Goal: Task Accomplishment & Management: Manage account settings

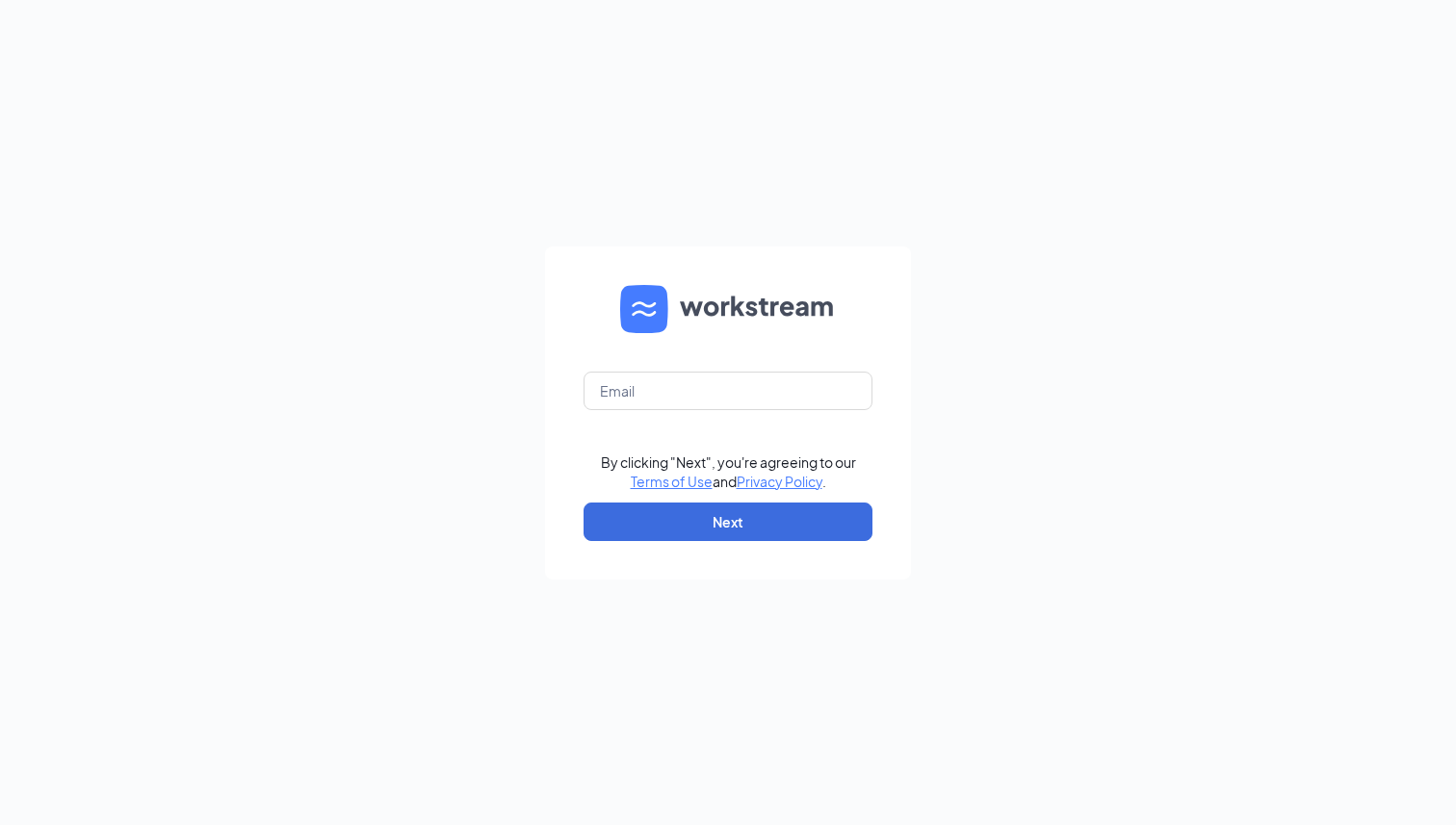
click at [711, 366] on form "By clicking "Next", you're agreeing to our Terms of Use and Privacy Policy . Ne…" at bounding box center [728, 412] width 365 height 333
click at [702, 386] on input "text" at bounding box center [728, 390] width 289 height 38
type input "marla.s@dogtopia.com"
click at [714, 527] on button "Next" at bounding box center [728, 522] width 289 height 38
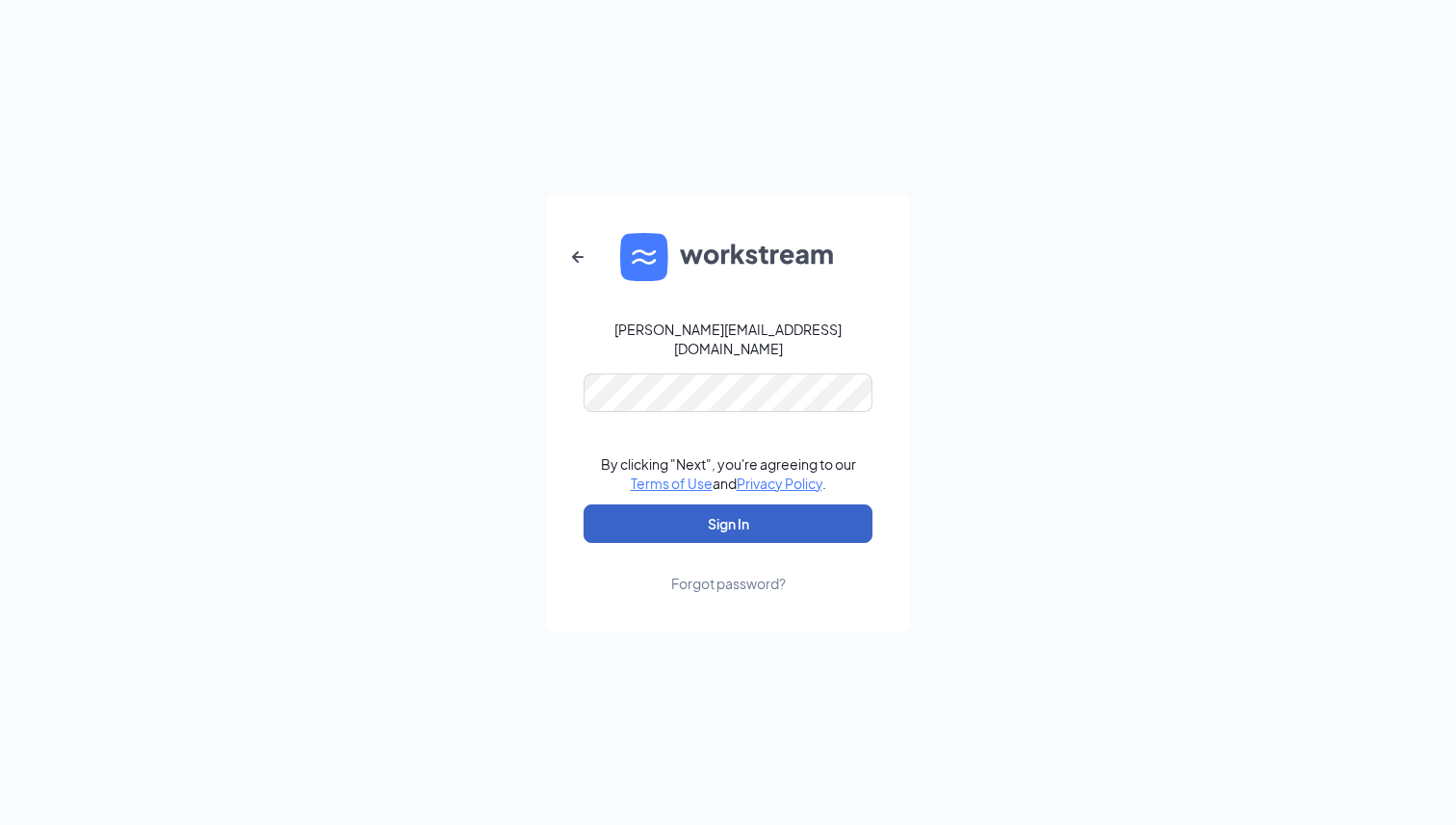
click at [716, 524] on button "Sign In" at bounding box center [728, 523] width 289 height 38
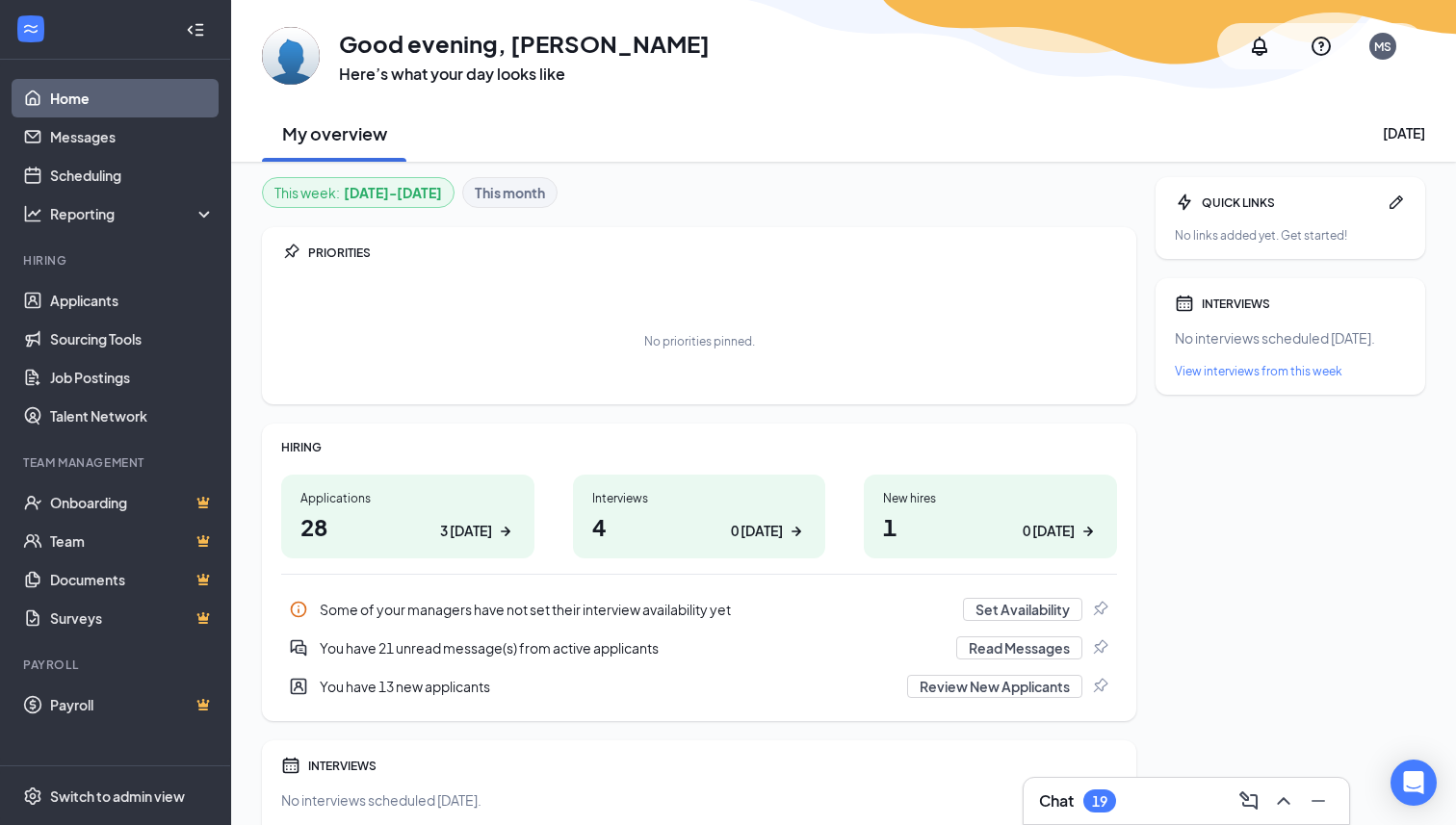
click at [1063, 794] on h3 "Chat" at bounding box center [1056, 801] width 34 height 22
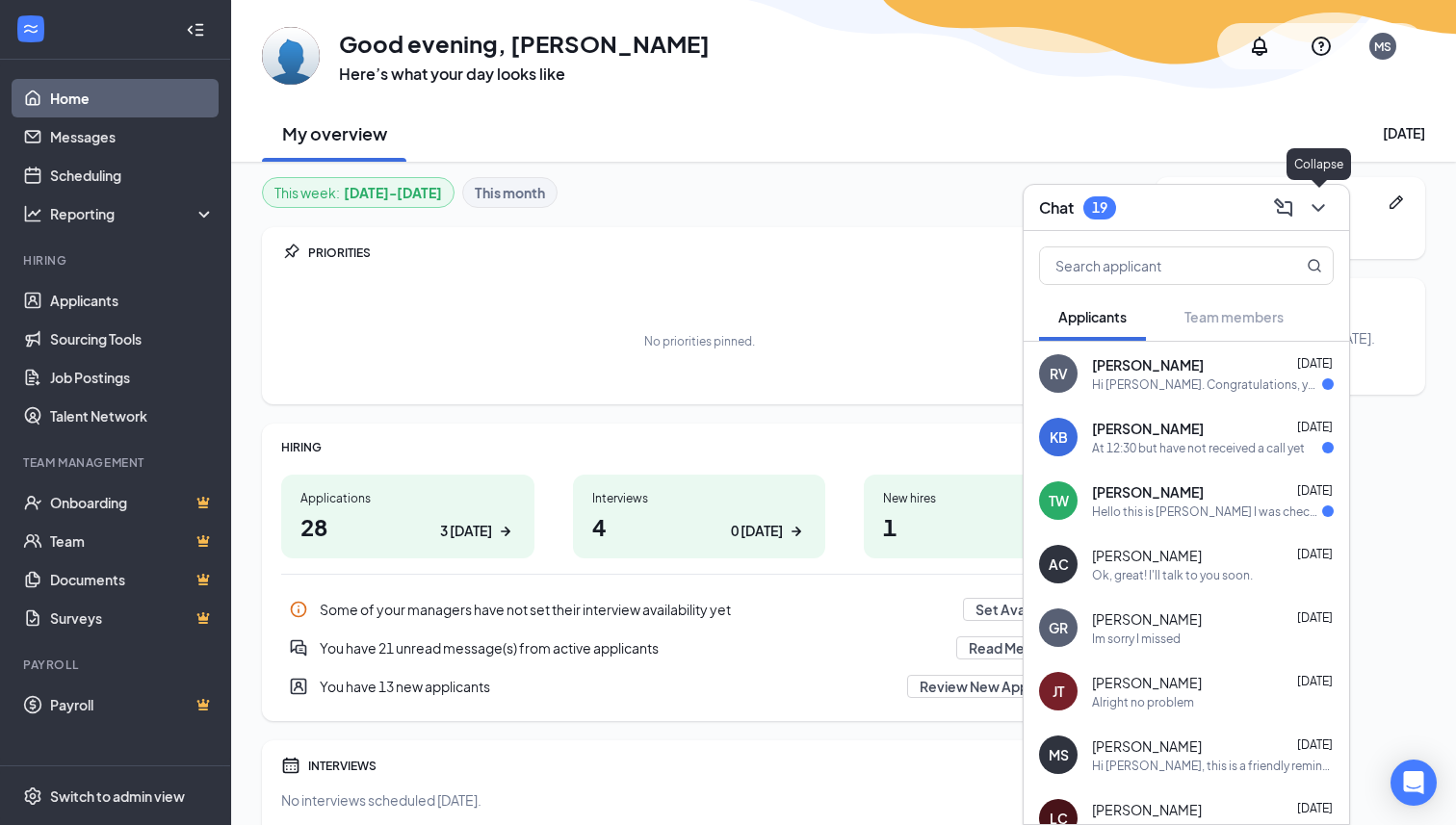
click at [1321, 209] on icon "ChevronDown" at bounding box center [1318, 208] width 24 height 24
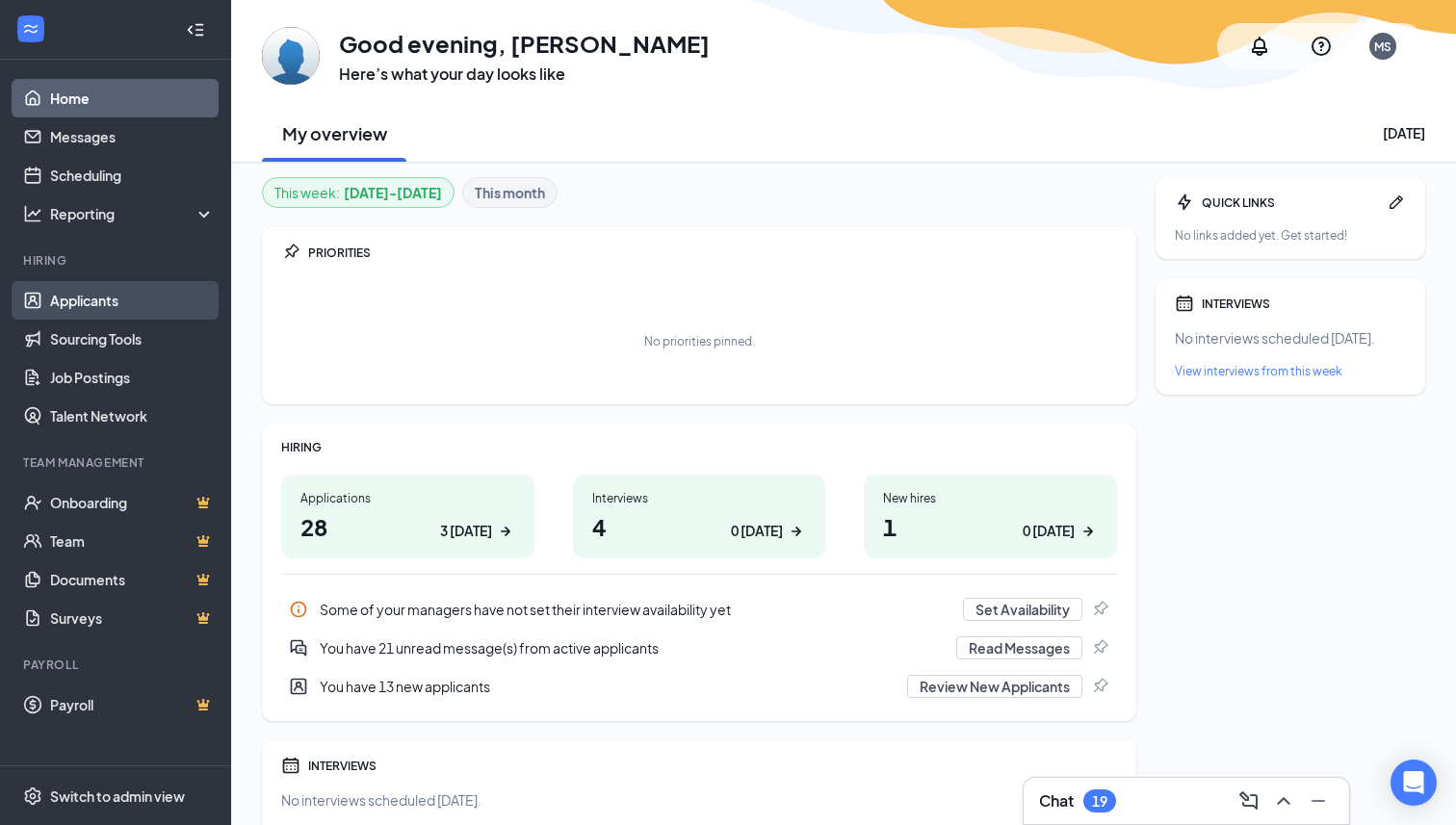
click at [74, 301] on link "Applicants" at bounding box center [133, 300] width 165 height 38
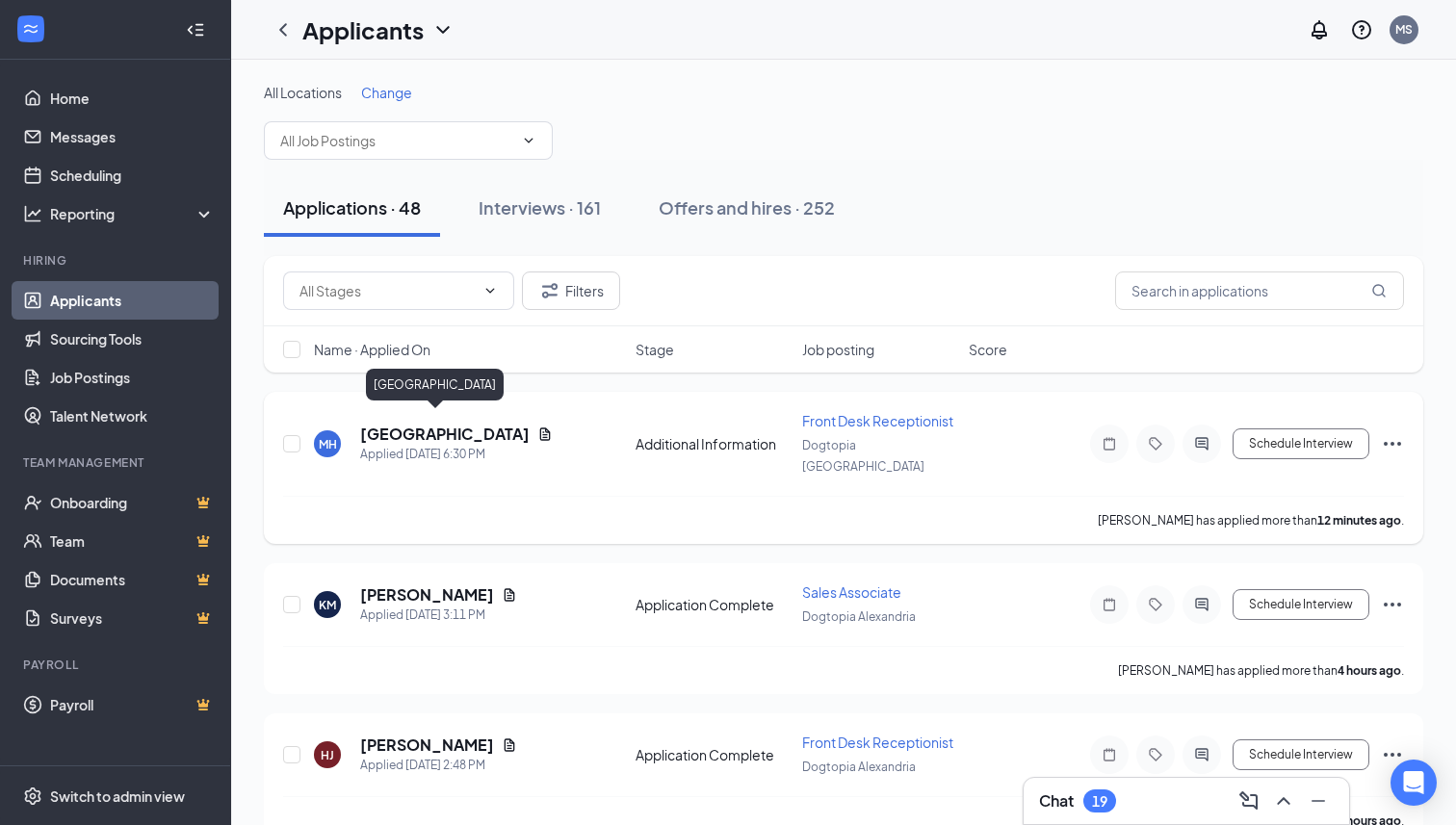
click at [383, 423] on h5 "[GEOGRAPHIC_DATA]" at bounding box center [445, 434] width 170 height 22
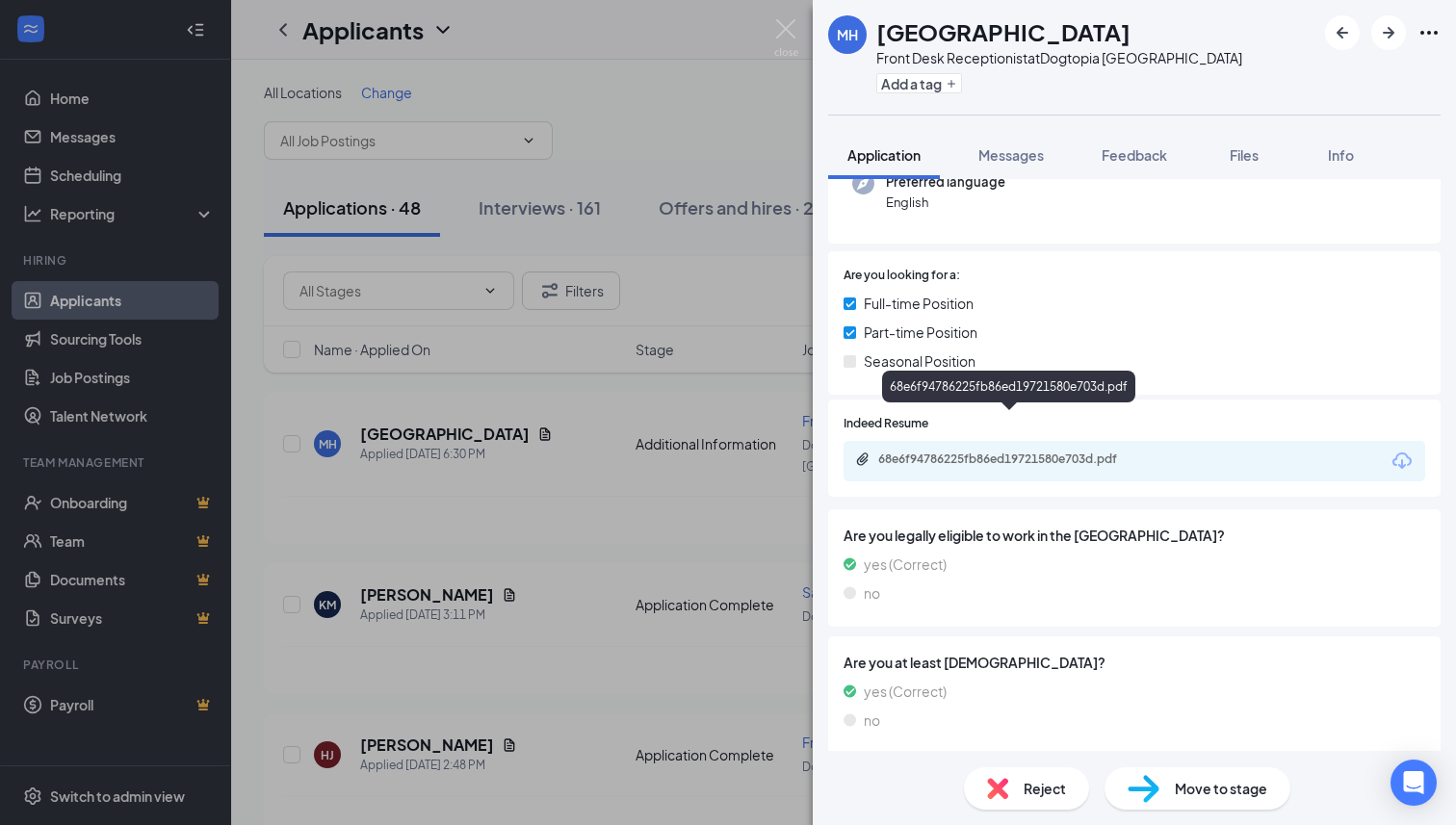
scroll to position [256, 0]
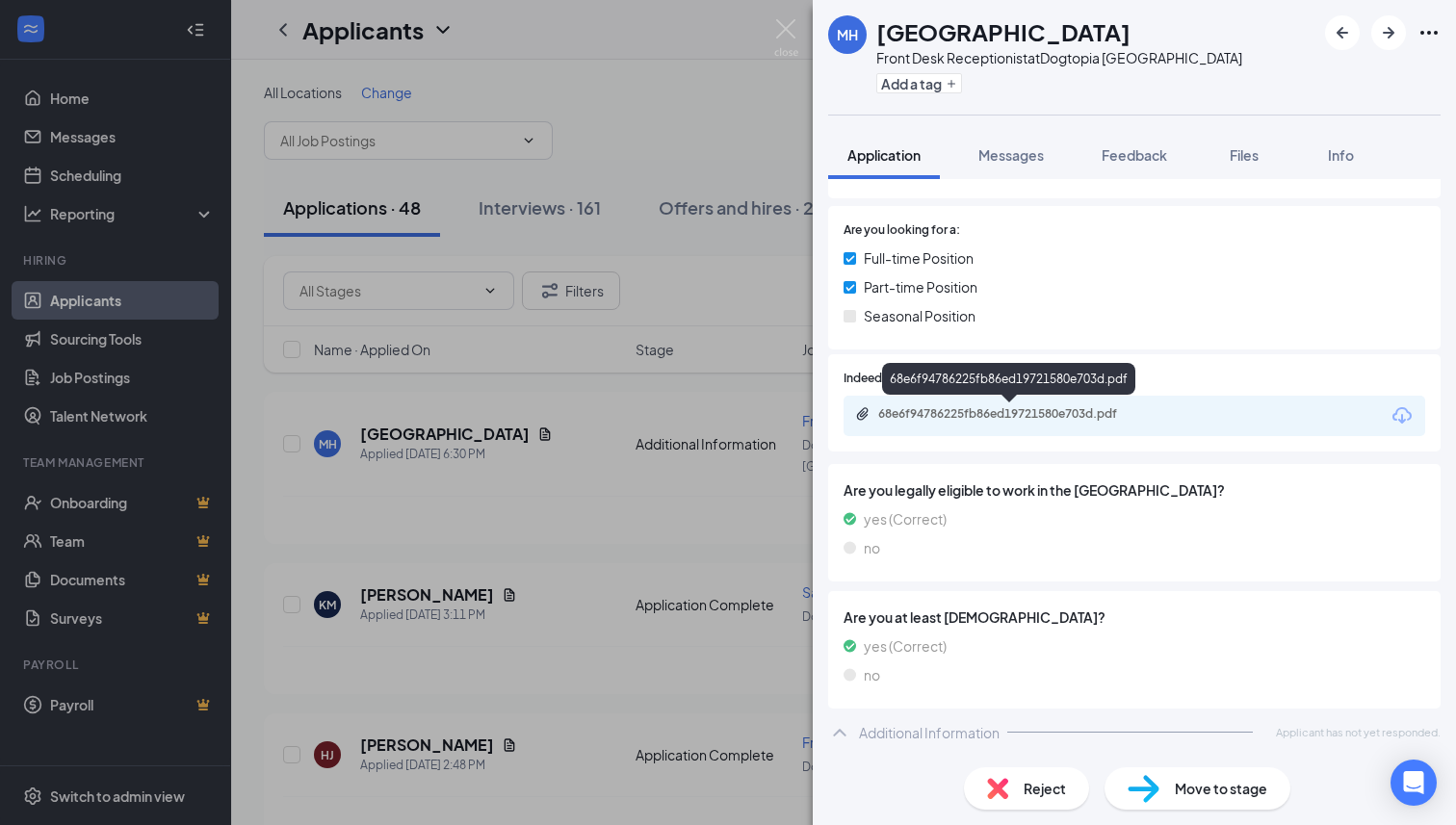
click at [1023, 419] on div "68e6f94786225fb86ed19721580e703d.pdf" at bounding box center [1013, 414] width 269 height 16
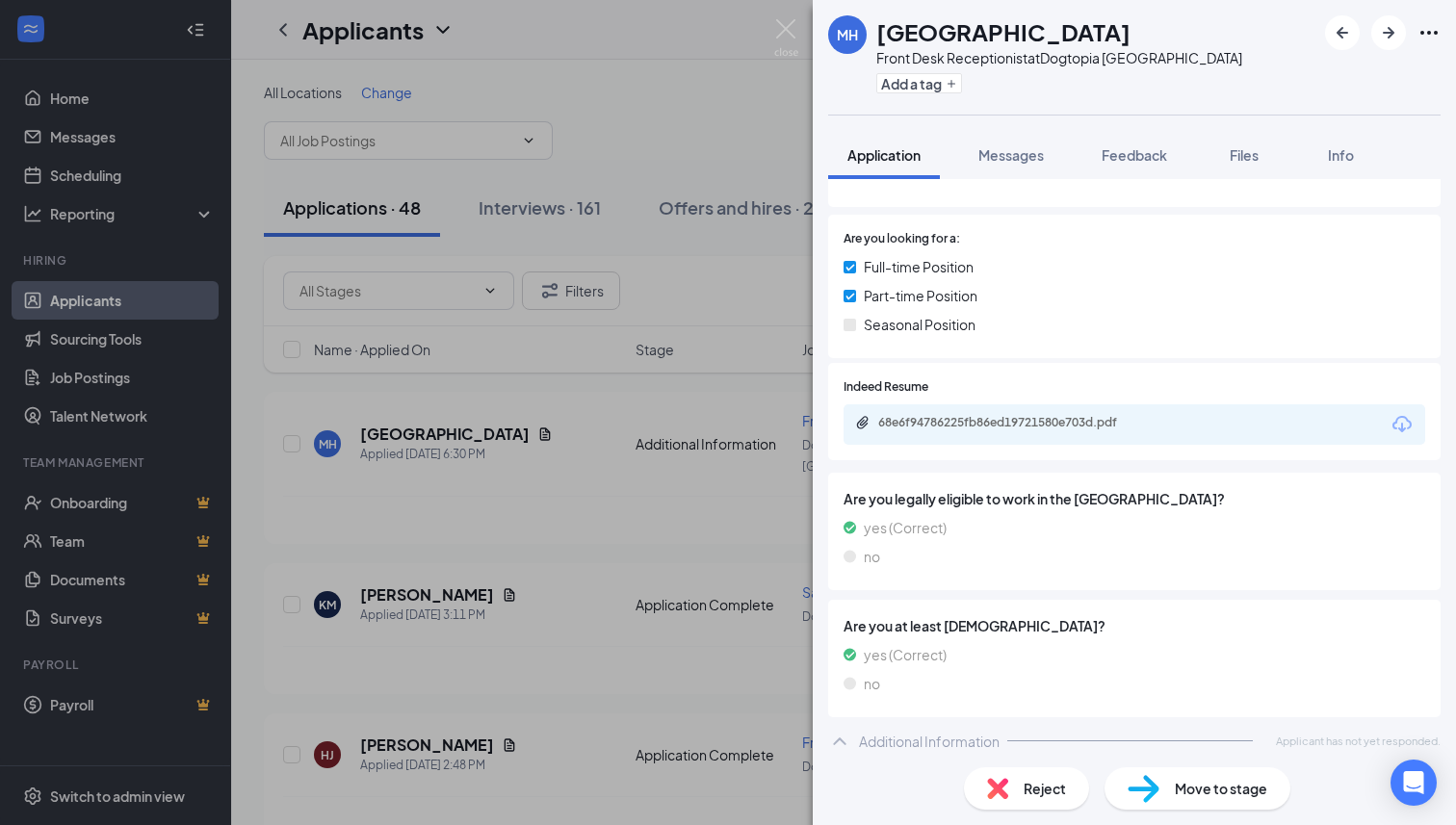
click at [1019, 787] on div "Reject" at bounding box center [1026, 788] width 125 height 42
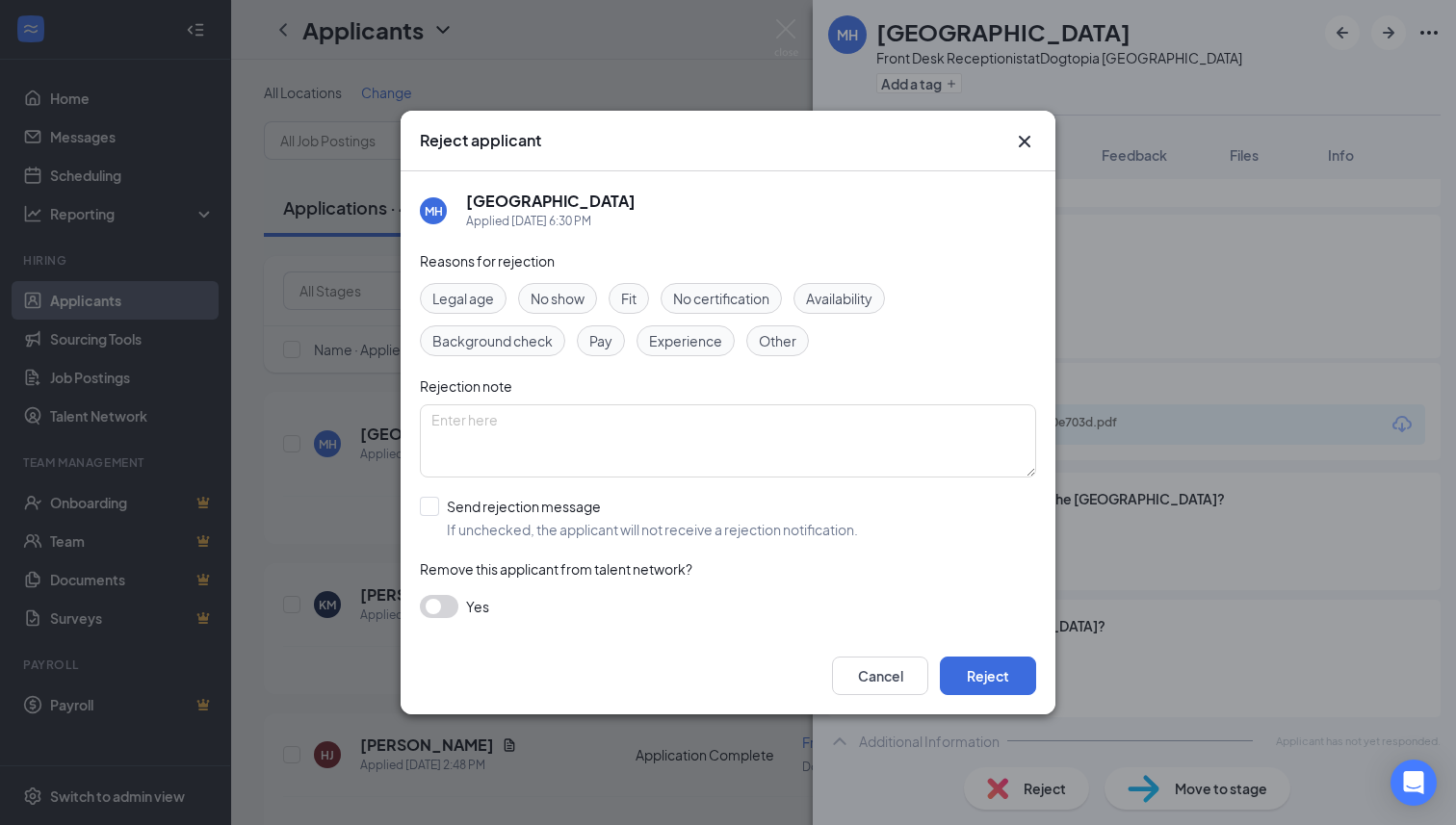
click at [1019, 132] on icon "Cross" at bounding box center [1025, 141] width 24 height 24
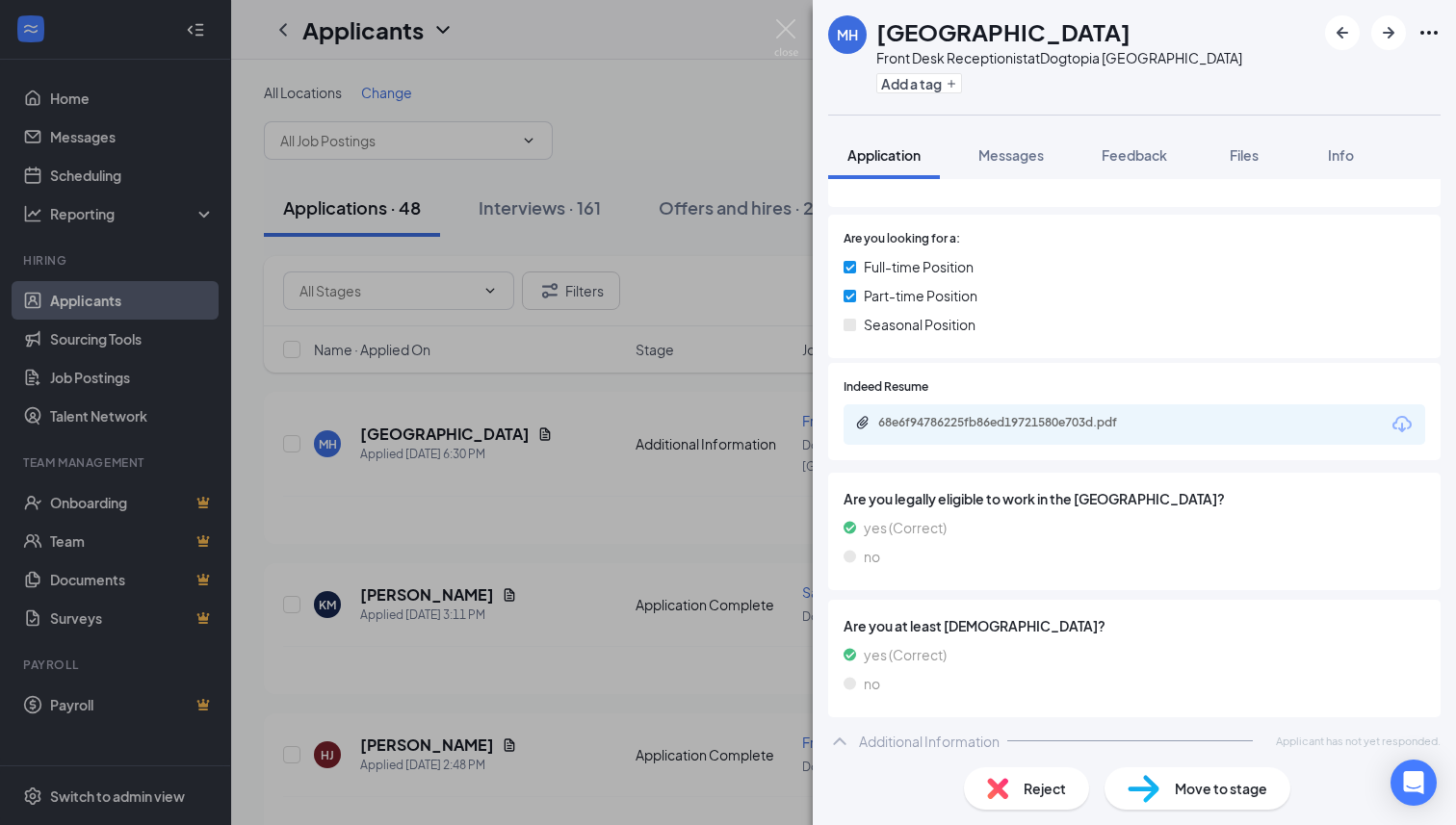
scroll to position [256, 0]
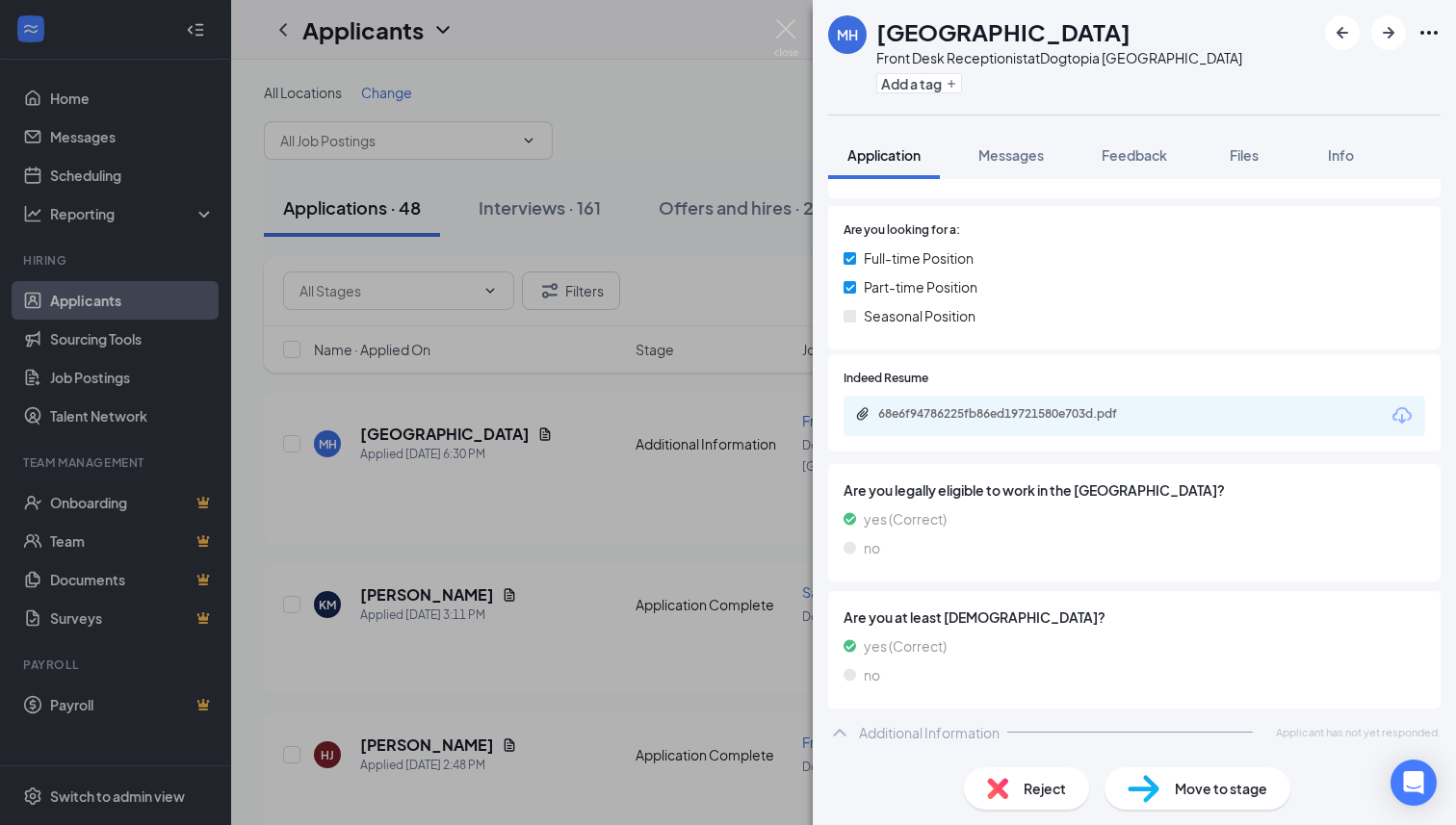
click at [1042, 60] on div "Front Desk Receptionist at [GEOGRAPHIC_DATA]" at bounding box center [1059, 58] width 365 height 20
copy div "Front Desk Receptionist at [GEOGRAPHIC_DATA]"
click at [1143, 149] on span "Feedback" at bounding box center [1134, 155] width 66 height 18
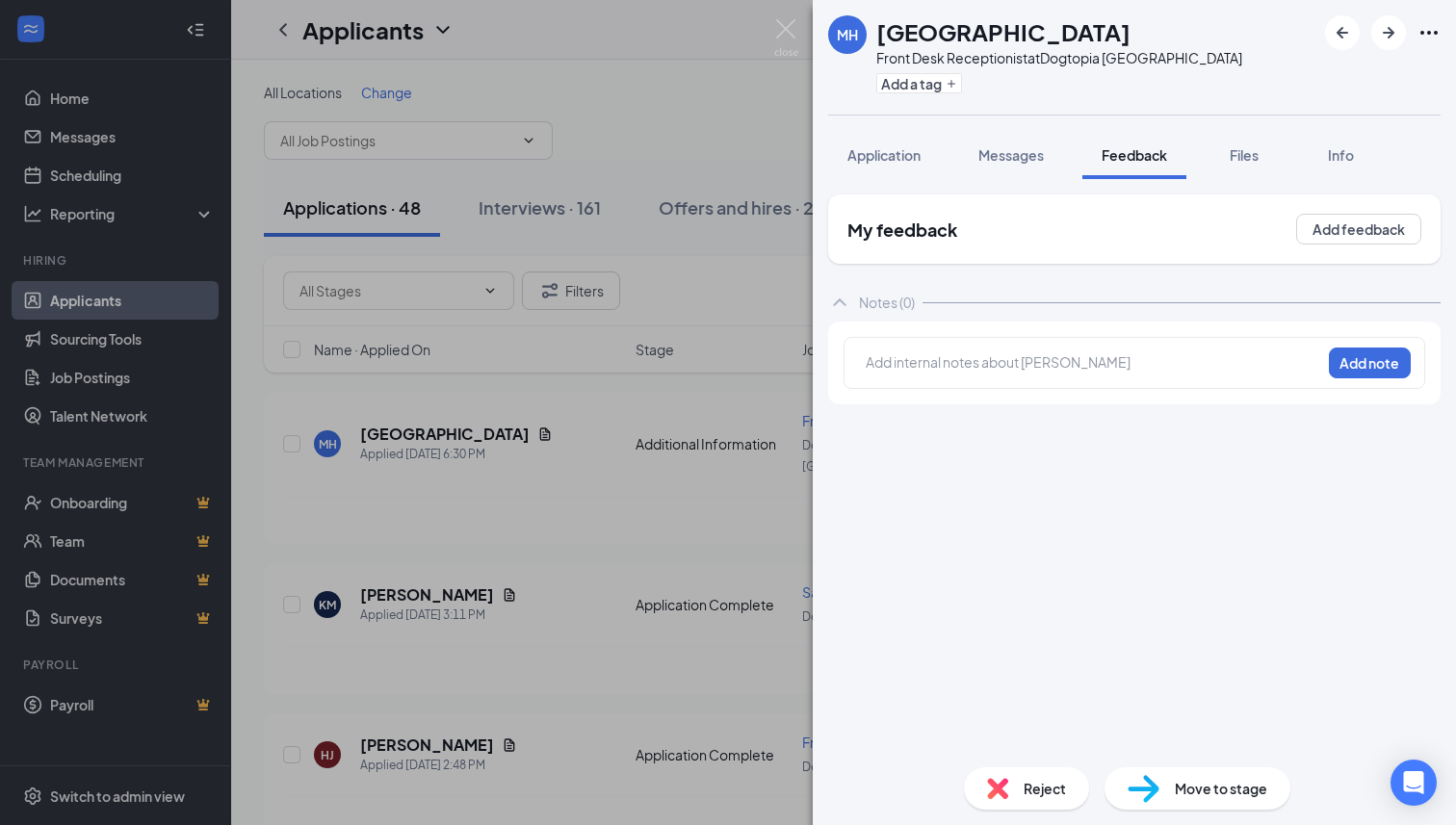
click at [1082, 361] on div at bounding box center [1093, 362] width 454 height 21
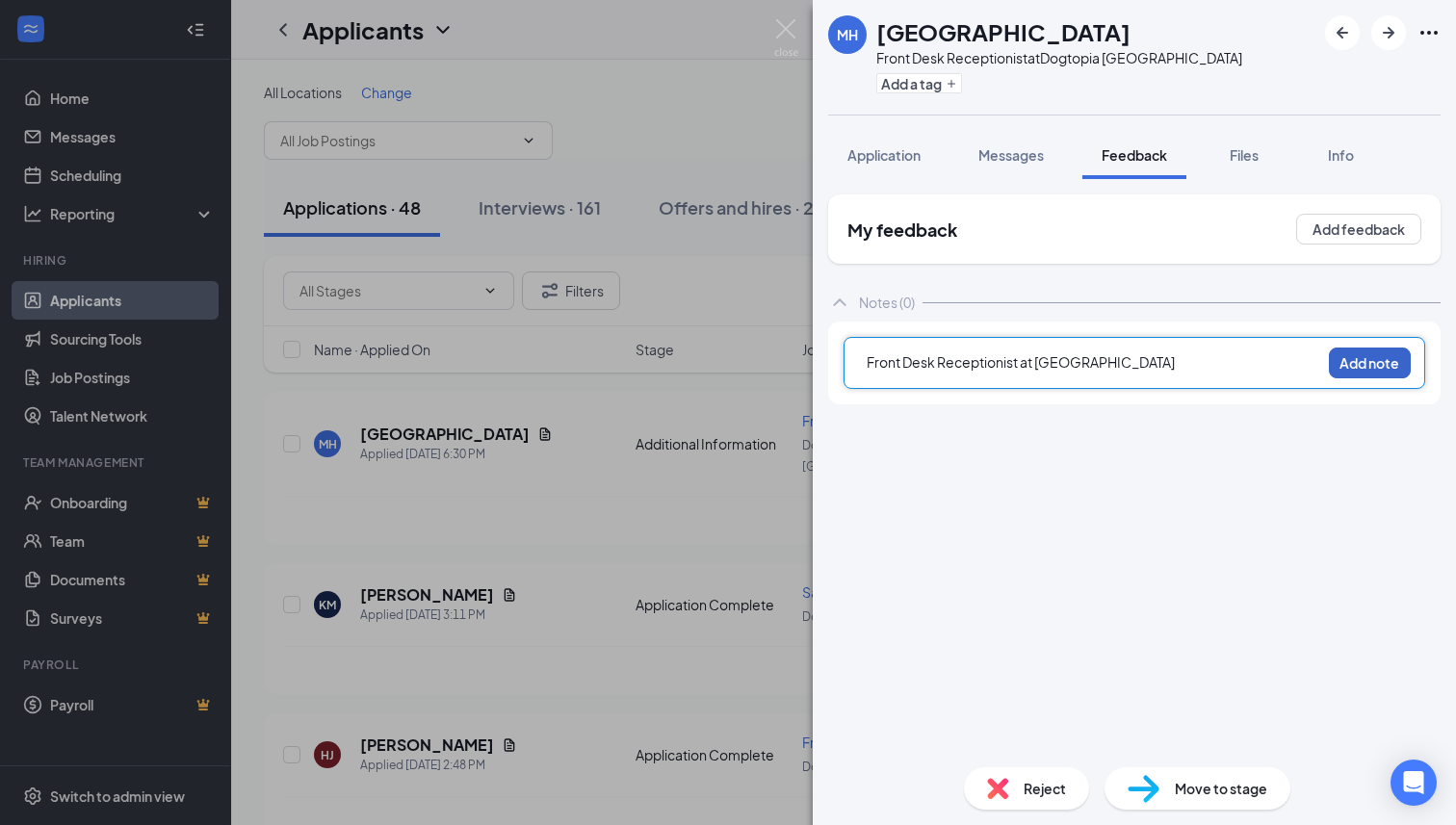
click at [1385, 365] on button "Add note" at bounding box center [1370, 362] width 82 height 30
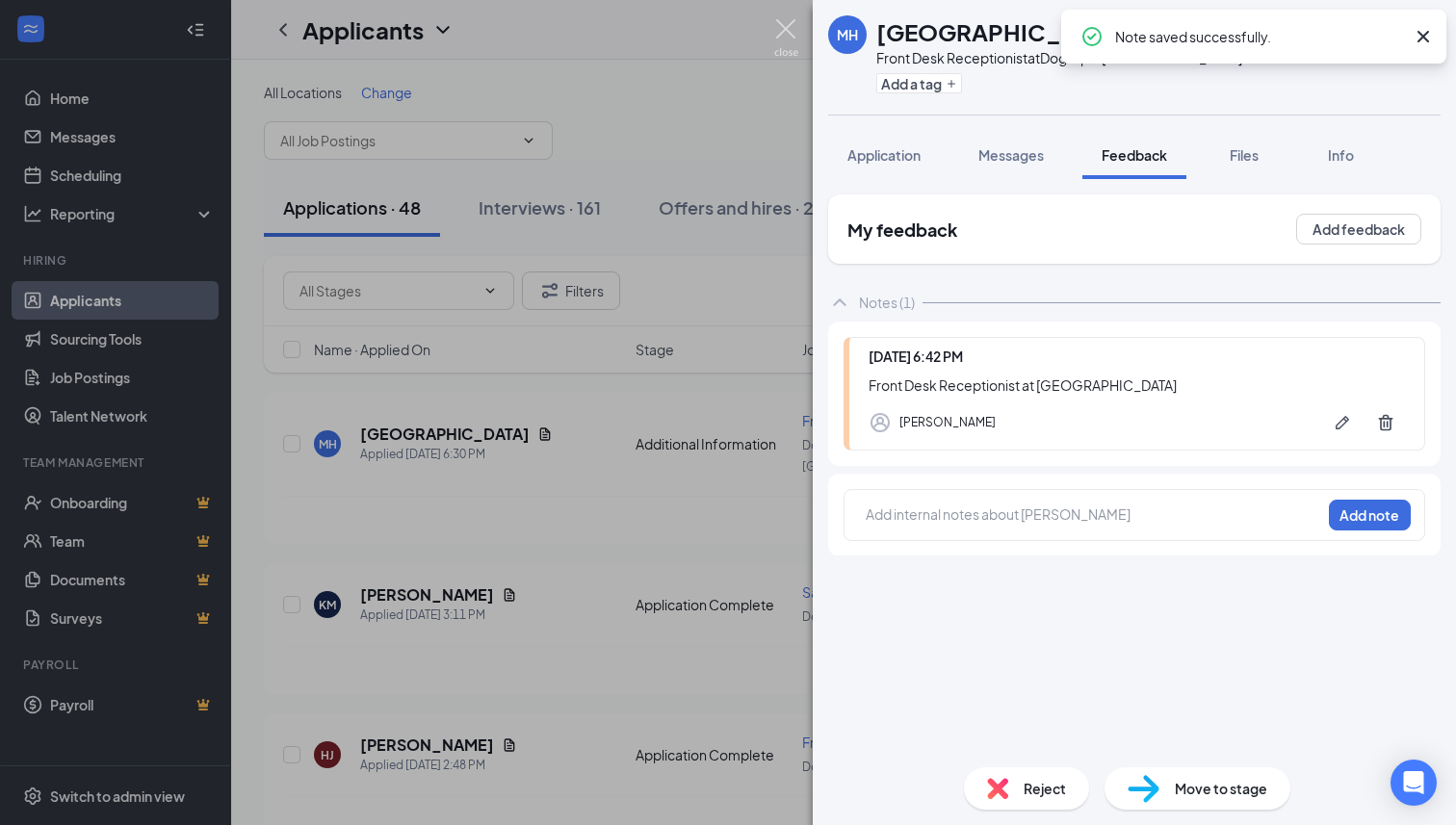
click at [777, 27] on img at bounding box center [786, 38] width 25 height 37
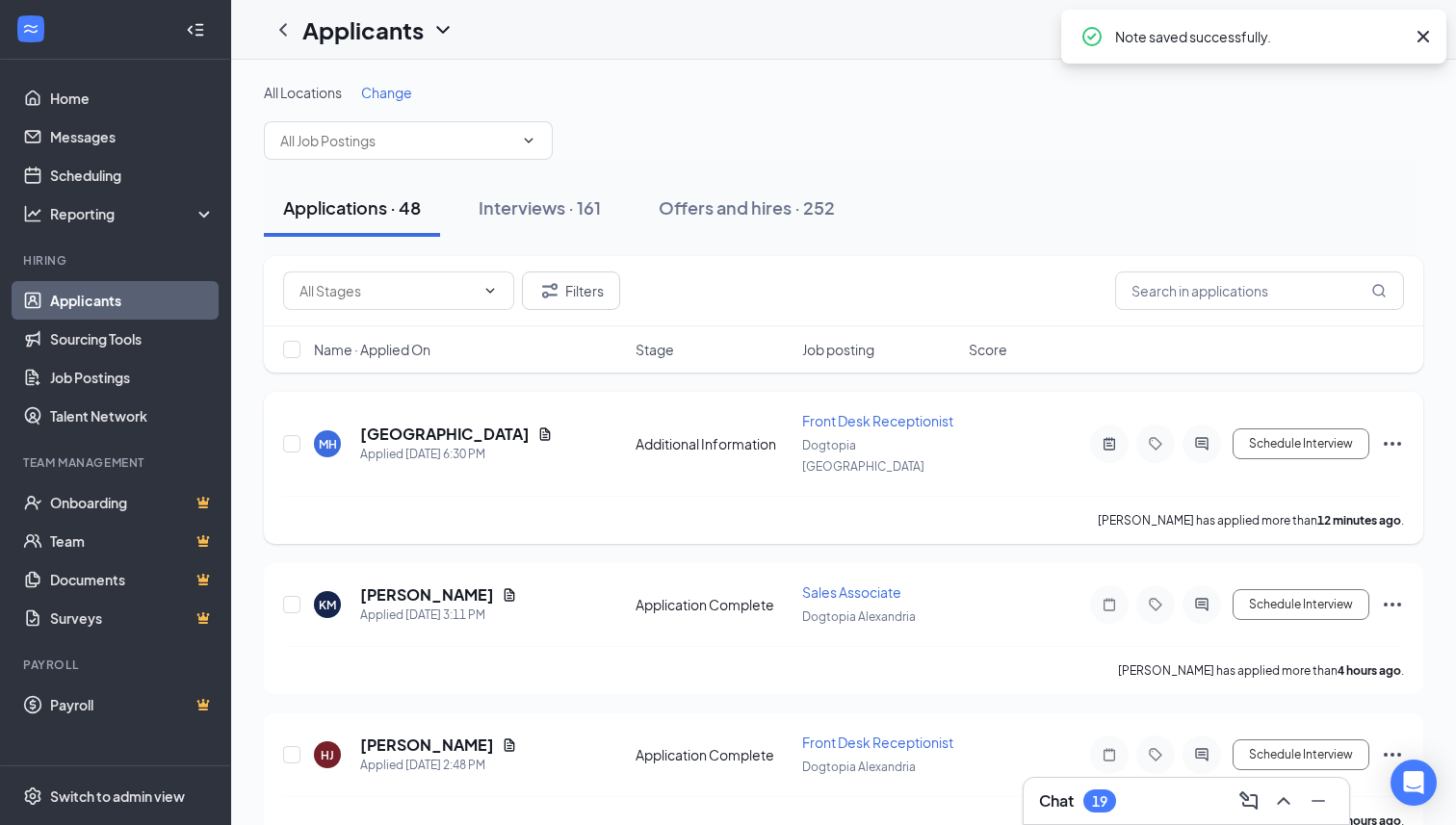
click at [1394, 432] on icon "Ellipses" at bounding box center [1393, 444] width 24 height 24
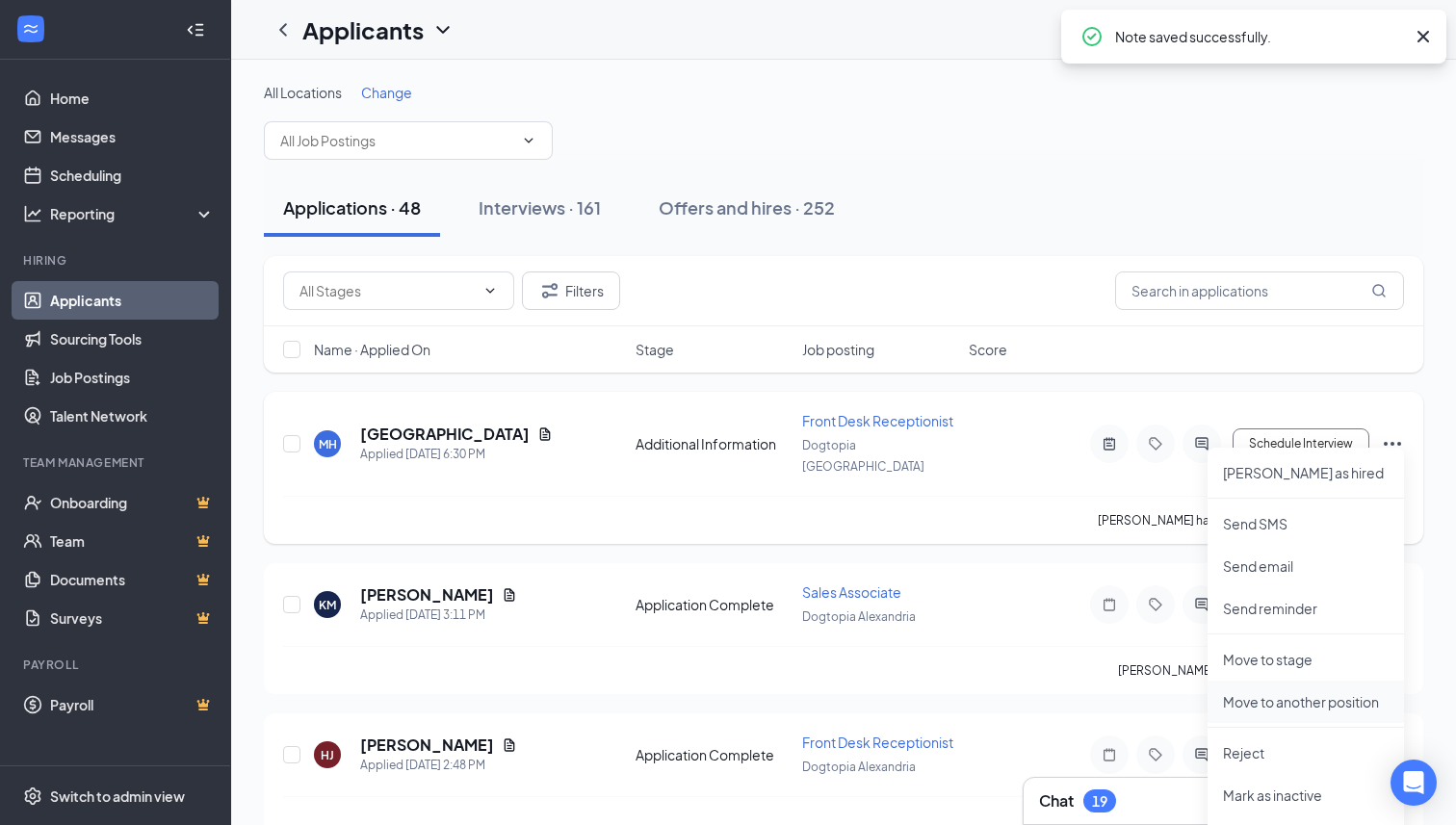
click at [1261, 690] on li "Move to another position" at bounding box center [1306, 701] width 196 height 42
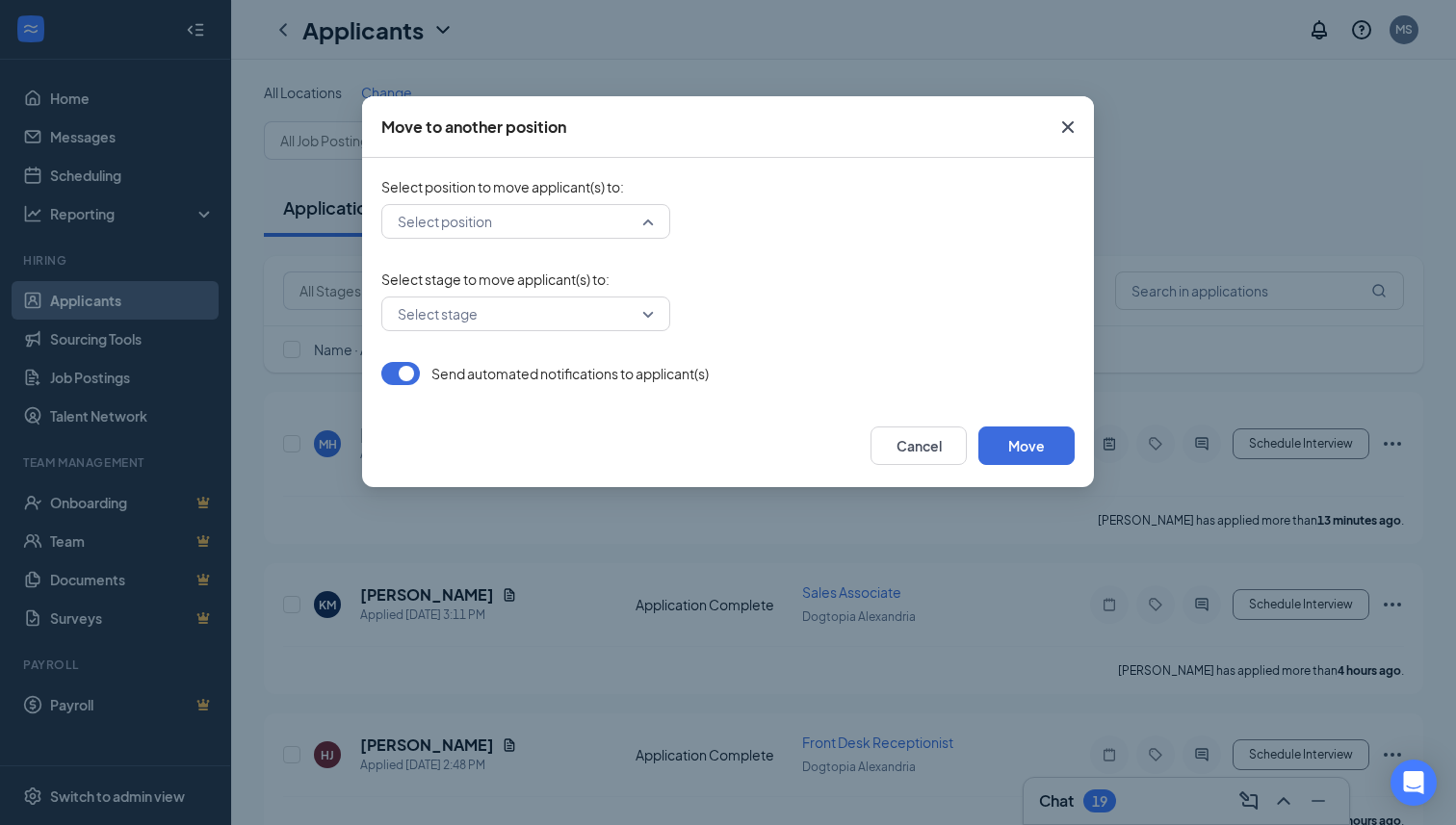
click at [630, 224] on input "search" at bounding box center [519, 221] width 252 height 32
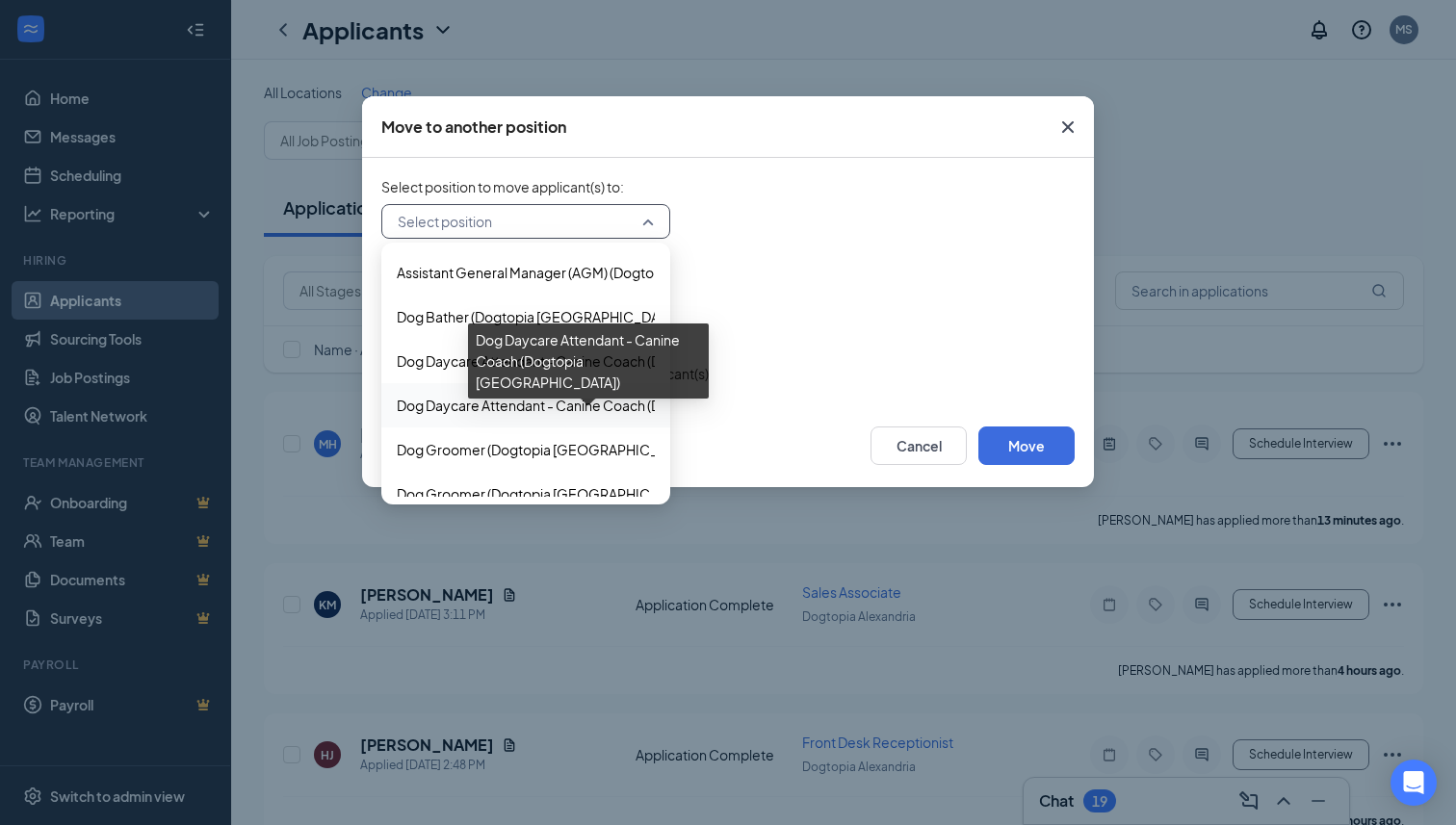
click at [554, 407] on span "Dog Daycare Attendant - Canine Coach (Dogtopia [GEOGRAPHIC_DATA])" at bounding box center [627, 406] width 461 height 22
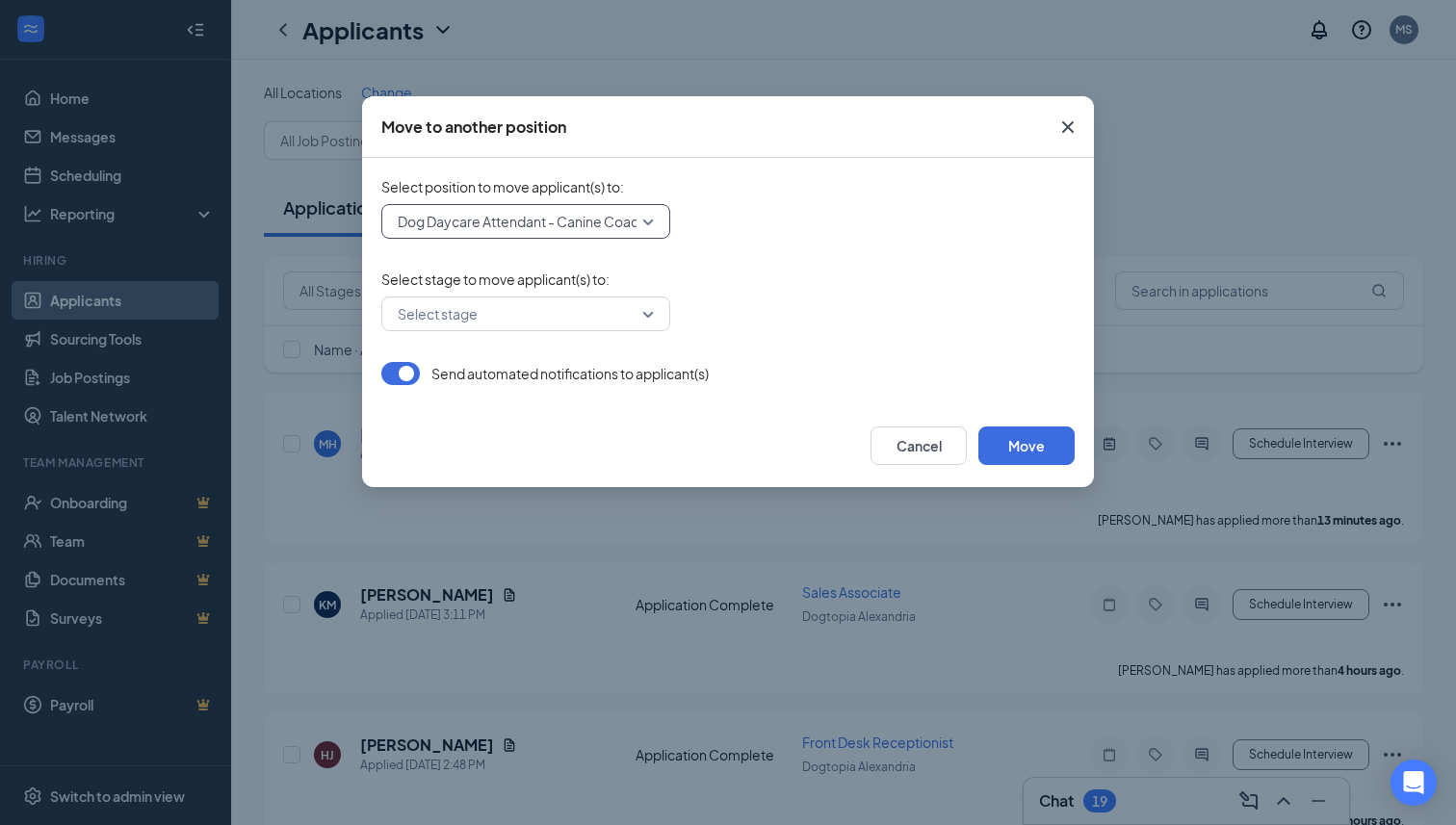
click at [555, 312] on input "search" at bounding box center [519, 313] width 252 height 32
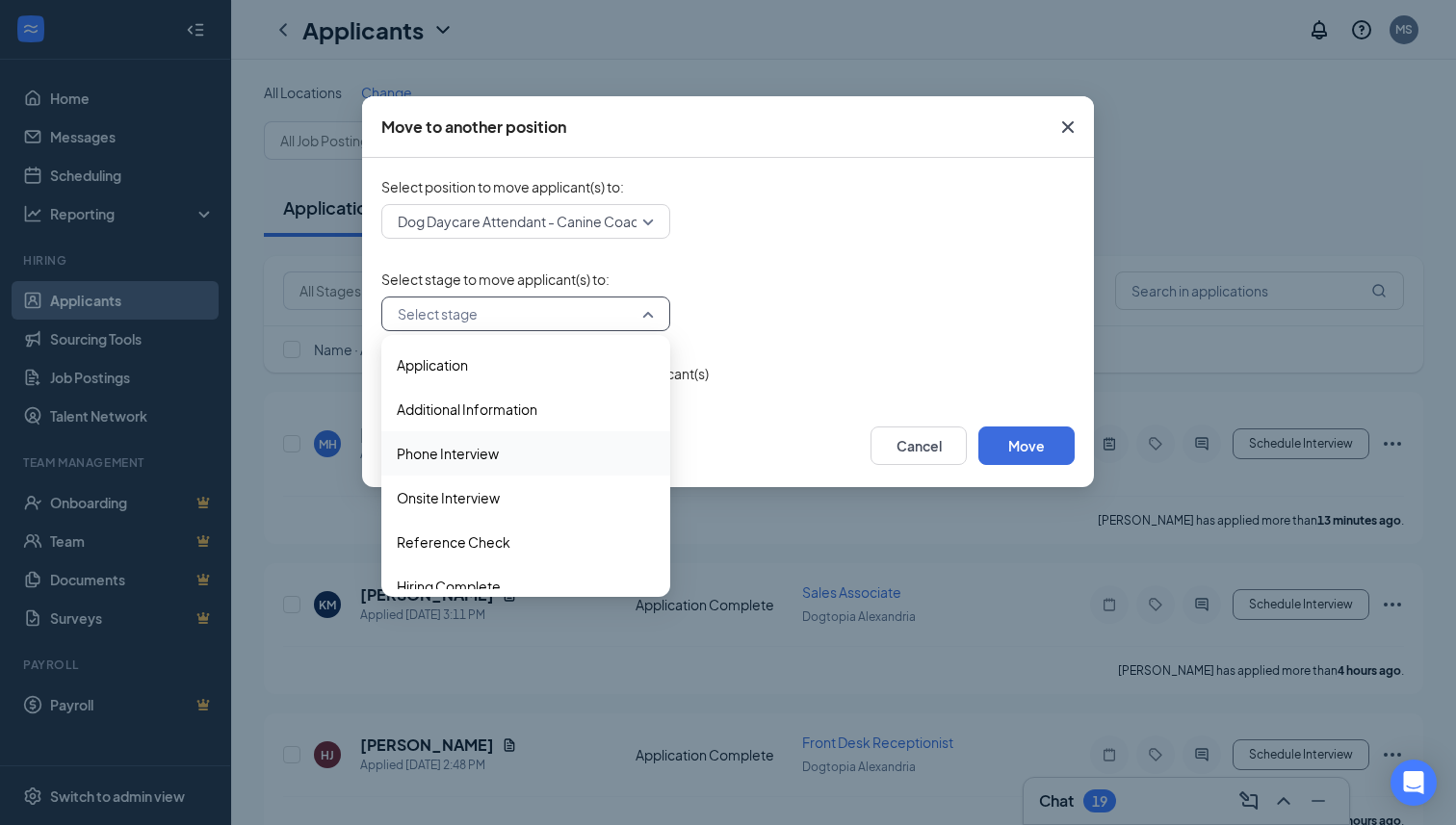
click at [509, 457] on span "Phone Interview" at bounding box center [526, 454] width 258 height 22
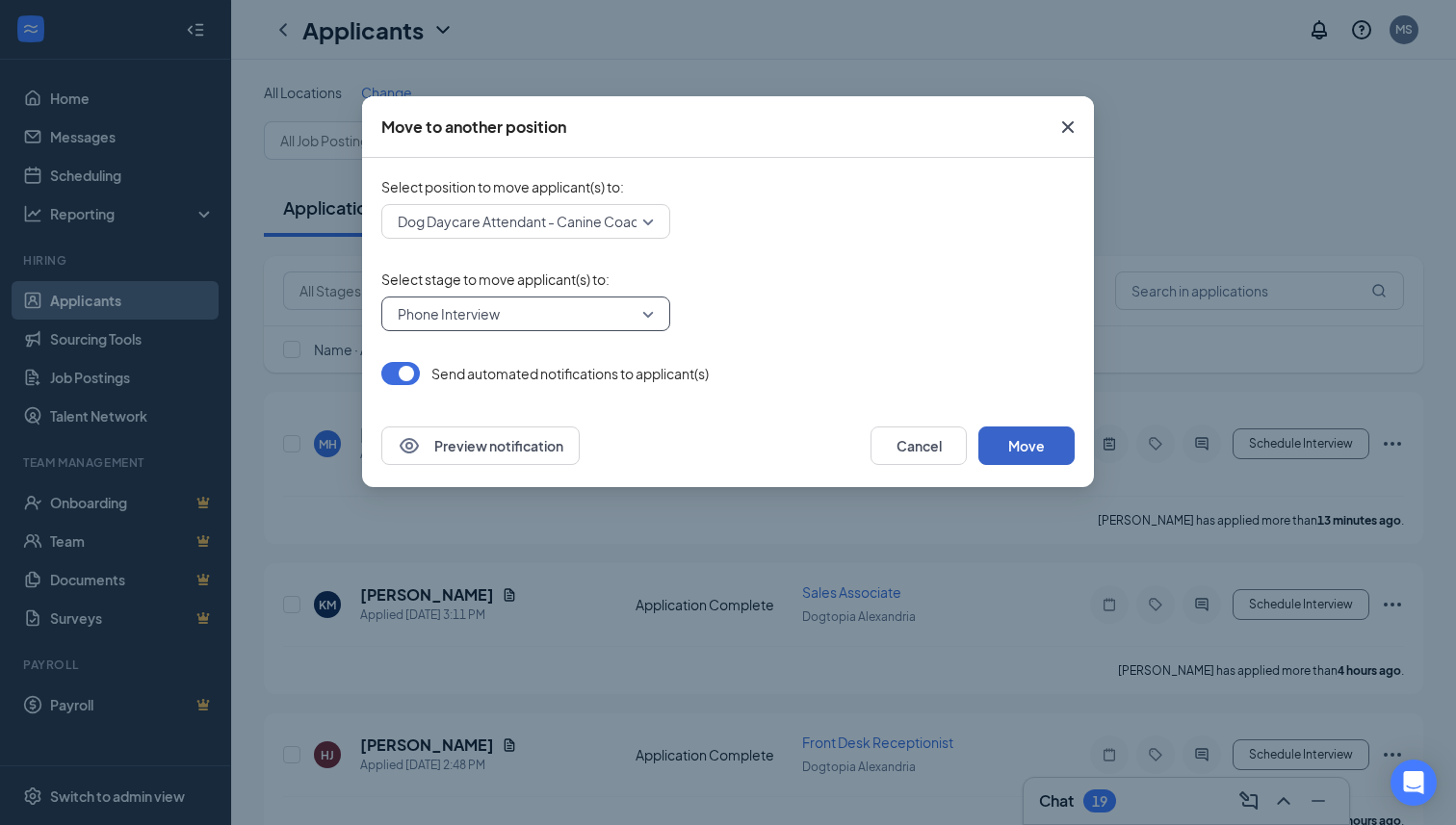
click at [1022, 457] on button "Move" at bounding box center [1027, 445] width 96 height 38
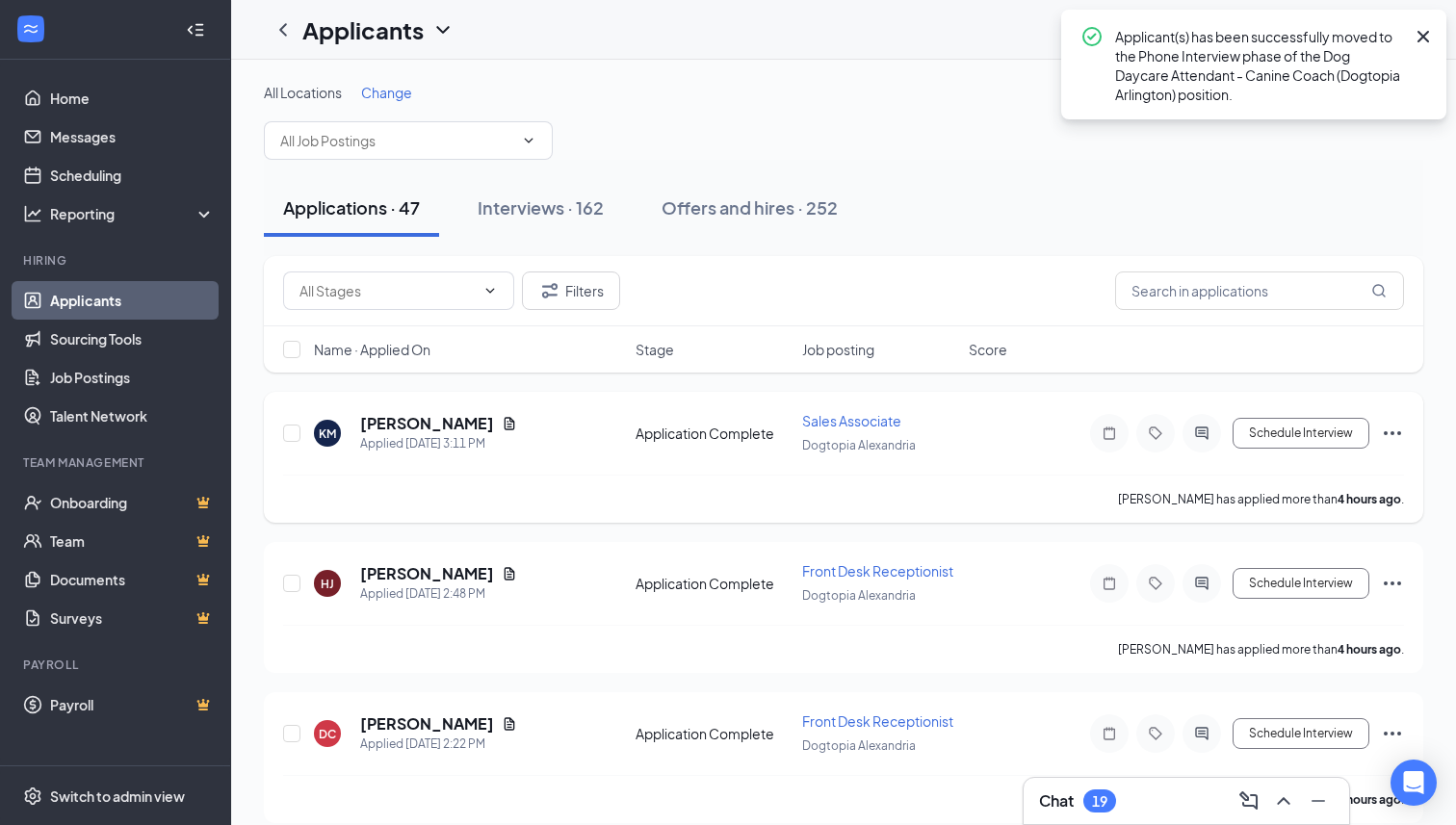
scroll to position [16, 0]
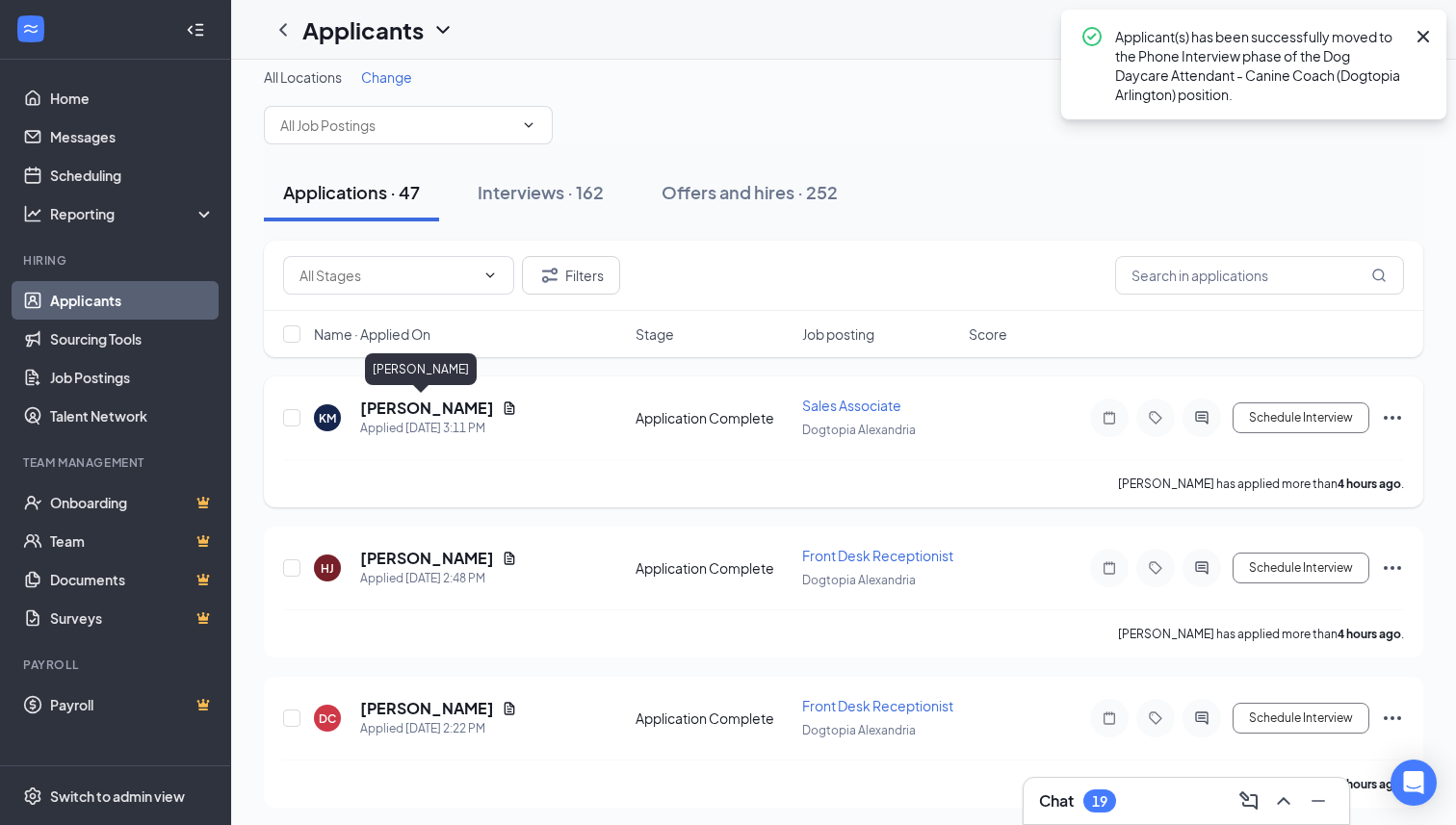
click at [408, 409] on h5 "[PERSON_NAME]" at bounding box center [427, 409] width 134 height 22
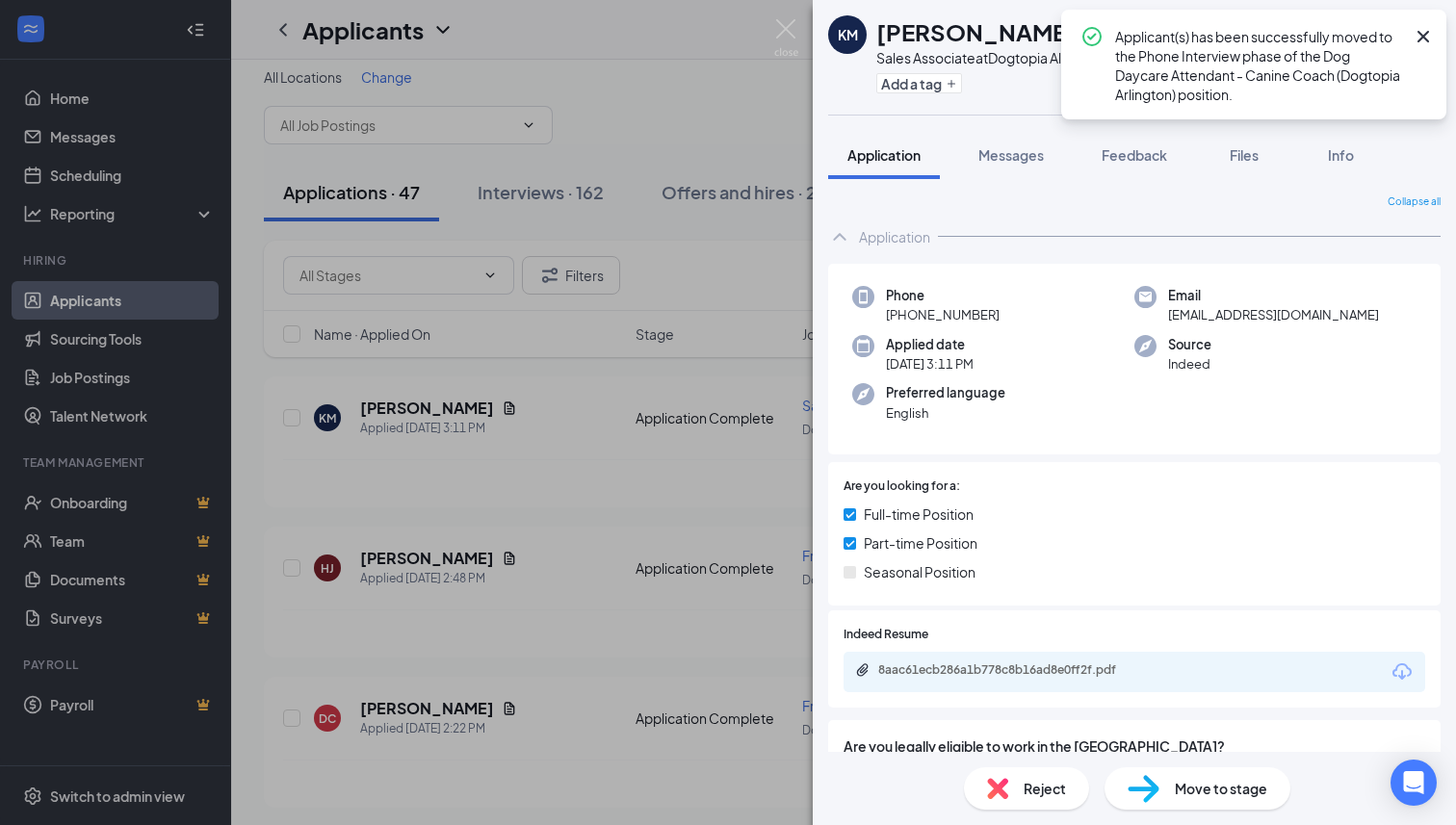
click at [1424, 33] on icon "Cross" at bounding box center [1424, 36] width 24 height 24
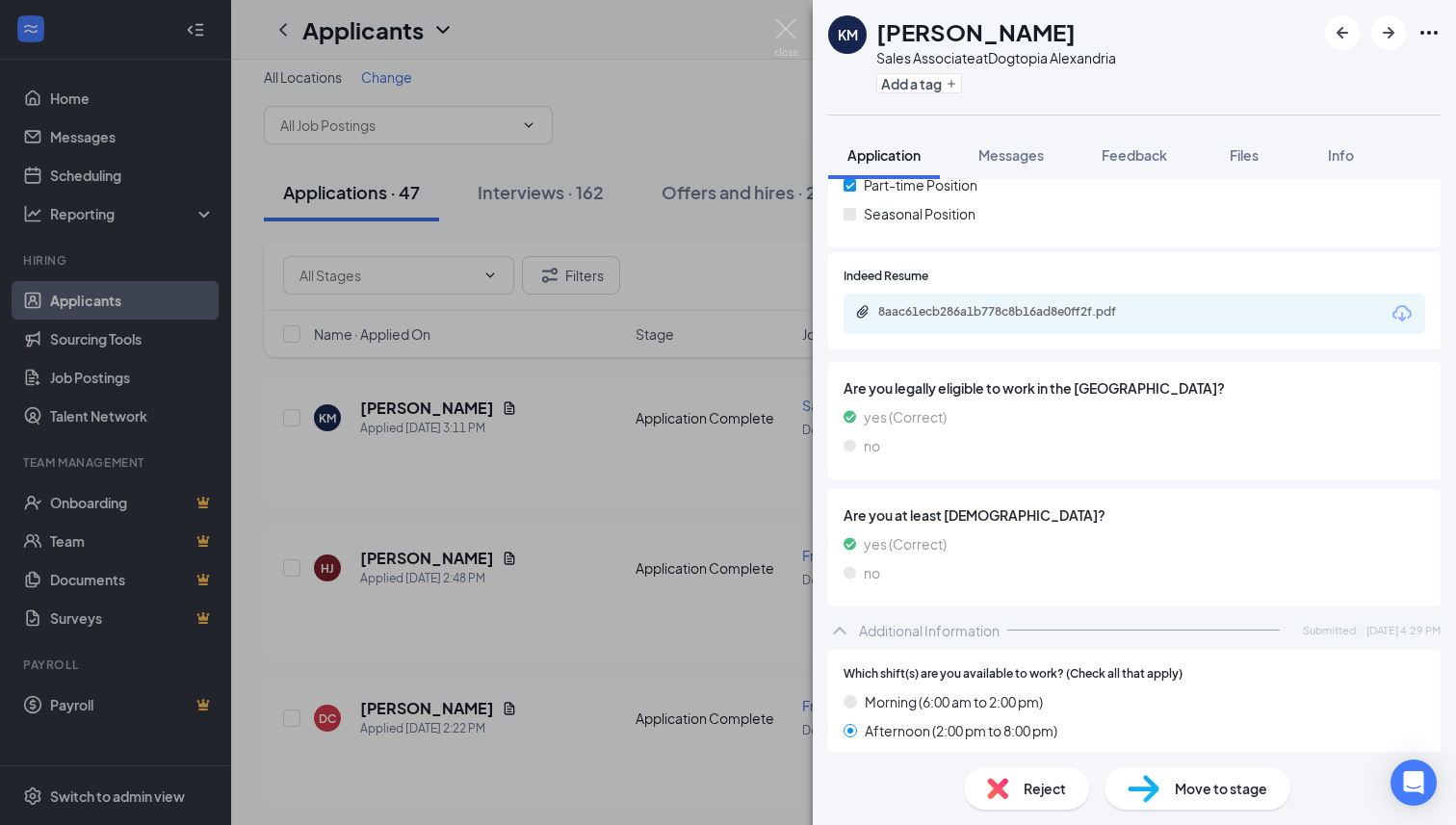
scroll to position [335, 0]
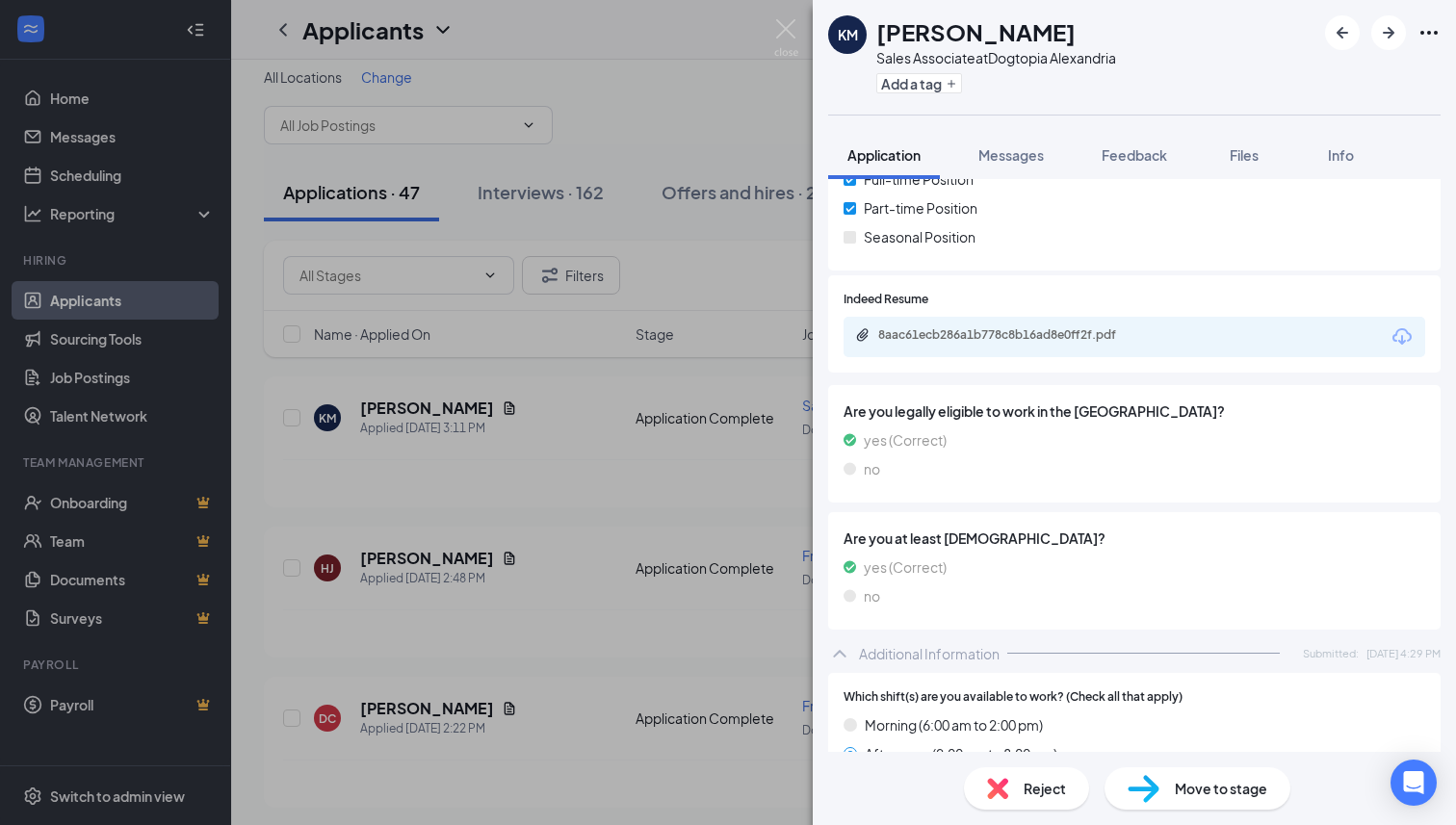
click at [1106, 323] on div "8aac61ecb286a1b778c8b16ad8e0ff2f.pdf" at bounding box center [1135, 336] width 582 height 40
click at [1086, 330] on div "8aac61ecb286a1b778c8b16ad8e0ff2f.pdf" at bounding box center [1013, 335] width 269 height 16
click at [1012, 798] on div "Reject" at bounding box center [1026, 788] width 125 height 42
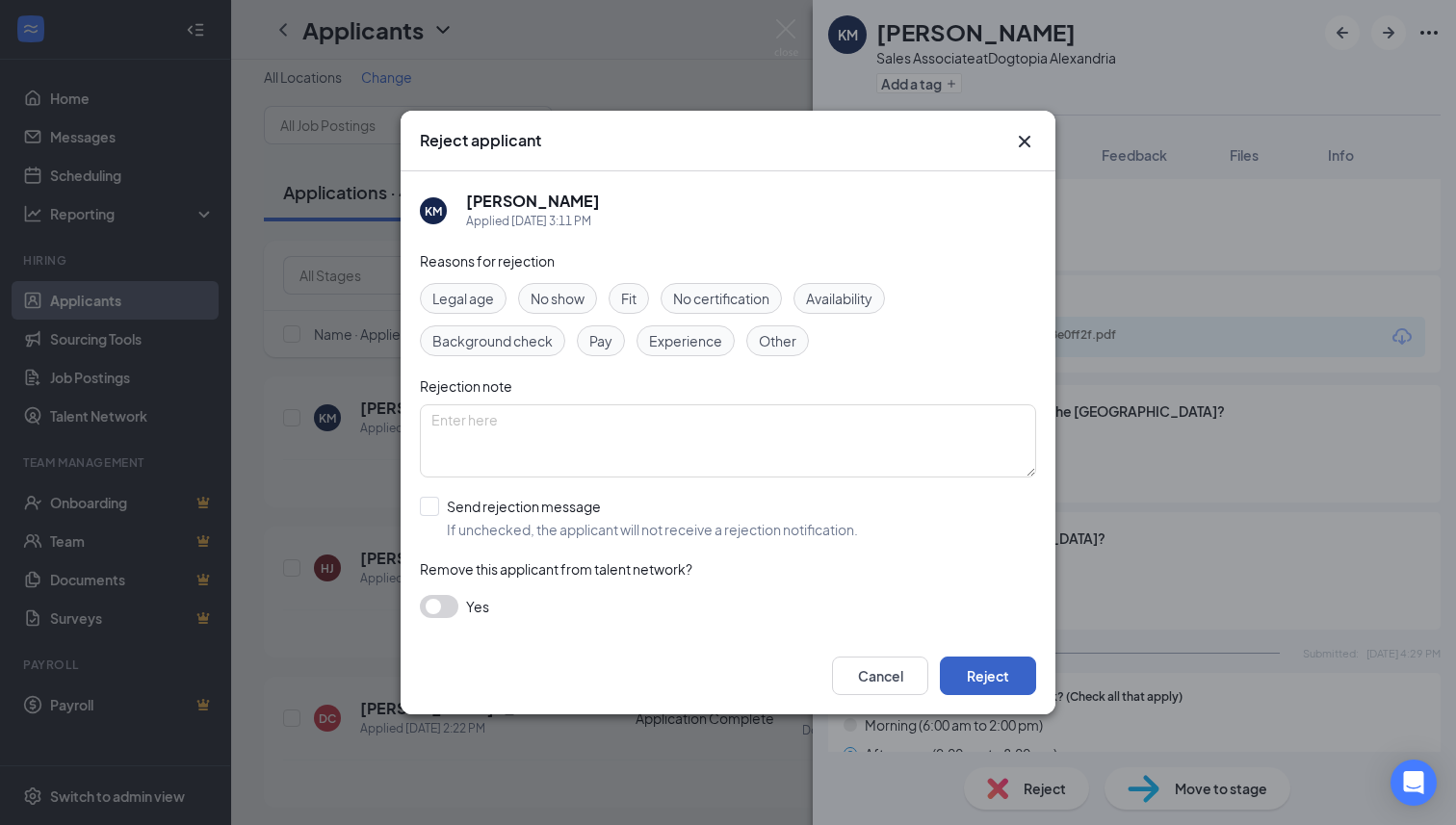
click at [972, 670] on button "Reject" at bounding box center [988, 675] width 96 height 38
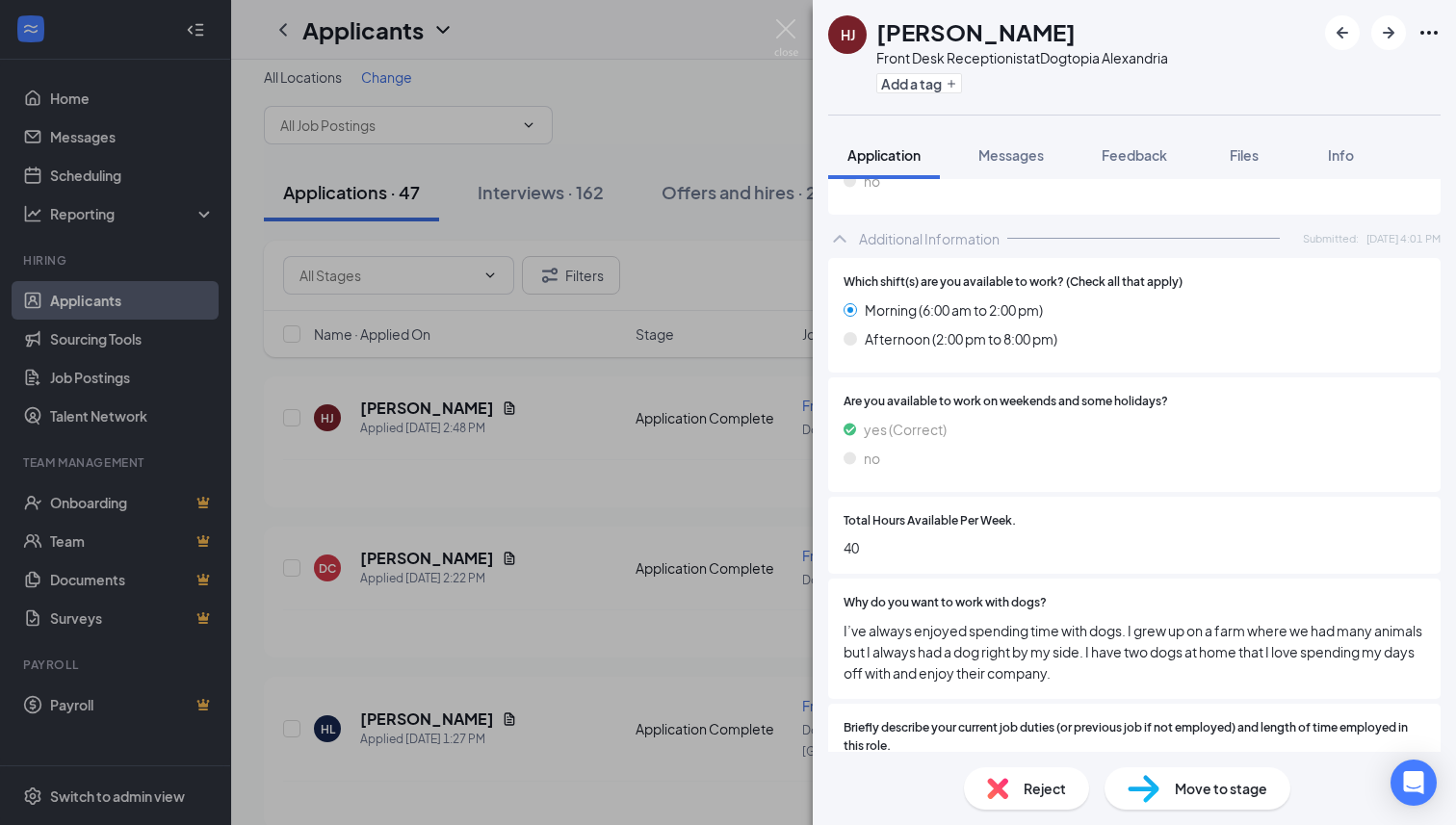
scroll to position [866, 0]
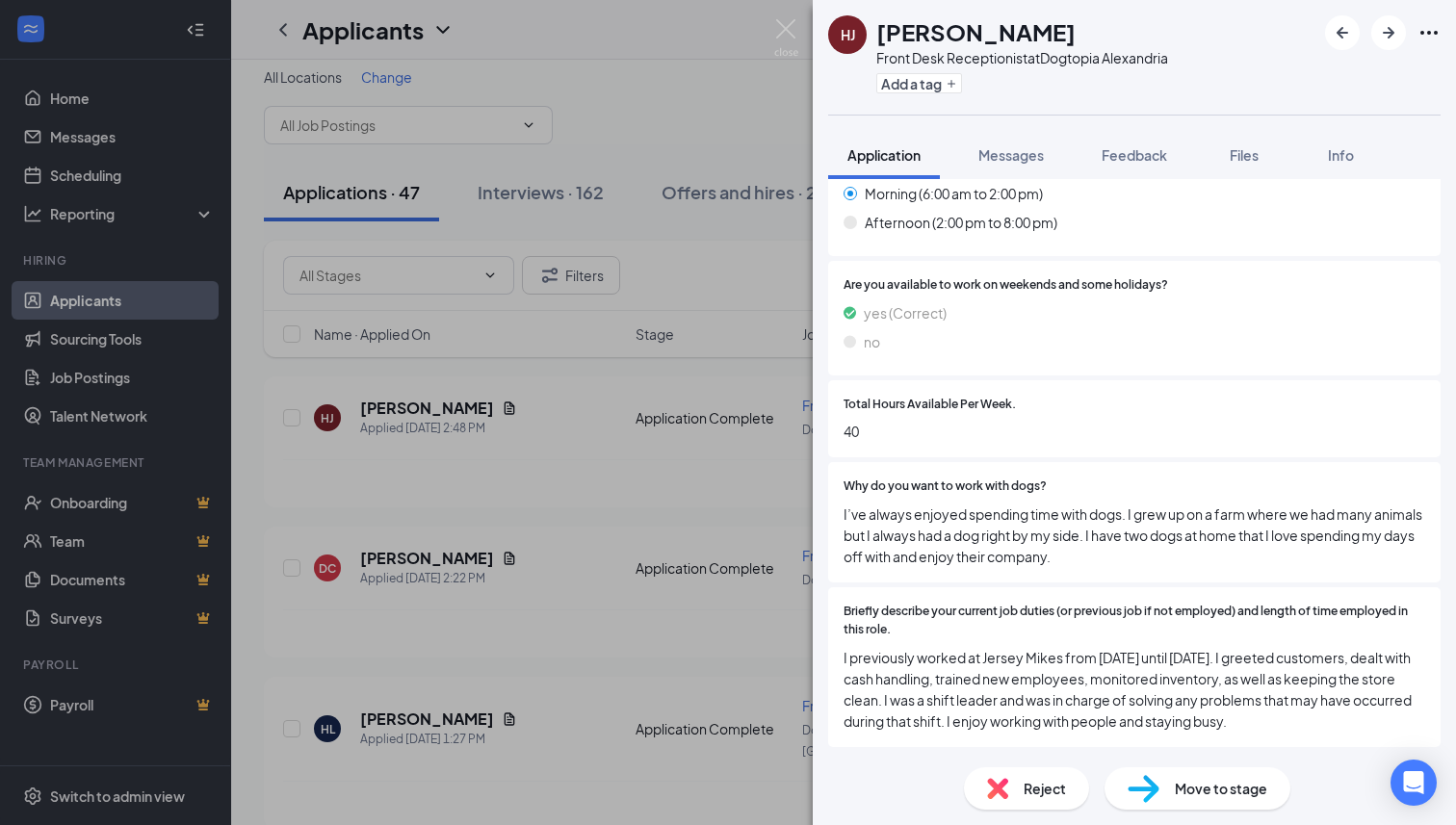
click at [1182, 802] on div "Move to stage" at bounding box center [1197, 788] width 186 height 42
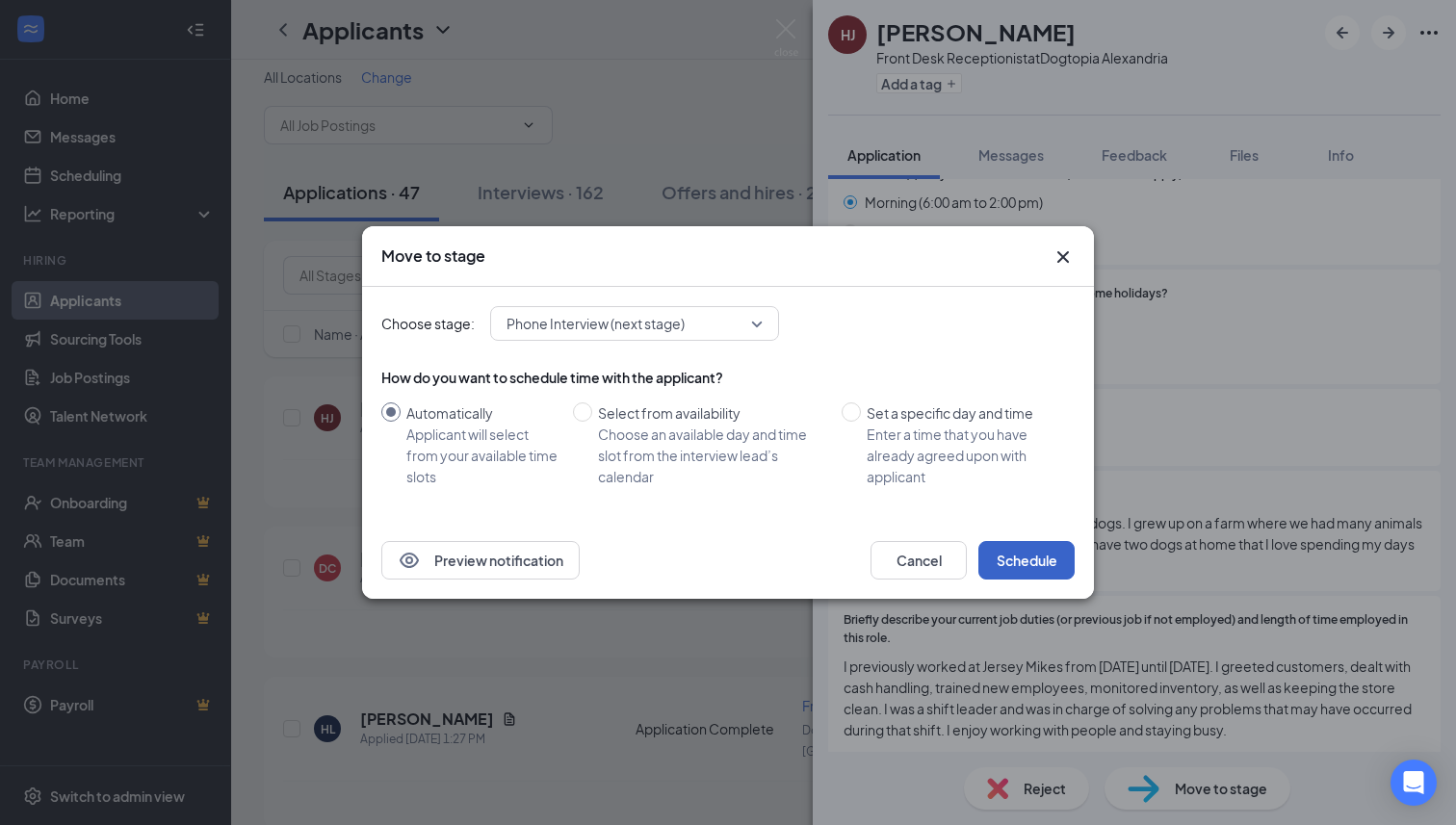
click at [1013, 571] on button "Schedule" at bounding box center [1027, 560] width 96 height 38
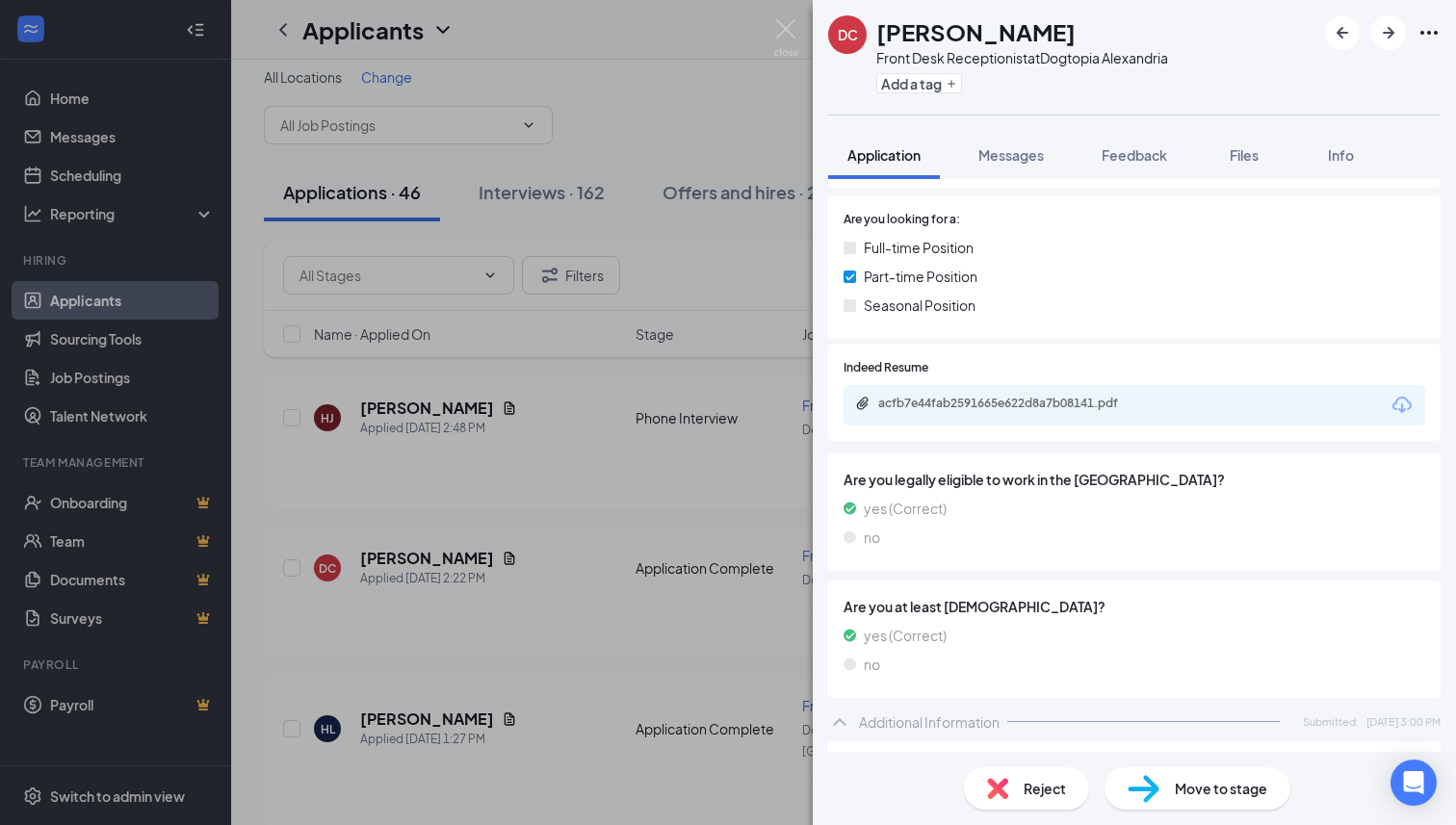
scroll to position [208, 0]
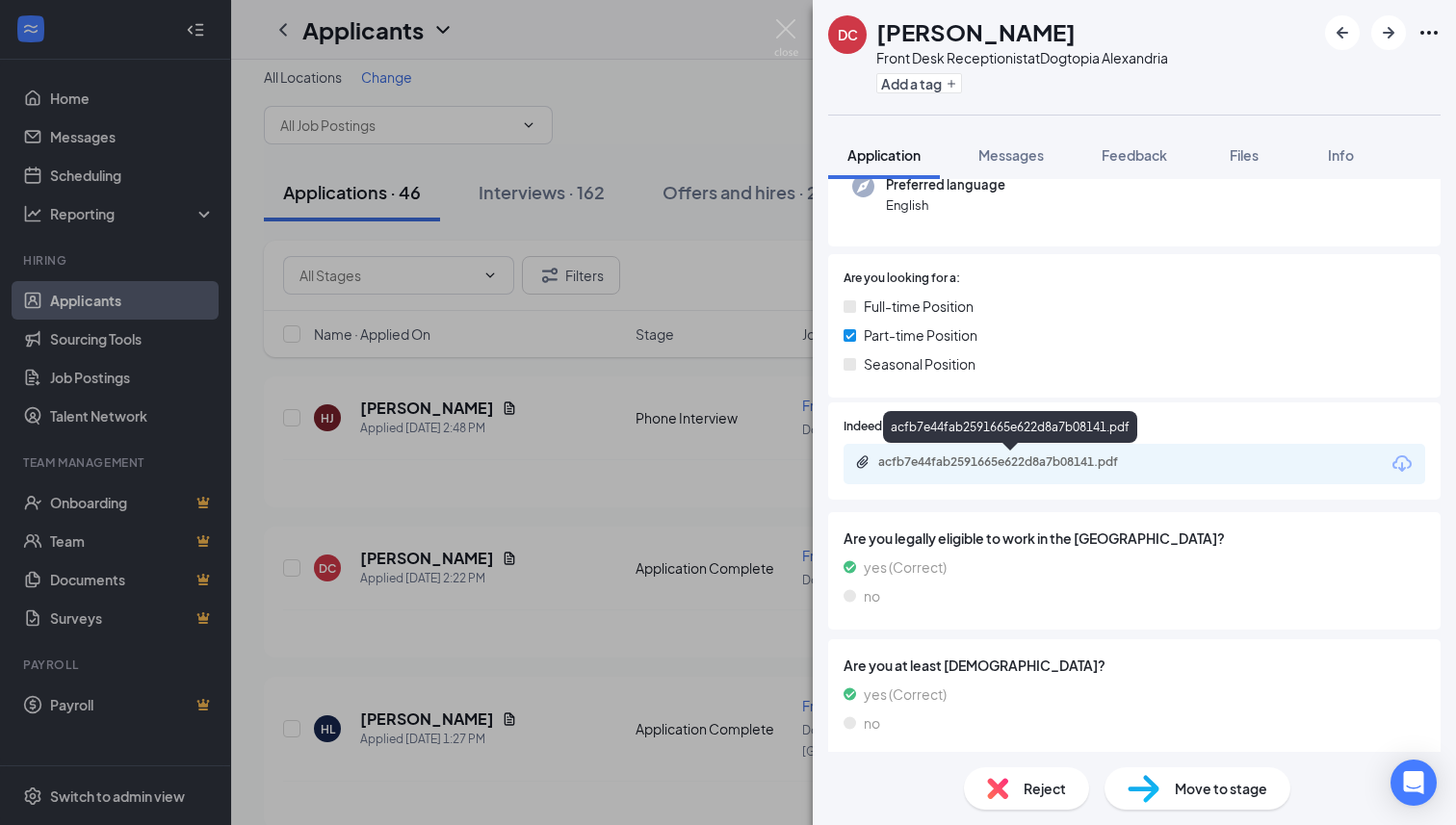
click at [1015, 461] on div "acfb7e44fab2591665e622d8a7b08141.pdf" at bounding box center [1013, 463] width 269 height 16
click at [1018, 784] on div "Reject" at bounding box center [1026, 788] width 125 height 42
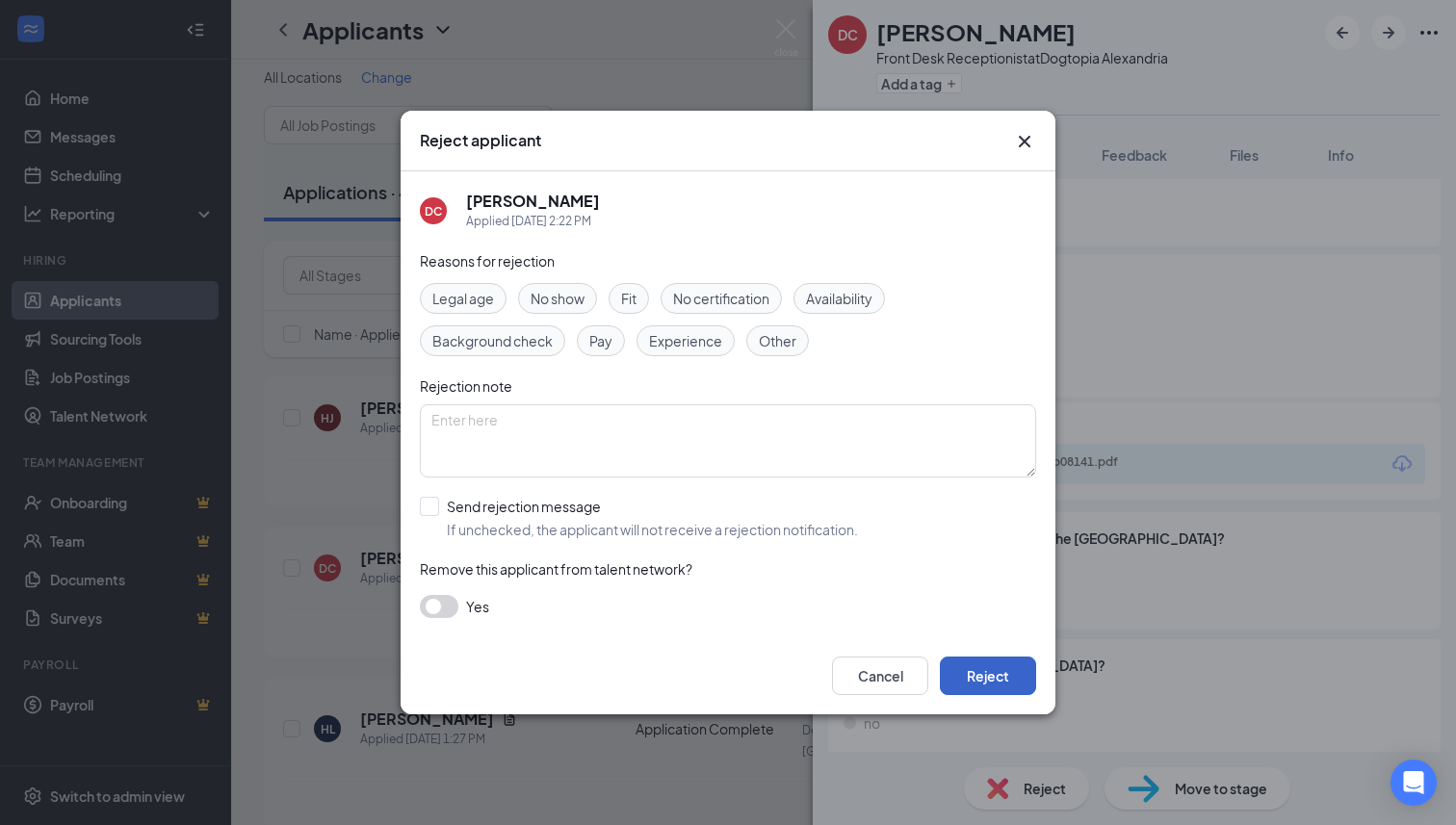
click at [1010, 670] on button "Reject" at bounding box center [988, 675] width 96 height 38
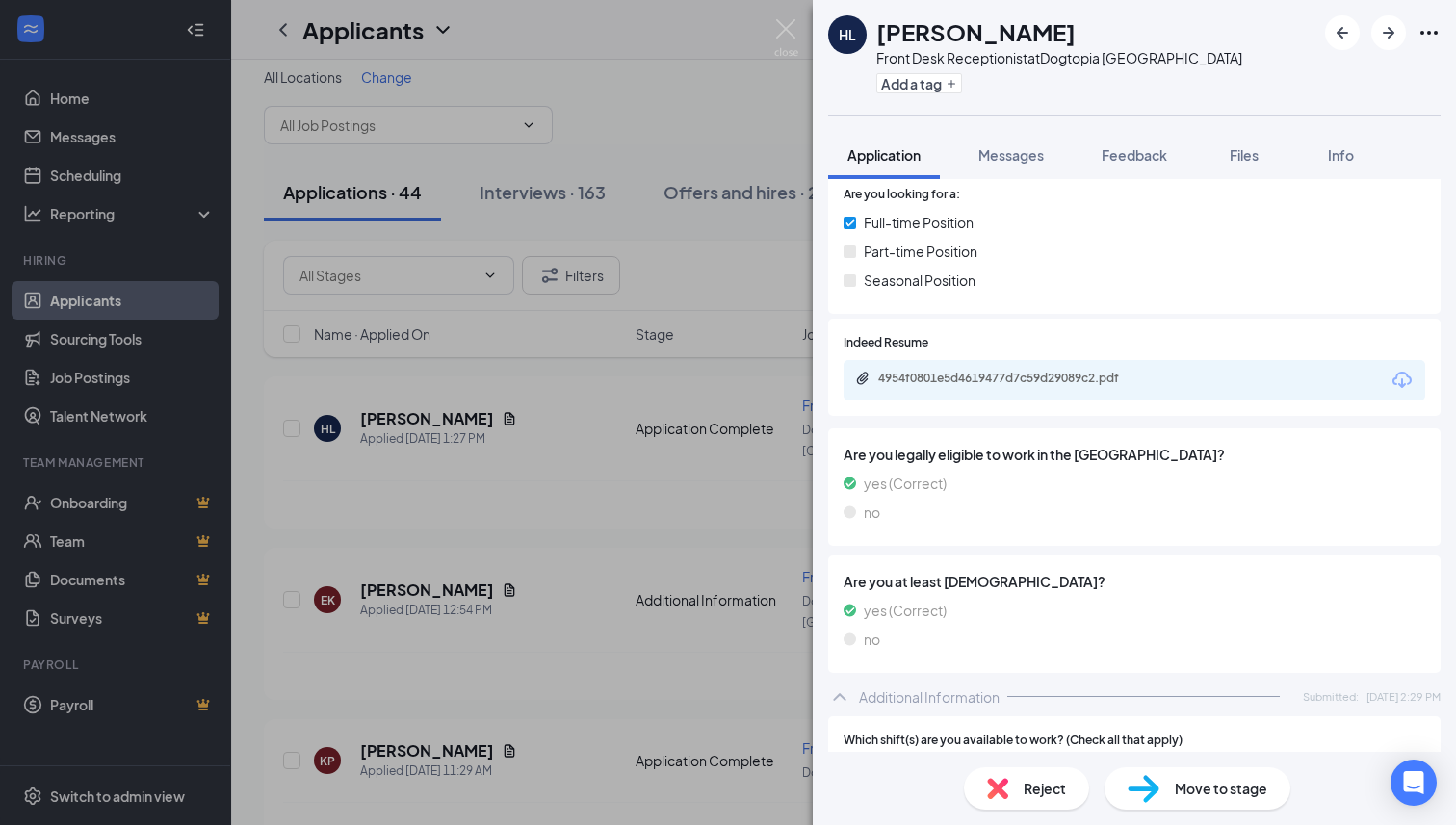
scroll to position [283, 0]
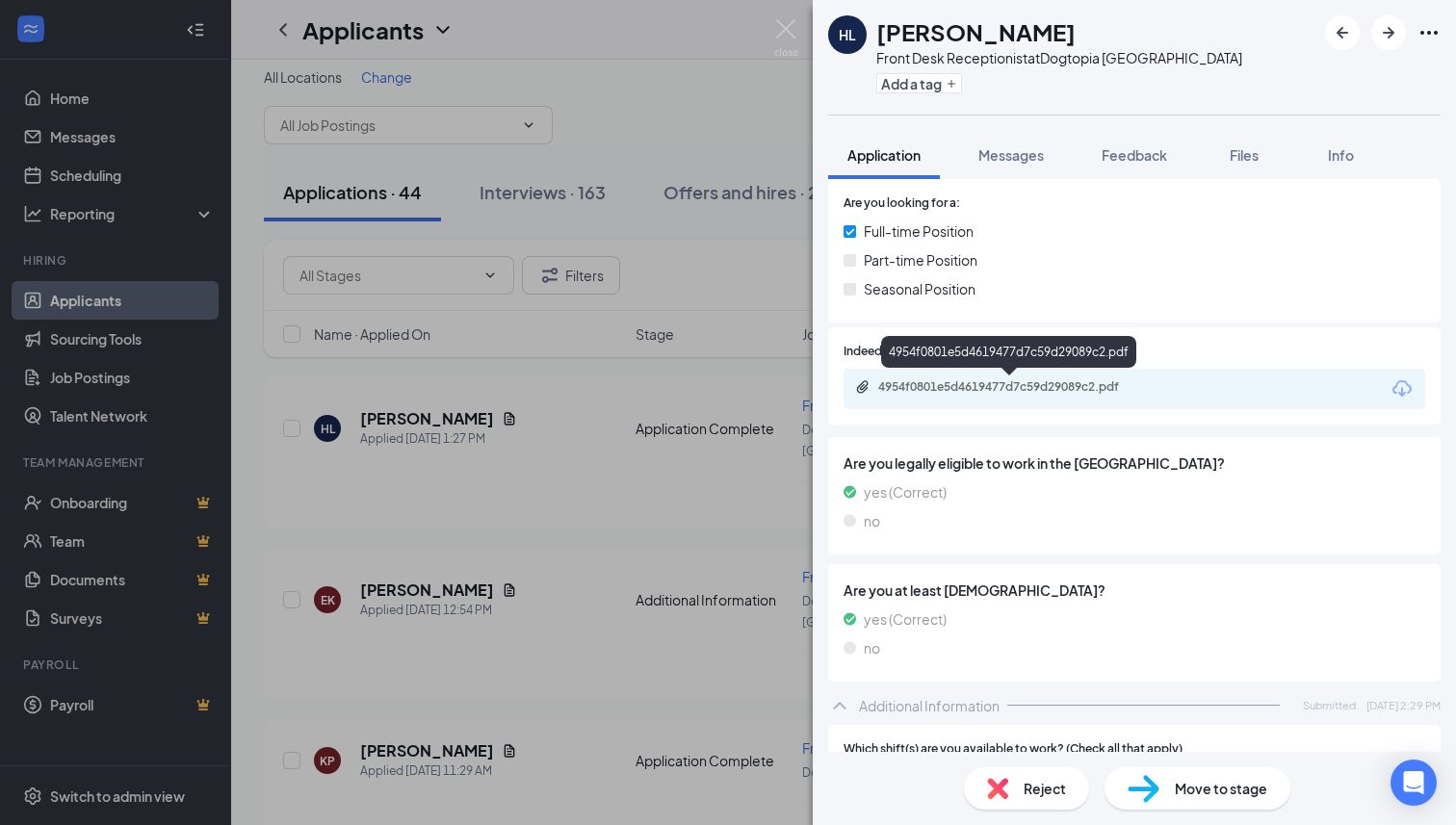
click at [994, 374] on div "4954f0801e5d4619477d7c59d29089c2.pdf" at bounding box center [1009, 356] width 255 height 39
click at [994, 386] on div "4954f0801e5d4619477d7c59d29089c2.pdf" at bounding box center [1013, 387] width 269 height 16
click at [1011, 797] on div "Reject" at bounding box center [1026, 788] width 125 height 42
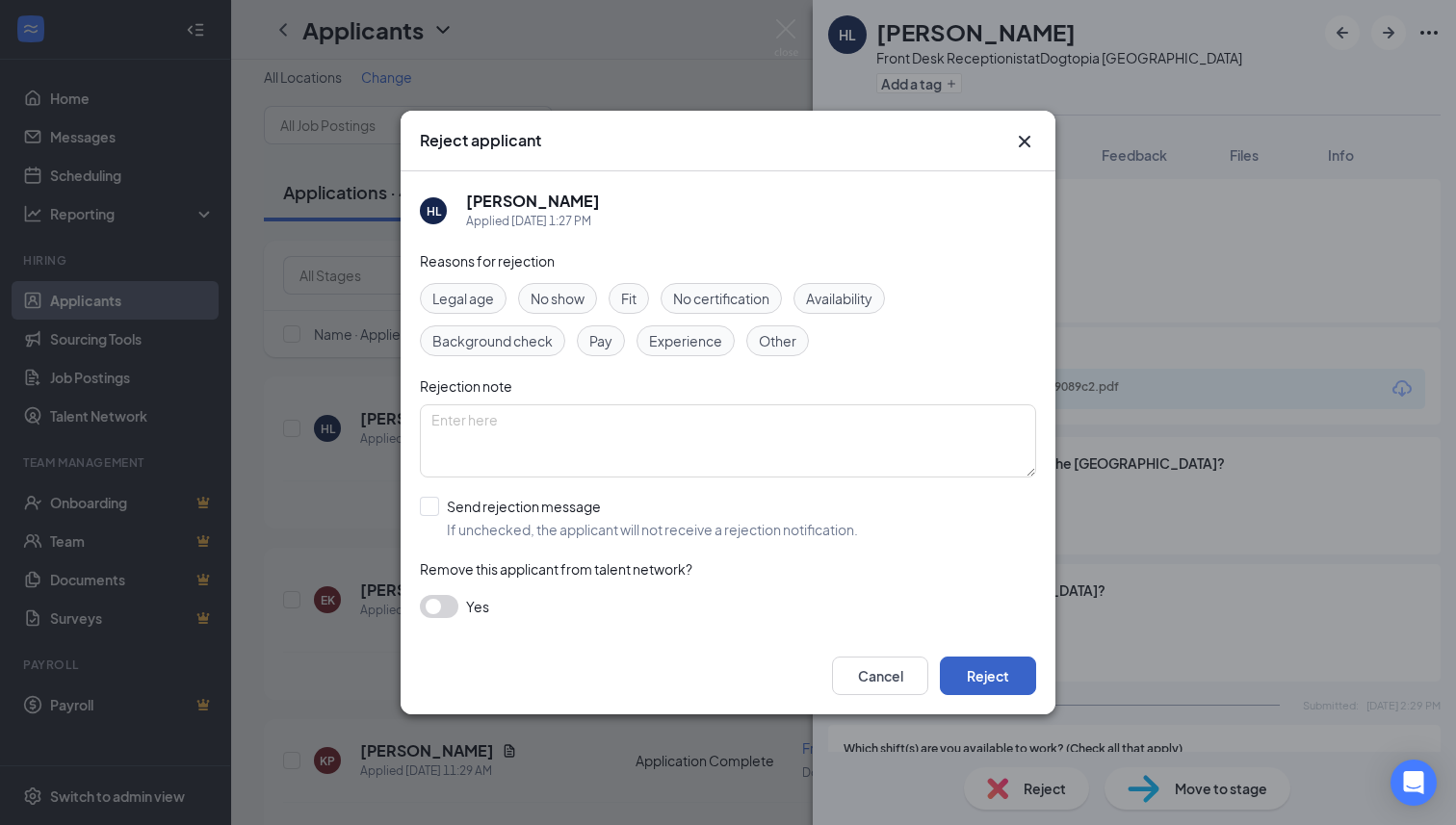
click at [1000, 686] on button "Reject" at bounding box center [988, 675] width 96 height 38
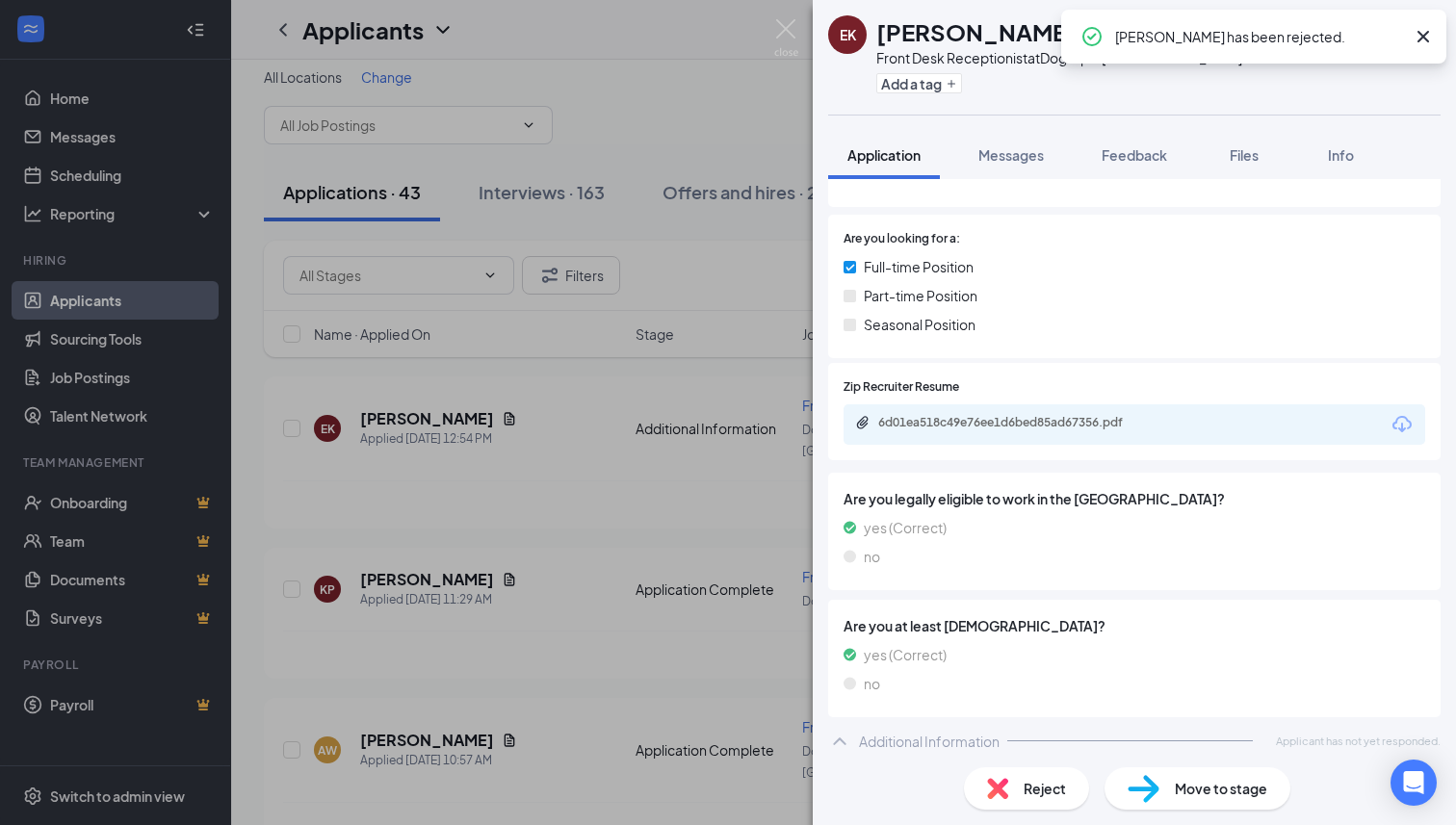
scroll to position [256, 0]
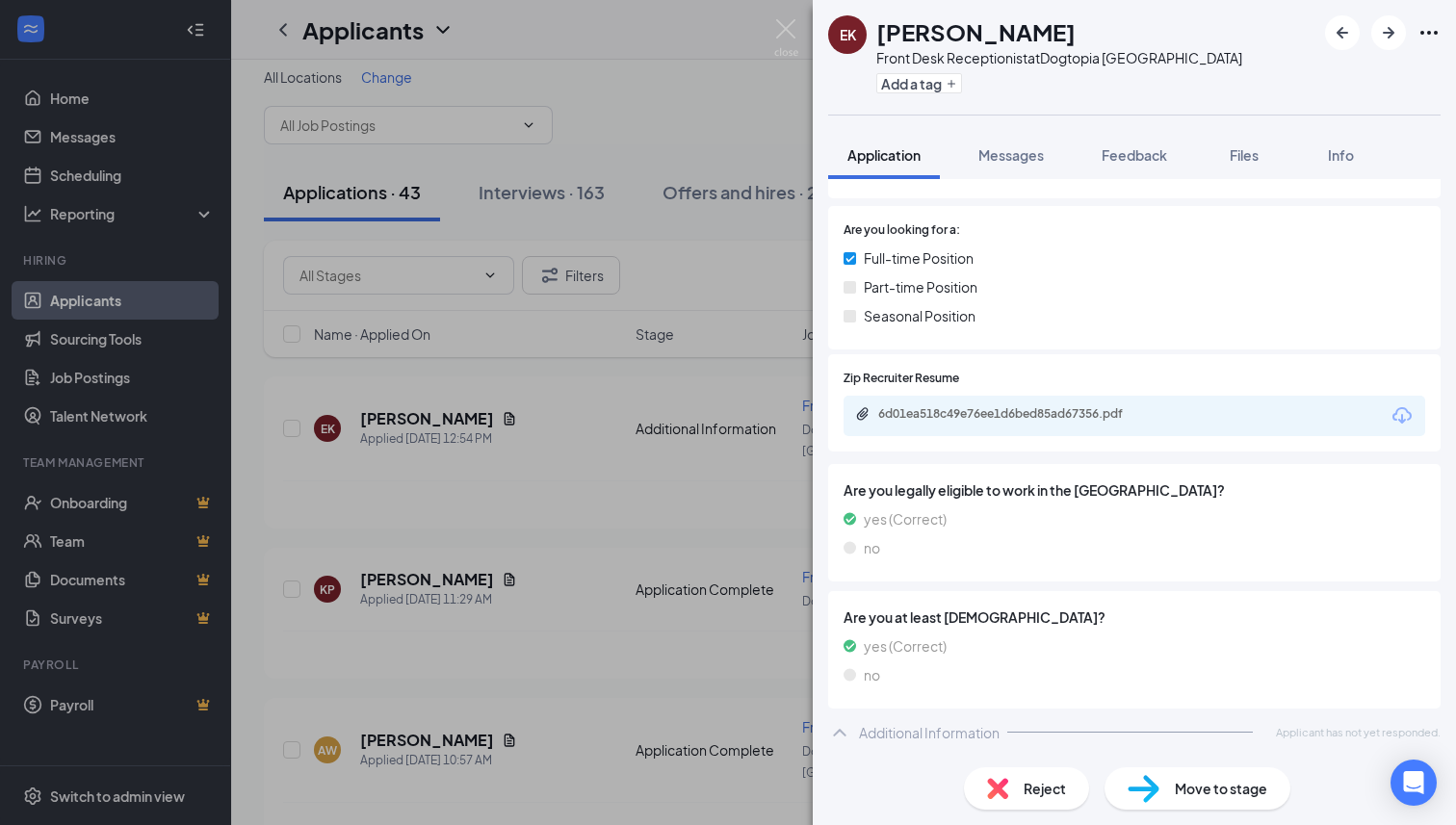
click at [1017, 813] on div "Reject Move to stage" at bounding box center [1134, 788] width 644 height 73
click at [1018, 784] on div "Reject" at bounding box center [1026, 788] width 125 height 42
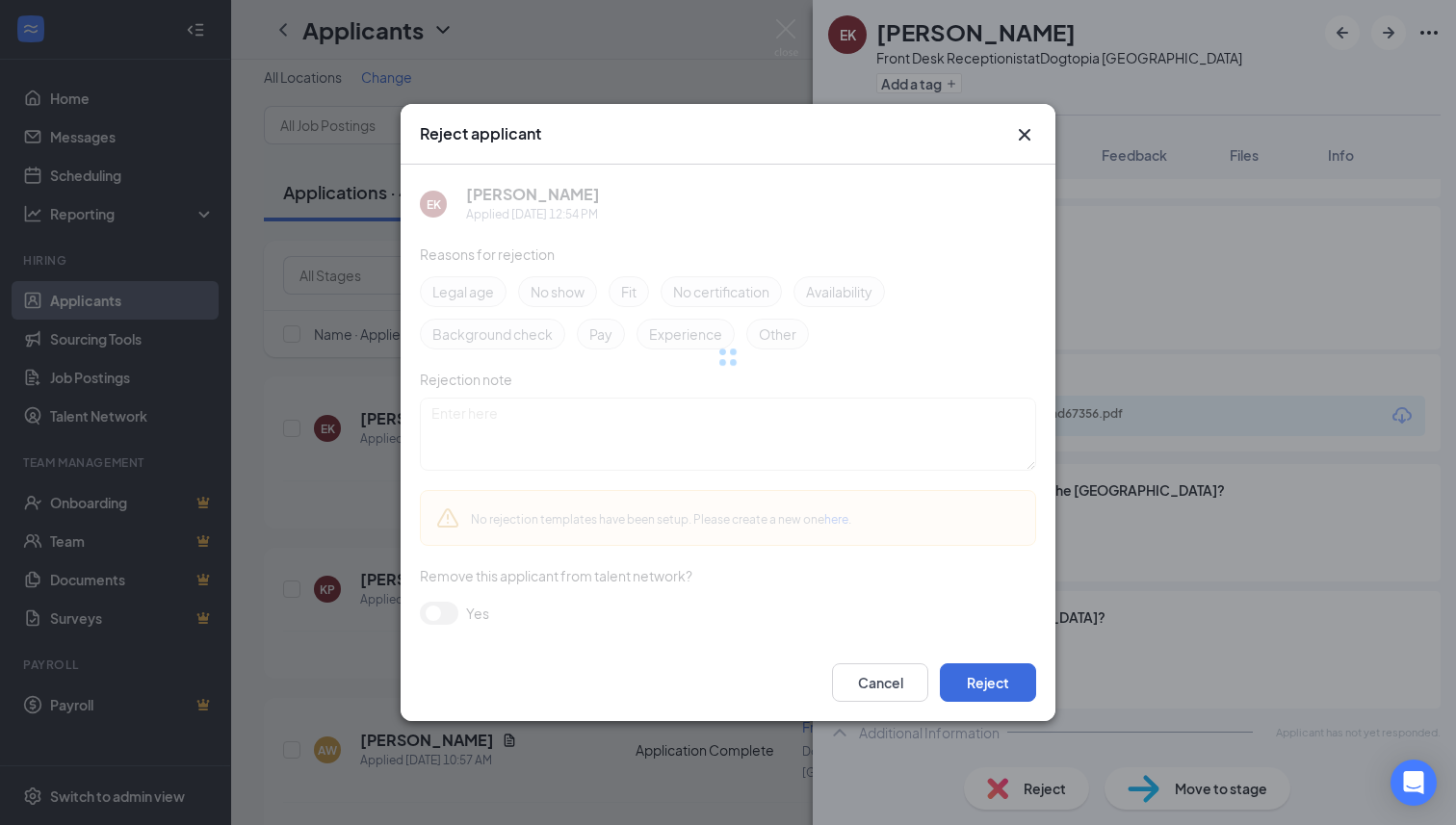
scroll to position [248, 0]
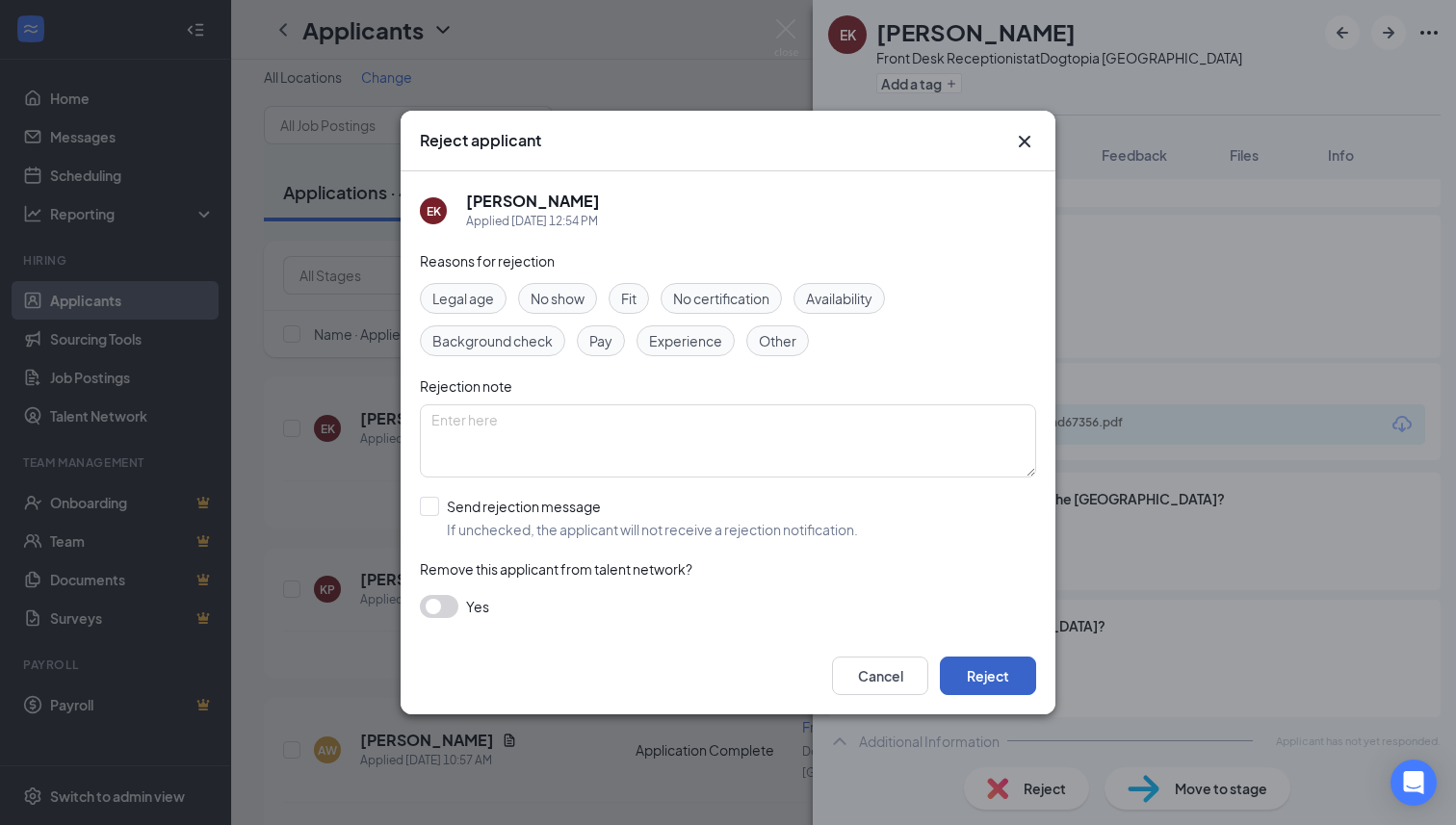
click at [979, 661] on button "Reject" at bounding box center [988, 675] width 96 height 38
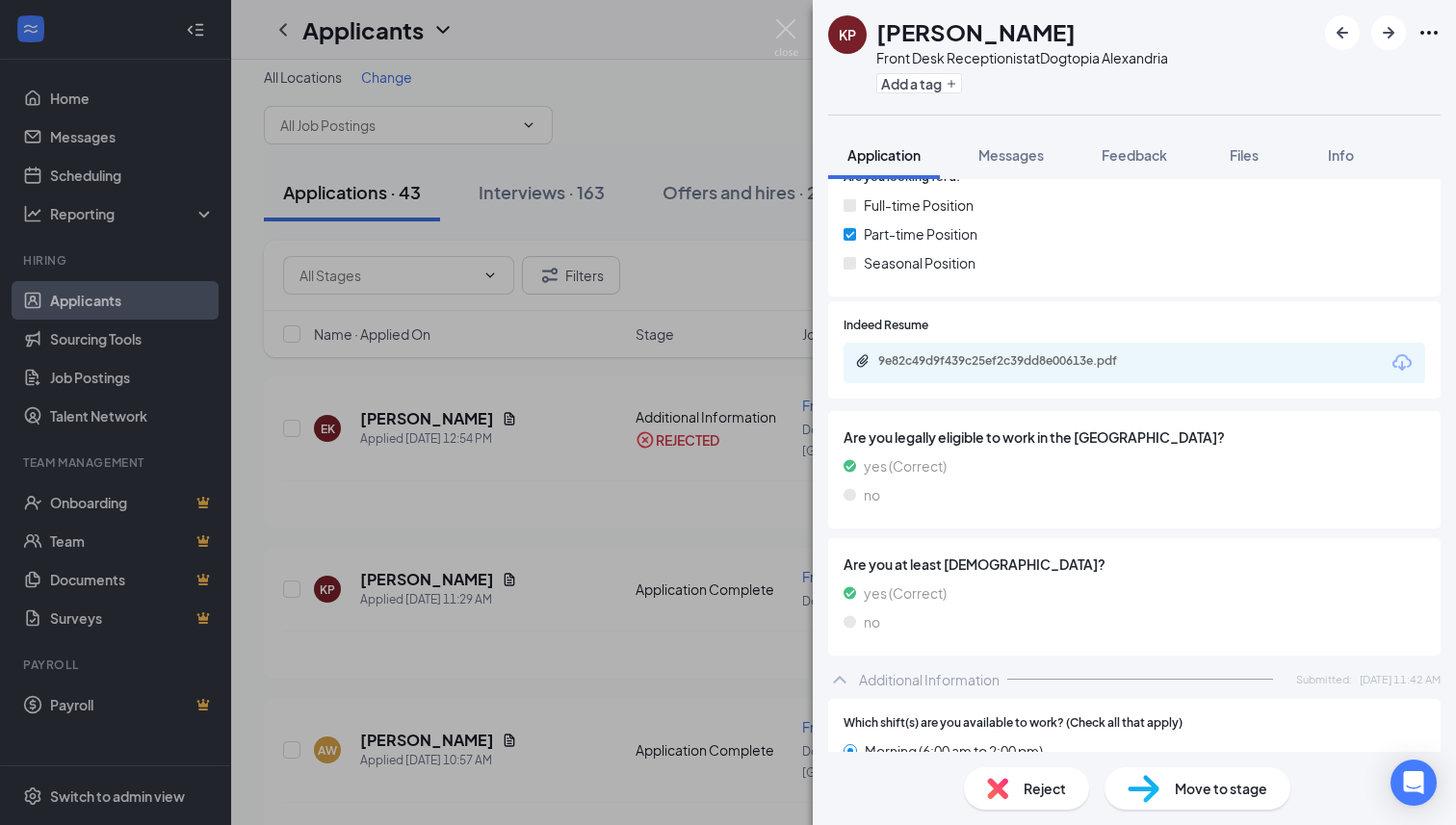
scroll to position [254, 0]
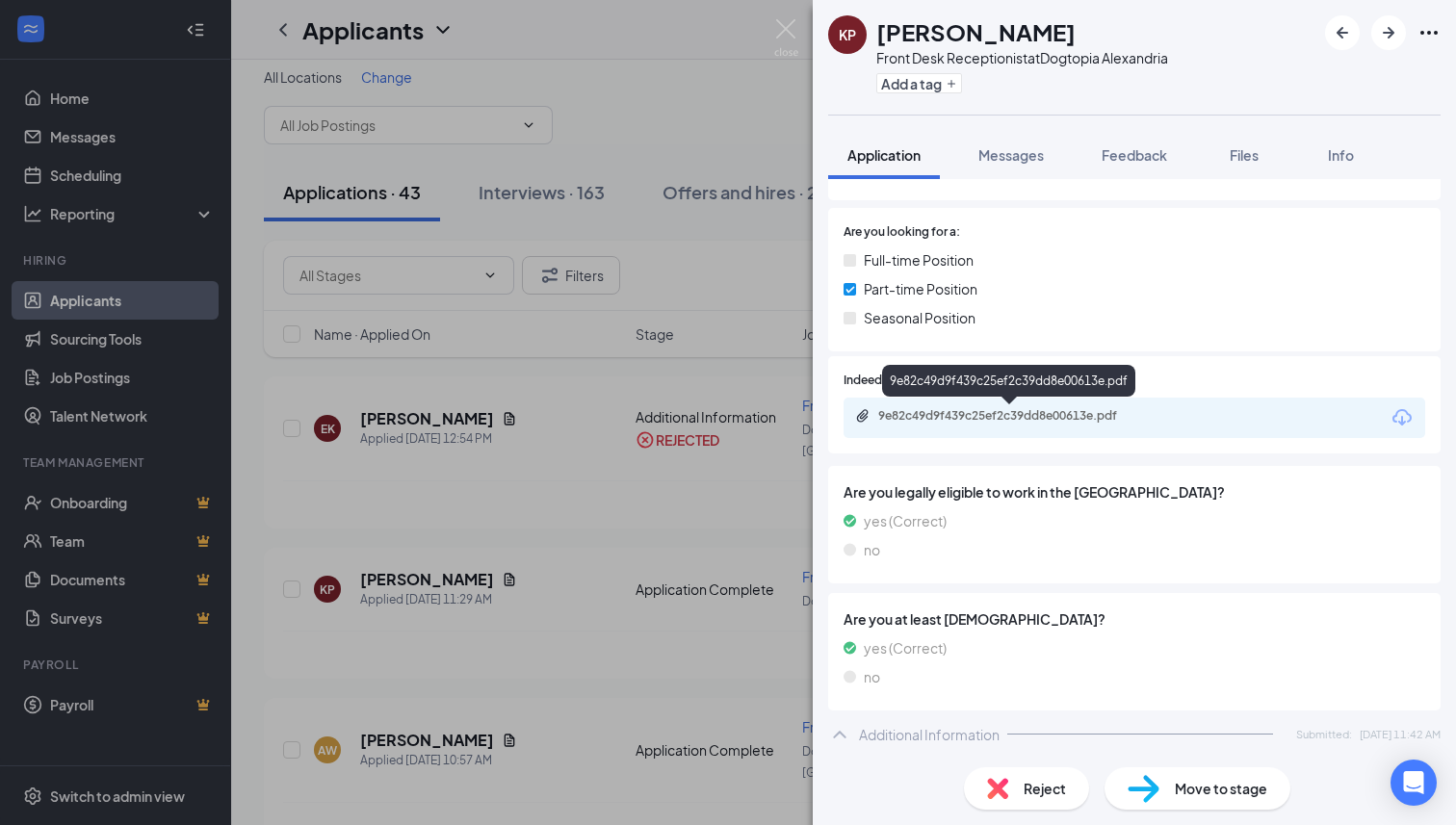
click at [976, 413] on div "9e82c49d9f439c25ef2c39dd8e00613e.pdf" at bounding box center [1013, 416] width 269 height 16
click at [1145, 59] on div "Front Desk Receptionist at Dogtopia [GEOGRAPHIC_DATA]" at bounding box center [1022, 58] width 292 height 20
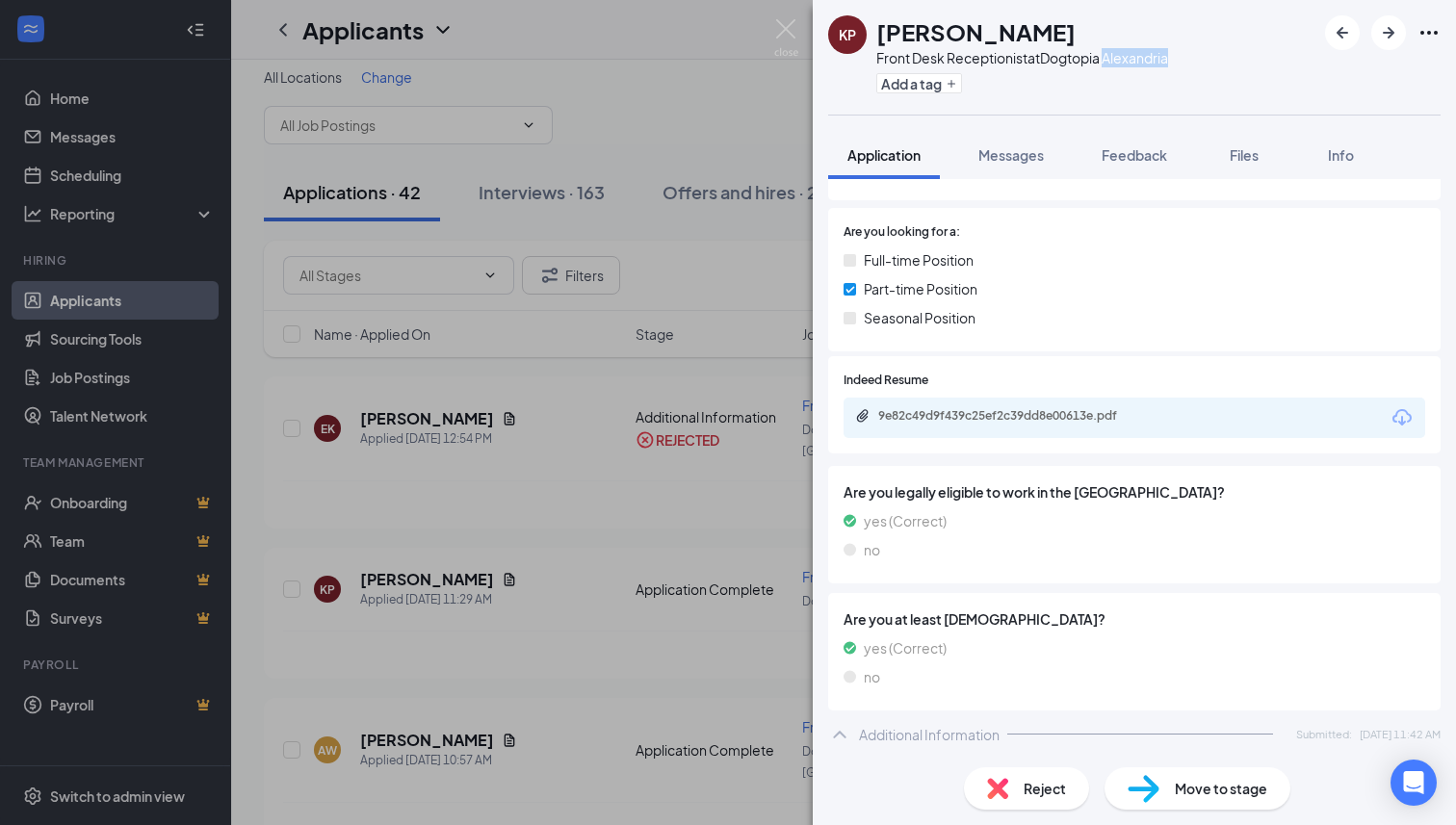
click at [1145, 59] on div "Front Desk Receptionist at Dogtopia [GEOGRAPHIC_DATA]" at bounding box center [1022, 58] width 292 height 20
copy div "Front Desk Receptionist at Dogtopia [GEOGRAPHIC_DATA]"
click at [1142, 162] on span "Feedback" at bounding box center [1134, 155] width 66 height 18
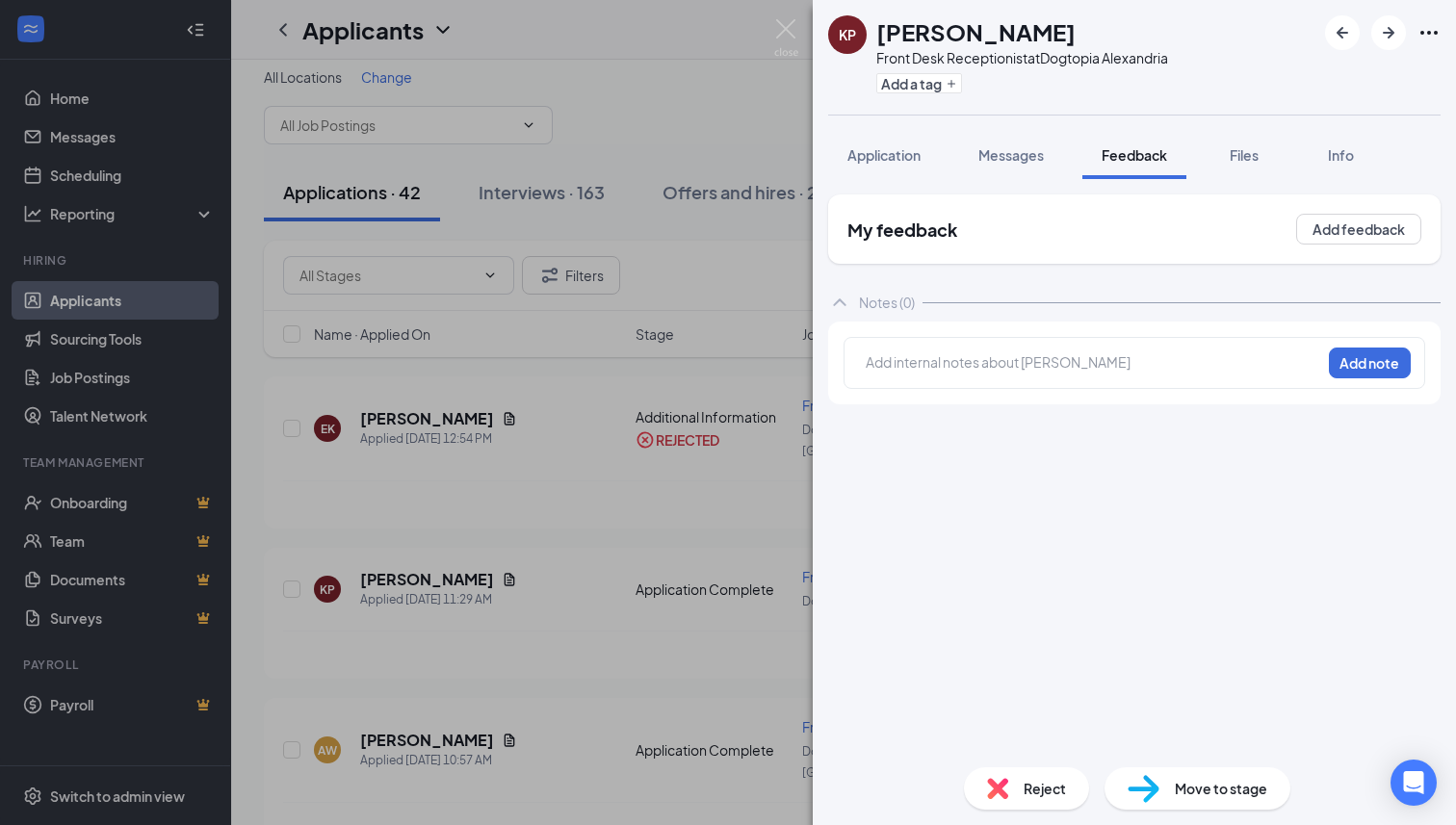
click at [1049, 370] on div at bounding box center [1093, 362] width 454 height 21
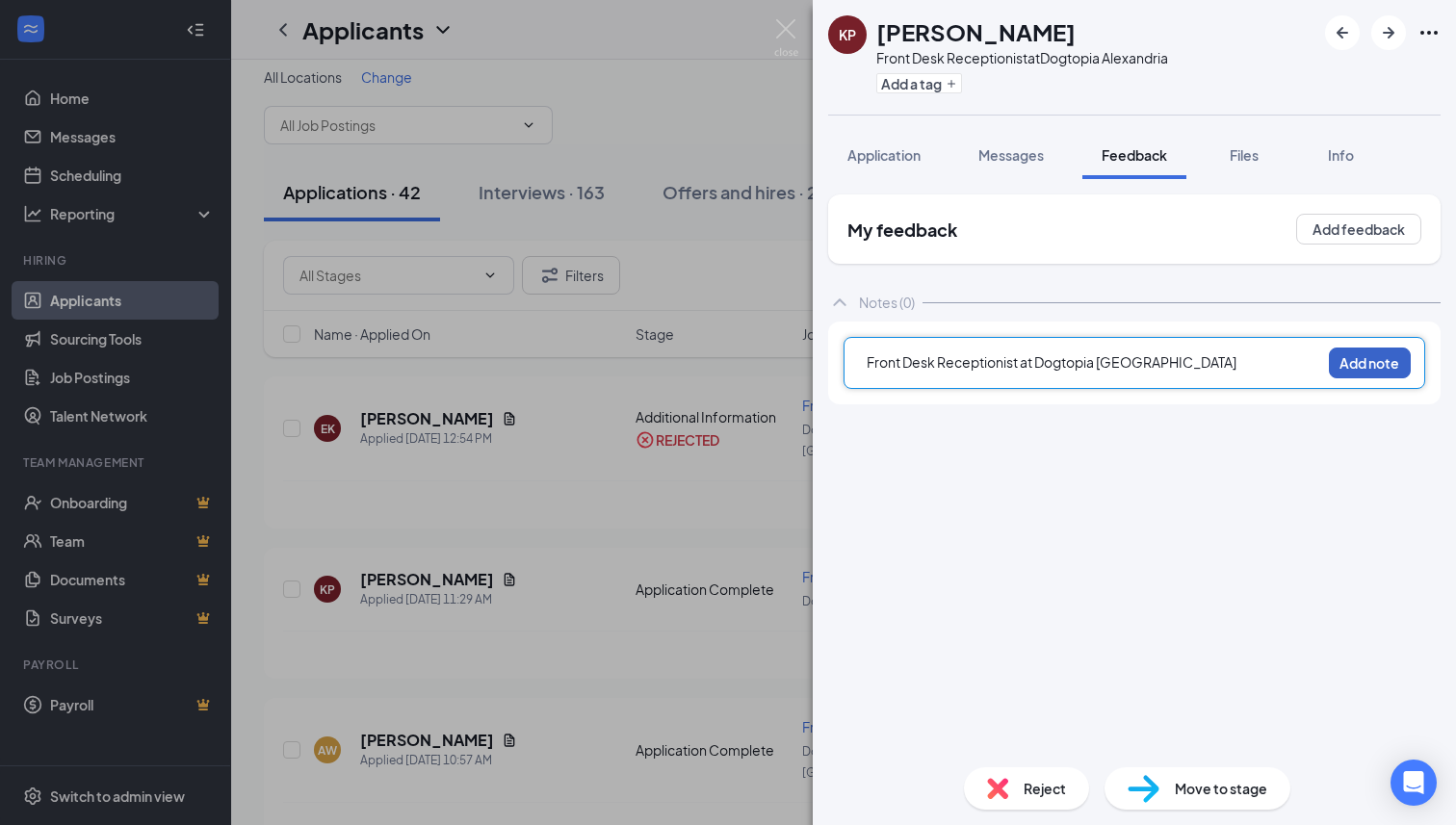
click at [1369, 359] on button "Add note" at bounding box center [1370, 362] width 82 height 30
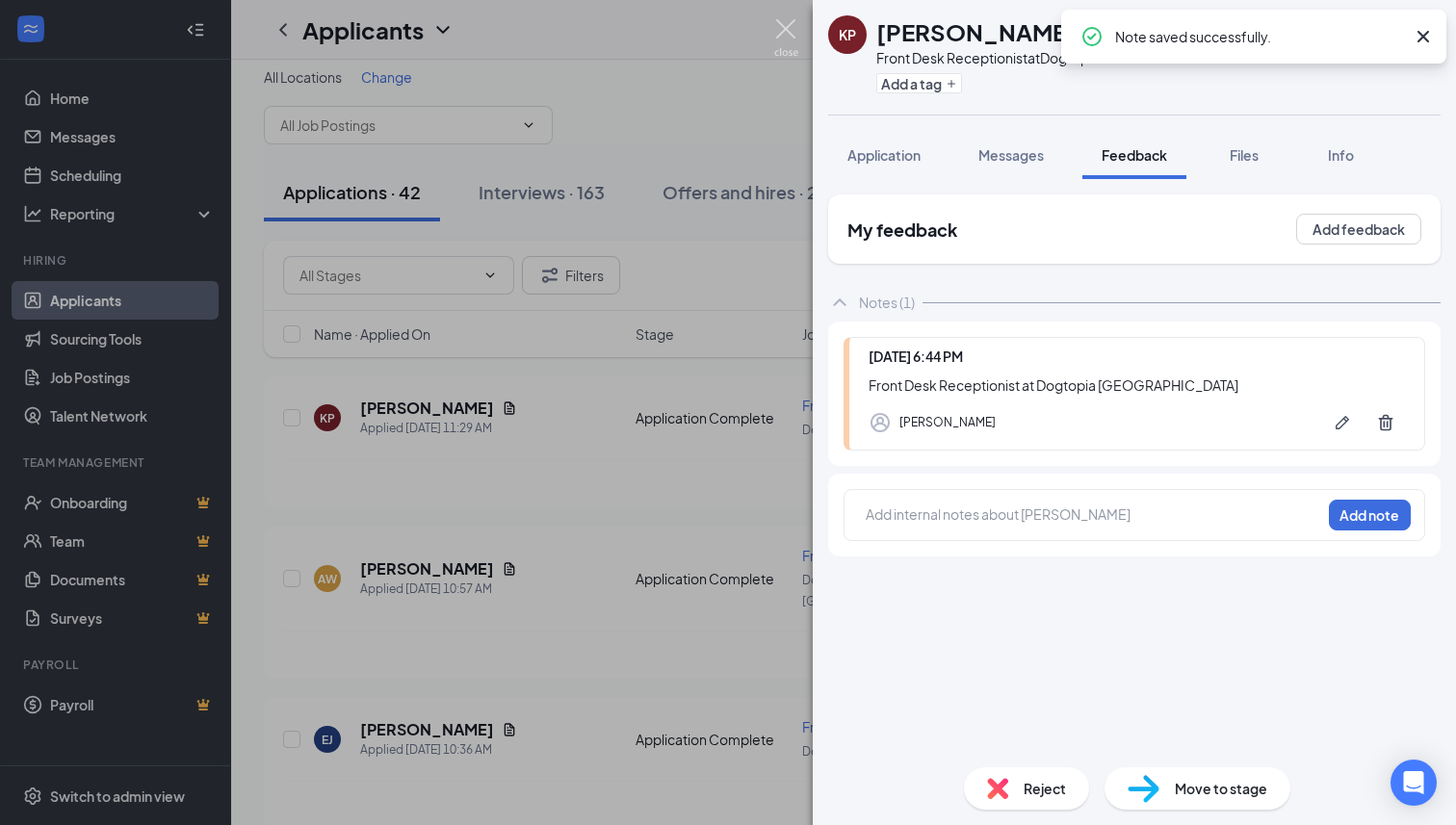
click at [778, 33] on img at bounding box center [786, 38] width 25 height 37
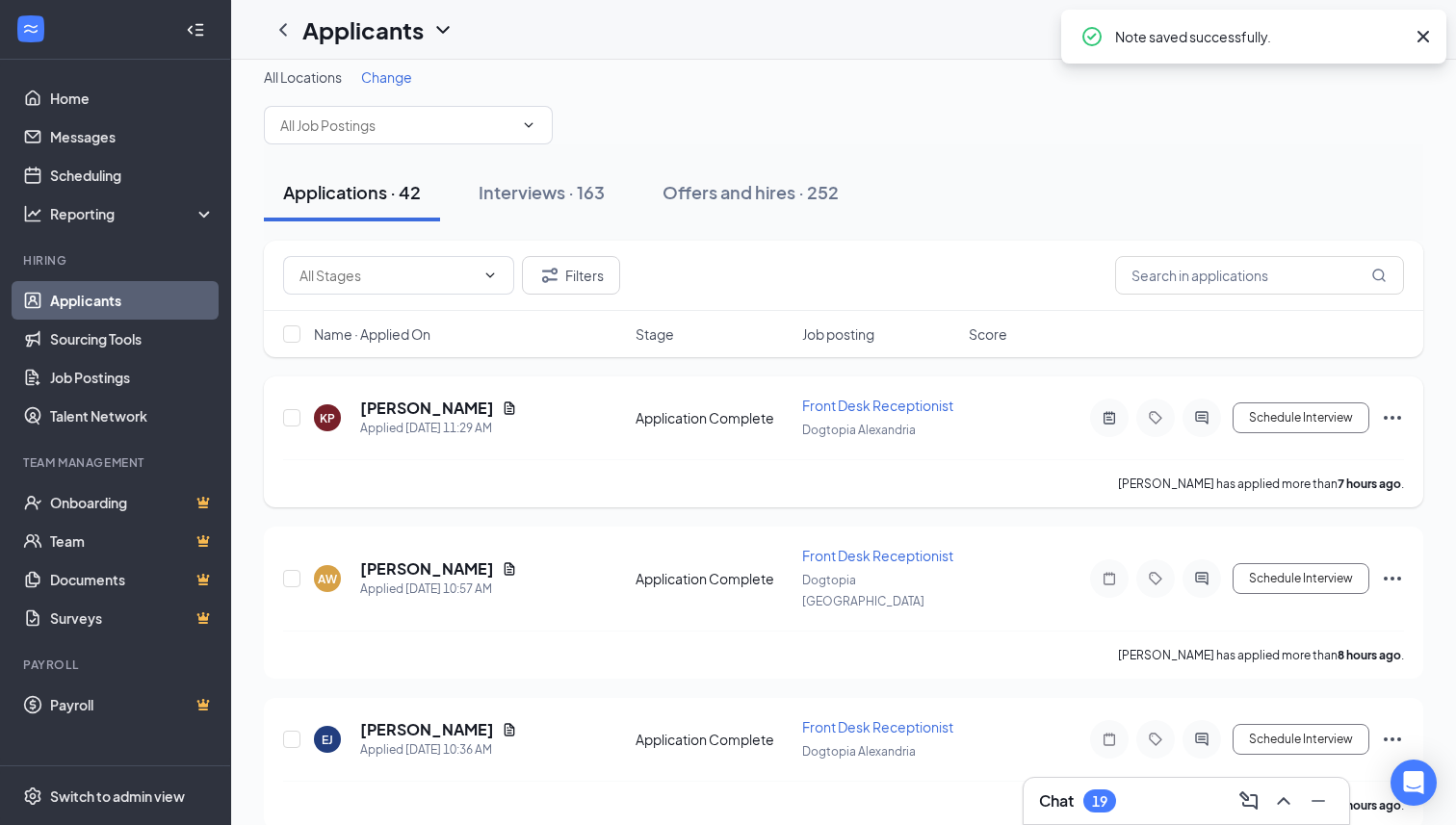
click at [1393, 421] on icon "Ellipses" at bounding box center [1393, 418] width 24 height 24
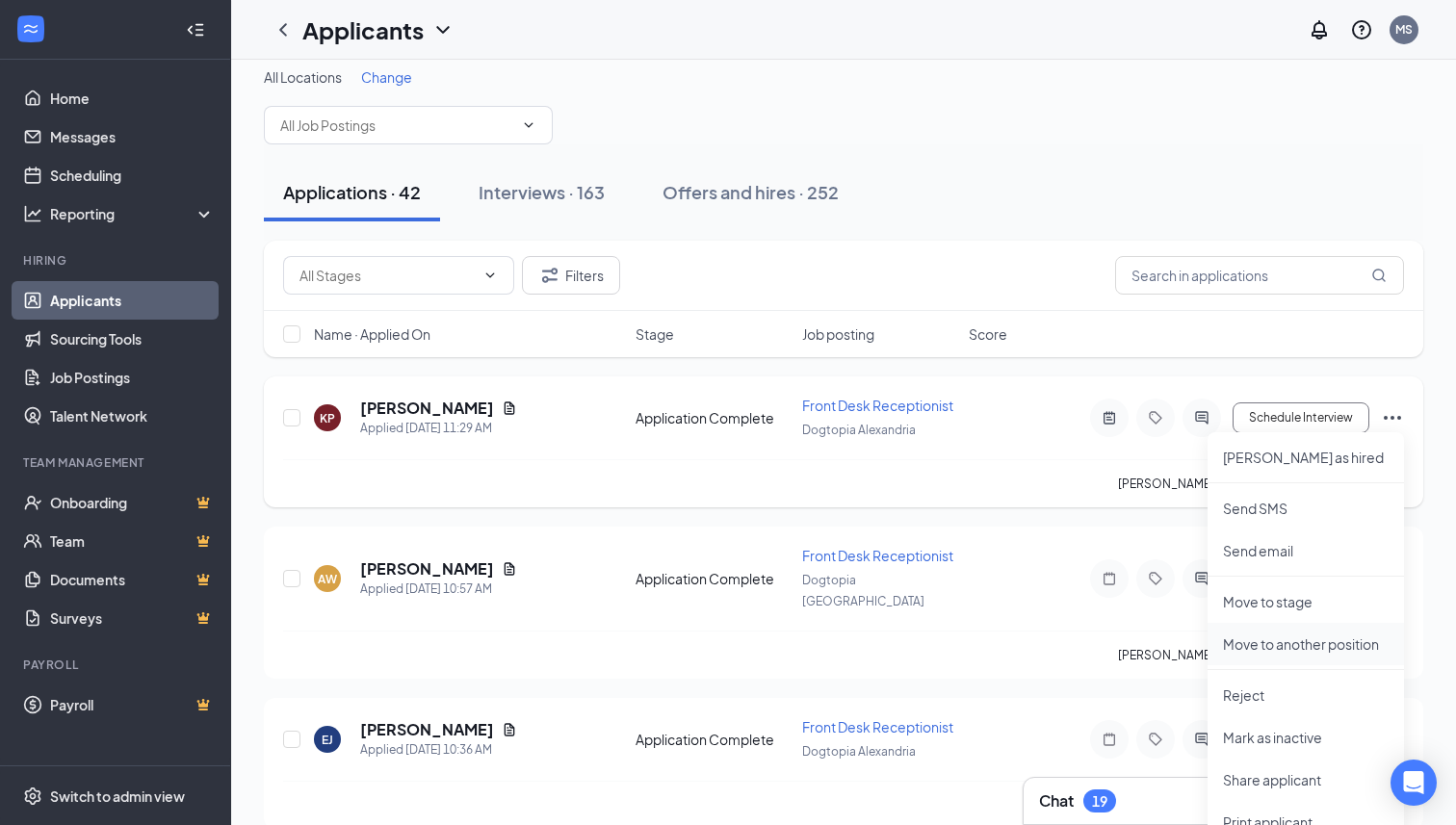
click at [1295, 639] on p "Move to another position" at bounding box center [1306, 644] width 166 height 20
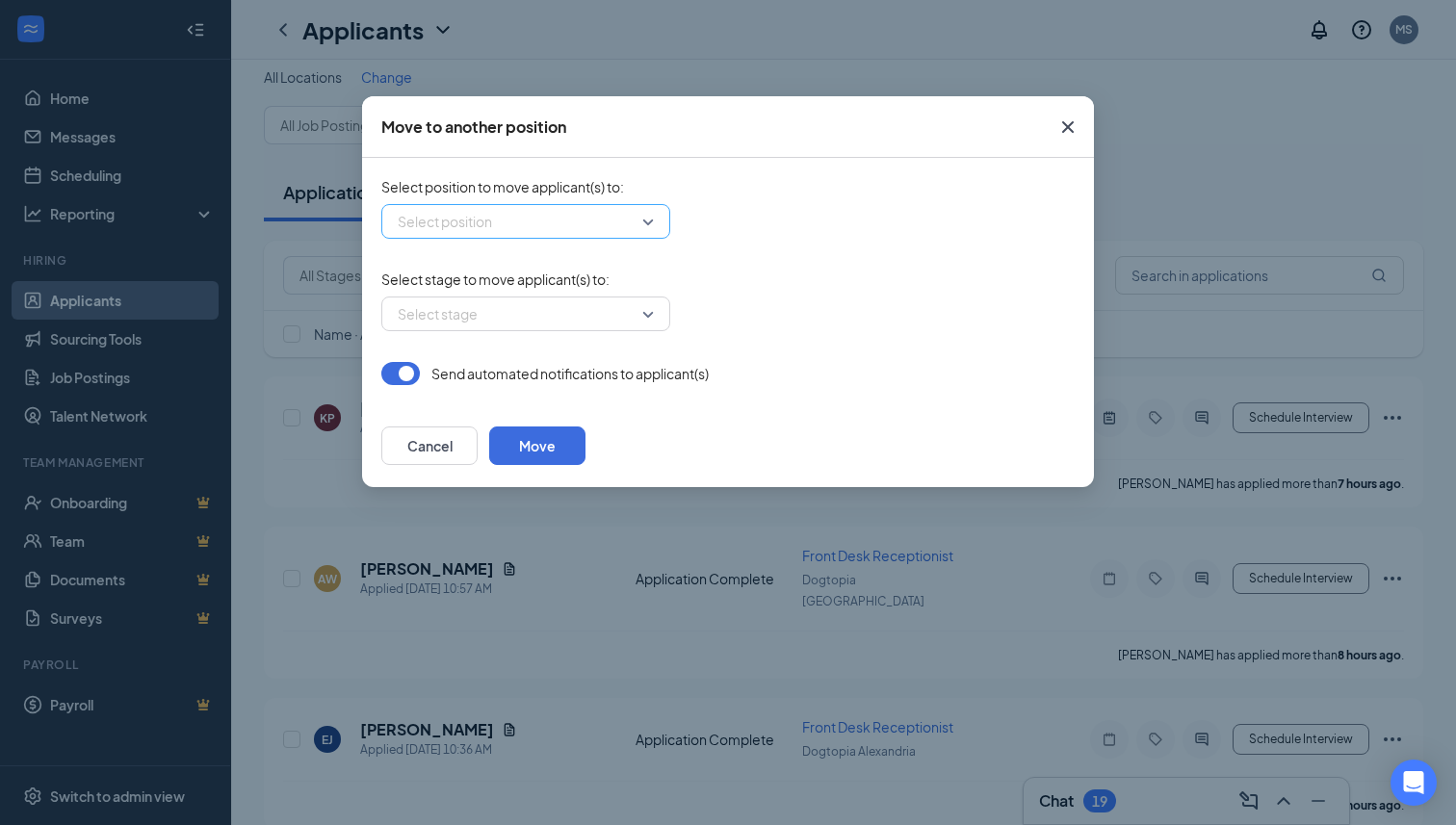
click at [591, 218] on input "search" at bounding box center [519, 221] width 252 height 32
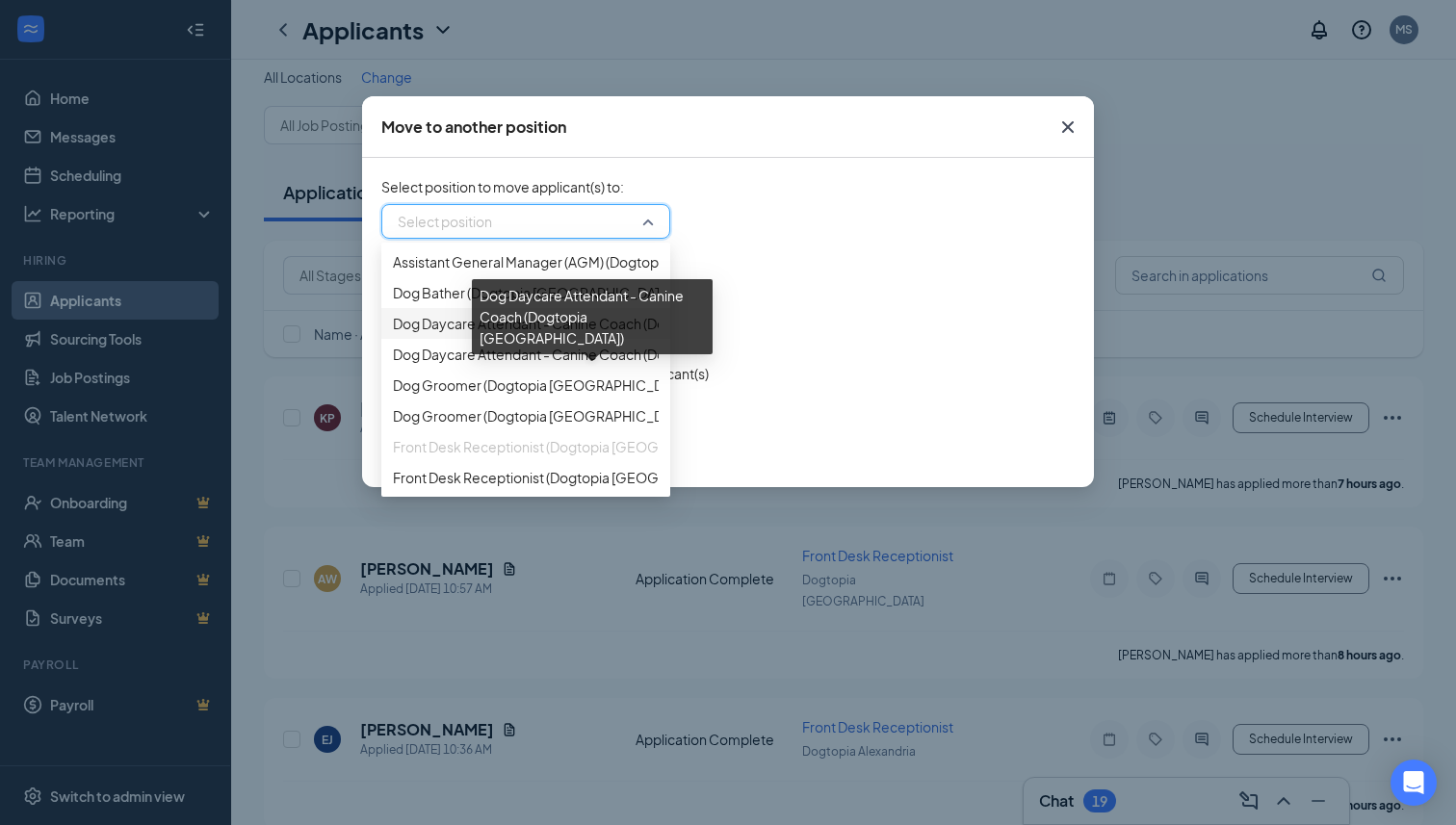
click at [549, 334] on span "Dog Daycare Attendant - Canine Coach (Dogtopia [GEOGRAPHIC_DATA])" at bounding box center [623, 324] width 461 height 22
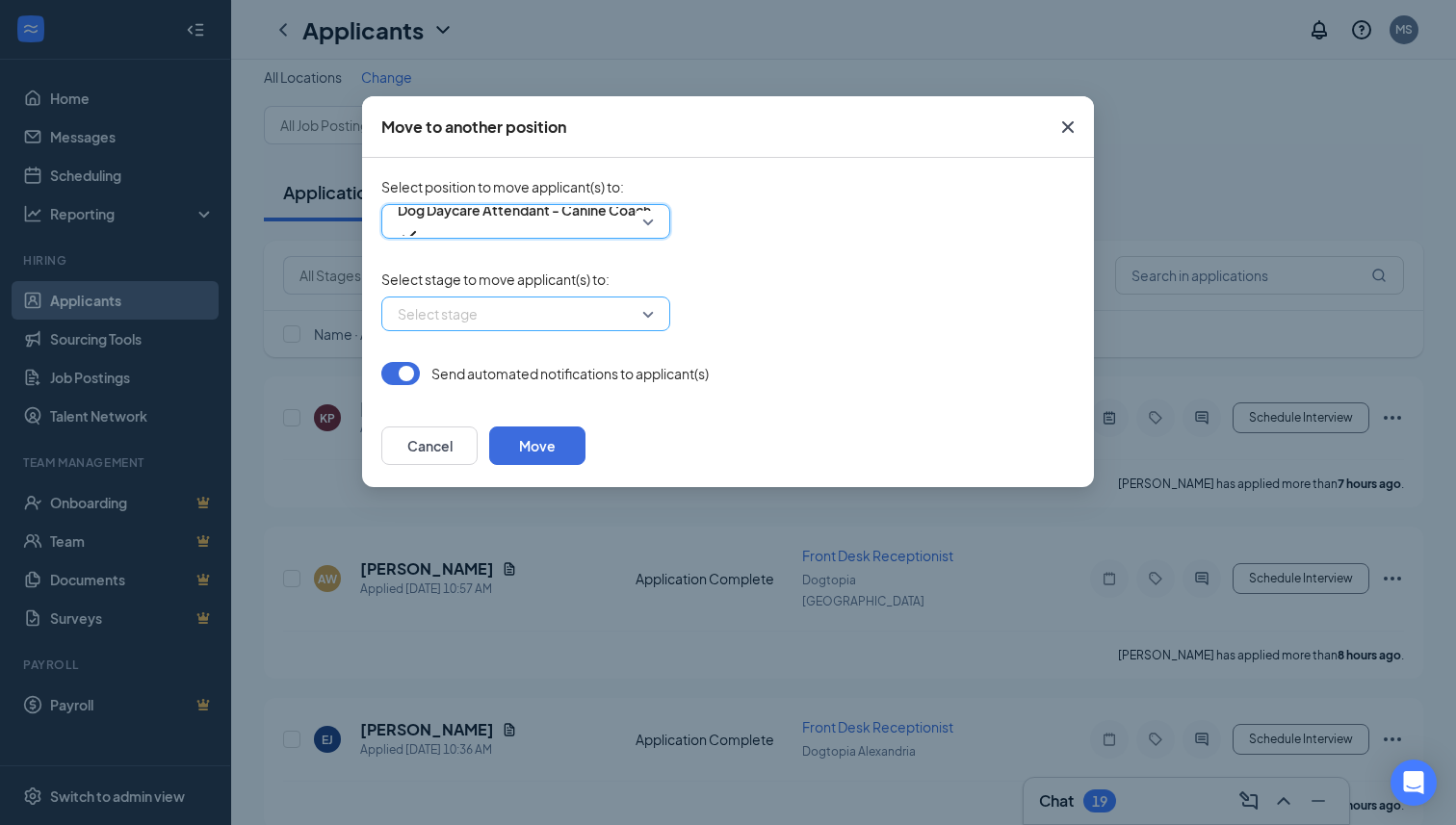
click at [550, 314] on input "search" at bounding box center [519, 313] width 252 height 32
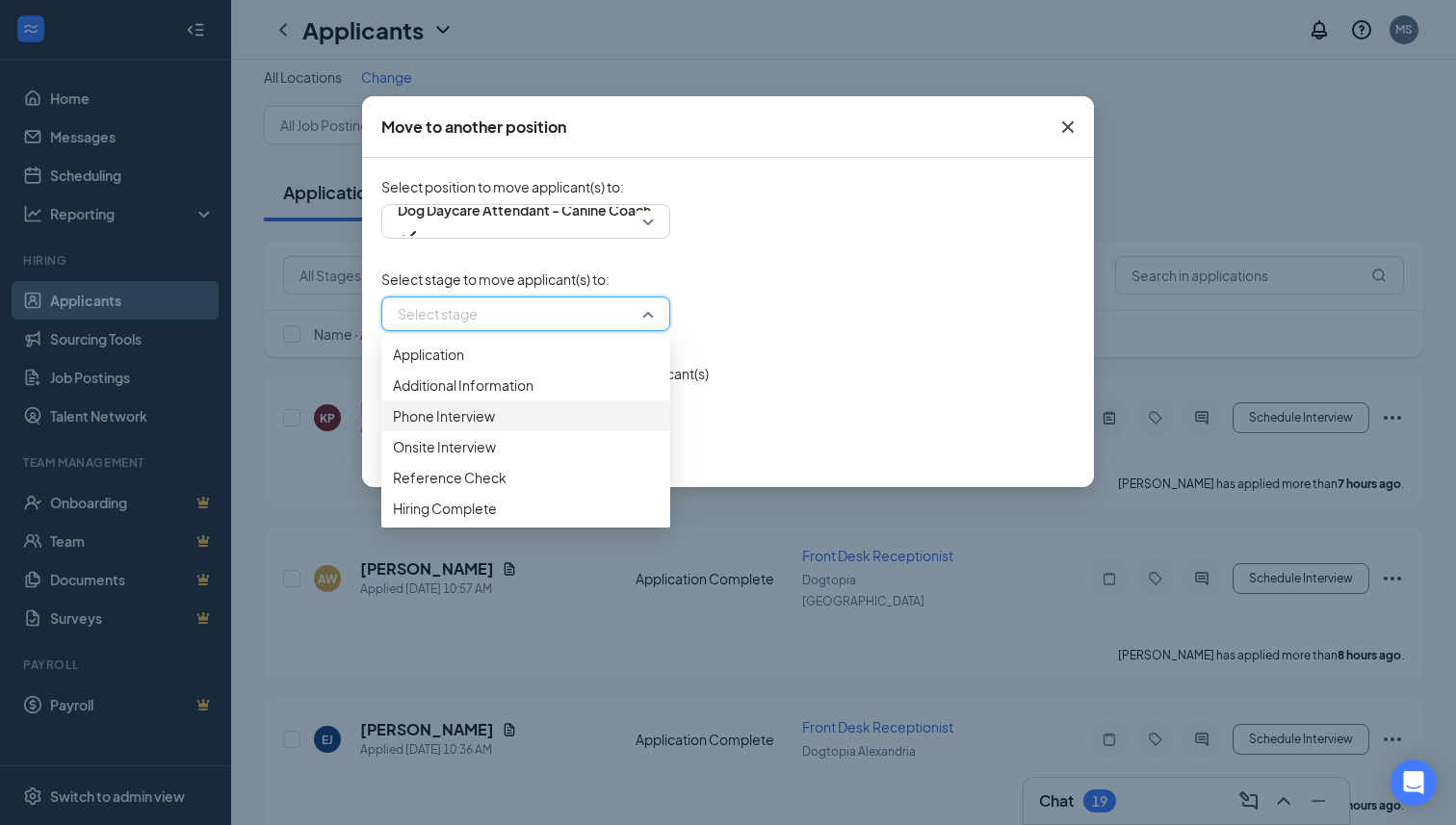
click at [511, 431] on div "Phone Interview" at bounding box center [526, 415] width 289 height 30
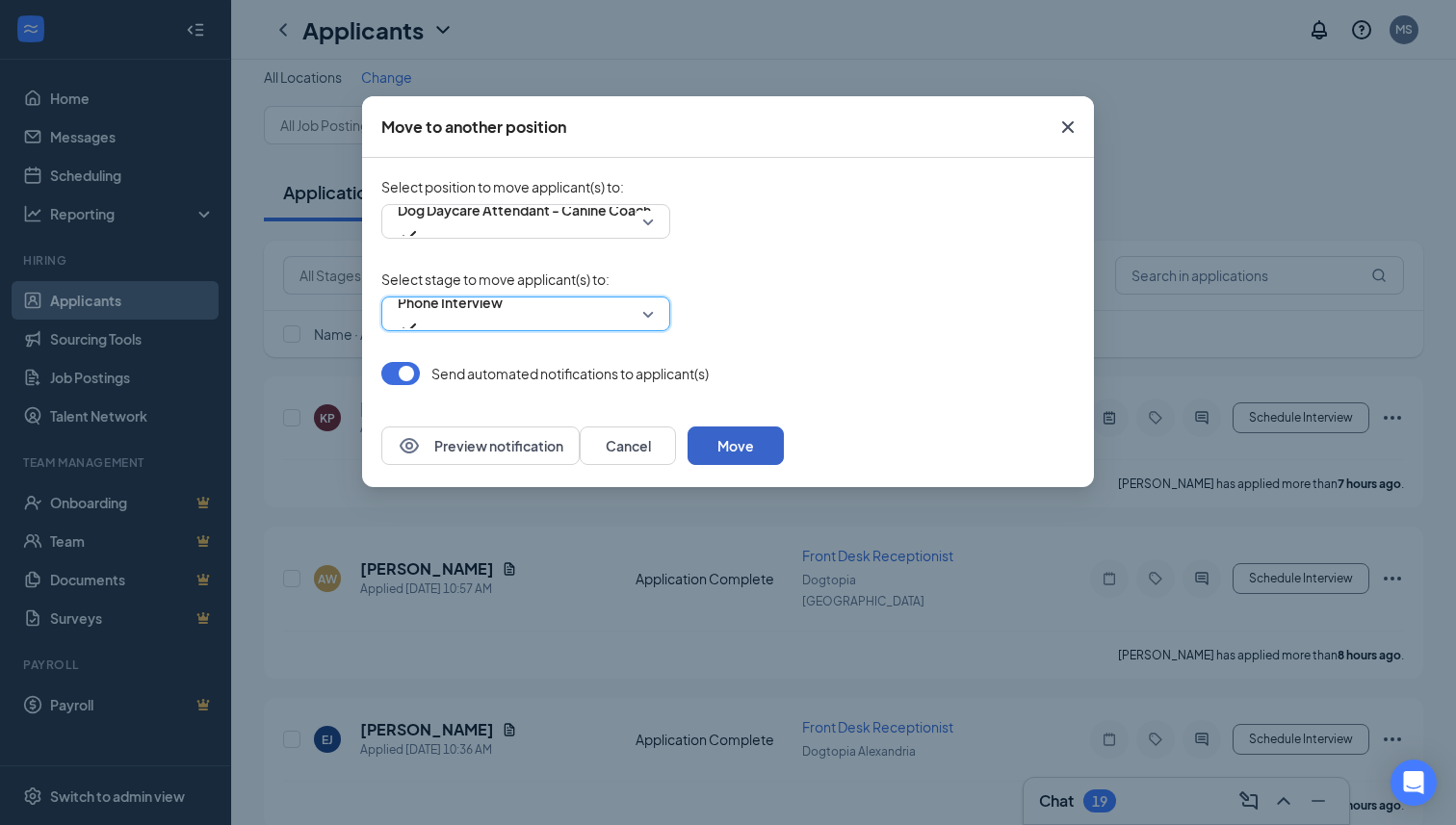
click at [784, 456] on button "Move" at bounding box center [736, 445] width 96 height 38
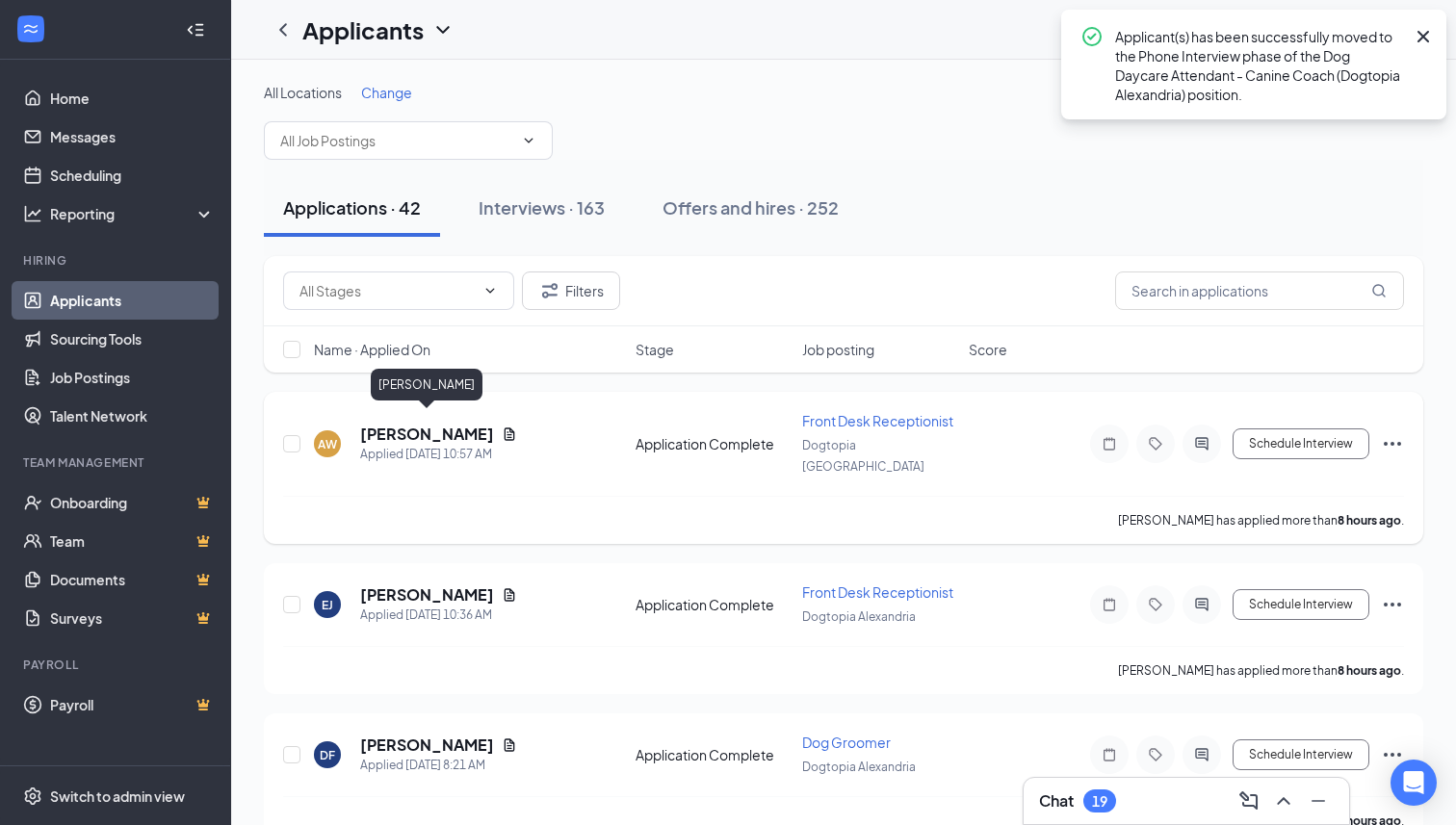
click at [461, 425] on h5 "[PERSON_NAME]" at bounding box center [427, 434] width 134 height 22
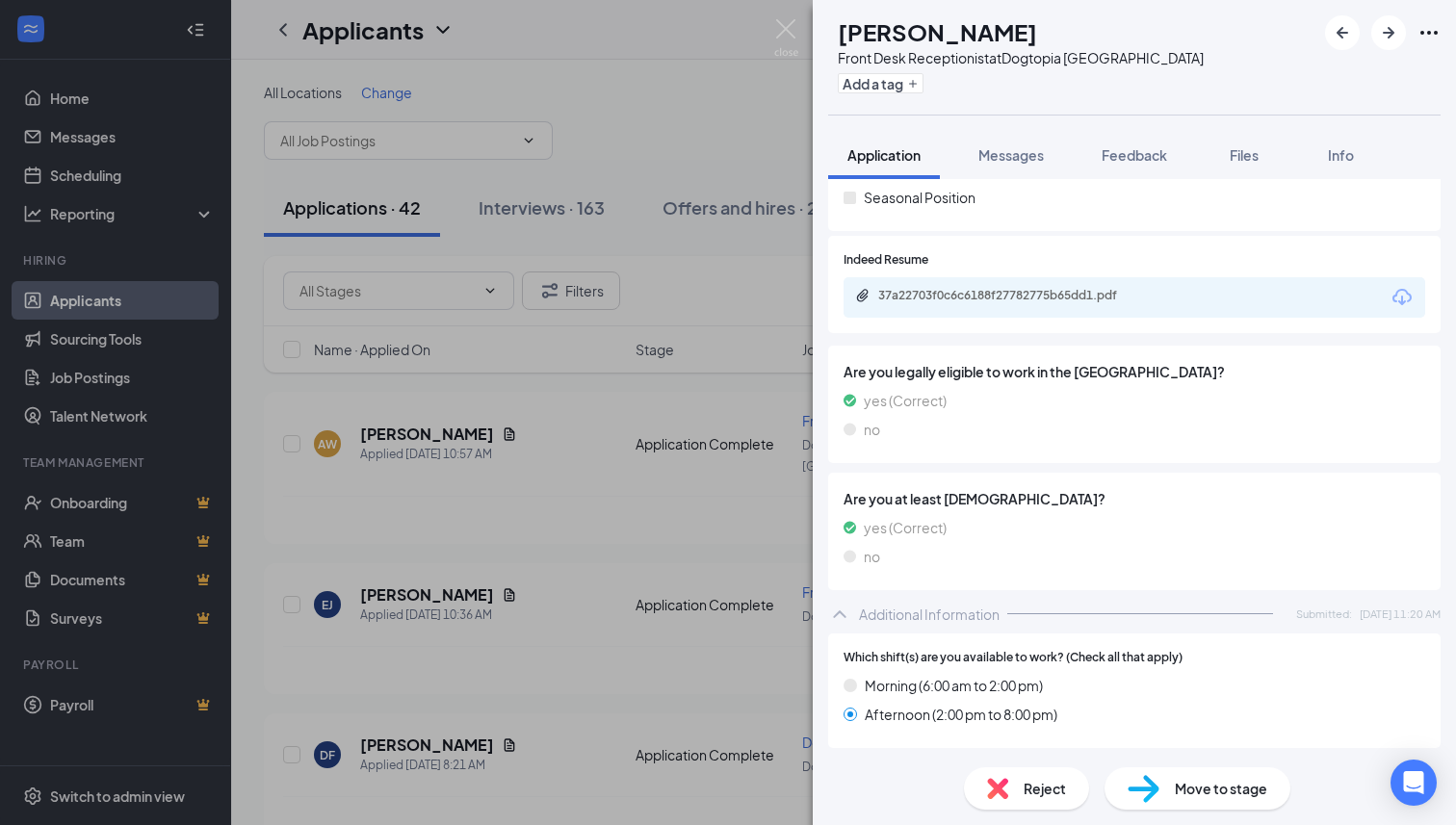
scroll to position [372, 0]
click at [1105, 301] on div "37a22703f0c6c6188f27782775b65dd1.pdf" at bounding box center [1013, 298] width 269 height 16
click at [1018, 790] on div "Reject" at bounding box center [1026, 788] width 125 height 42
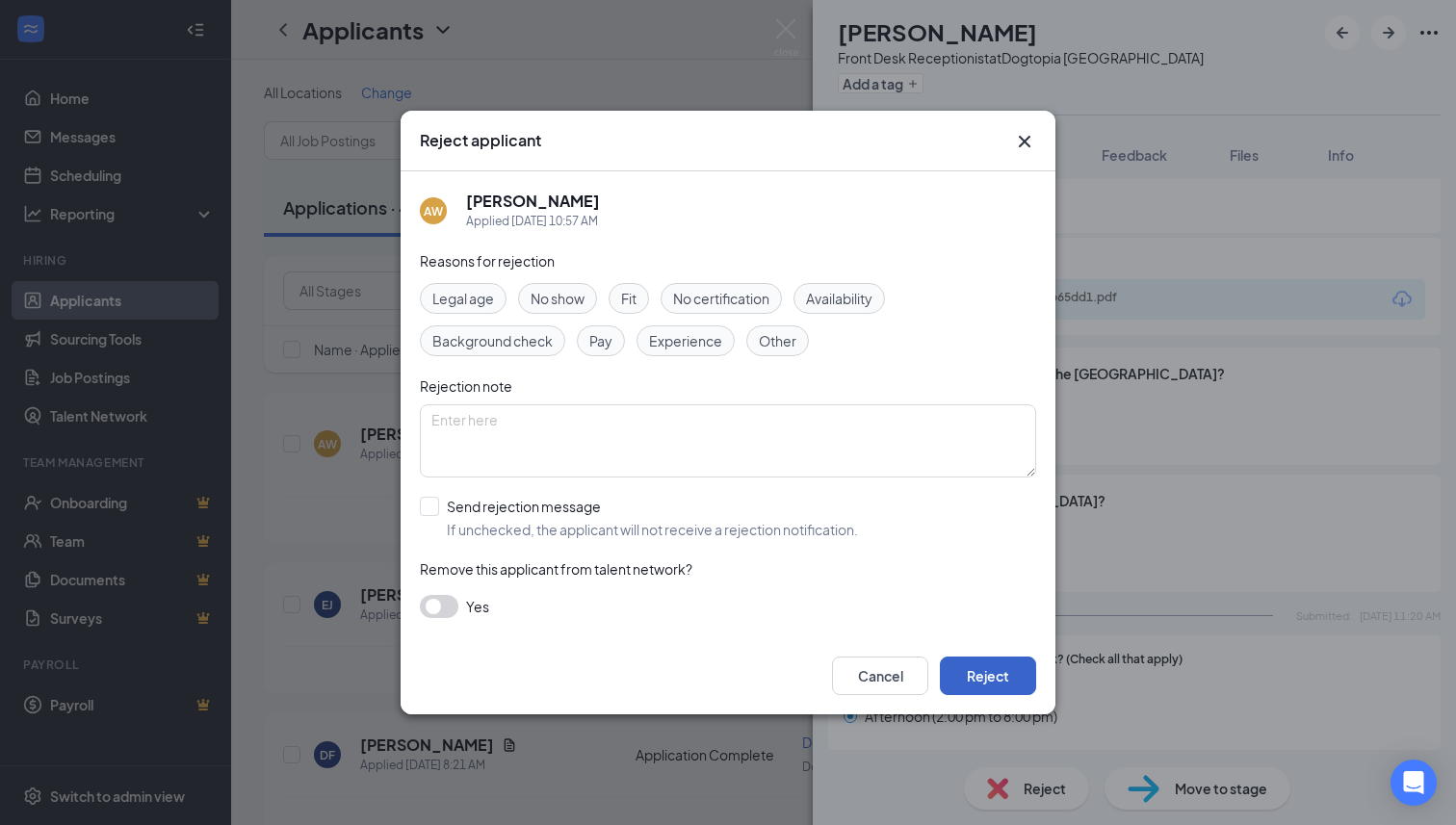
click at [1002, 688] on button "Reject" at bounding box center [988, 675] width 96 height 38
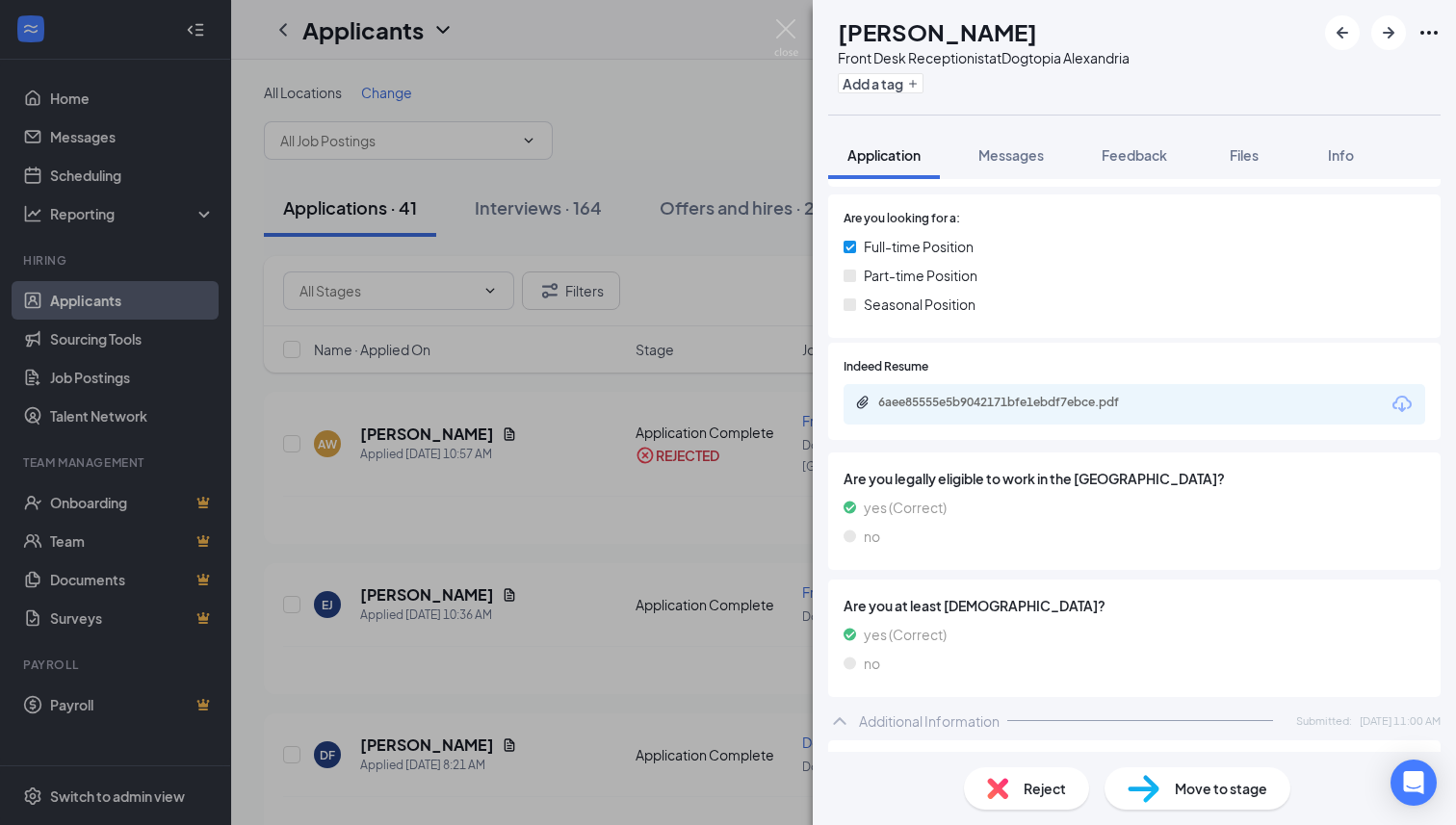
scroll to position [150, 0]
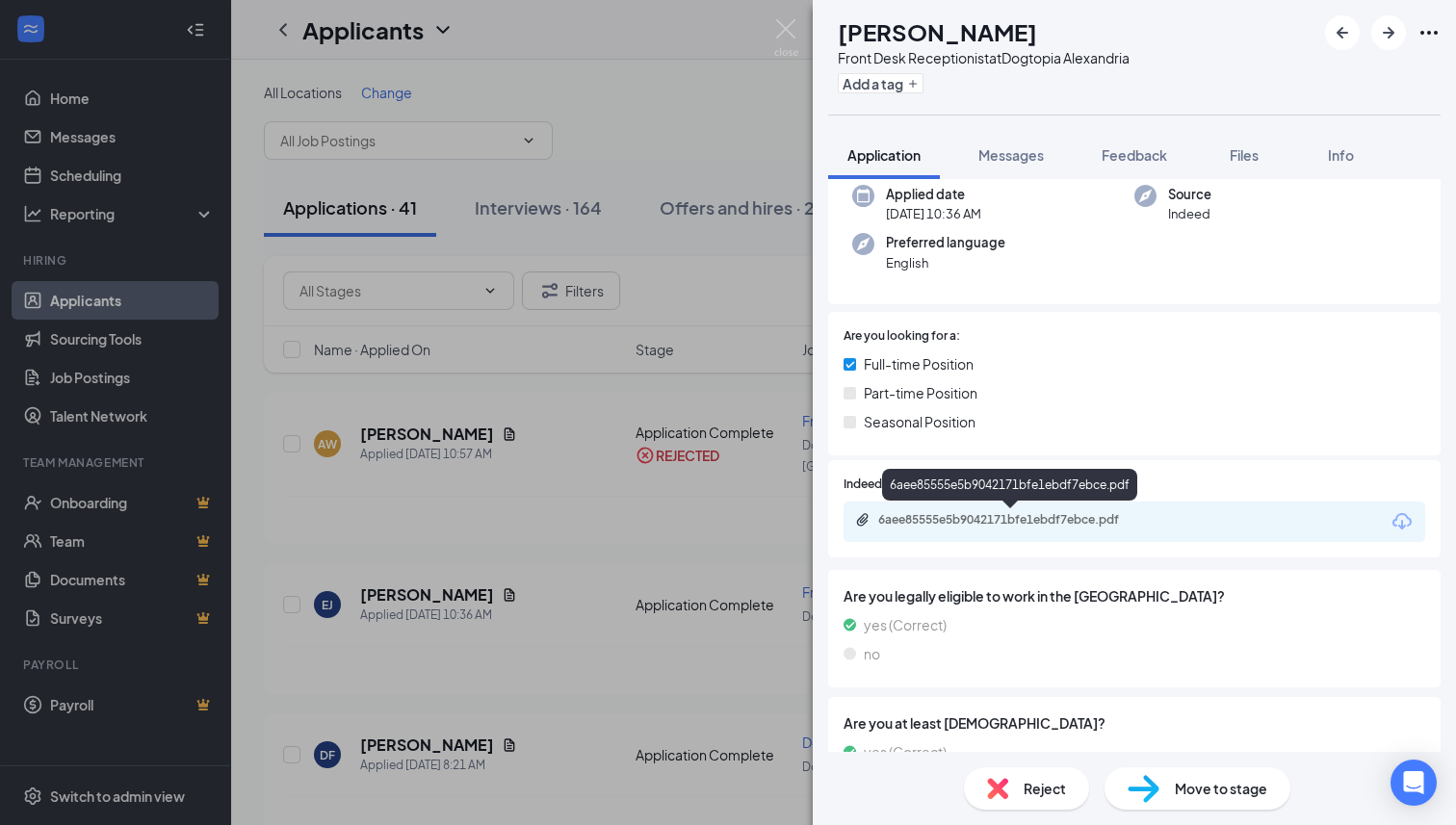
click at [987, 522] on div "6aee85555e5b9042171bfe1ebdf7ebce.pdf" at bounding box center [1013, 520] width 269 height 16
click at [1034, 792] on span "Reject" at bounding box center [1044, 789] width 42 height 22
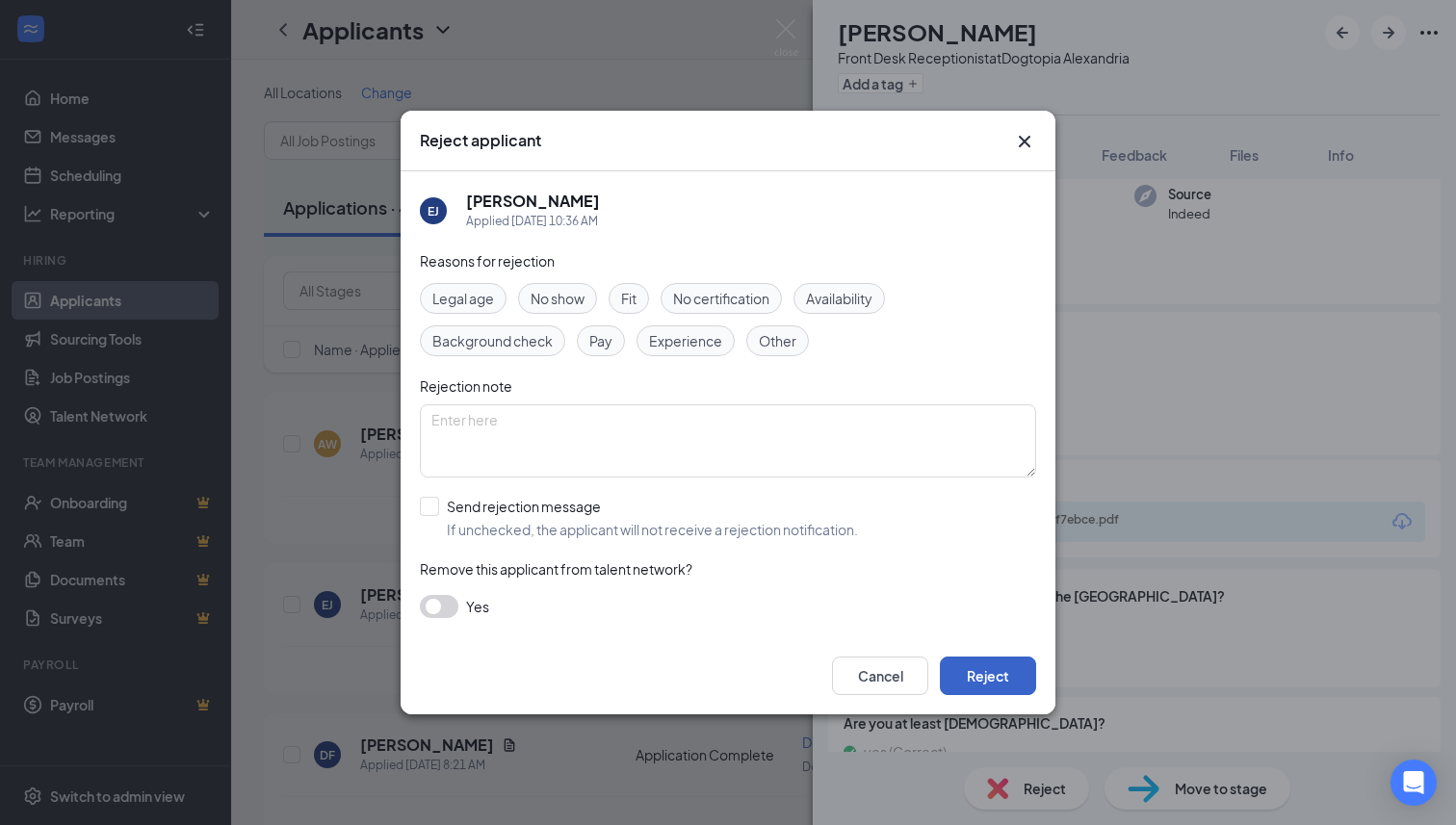
click at [1003, 677] on button "Reject" at bounding box center [988, 675] width 96 height 38
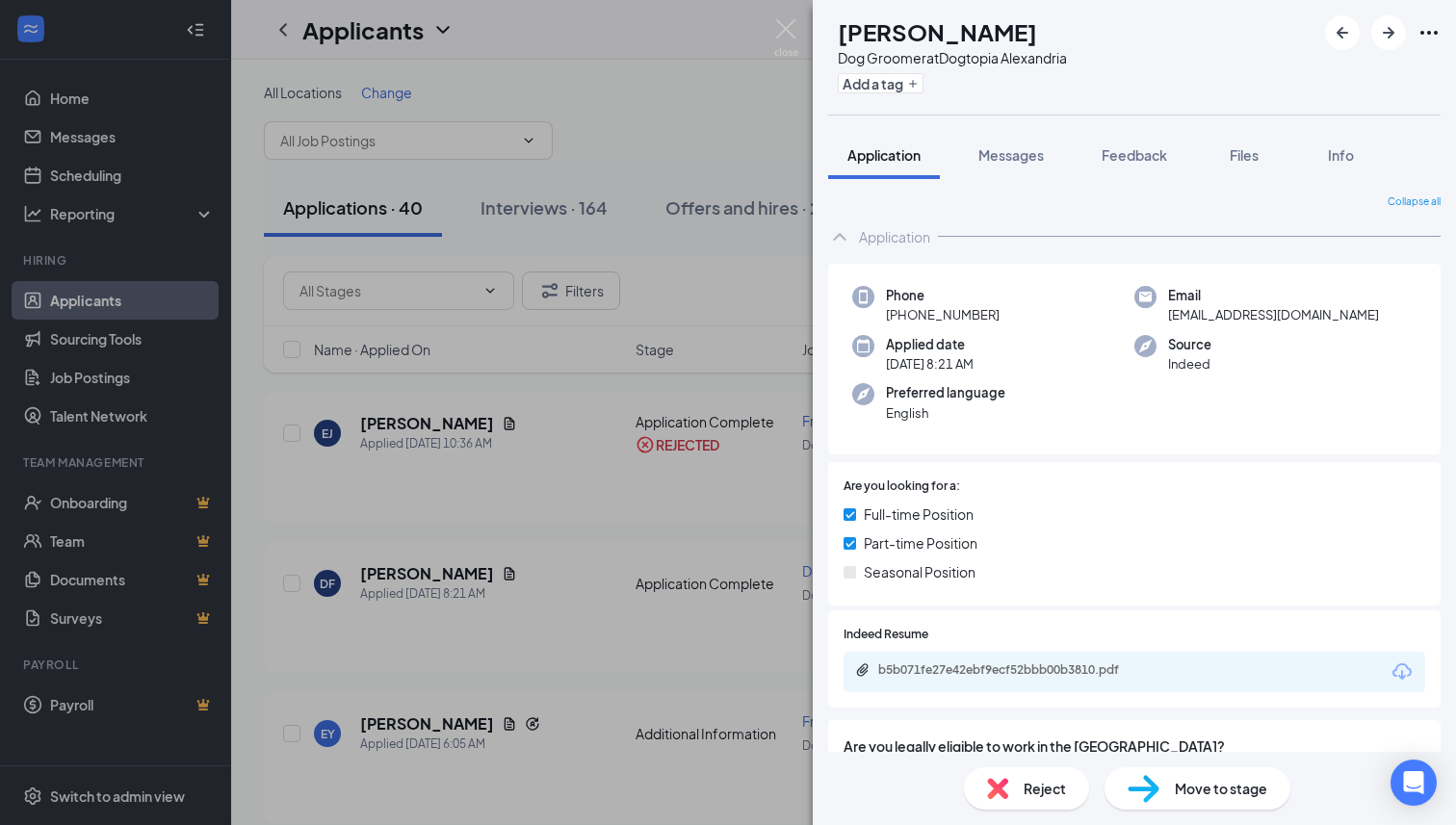
click at [1033, 663] on div "b5b071fe27e42ebf9ecf52bbb00b3810.pdf" at bounding box center [1013, 670] width 269 height 16
click at [1018, 66] on div "Dog Groomer at Dogtopia [GEOGRAPHIC_DATA]" at bounding box center [952, 58] width 229 height 20
copy div "Dog Groomer at Dogtopia [GEOGRAPHIC_DATA]"
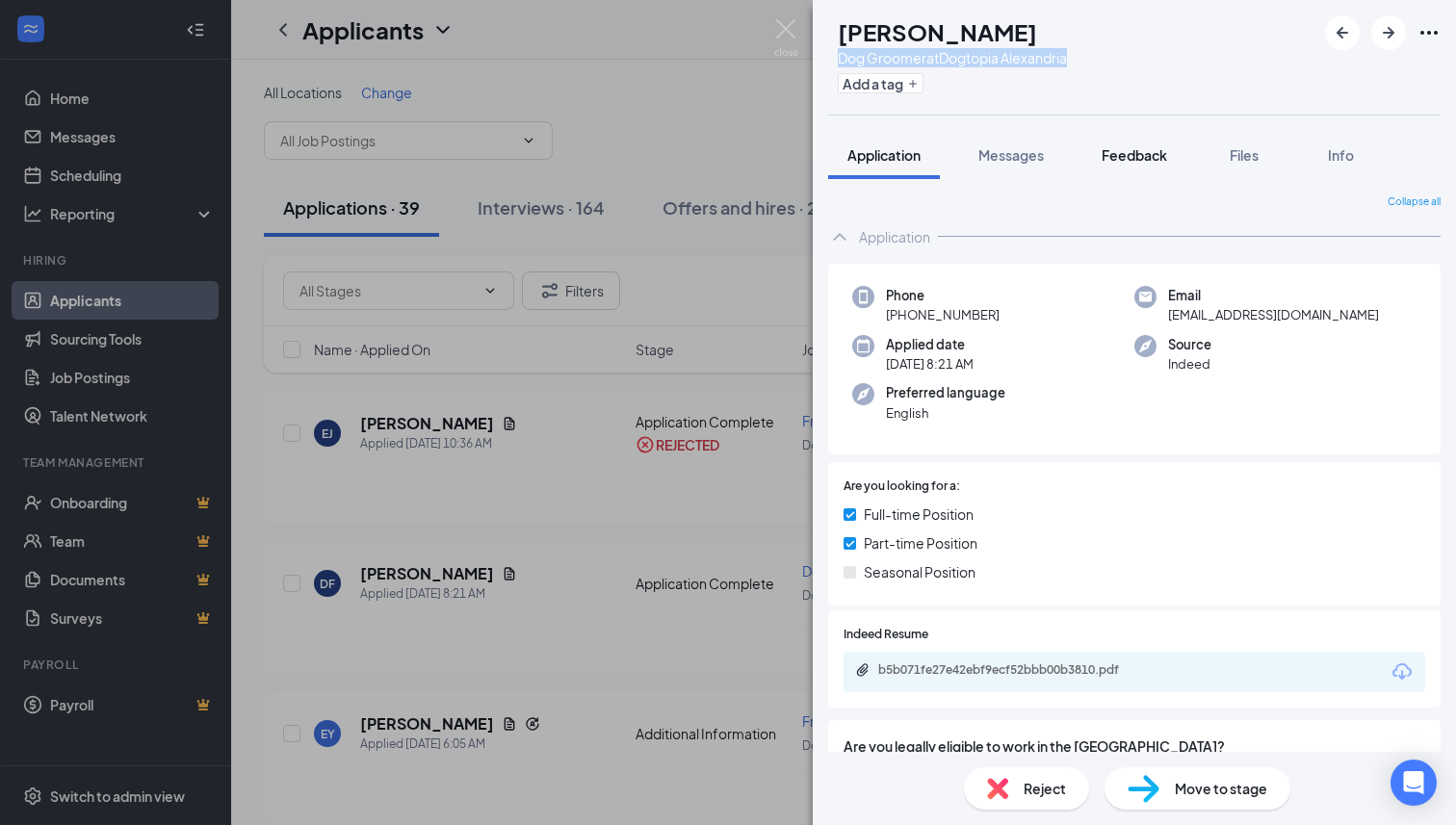
click at [1124, 142] on button "Feedback" at bounding box center [1135, 154] width 104 height 48
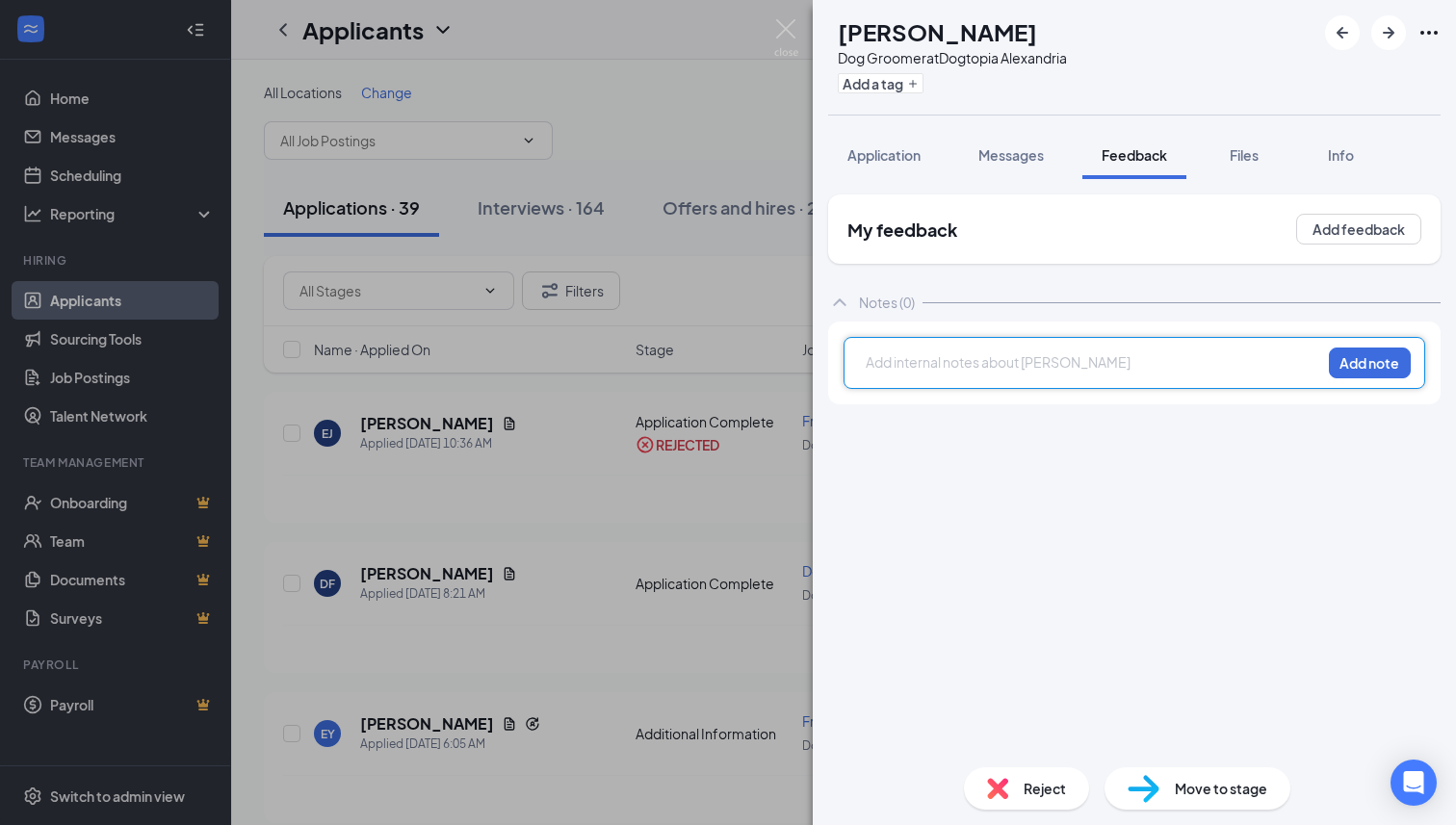
click at [1026, 367] on div at bounding box center [1093, 362] width 454 height 21
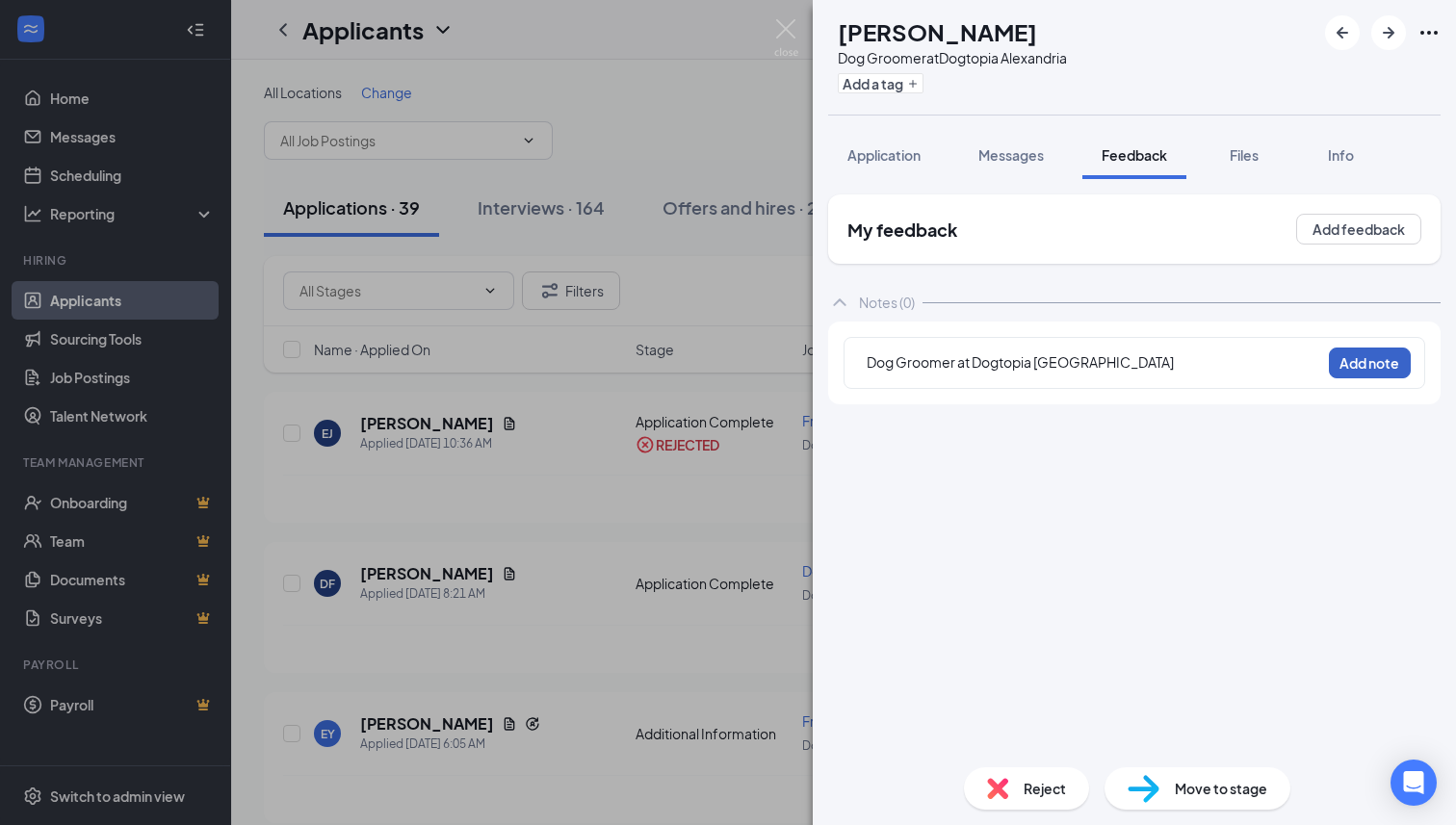
click at [1359, 358] on button "Add note" at bounding box center [1370, 362] width 82 height 30
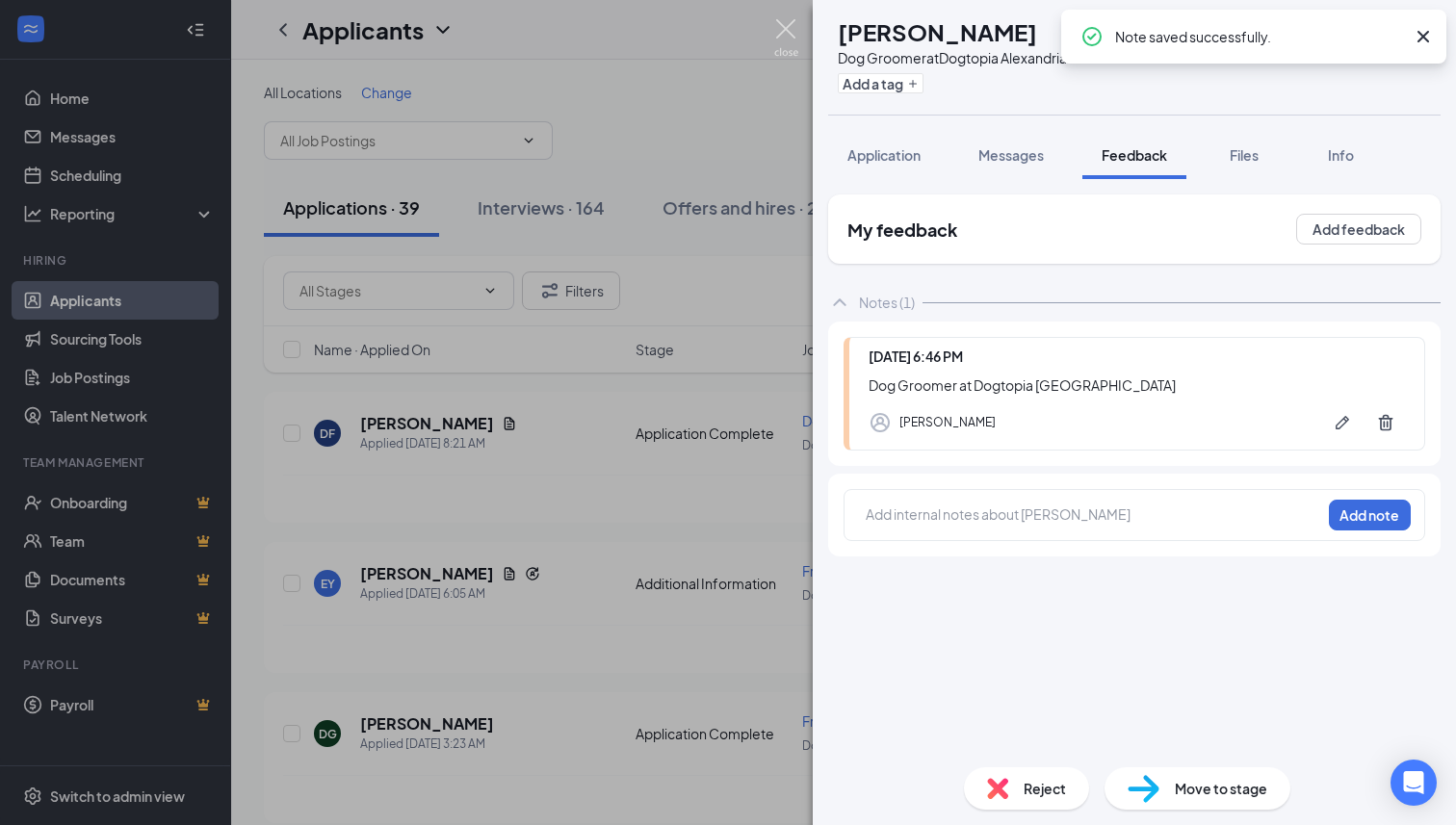
click at [782, 30] on img at bounding box center [786, 38] width 25 height 37
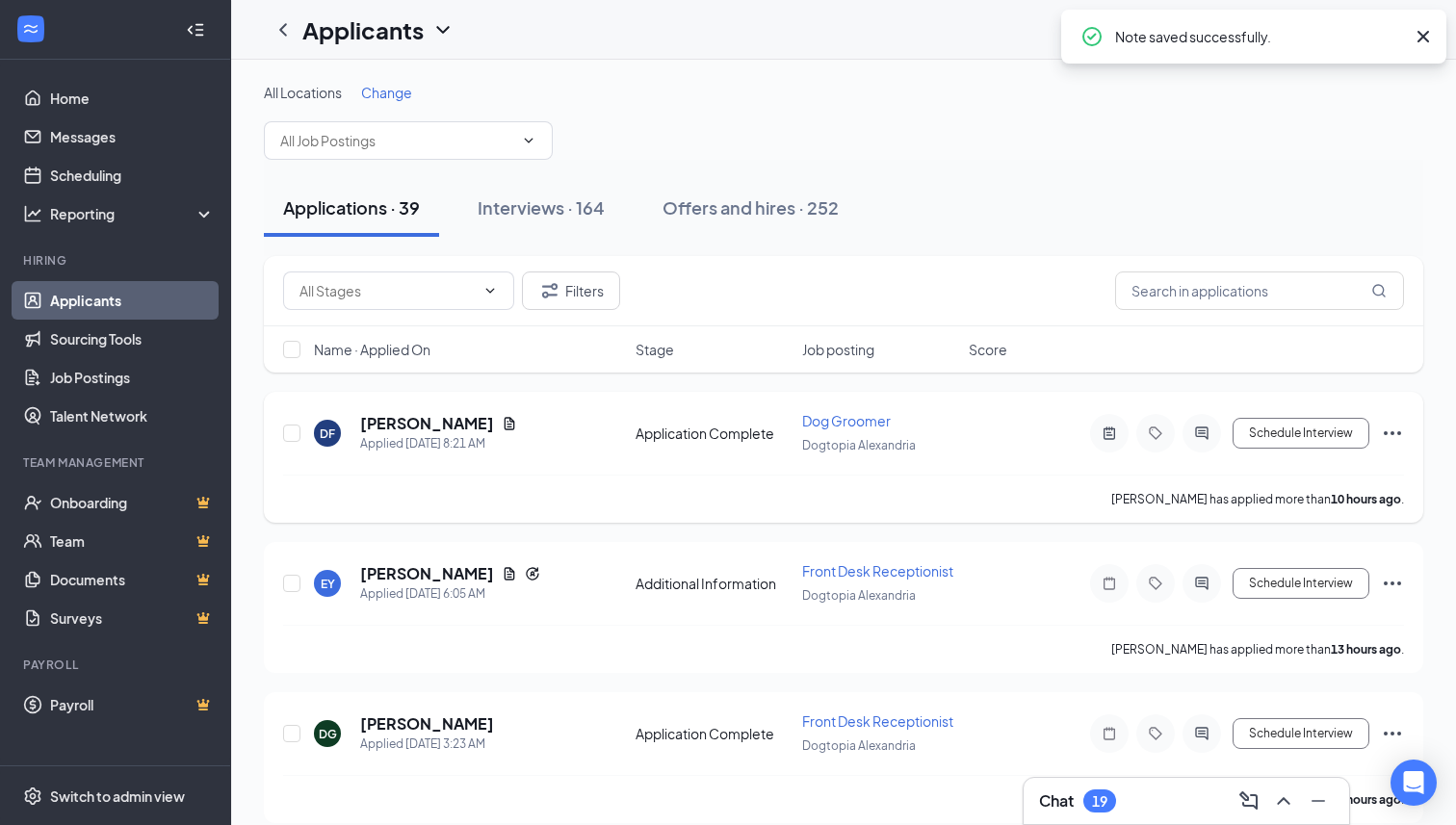
click at [1391, 424] on icon "Ellipses" at bounding box center [1393, 433] width 24 height 24
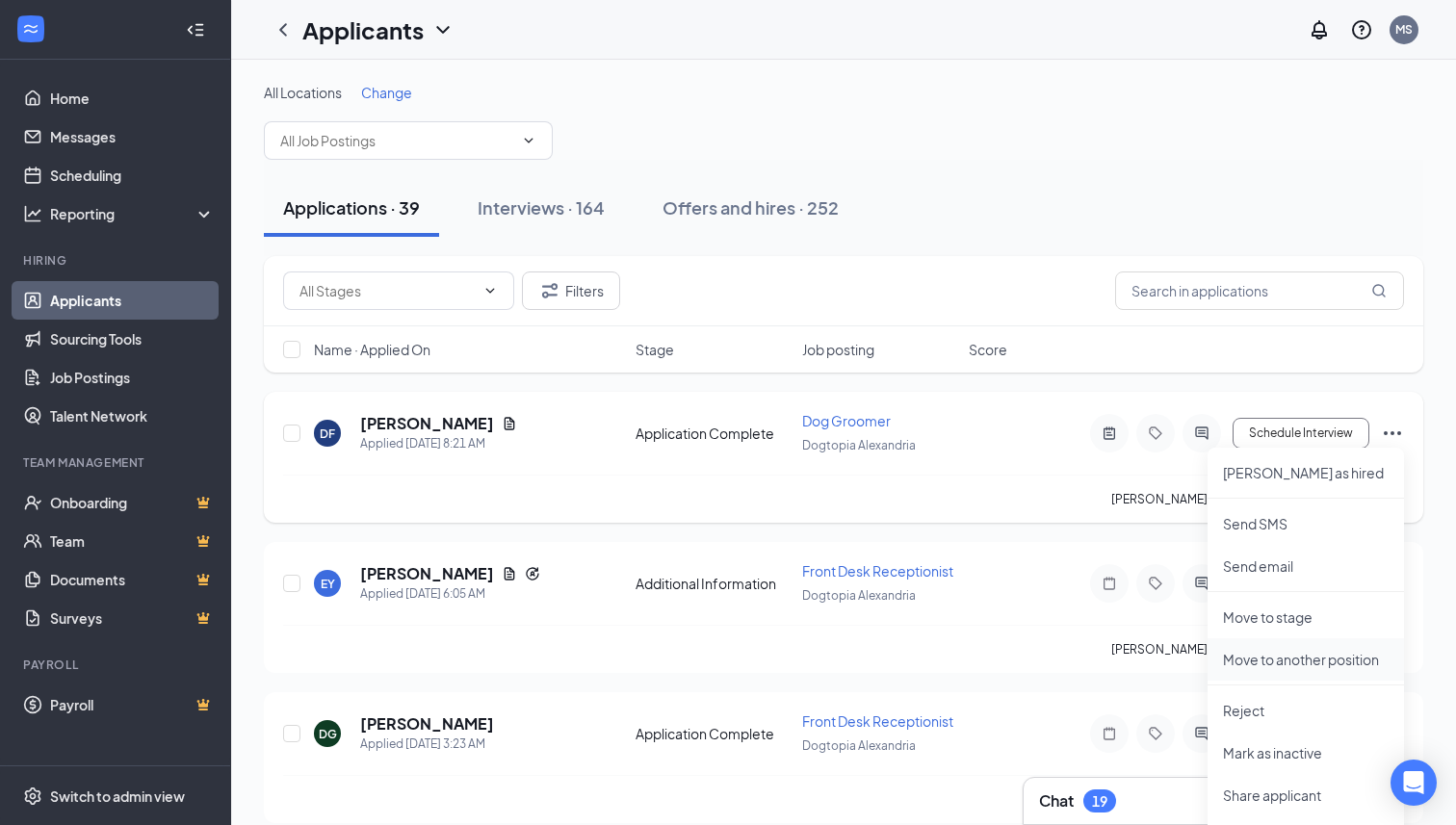
click at [1306, 659] on p "Move to another position" at bounding box center [1306, 660] width 166 height 20
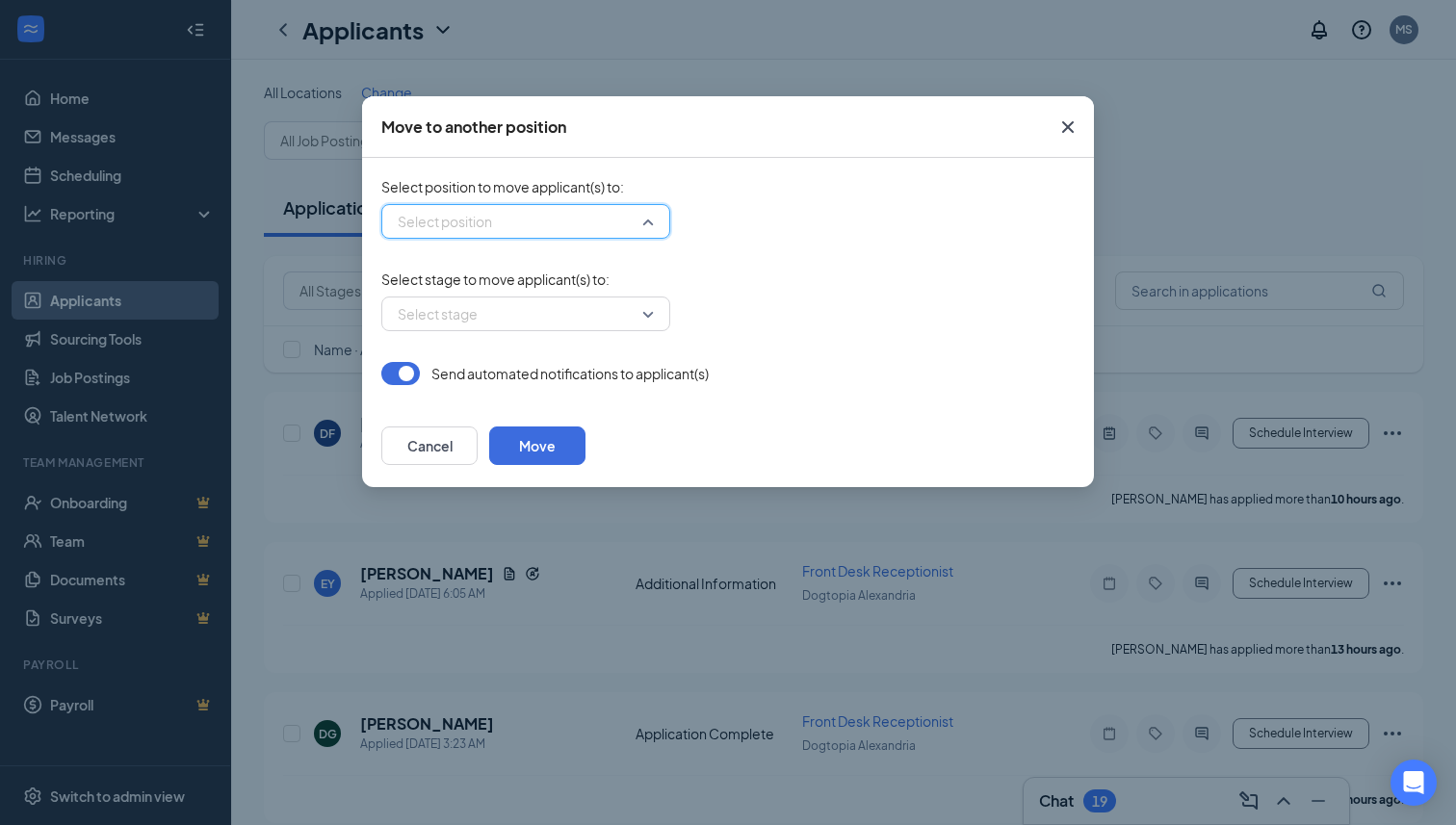
click at [620, 206] on input "search" at bounding box center [519, 221] width 252 height 32
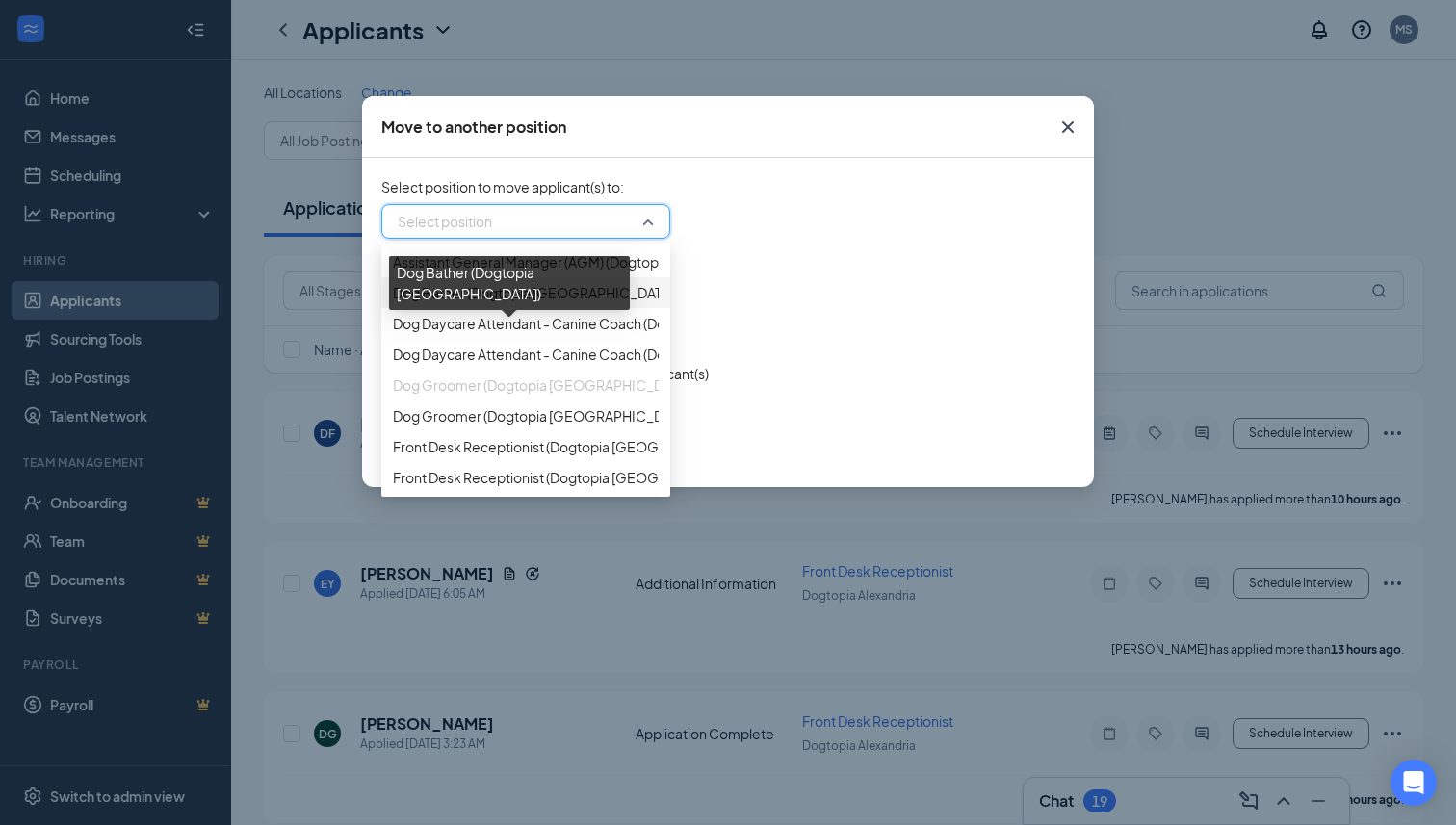
click at [547, 303] on span "Dog Bather (Dogtopia [GEOGRAPHIC_DATA])" at bounding box center [534, 293] width 284 height 22
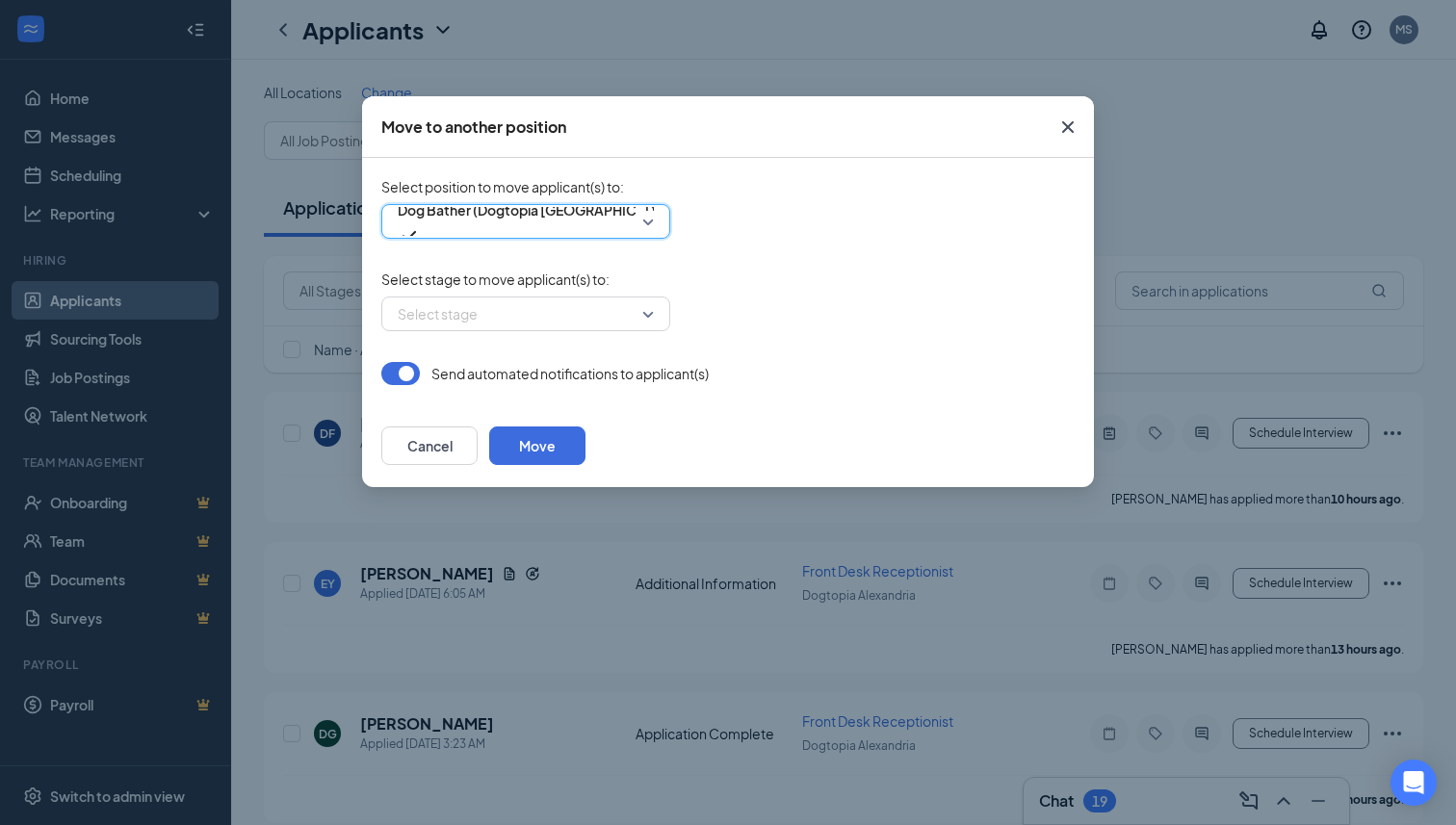
click at [547, 315] on input "search" at bounding box center [519, 313] width 252 height 32
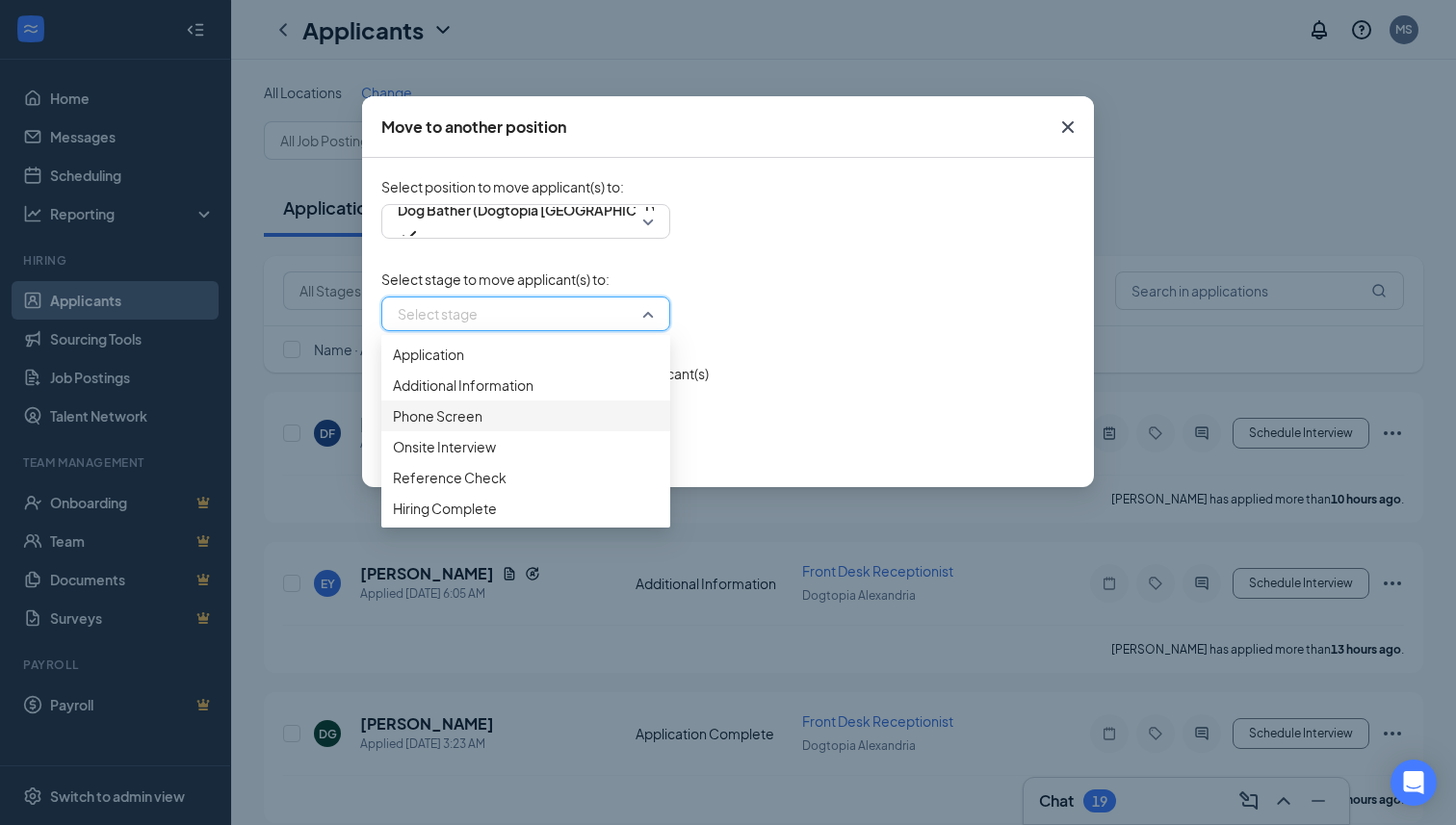
click at [508, 431] on div "Phone Screen" at bounding box center [526, 415] width 289 height 30
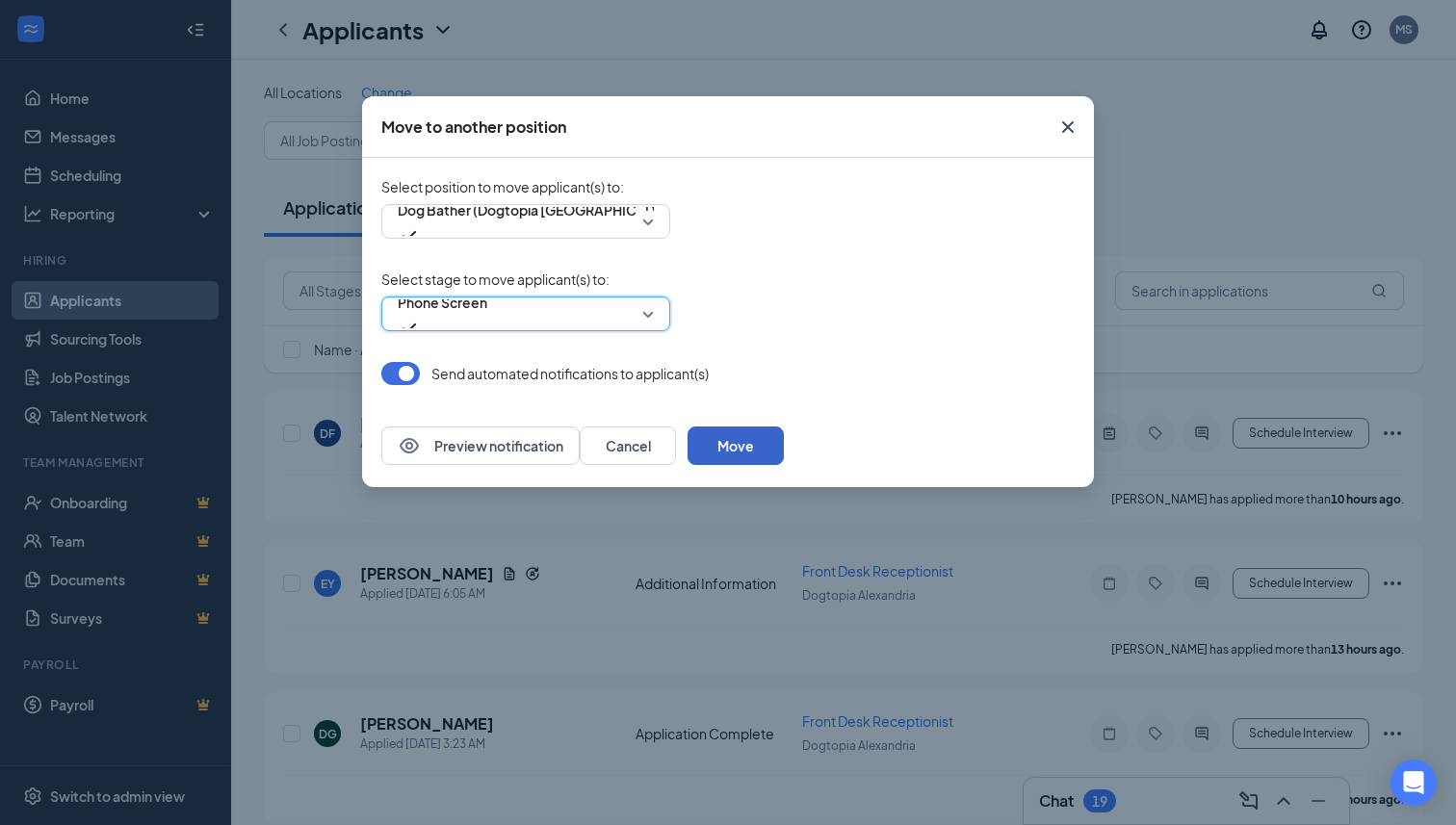
click at [784, 443] on button "Move" at bounding box center [736, 445] width 96 height 38
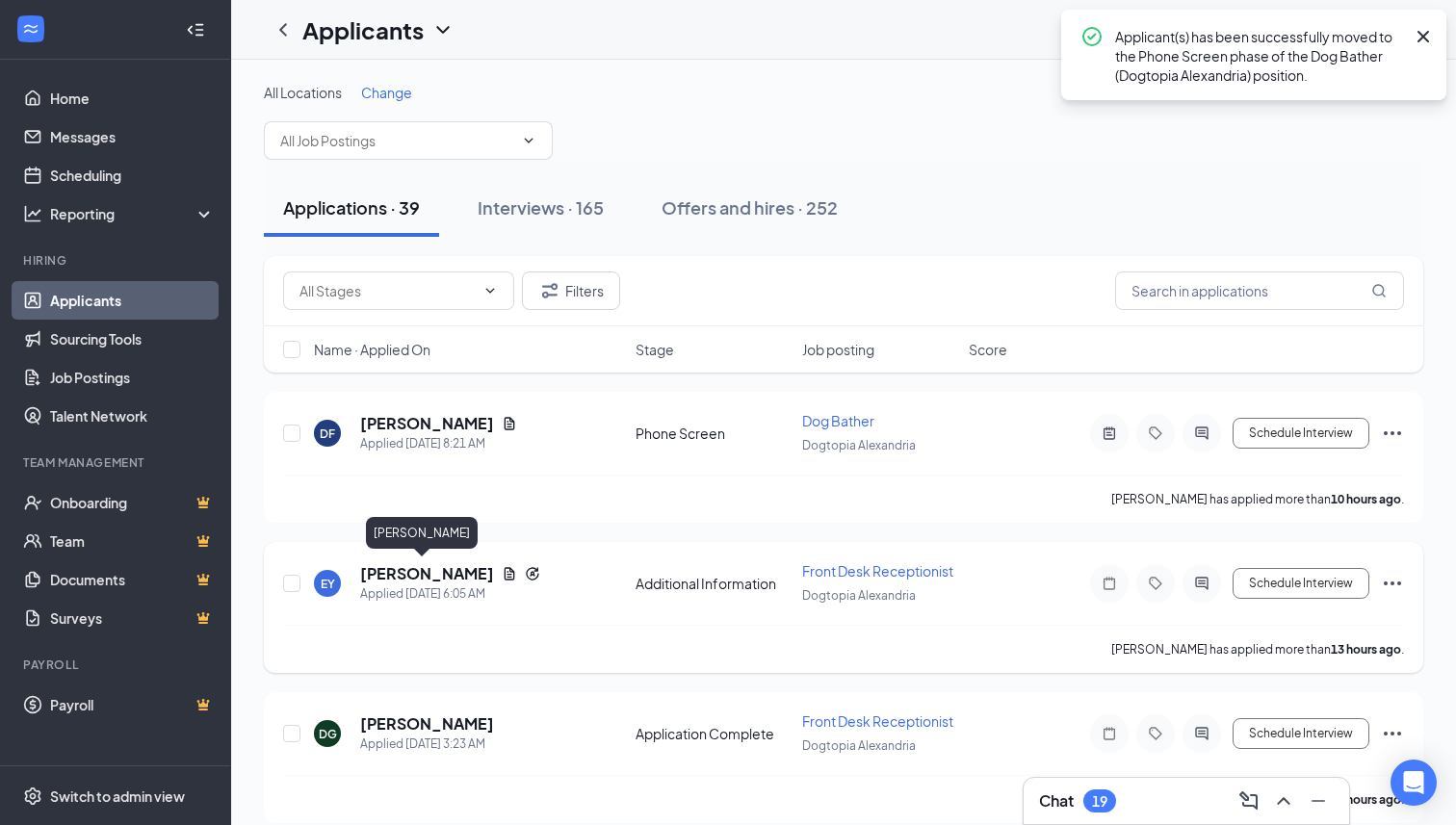
click at [425, 571] on h5 "[PERSON_NAME]" at bounding box center [427, 574] width 134 height 22
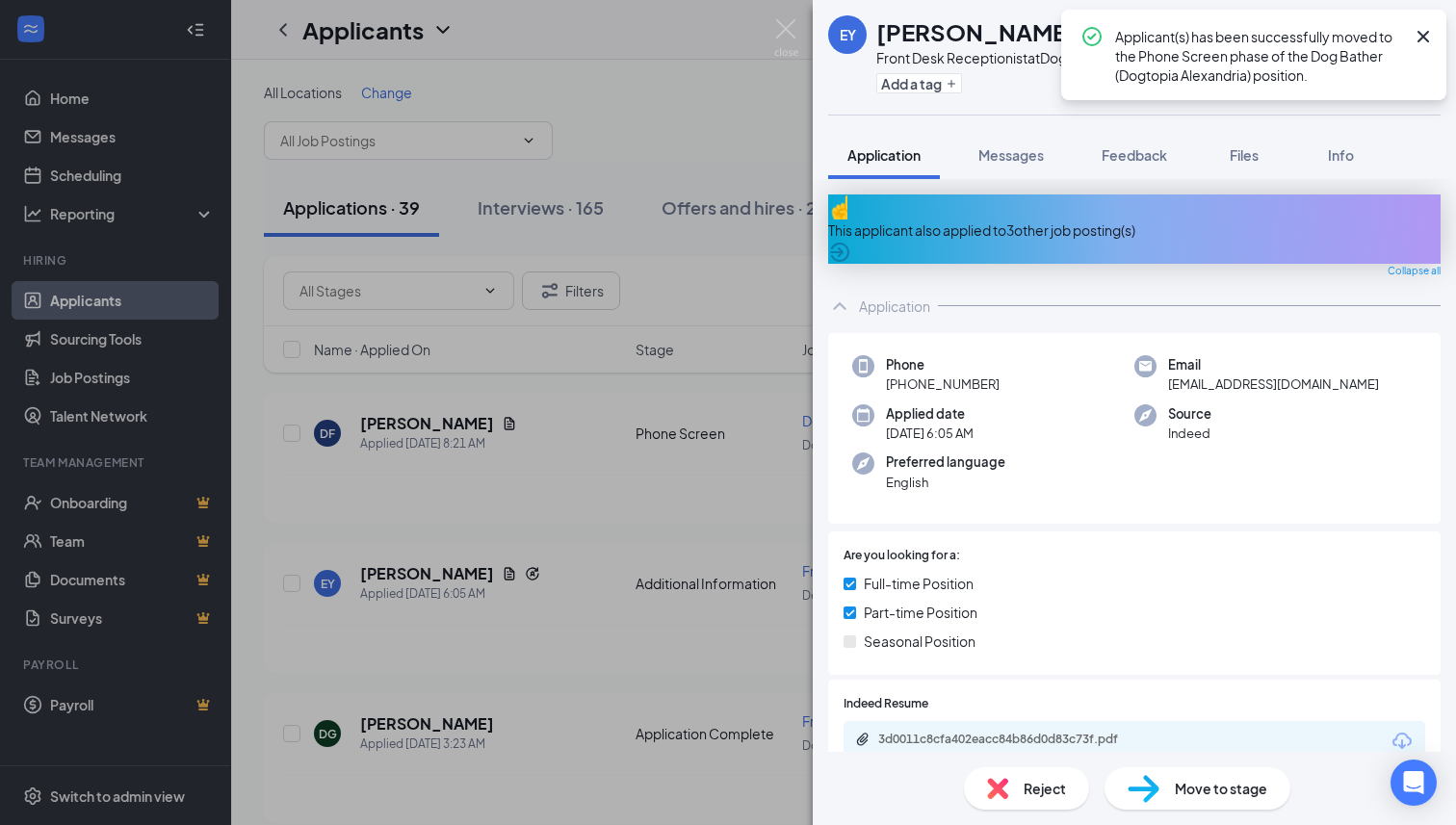
click at [1013, 207] on div "This applicant also applied to 3 other job posting(s)" at bounding box center [1134, 229] width 612 height 70
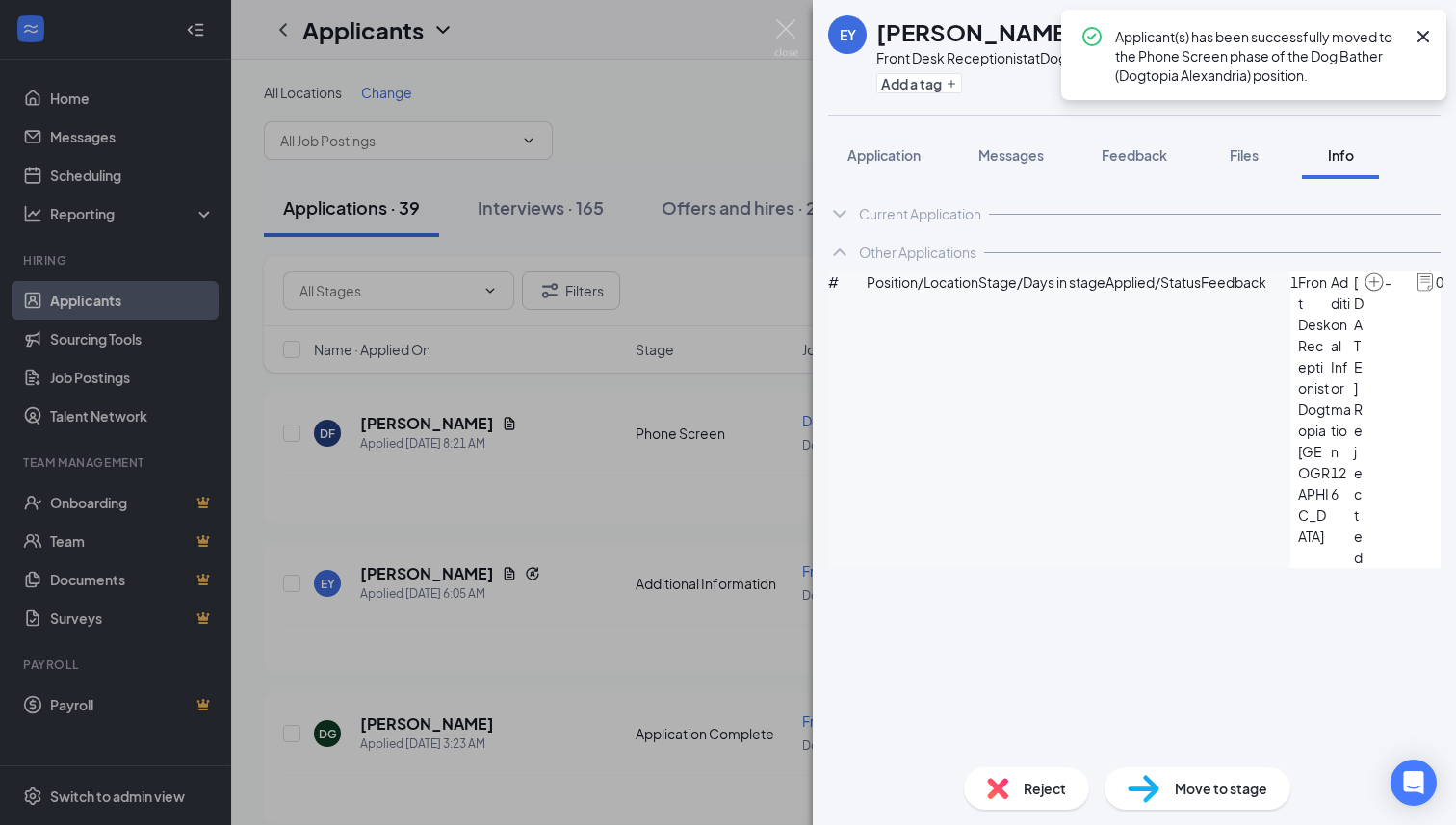
click at [1034, 794] on span "Reject" at bounding box center [1044, 789] width 42 height 22
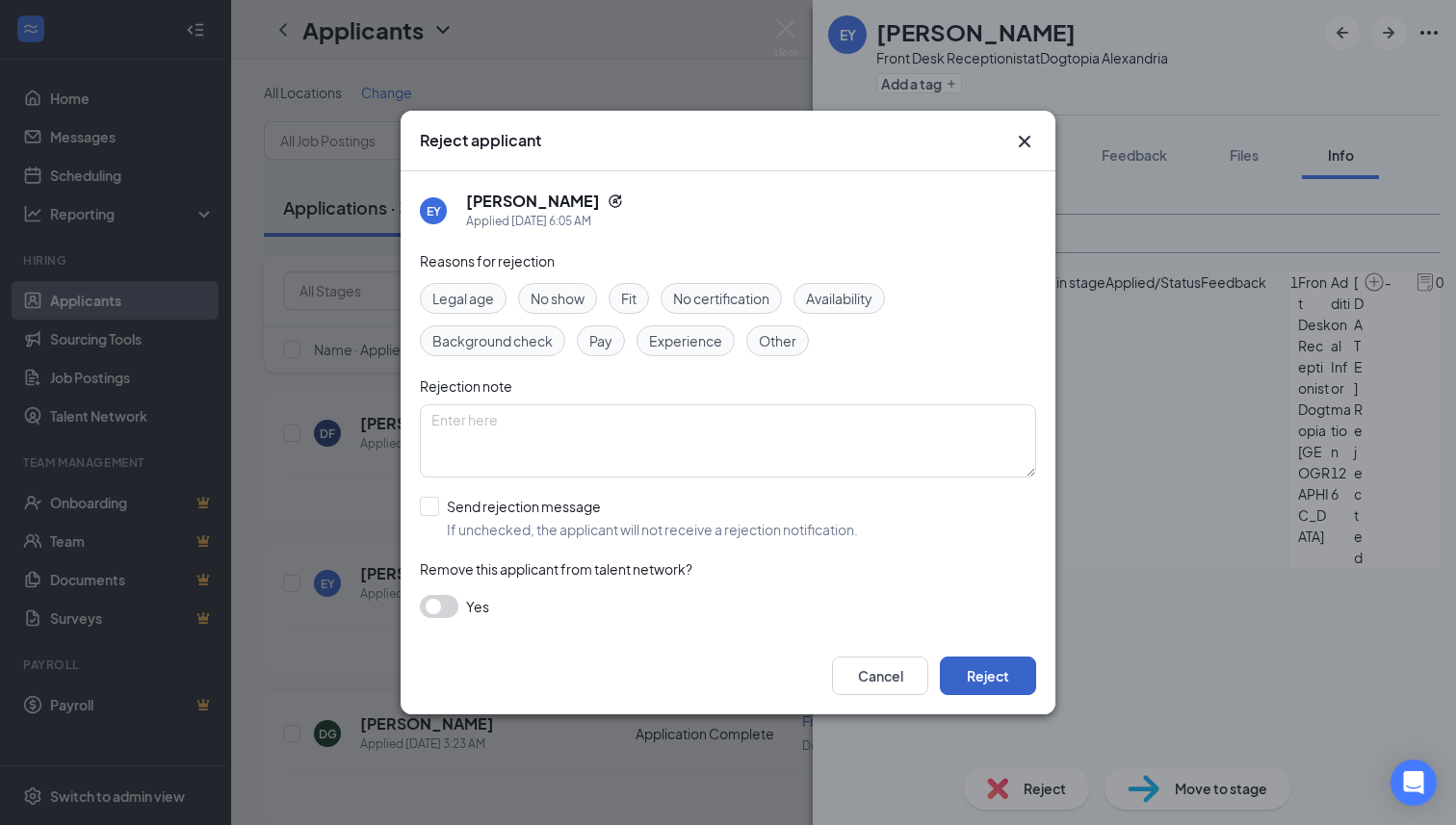
click at [1015, 667] on button "Reject" at bounding box center [988, 675] width 96 height 38
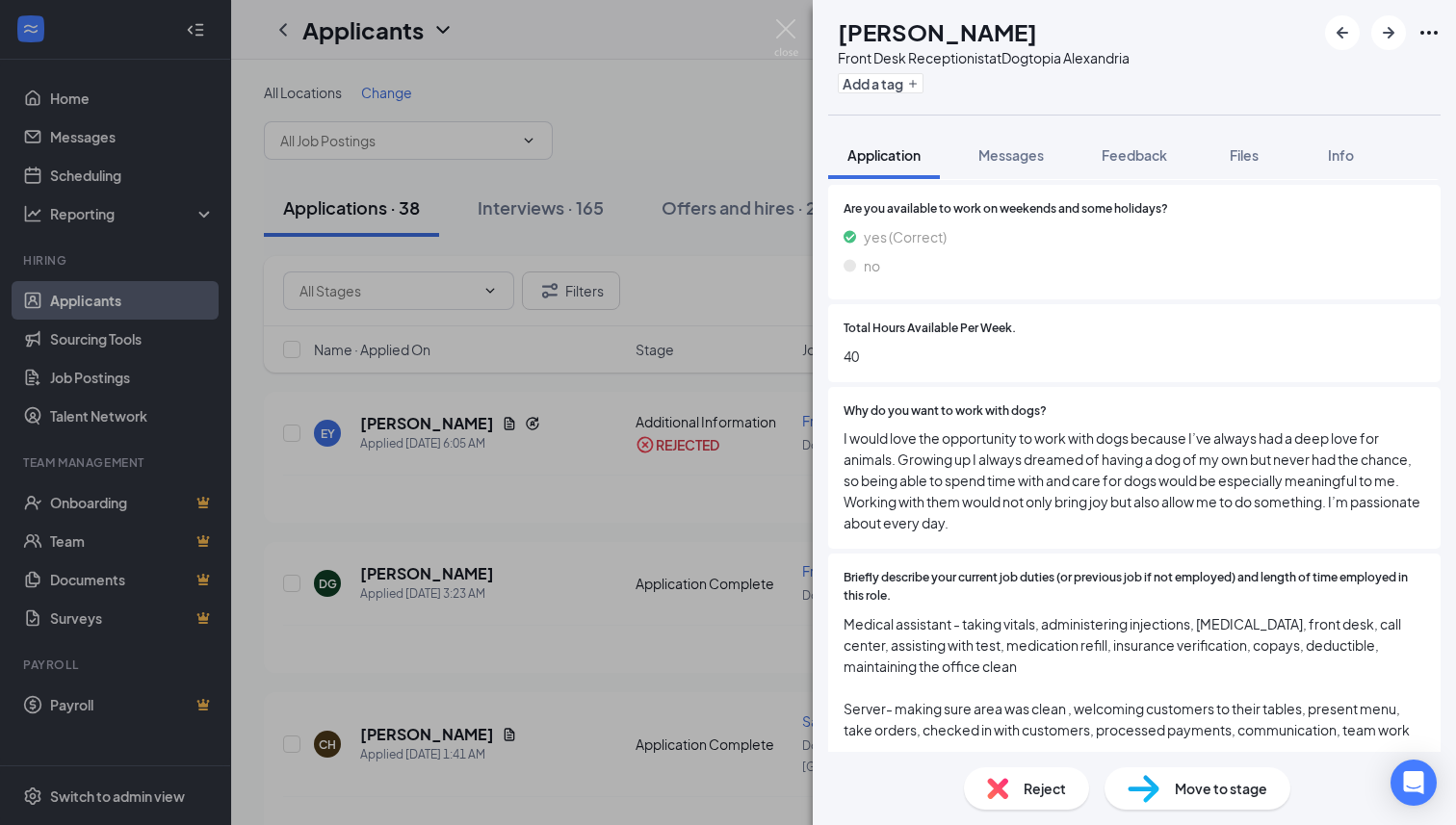
scroll to position [847, 0]
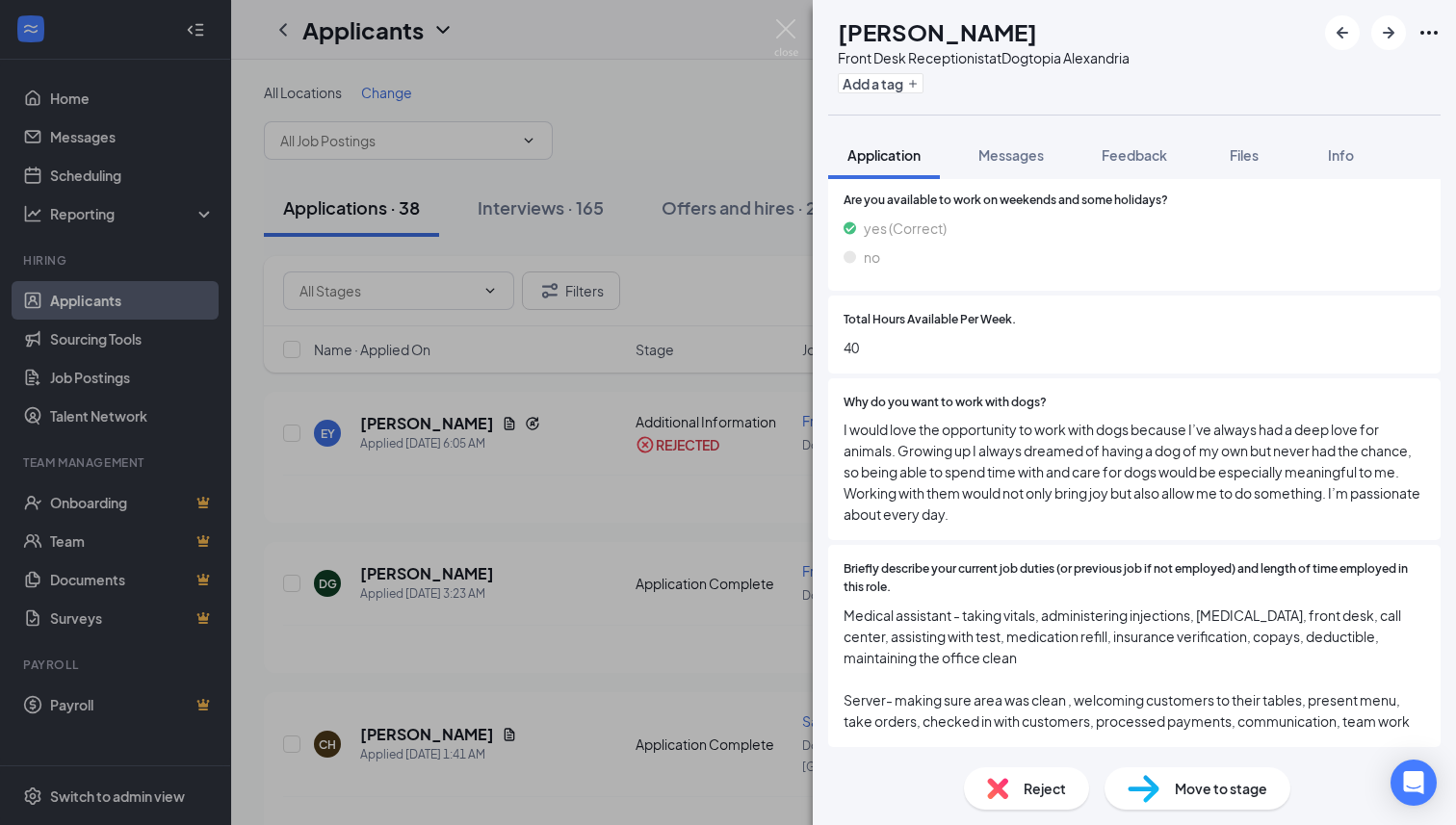
click at [1018, 789] on div "Reject" at bounding box center [1026, 788] width 125 height 42
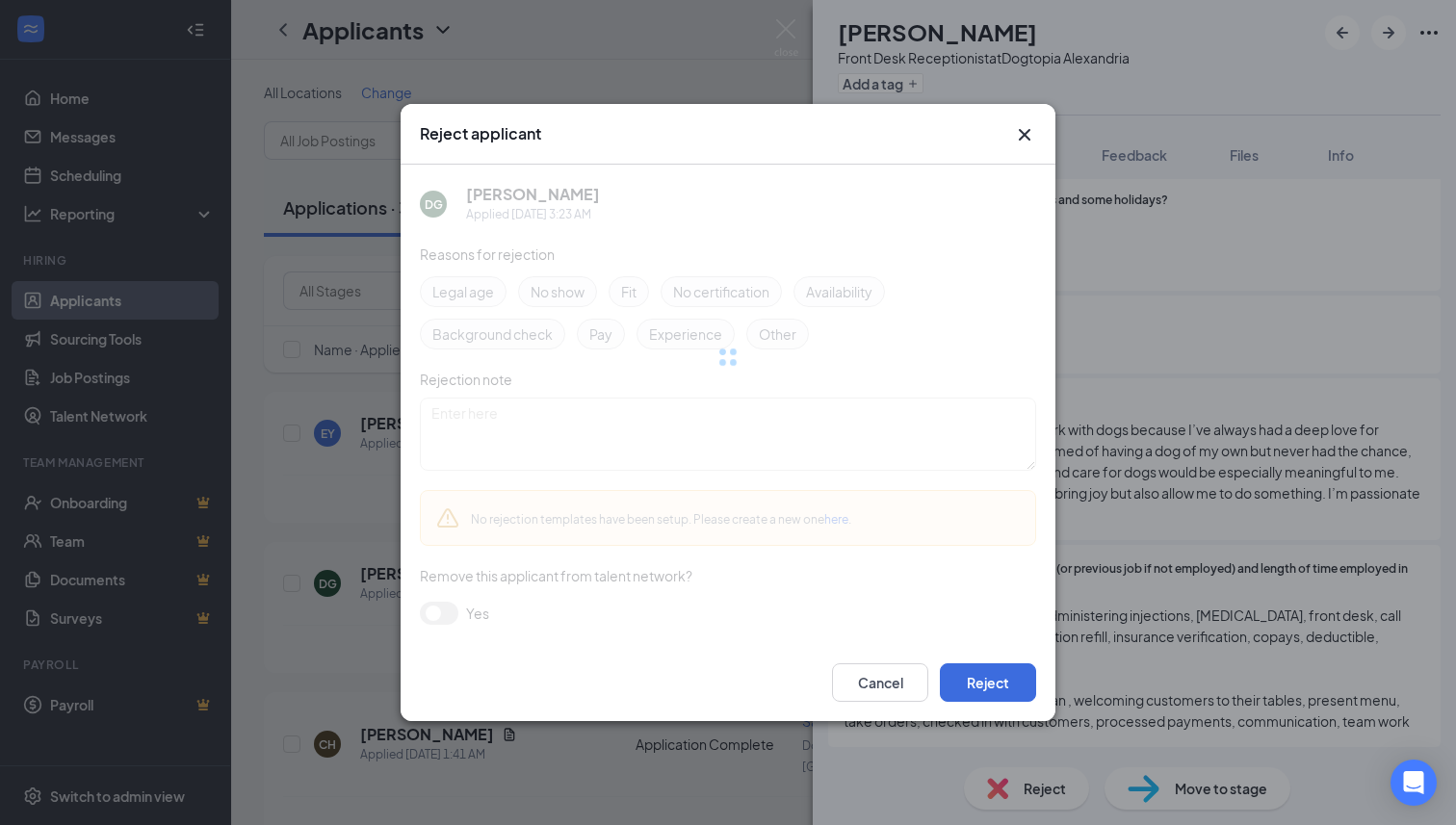
scroll to position [838, 0]
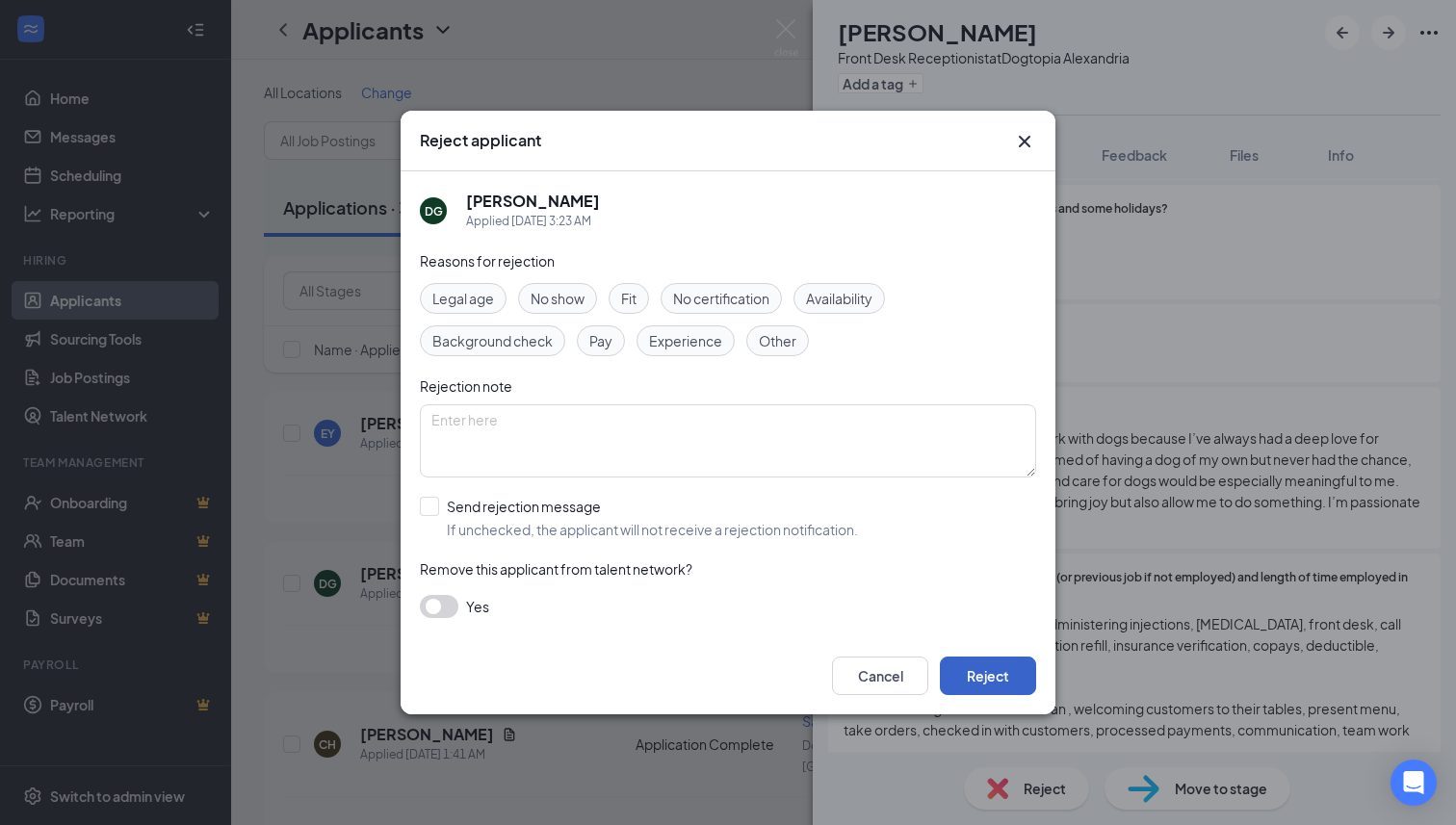
click at [1005, 673] on button "Reject" at bounding box center [988, 675] width 96 height 38
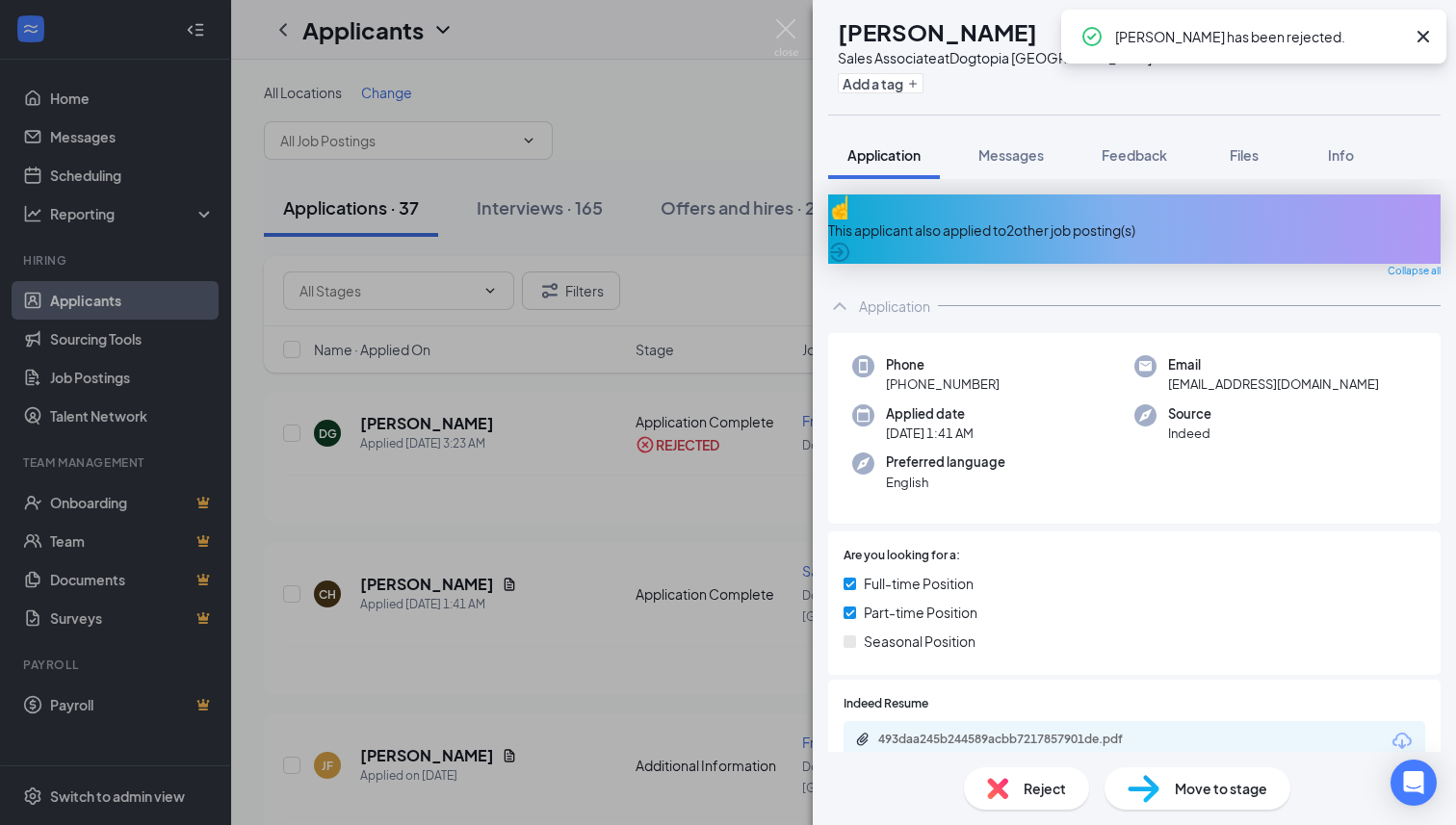
click at [999, 232] on div "This applicant also applied to 2 other job posting(s)" at bounding box center [1134, 229] width 612 height 70
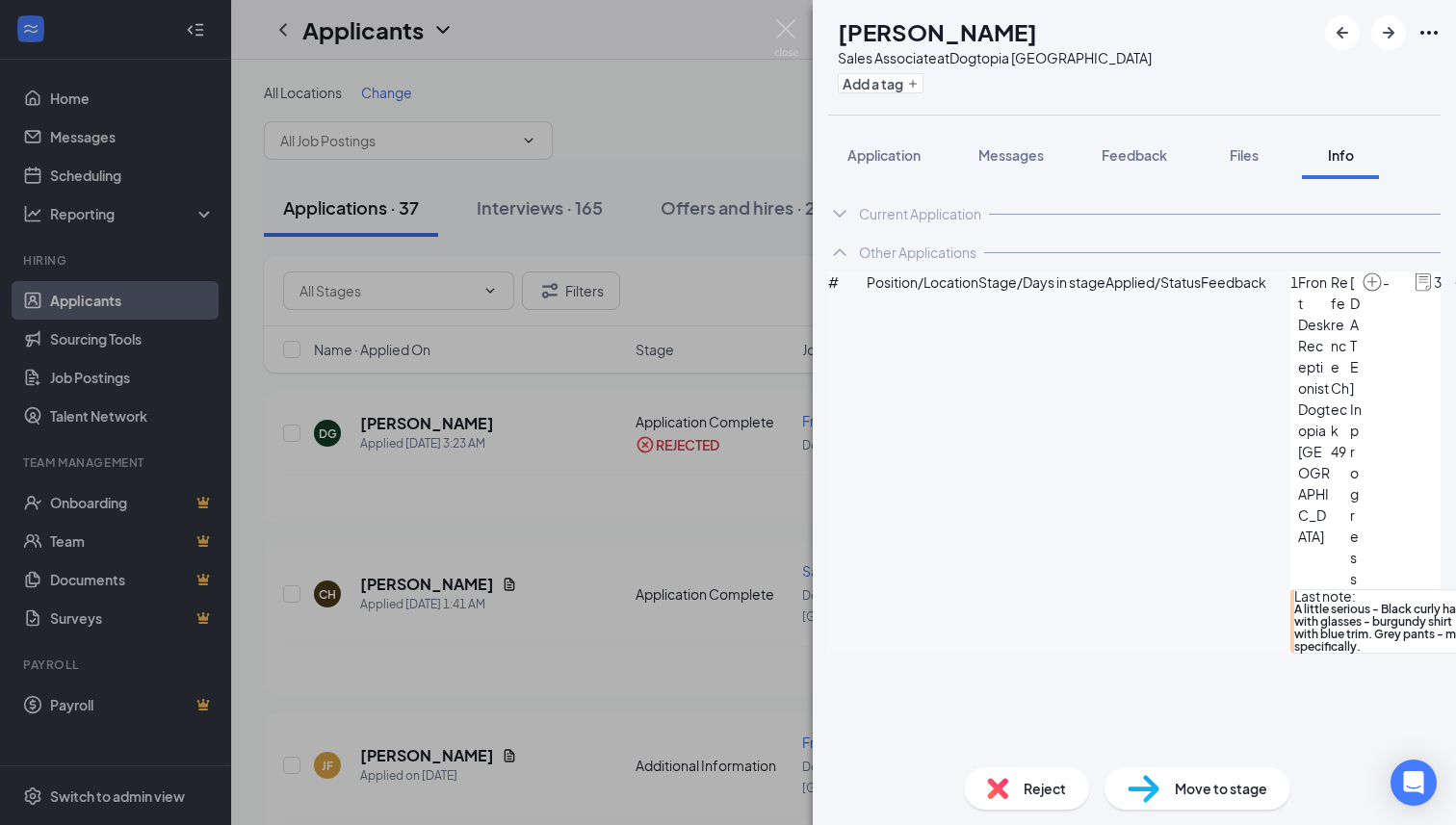
click at [1024, 785] on span "Reject" at bounding box center [1044, 789] width 42 height 22
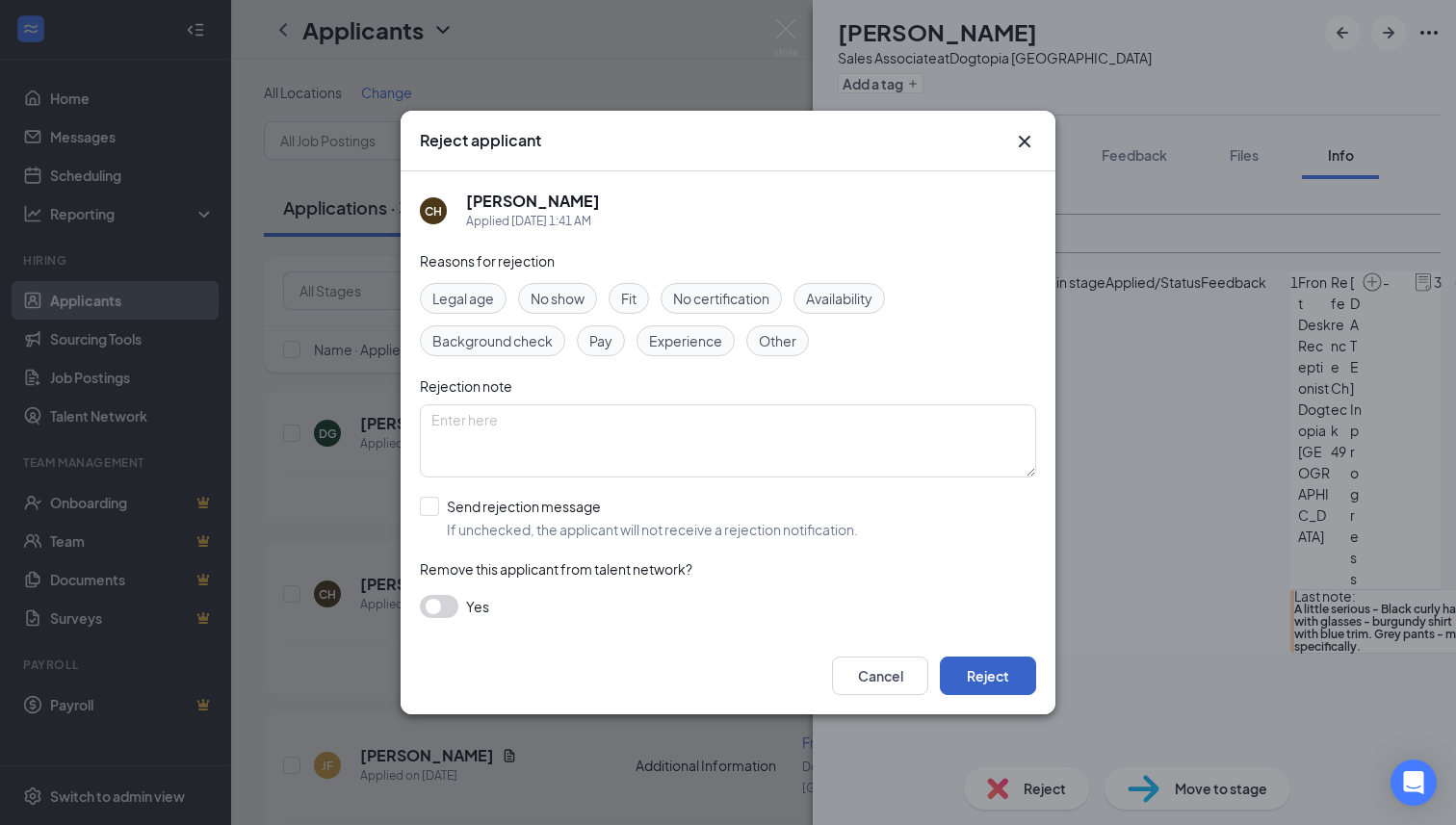
click at [988, 675] on button "Reject" at bounding box center [988, 675] width 96 height 38
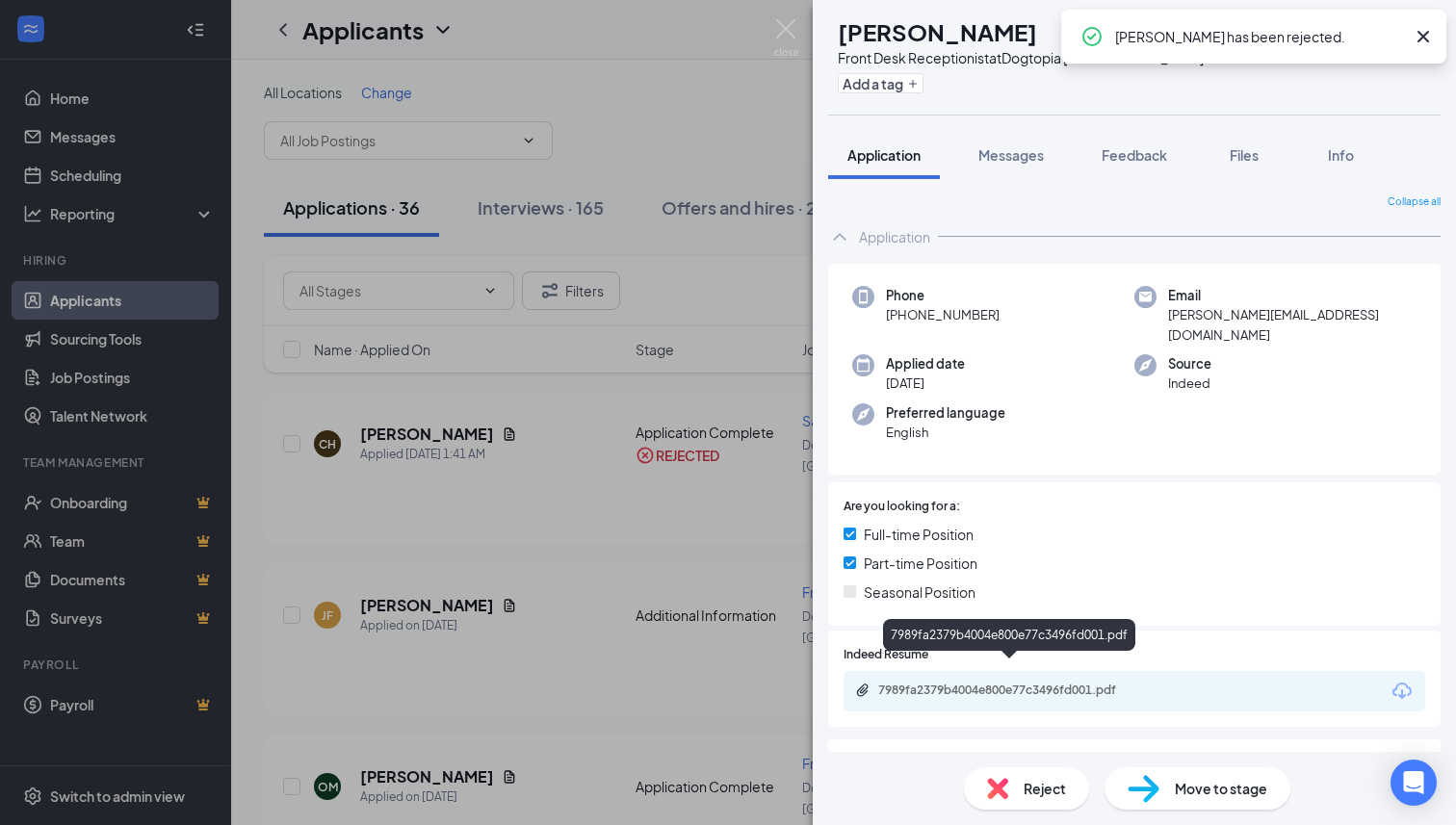
scroll to position [256, 0]
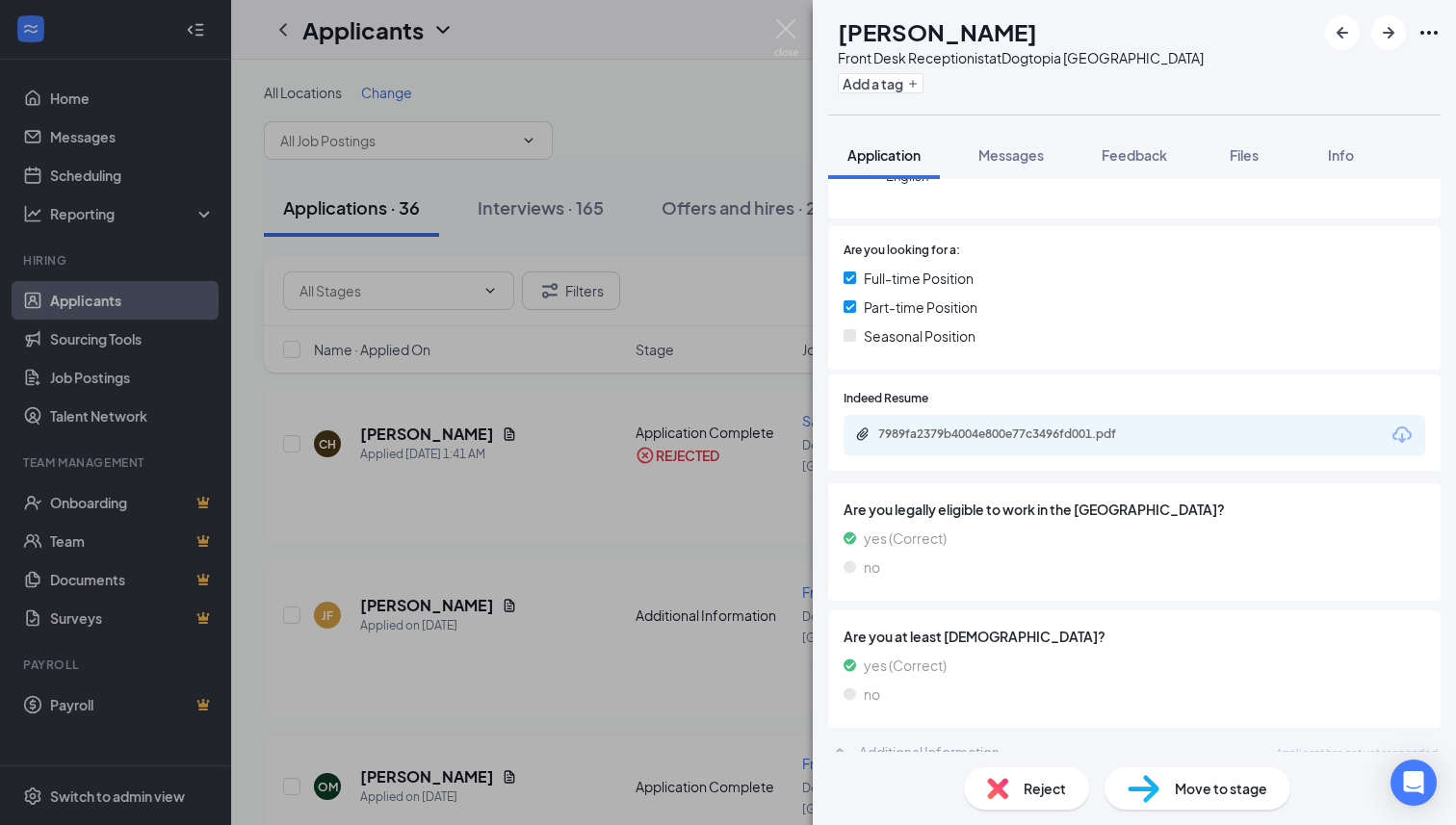
click at [1000, 796] on img at bounding box center [998, 789] width 22 height 22
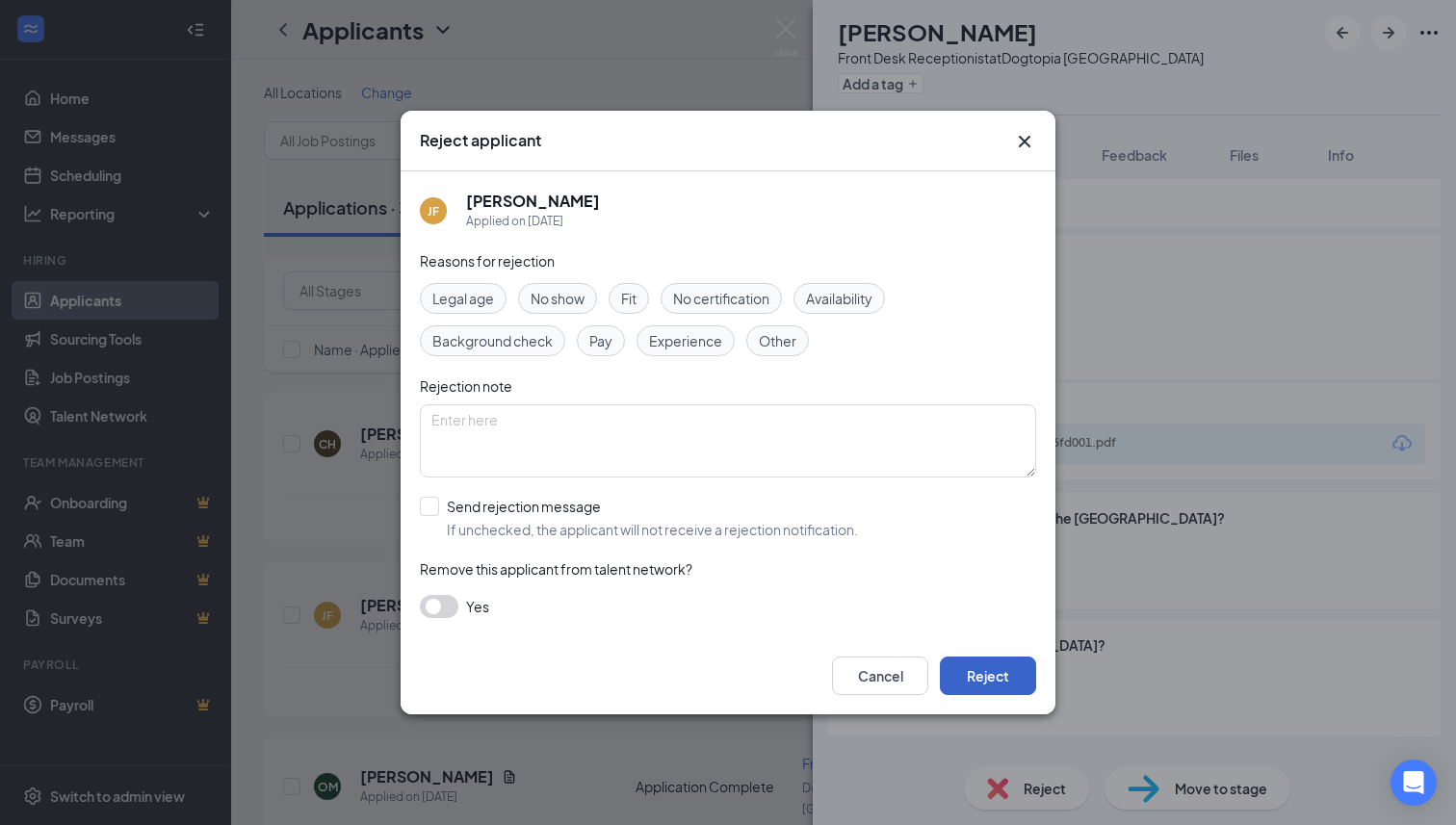
click at [995, 678] on button "Reject" at bounding box center [988, 675] width 96 height 38
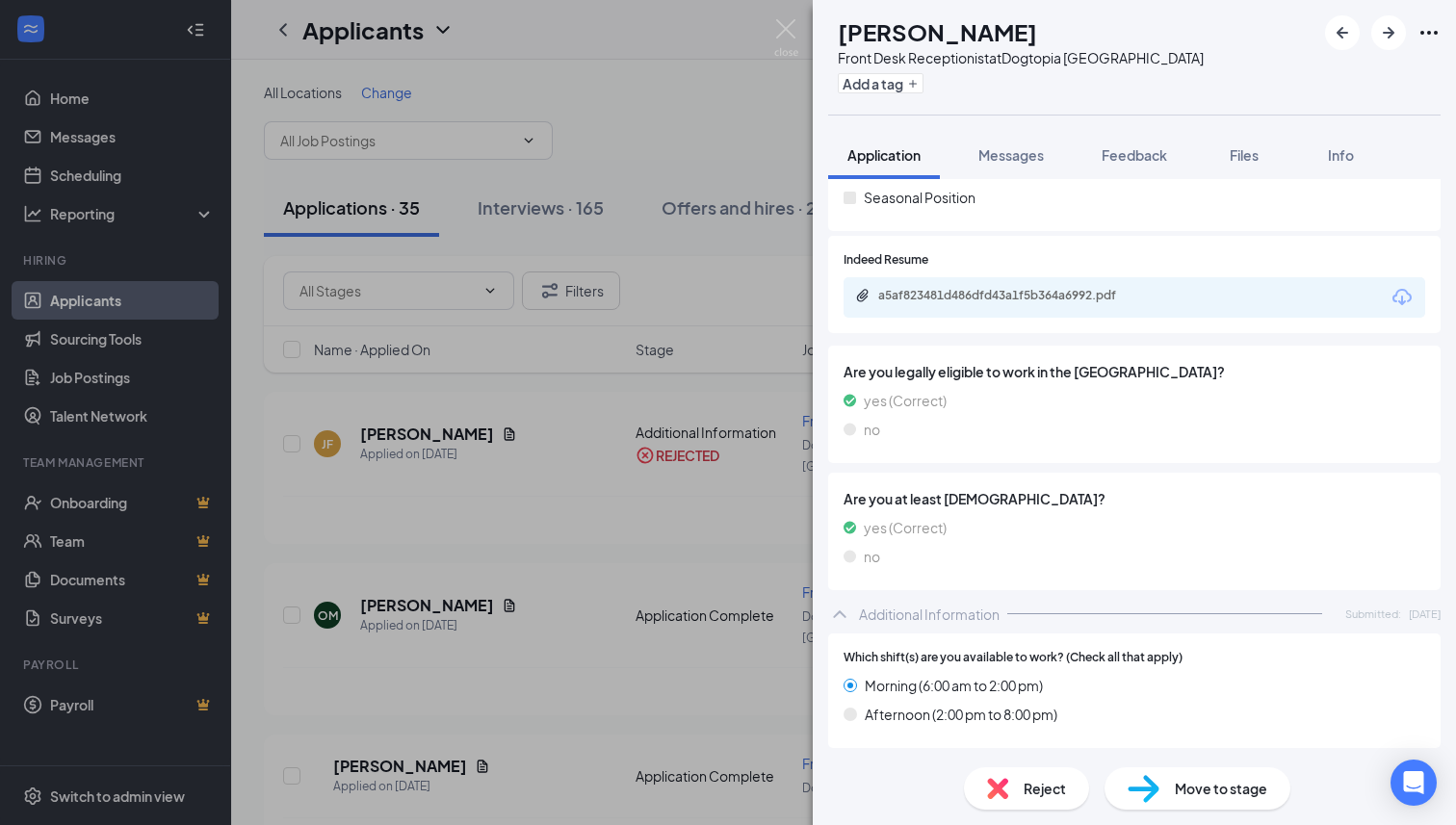
scroll to position [293, 0]
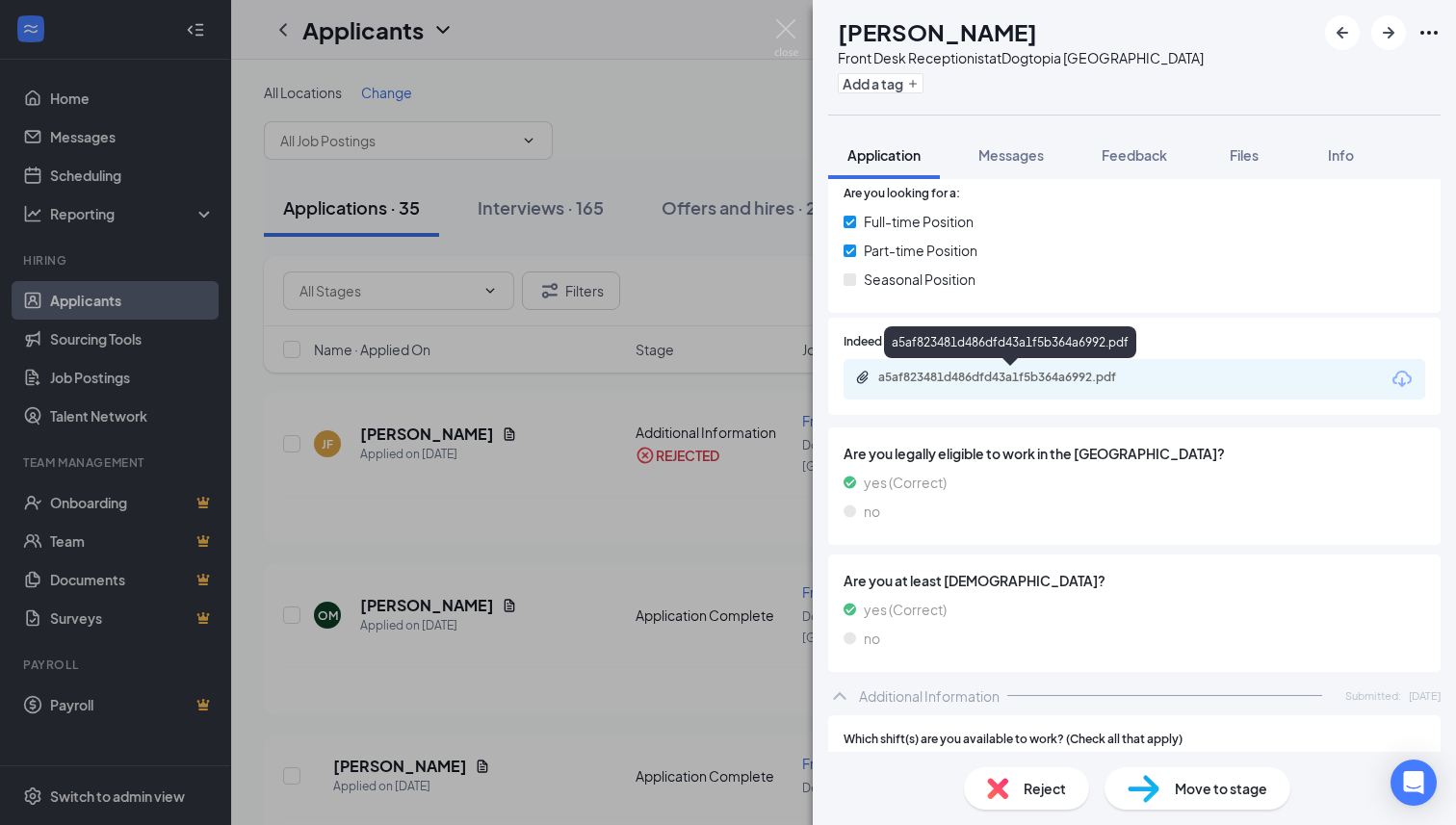
click at [1014, 378] on div "a5af823481d486dfd43a1f5b364a6992.pdf" at bounding box center [1013, 377] width 269 height 16
click at [1124, 59] on div "Front Desk Receptionist at [GEOGRAPHIC_DATA]" at bounding box center [1021, 58] width 365 height 20
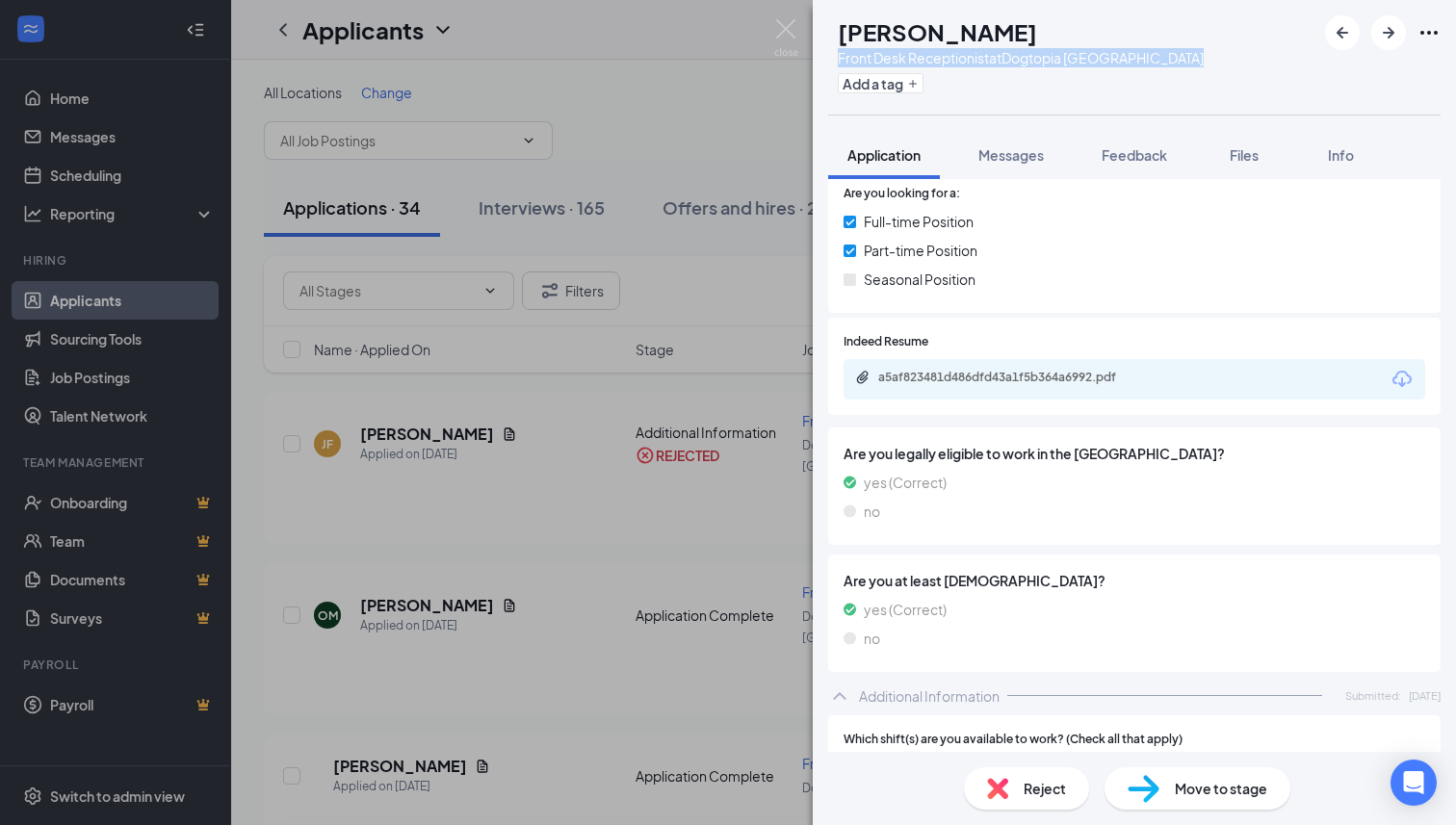
click at [1124, 59] on div "Front Desk Receptionist at [GEOGRAPHIC_DATA]" at bounding box center [1021, 58] width 365 height 20
click at [1042, 29] on div "[PERSON_NAME]" at bounding box center [1021, 31] width 365 height 32
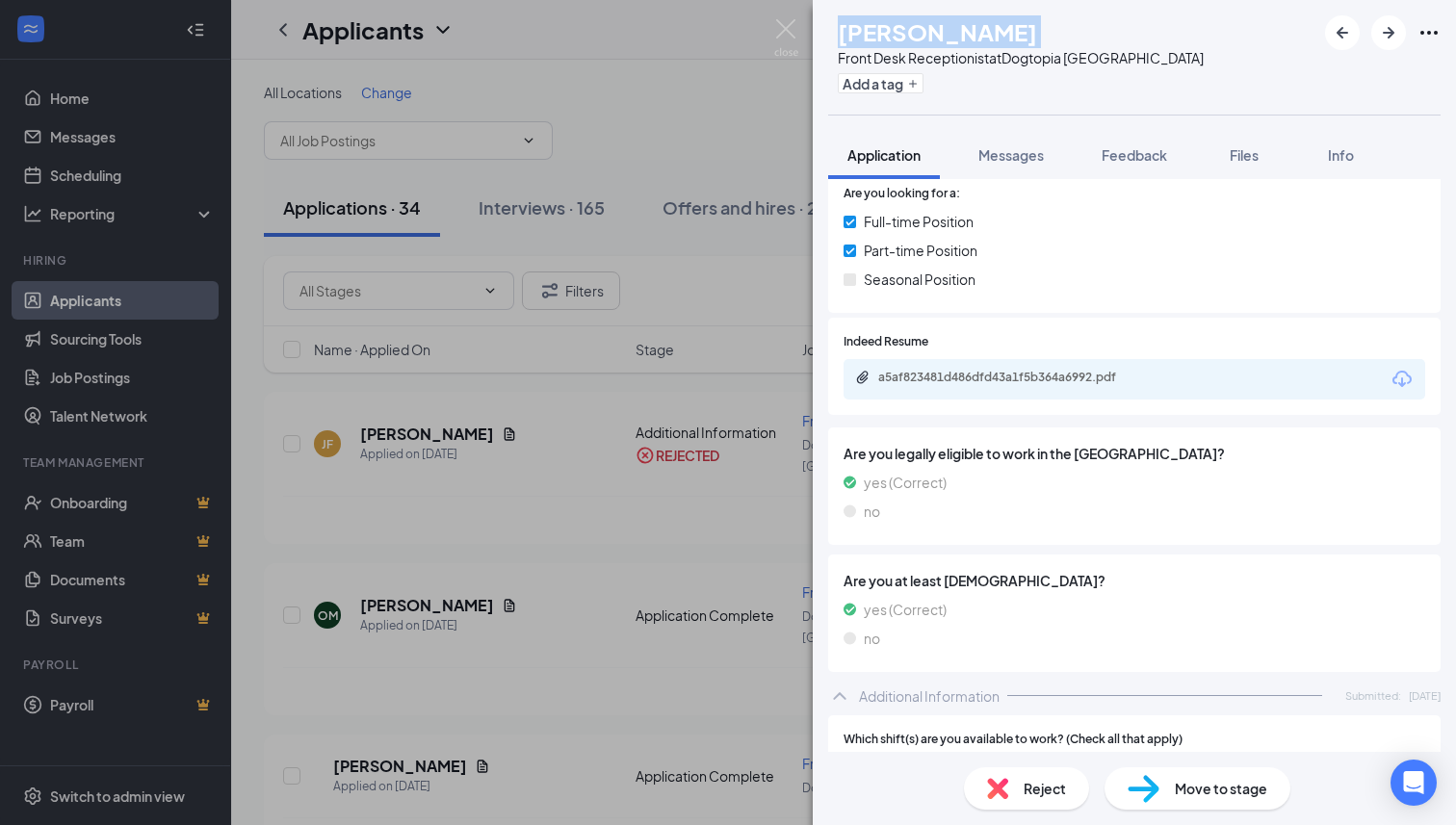
click at [1042, 29] on div "[PERSON_NAME]" at bounding box center [1021, 31] width 365 height 32
copy h1 "[PERSON_NAME]"
click at [1095, 371] on div "a5af823481d486dfd43a1f5b364a6992.pdf" at bounding box center [1013, 377] width 269 height 16
click at [1167, 798] on div "Move to stage" at bounding box center [1197, 788] width 186 height 42
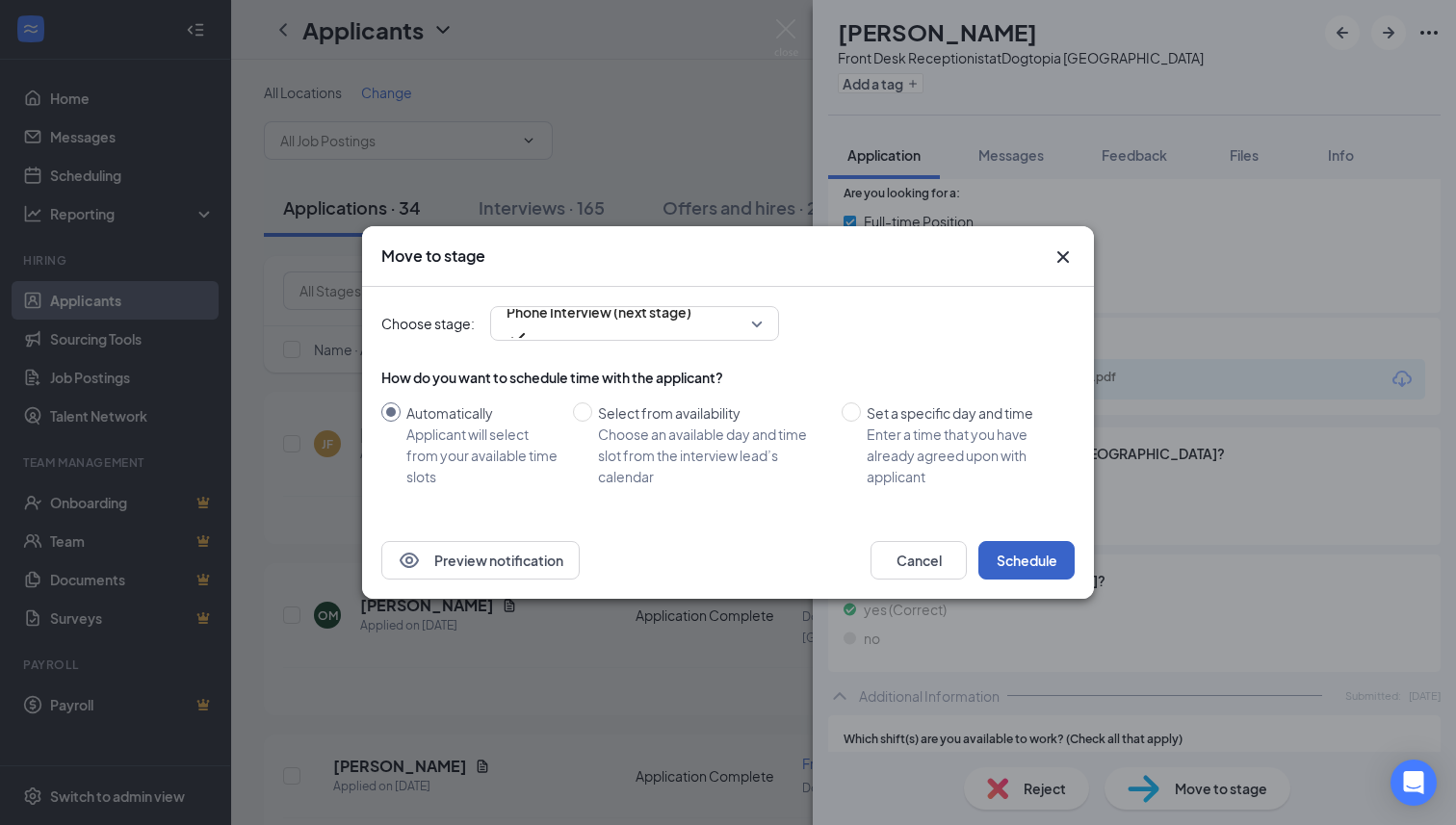
click at [1006, 563] on button "Schedule" at bounding box center [1027, 560] width 96 height 38
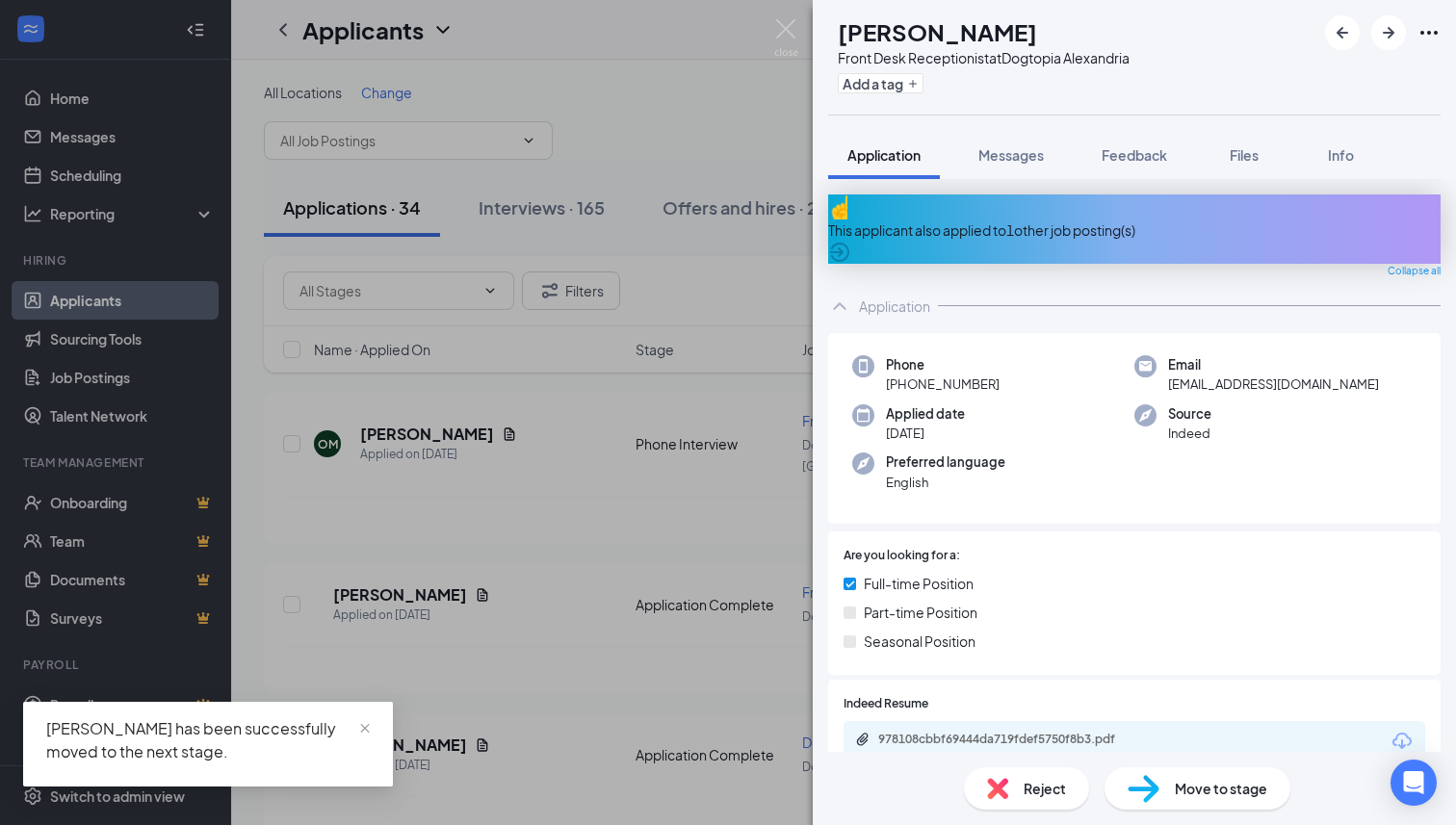
click at [1015, 221] on div "This applicant also applied to 1 other job posting(s)" at bounding box center [1134, 230] width 612 height 22
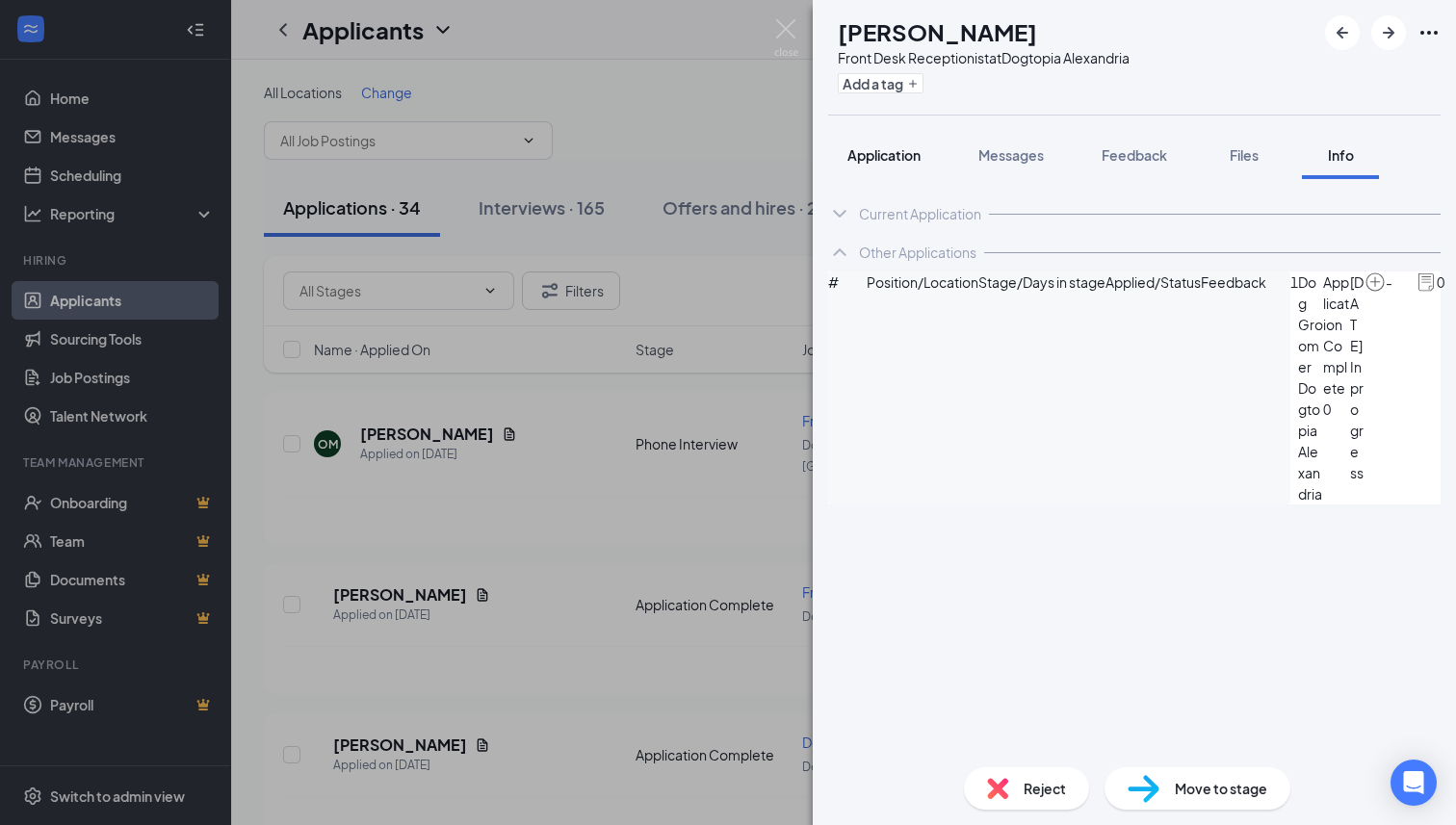
click at [883, 154] on span "Application" at bounding box center [884, 155] width 73 height 18
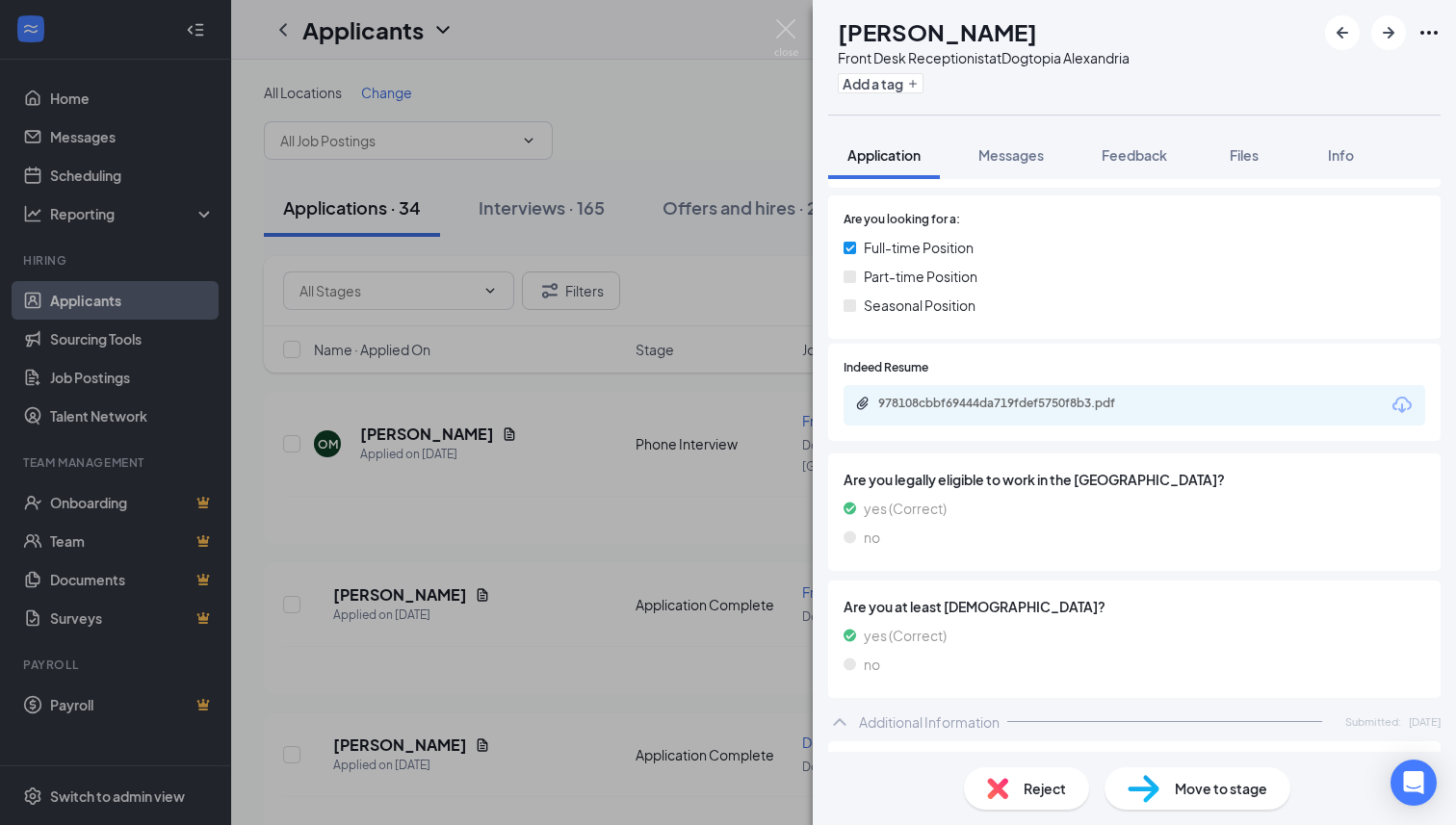
scroll to position [313, 0]
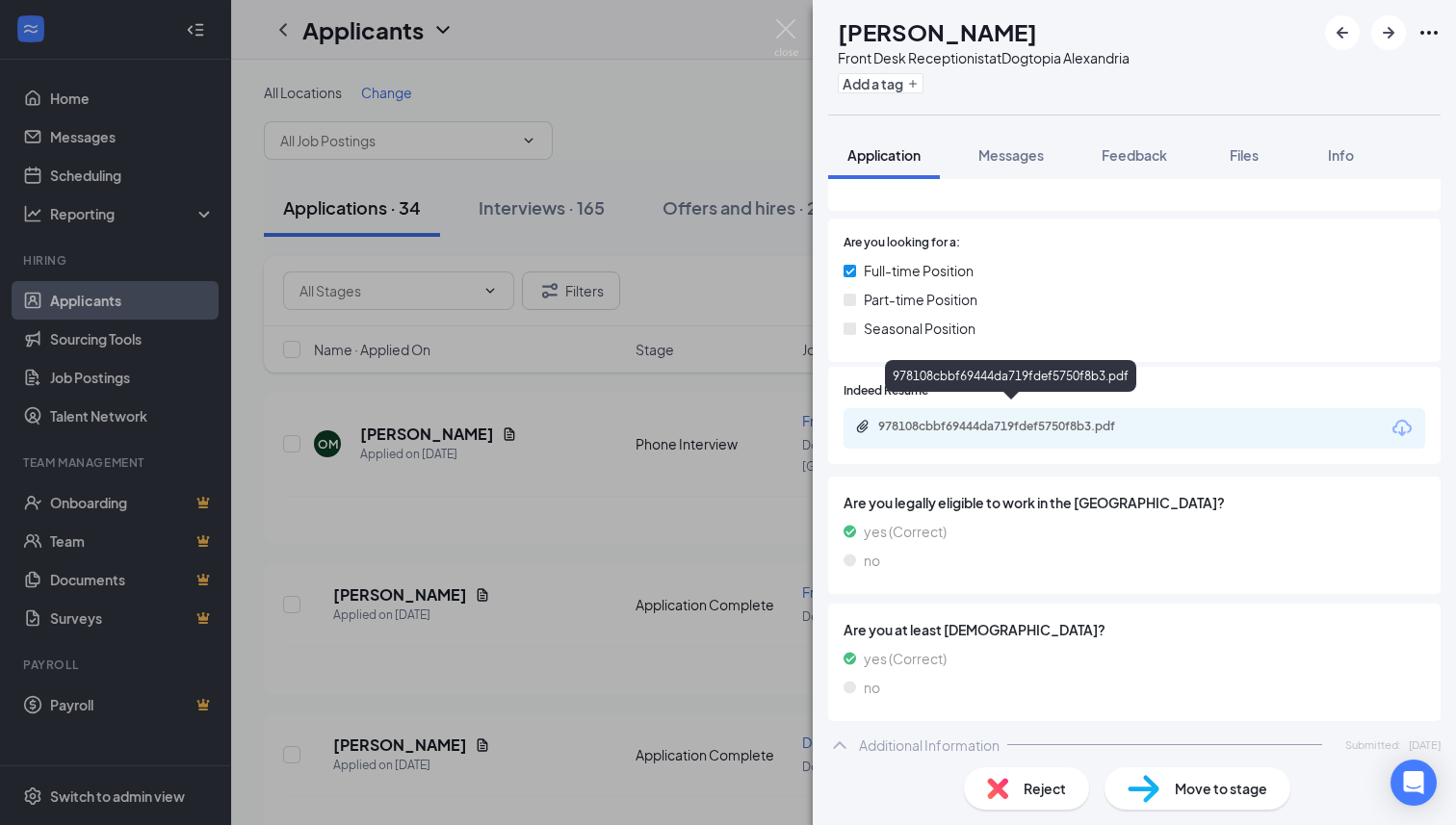
click at [980, 418] on div "978108cbbf69444da719fdef5750f8b3.pdf" at bounding box center [1013, 426] width 269 height 16
click at [1009, 788] on div "Reject" at bounding box center [1026, 788] width 125 height 42
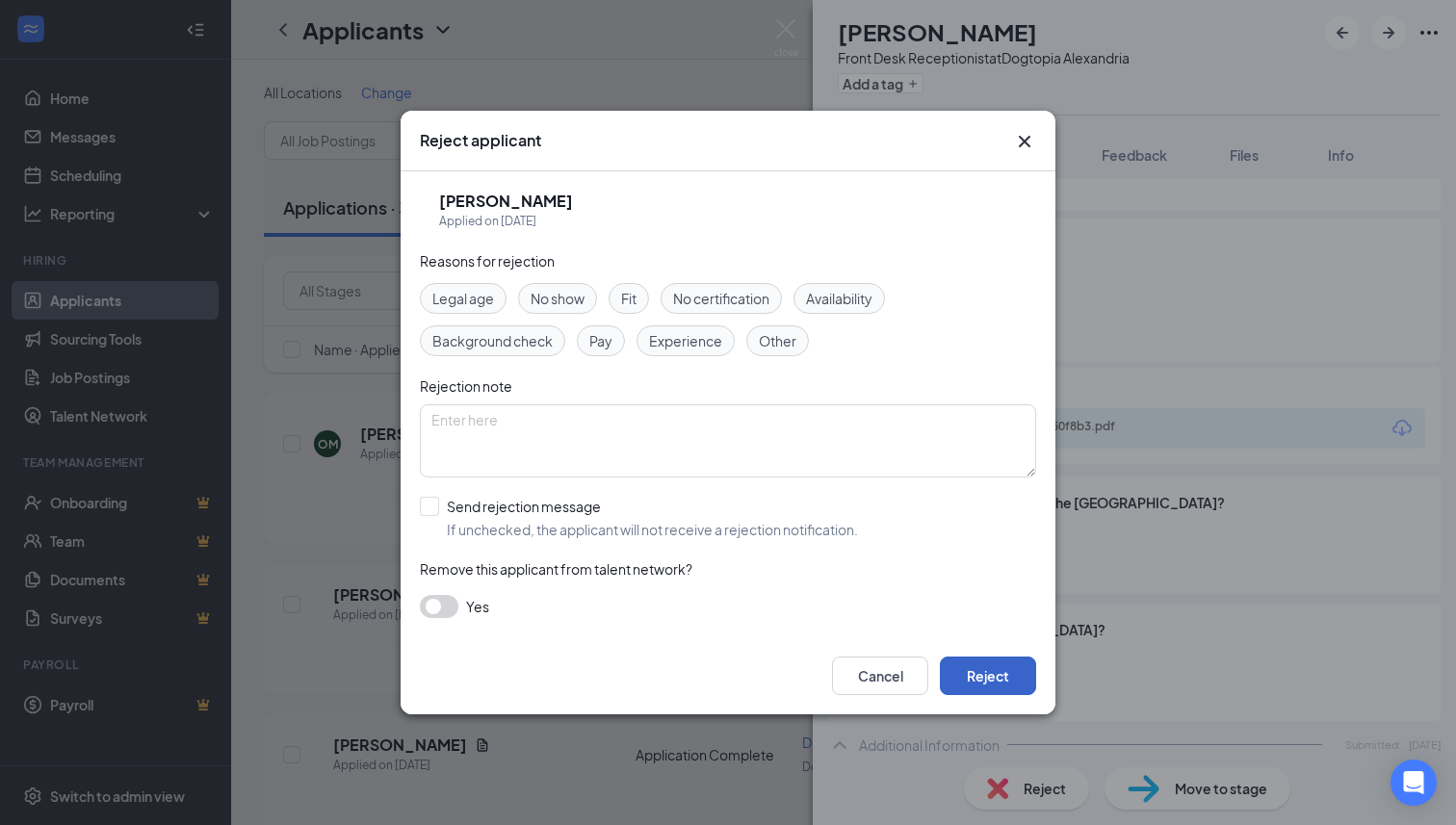
click at [990, 671] on button "Reject" at bounding box center [988, 675] width 96 height 38
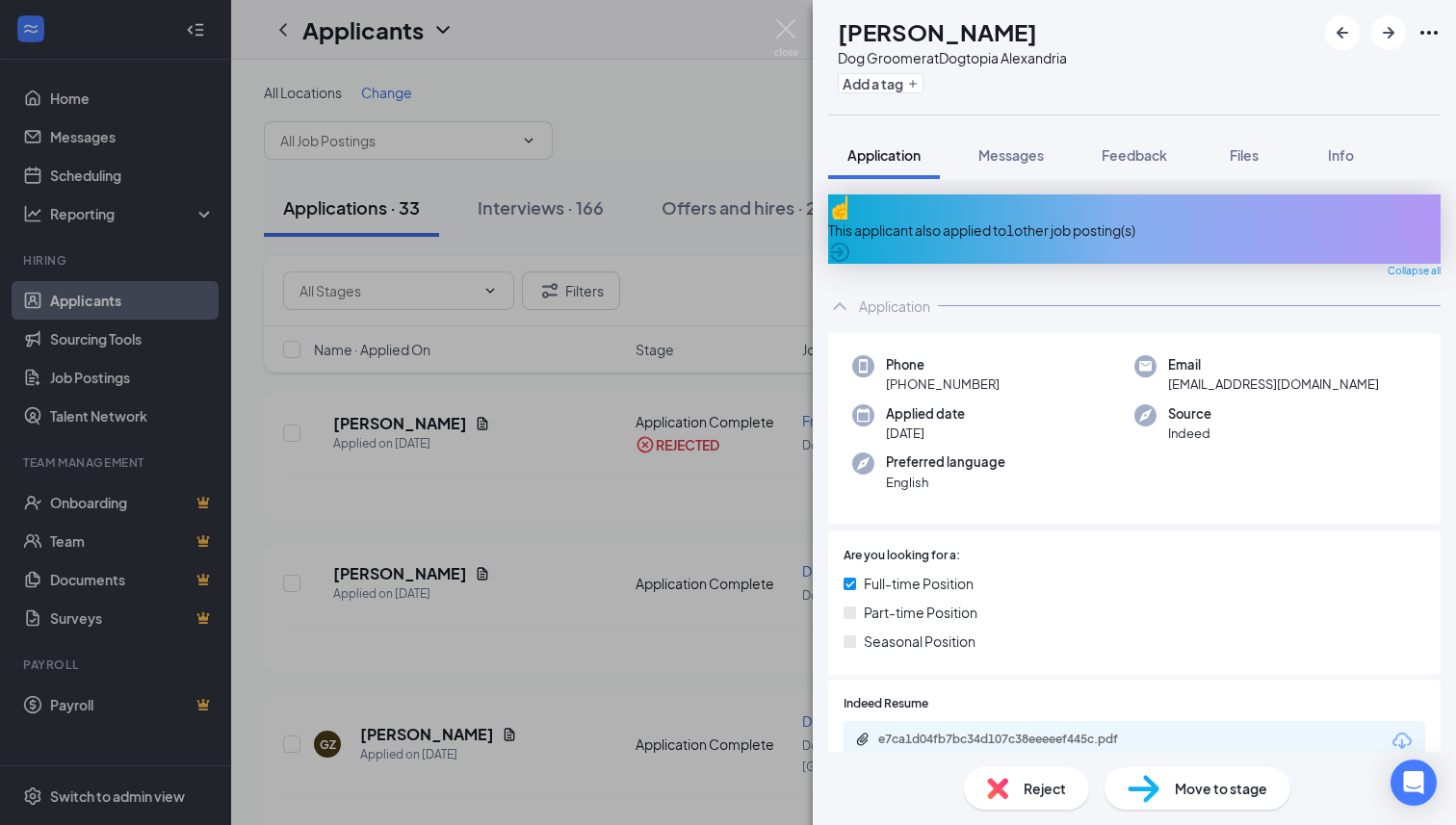
click at [985, 59] on div "Dog Groomer at Dogtopia [GEOGRAPHIC_DATA]" at bounding box center [952, 58] width 229 height 20
copy div "Dog Groomer at Dogtopia [GEOGRAPHIC_DATA]"
click at [1115, 149] on span "Feedback" at bounding box center [1134, 155] width 66 height 18
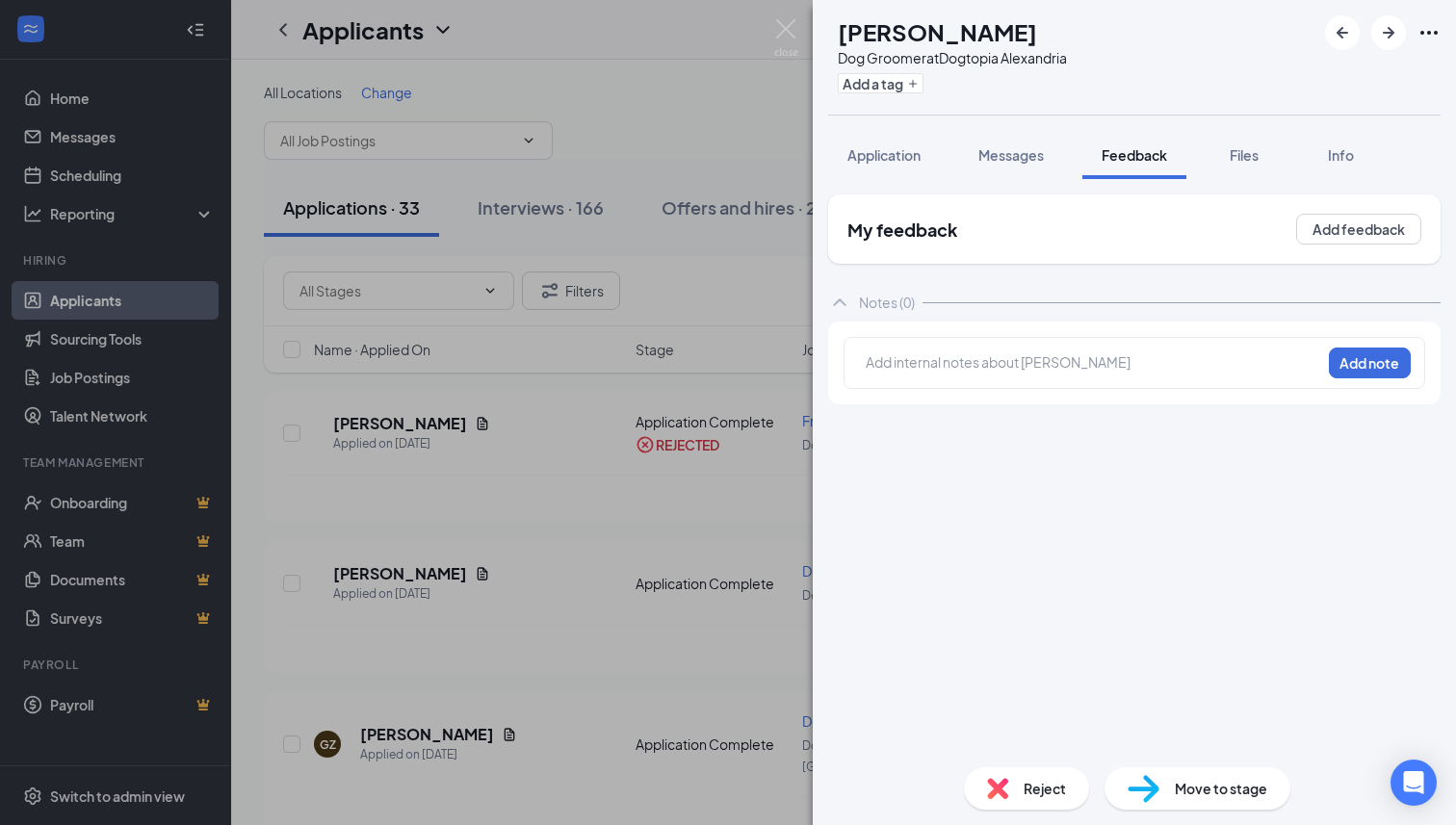
click at [1030, 365] on div at bounding box center [1093, 362] width 454 height 21
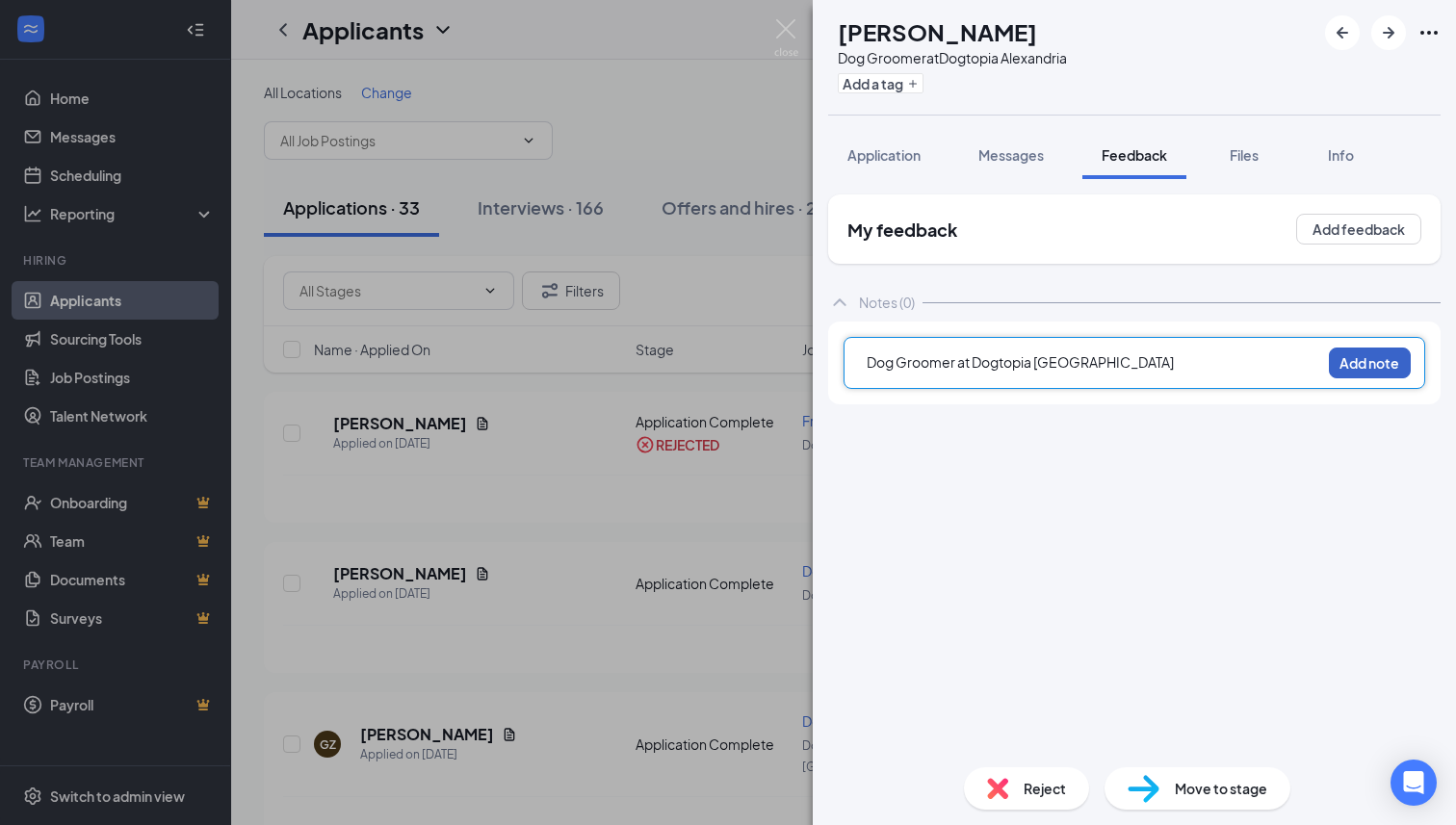
click at [1382, 355] on button "Add note" at bounding box center [1370, 362] width 82 height 30
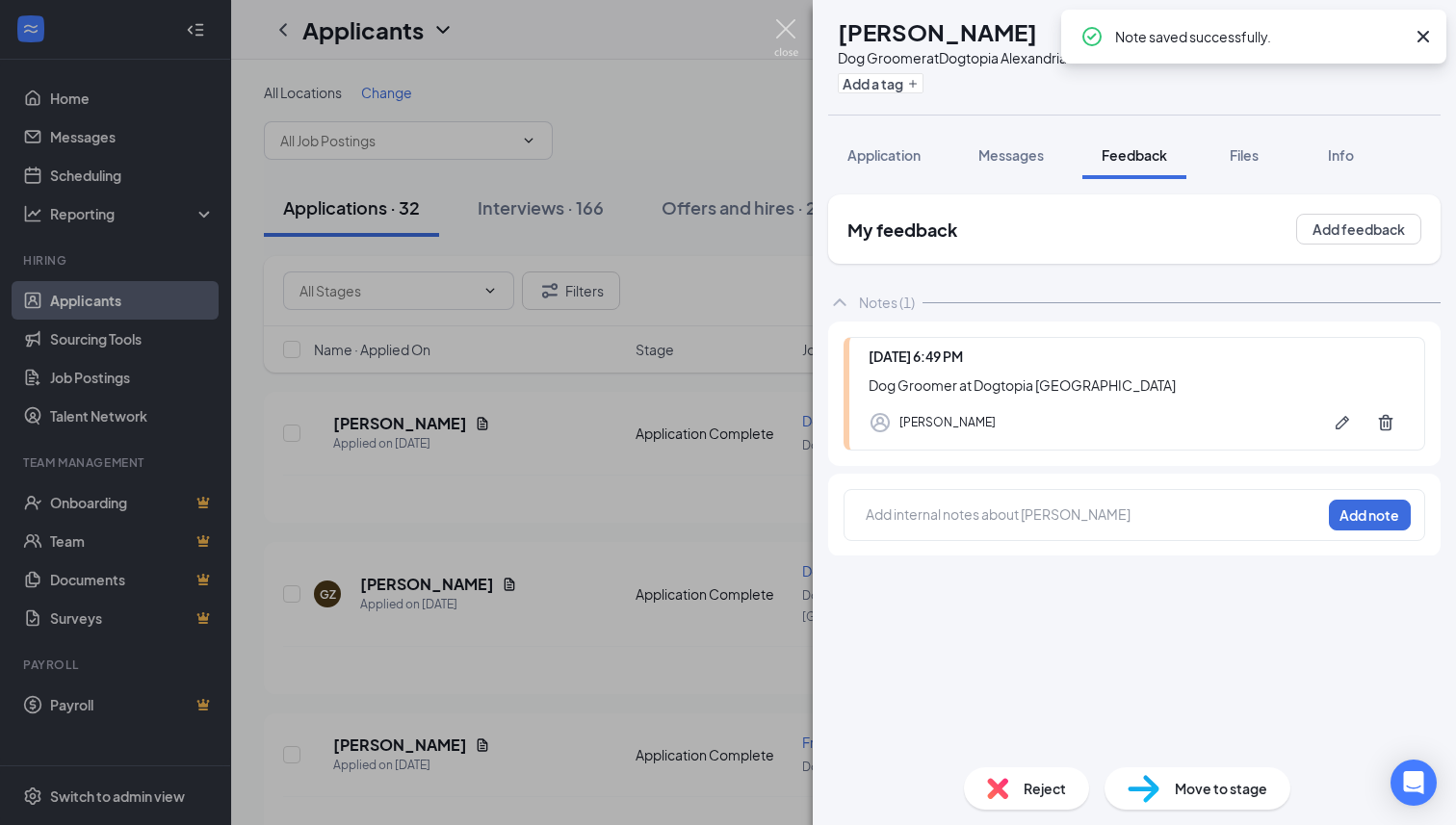
click at [786, 38] on img at bounding box center [786, 38] width 25 height 37
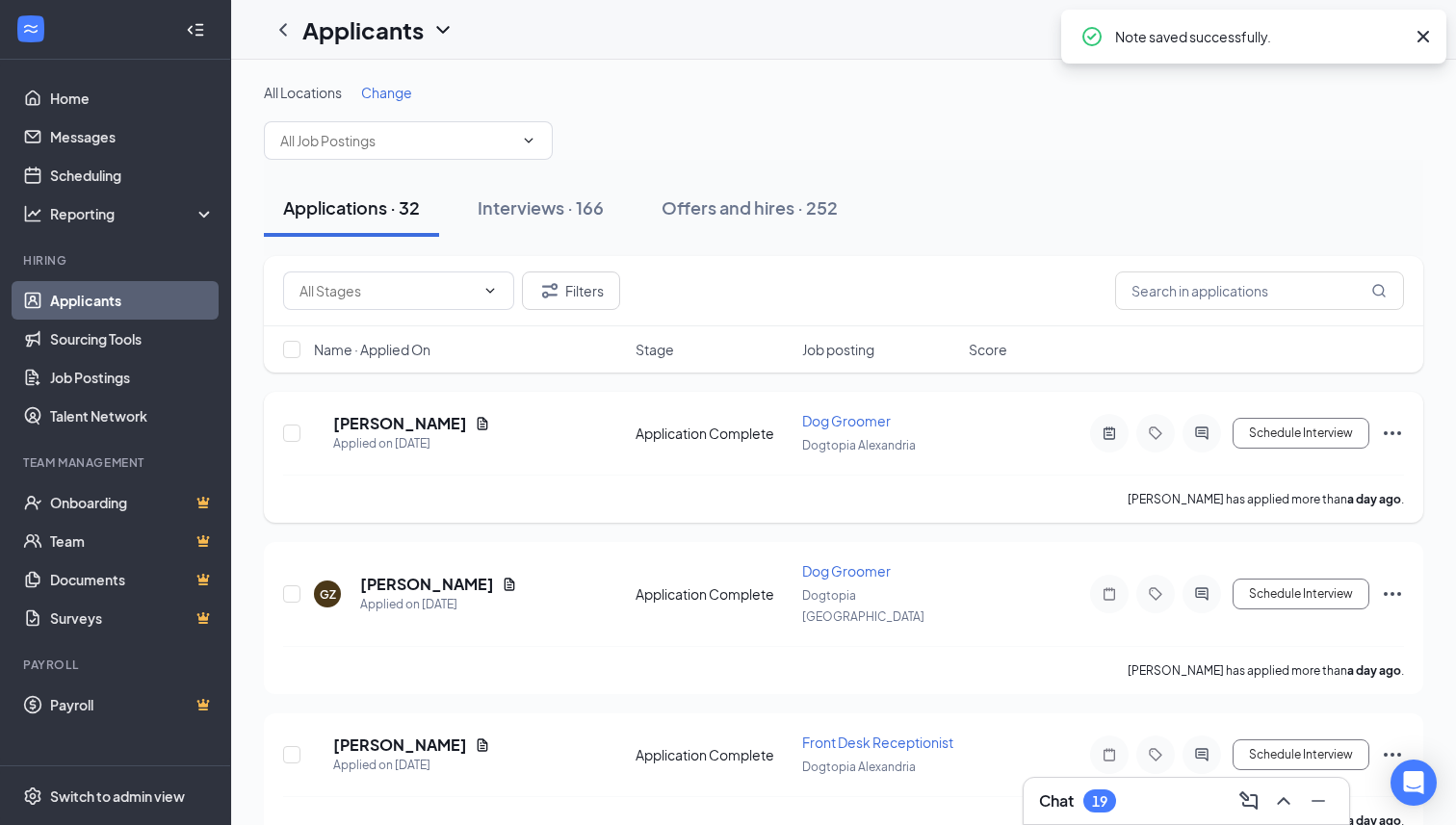
click at [1398, 431] on icon "Ellipses" at bounding box center [1392, 433] width 18 height 4
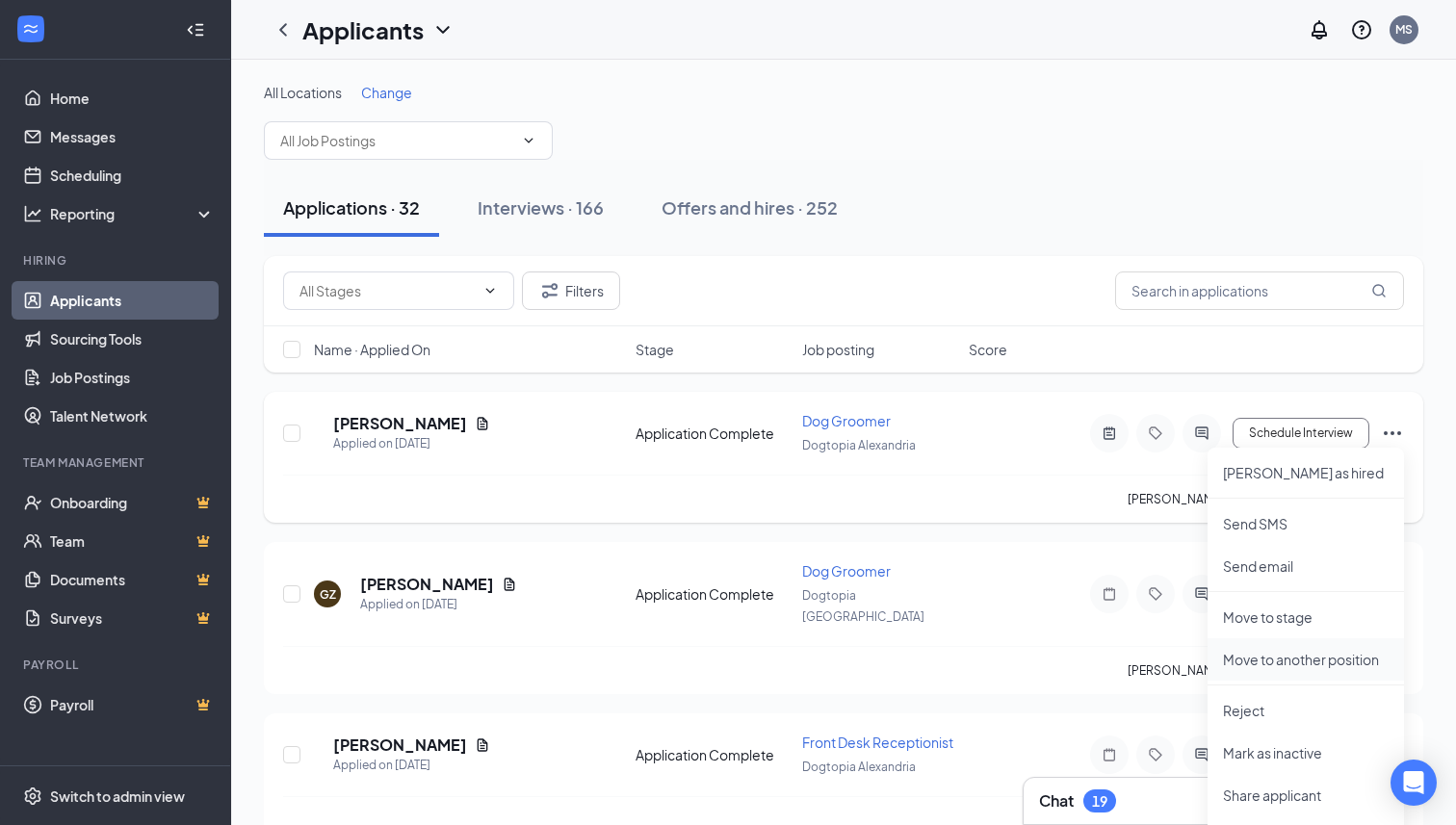
click at [1297, 659] on p "Move to another position" at bounding box center [1306, 660] width 166 height 20
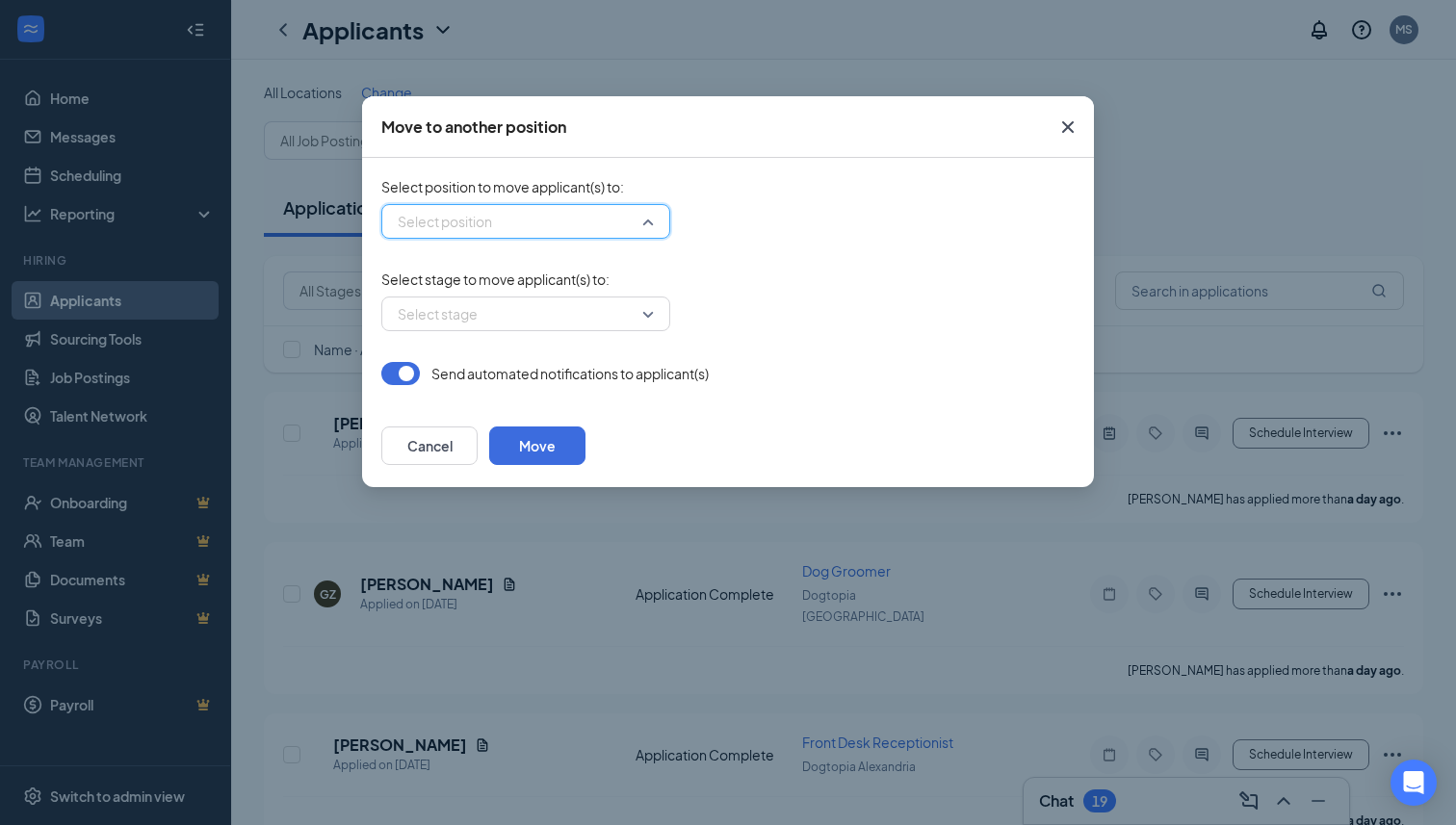
click at [624, 221] on input "search" at bounding box center [519, 221] width 252 height 32
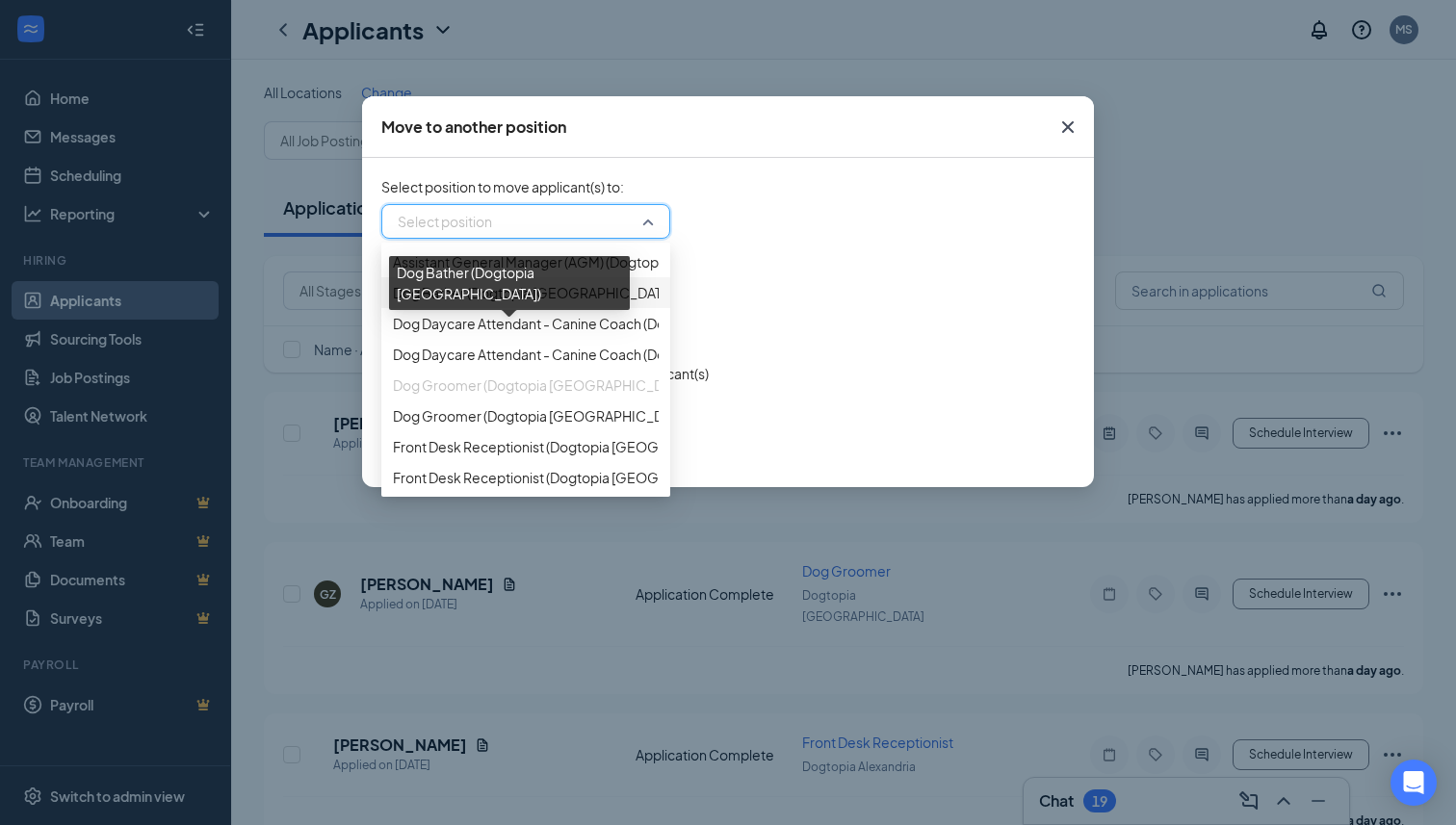
click at [552, 303] on span "Dog Bather (Dogtopia [GEOGRAPHIC_DATA])" at bounding box center [534, 293] width 284 height 22
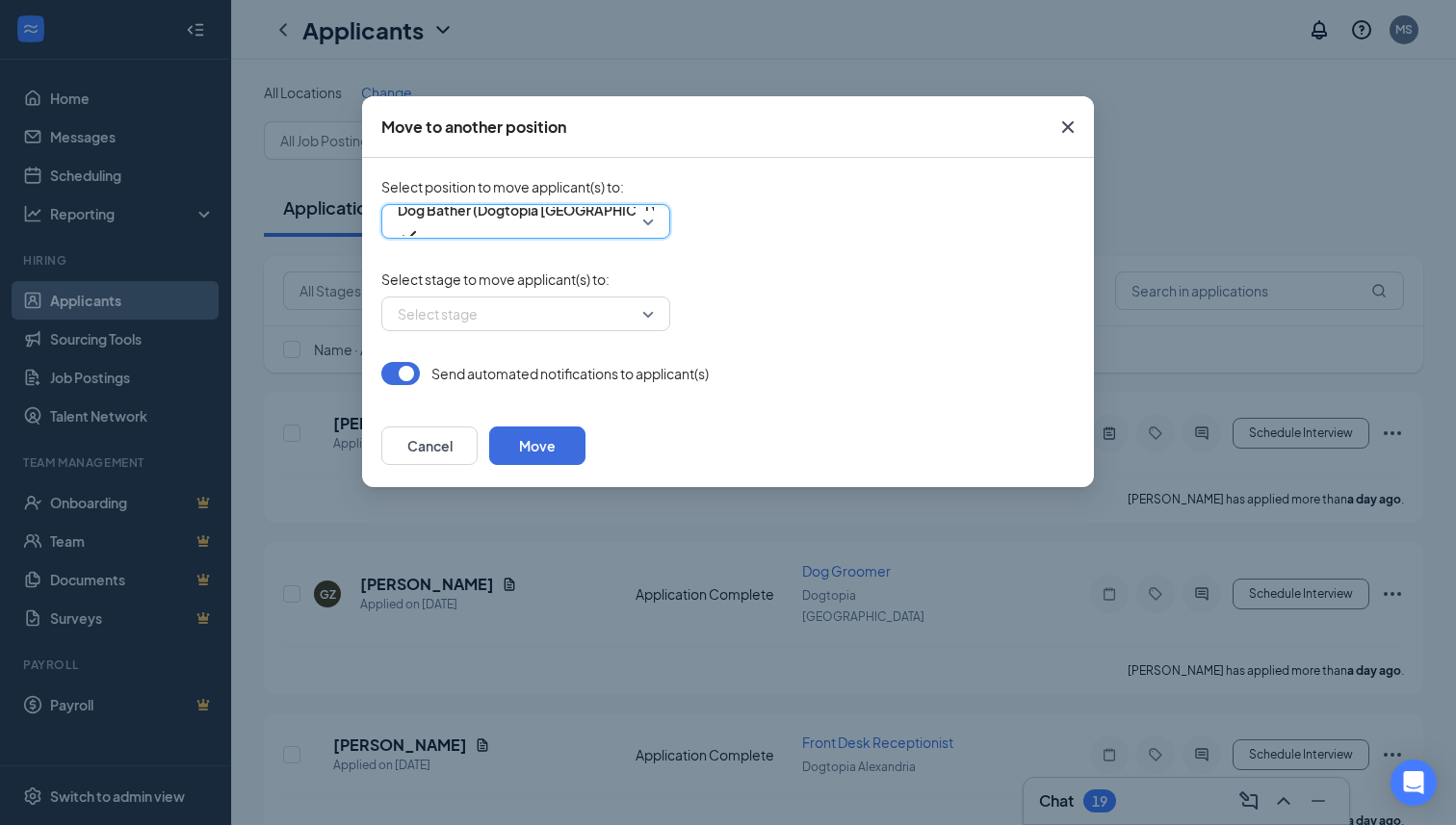
click at [552, 317] on input "search" at bounding box center [519, 313] width 252 height 32
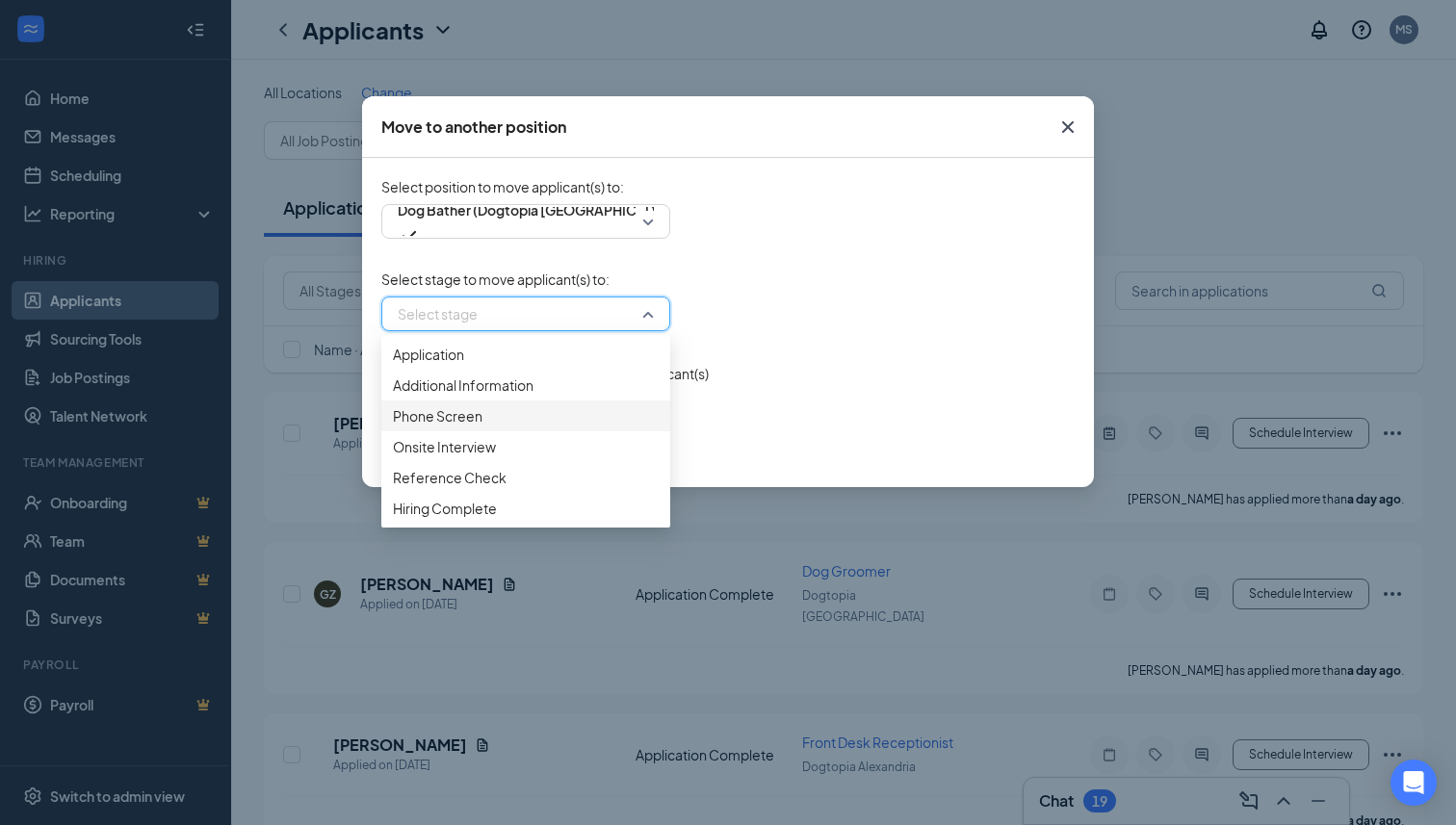
click at [494, 426] on span "Phone Screen" at bounding box center [526, 416] width 266 height 22
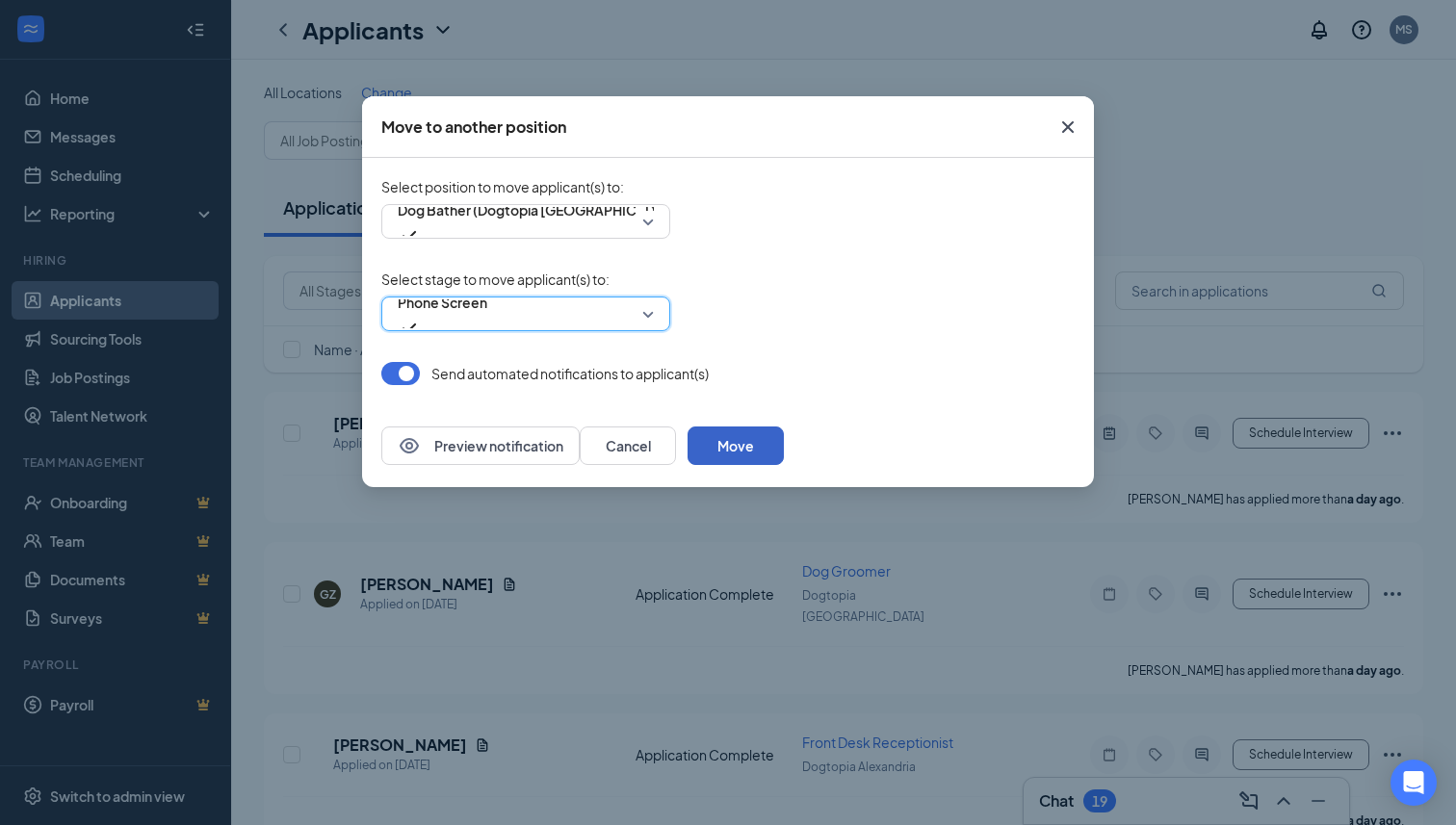
click at [784, 446] on button "Move" at bounding box center [736, 445] width 96 height 38
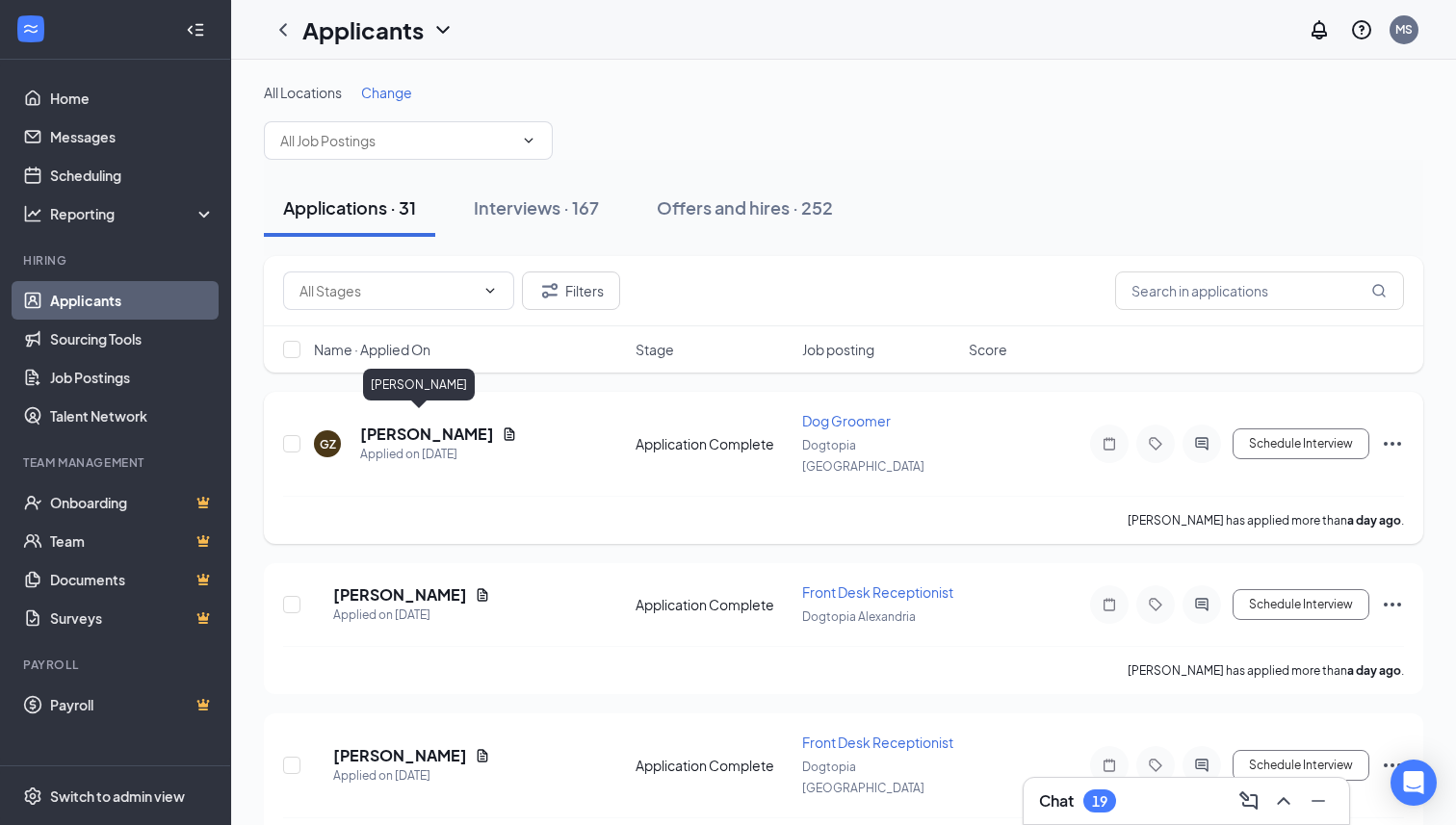
click at [417, 423] on h5 "[PERSON_NAME]" at bounding box center [427, 434] width 134 height 22
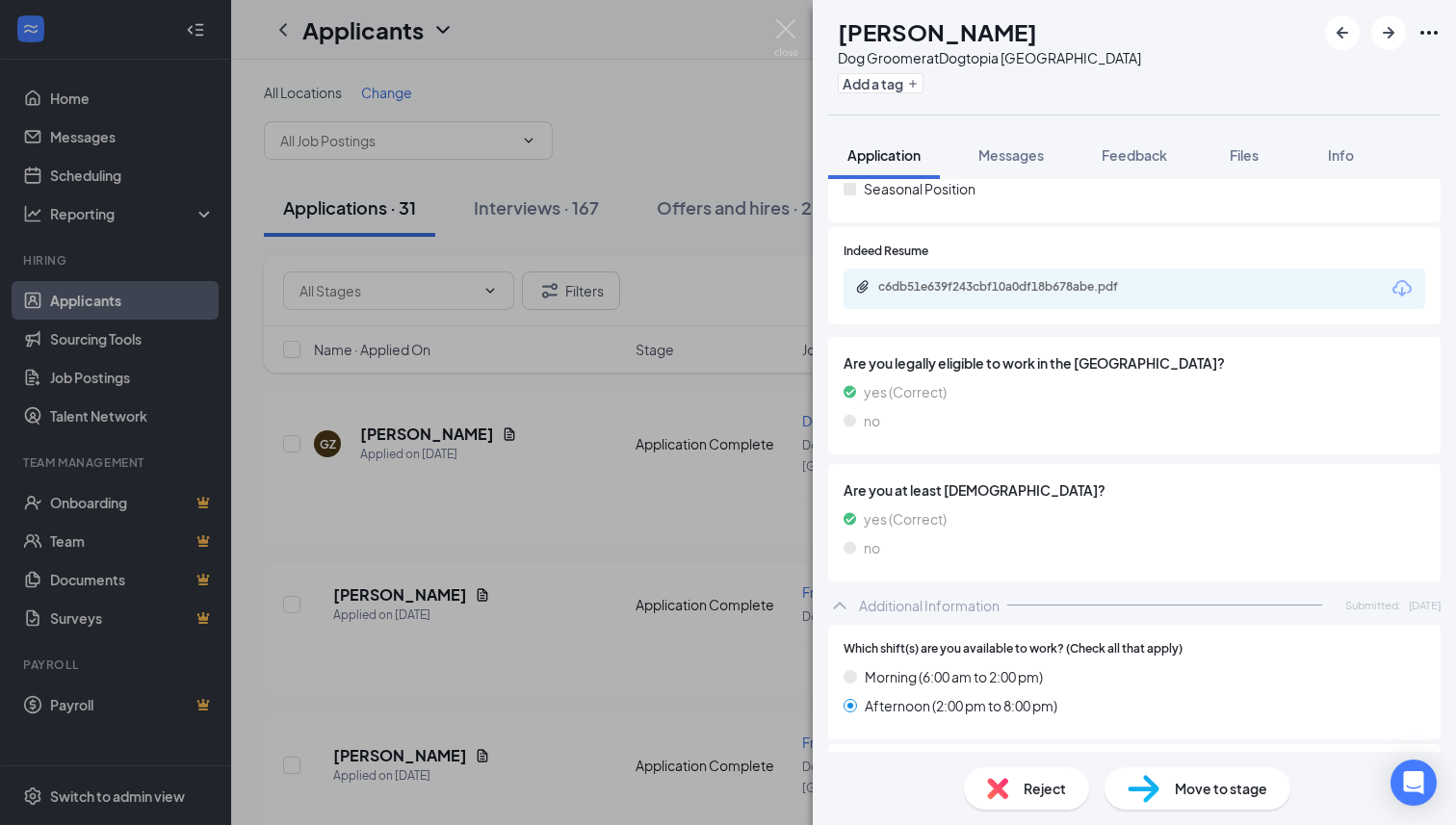
scroll to position [108, 0]
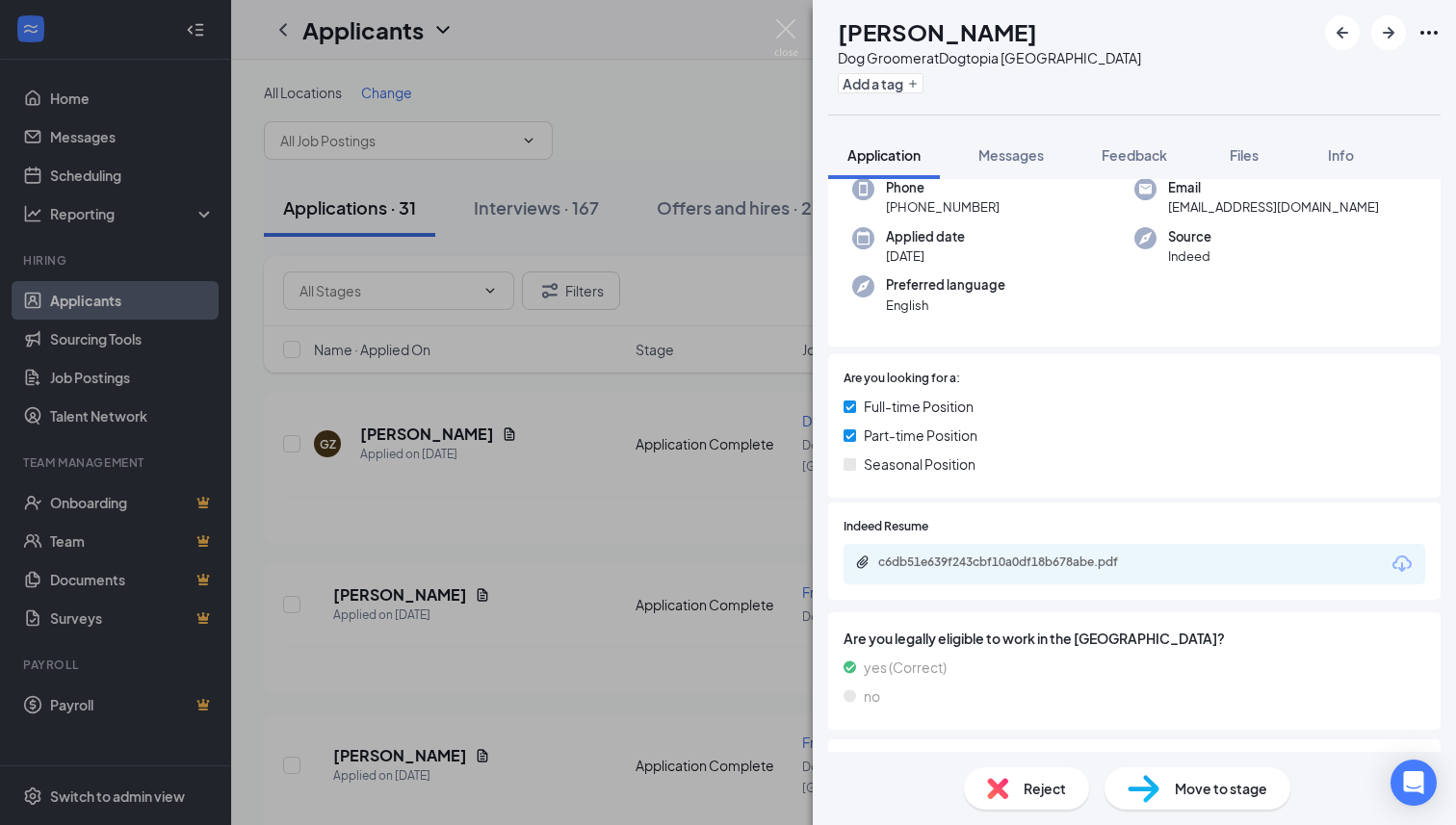
click at [1053, 553] on div "c6db51e639f243cbf10a0df18b678abe.pdf" at bounding box center [1135, 564] width 582 height 40
click at [1051, 560] on div "c6db51e639f243cbf10a0df18b678abe.pdf" at bounding box center [1013, 563] width 269 height 16
click at [1206, 780] on span "Move to stage" at bounding box center [1221, 789] width 92 height 22
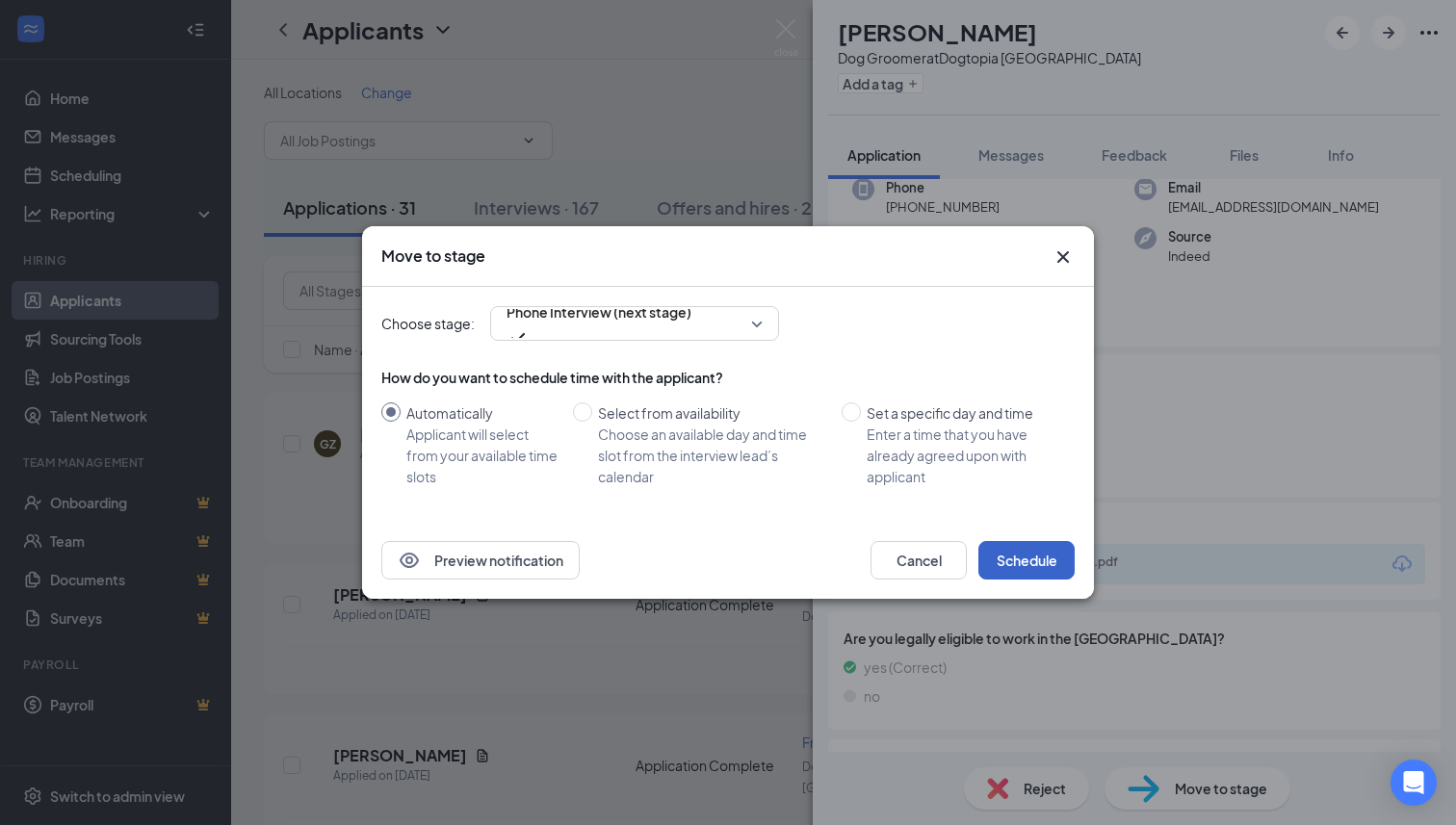
click at [1036, 559] on button "Schedule" at bounding box center [1027, 560] width 96 height 38
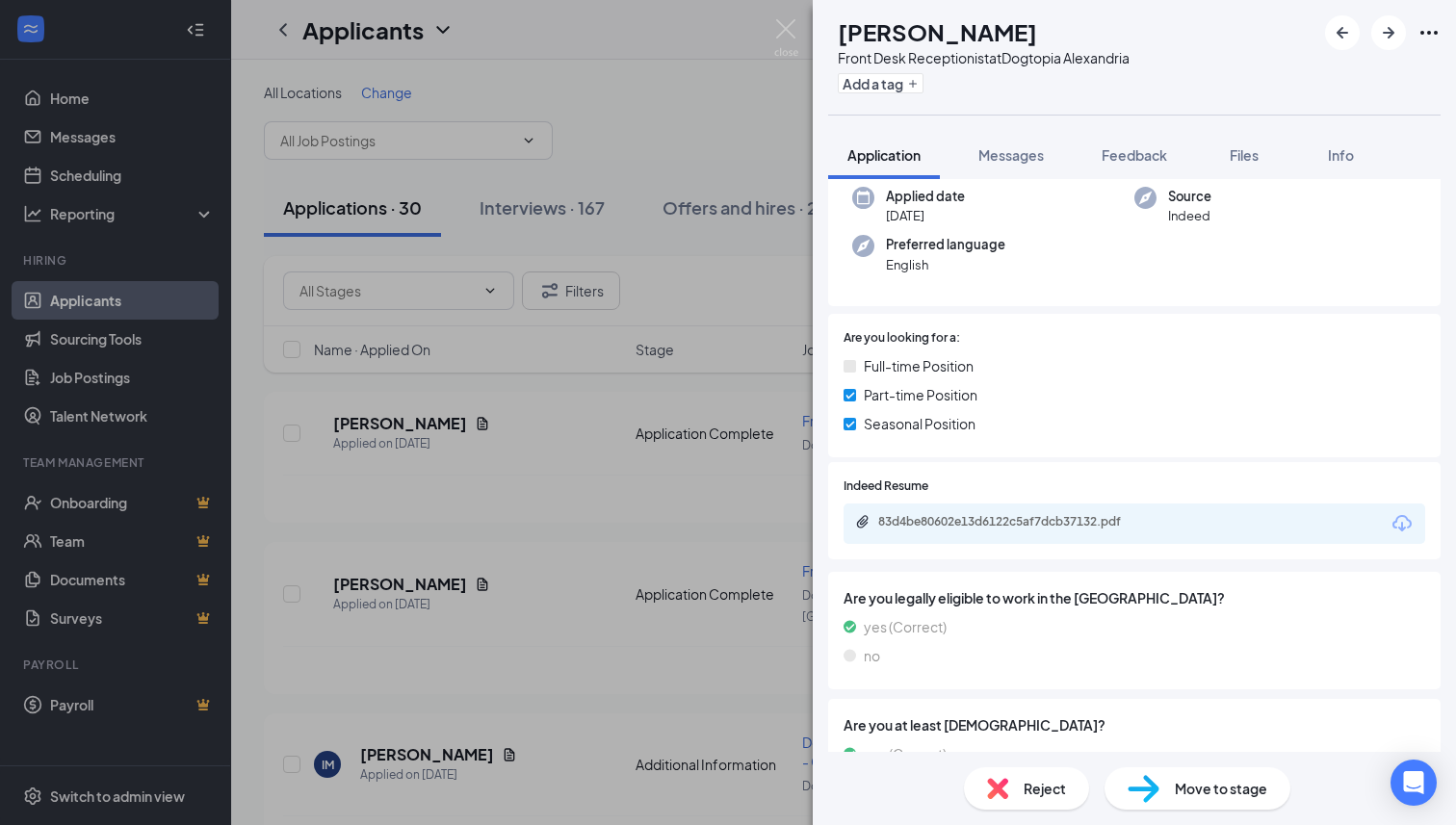
scroll to position [132, 0]
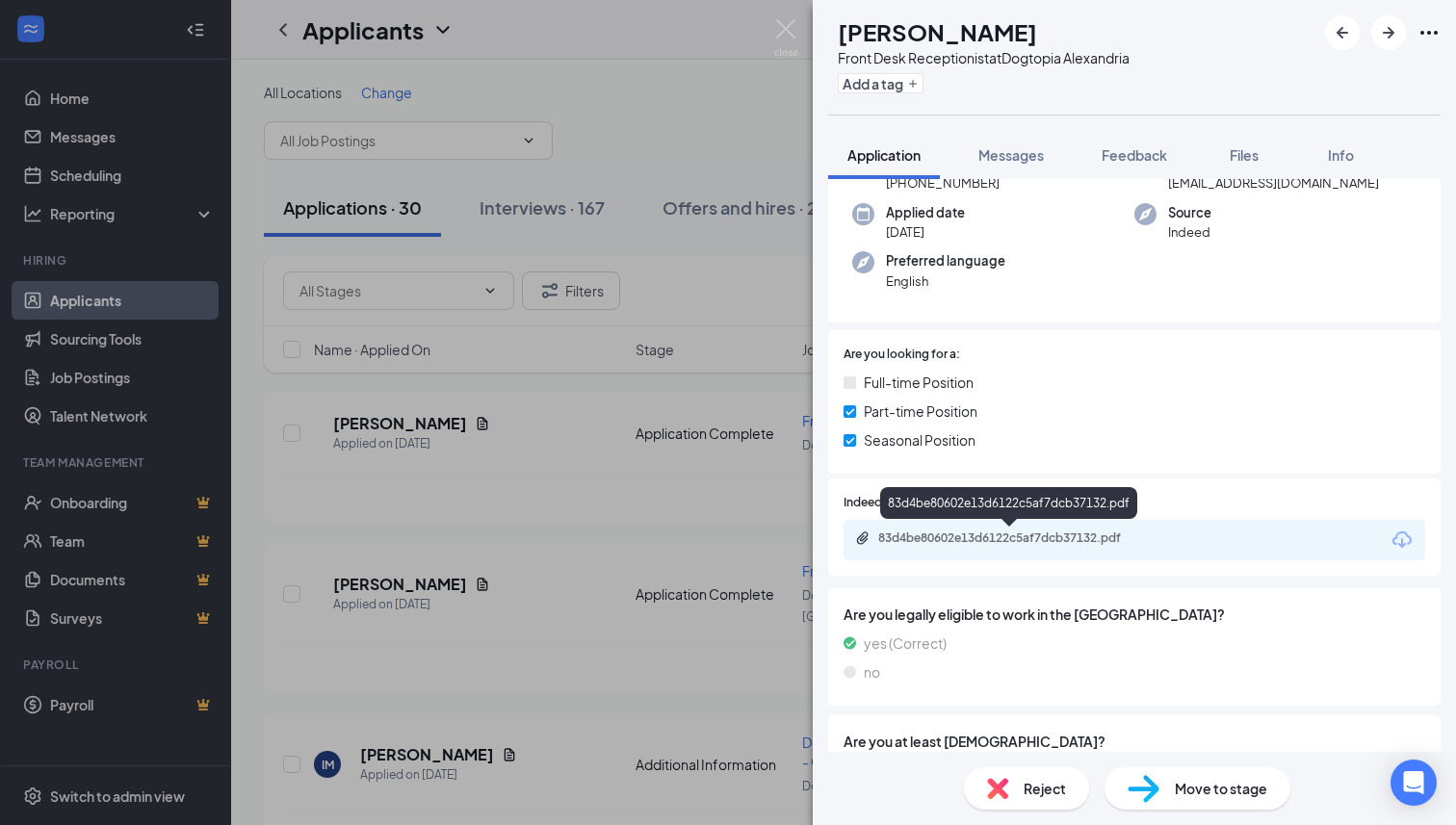
click at [1022, 545] on div "83d4be80602e13d6122c5af7dcb37132.pdf" at bounding box center [1013, 538] width 269 height 16
click at [998, 798] on img at bounding box center [998, 789] width 22 height 22
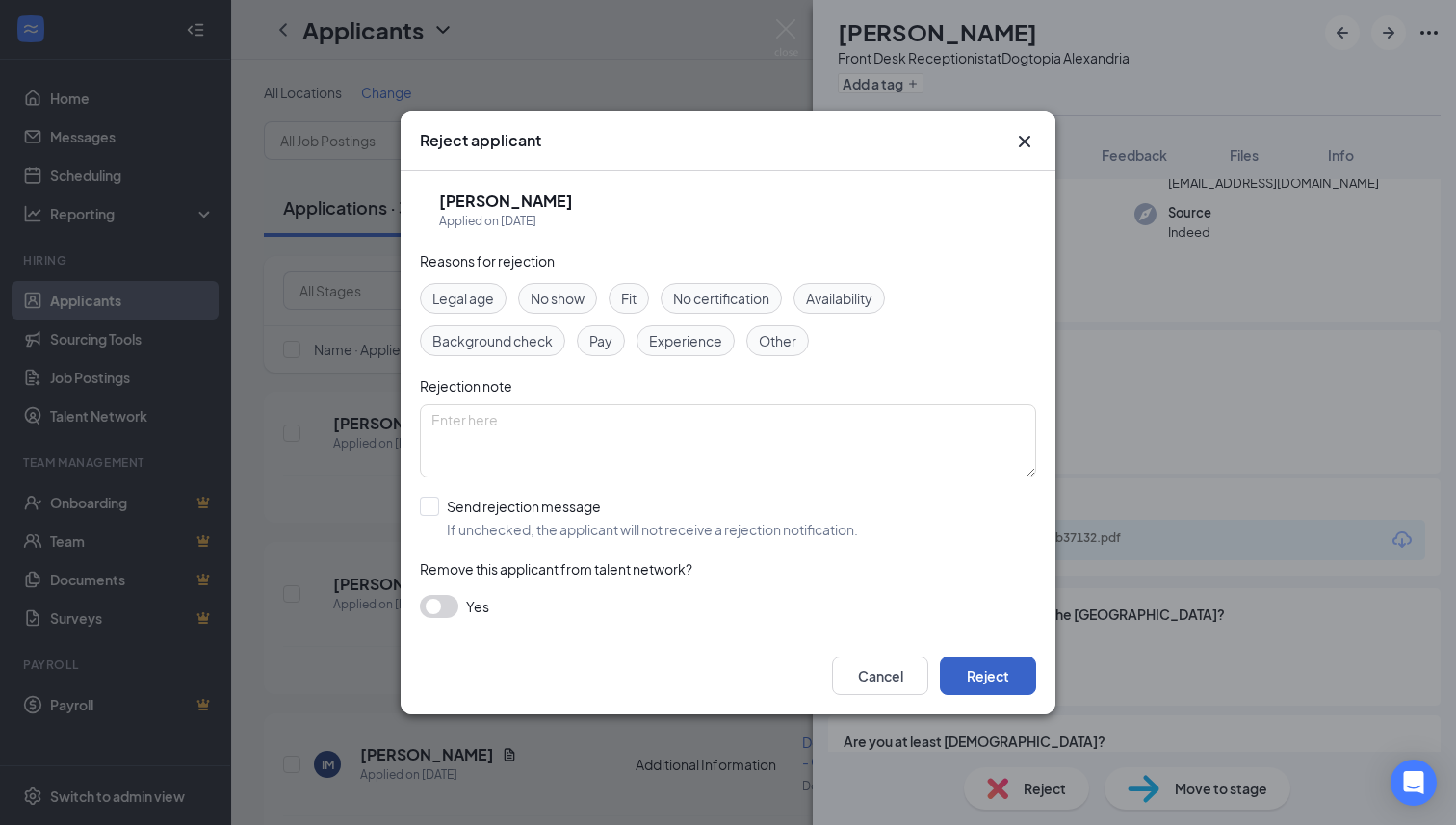
click at [980, 689] on button "Reject" at bounding box center [988, 675] width 96 height 38
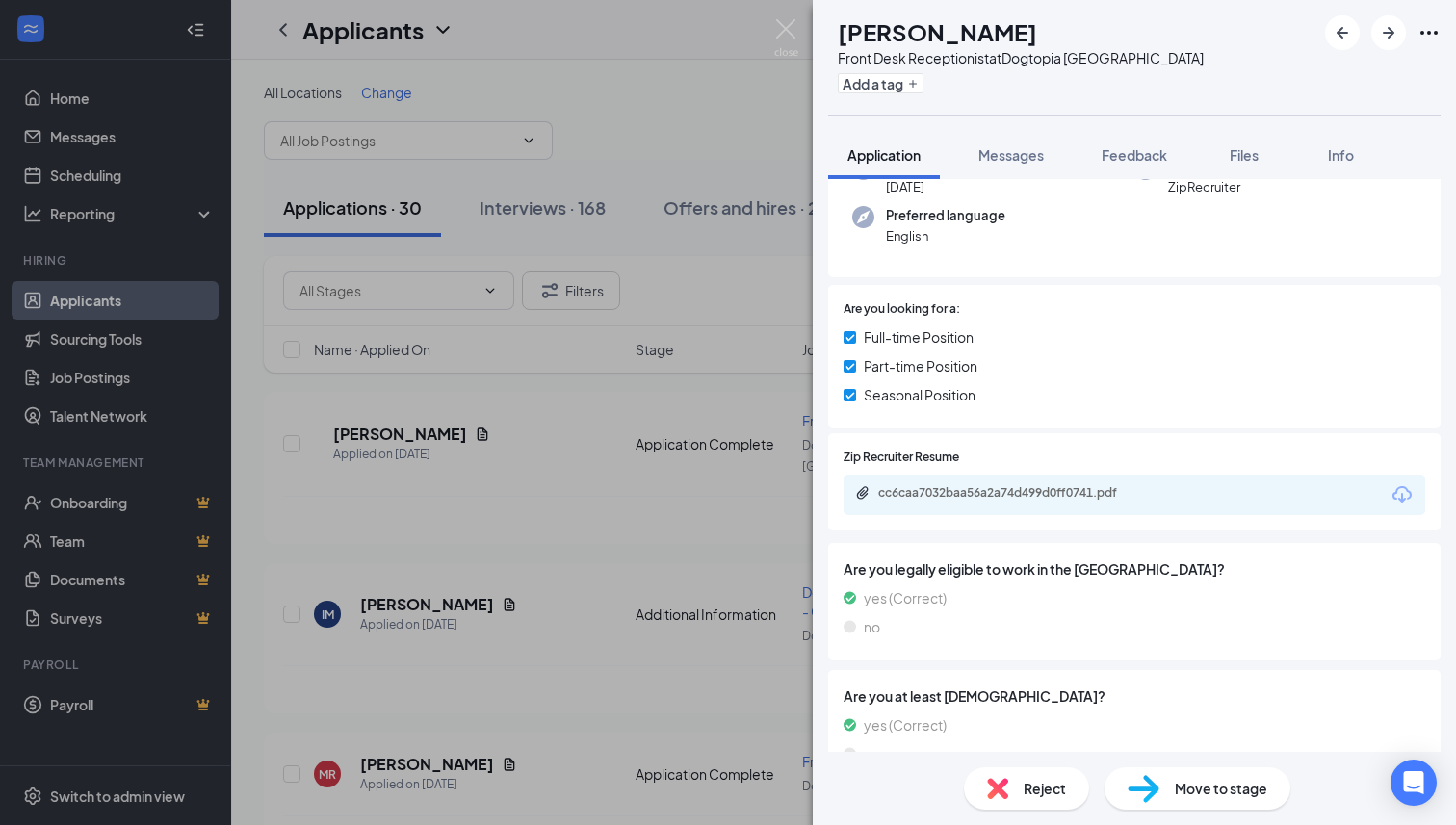
scroll to position [137, 0]
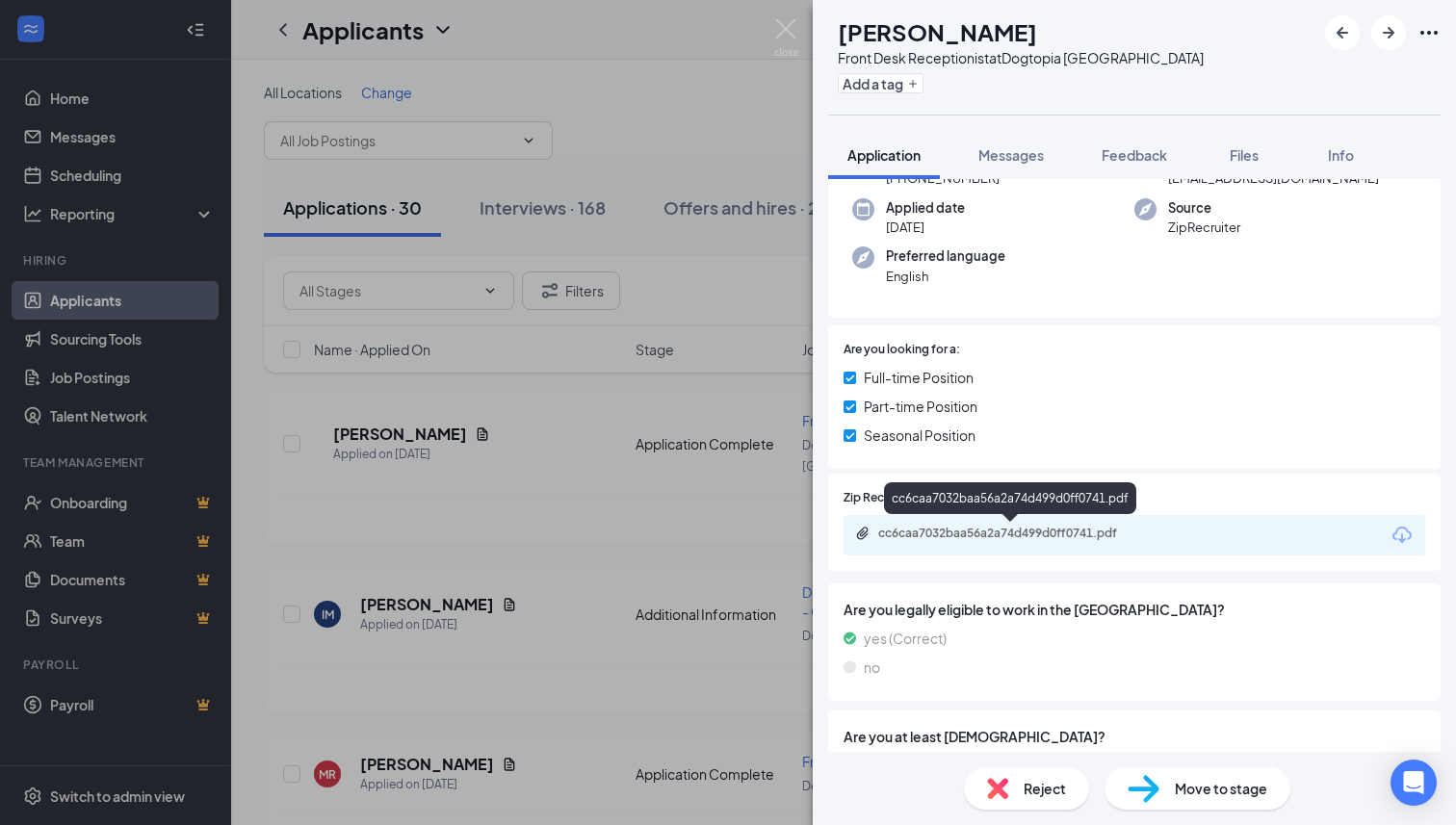
click at [994, 537] on div "cc6caa7032baa56a2a74d499d0ff0741.pdf" at bounding box center [1013, 533] width 269 height 16
click at [1139, 55] on div "Front Desk Receptionist at [GEOGRAPHIC_DATA]" at bounding box center [1021, 58] width 365 height 20
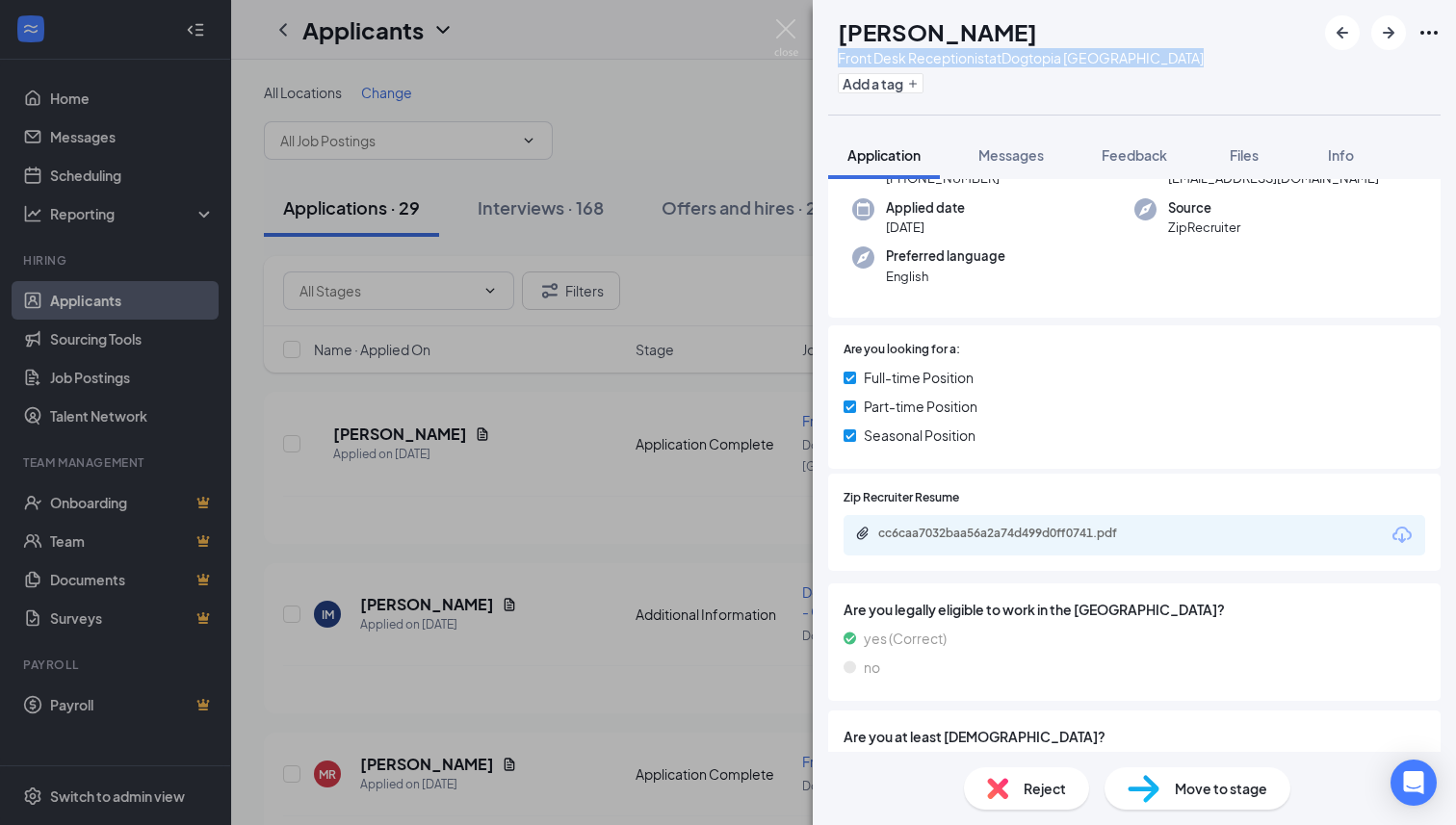
click at [1139, 55] on div "Front Desk Receptionist at [GEOGRAPHIC_DATA]" at bounding box center [1021, 58] width 365 height 20
copy div "Front Desk Receptionist at [GEOGRAPHIC_DATA]"
click at [1135, 161] on span "Feedback" at bounding box center [1134, 155] width 66 height 18
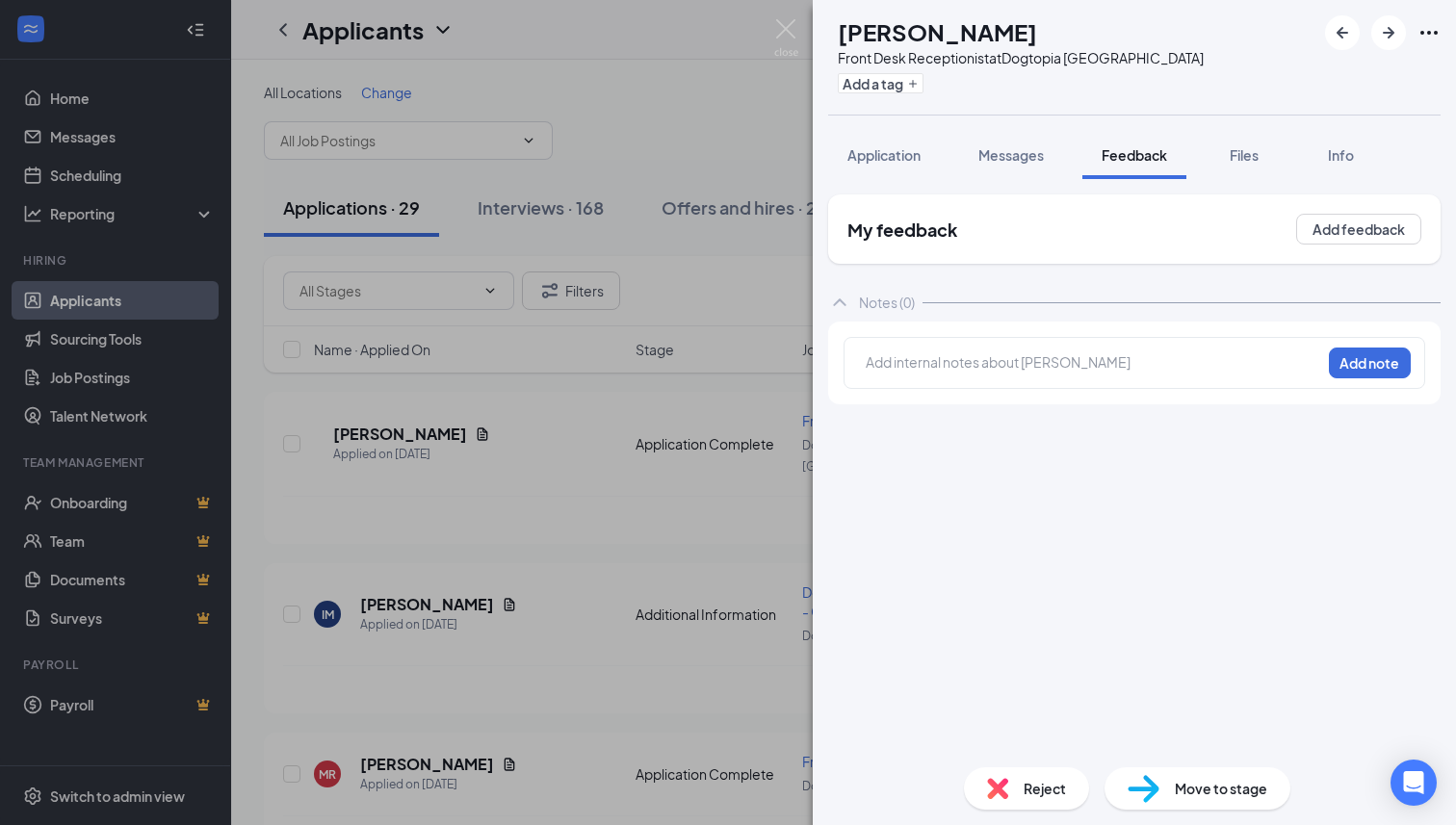
click at [1045, 352] on div at bounding box center [1093, 364] width 456 height 27
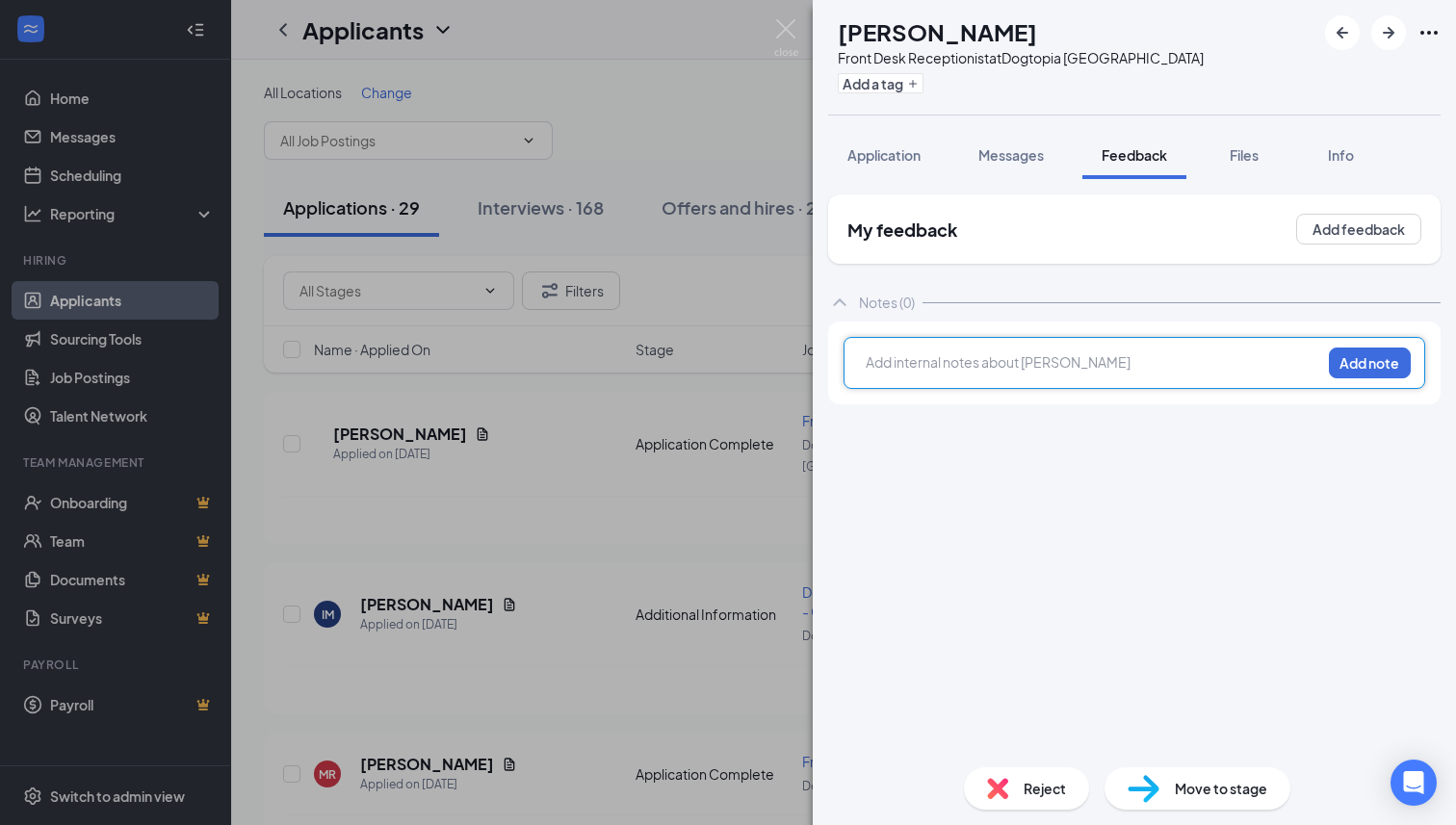
click at [1039, 363] on div at bounding box center [1093, 362] width 454 height 21
click at [1360, 370] on button "Add note" at bounding box center [1370, 362] width 82 height 30
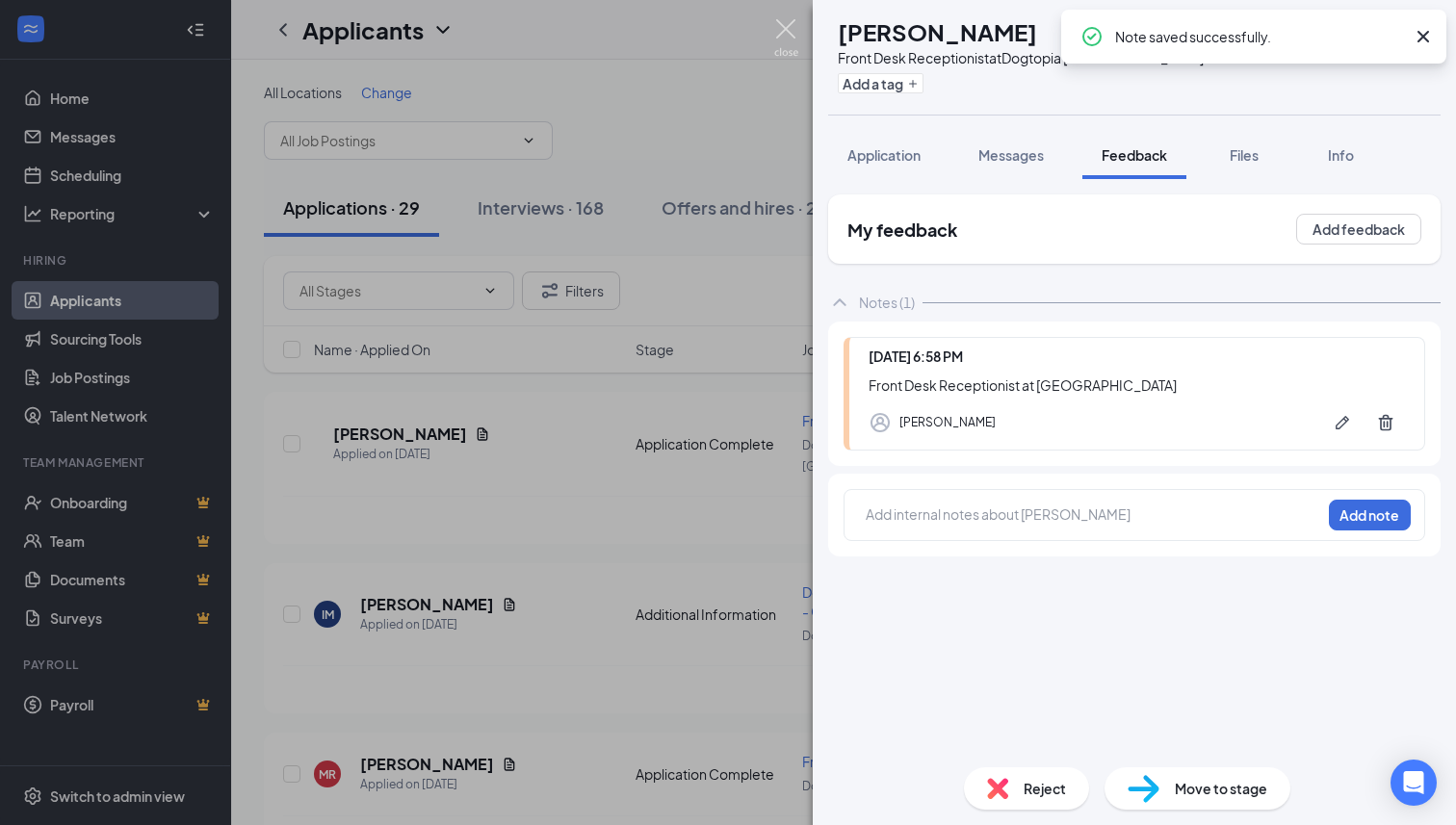
click at [783, 25] on img at bounding box center [786, 38] width 25 height 37
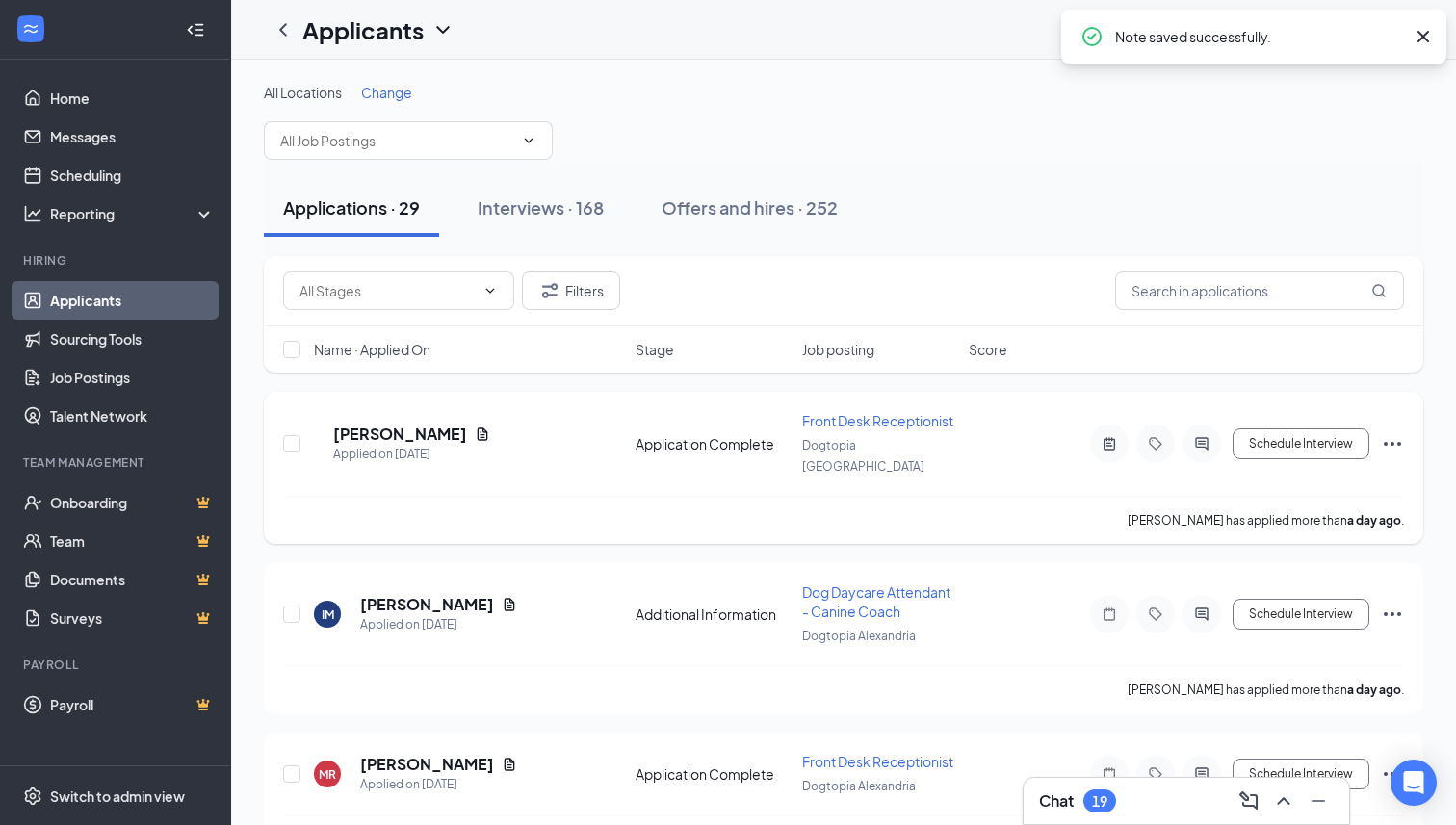
click at [1390, 446] on div "Schedule Interview [PERSON_NAME] as hired Send SMS Send email Move to stage Mov…" at bounding box center [1230, 443] width 347 height 38
click at [1392, 432] on icon "Ellipses" at bounding box center [1393, 444] width 24 height 24
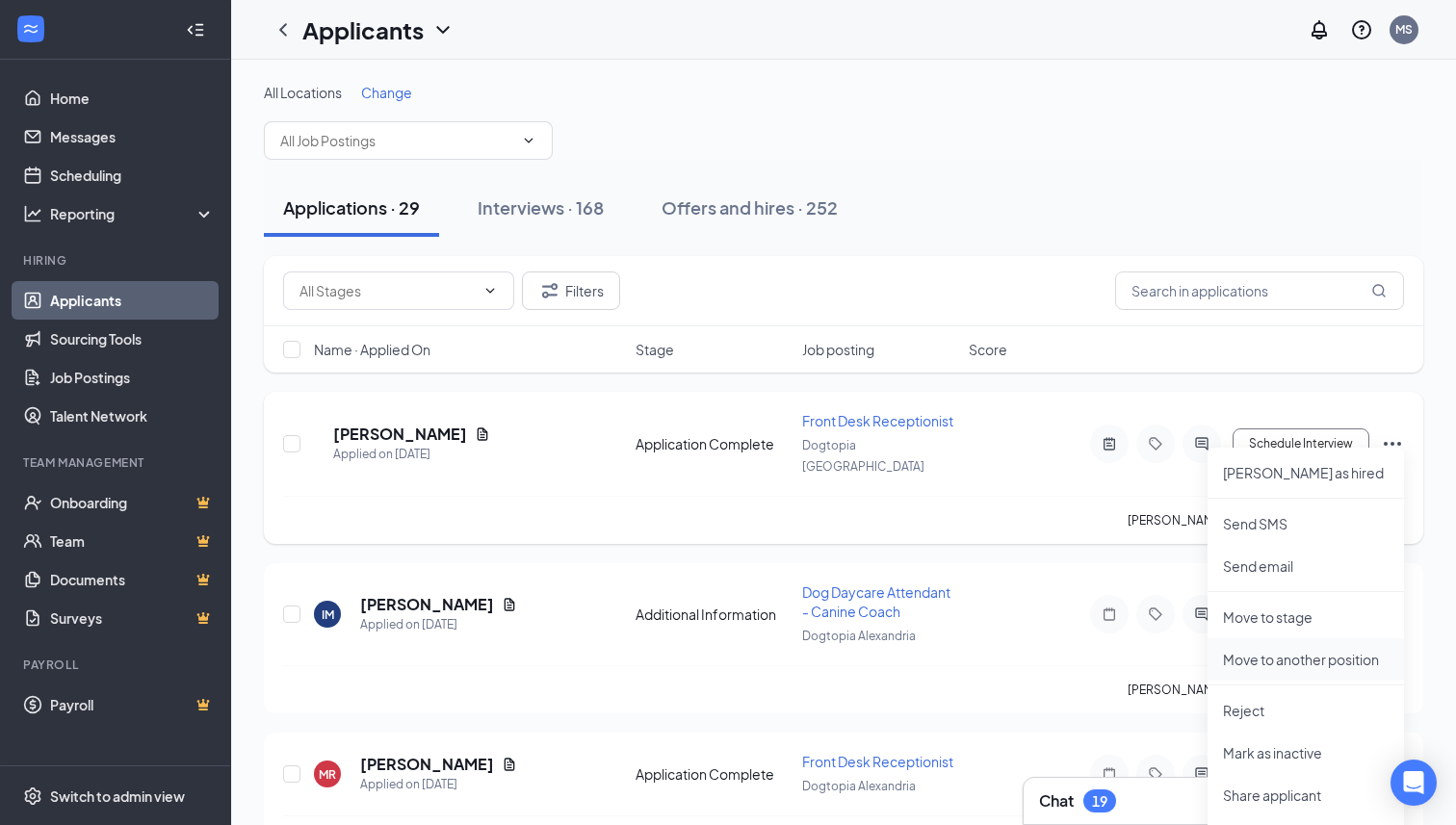
click at [1271, 654] on p "Move to another position" at bounding box center [1306, 660] width 166 height 20
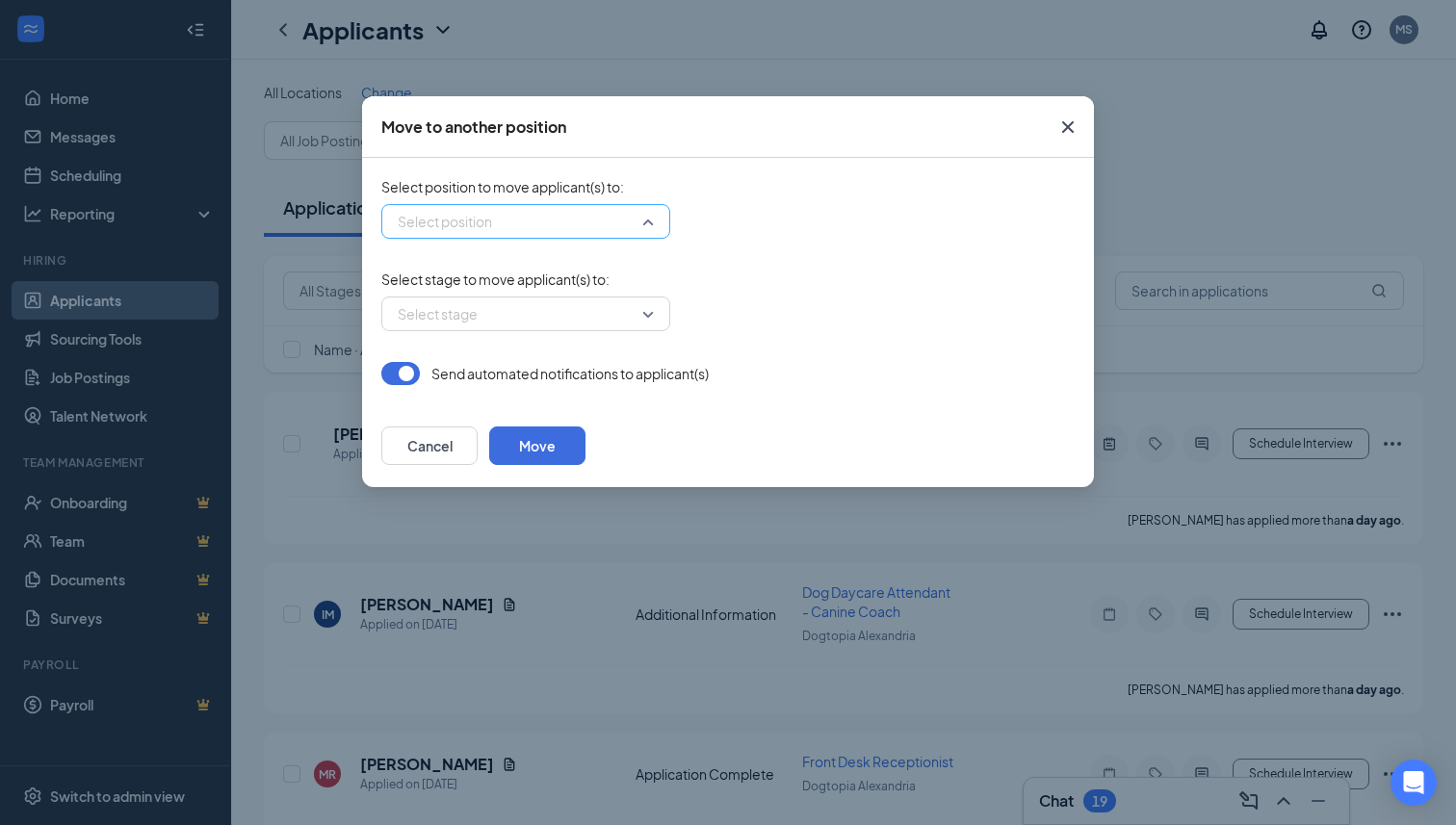
click at [575, 228] on input "search" at bounding box center [519, 221] width 252 height 32
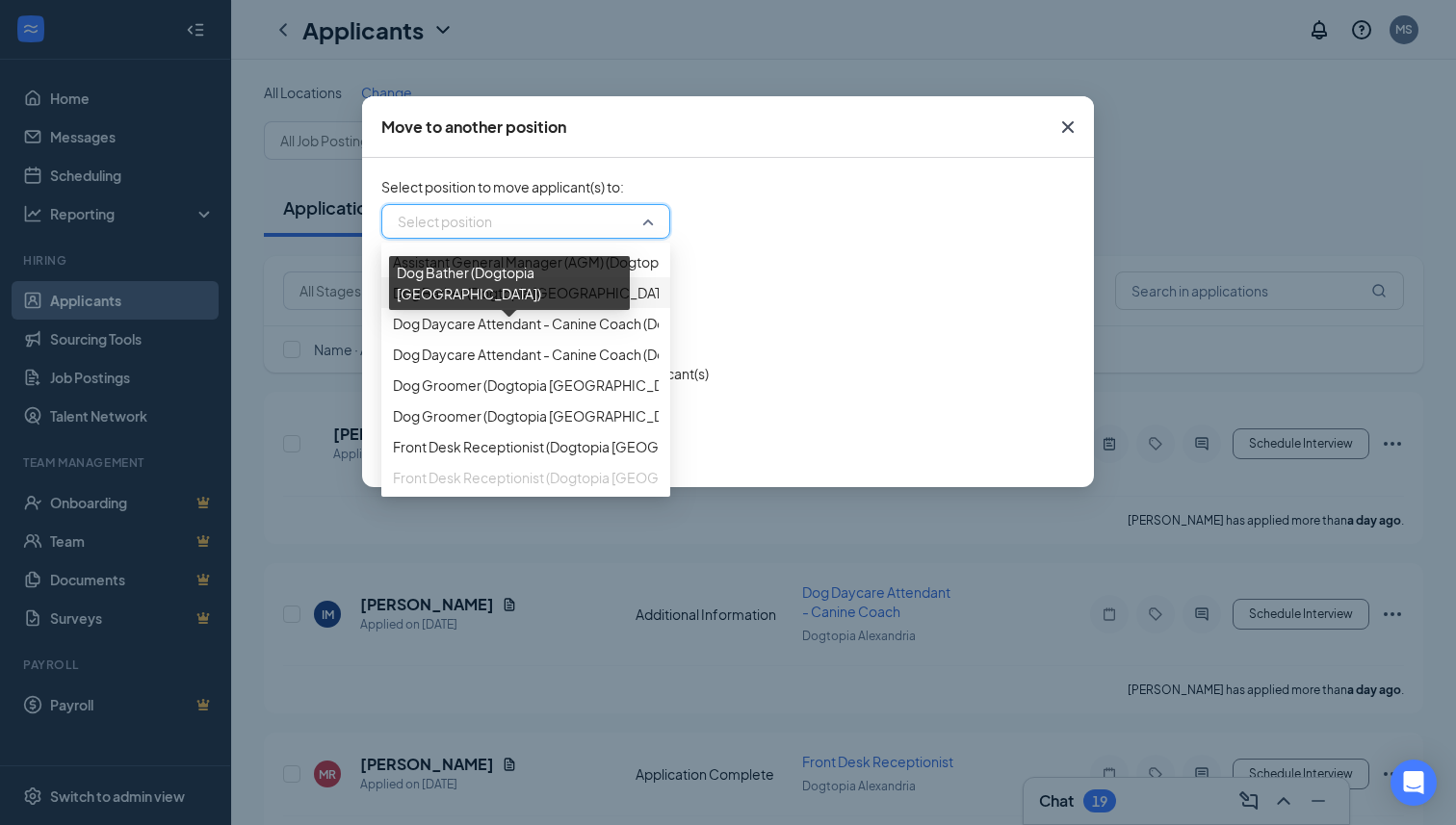
click at [523, 303] on span "Dog Bather (Dogtopia [GEOGRAPHIC_DATA])" at bounding box center [534, 293] width 284 height 22
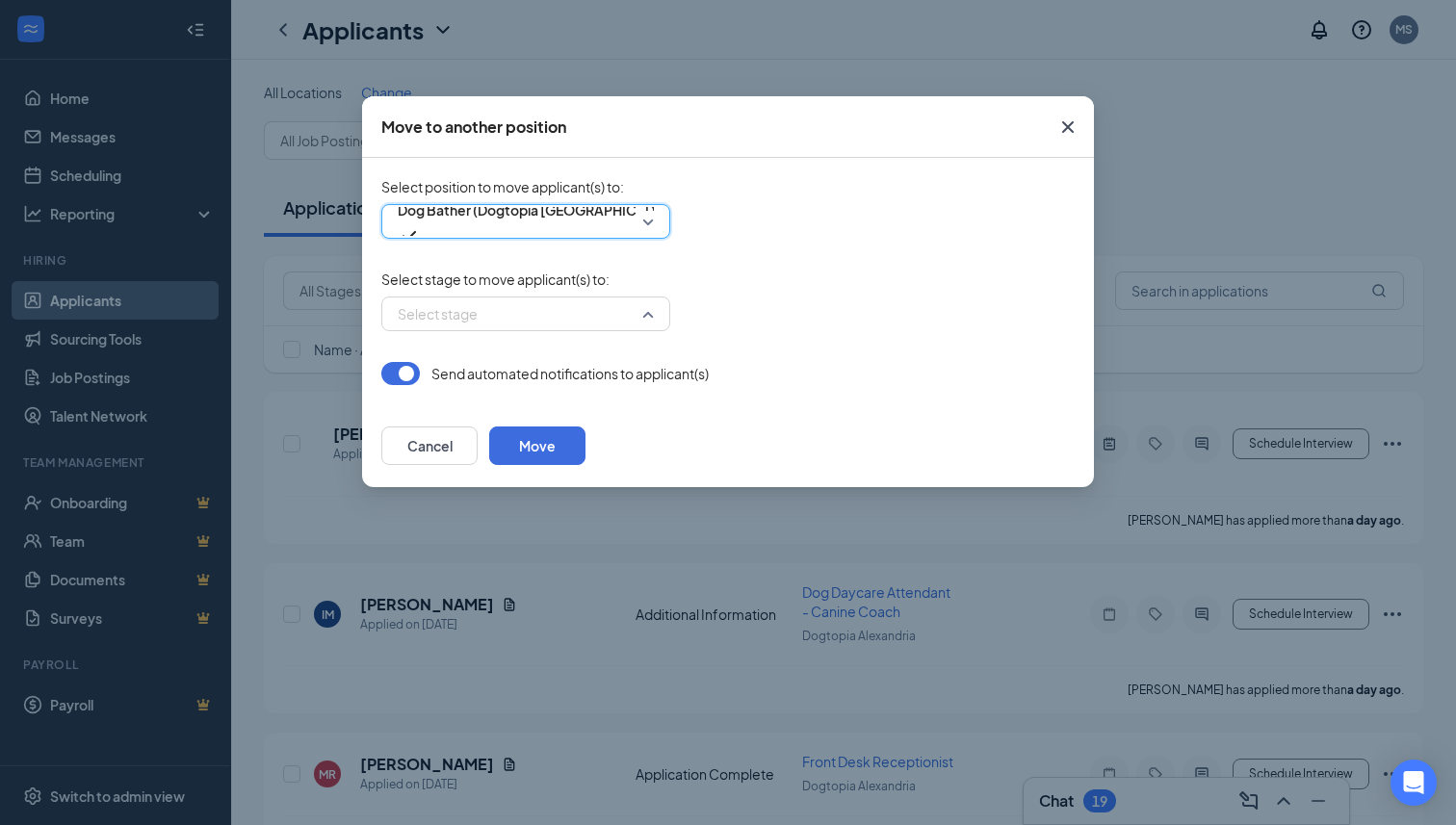
click at [523, 306] on input "search" at bounding box center [519, 313] width 252 height 32
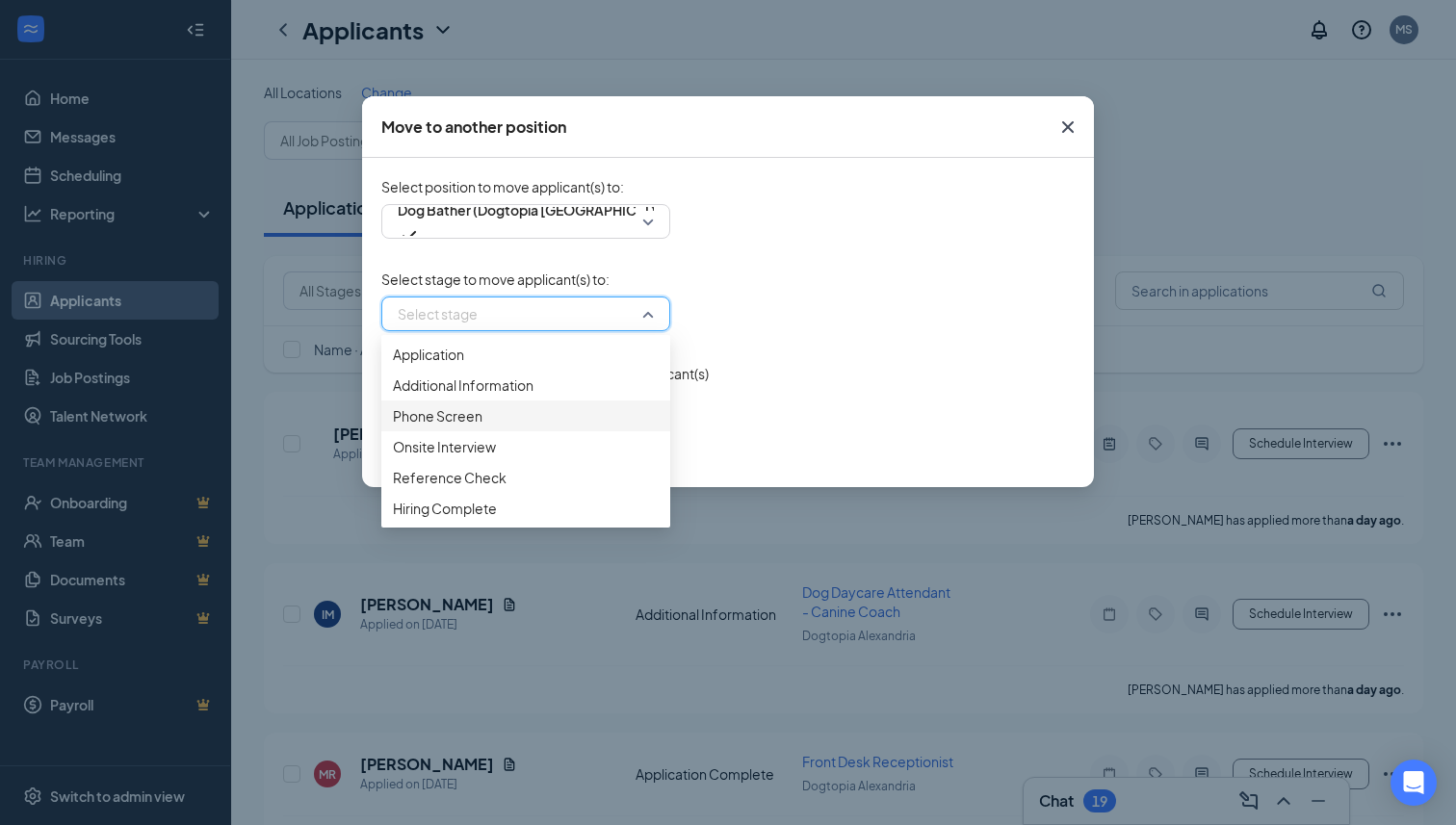
click at [476, 426] on span "Phone Screen" at bounding box center [437, 416] width 89 height 22
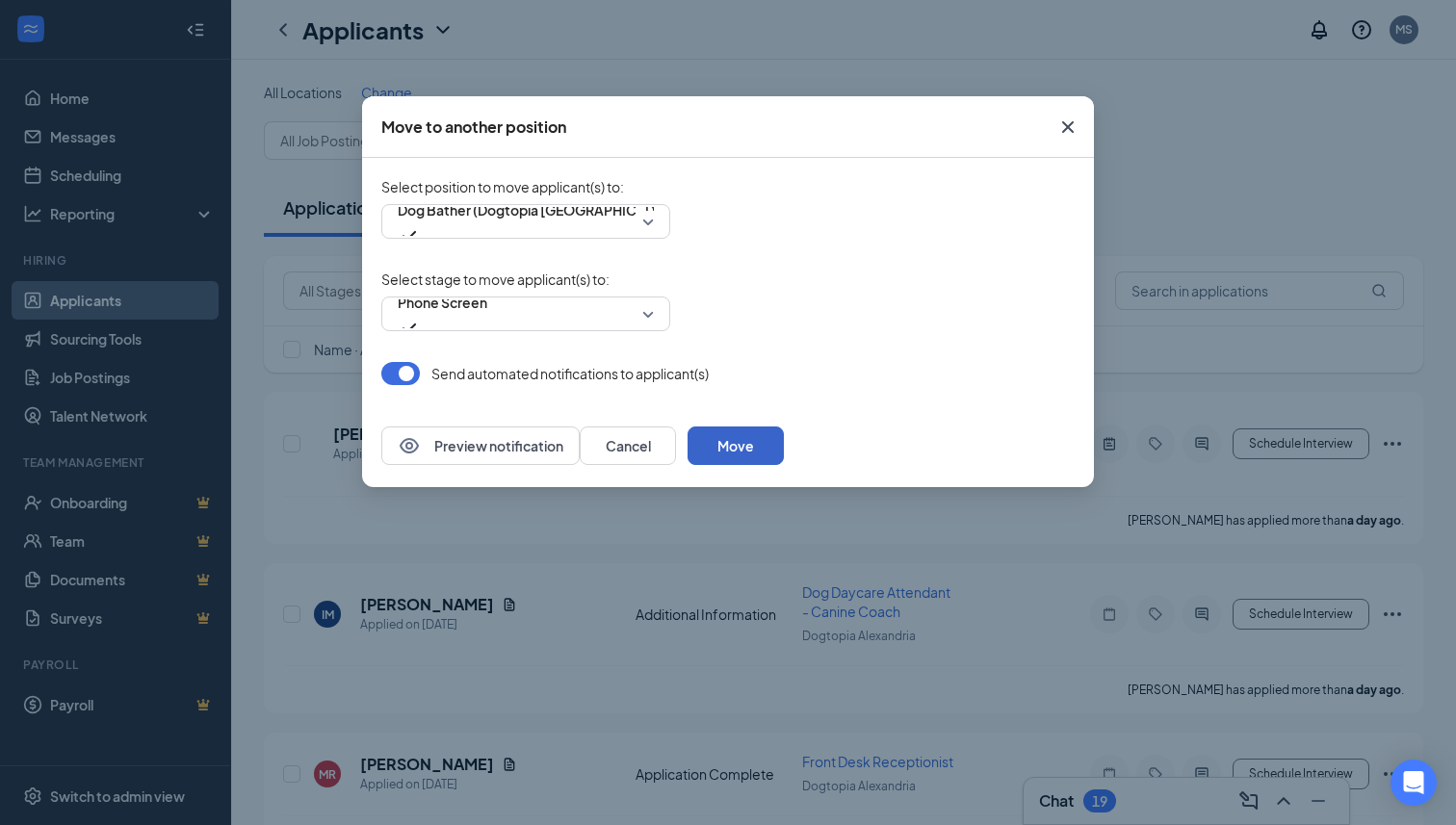
click at [784, 446] on button "Move" at bounding box center [736, 445] width 96 height 38
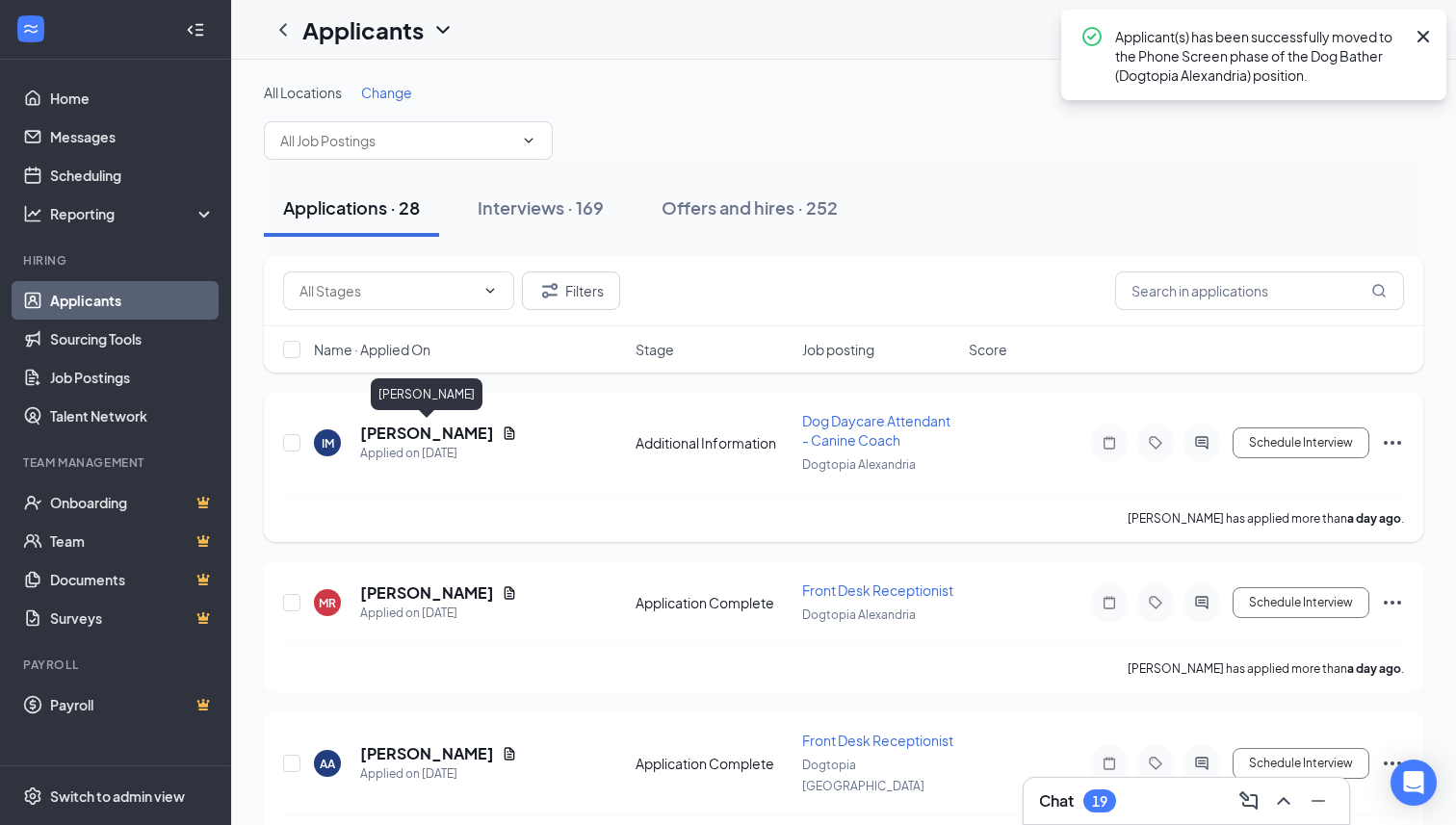
click at [448, 434] on h5 "[PERSON_NAME]" at bounding box center [427, 433] width 134 height 22
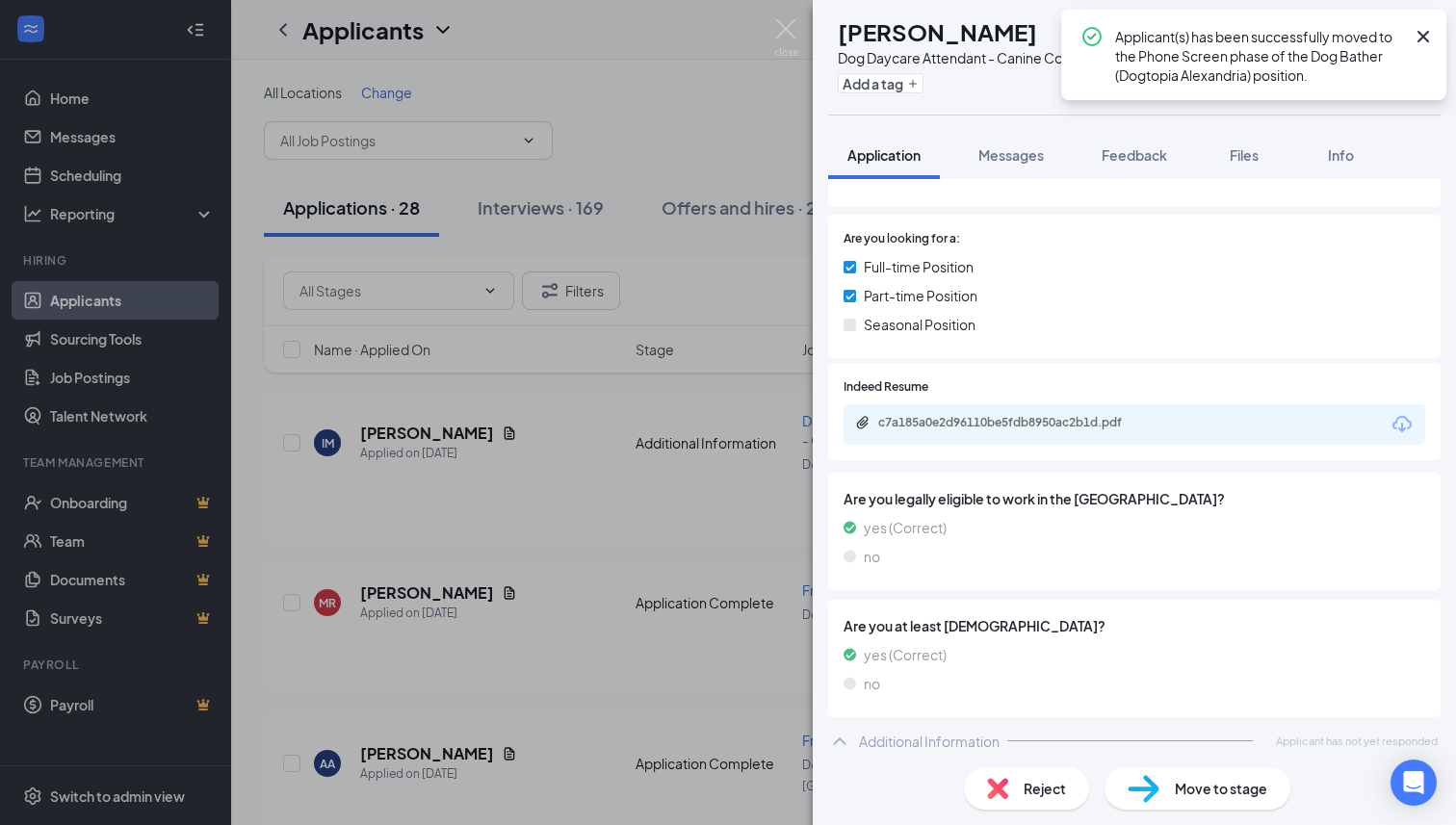
scroll to position [256, 0]
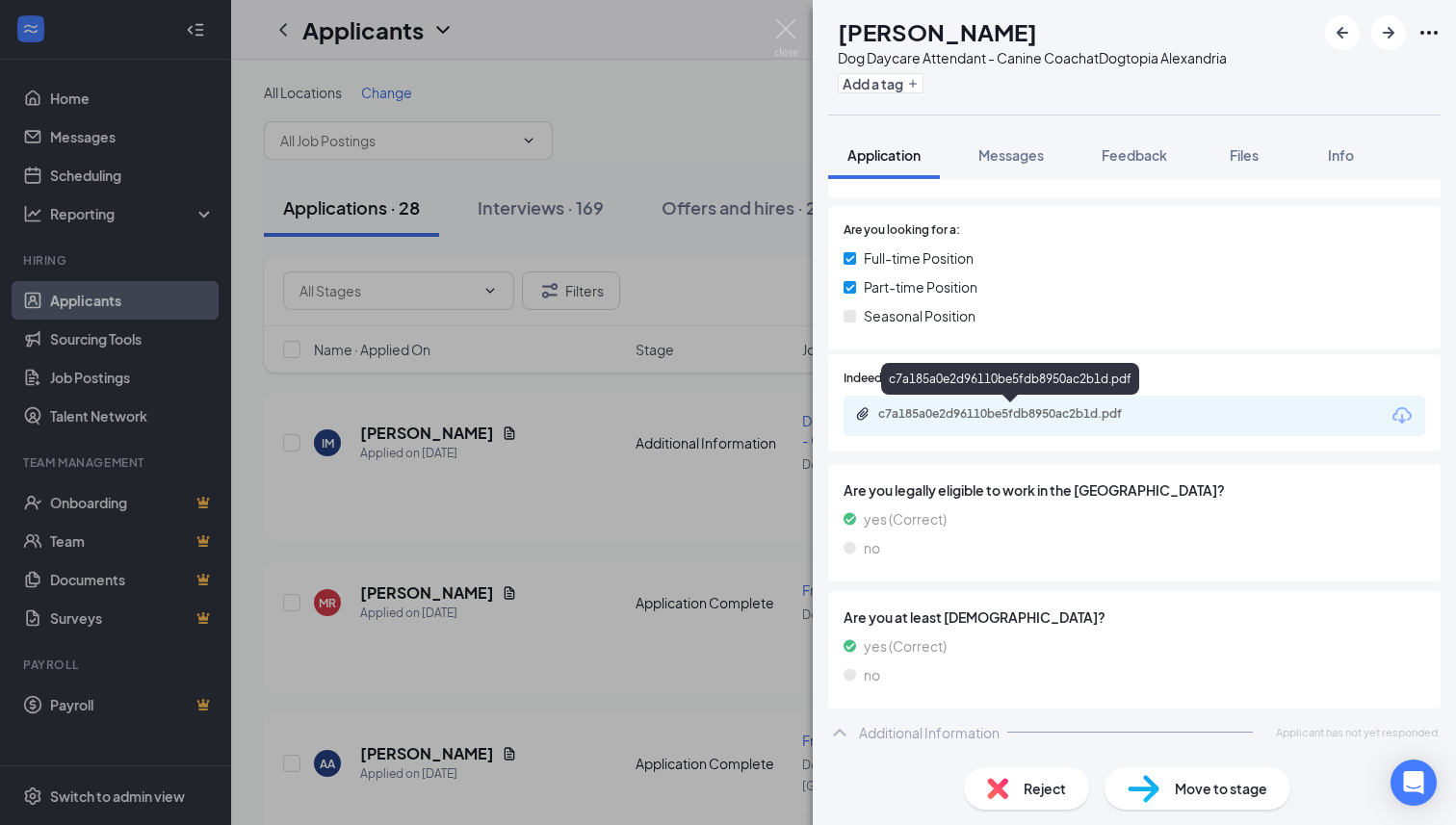
click at [1109, 412] on div "c7a185a0e2d96110be5fdb8950ac2b1d.pdf" at bounding box center [1013, 414] width 269 height 16
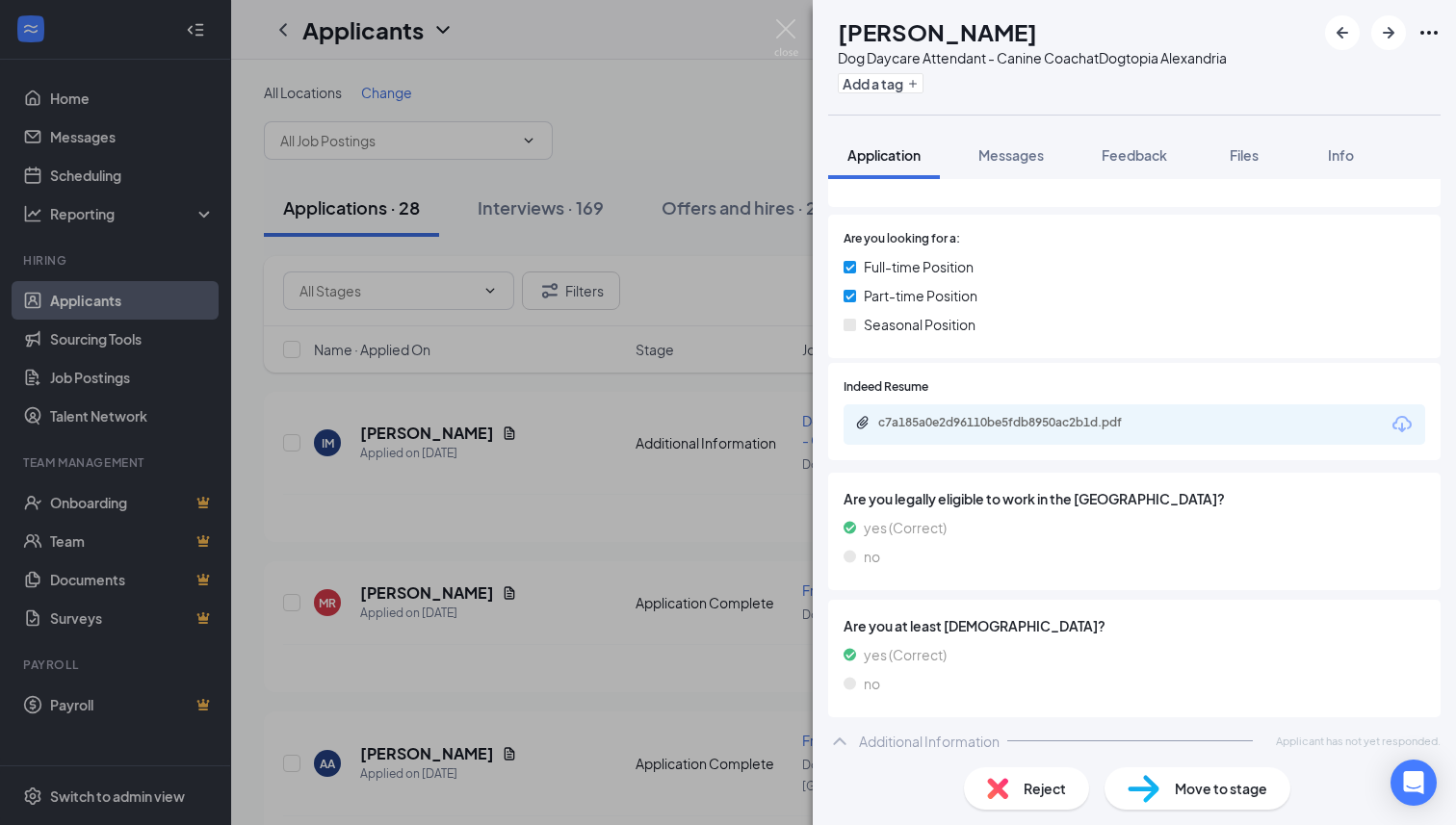
click at [1012, 772] on div "Reject" at bounding box center [1026, 788] width 125 height 42
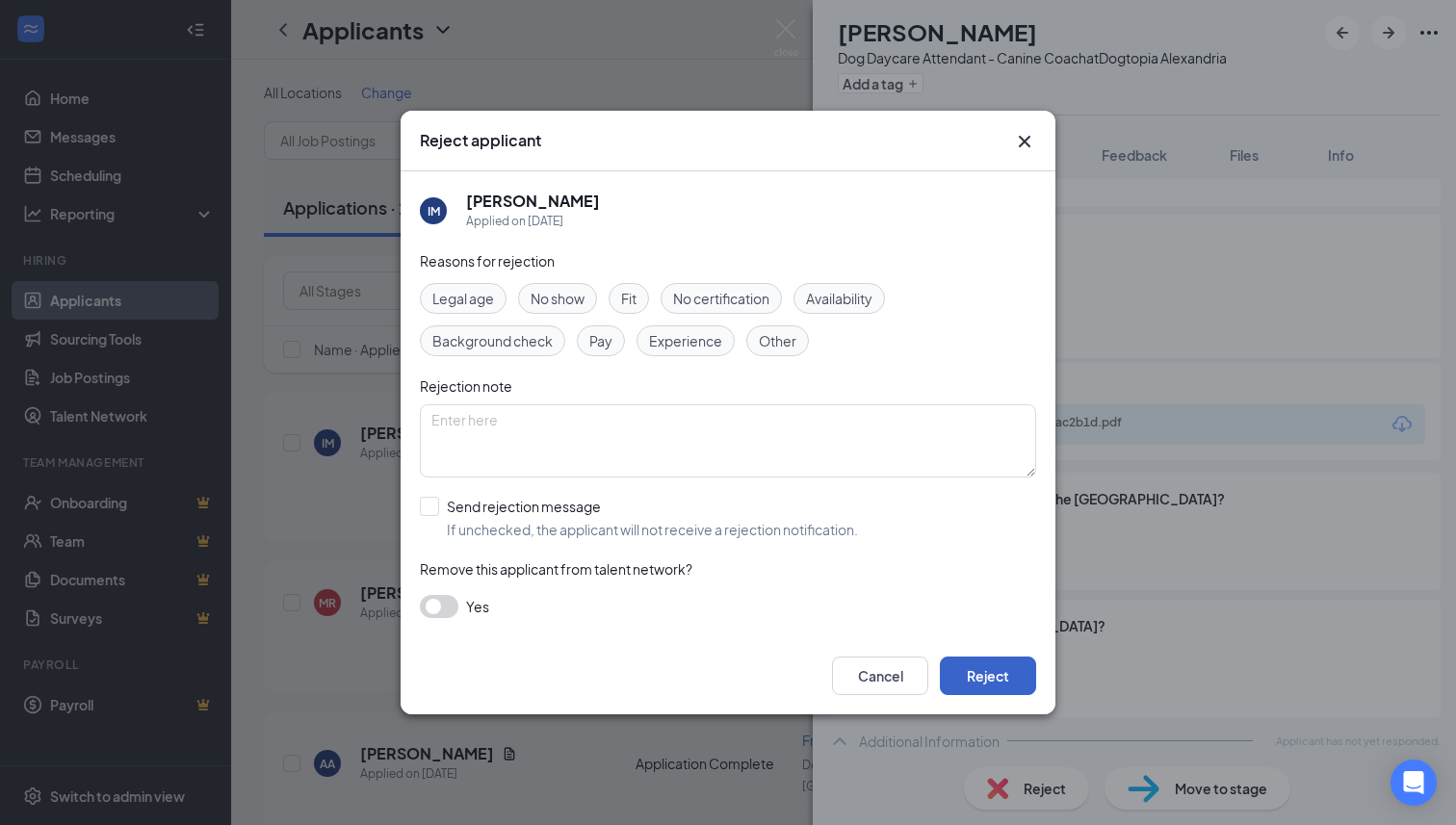
click at [996, 674] on button "Reject" at bounding box center [988, 675] width 96 height 38
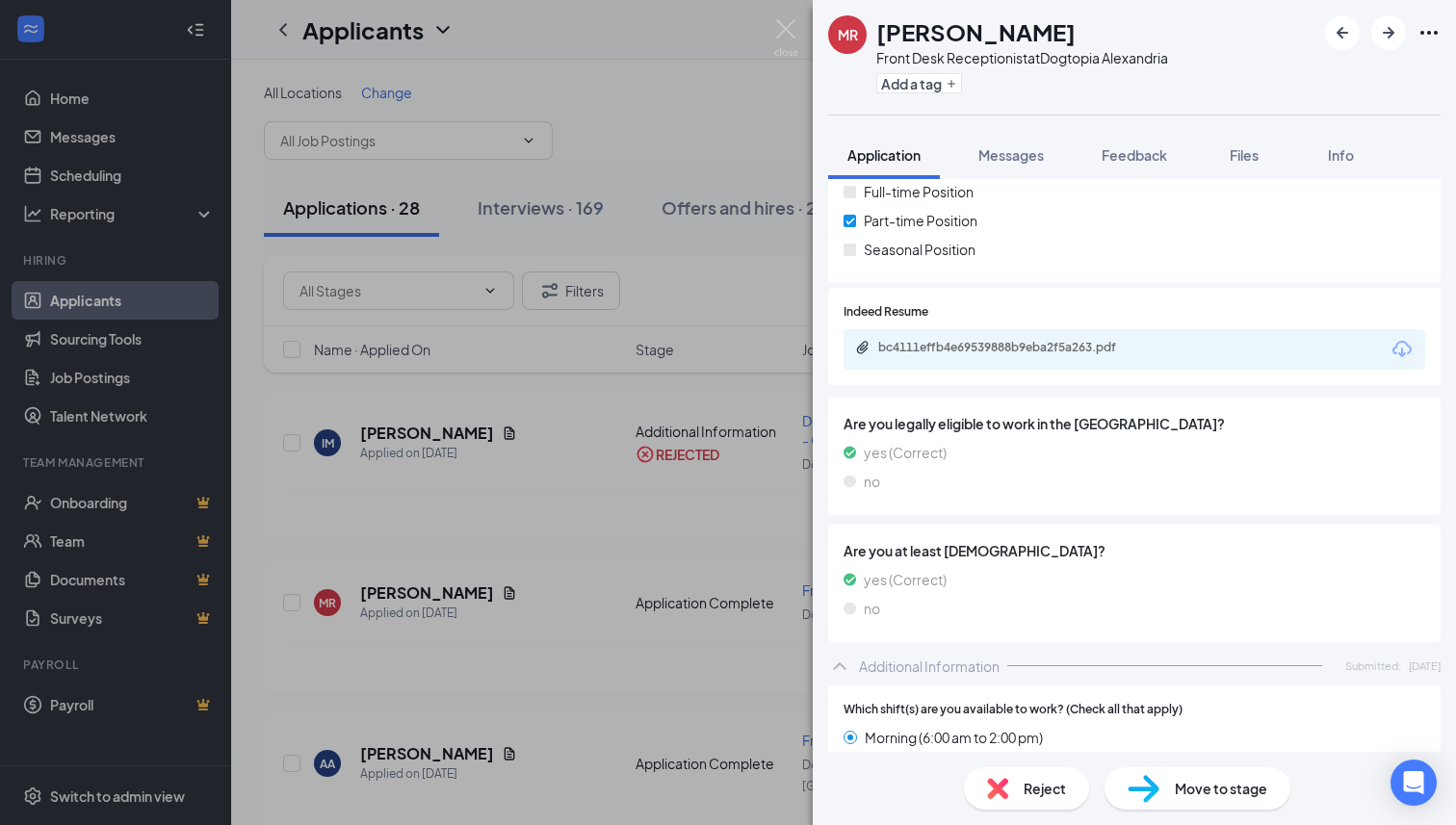
scroll to position [307, 0]
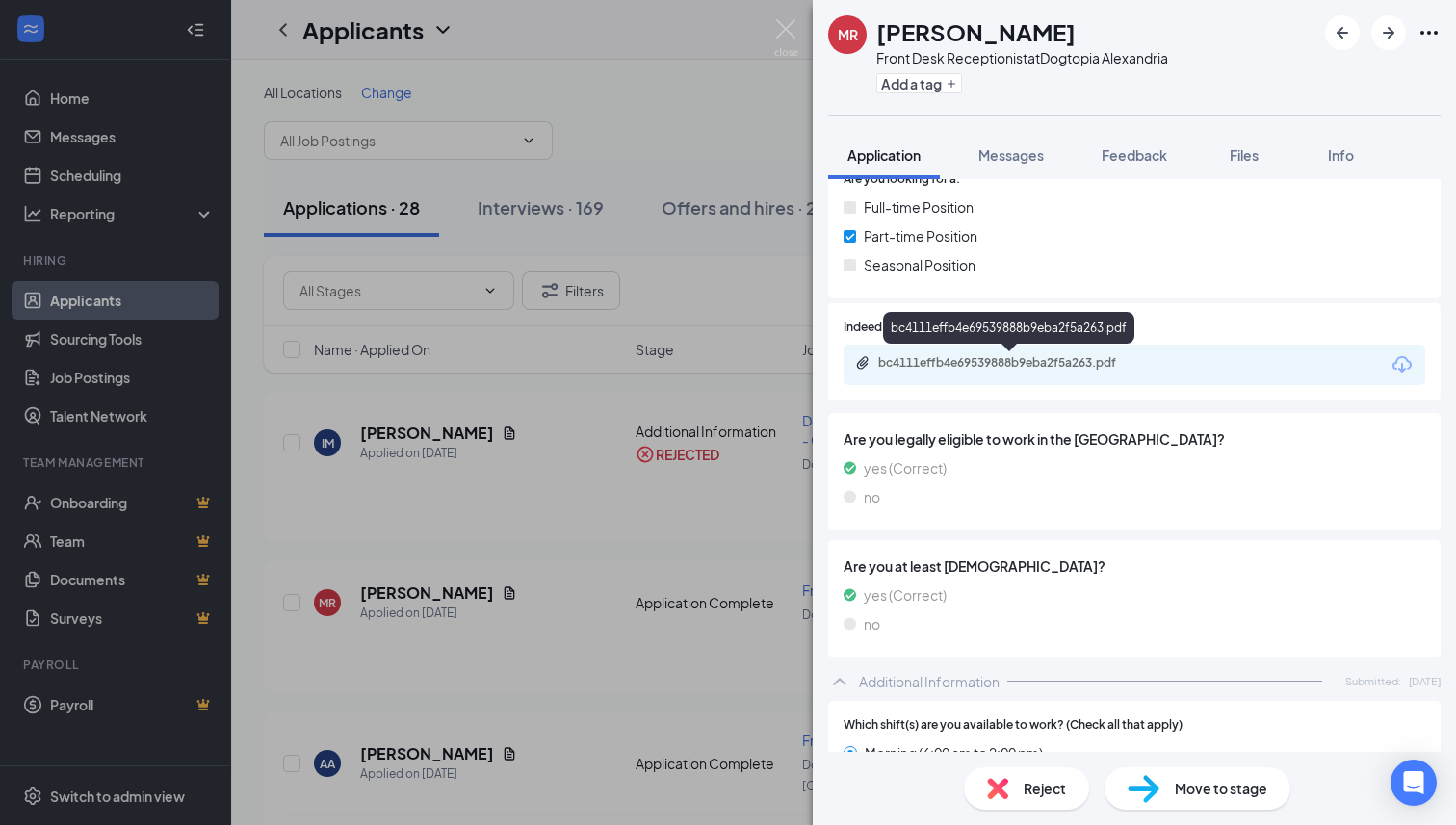
click at [1014, 372] on div "bc4111effb4e69539888b9eba2f5a263.pdf" at bounding box center [1011, 364] width 312 height 19
click at [1159, 792] on div "Move to stage" at bounding box center [1197, 788] width 186 height 42
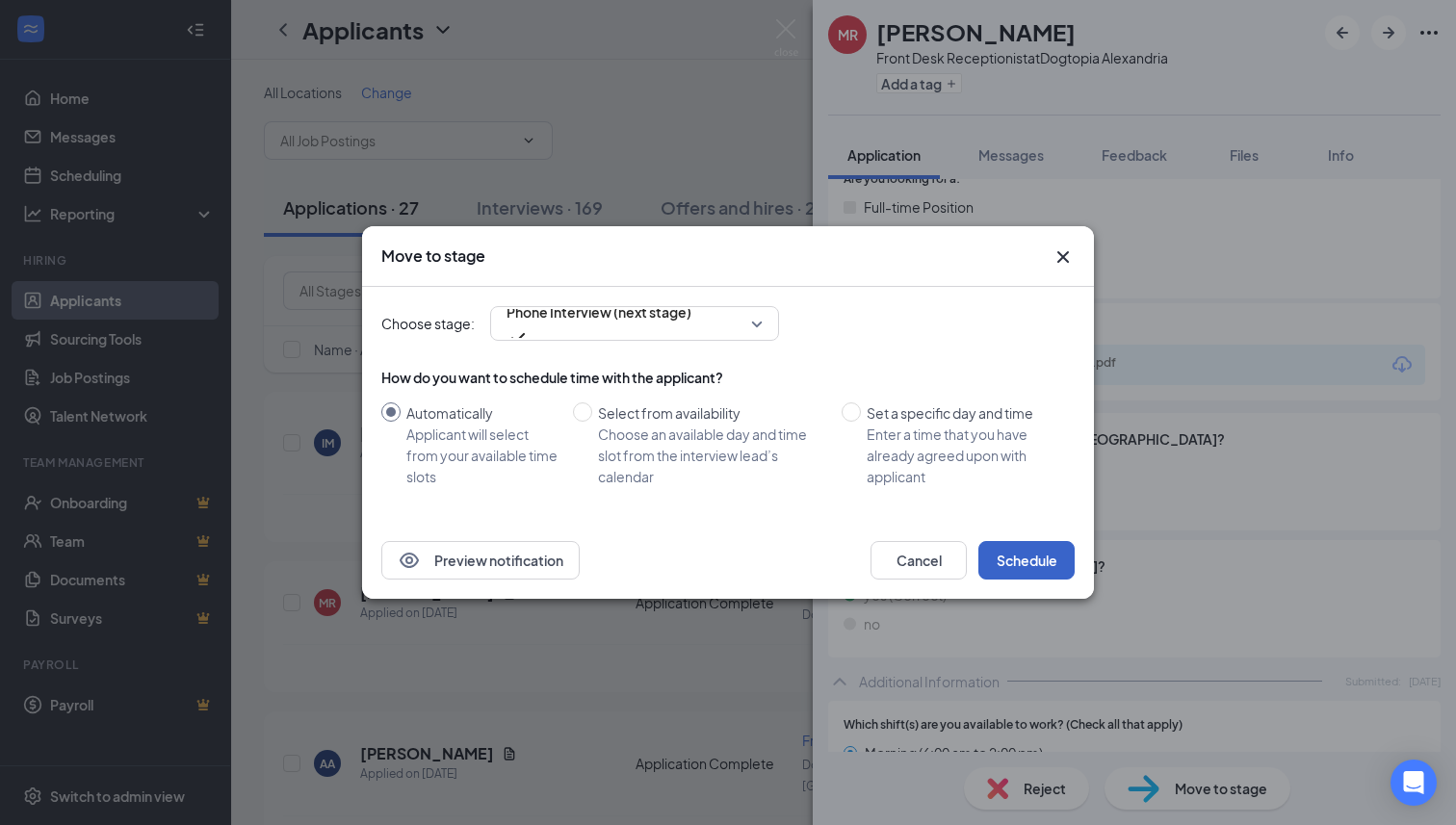
click at [1037, 568] on button "Schedule" at bounding box center [1027, 560] width 96 height 38
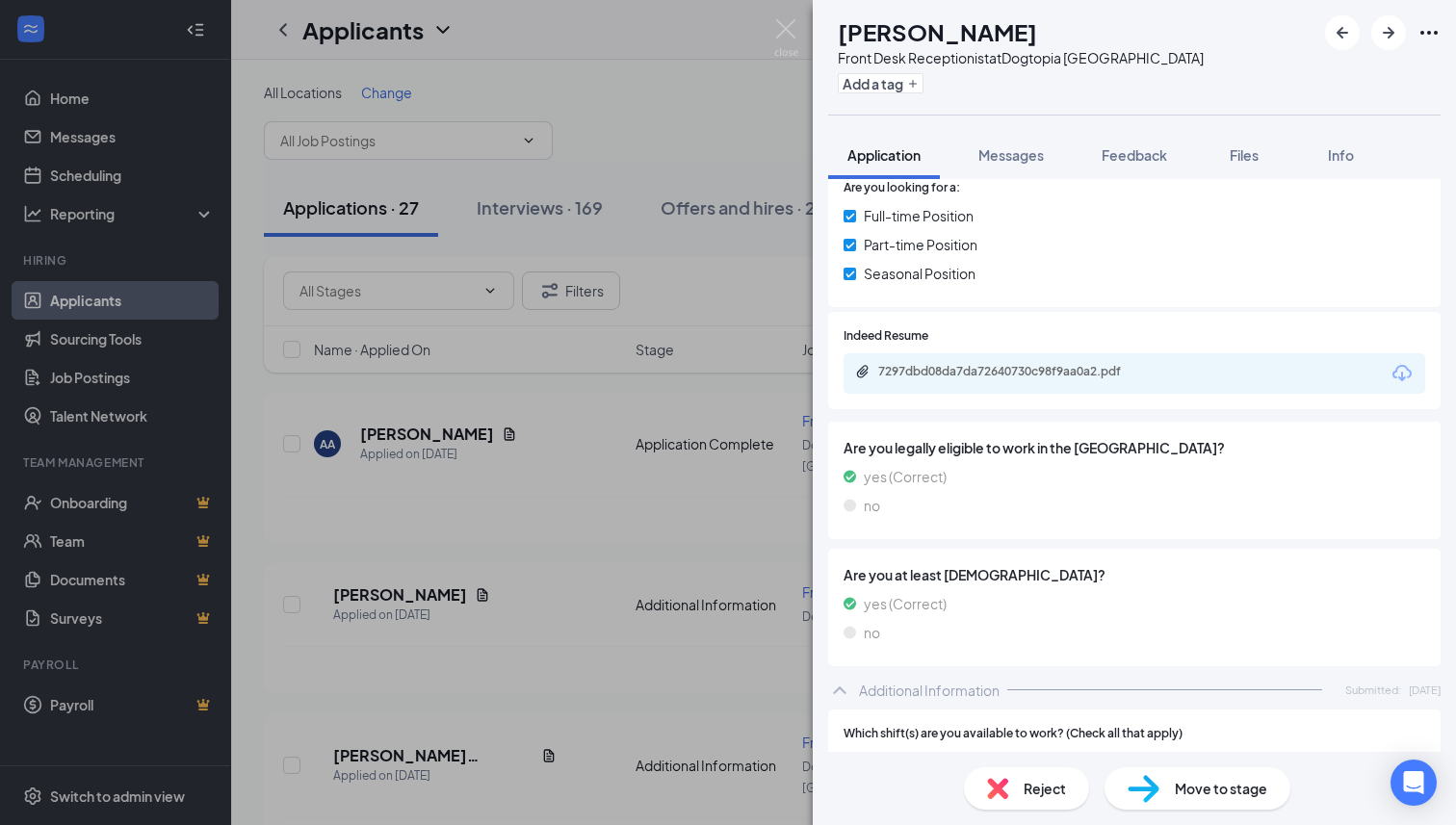
scroll to position [256, 0]
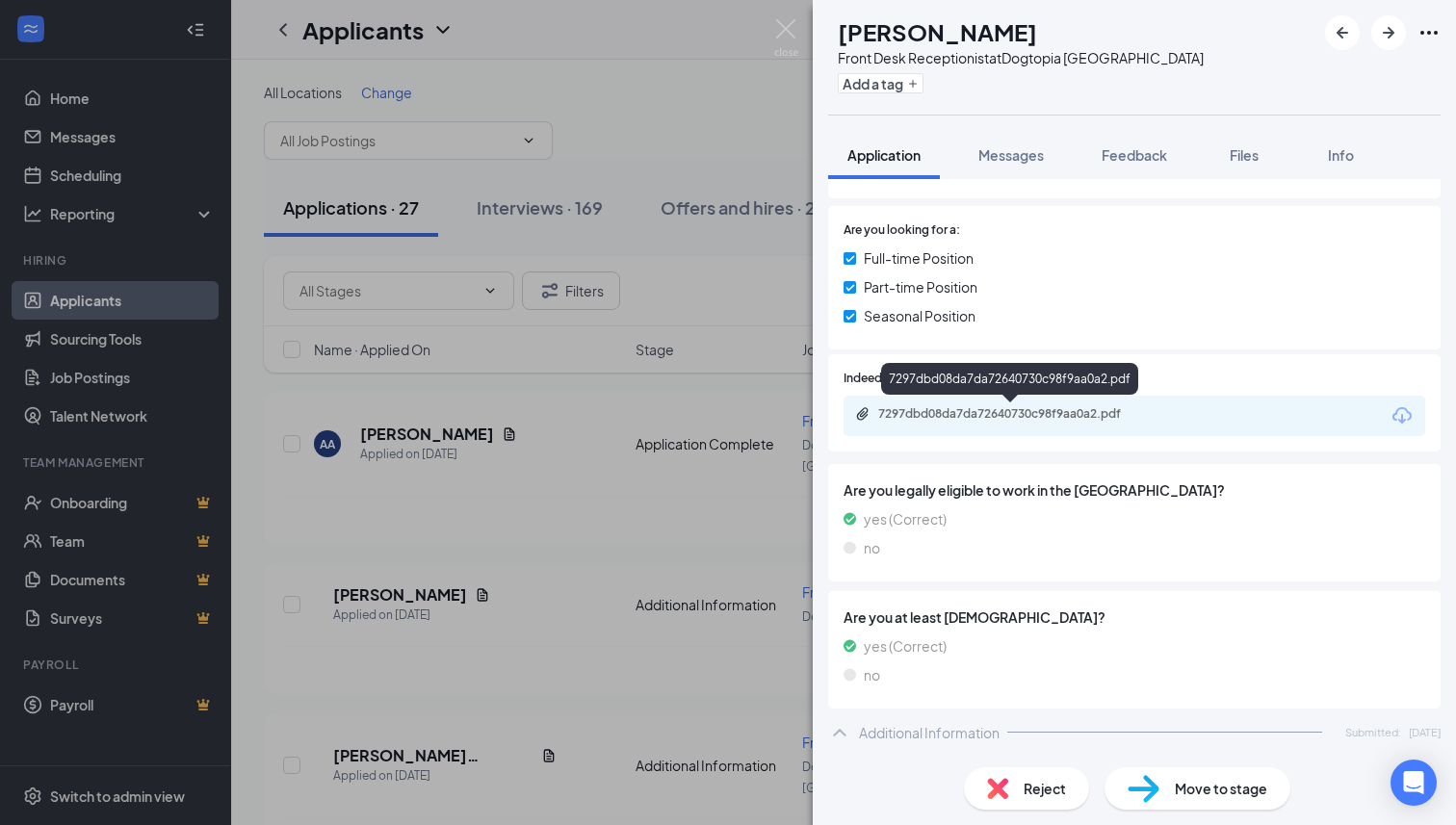
click at [1029, 417] on div "7297dbd08da7da72640730c98f9aa0a2.pdf" at bounding box center [1013, 414] width 269 height 16
click at [1139, 70] on div "Add a tag" at bounding box center [1021, 83] width 365 height 31
click at [1138, 50] on div "Front Desk Receptionist at [GEOGRAPHIC_DATA]" at bounding box center [1021, 58] width 365 height 20
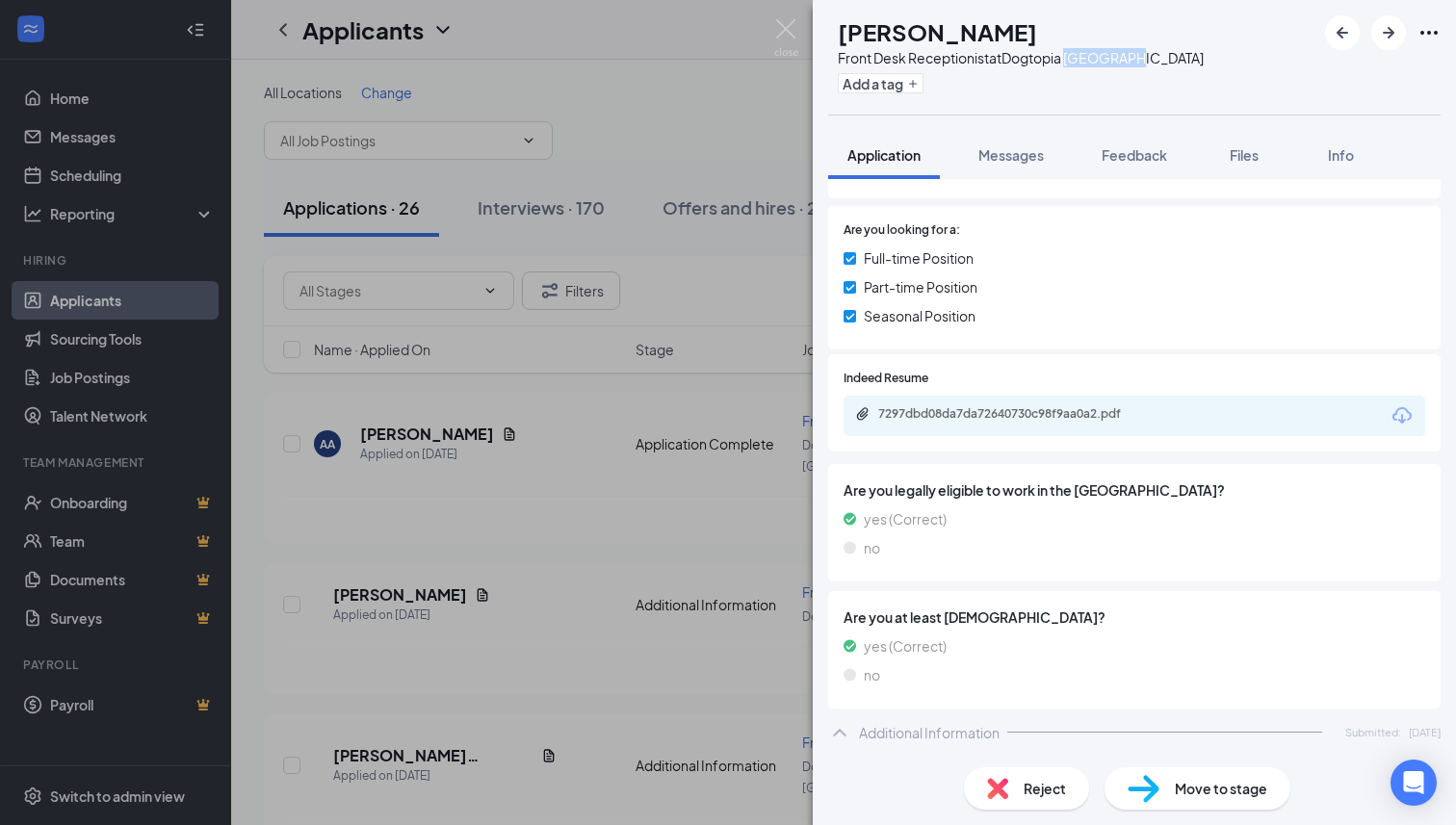
click at [1138, 50] on div "Front Desk Receptionist at [GEOGRAPHIC_DATA]" at bounding box center [1021, 58] width 365 height 20
copy div "Front Desk Receptionist at [GEOGRAPHIC_DATA]"
click at [1136, 145] on div "Feedback" at bounding box center [1134, 155] width 66 height 20
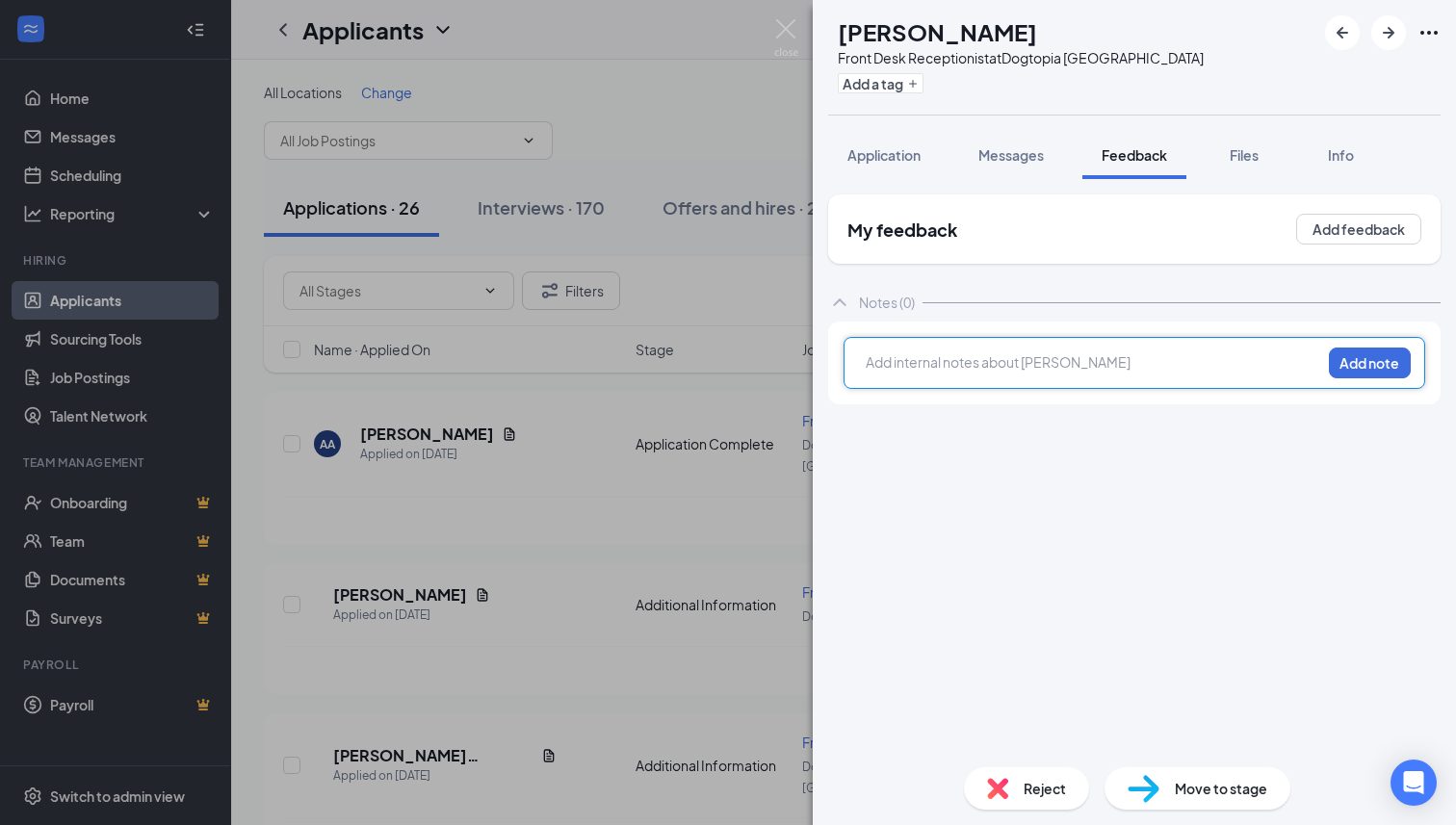
click at [1059, 368] on div at bounding box center [1093, 362] width 454 height 21
click at [1371, 348] on button "Add note" at bounding box center [1370, 362] width 82 height 30
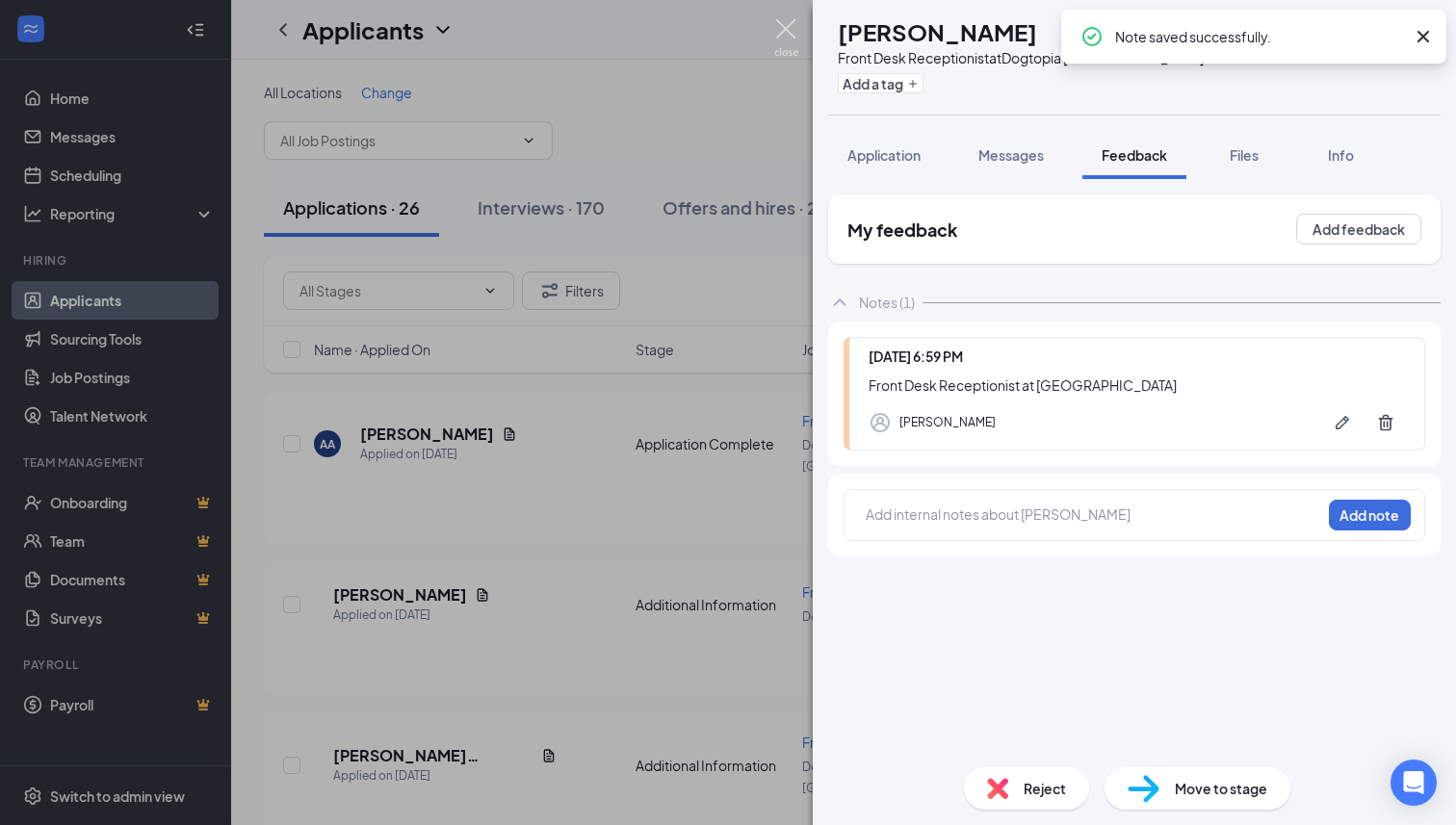
click at [787, 29] on img at bounding box center [786, 38] width 25 height 37
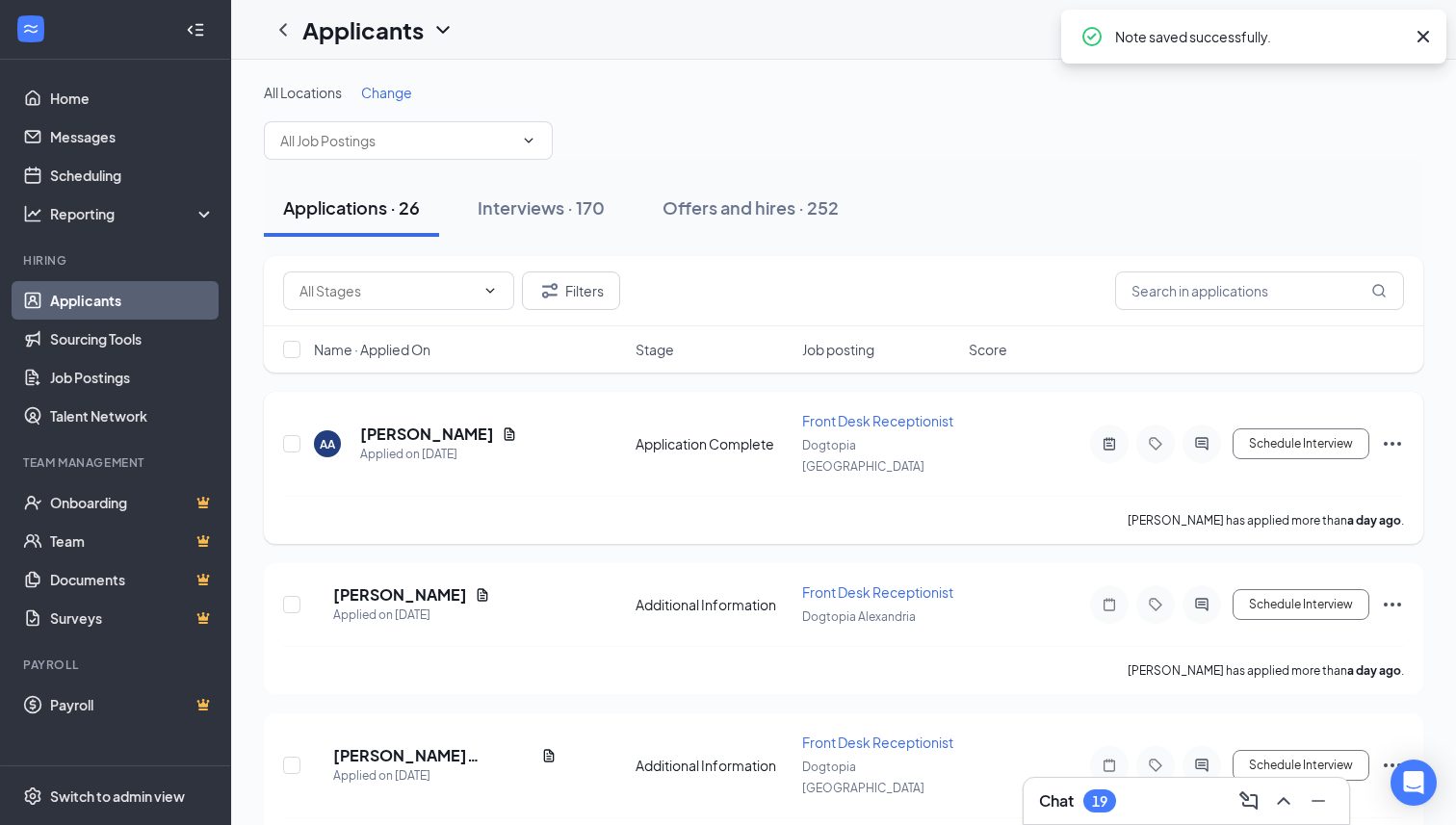
click at [1399, 441] on icon "Ellipses" at bounding box center [1393, 444] width 24 height 24
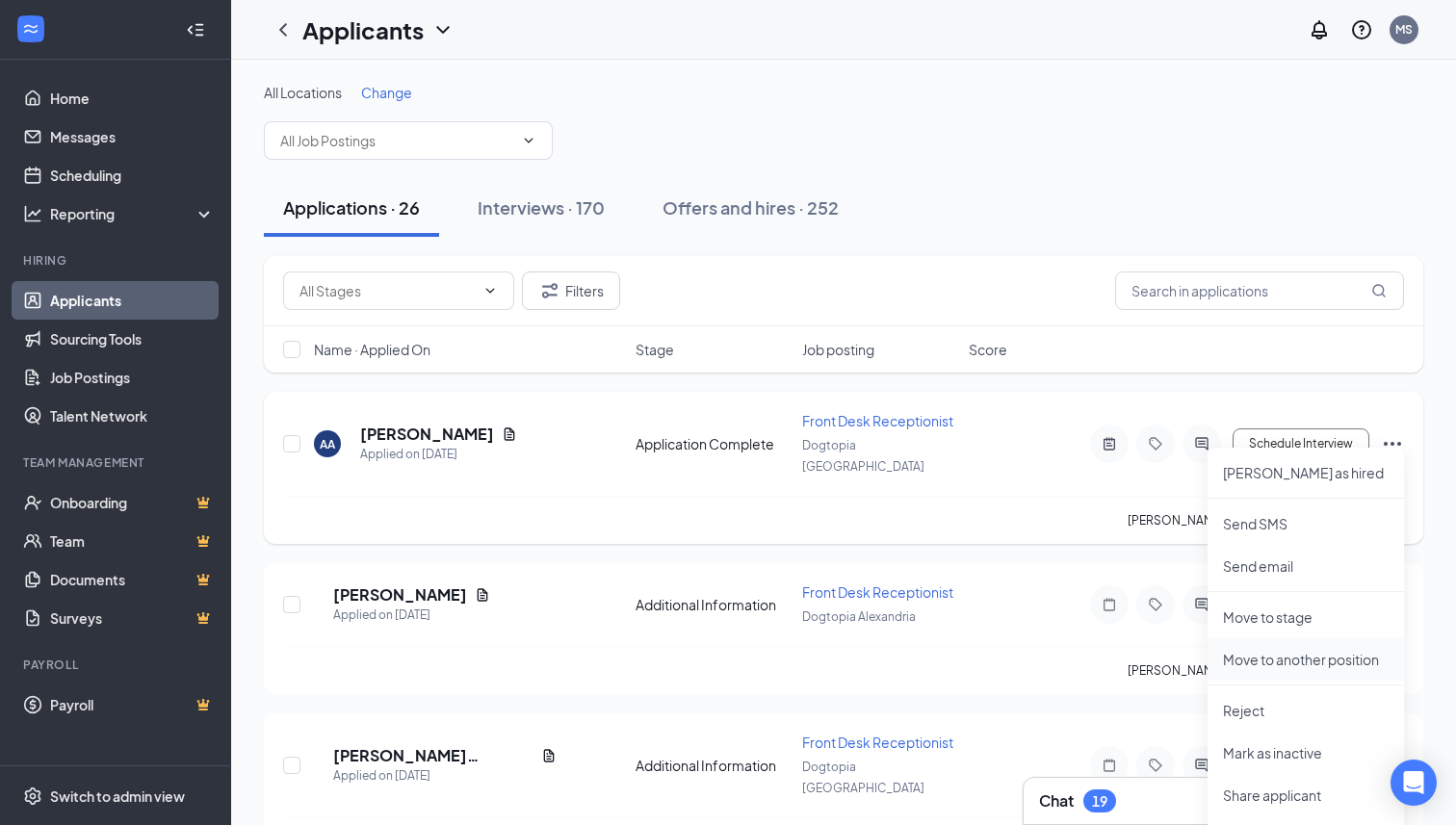
click at [1324, 672] on li "Move to another position" at bounding box center [1306, 659] width 196 height 42
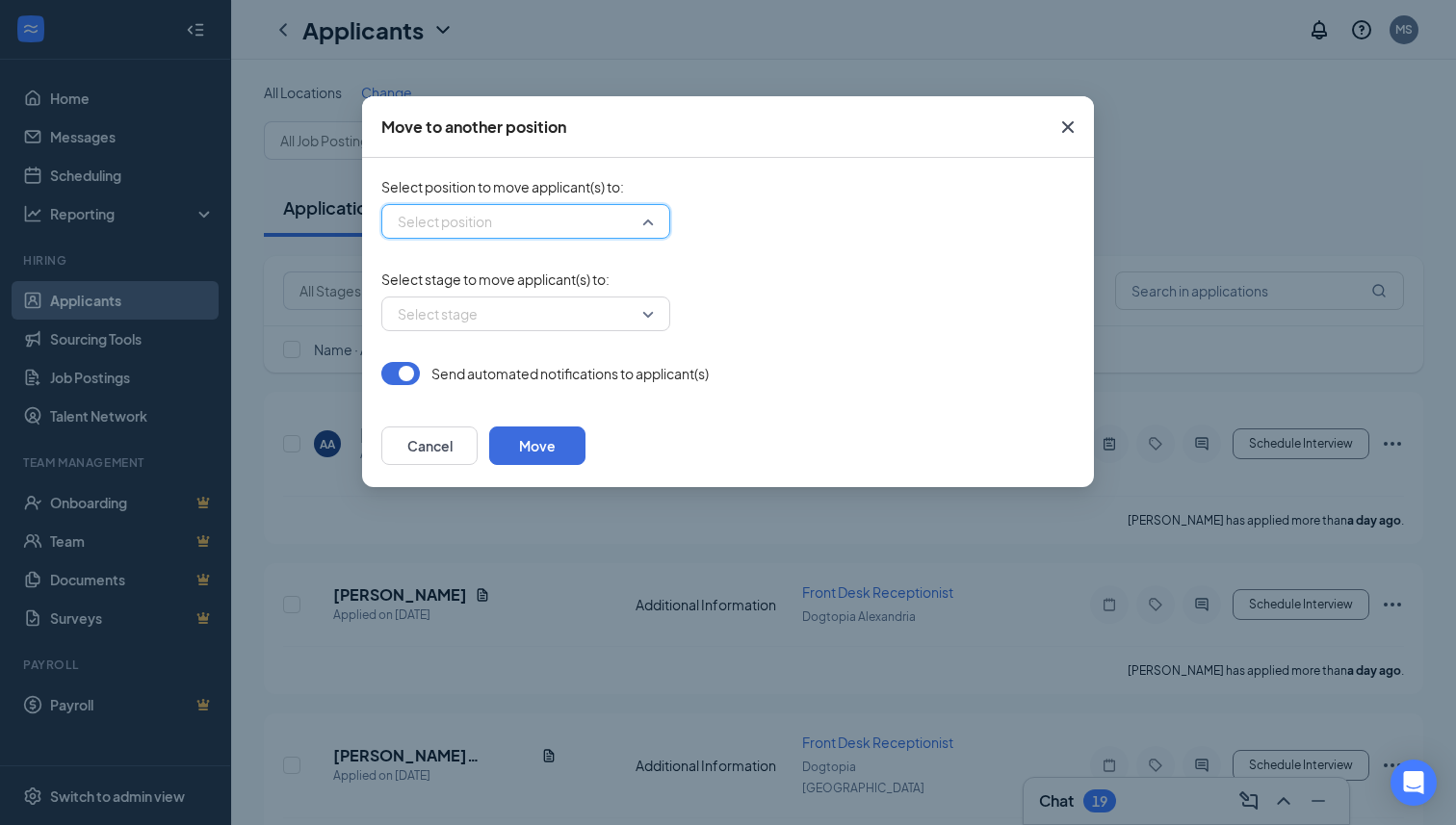
click at [643, 230] on input "search" at bounding box center [519, 221] width 252 height 32
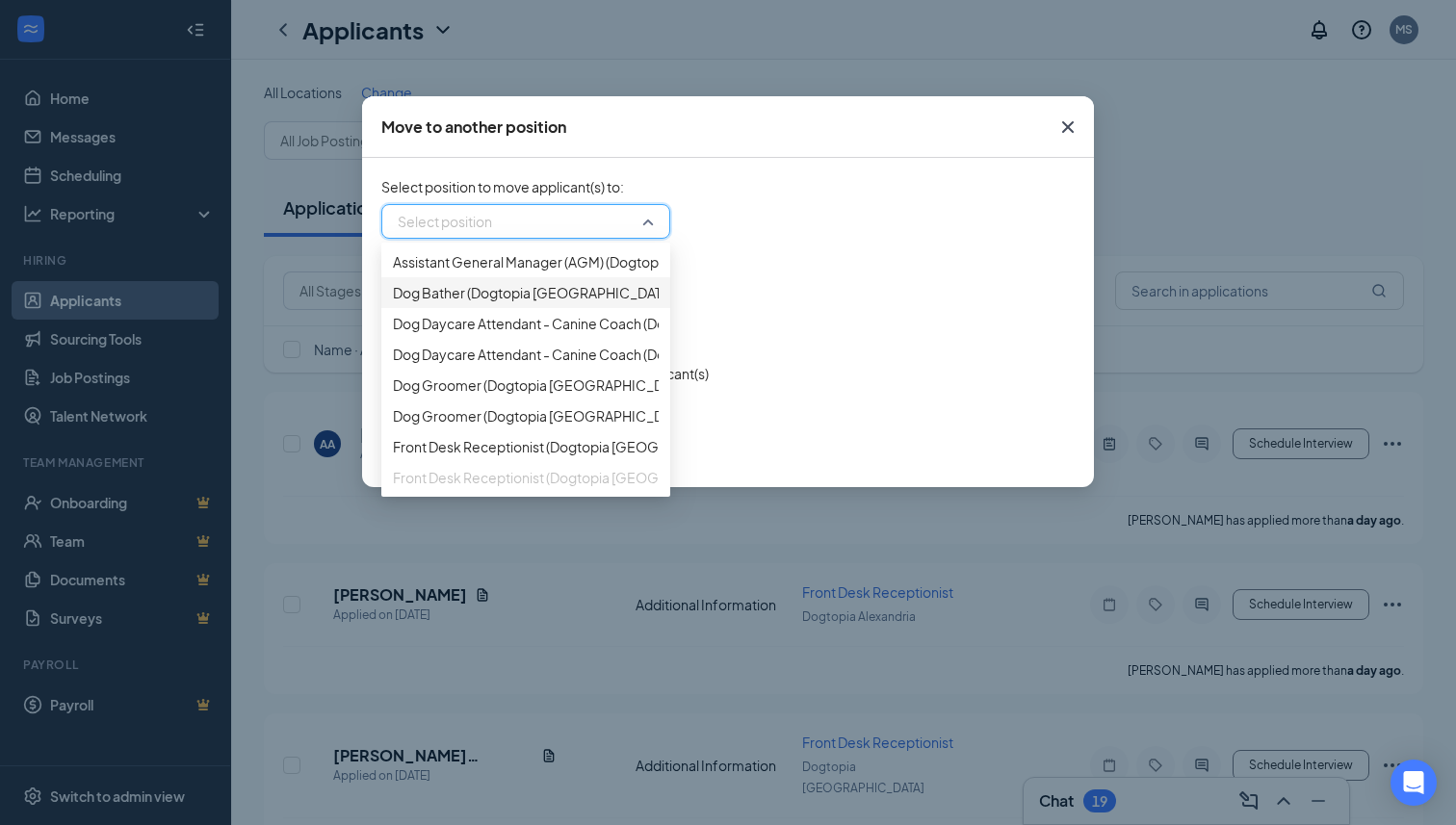
click at [540, 308] on div "Dog Bather (Dogtopia [GEOGRAPHIC_DATA])" at bounding box center [526, 292] width 289 height 30
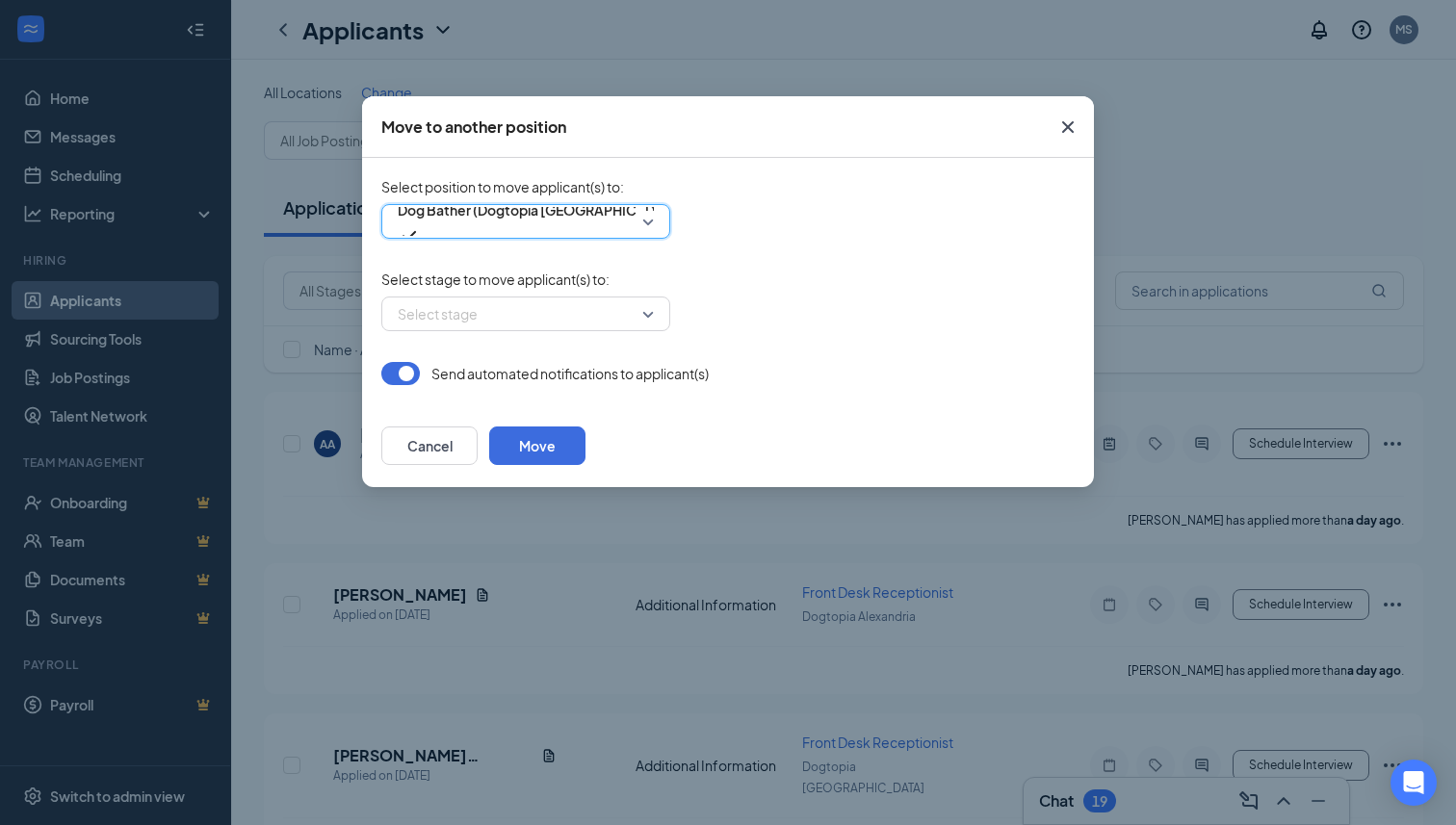
click at [540, 328] on input "search" at bounding box center [519, 313] width 252 height 32
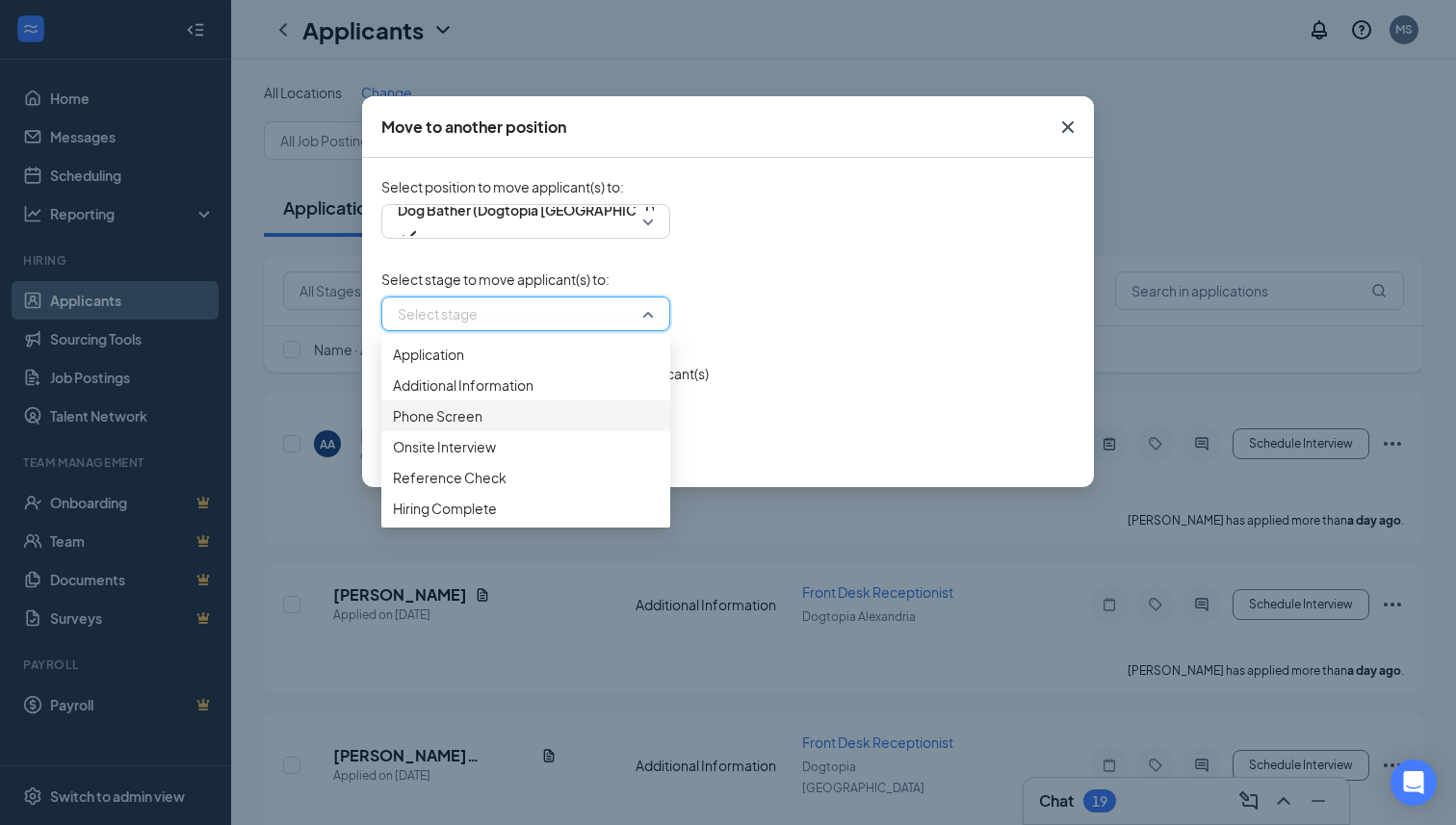
click at [471, 426] on span "Phone Screen" at bounding box center [437, 416] width 89 height 22
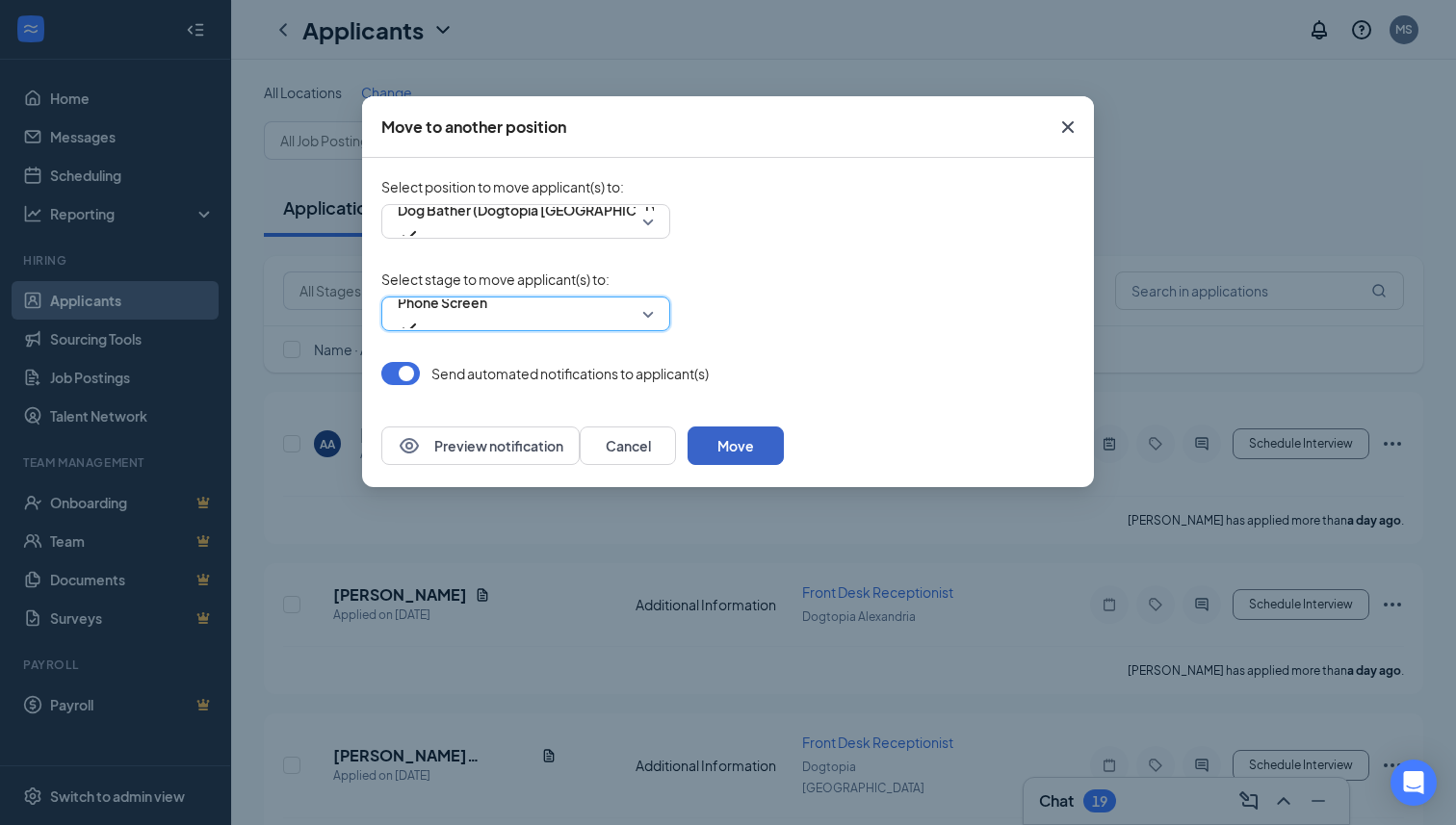
click at [784, 454] on button "Move" at bounding box center [736, 445] width 96 height 38
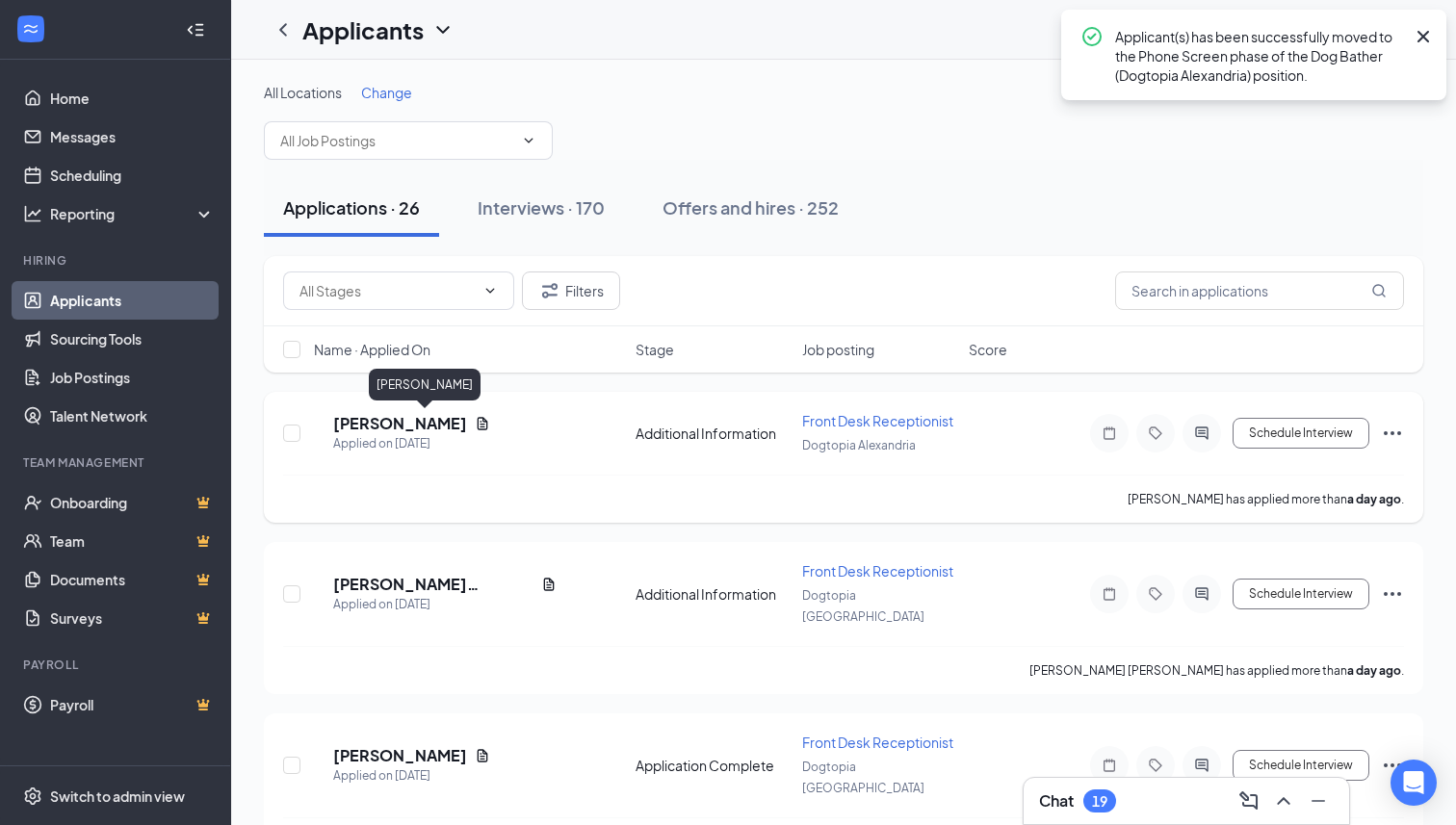
click at [436, 419] on h5 "[PERSON_NAME]" at bounding box center [400, 423] width 134 height 22
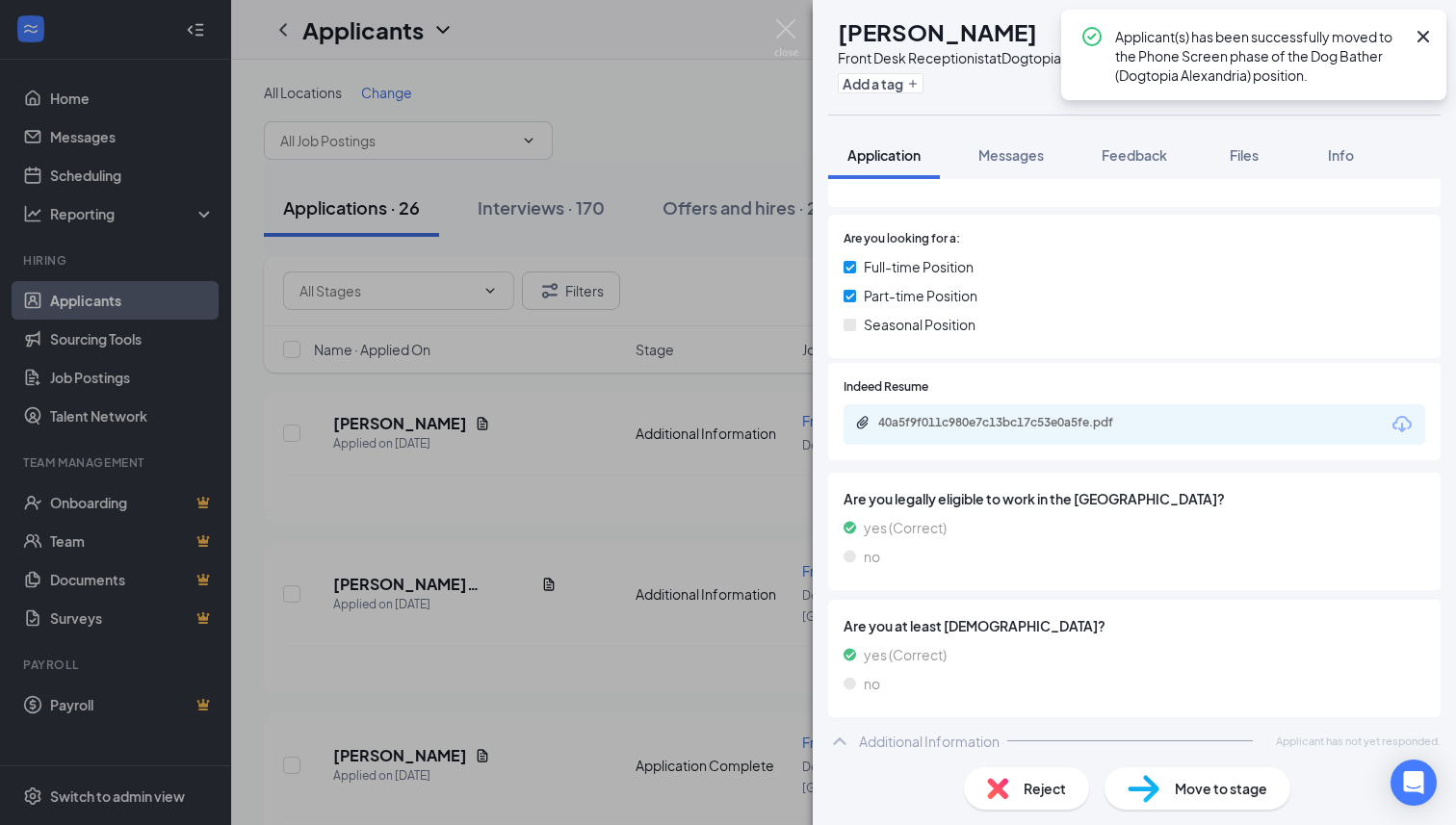
scroll to position [256, 0]
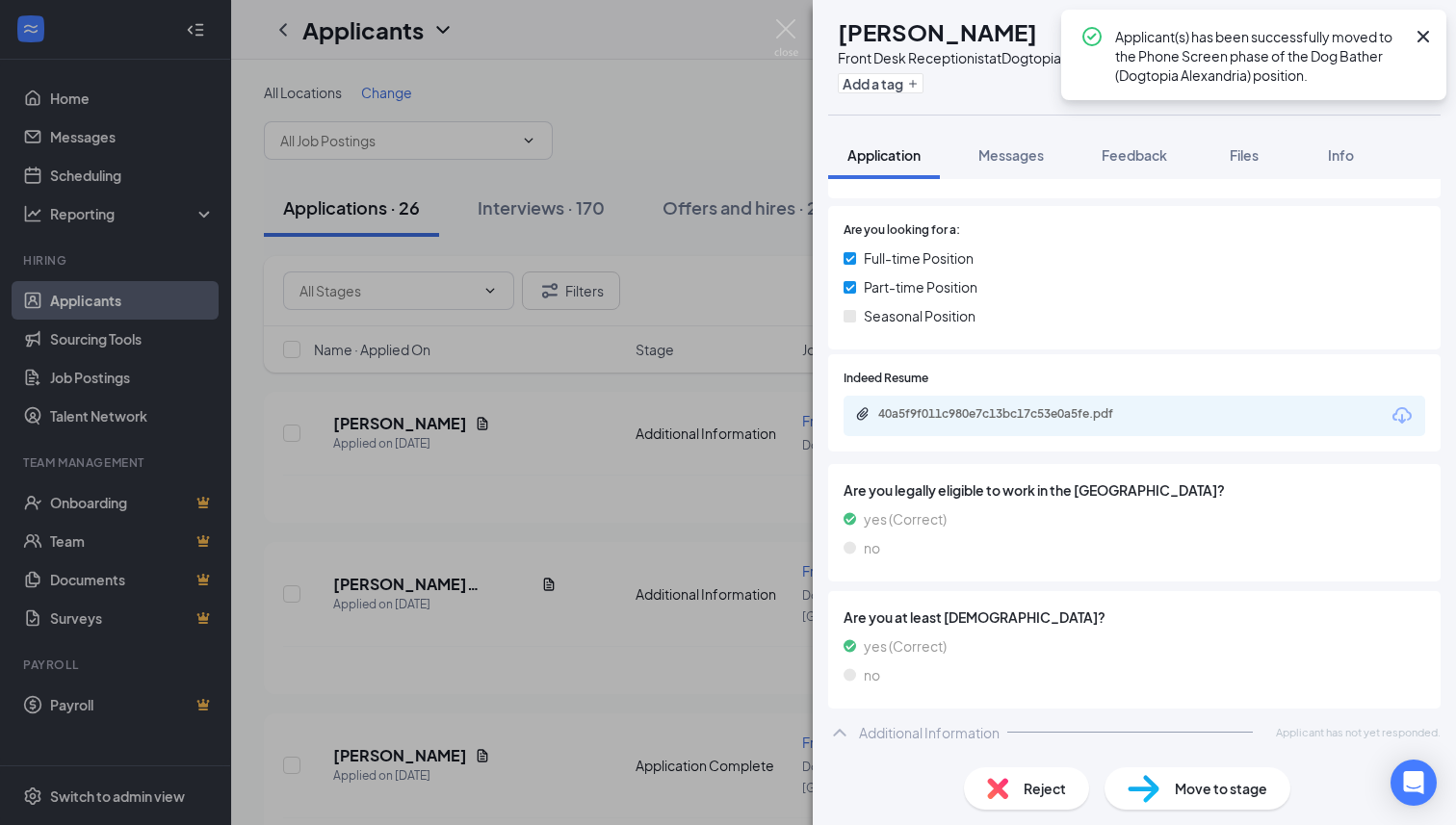
click at [1032, 798] on span "Reject" at bounding box center [1044, 789] width 42 height 22
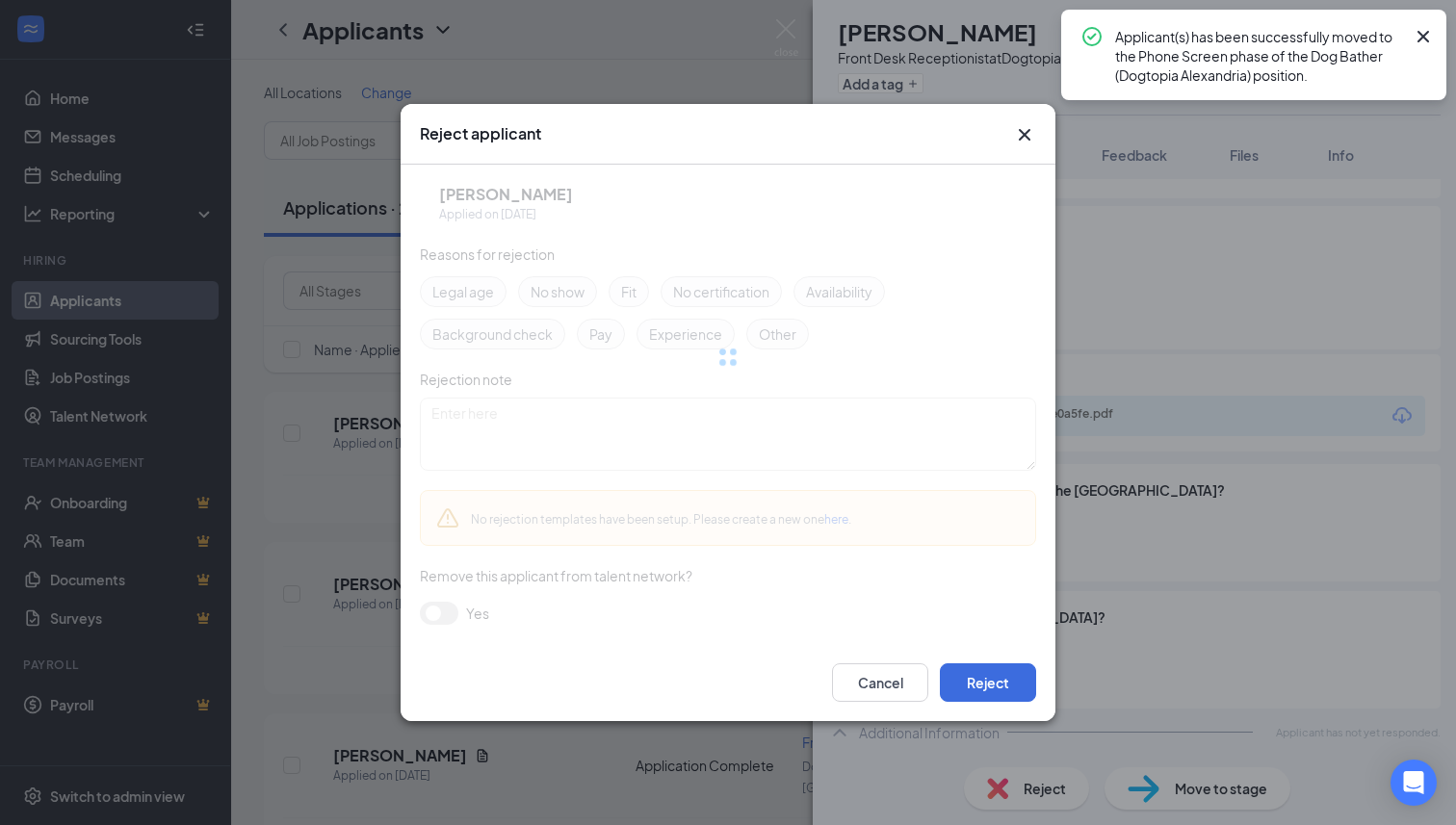
scroll to position [248, 0]
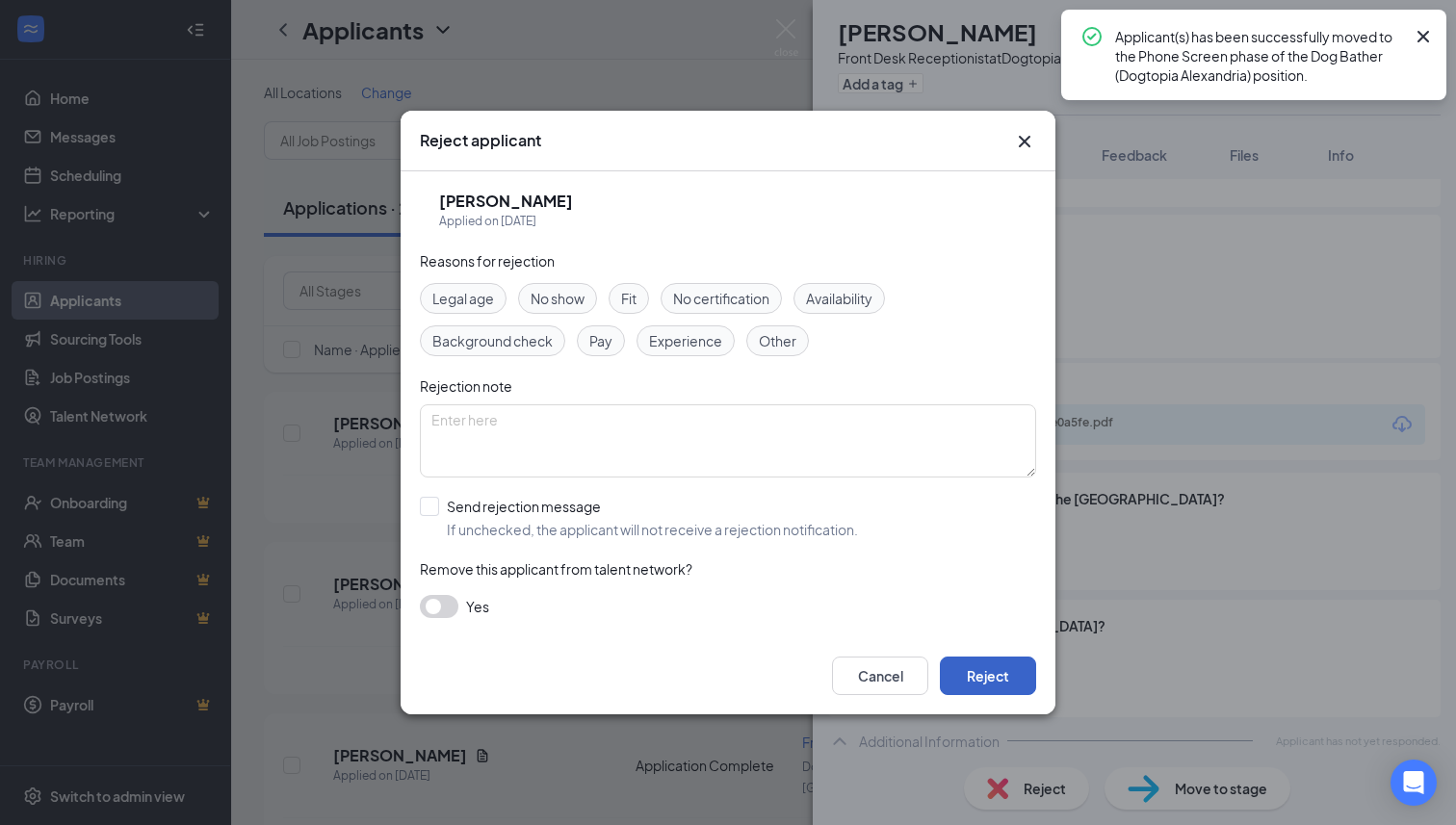
click at [1010, 686] on button "Reject" at bounding box center [988, 675] width 96 height 38
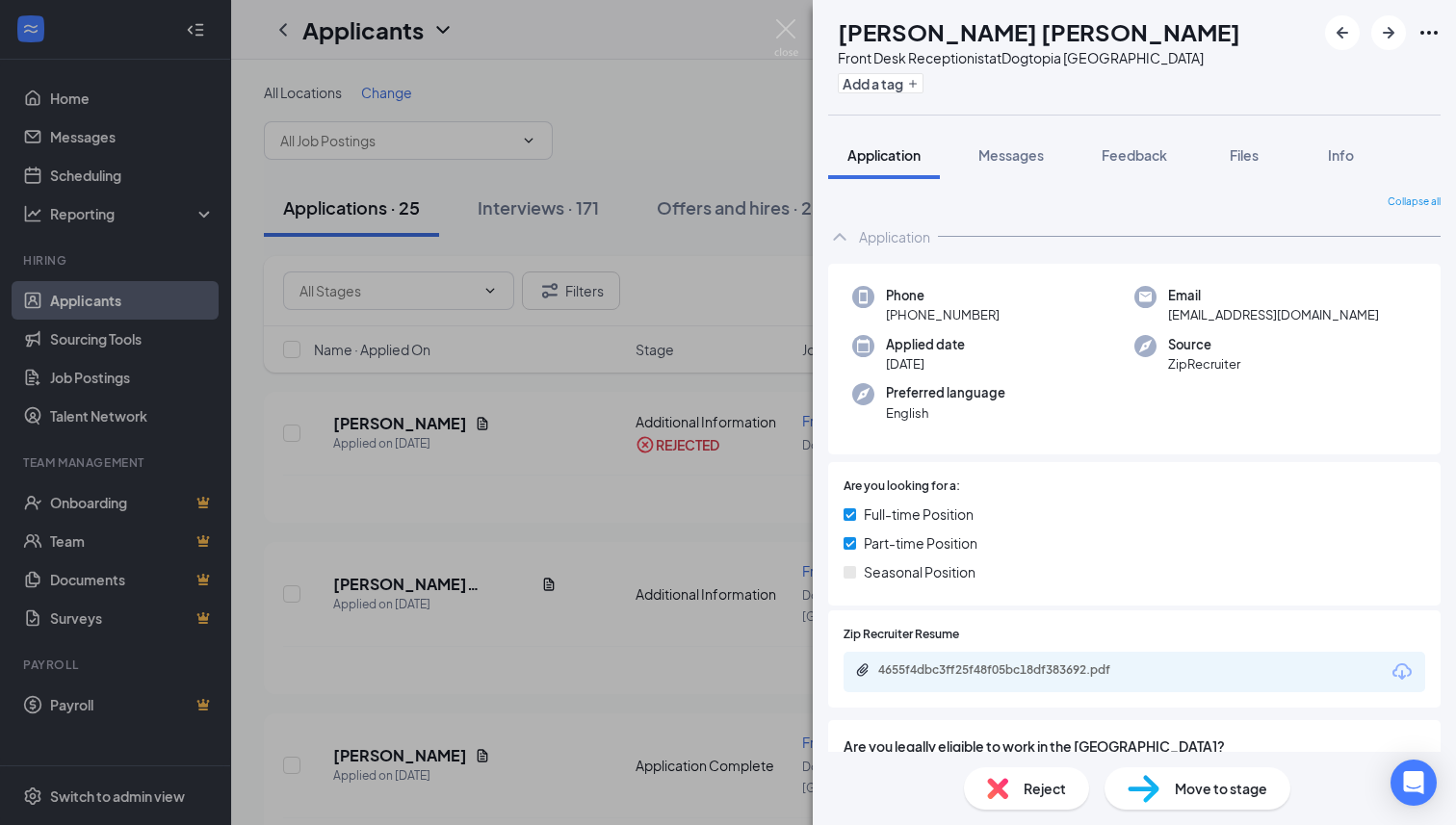
scroll to position [256, 0]
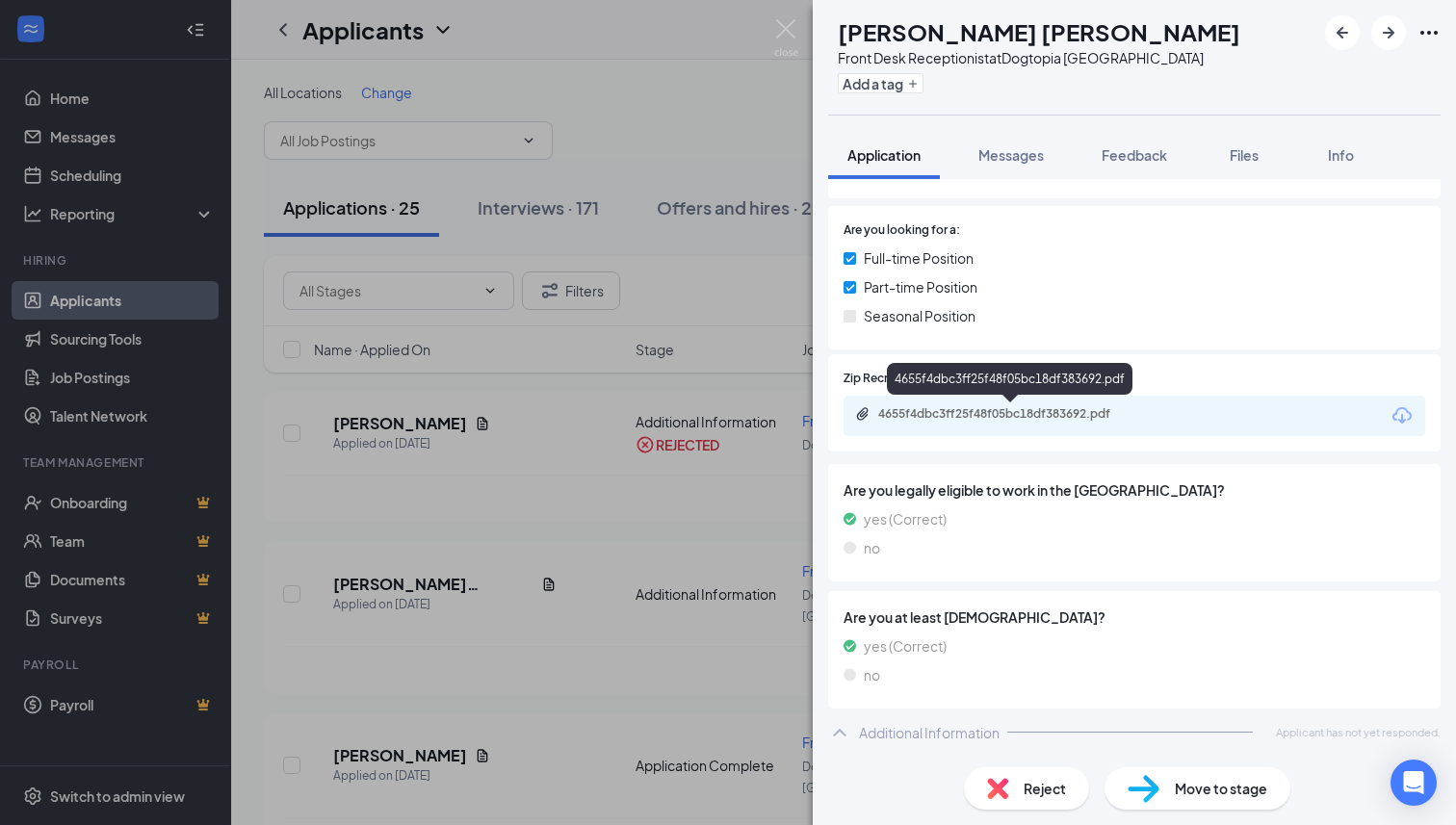
click at [1036, 409] on div "4655f4dbc3ff25f48f05bc18df383692.pdf" at bounding box center [1013, 414] width 269 height 16
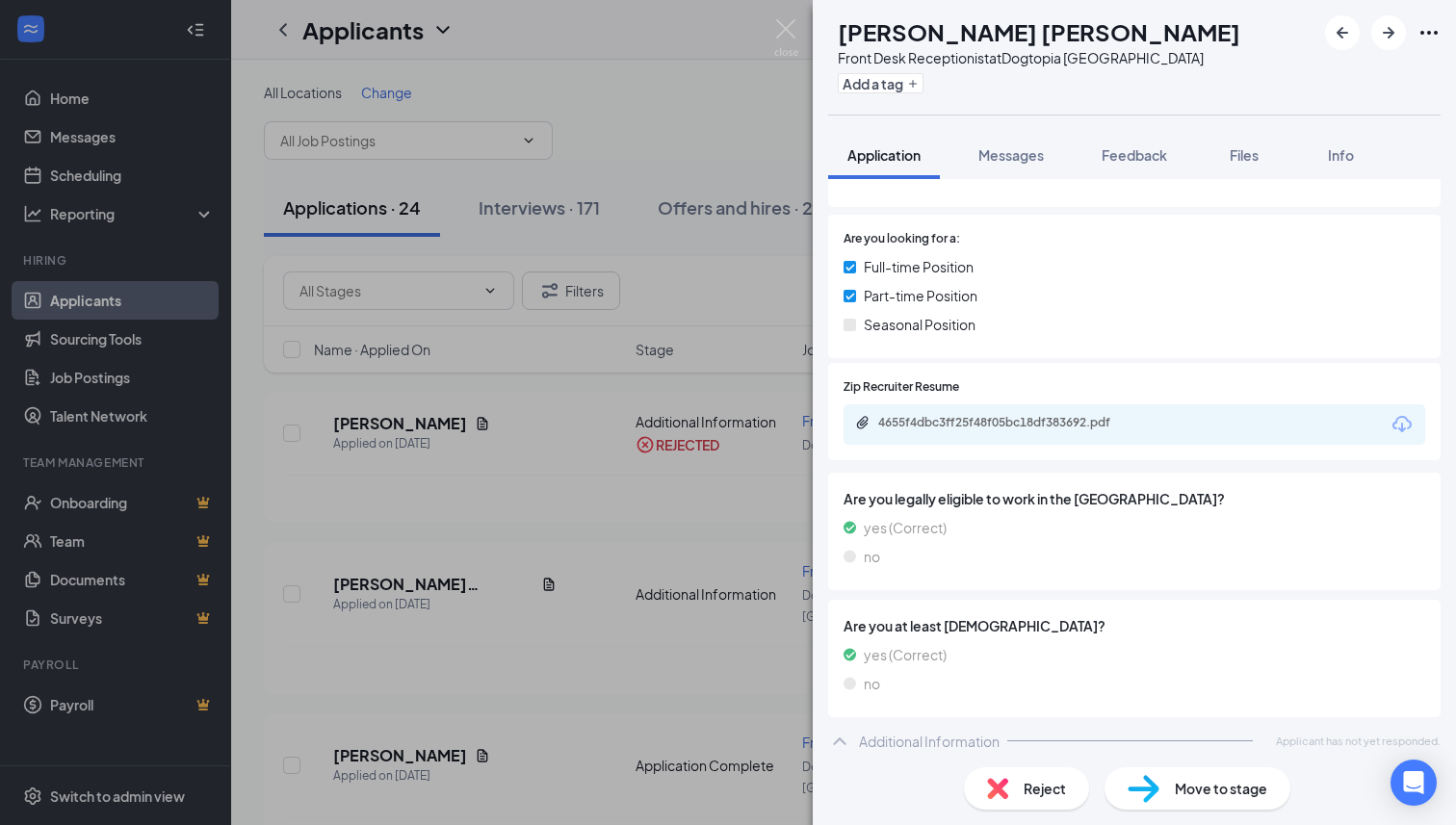
click at [1009, 776] on div "Reject" at bounding box center [1026, 788] width 125 height 42
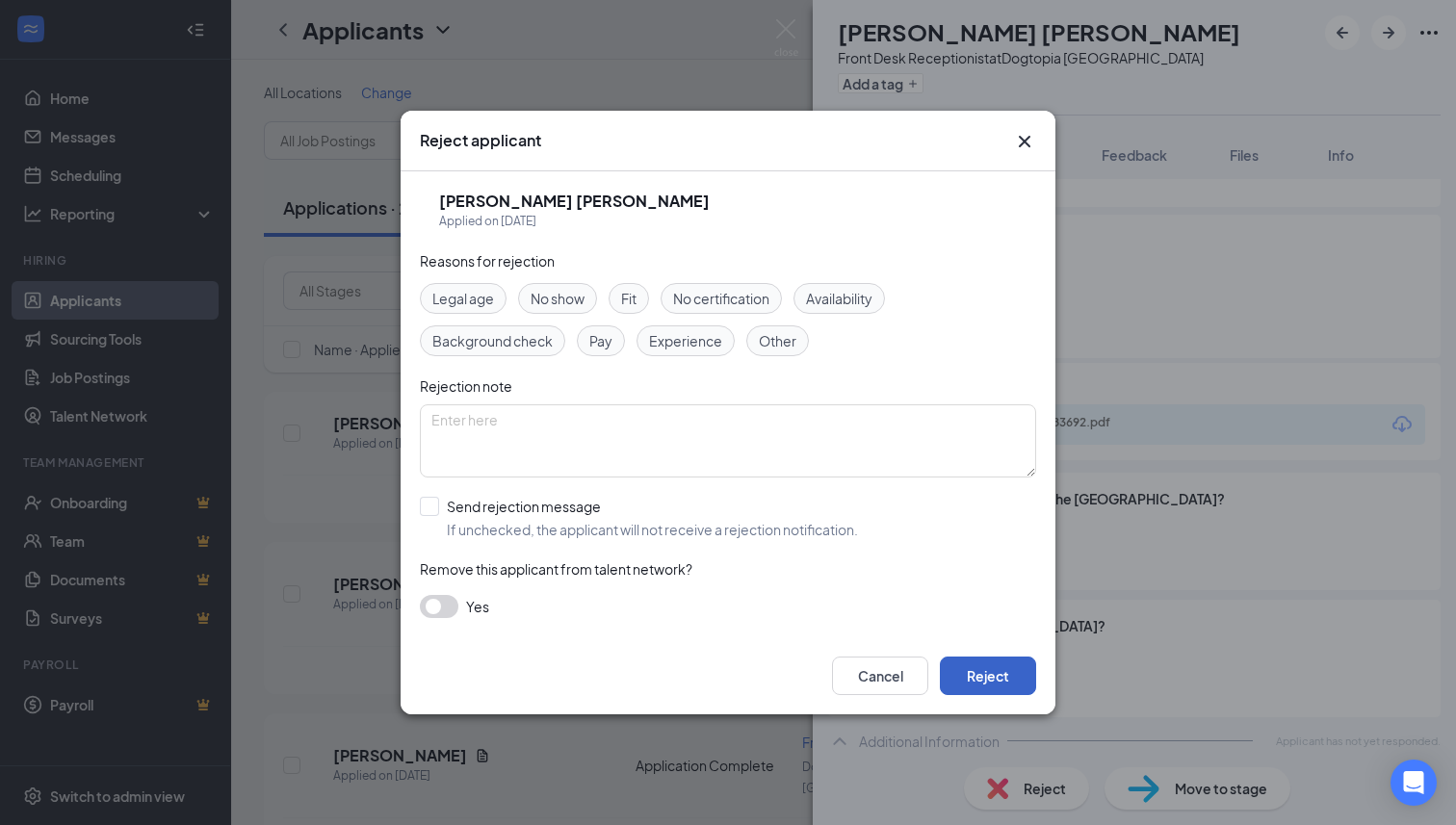
click at [968, 681] on button "Reject" at bounding box center [988, 675] width 96 height 38
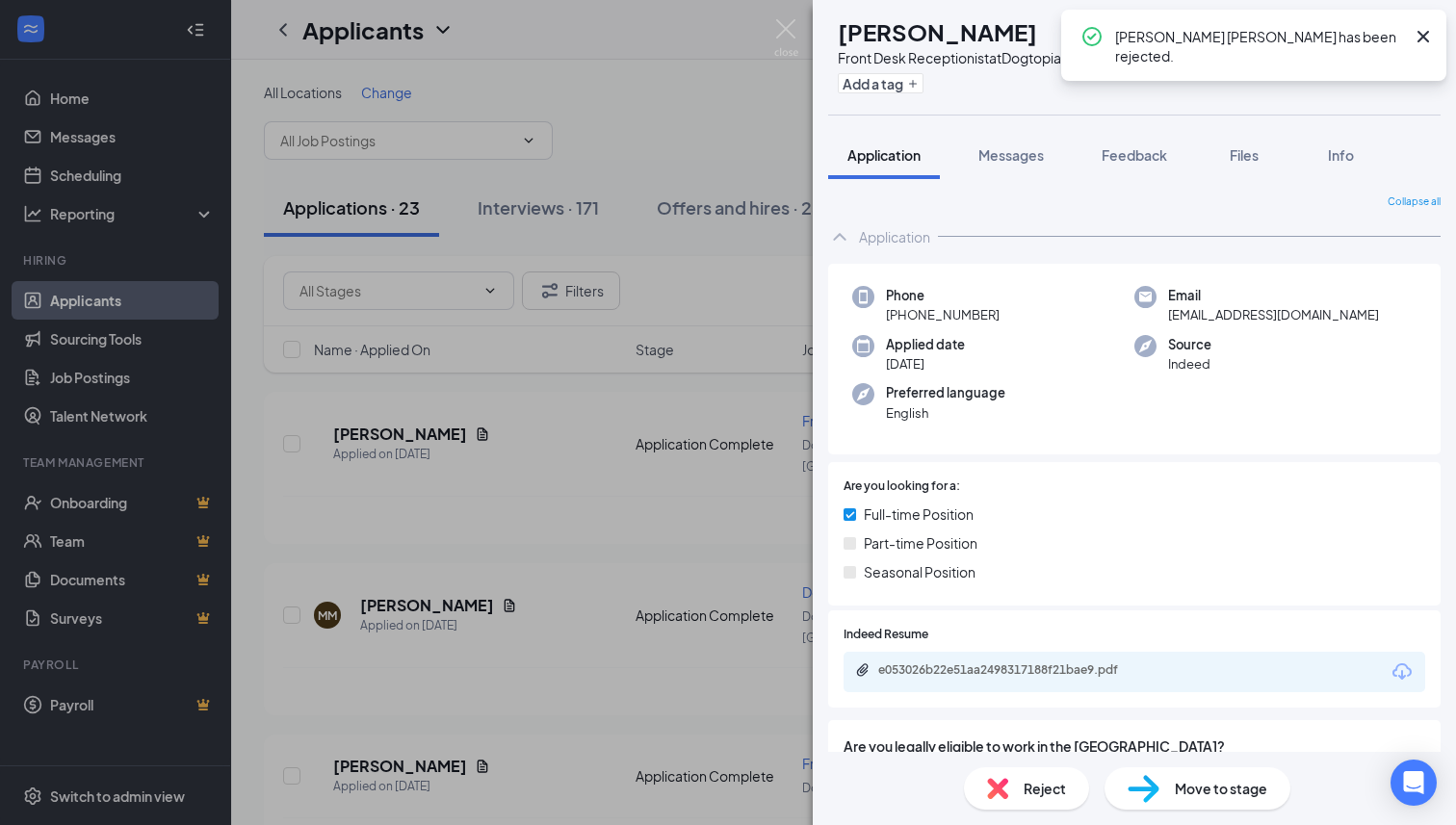
click at [1424, 42] on icon "Cross" at bounding box center [1424, 36] width 24 height 24
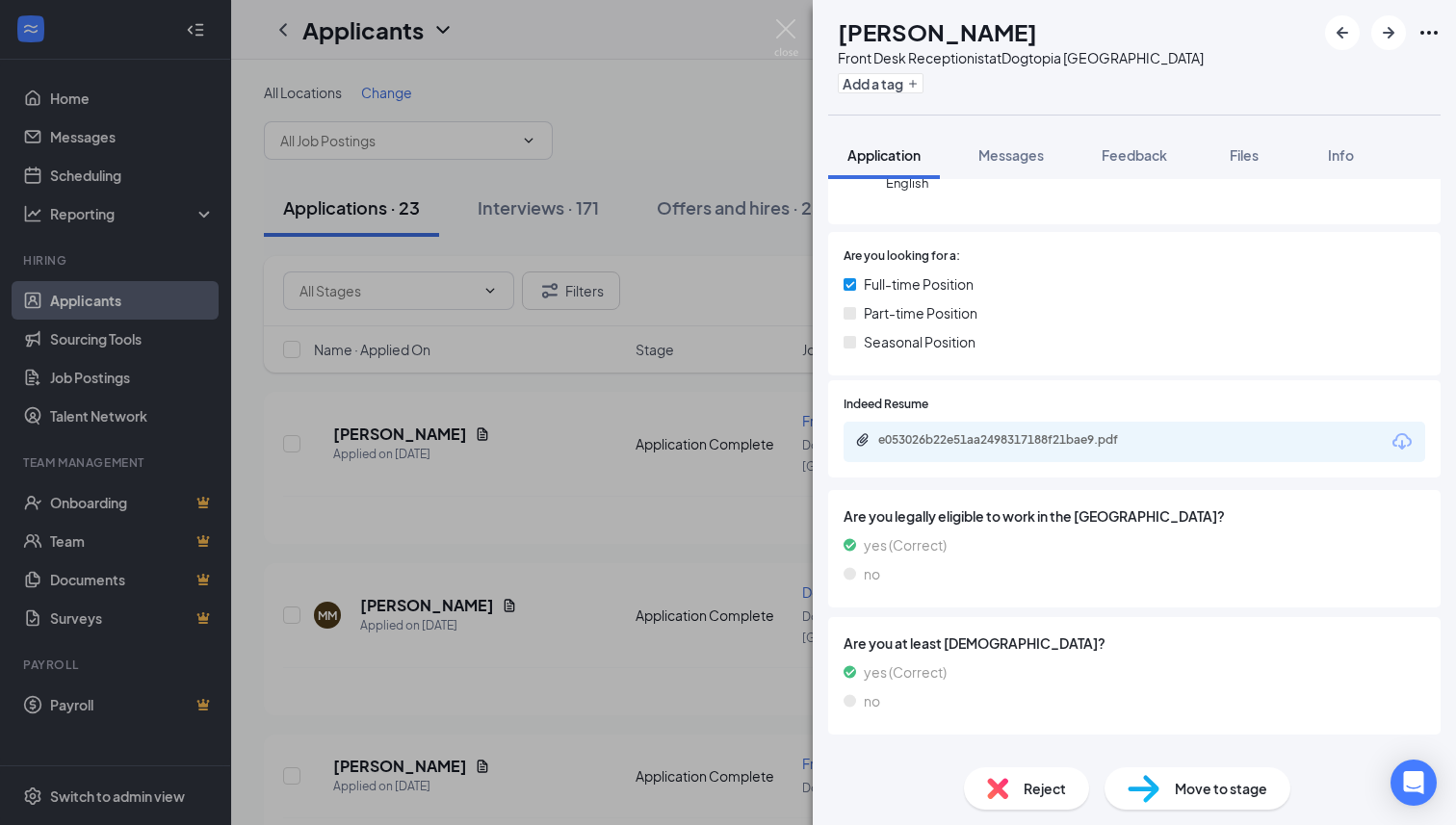
scroll to position [207, 0]
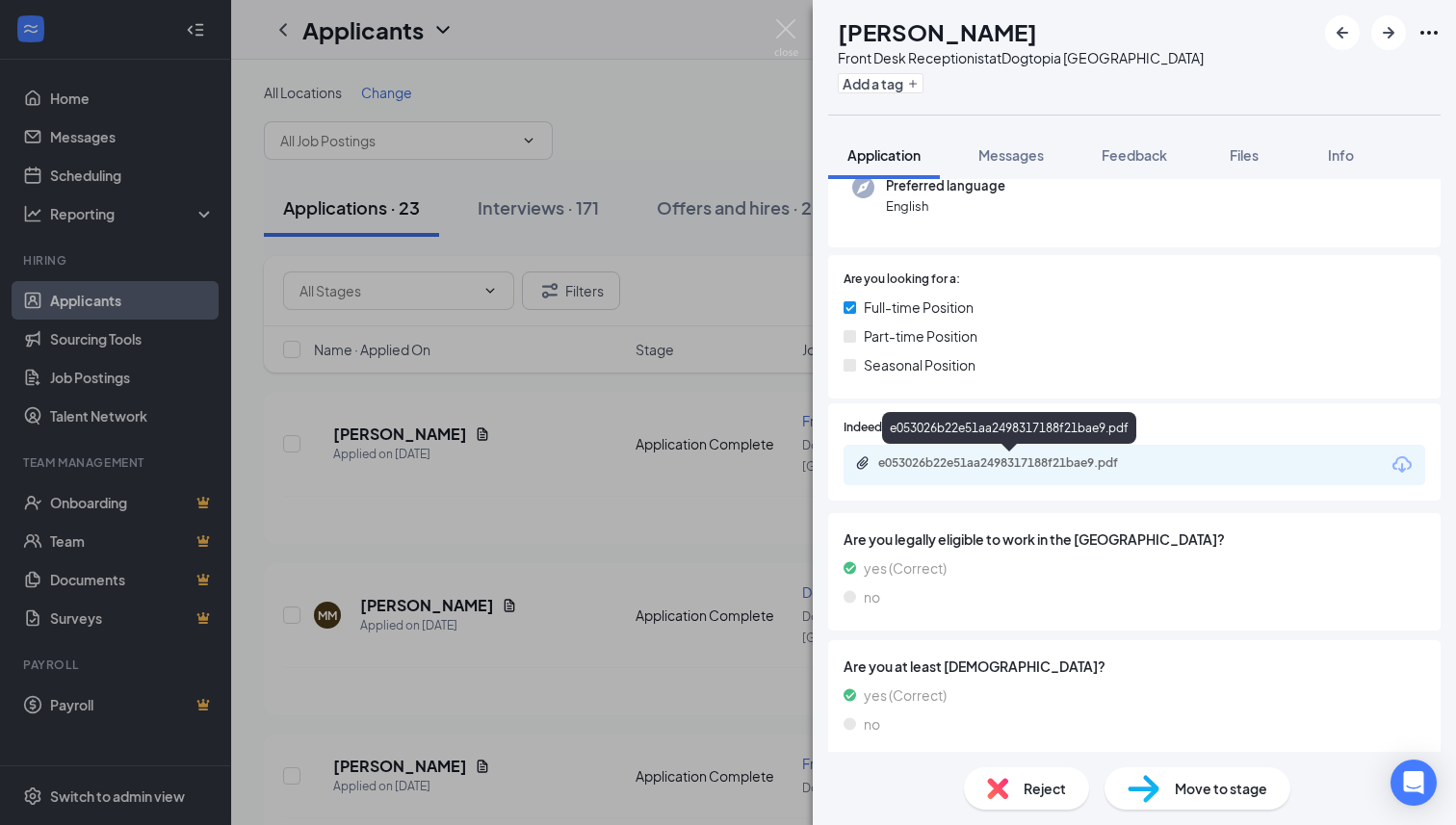
click at [1048, 457] on div "e053026b22e51aa2498317188f21bae9.pdf" at bounding box center [1013, 464] width 269 height 16
click at [1144, 767] on div "Move to stage" at bounding box center [1197, 788] width 186 height 42
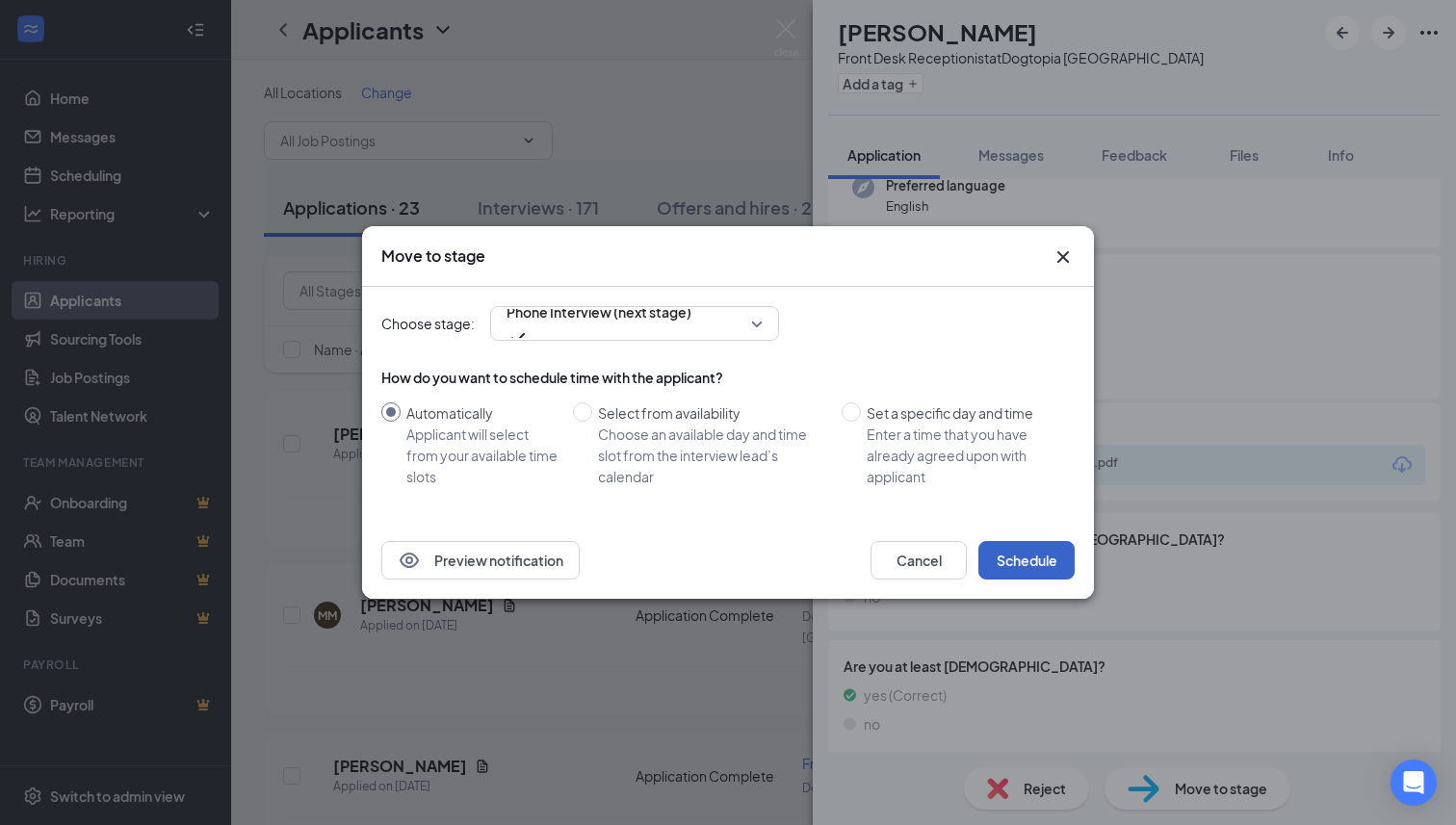
click at [1015, 541] on button "Schedule" at bounding box center [1027, 560] width 96 height 38
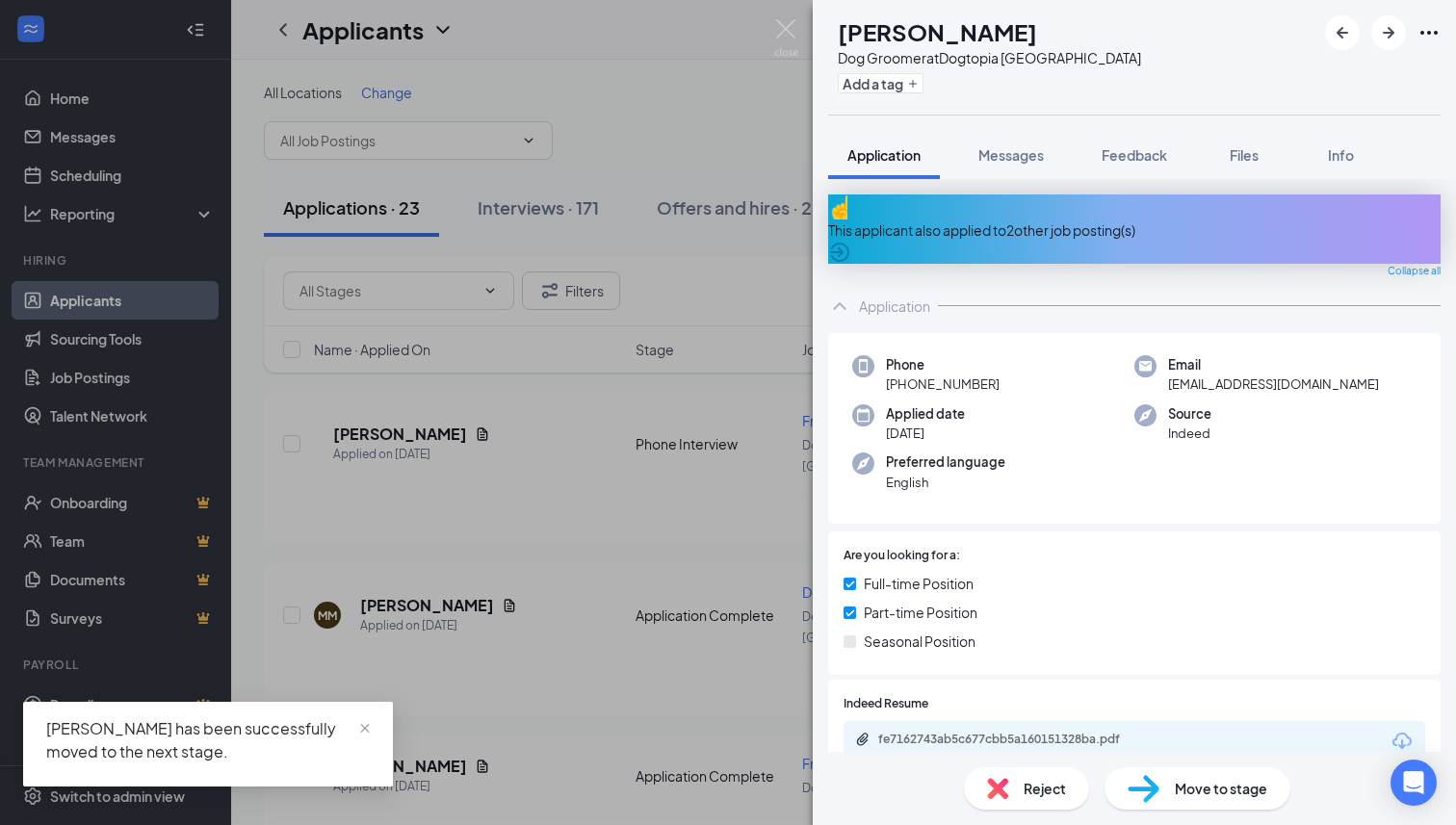
click at [995, 235] on div "This applicant also applied to 2 other job posting(s)" at bounding box center [1134, 229] width 612 height 70
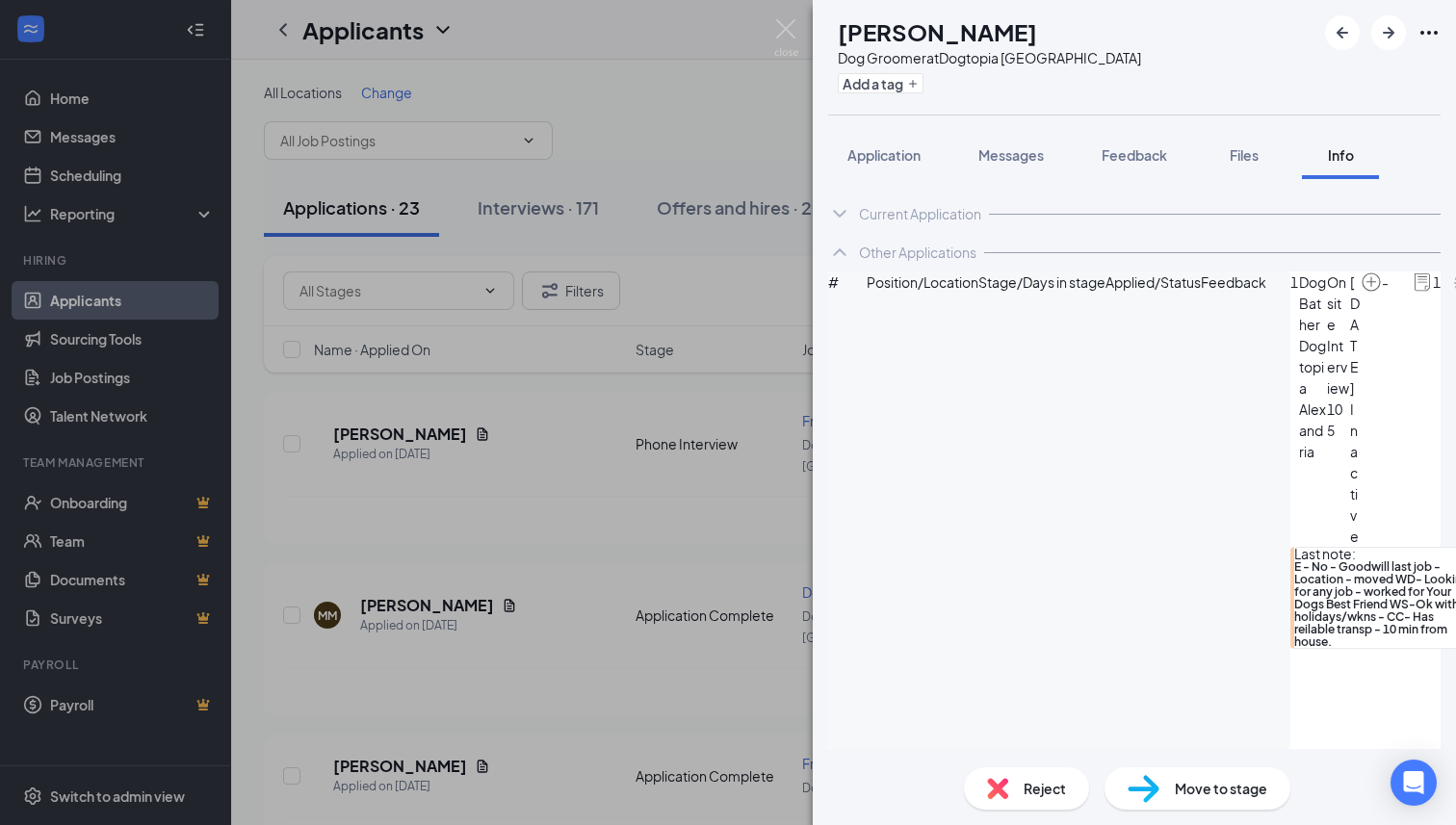
click at [1024, 785] on span "Reject" at bounding box center [1044, 789] width 42 height 22
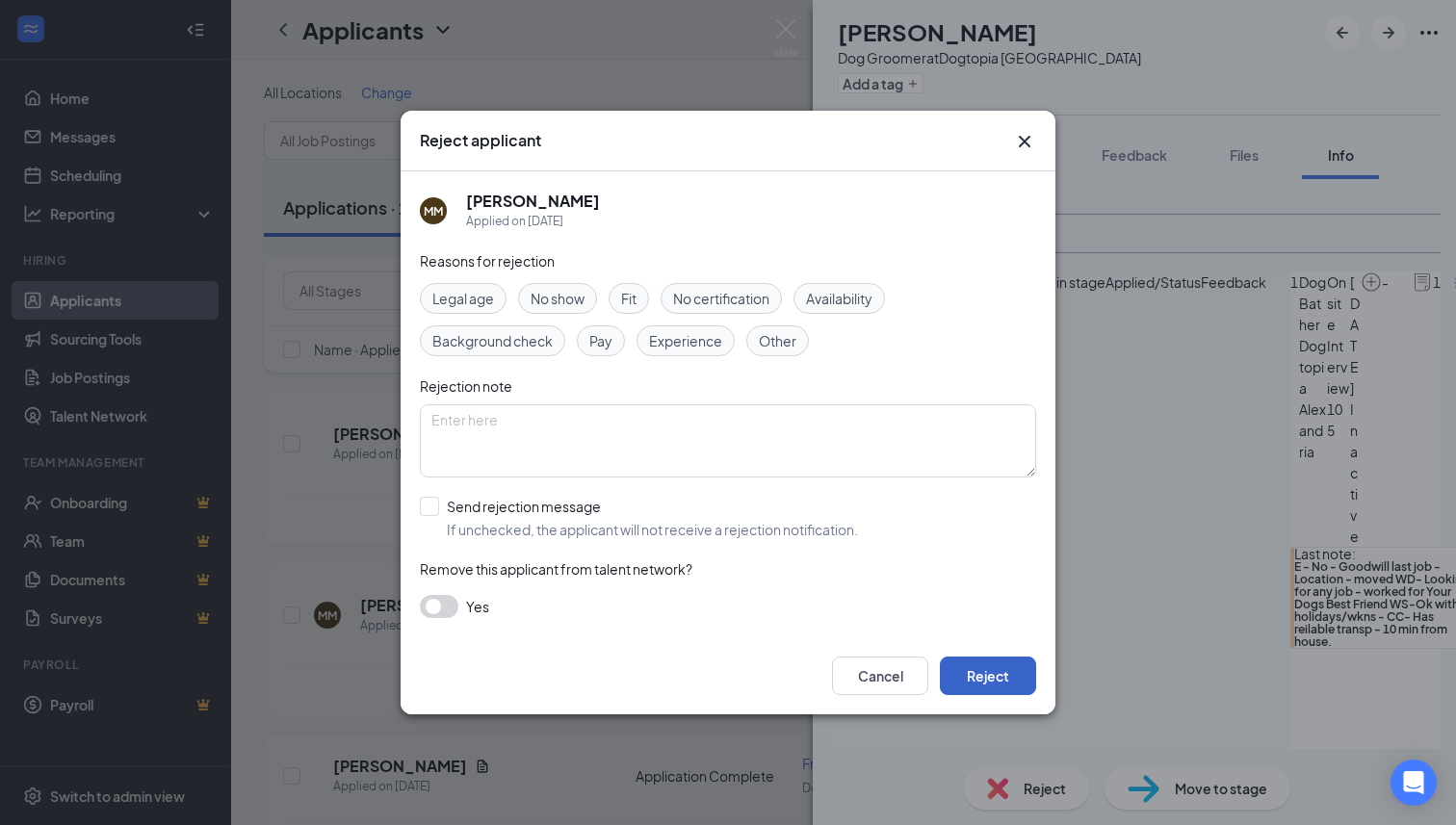
click at [988, 676] on button "Reject" at bounding box center [988, 675] width 96 height 38
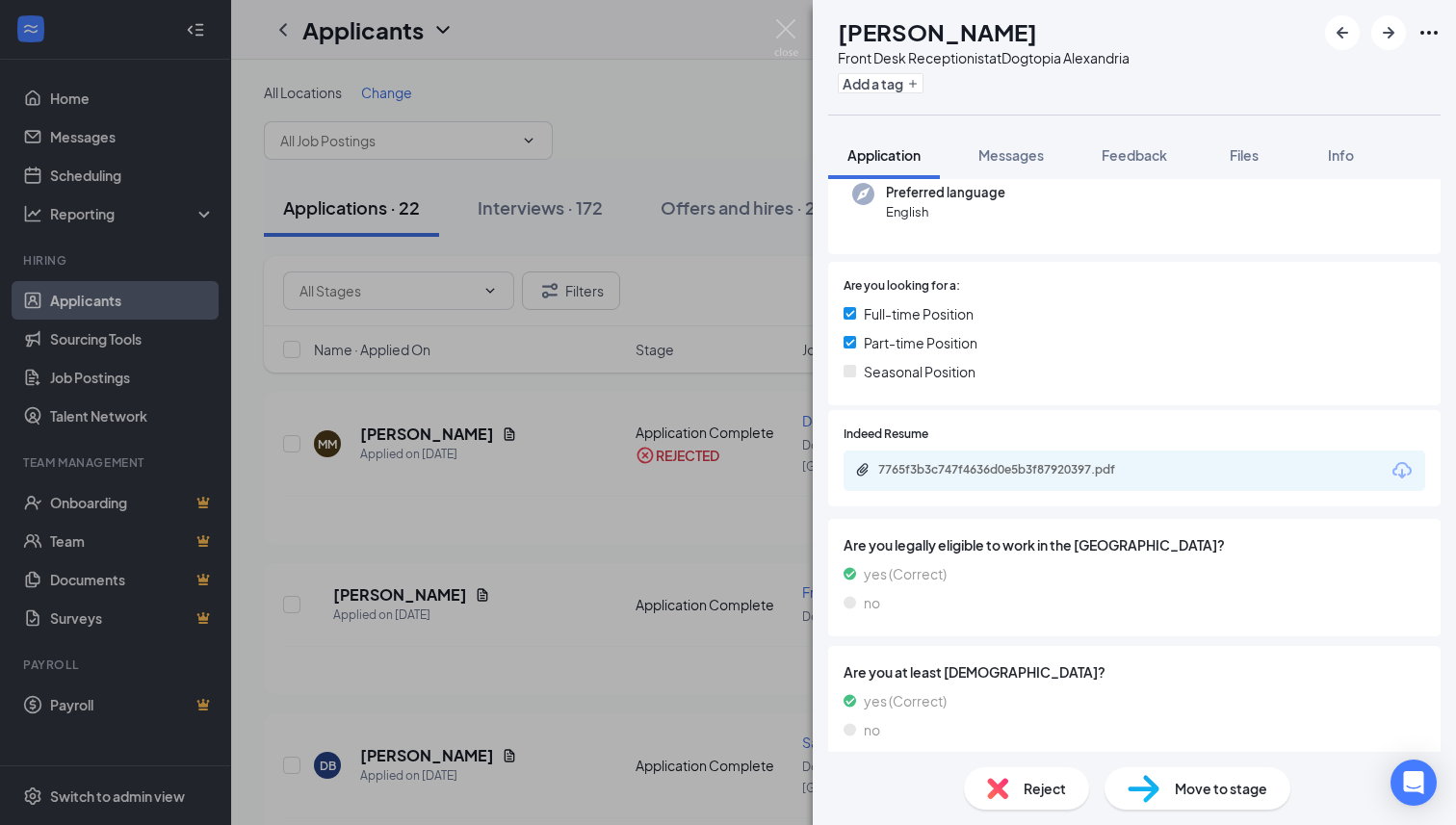
scroll to position [201, 0]
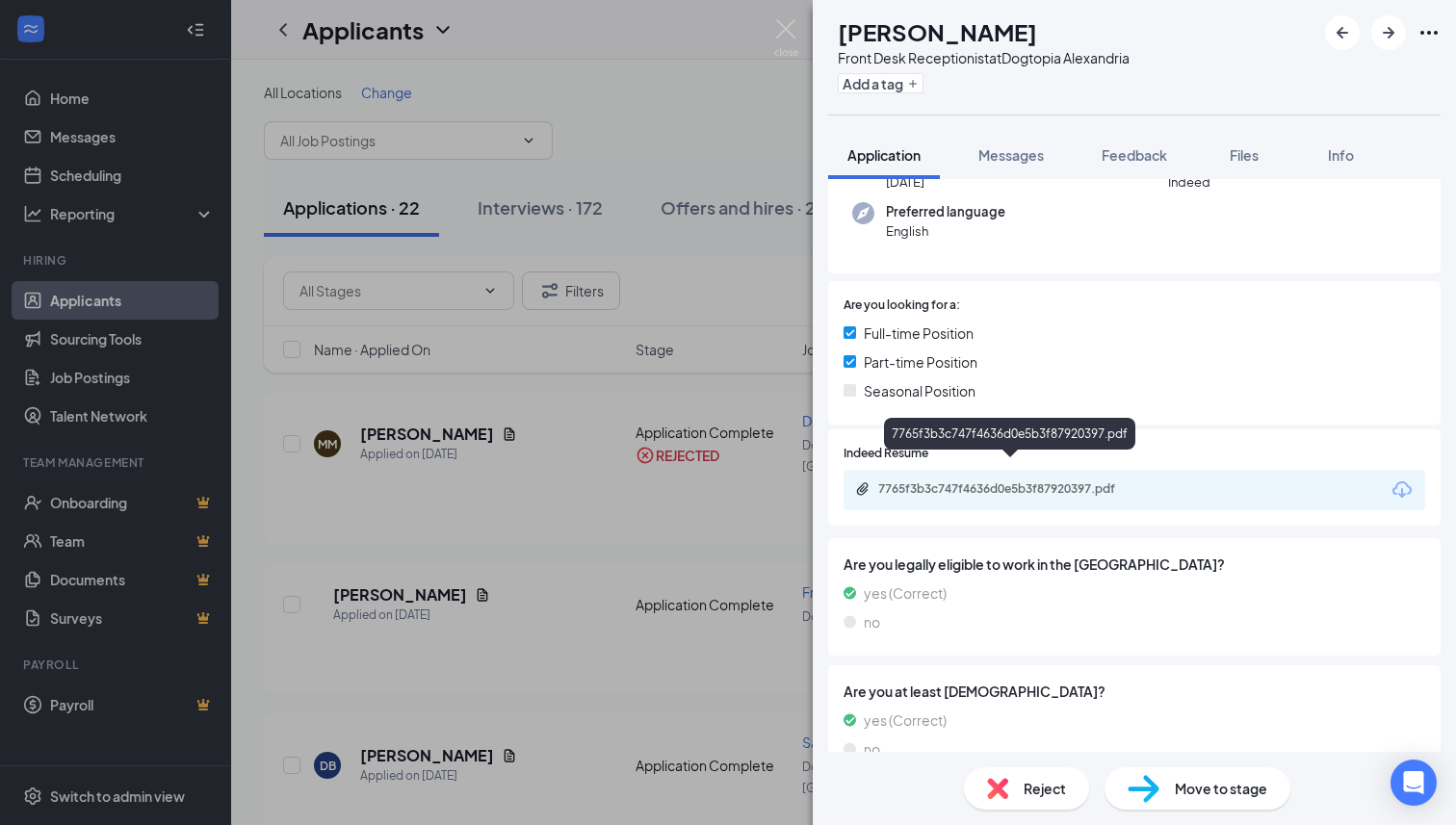
click at [946, 481] on div "7765f3b3c747f4636d0e5b3f87920397.pdf" at bounding box center [1013, 489] width 269 height 16
click at [1184, 773] on div "Move to stage" at bounding box center [1197, 788] width 186 height 42
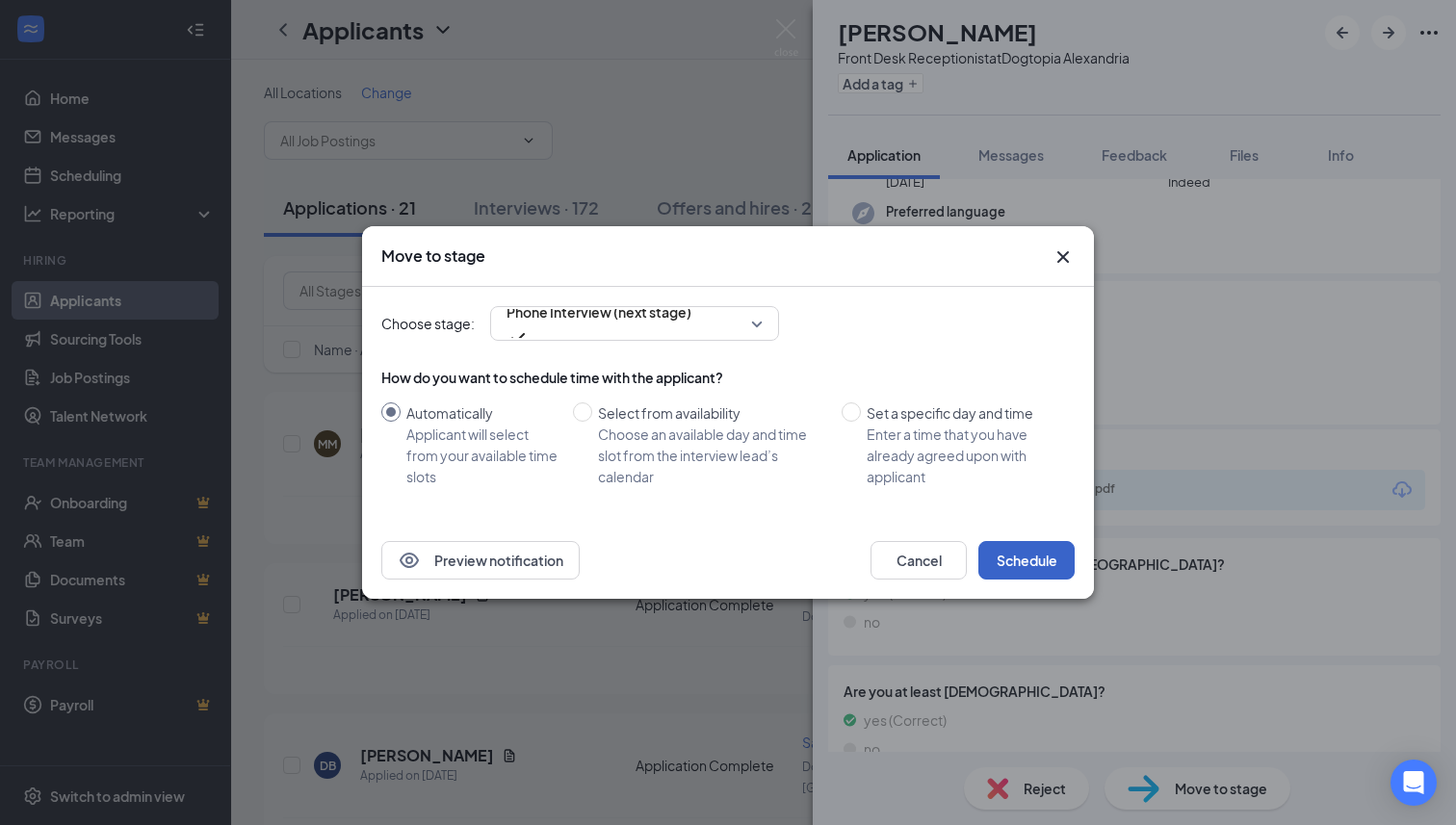
click at [1036, 562] on button "Schedule" at bounding box center [1027, 560] width 96 height 38
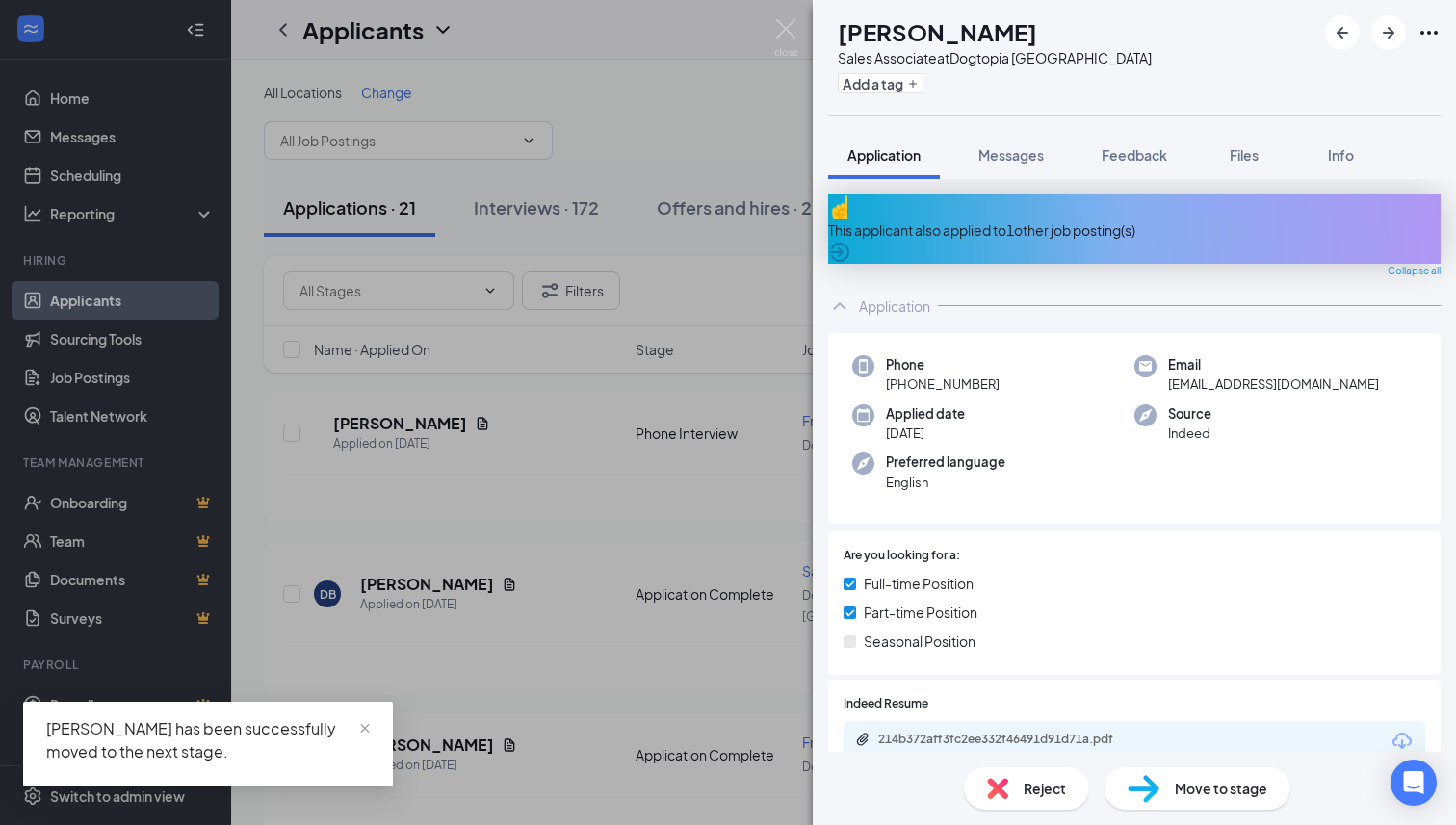
click at [1055, 219] on div "This applicant also applied to 1 other job posting(s)" at bounding box center [1134, 230] width 612 height 22
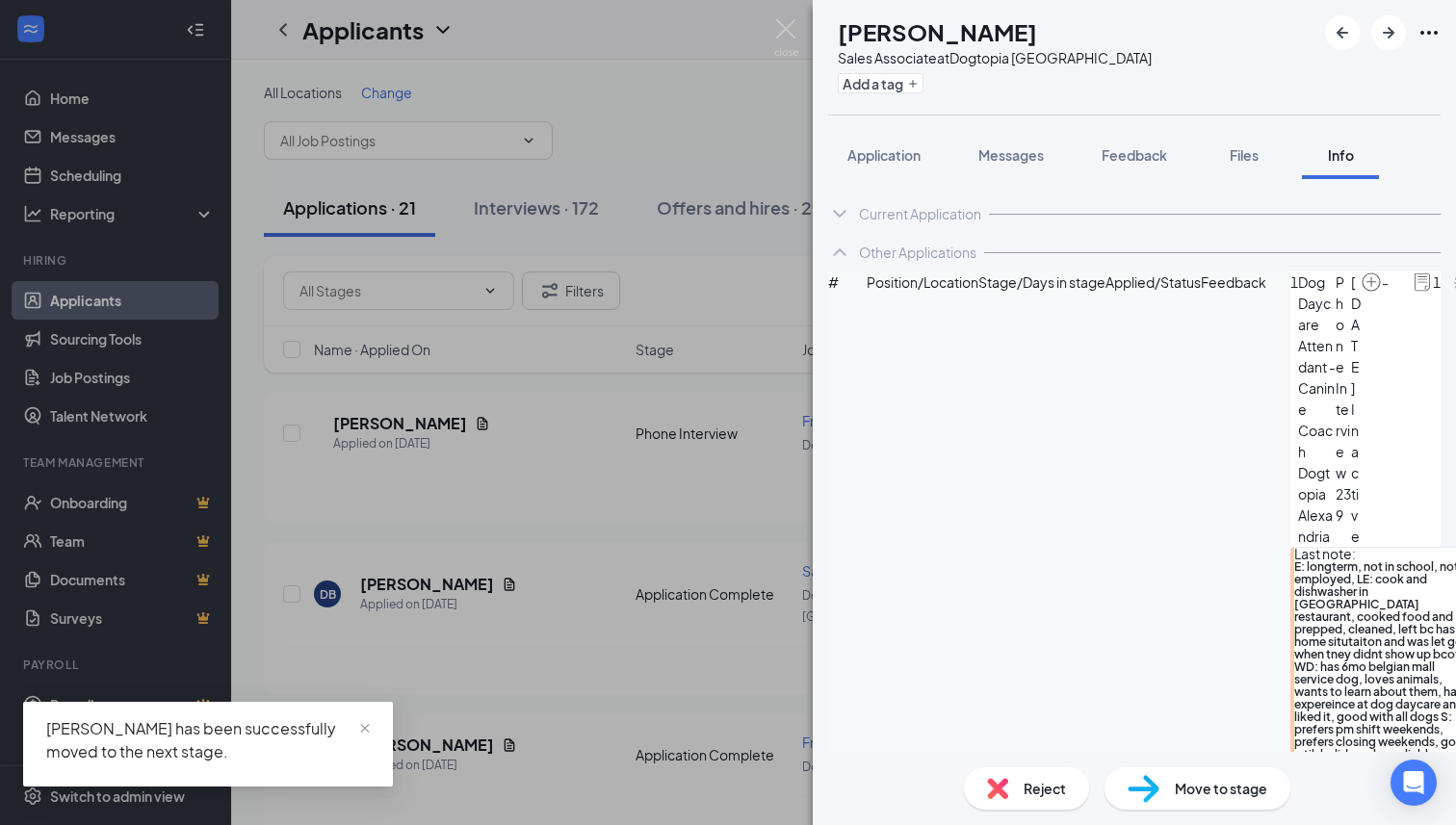
click at [1006, 781] on img at bounding box center [998, 789] width 22 height 22
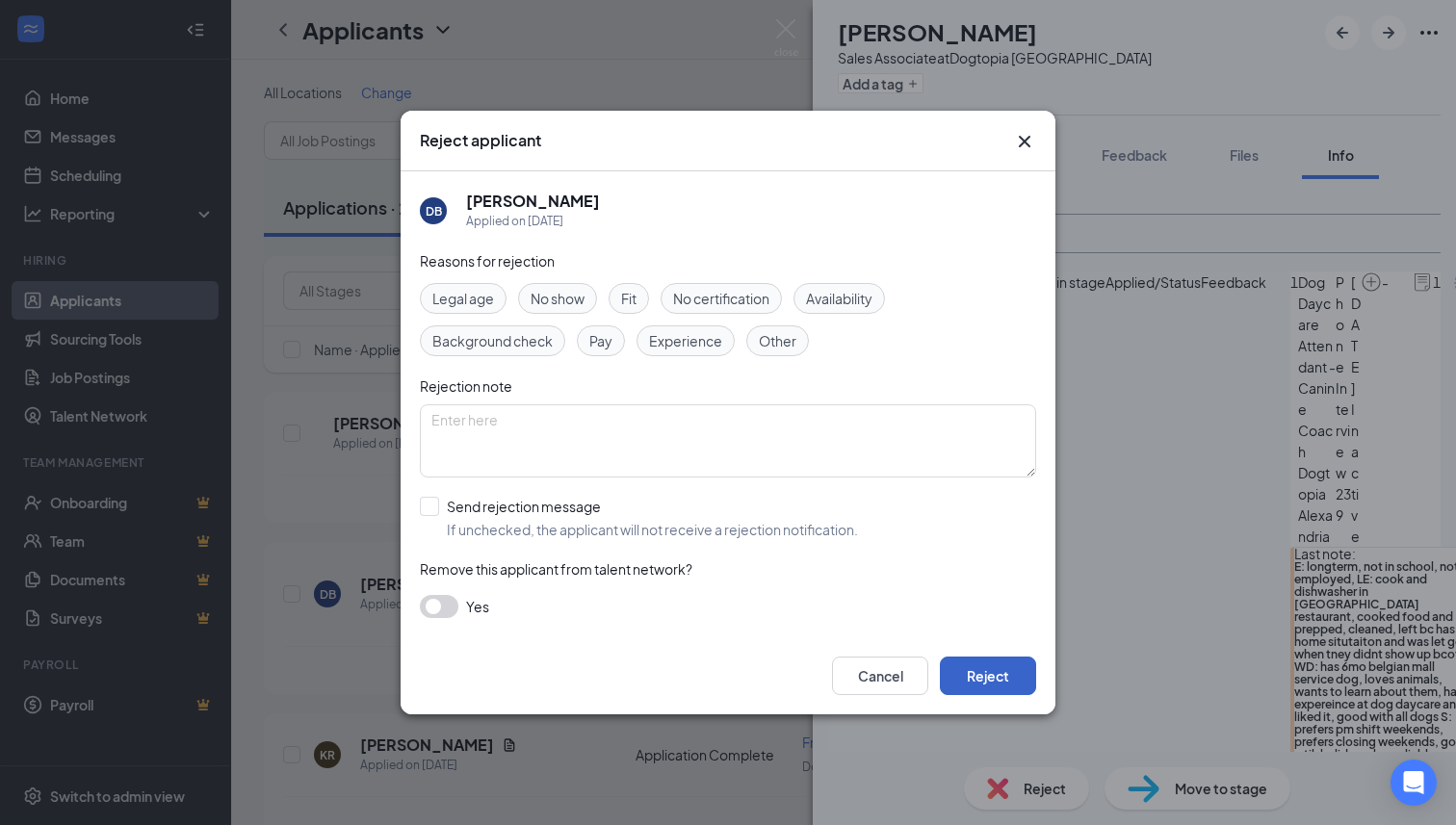
click at [998, 667] on button "Reject" at bounding box center [988, 675] width 96 height 38
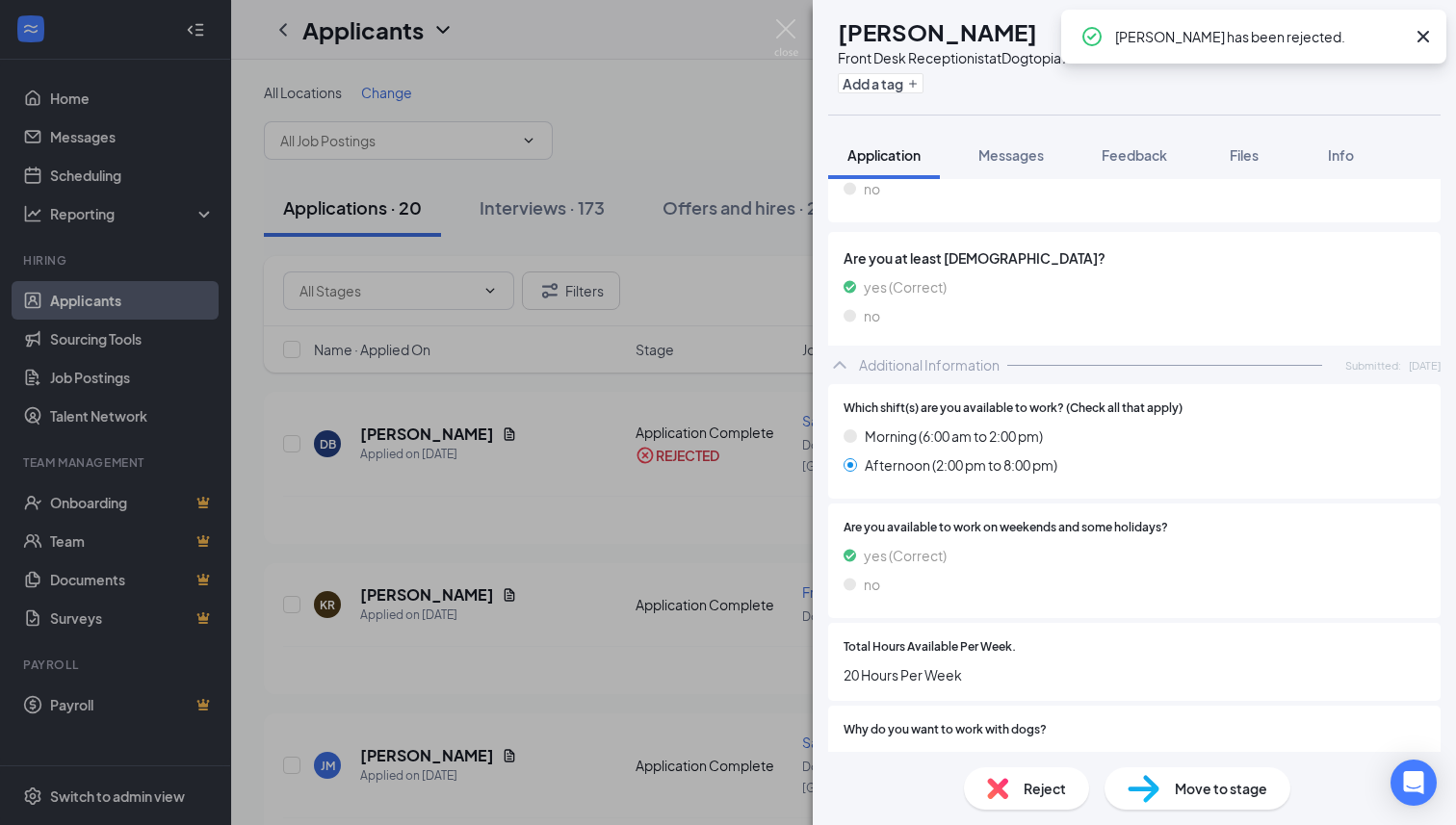
scroll to position [824, 0]
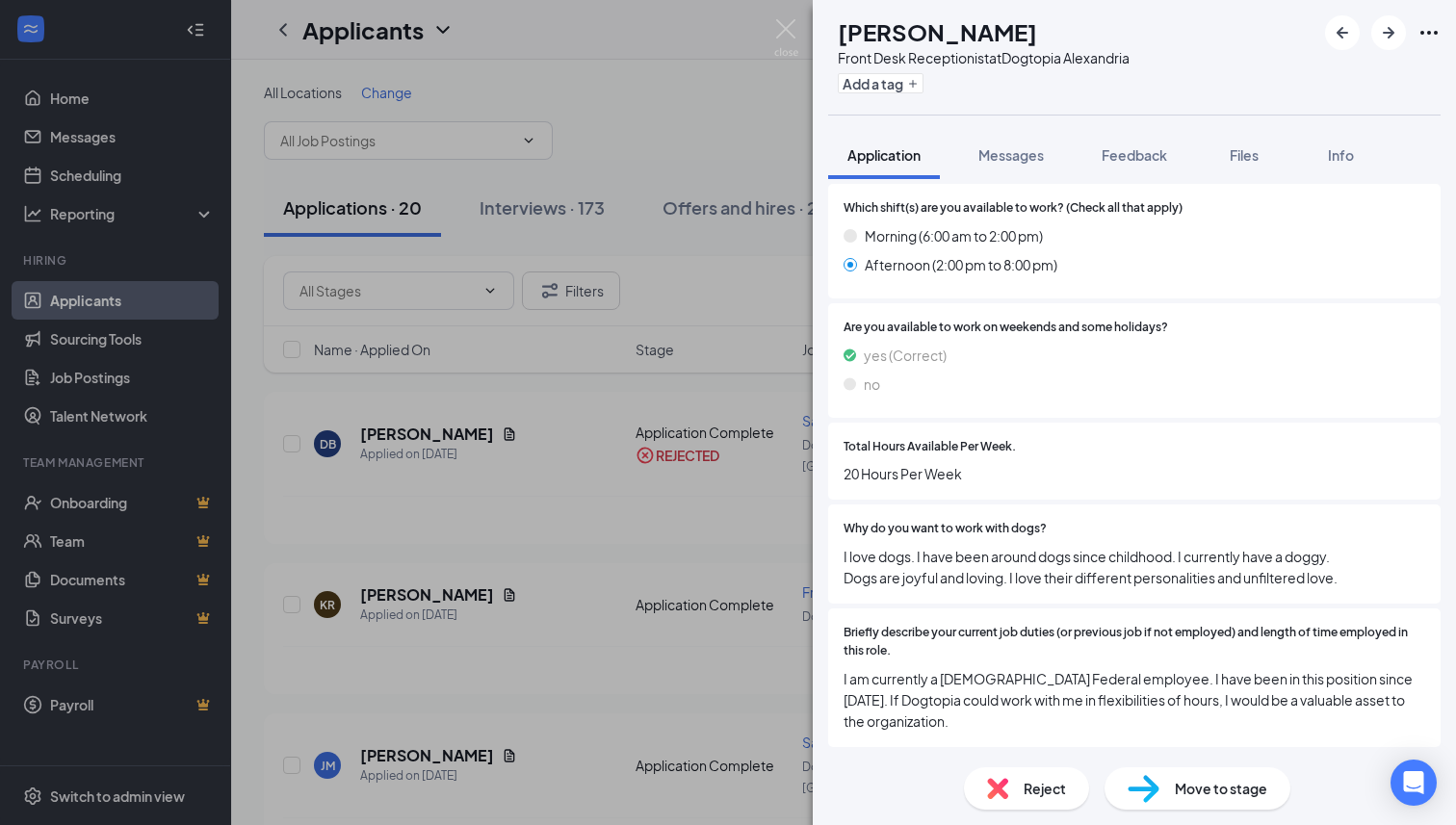
click at [1012, 802] on div "Reject" at bounding box center [1026, 788] width 125 height 42
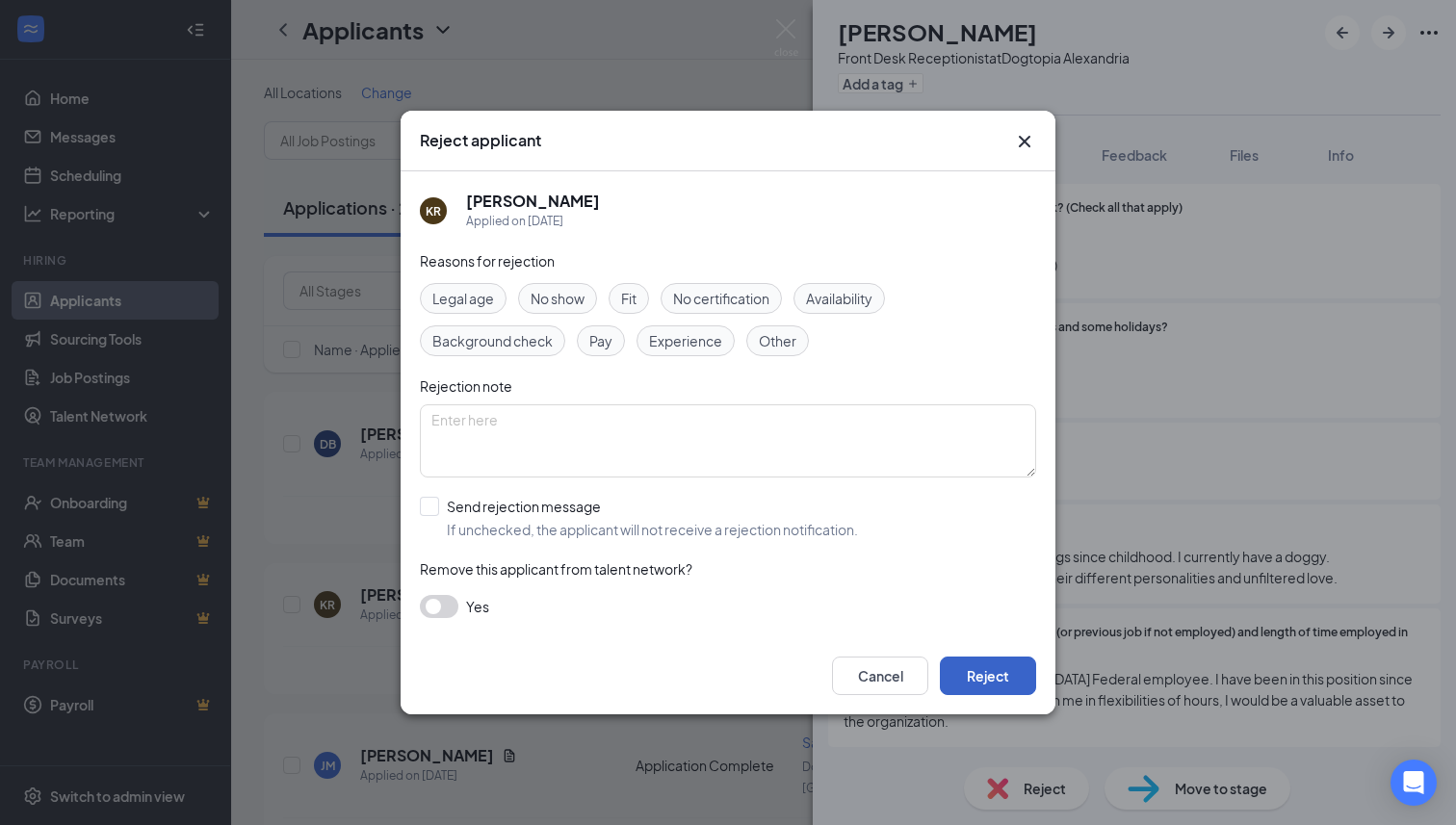
click at [999, 682] on button "Reject" at bounding box center [988, 675] width 96 height 38
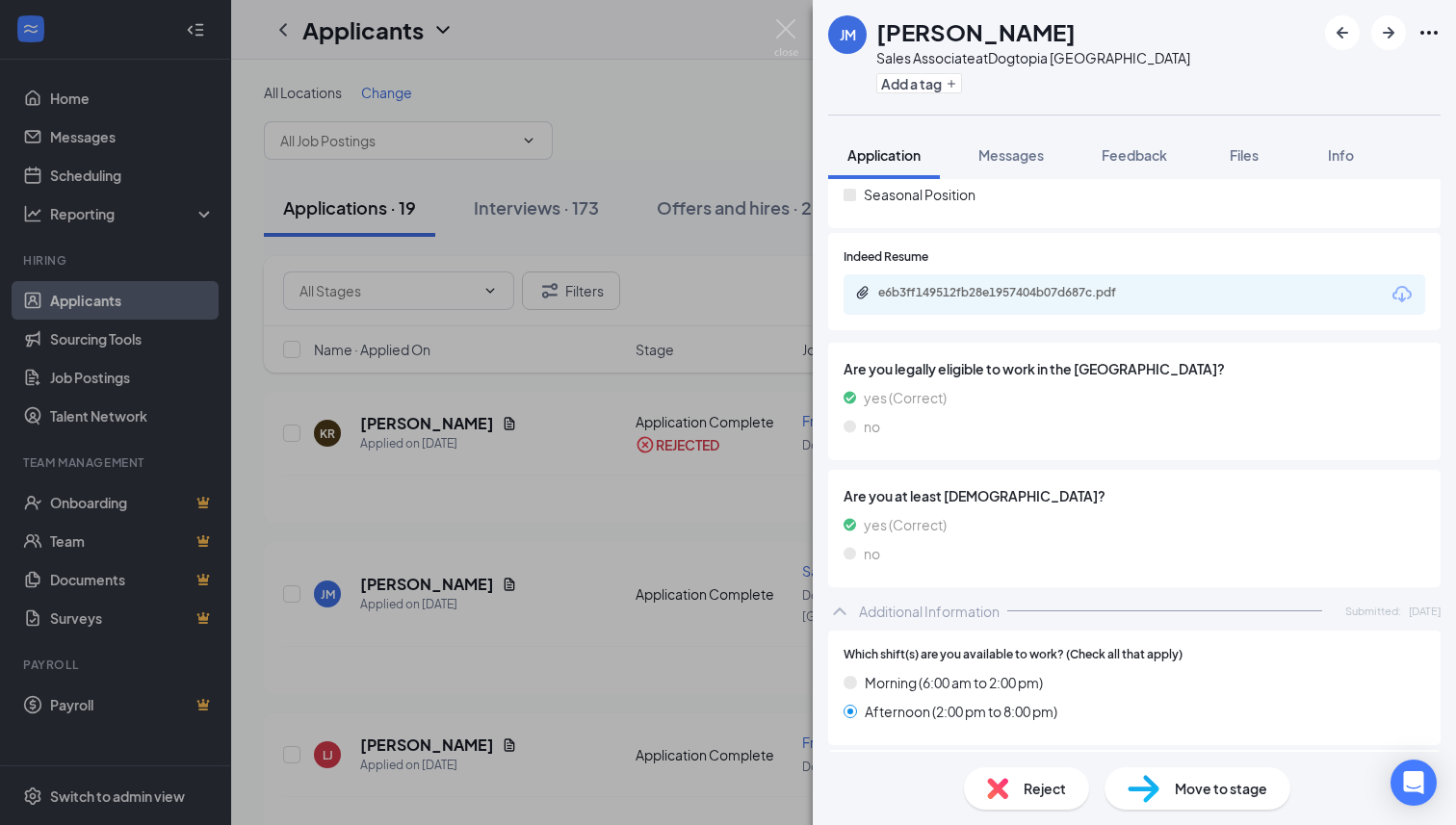
scroll to position [356, 0]
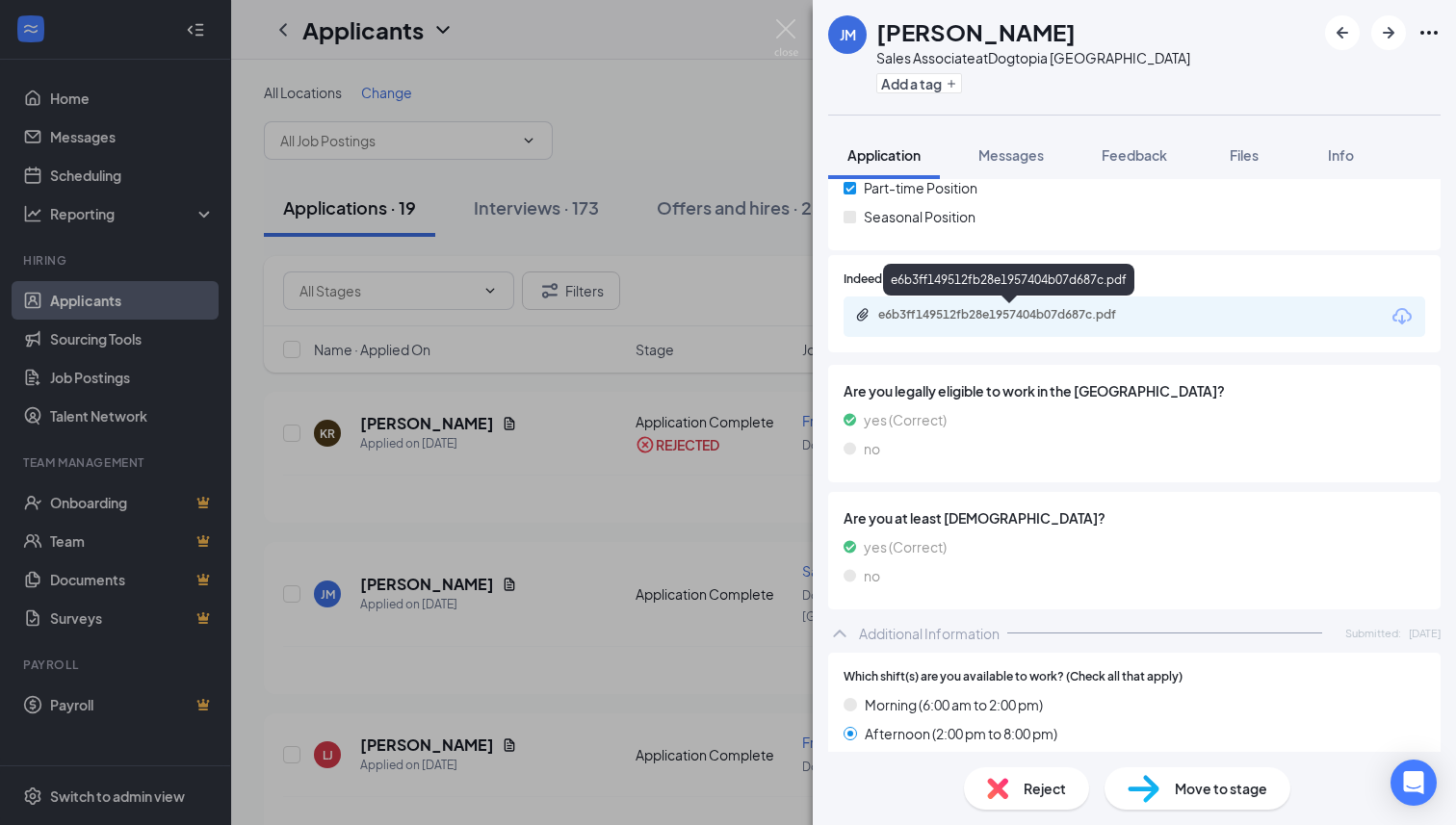
click at [1080, 315] on div "e6b3ff149512fb28e1957404b07d687c.pdf" at bounding box center [1013, 315] width 269 height 16
click at [1085, 66] on div "Sales Associate at [GEOGRAPHIC_DATA]" at bounding box center [1034, 58] width 314 height 20
click at [1086, 55] on div "Sales Associate at [GEOGRAPHIC_DATA]" at bounding box center [1034, 58] width 314 height 20
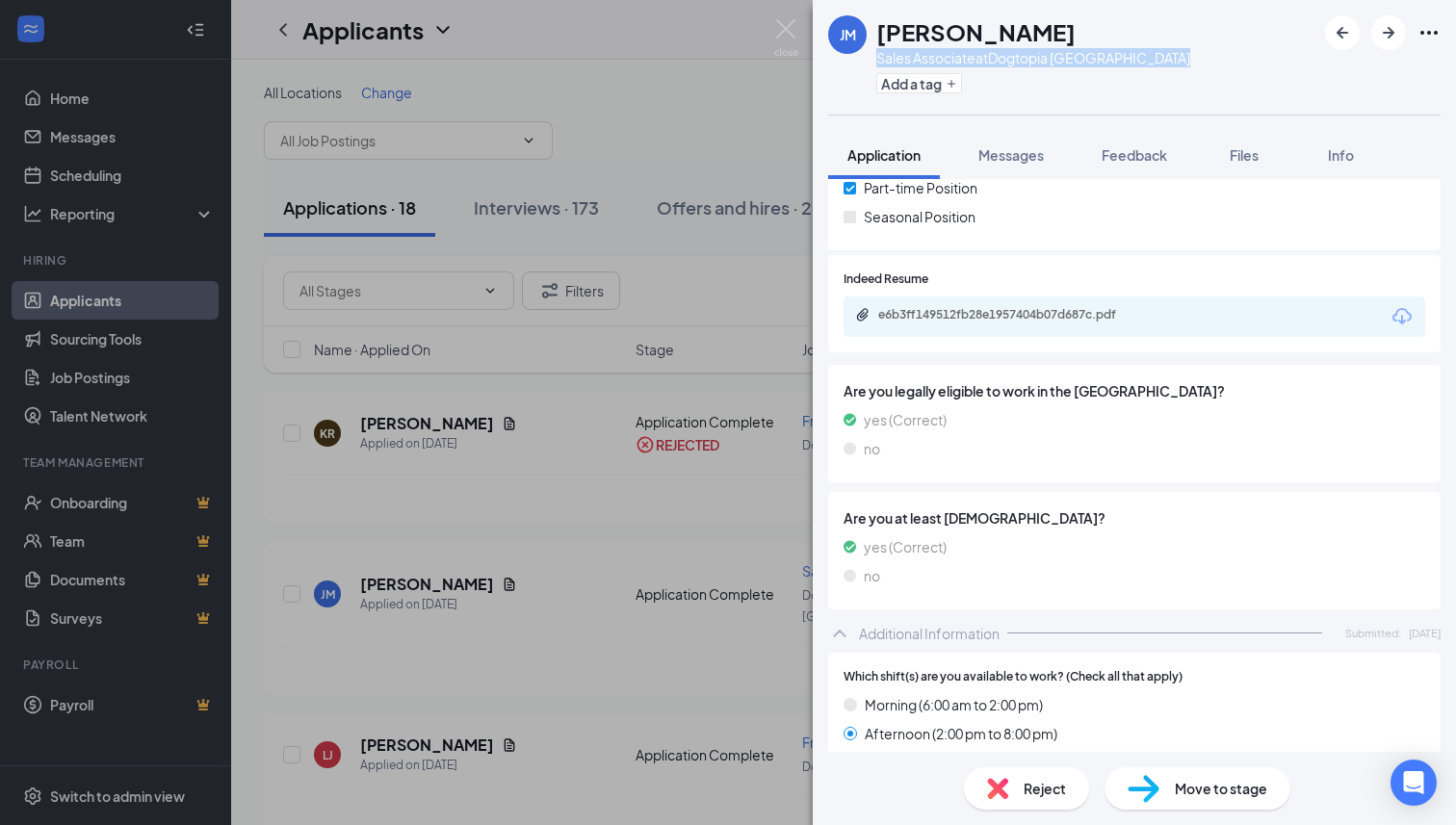
click at [1086, 55] on div "Sales Associate at [GEOGRAPHIC_DATA]" at bounding box center [1034, 58] width 314 height 20
click at [1131, 152] on span "Feedback" at bounding box center [1134, 155] width 66 height 18
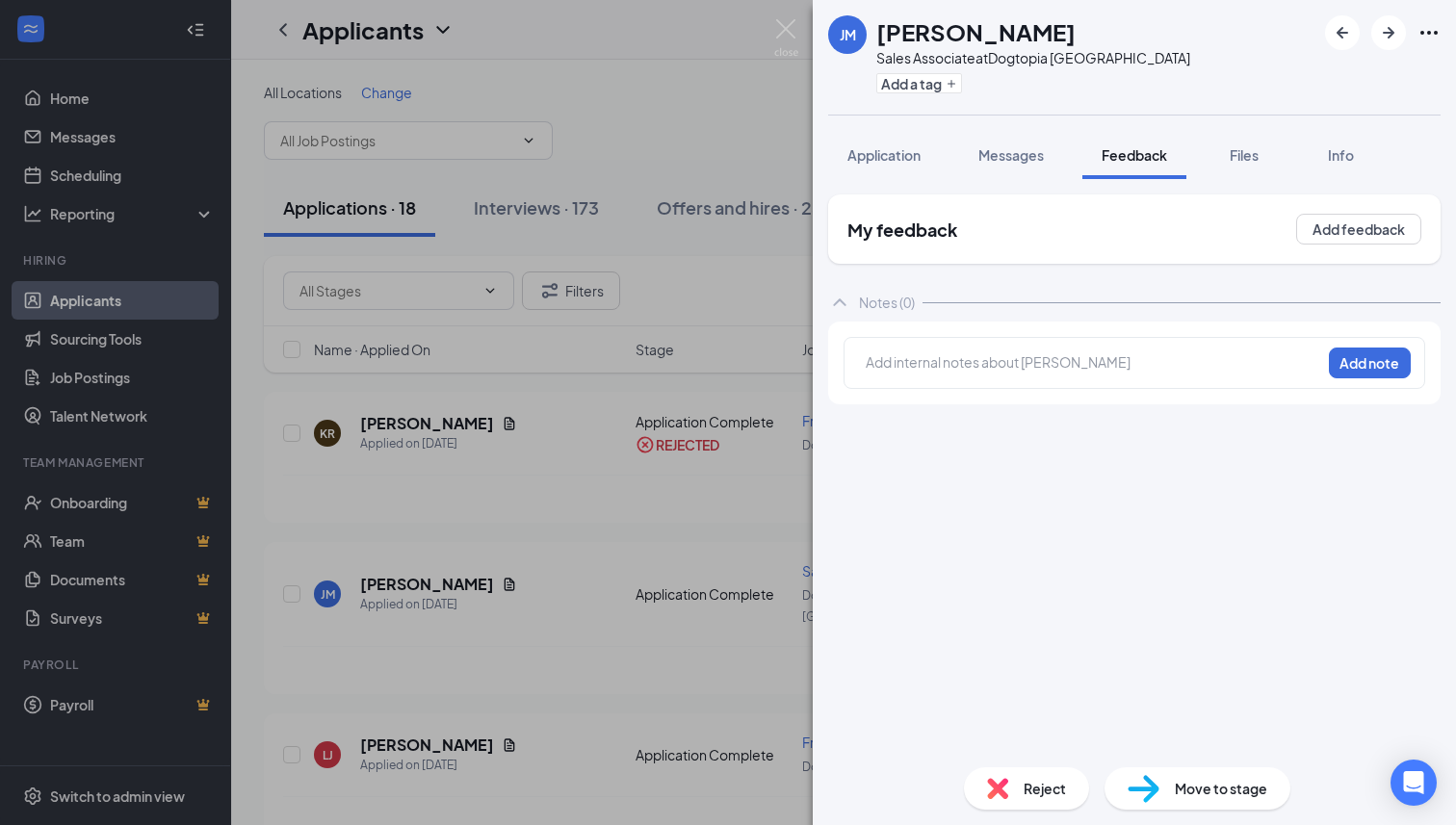
click at [1047, 362] on div at bounding box center [1093, 362] width 454 height 21
click at [1362, 363] on button "Add note" at bounding box center [1370, 362] width 82 height 30
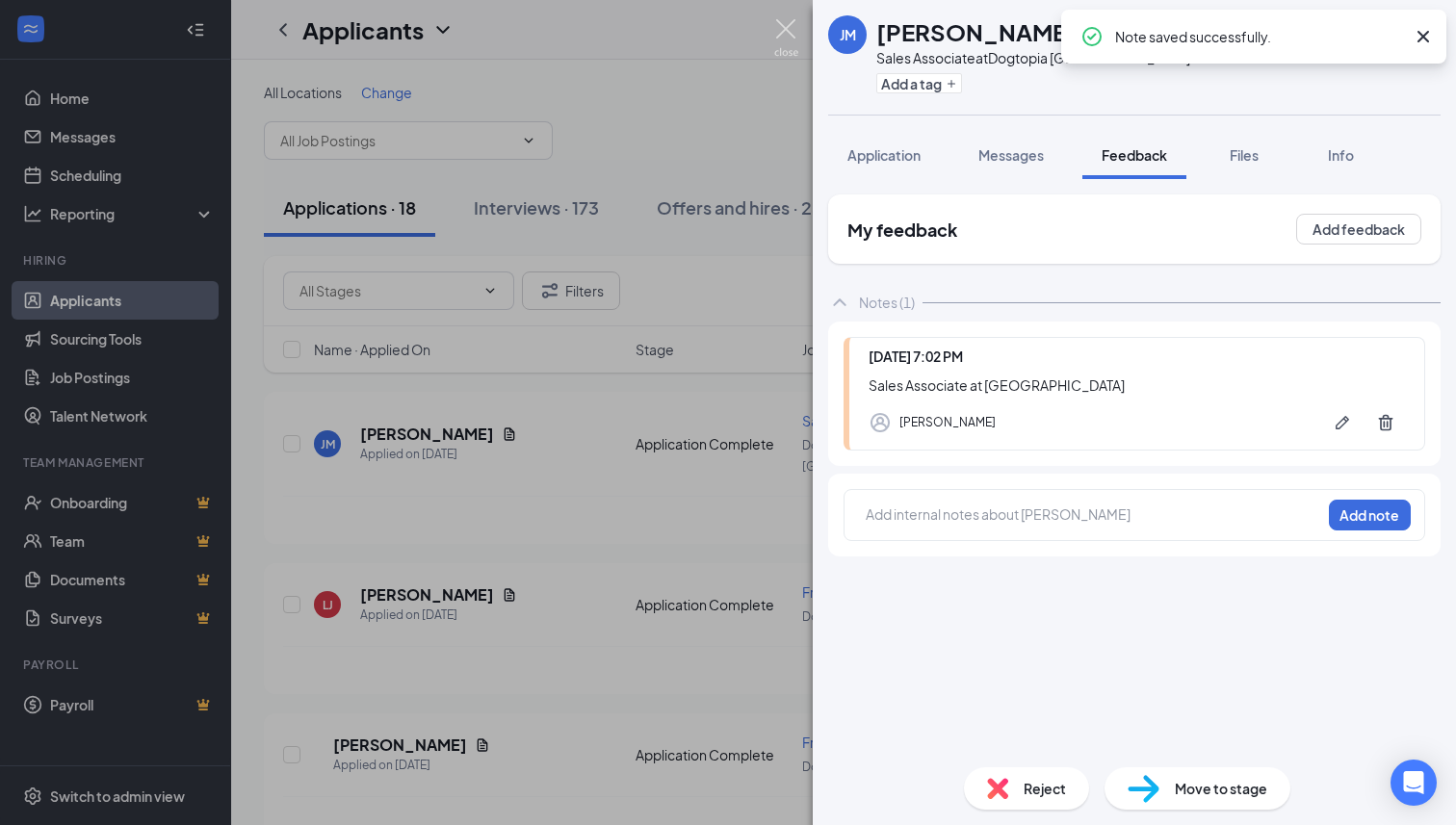
click at [783, 27] on img at bounding box center [786, 38] width 25 height 37
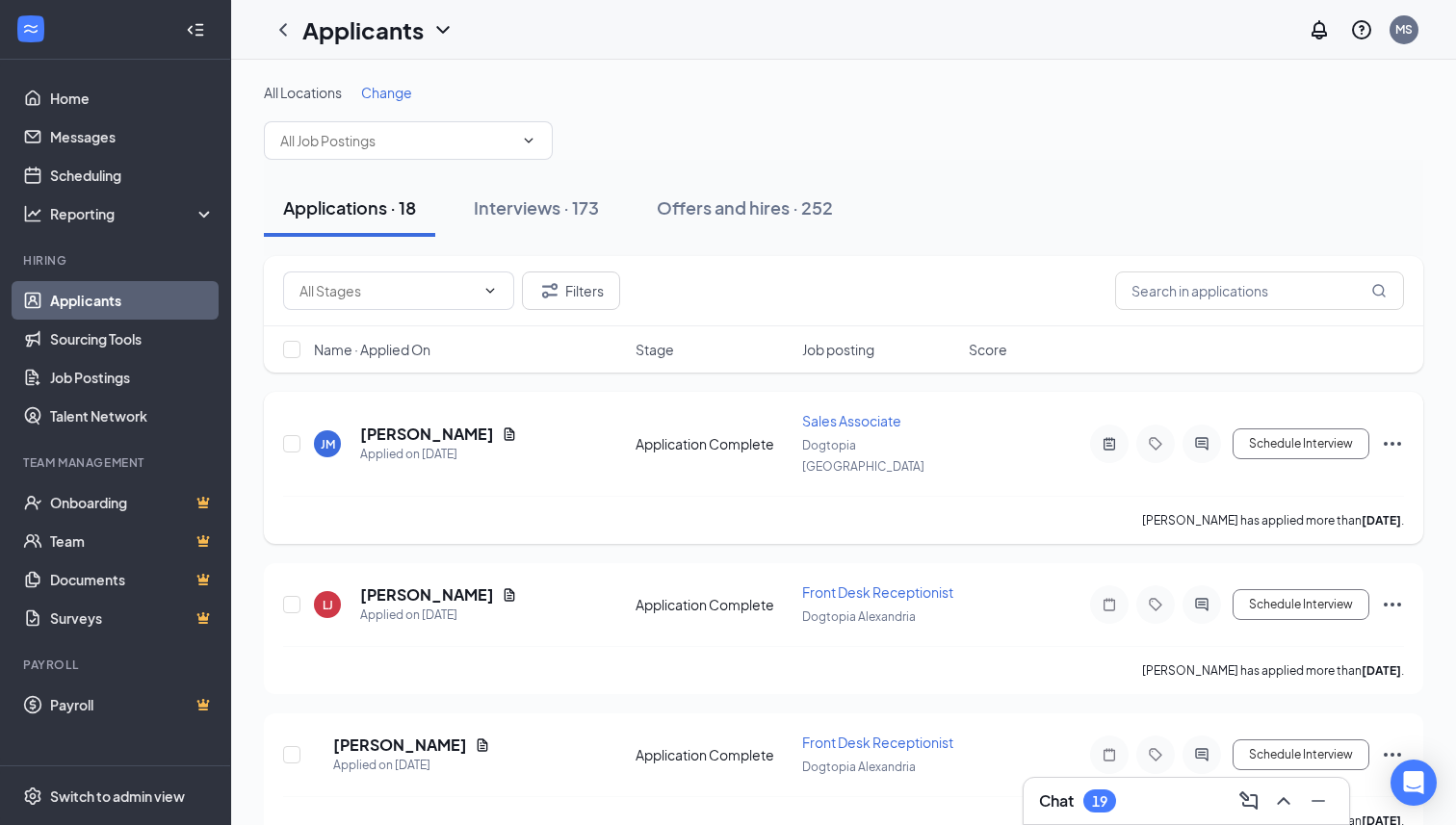
click at [1411, 431] on div "[PERSON_NAME] Applied on [DATE] Application Complete Sales Associate Dogtopia […" at bounding box center [844, 468] width 1159 height 152
click at [1402, 433] on icon "Ellipses" at bounding box center [1393, 444] width 24 height 24
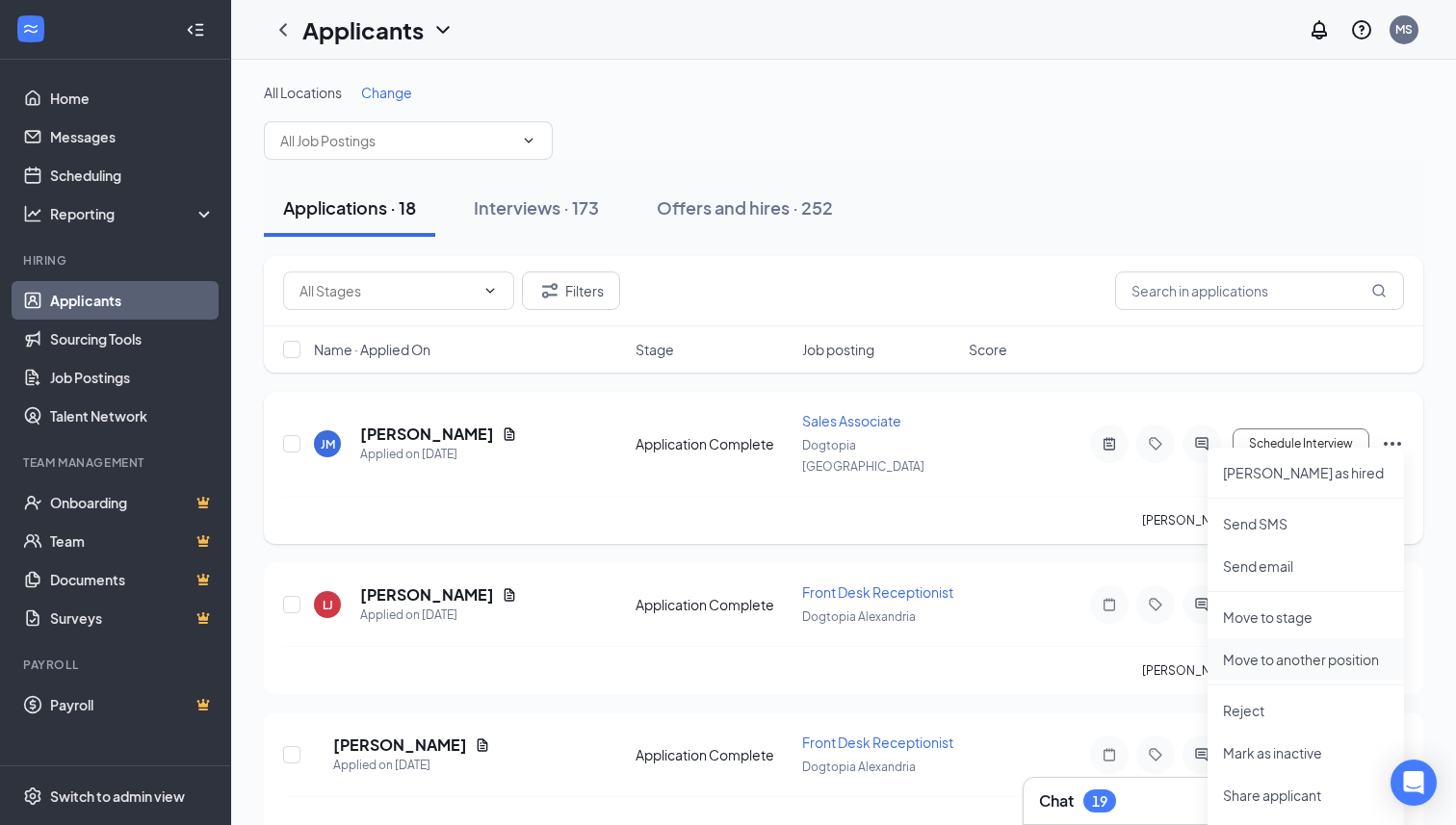
click at [1234, 666] on p "Move to another position" at bounding box center [1306, 660] width 166 height 20
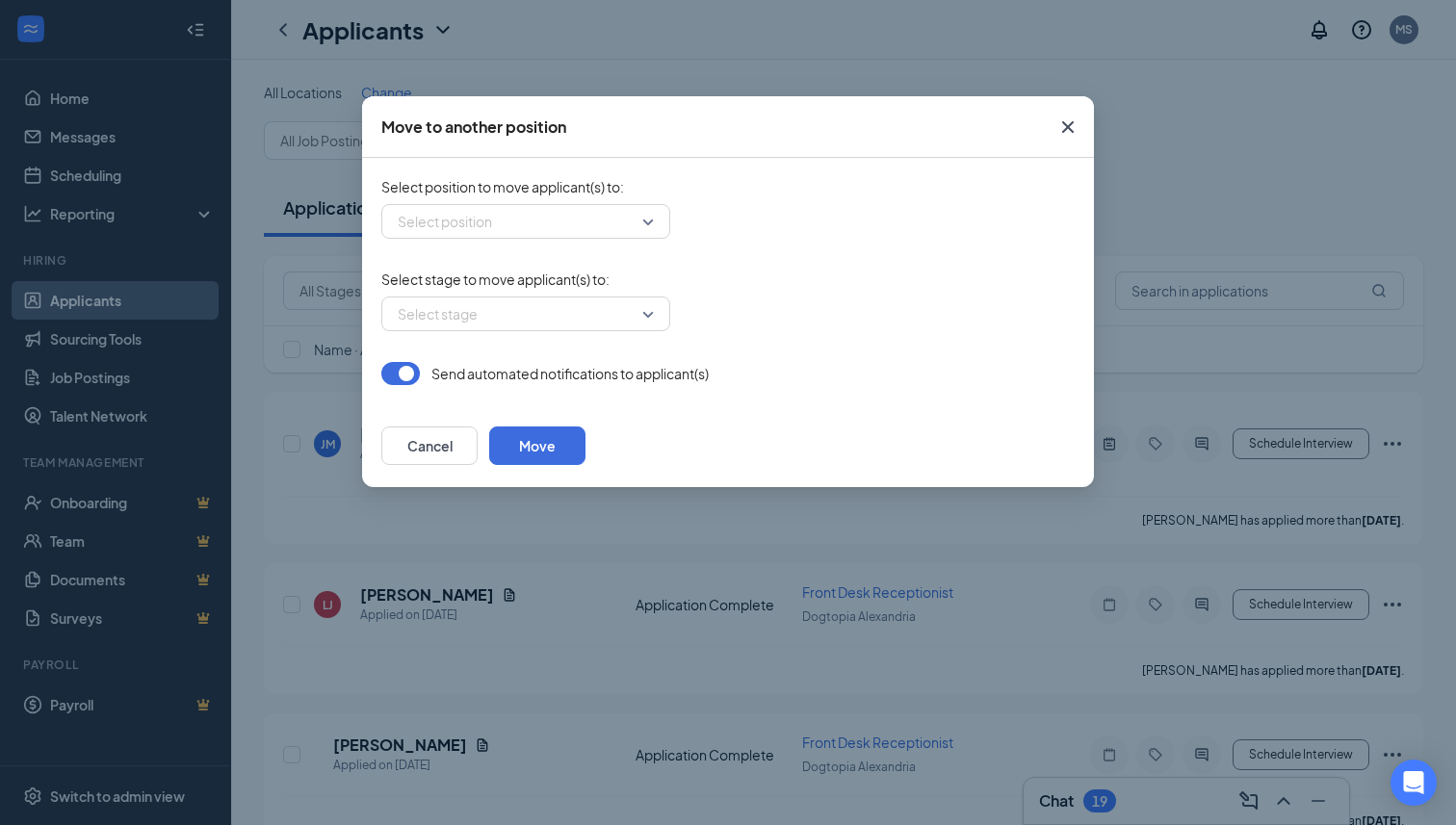
click at [534, 241] on form "Select position to move applicant(s) to : Select position Select stage to move …" at bounding box center [728, 281] width 694 height 208
click at [534, 223] on input "search" at bounding box center [519, 221] width 252 height 32
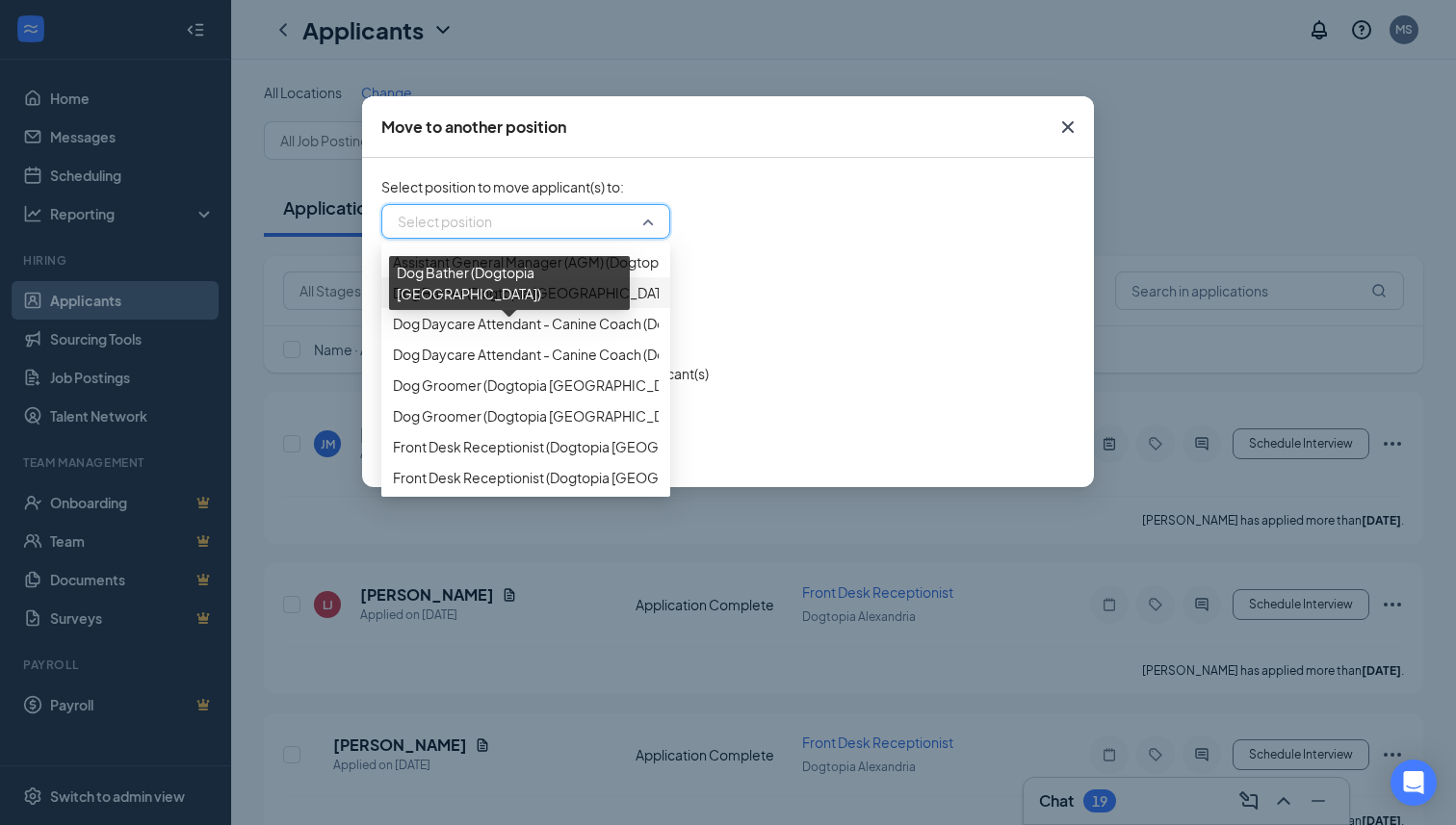
click at [518, 303] on span "Dog Bather (Dogtopia [GEOGRAPHIC_DATA])" at bounding box center [534, 293] width 284 height 22
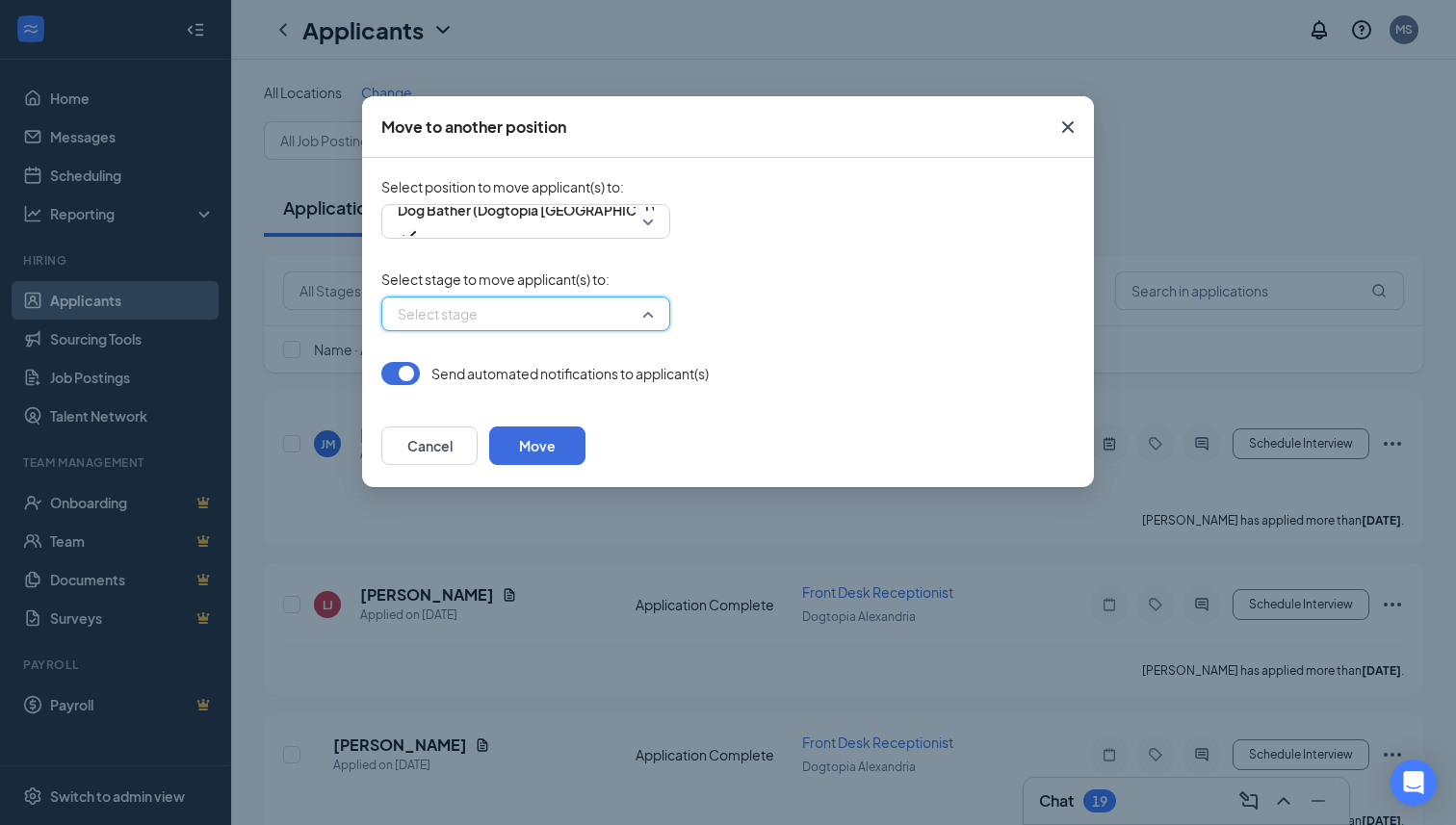
click at [518, 310] on input "search" at bounding box center [519, 313] width 252 height 32
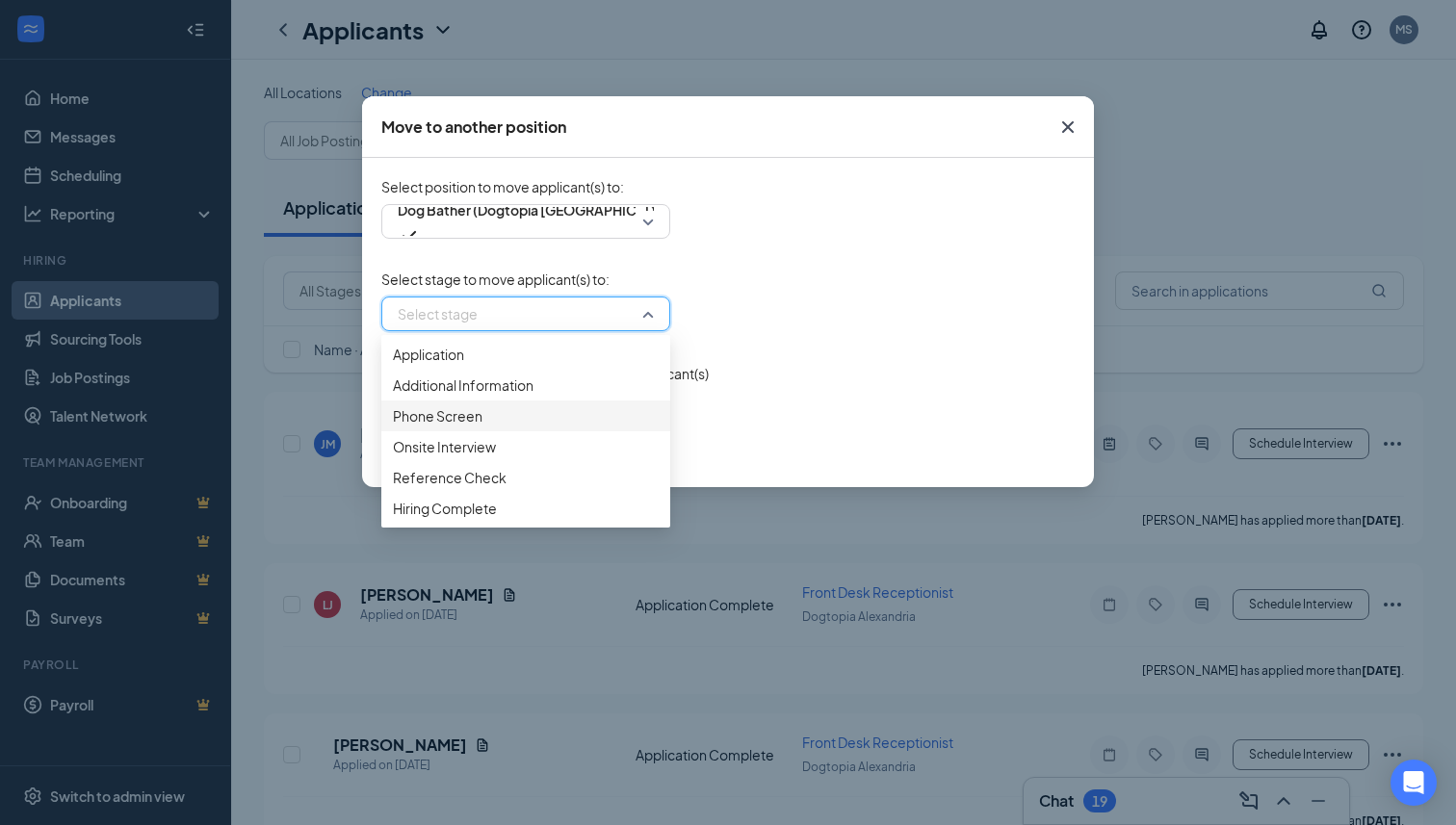
click at [494, 426] on span "Phone Screen" at bounding box center [526, 416] width 266 height 22
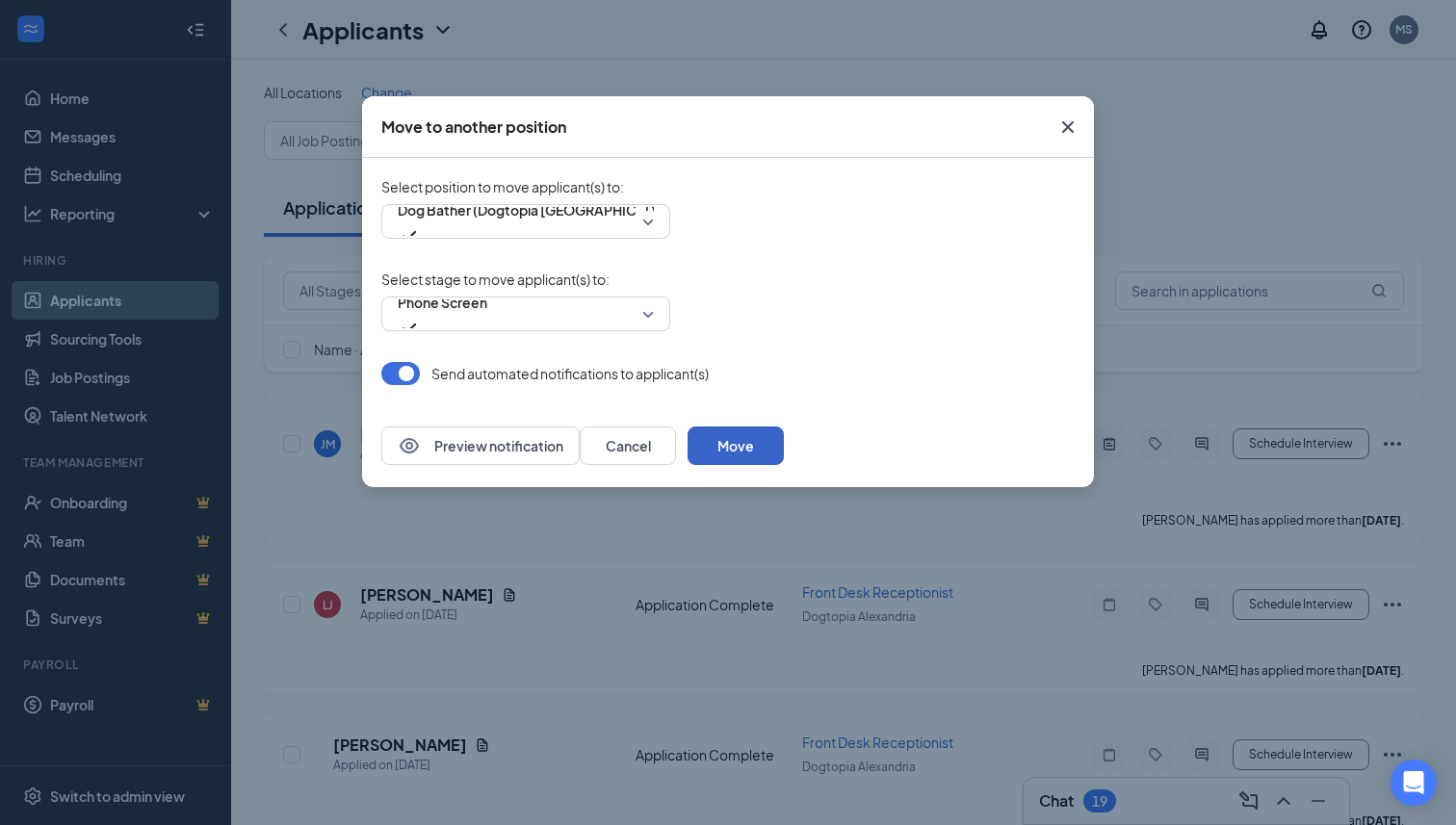
click at [784, 448] on button "Move" at bounding box center [736, 445] width 96 height 38
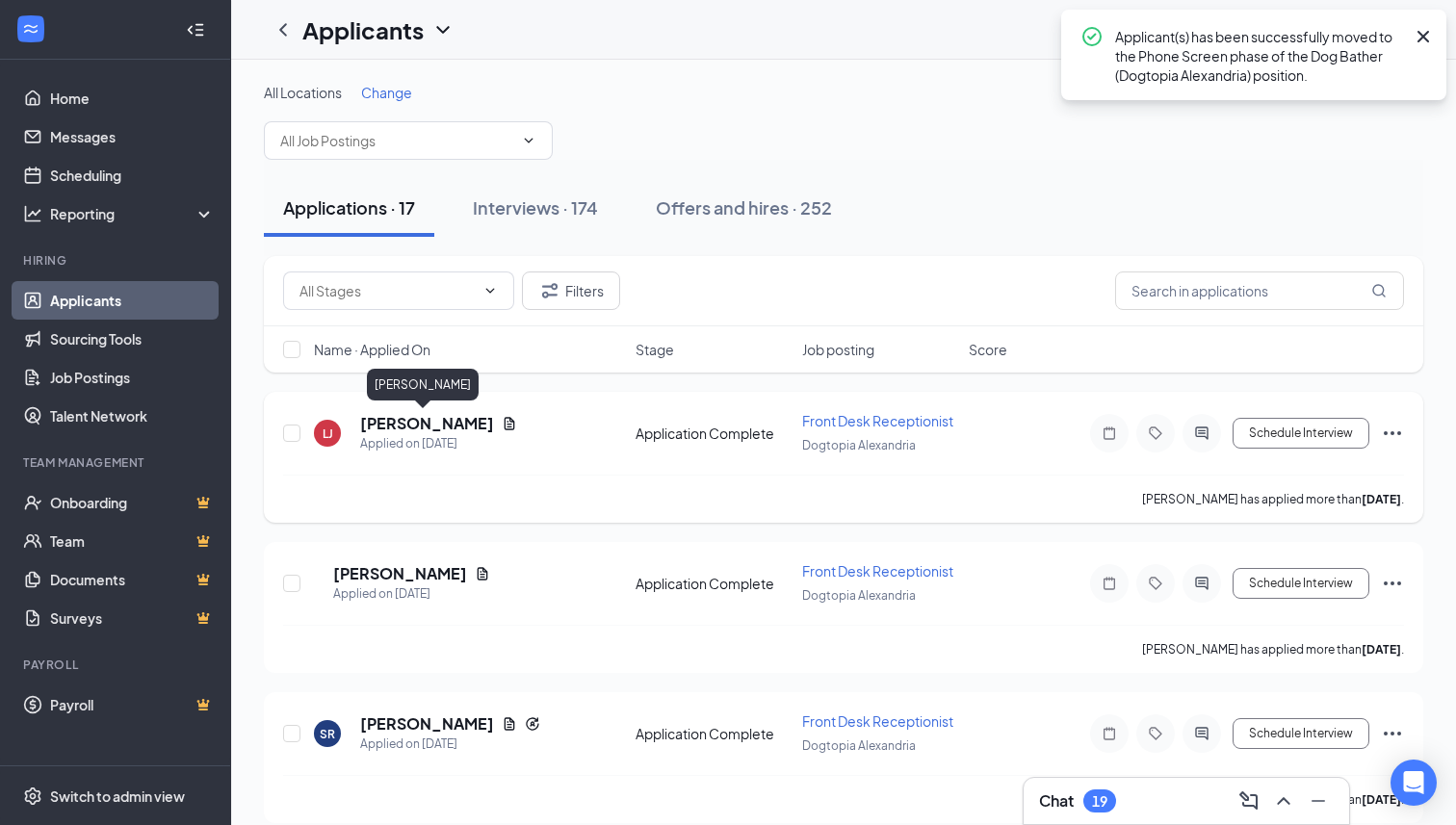
click at [464, 420] on h5 "[PERSON_NAME]" at bounding box center [427, 423] width 134 height 22
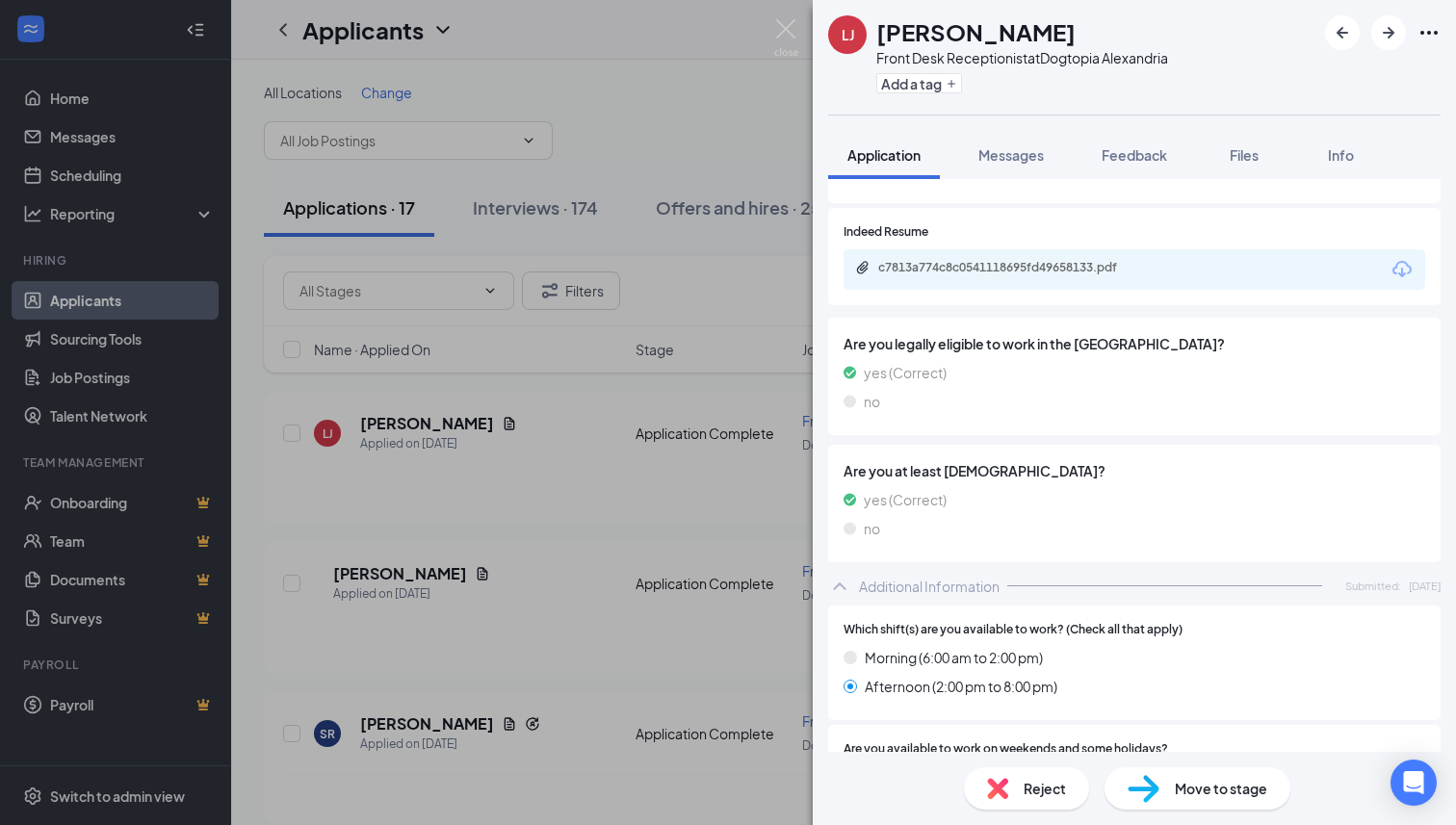
scroll to position [336, 0]
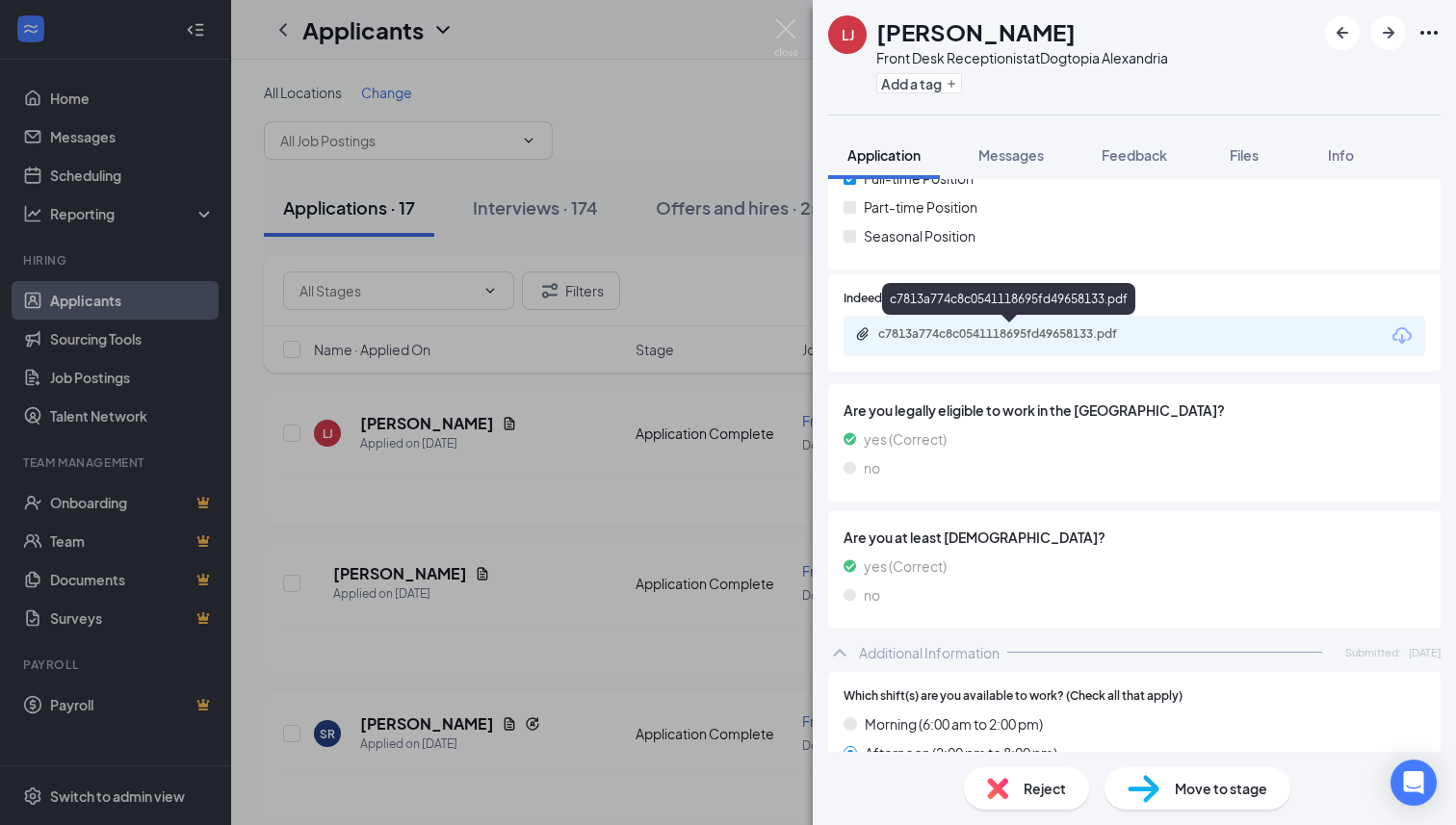
click at [1083, 326] on div "c7813a774c8c0541118695fd49658133.pdf" at bounding box center [1013, 334] width 269 height 16
click at [1008, 804] on div "Reject" at bounding box center [1026, 788] width 125 height 42
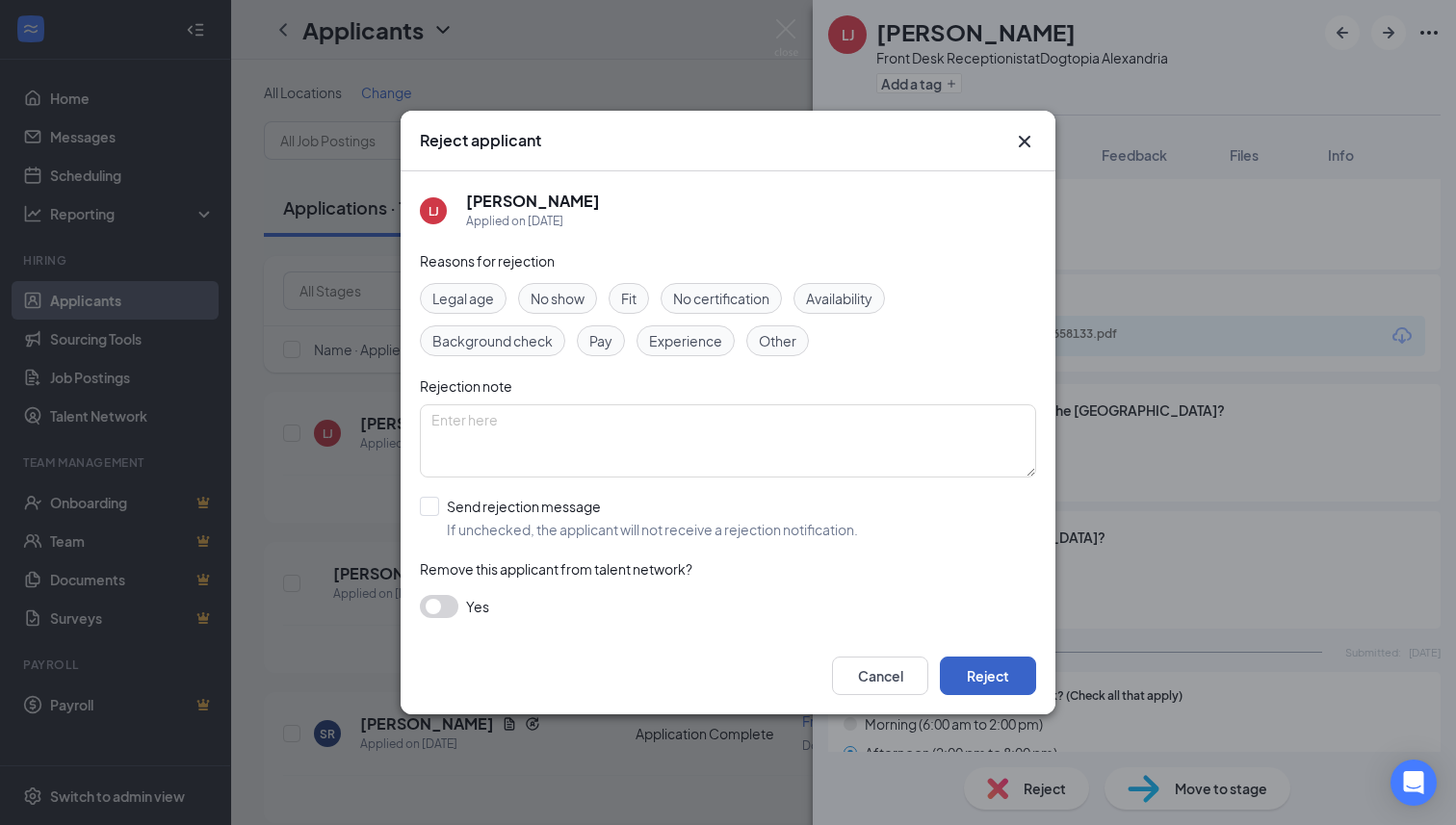
click at [999, 670] on button "Reject" at bounding box center [988, 675] width 96 height 38
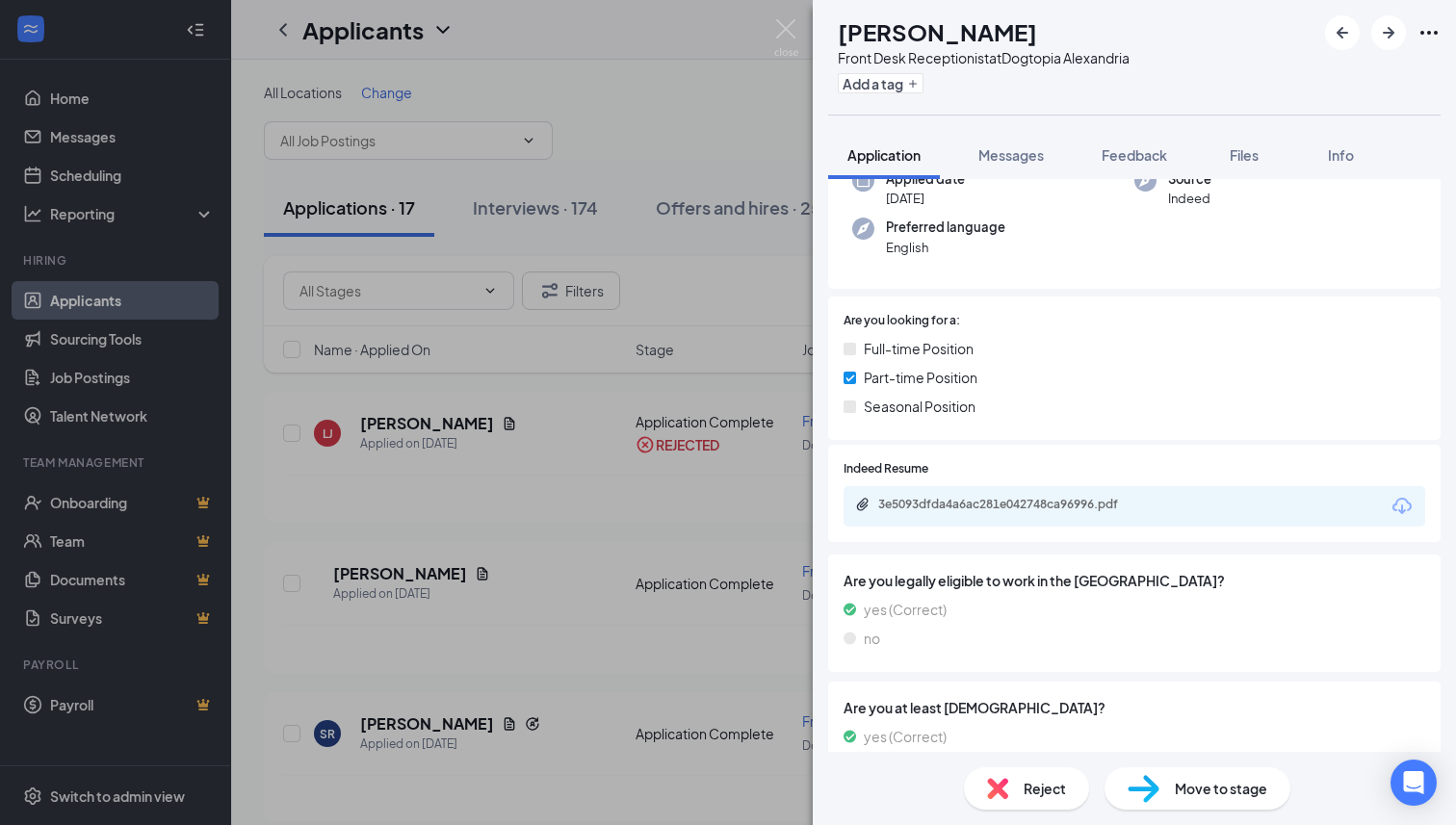
scroll to position [161, 0]
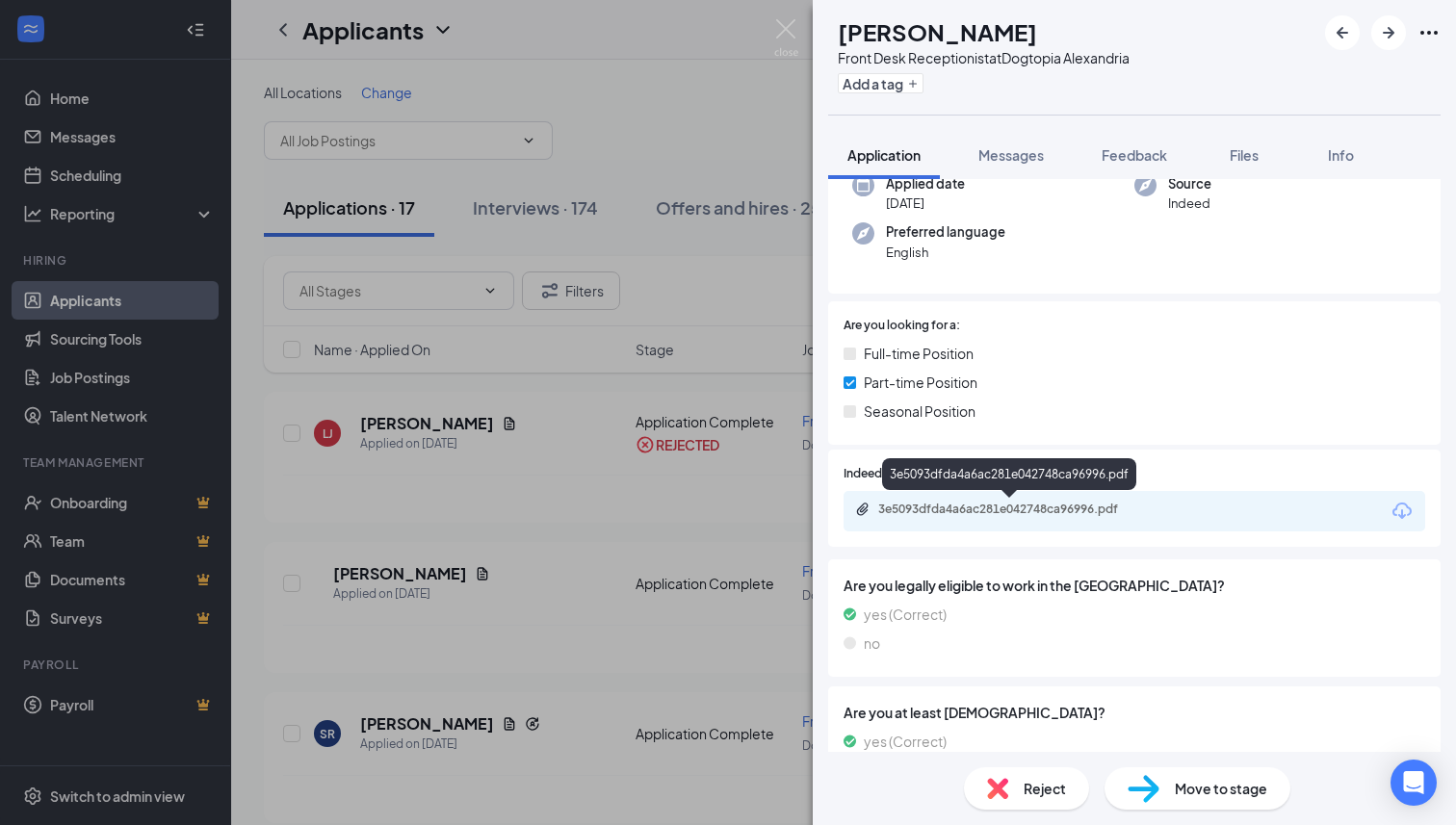
click at [1005, 507] on div "3e5093dfda4a6ac281e042748ca96996.pdf" at bounding box center [1013, 510] width 269 height 16
click at [1163, 794] on div "Move to stage" at bounding box center [1197, 788] width 186 height 42
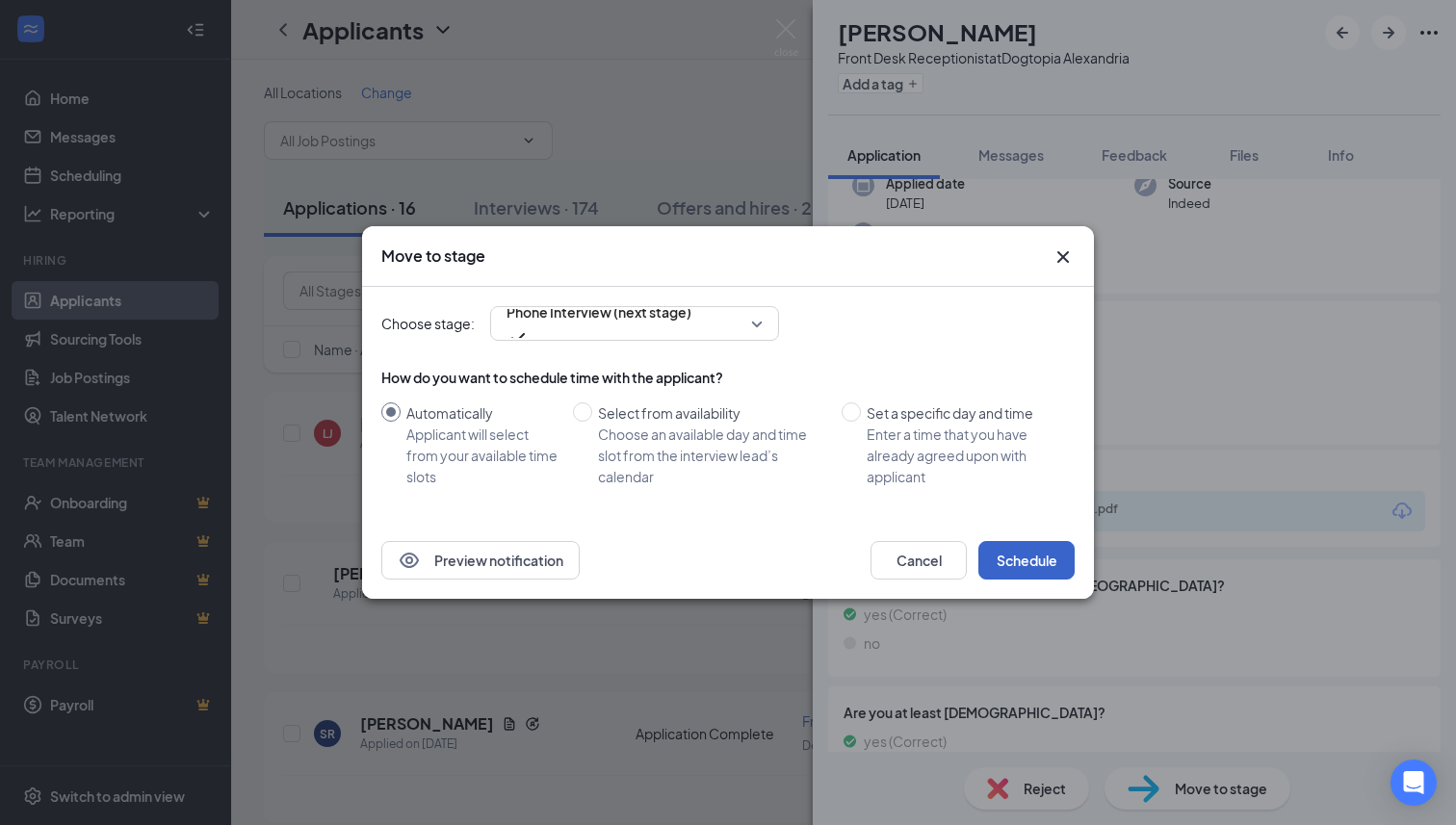
click at [1006, 564] on button "Schedule" at bounding box center [1027, 560] width 96 height 38
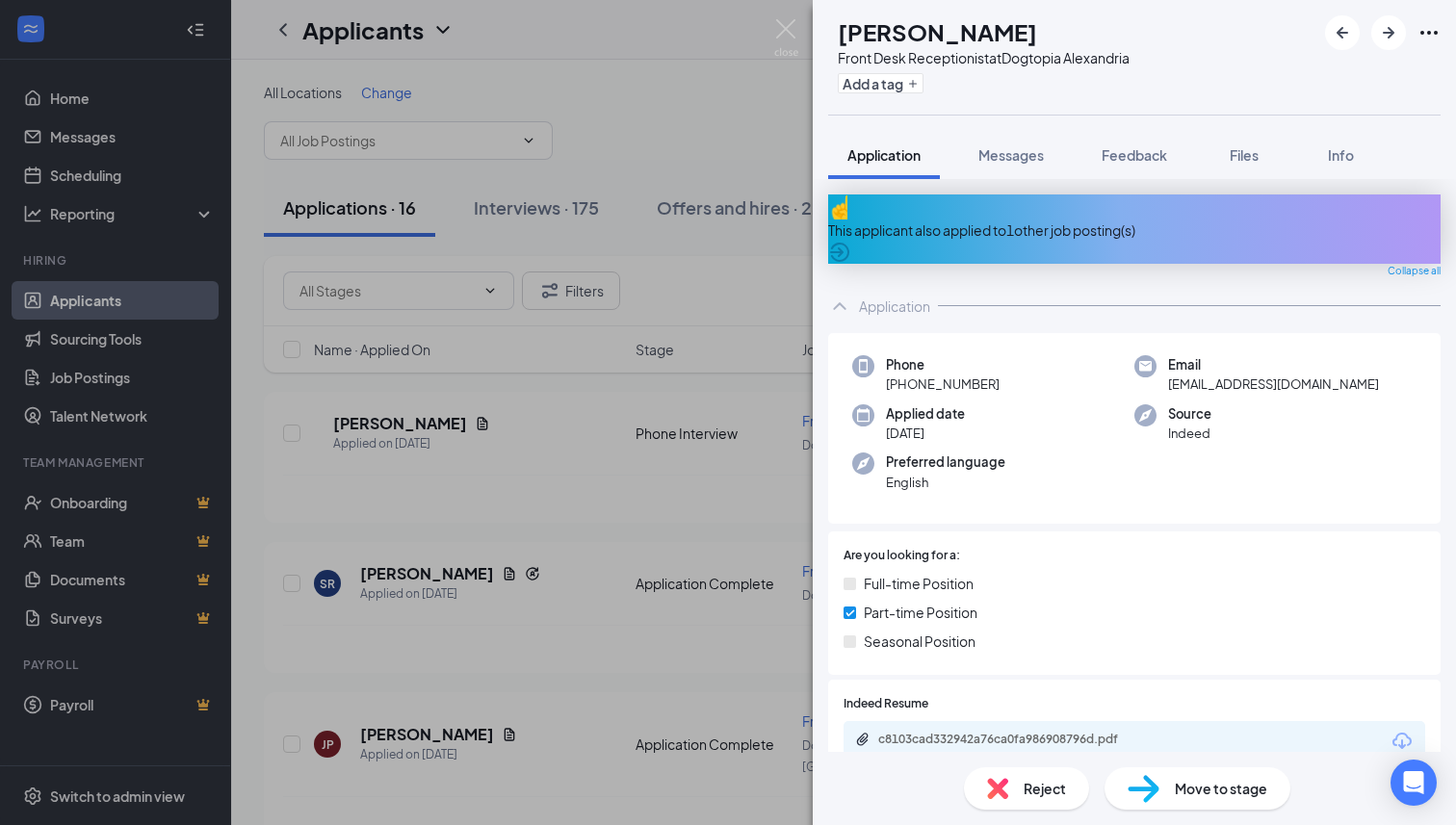
click at [1137, 219] on div "This applicant also applied to 1 other job posting(s)" at bounding box center [1134, 230] width 612 height 22
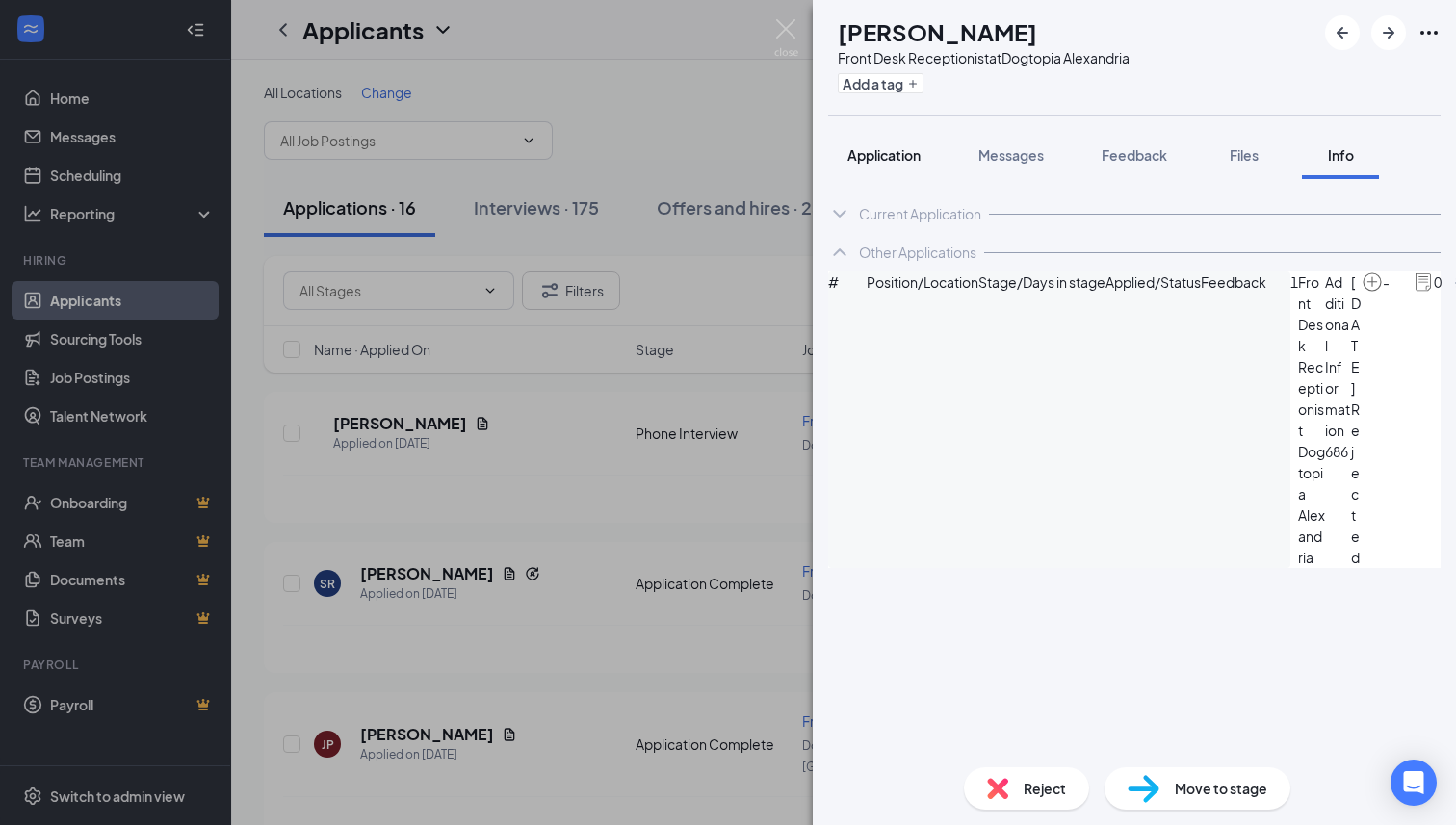
click at [897, 154] on span "Application" at bounding box center [884, 155] width 73 height 18
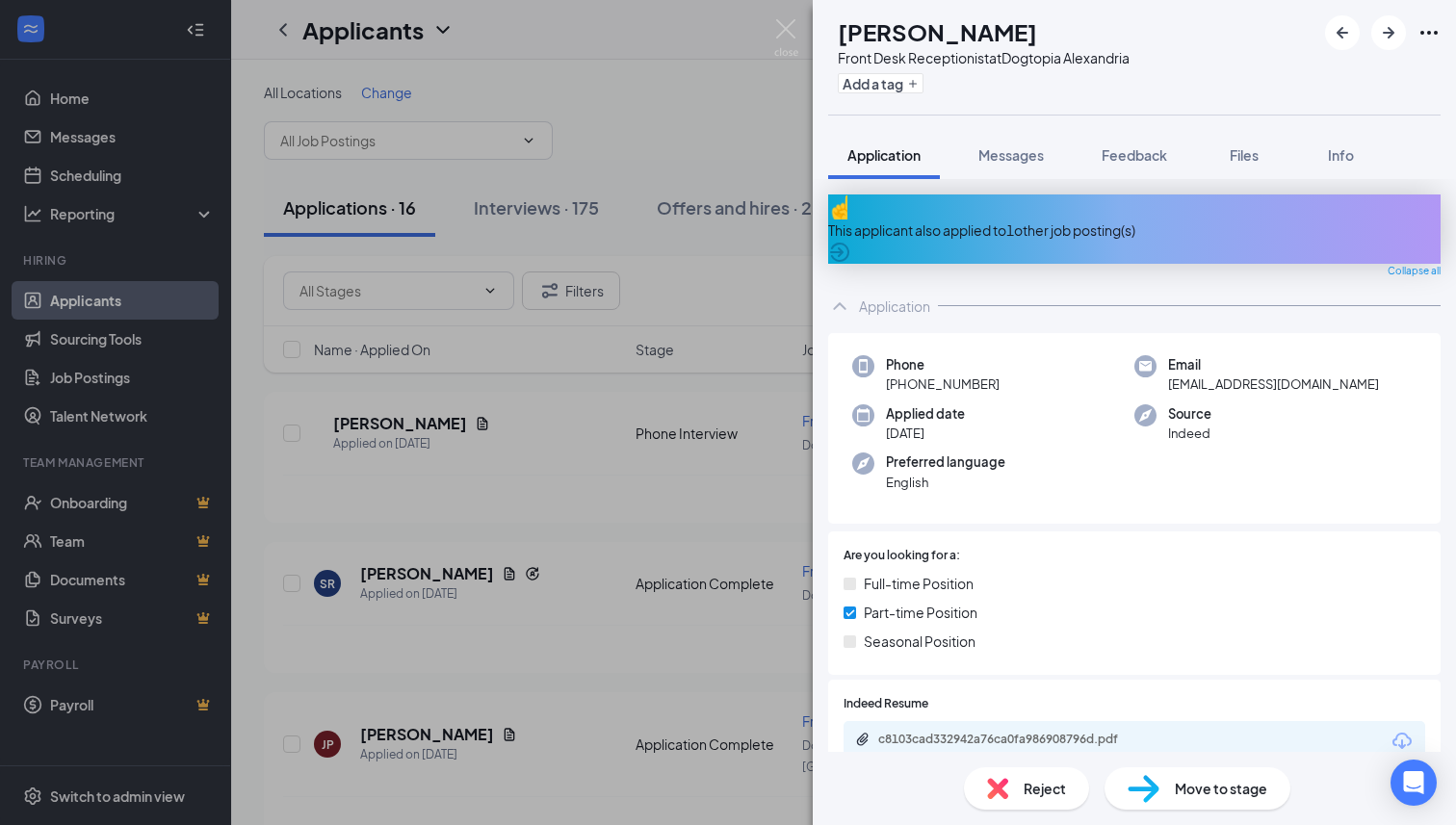
click at [1018, 790] on div "Reject" at bounding box center [1026, 788] width 125 height 42
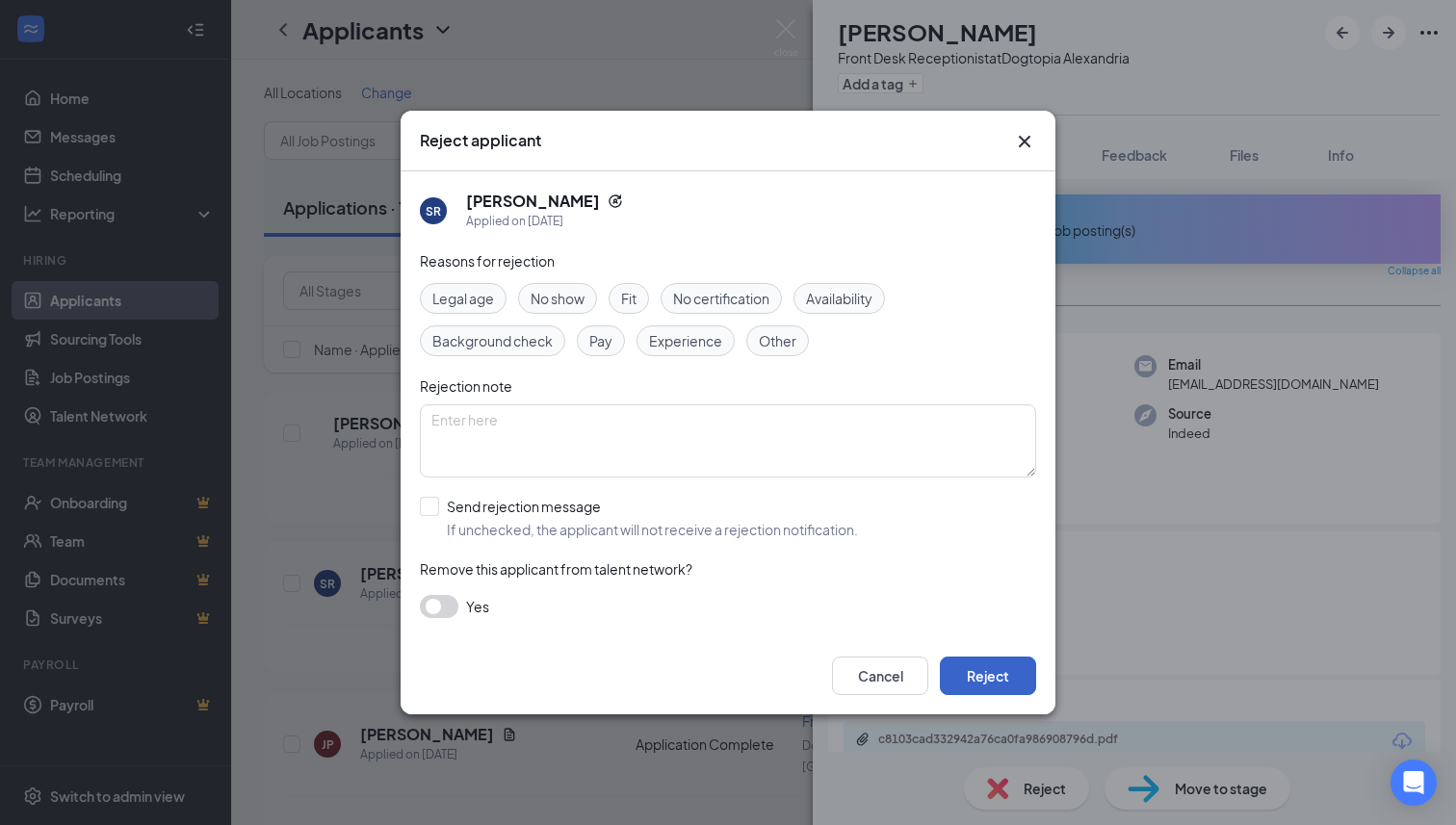
click at [1005, 688] on button "Reject" at bounding box center [988, 675] width 96 height 38
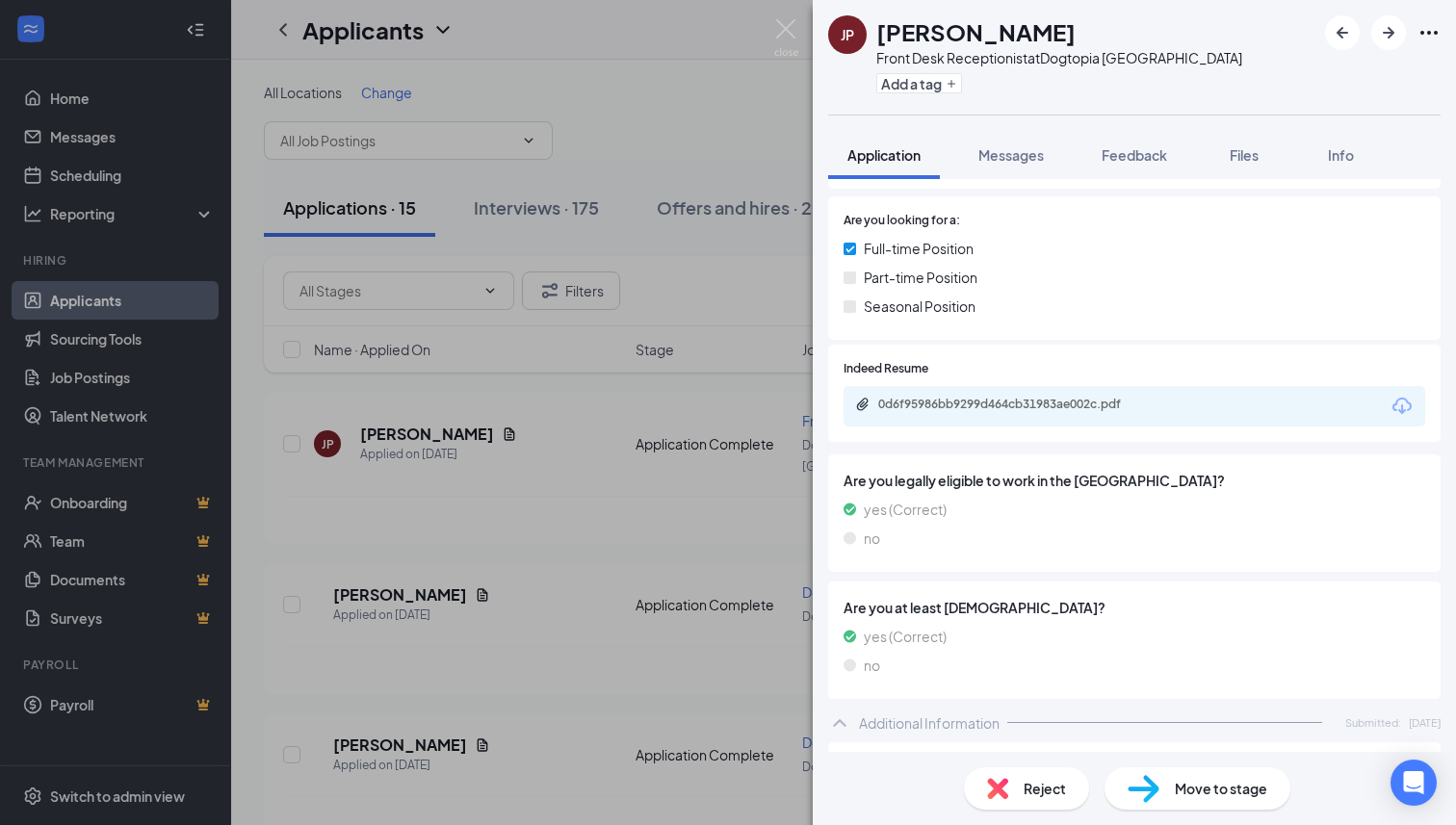
scroll to position [113, 0]
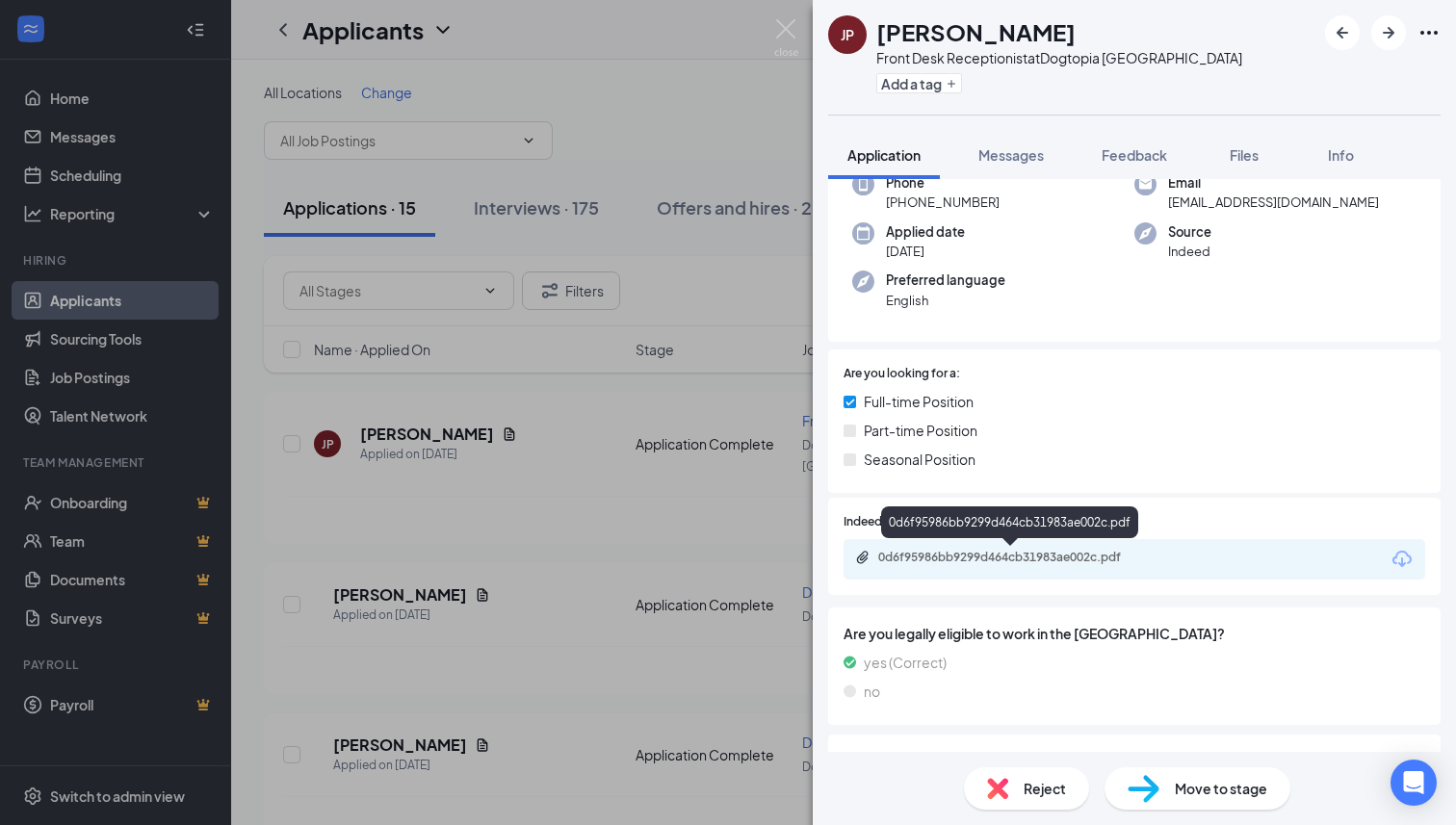
click at [998, 545] on div "0d6f95986bb9299d464cb31983ae002c.pdf" at bounding box center [1010, 526] width 257 height 39
click at [998, 553] on div "0d6f95986bb9299d464cb31983ae002c.pdf" at bounding box center [1013, 558] width 269 height 16
click at [1165, 789] on div "Move to stage" at bounding box center [1197, 788] width 186 height 42
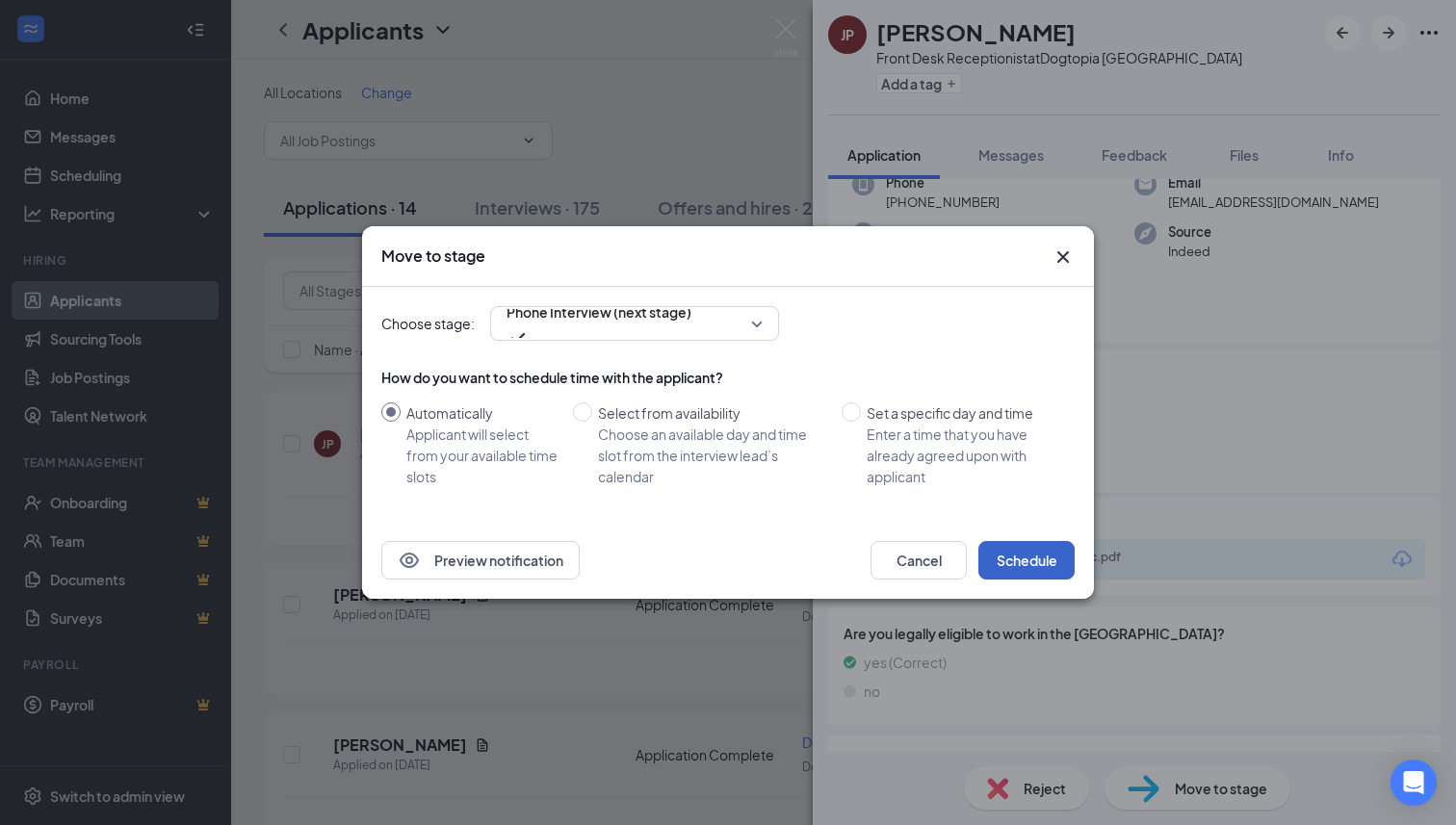
click at [1025, 558] on button "Schedule" at bounding box center [1027, 560] width 96 height 38
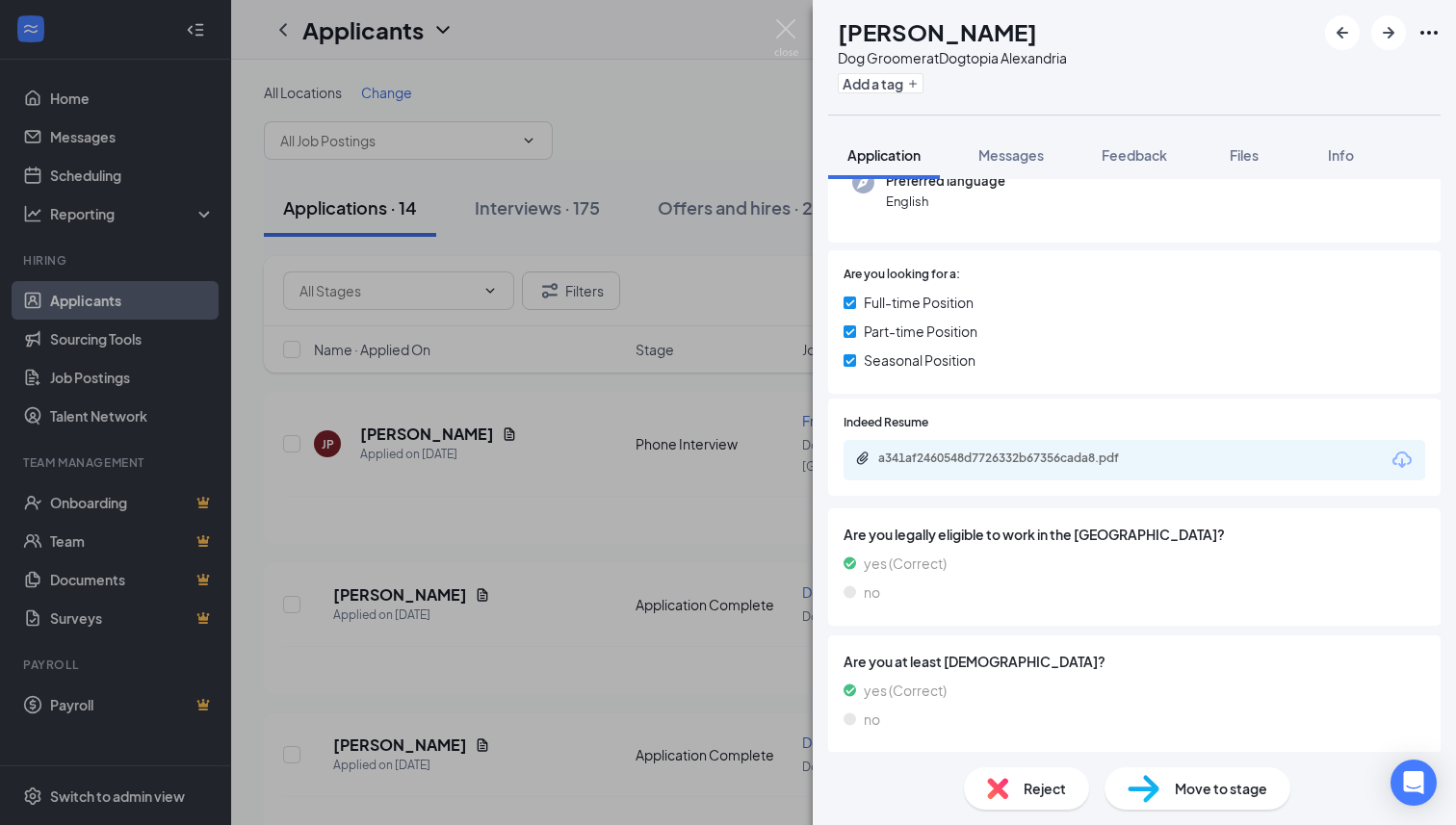
scroll to position [198, 0]
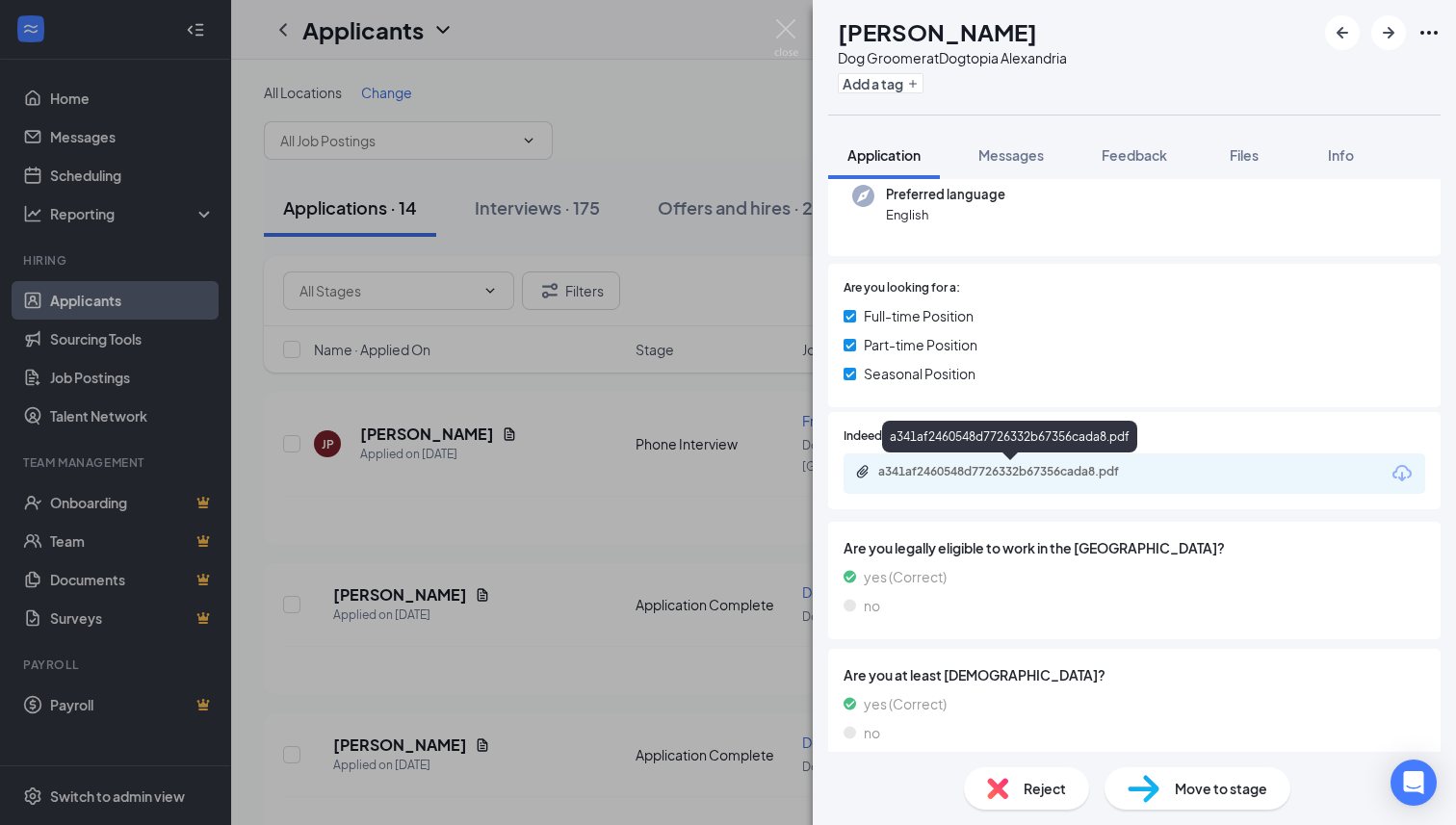
click at [1018, 470] on div "a341af2460548d7726332b67356cada8.pdf" at bounding box center [1013, 471] width 269 height 16
click at [1067, 54] on div "Dog Groomer at Dogtopia [GEOGRAPHIC_DATA]" at bounding box center [952, 58] width 229 height 20
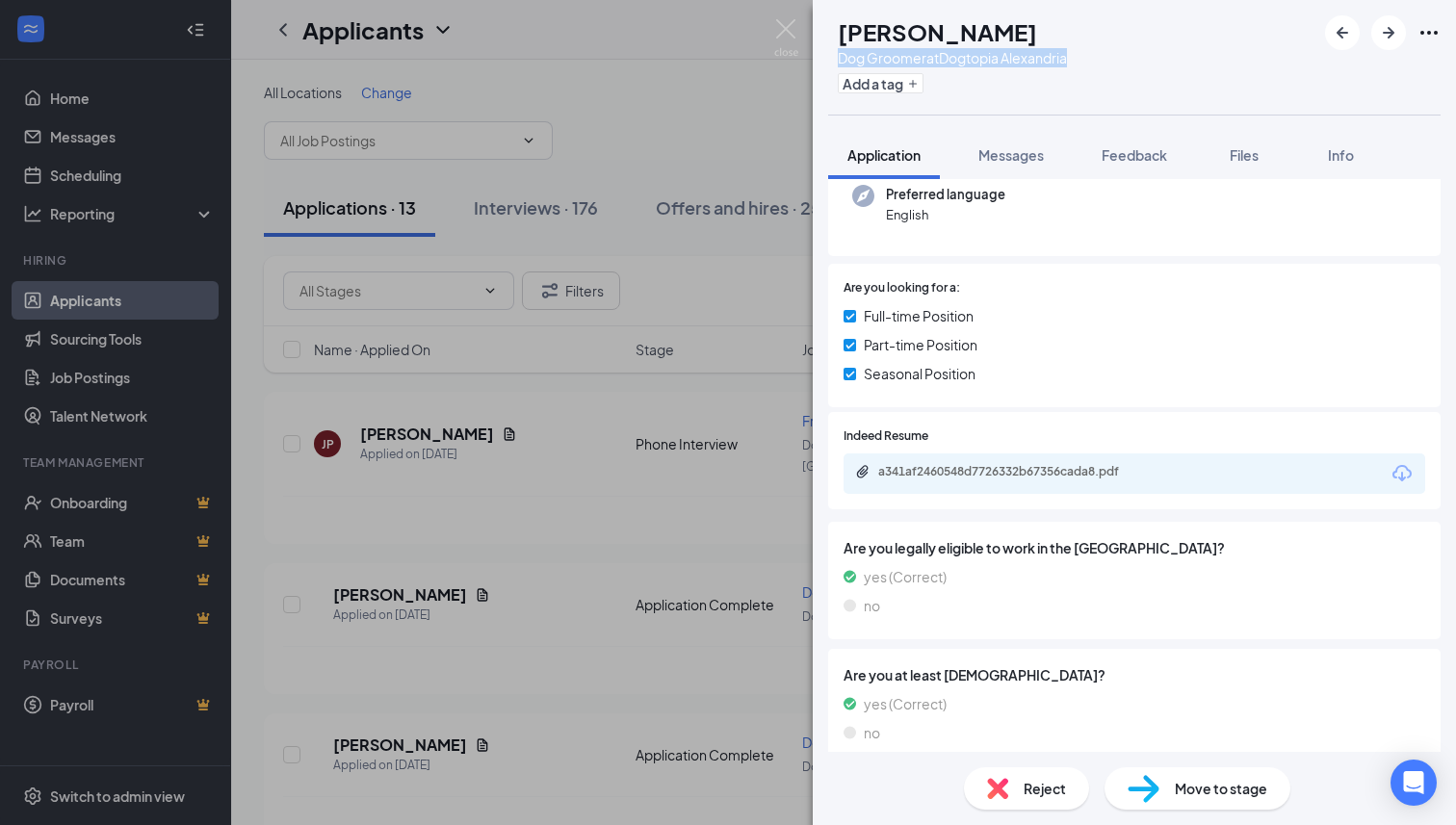
click at [1067, 54] on div "Dog Groomer at Dogtopia [GEOGRAPHIC_DATA]" at bounding box center [952, 58] width 229 height 20
copy div "Dog Groomer at Dogtopia [GEOGRAPHIC_DATA]"
click at [1129, 161] on span "Feedback" at bounding box center [1134, 155] width 66 height 18
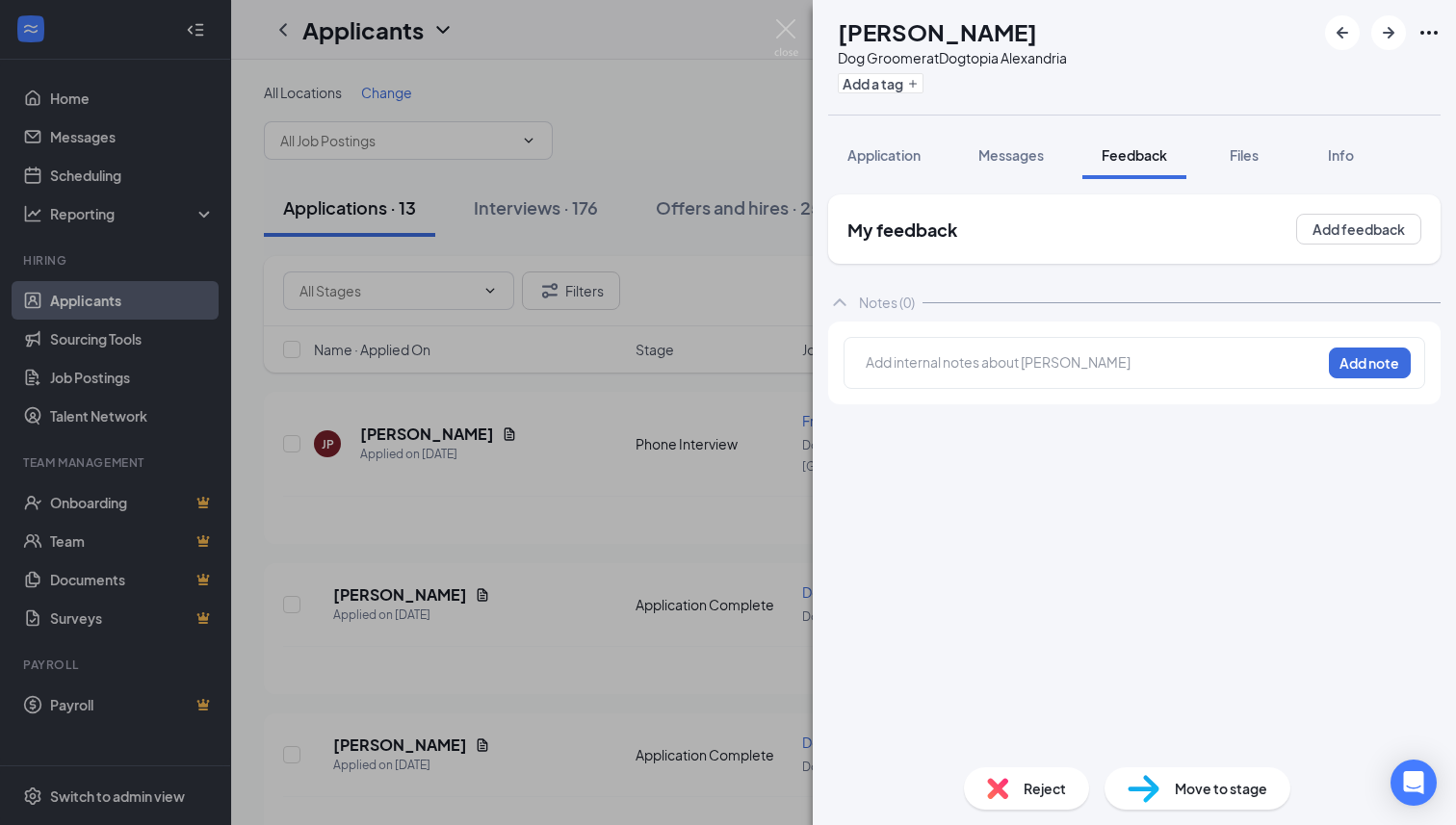
click at [1068, 356] on div at bounding box center [1093, 362] width 454 height 21
click at [1374, 363] on button "Add note" at bounding box center [1370, 362] width 82 height 30
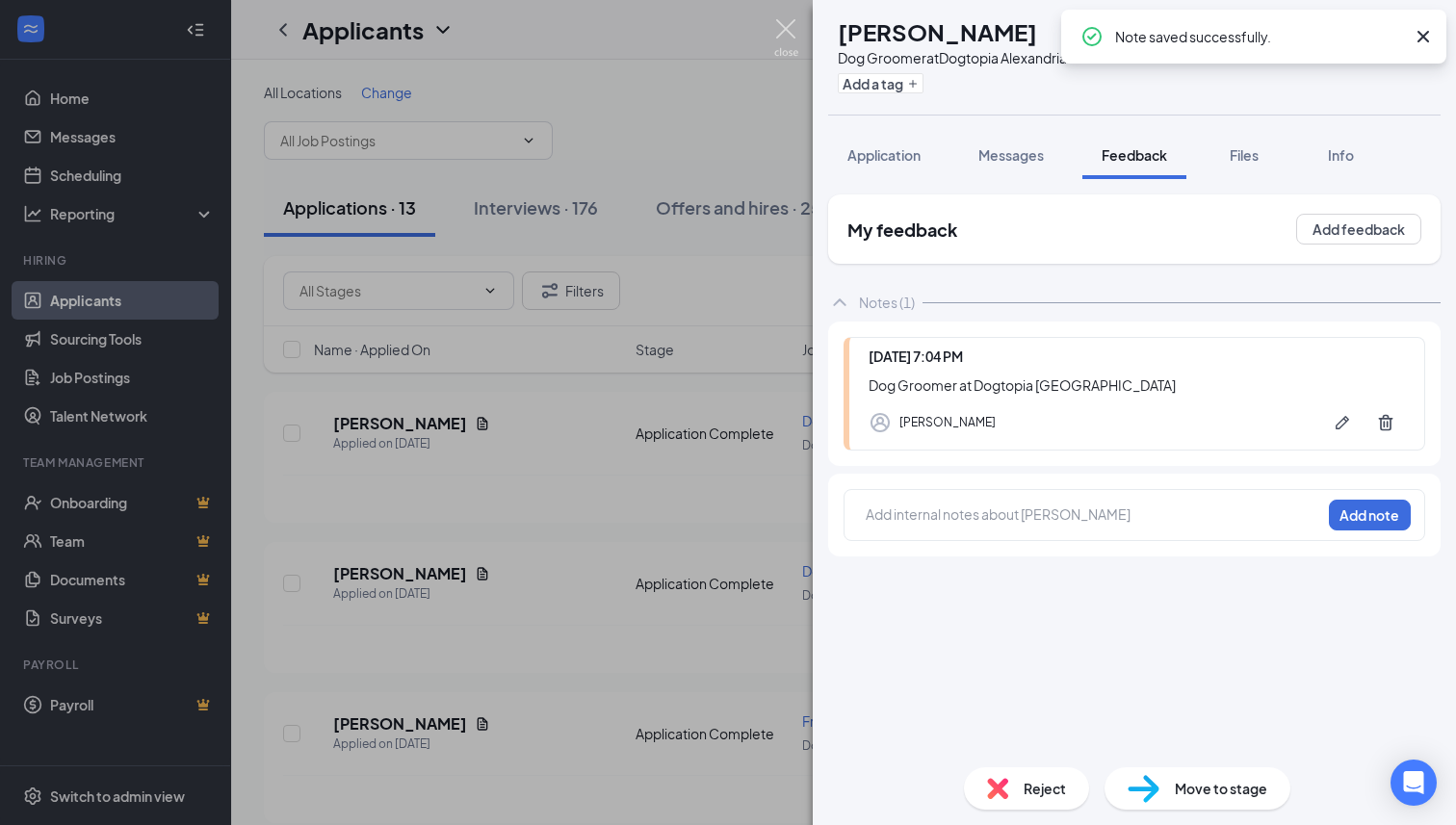
click at [782, 25] on img at bounding box center [786, 38] width 25 height 37
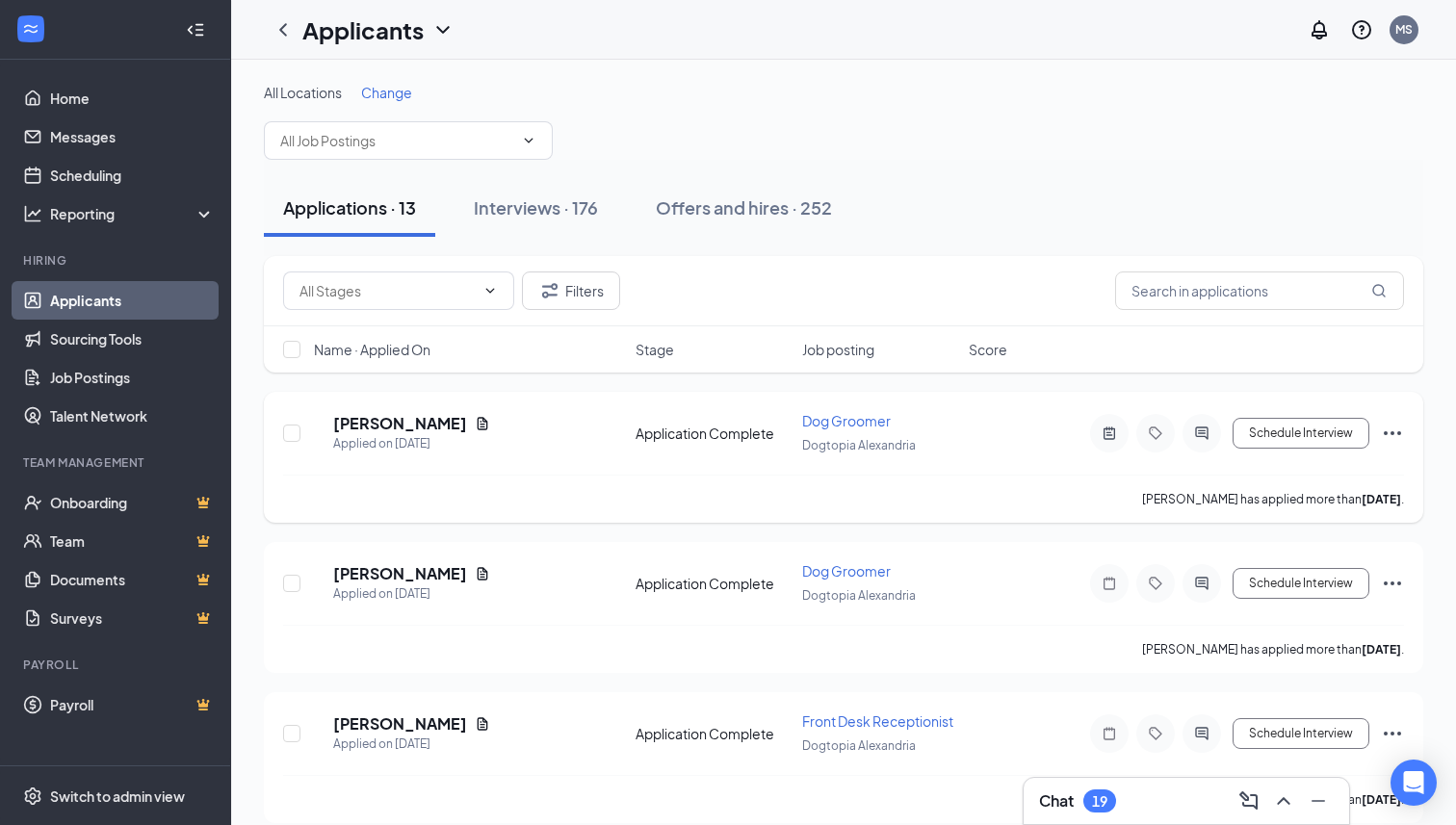
click at [1396, 429] on icon "Ellipses" at bounding box center [1393, 433] width 24 height 24
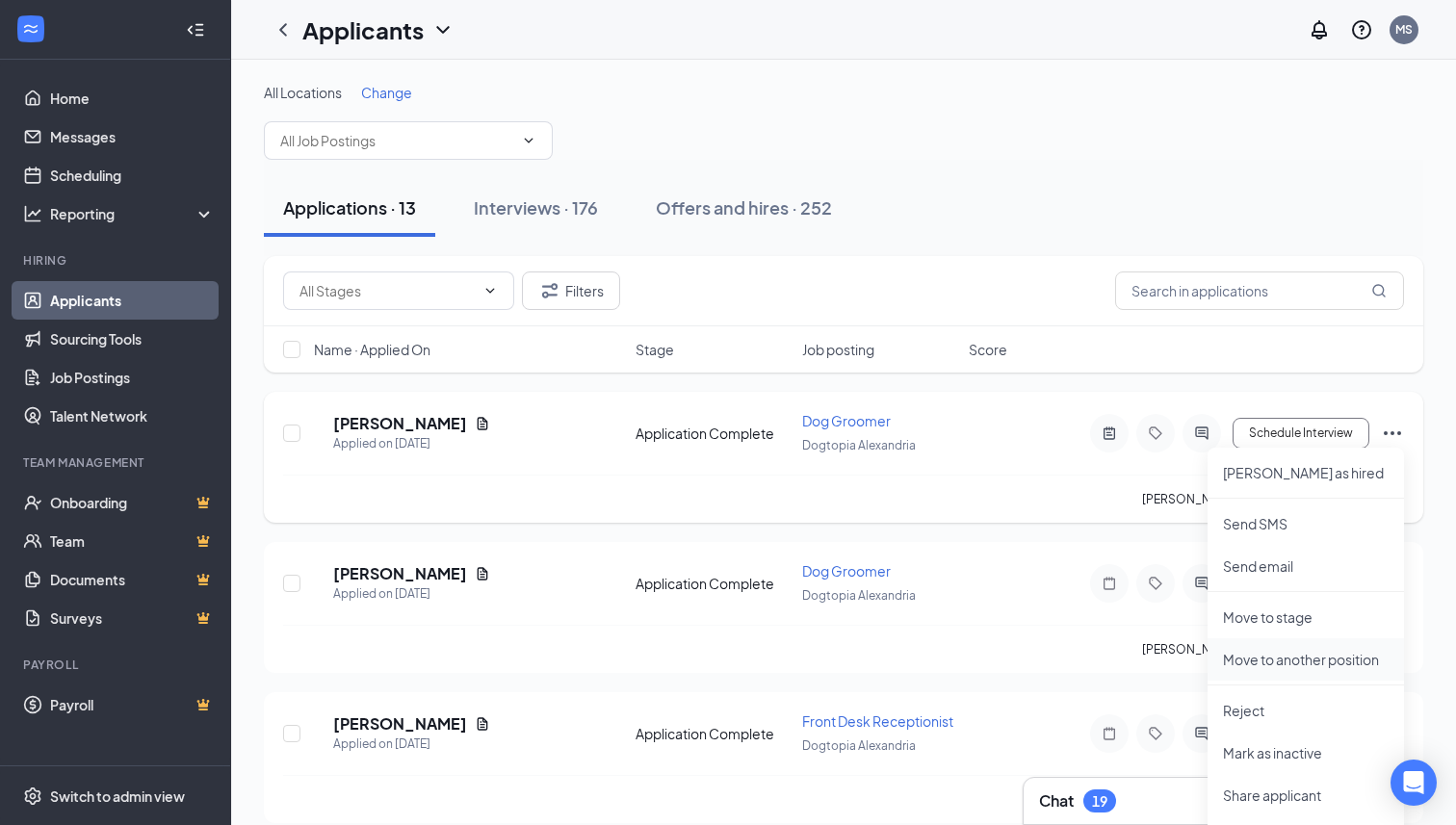
click at [1333, 664] on p "Move to another position" at bounding box center [1306, 660] width 166 height 20
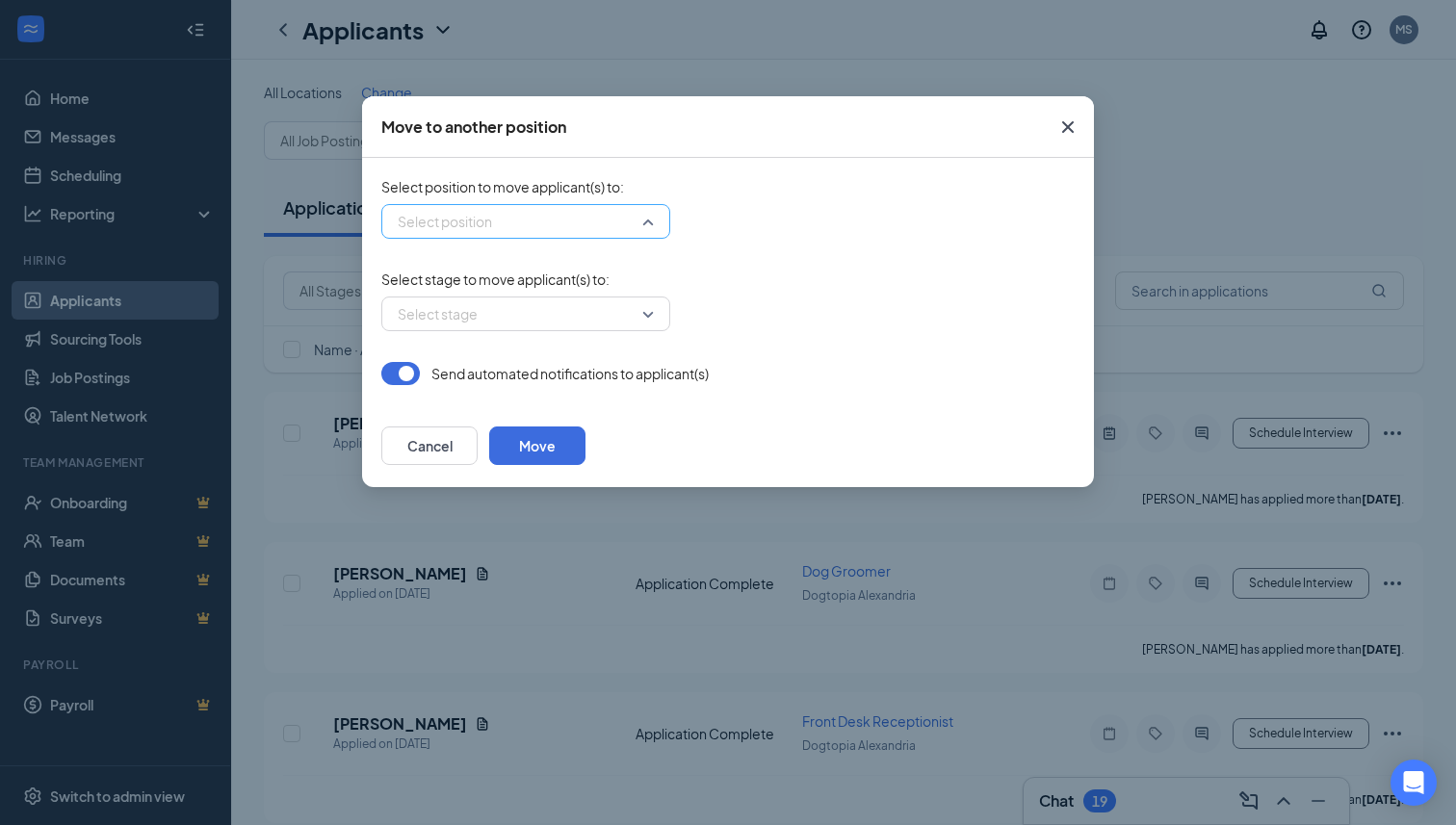
click at [619, 226] on input "search" at bounding box center [519, 221] width 252 height 32
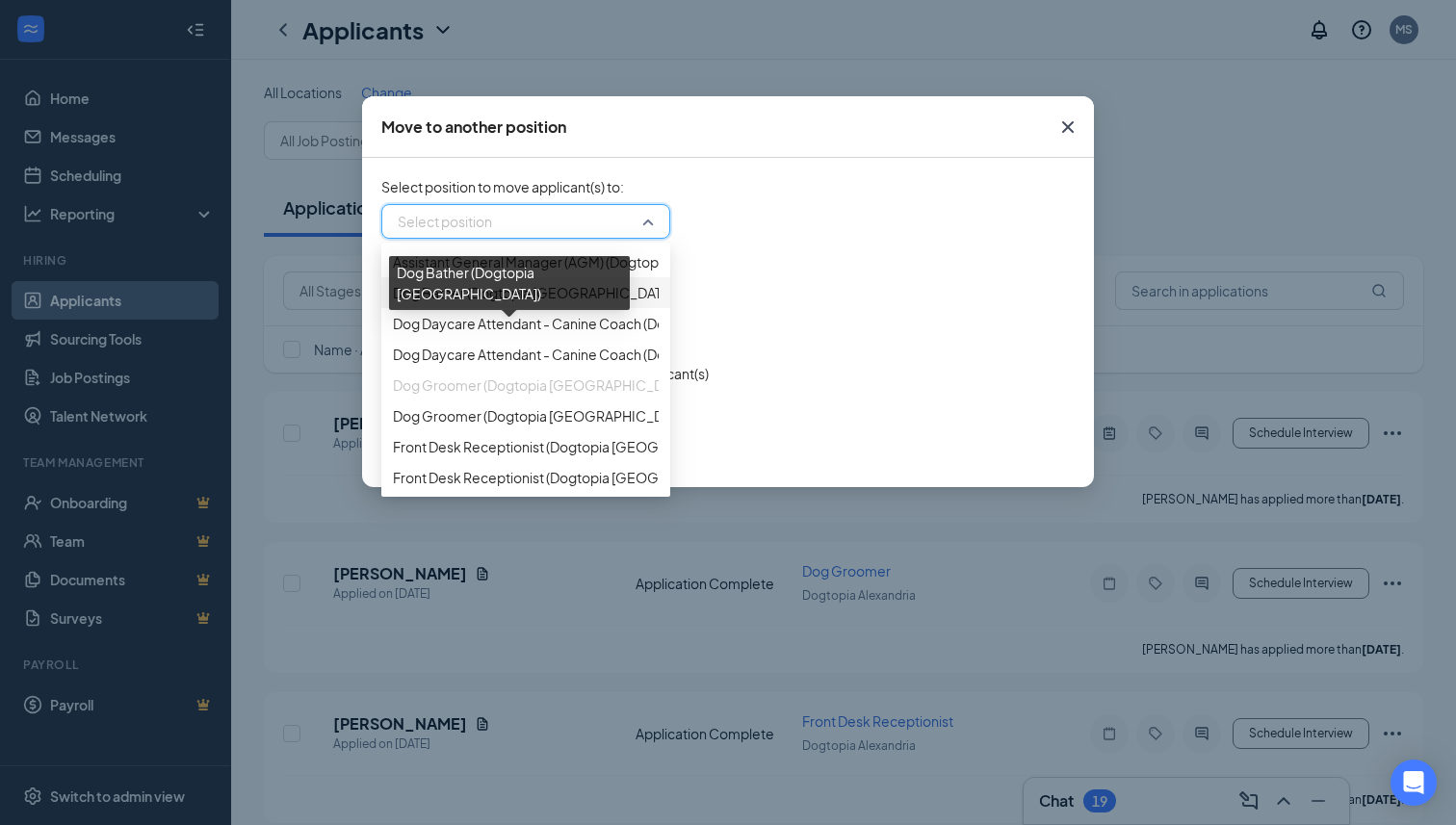
click at [524, 303] on span "Dog Bather (Dogtopia [GEOGRAPHIC_DATA])" at bounding box center [534, 293] width 284 height 22
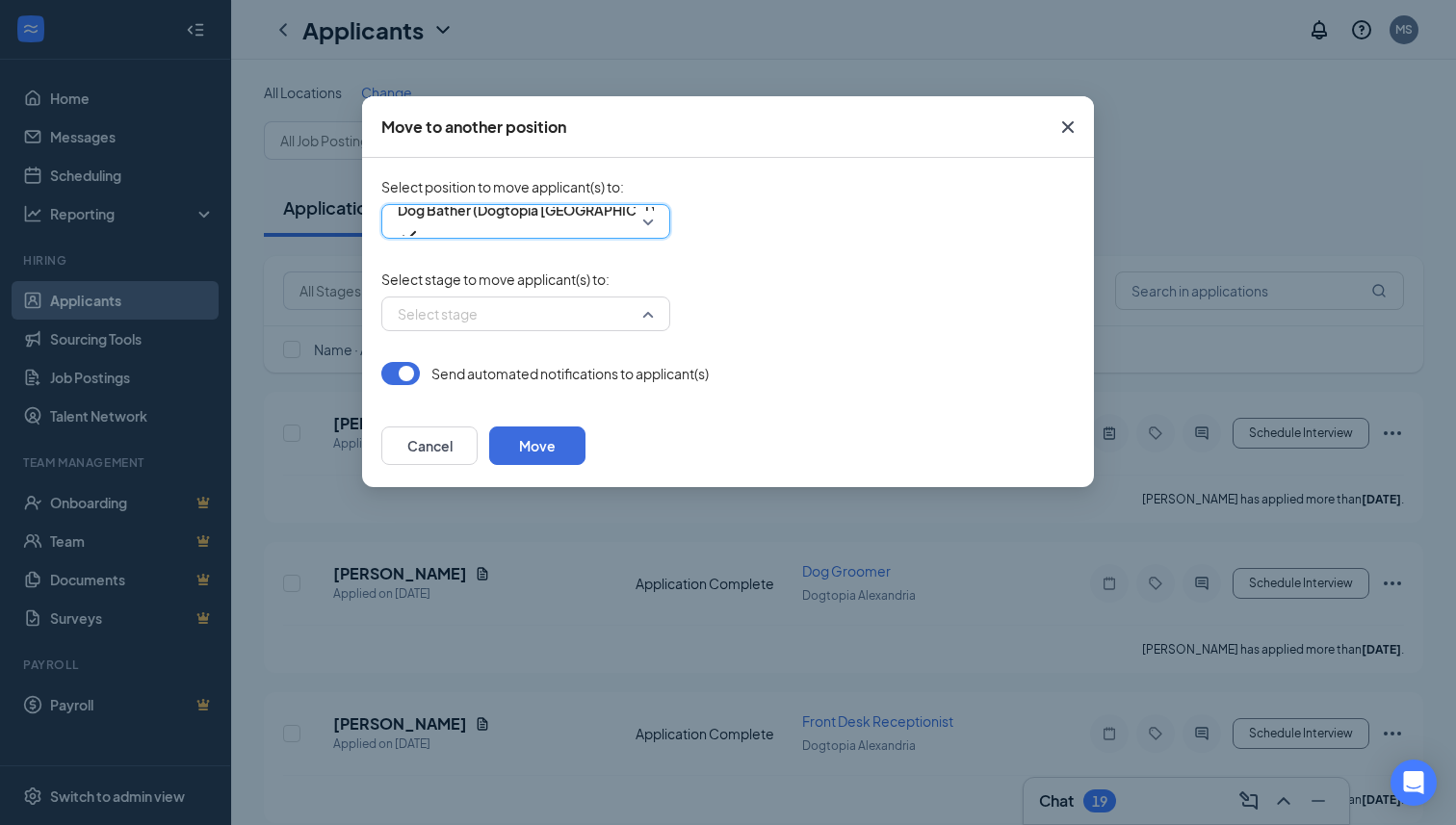
click at [524, 315] on input "search" at bounding box center [519, 313] width 252 height 32
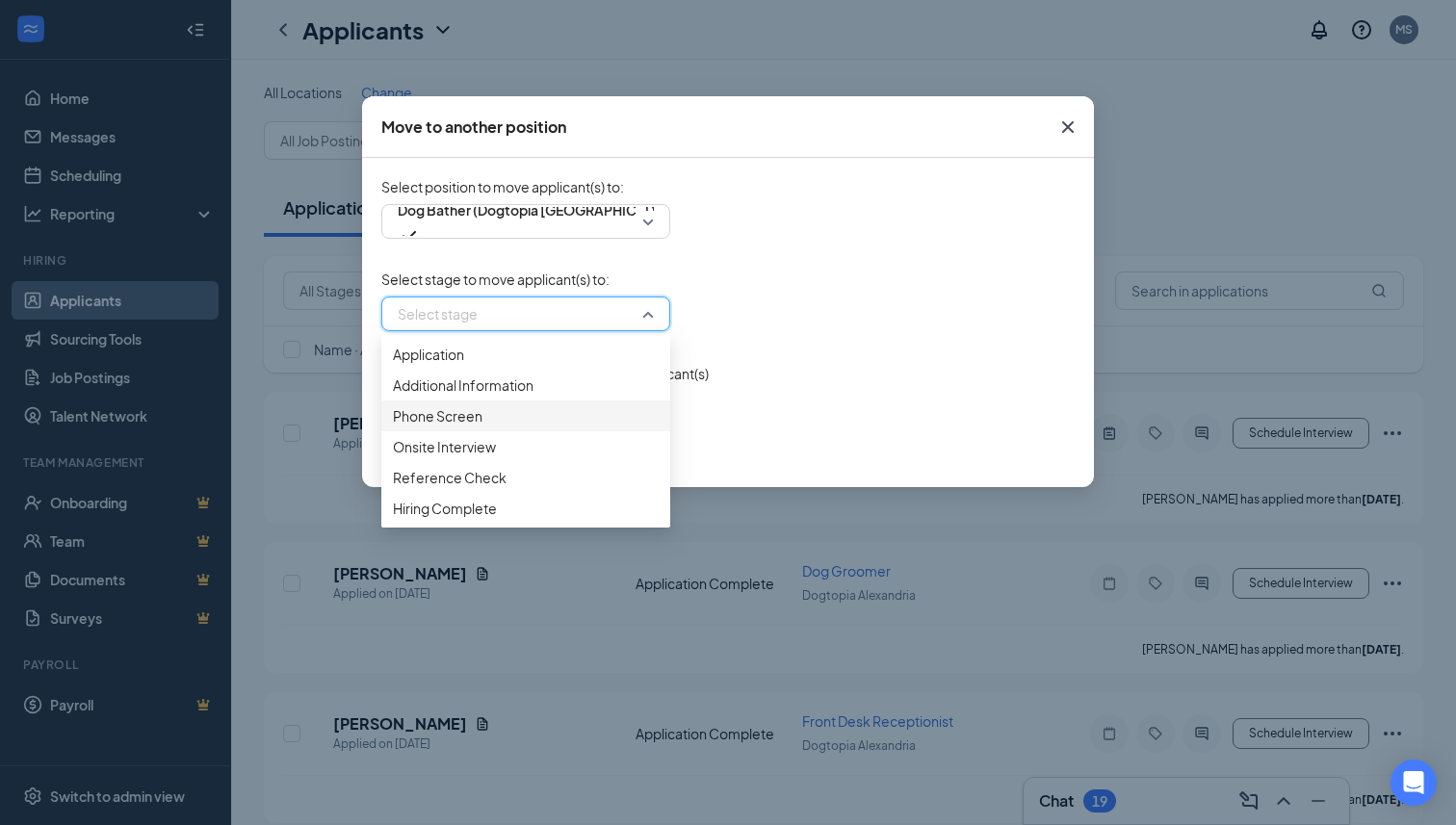
click at [469, 426] on span "Phone Screen" at bounding box center [437, 416] width 89 height 22
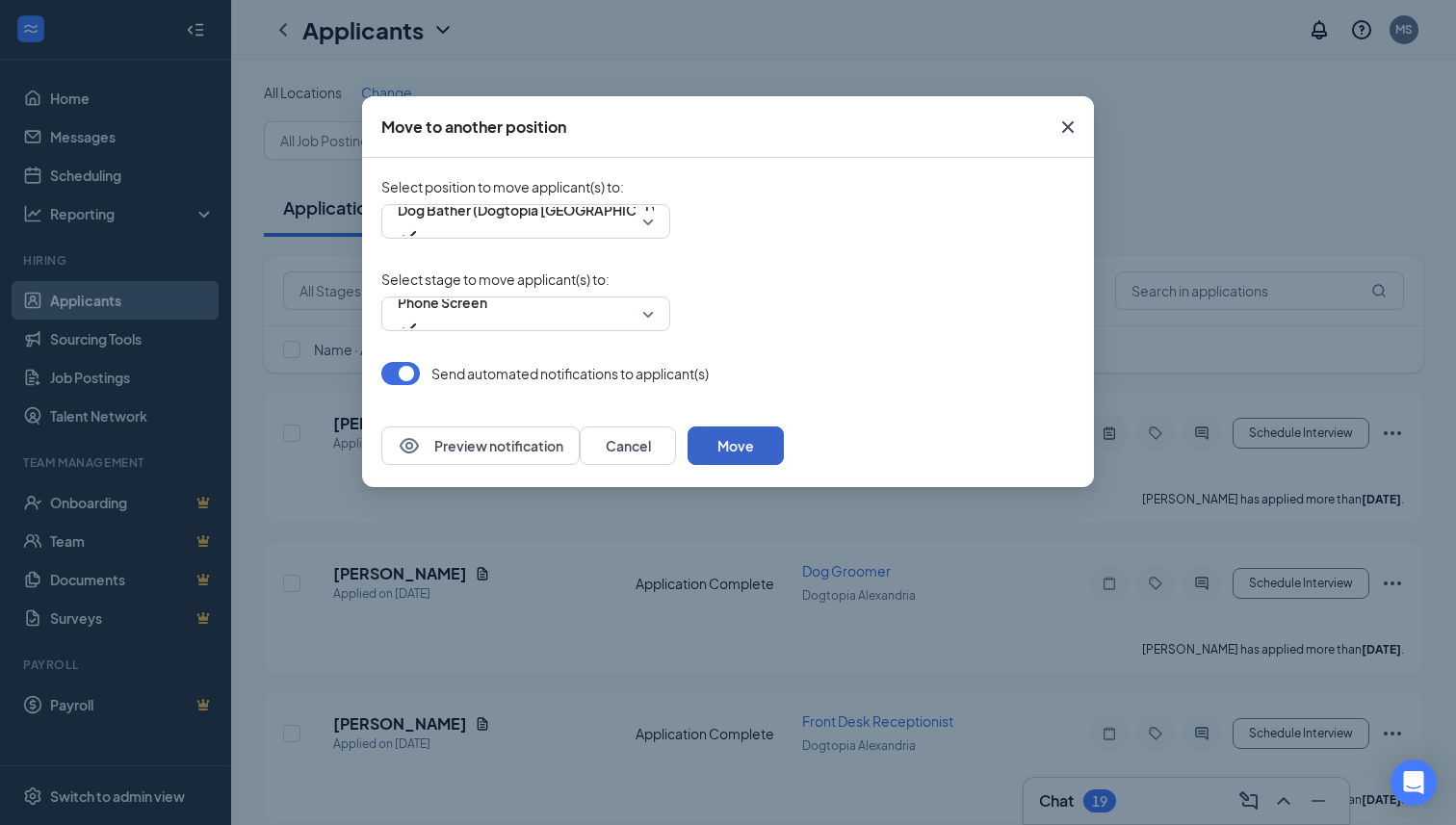
click at [784, 448] on button "Move" at bounding box center [736, 445] width 96 height 38
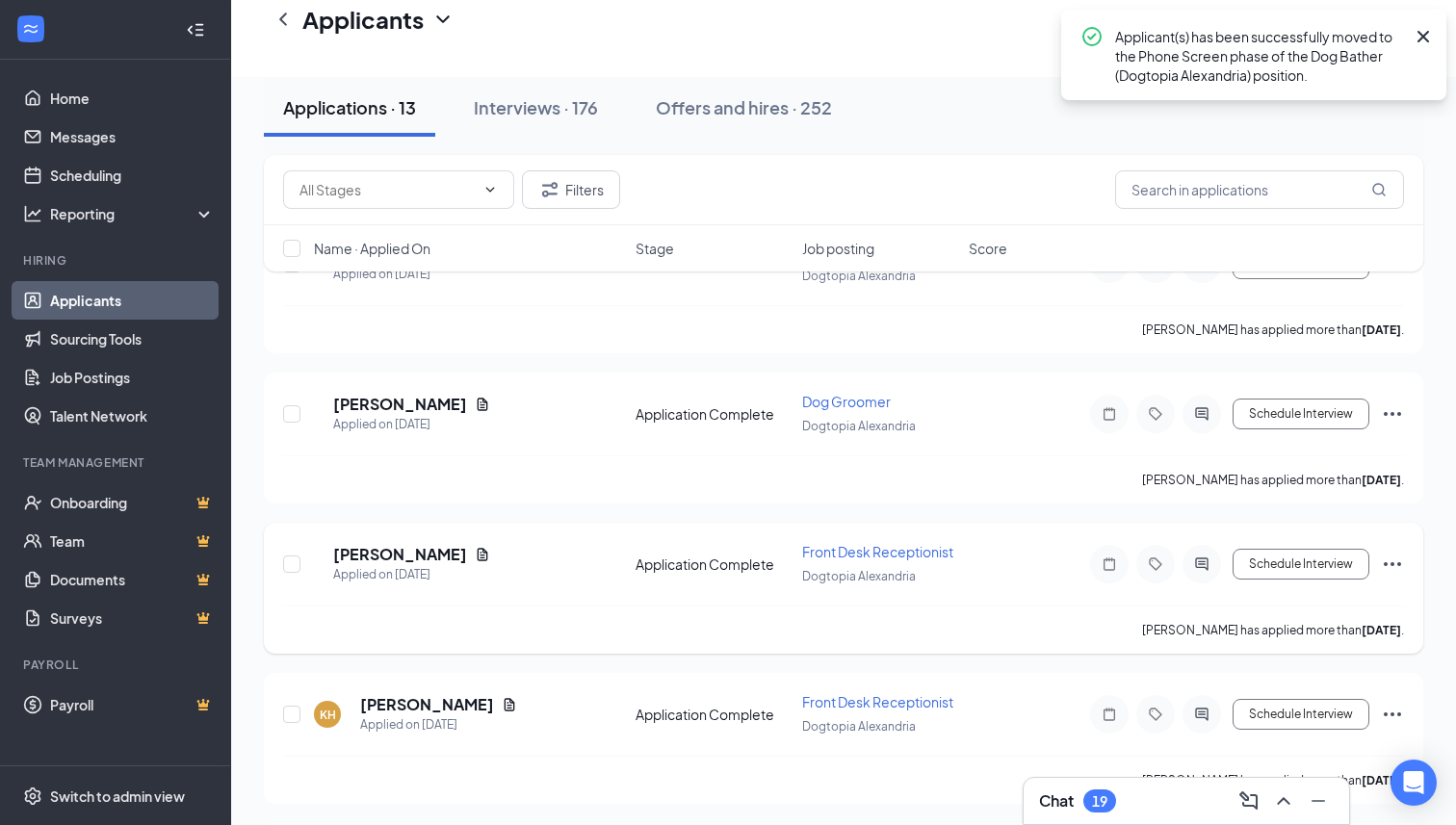
scroll to position [195, 0]
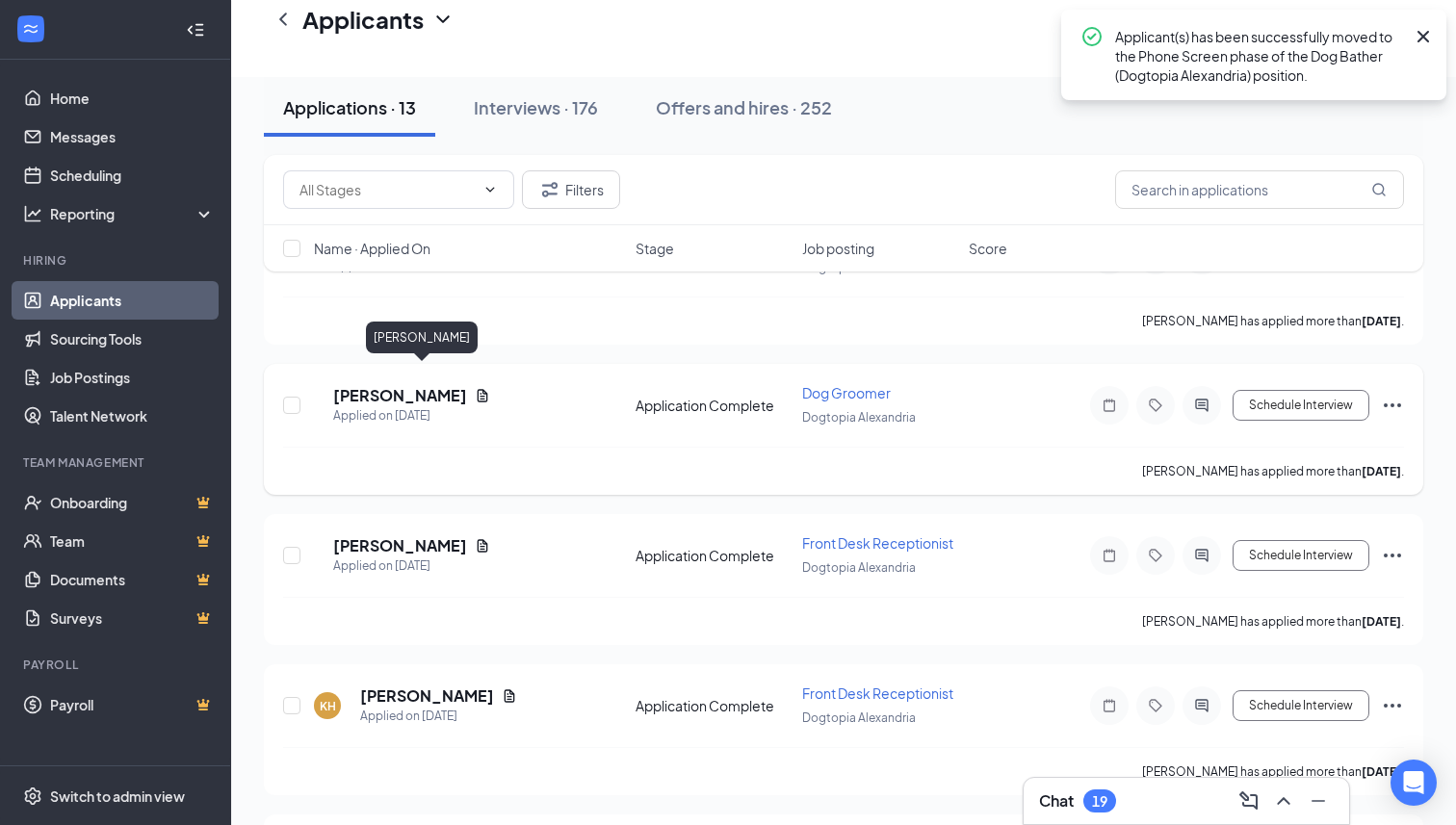
click at [420, 385] on h5 "[PERSON_NAME]" at bounding box center [400, 396] width 134 height 22
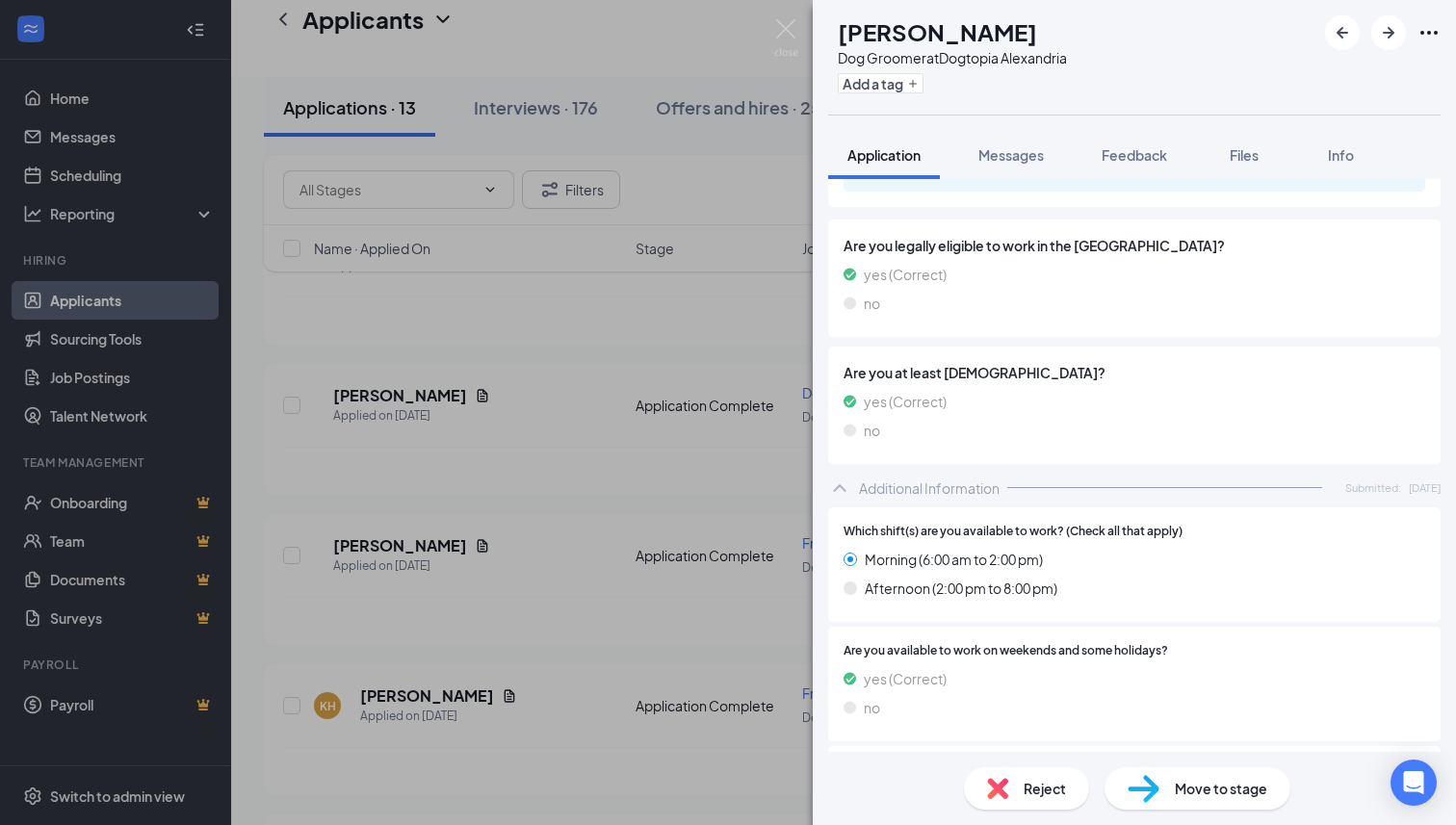
scroll to position [245, 0]
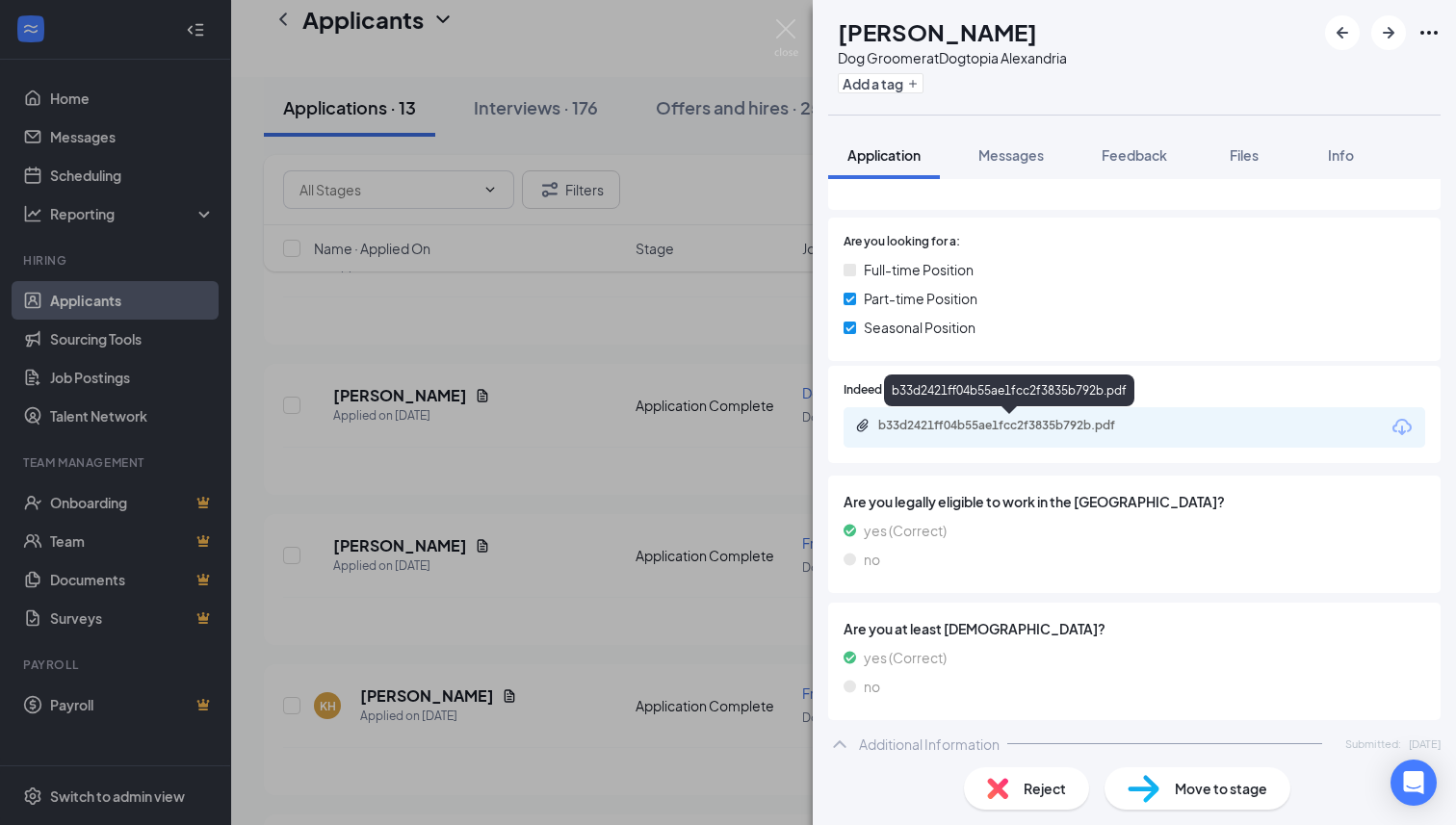
click at [1014, 422] on div "b33d2421ff04b55ae1fcc2f3835b792b.pdf" at bounding box center [1013, 425] width 269 height 16
click at [1067, 790] on div "Reject" at bounding box center [1026, 788] width 125 height 42
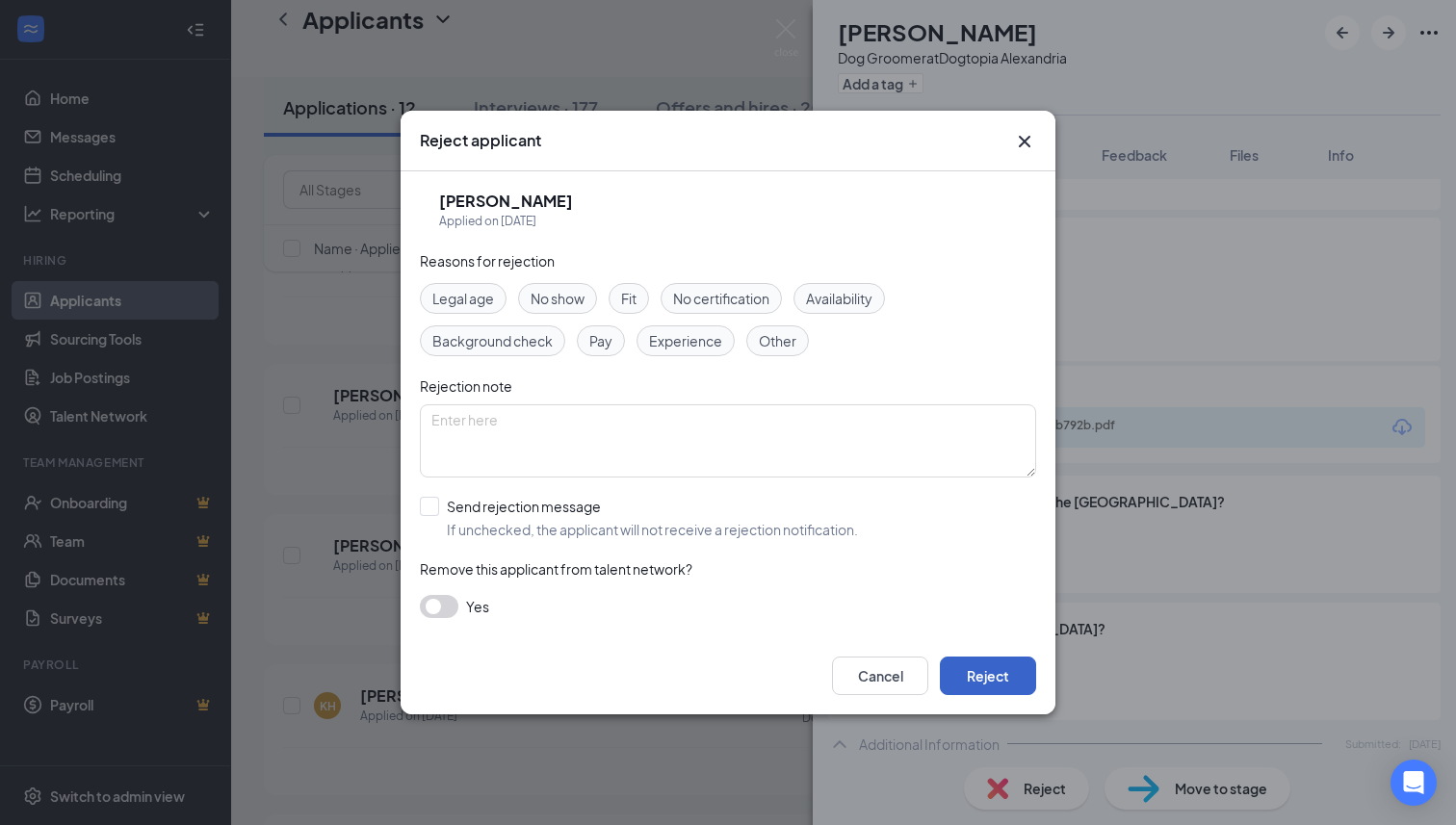
click at [1012, 666] on button "Reject" at bounding box center [988, 675] width 96 height 38
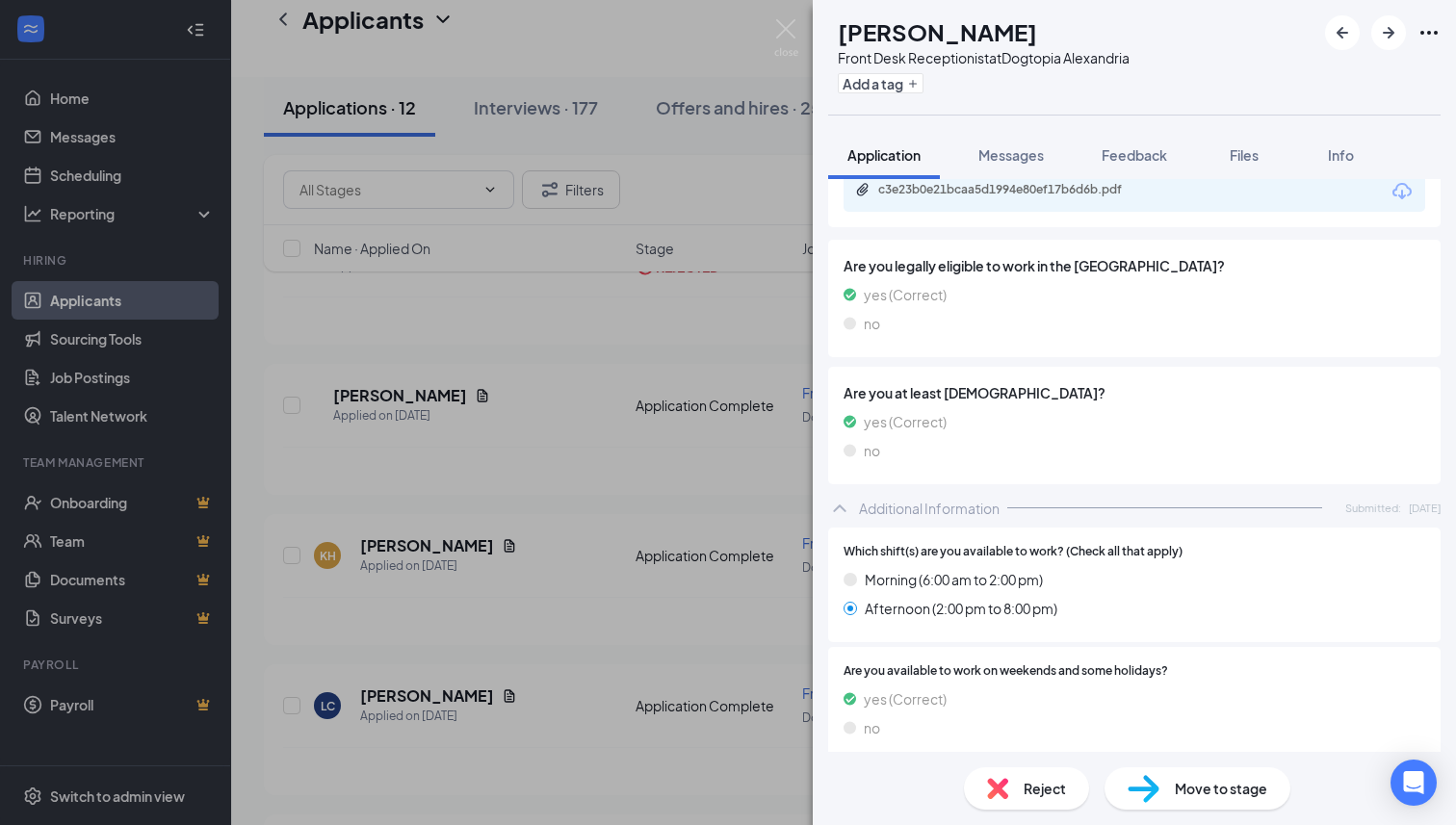
scroll to position [451, 0]
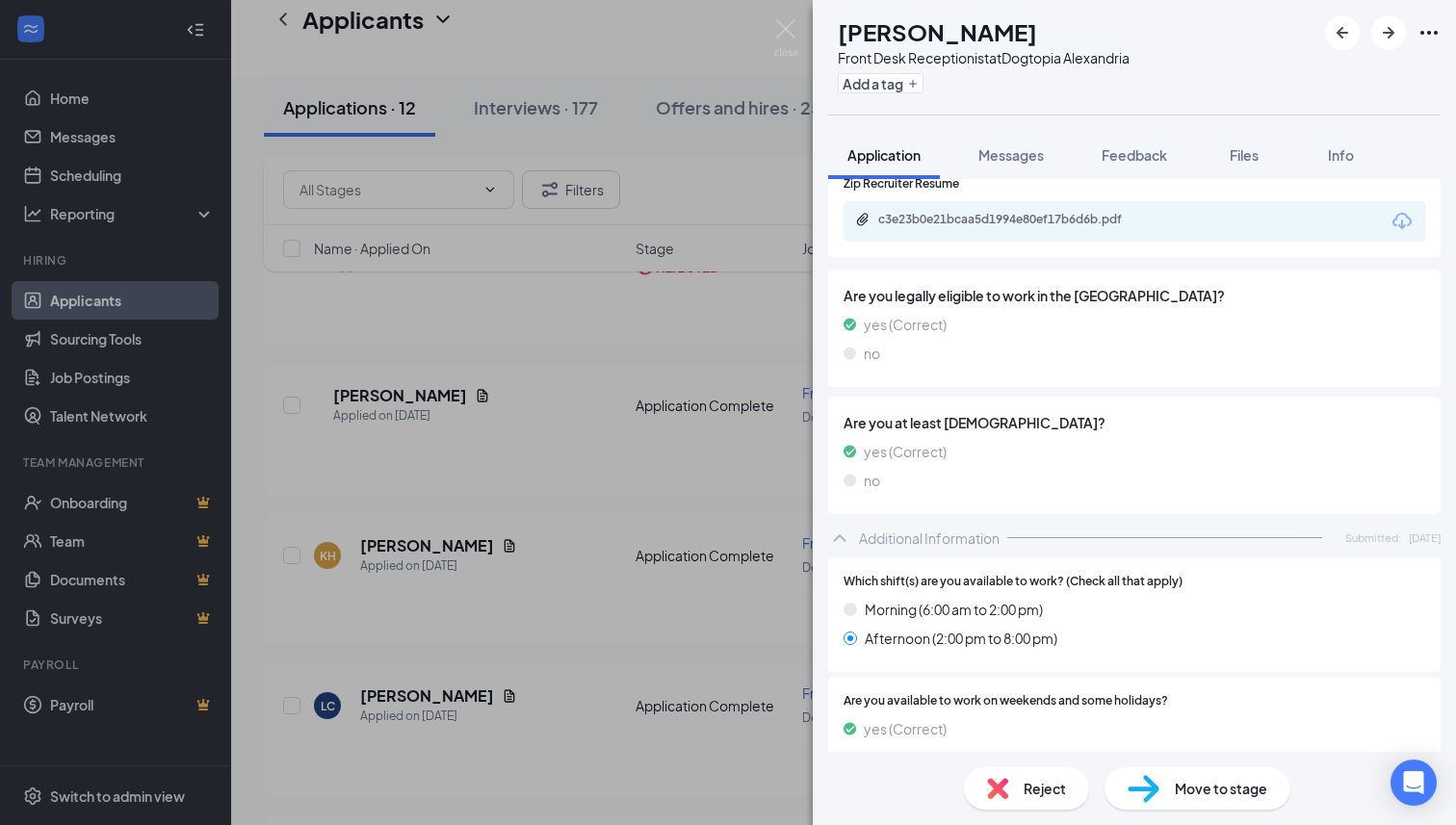
click at [1065, 217] on div "c3e23b0e21bcaa5d1994e80ef17b6d6b.pdf" at bounding box center [1013, 220] width 269 height 16
click at [1160, 788] on div "Move to stage" at bounding box center [1197, 788] width 186 height 42
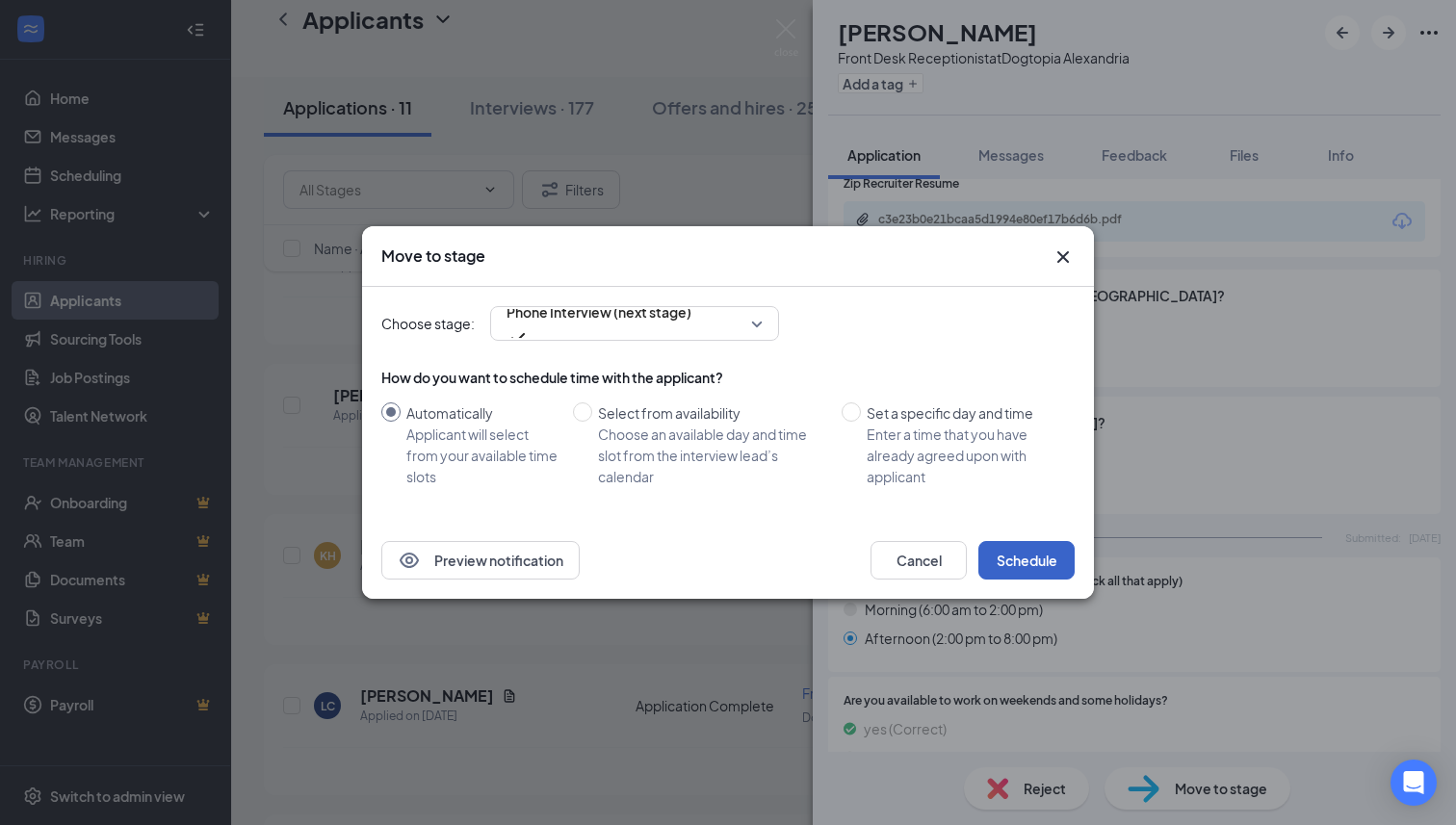
click at [1027, 568] on button "Schedule" at bounding box center [1027, 560] width 96 height 38
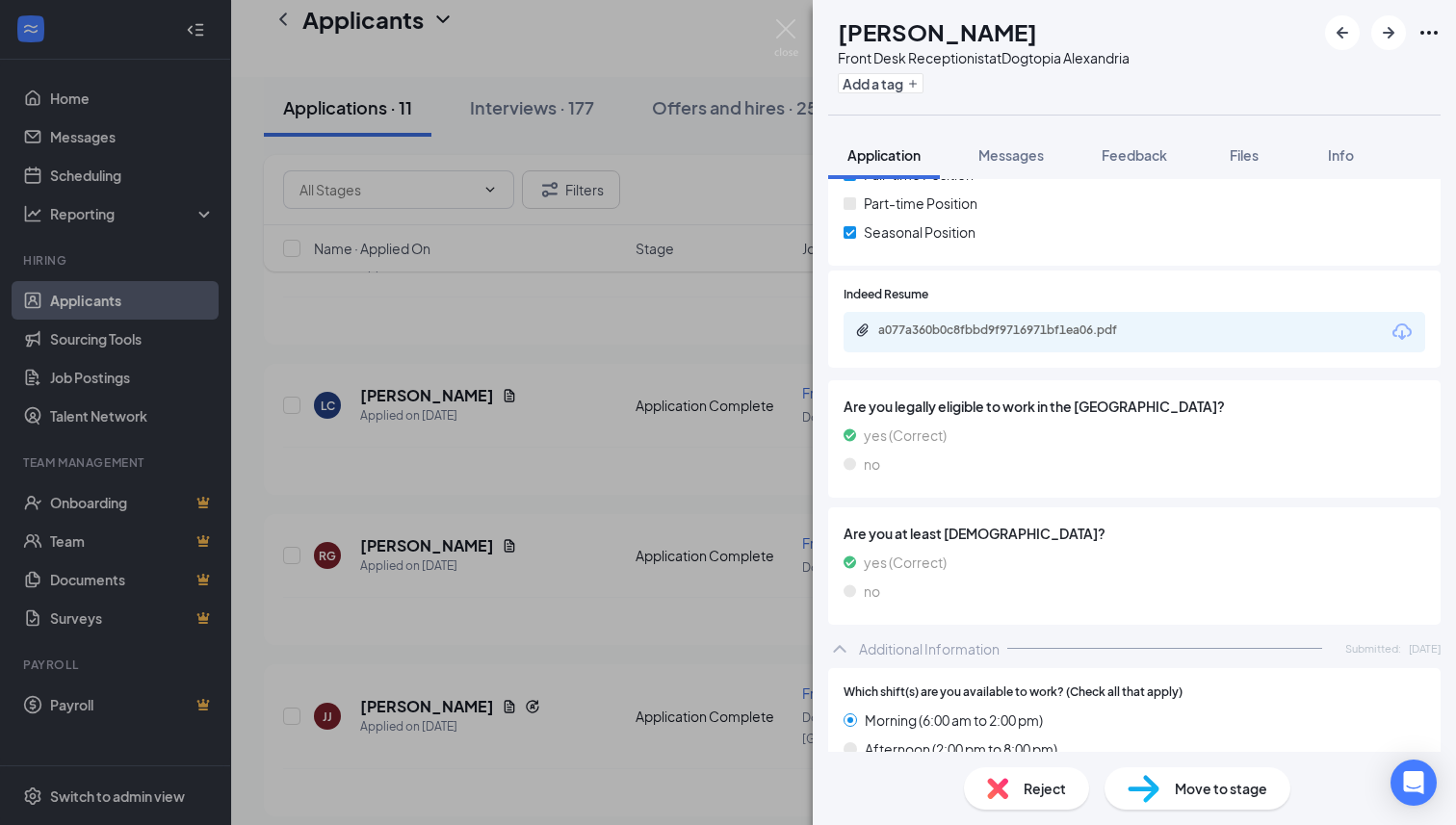
scroll to position [320, 0]
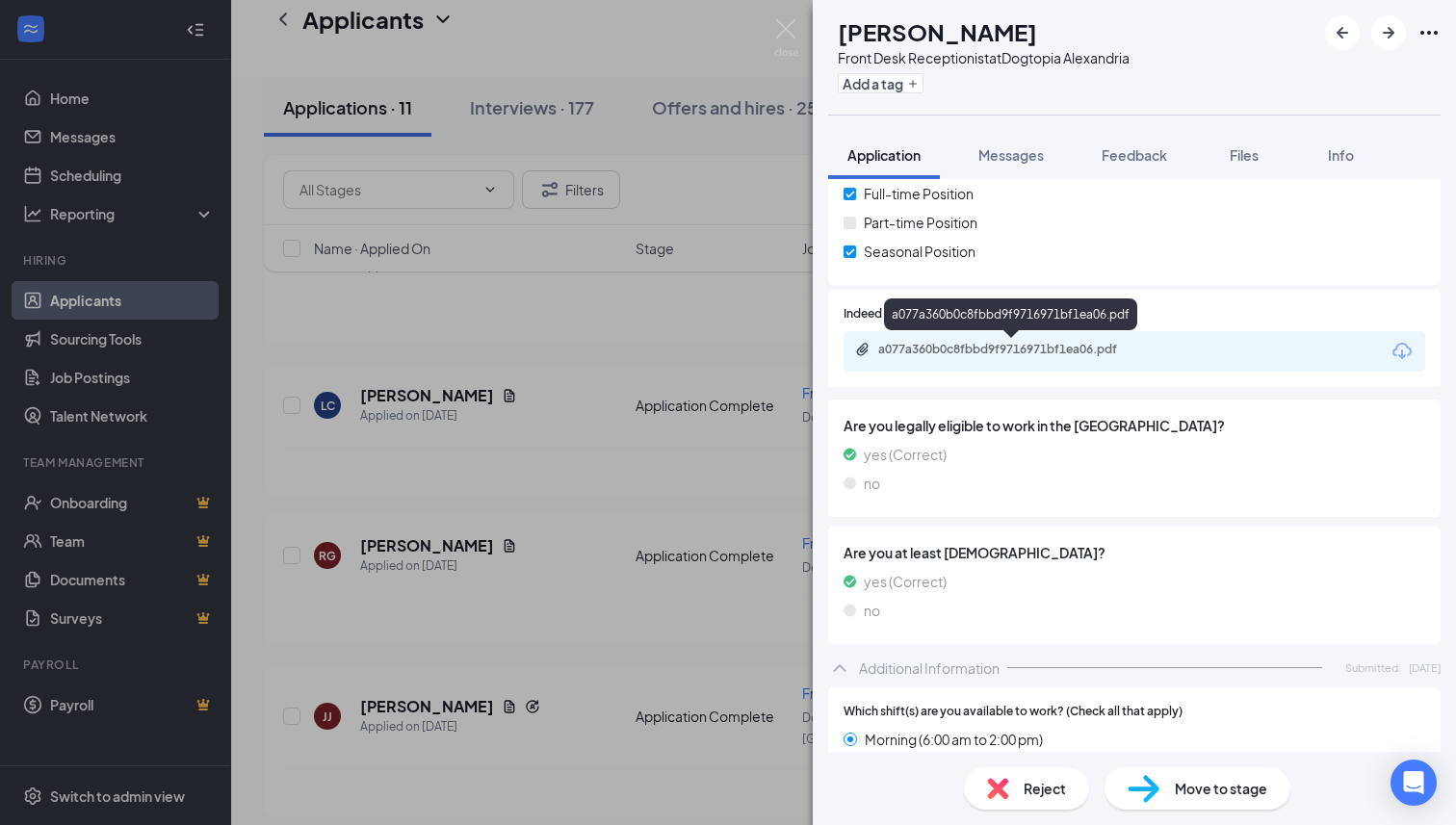
click at [1054, 351] on div "a077a360b0c8fbbd9f9716971bf1ea06.pdf" at bounding box center [1013, 350] width 269 height 16
click at [1157, 795] on img at bounding box center [1144, 789] width 31 height 28
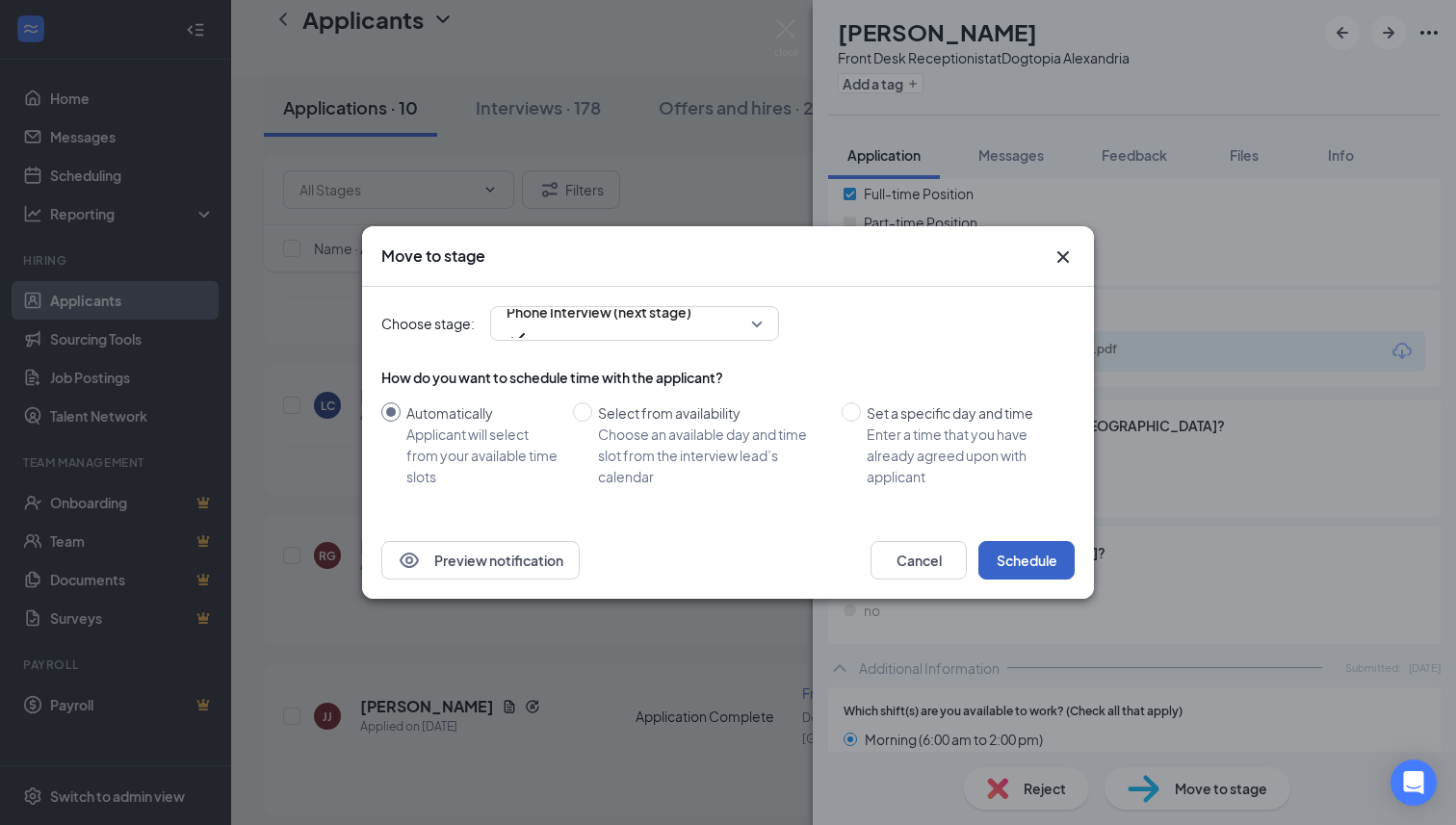
click at [1008, 555] on button "Schedule" at bounding box center [1027, 560] width 96 height 38
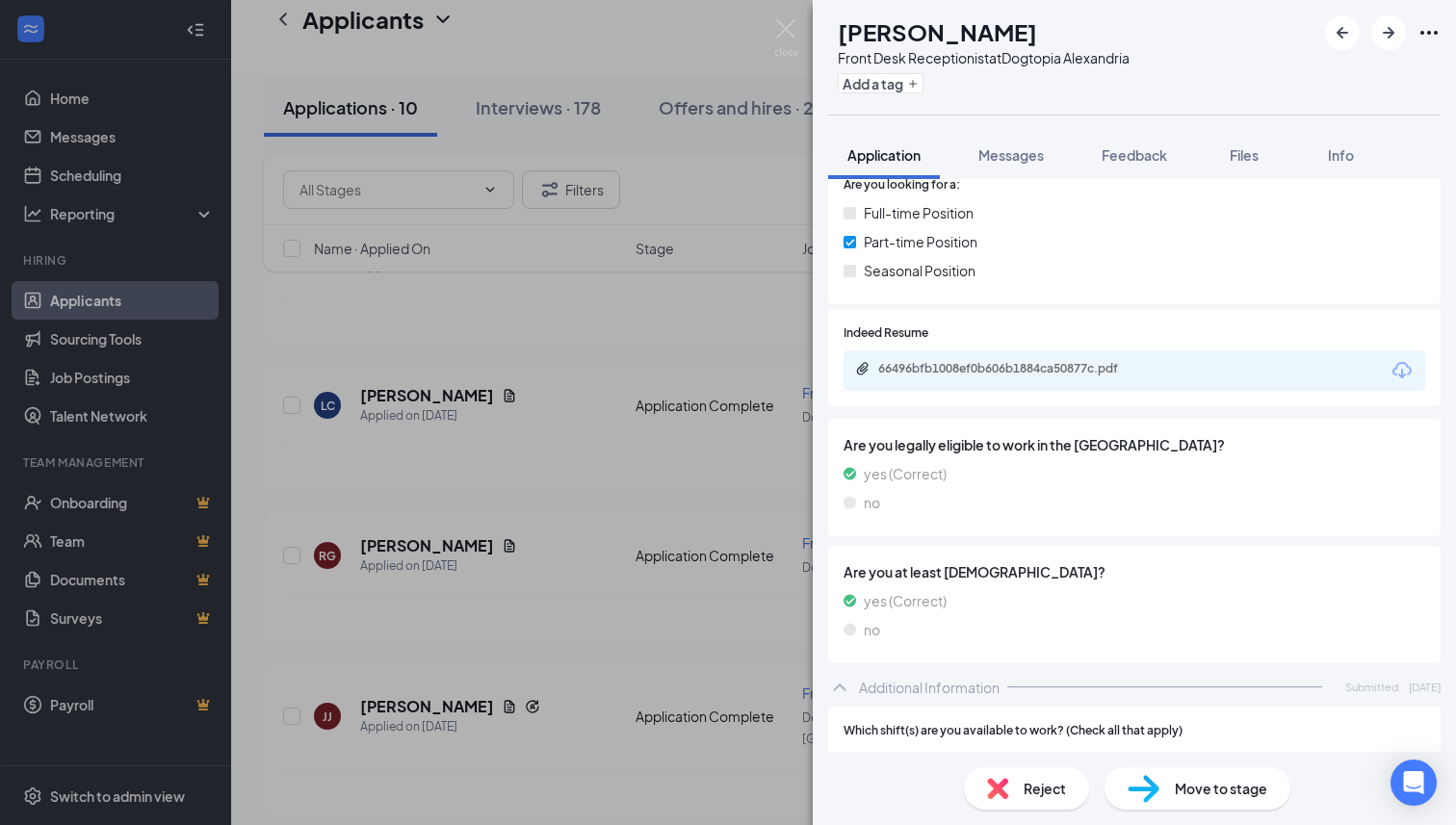
scroll to position [212, 0]
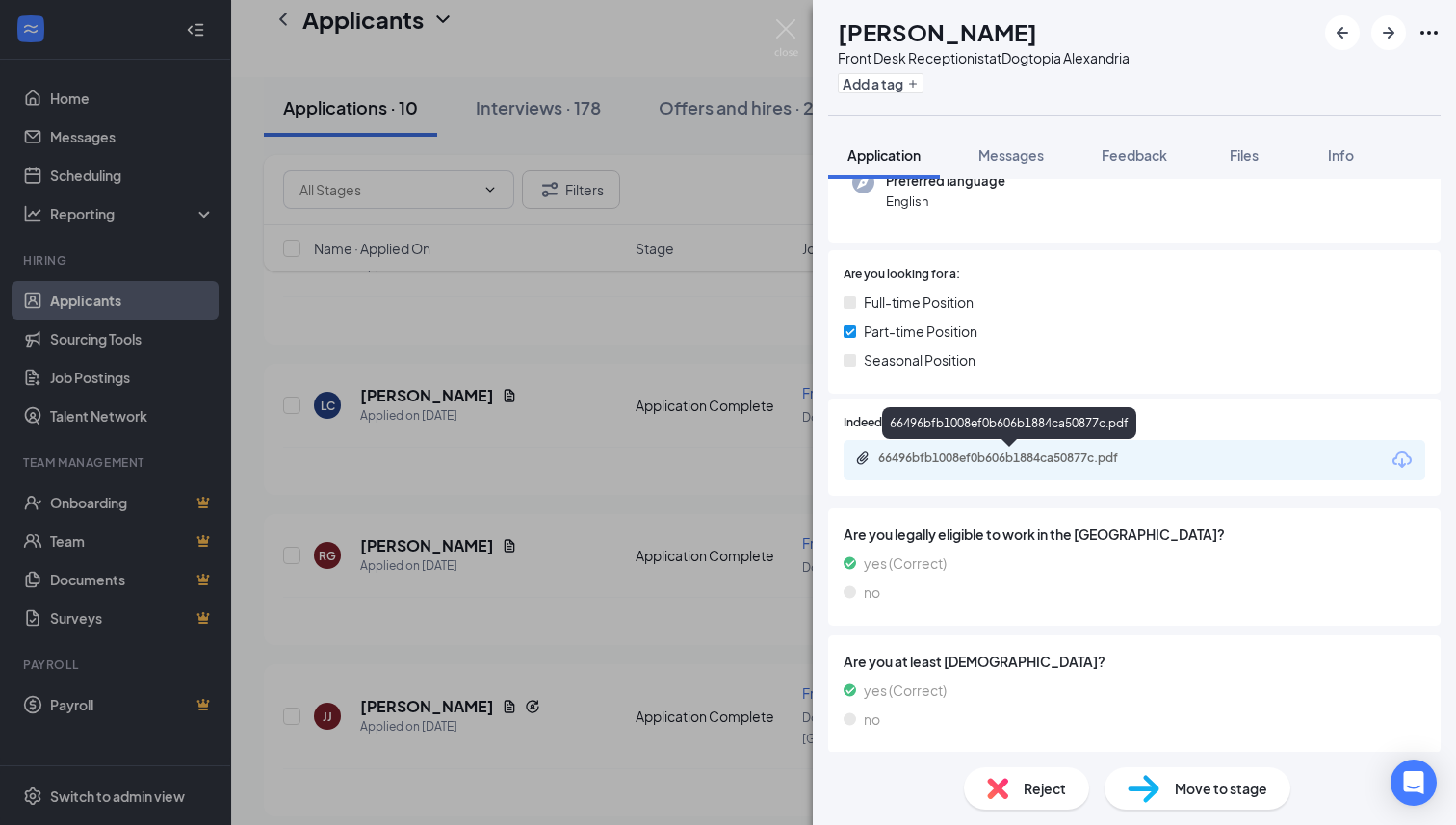
click at [1012, 464] on div "66496bfb1008ef0b606b1884ca50877c.pdf" at bounding box center [1013, 459] width 269 height 16
click at [1175, 796] on span "Move to stage" at bounding box center [1221, 789] width 92 height 22
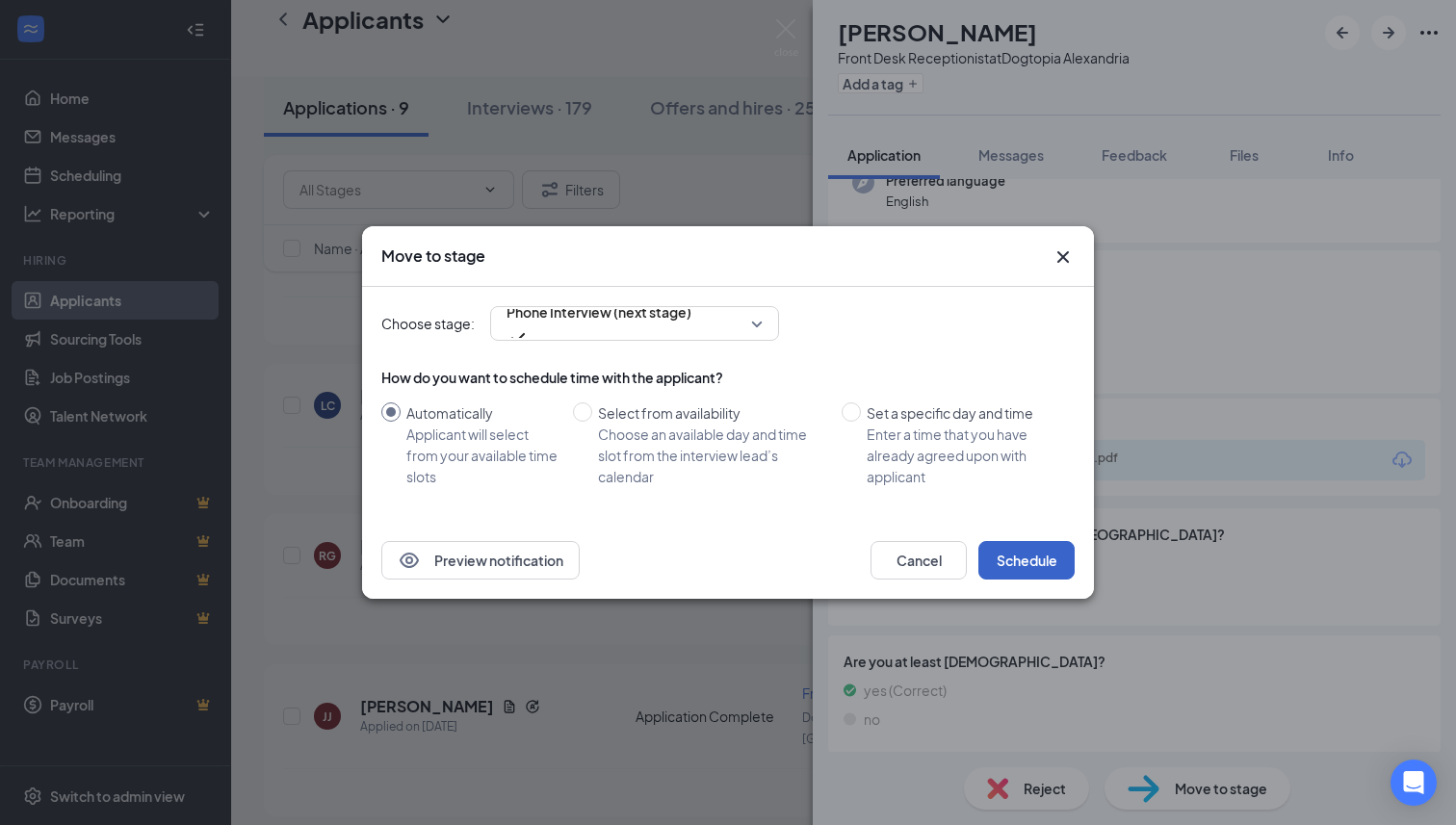
click at [1033, 558] on button "Schedule" at bounding box center [1027, 560] width 96 height 38
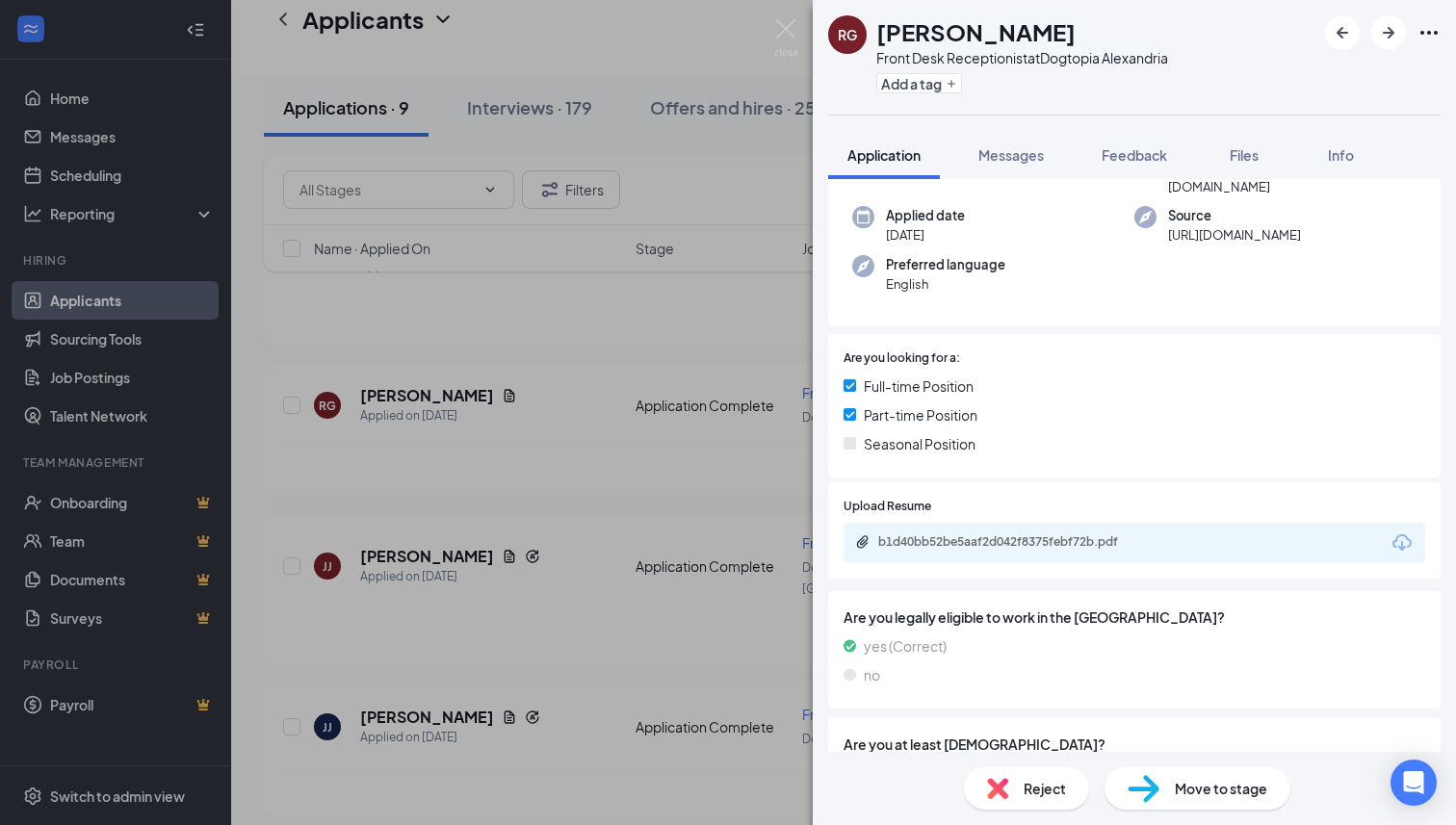
scroll to position [146, 0]
click at [1032, 536] on div "b1d40bb52be5aaf2d042f8375febf72b.pdf" at bounding box center [1013, 544] width 269 height 16
click at [1195, 785] on span "Move to stage" at bounding box center [1221, 789] width 92 height 22
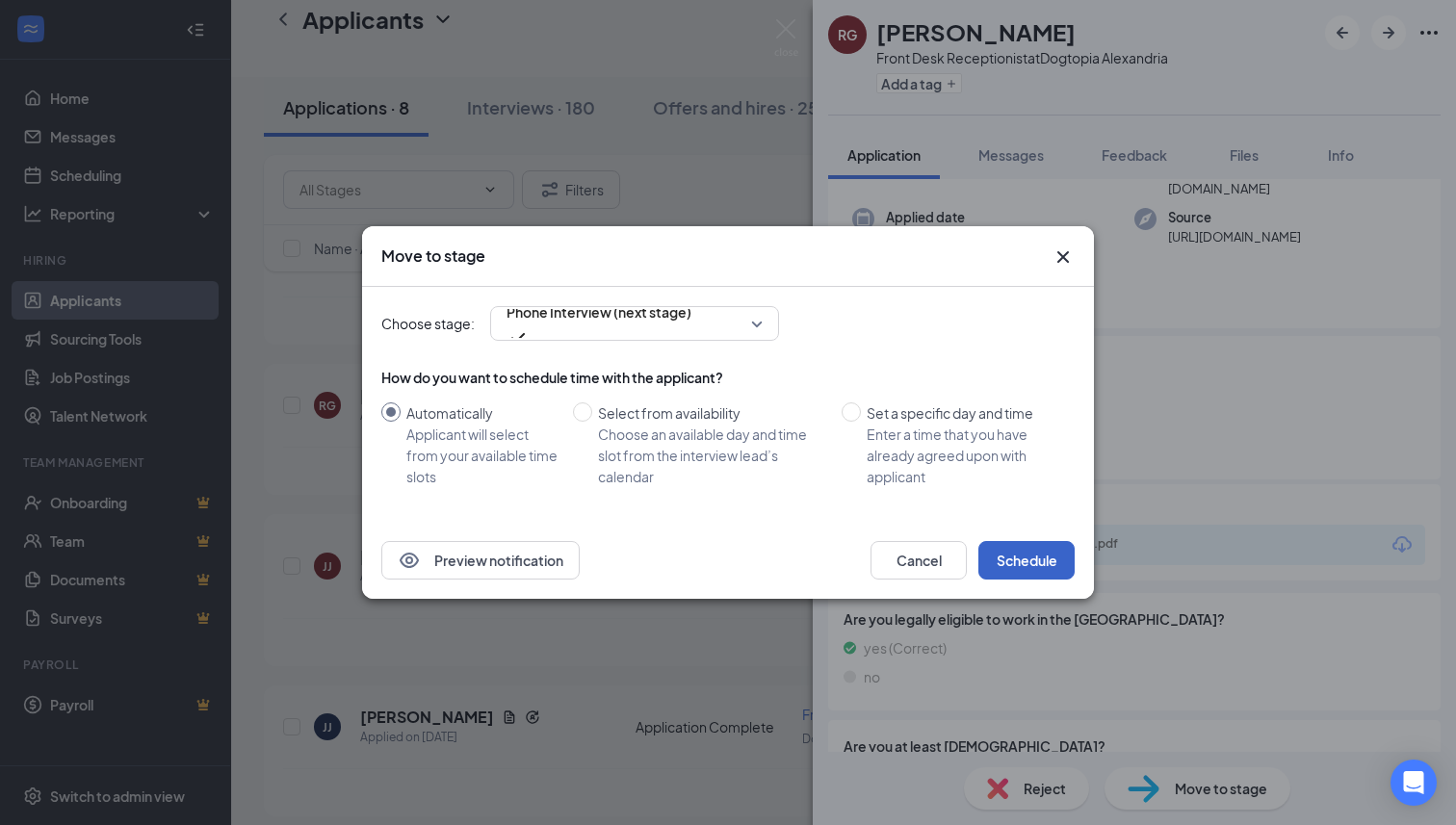
click at [1039, 557] on button "Schedule" at bounding box center [1027, 560] width 96 height 38
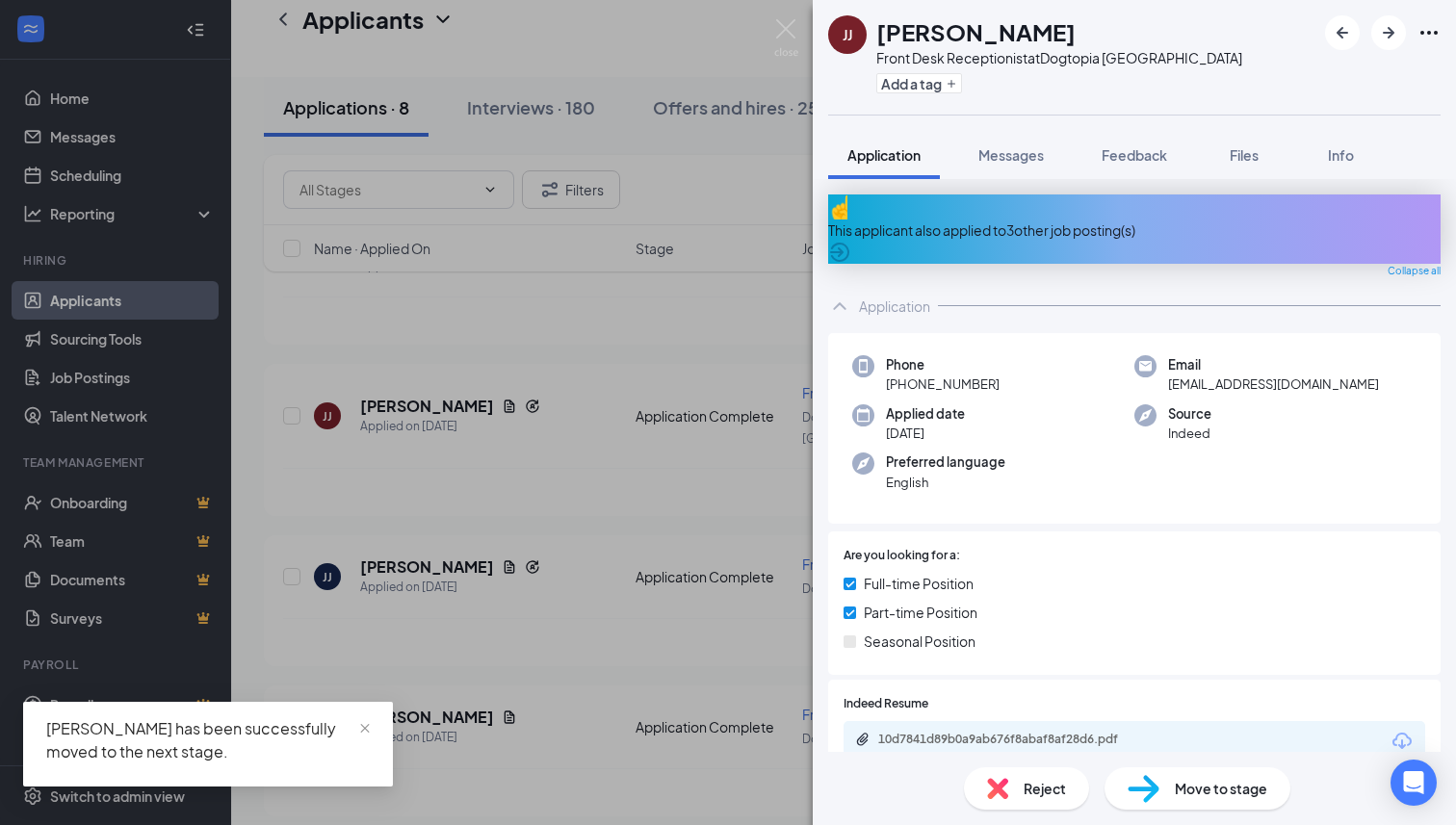
click at [1085, 206] on div "This applicant also applied to 3 other job posting(s)" at bounding box center [1134, 229] width 612 height 70
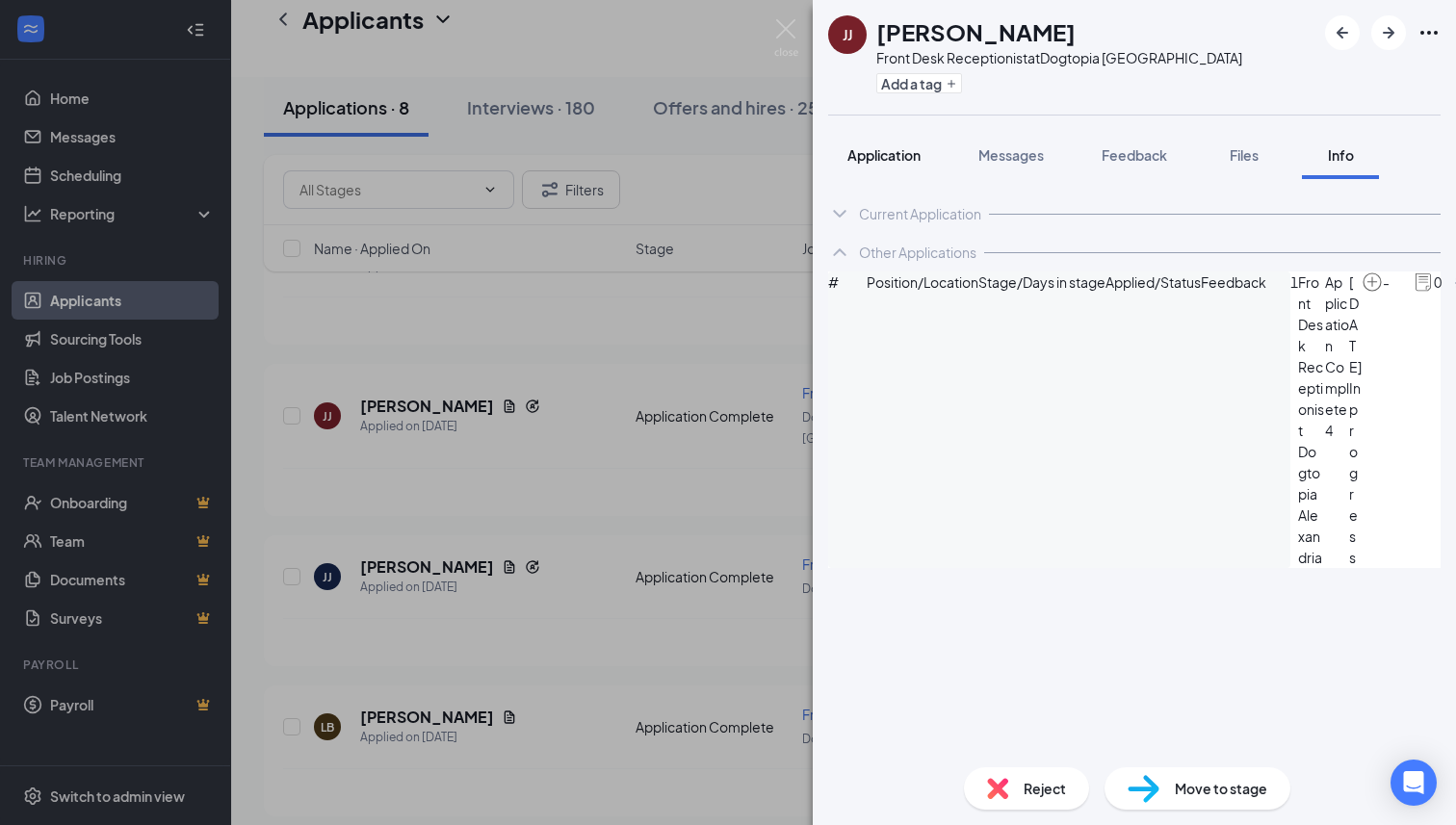
click at [897, 150] on span "Application" at bounding box center [884, 155] width 73 height 18
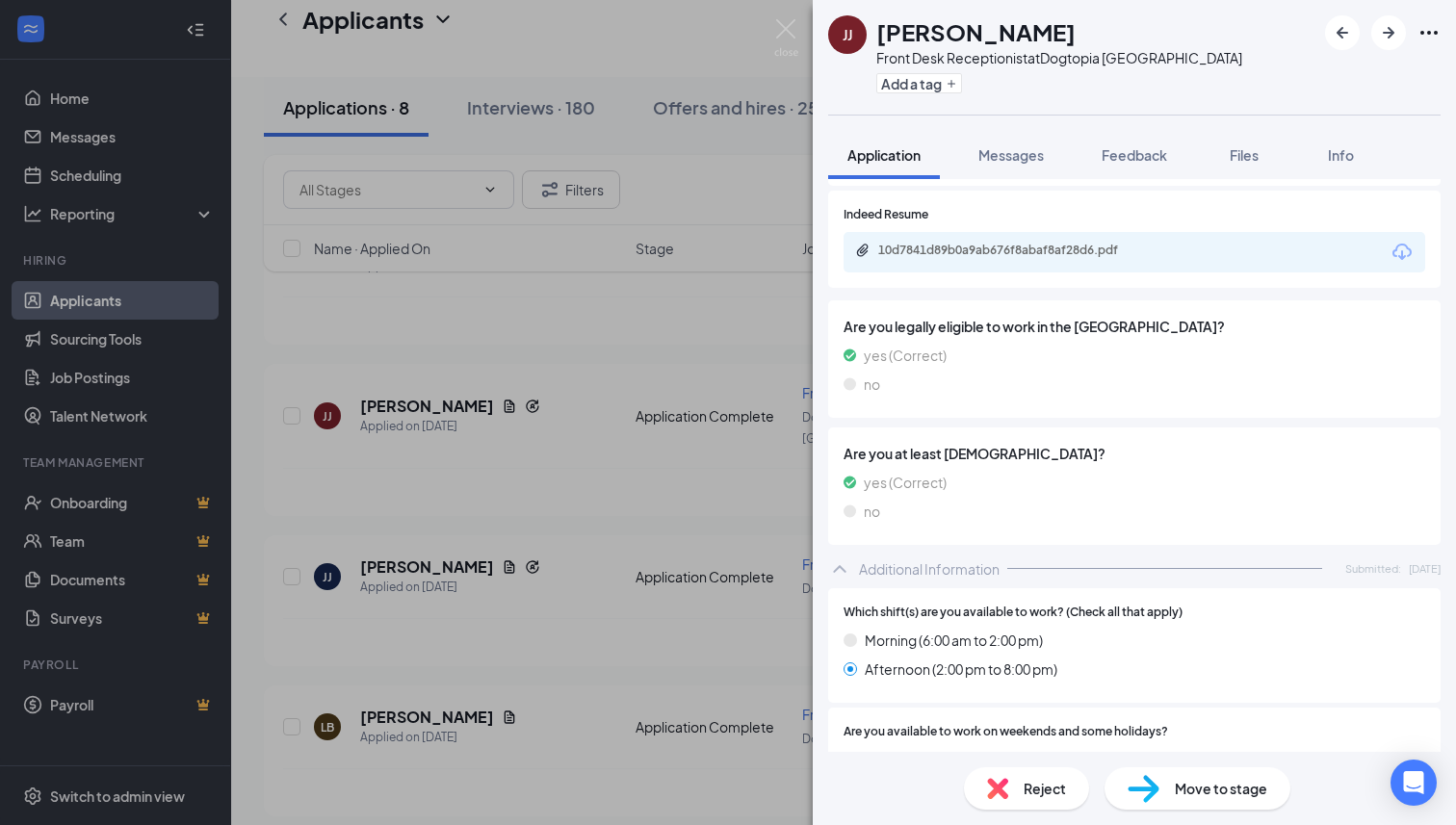
scroll to position [403, 0]
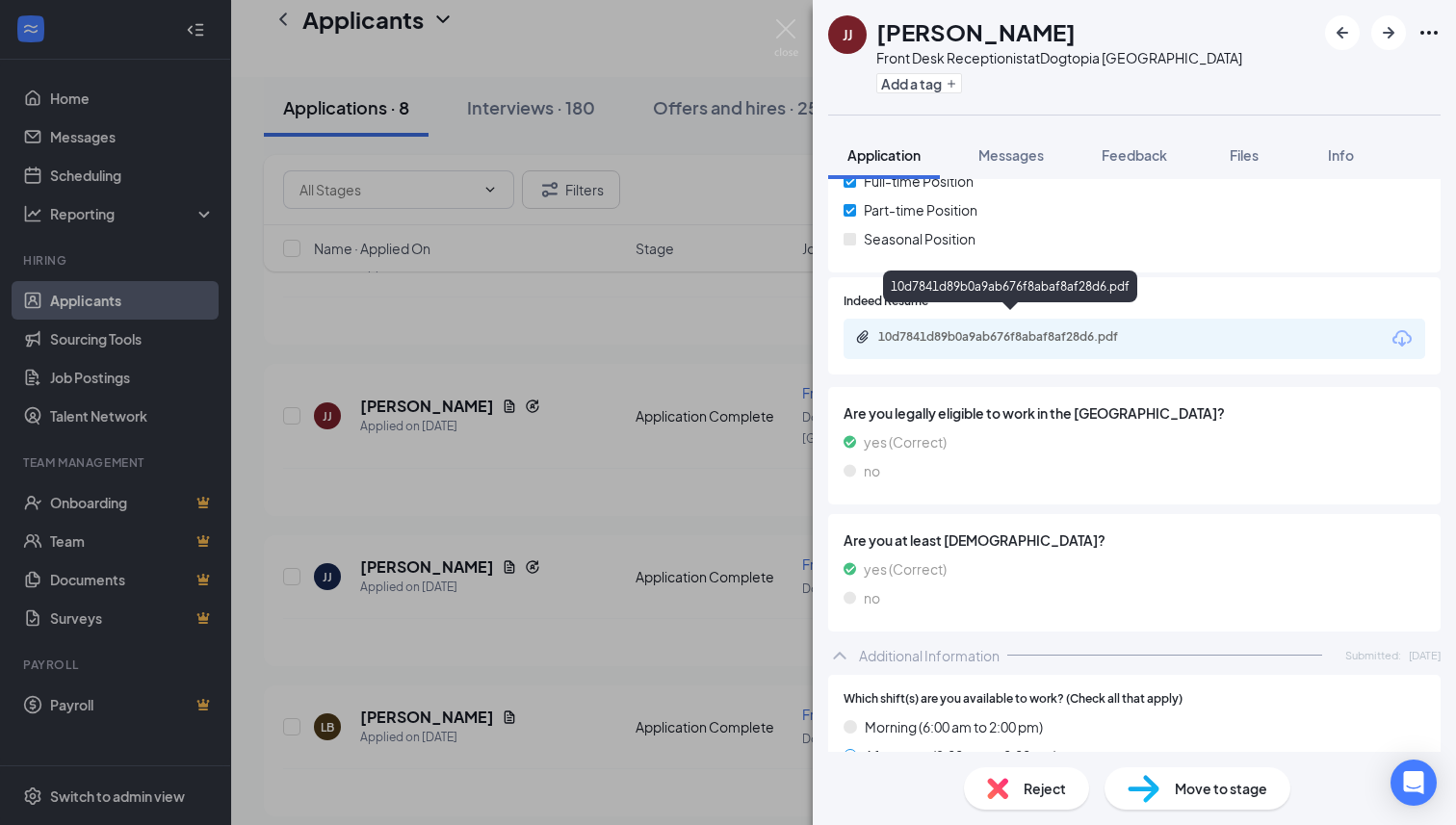
click at [1008, 329] on div "10d7841d89b0a9ab676f8abaf8af28d6.pdf" at bounding box center [1013, 337] width 269 height 16
click at [1186, 775] on div "Move to stage" at bounding box center [1197, 788] width 186 height 42
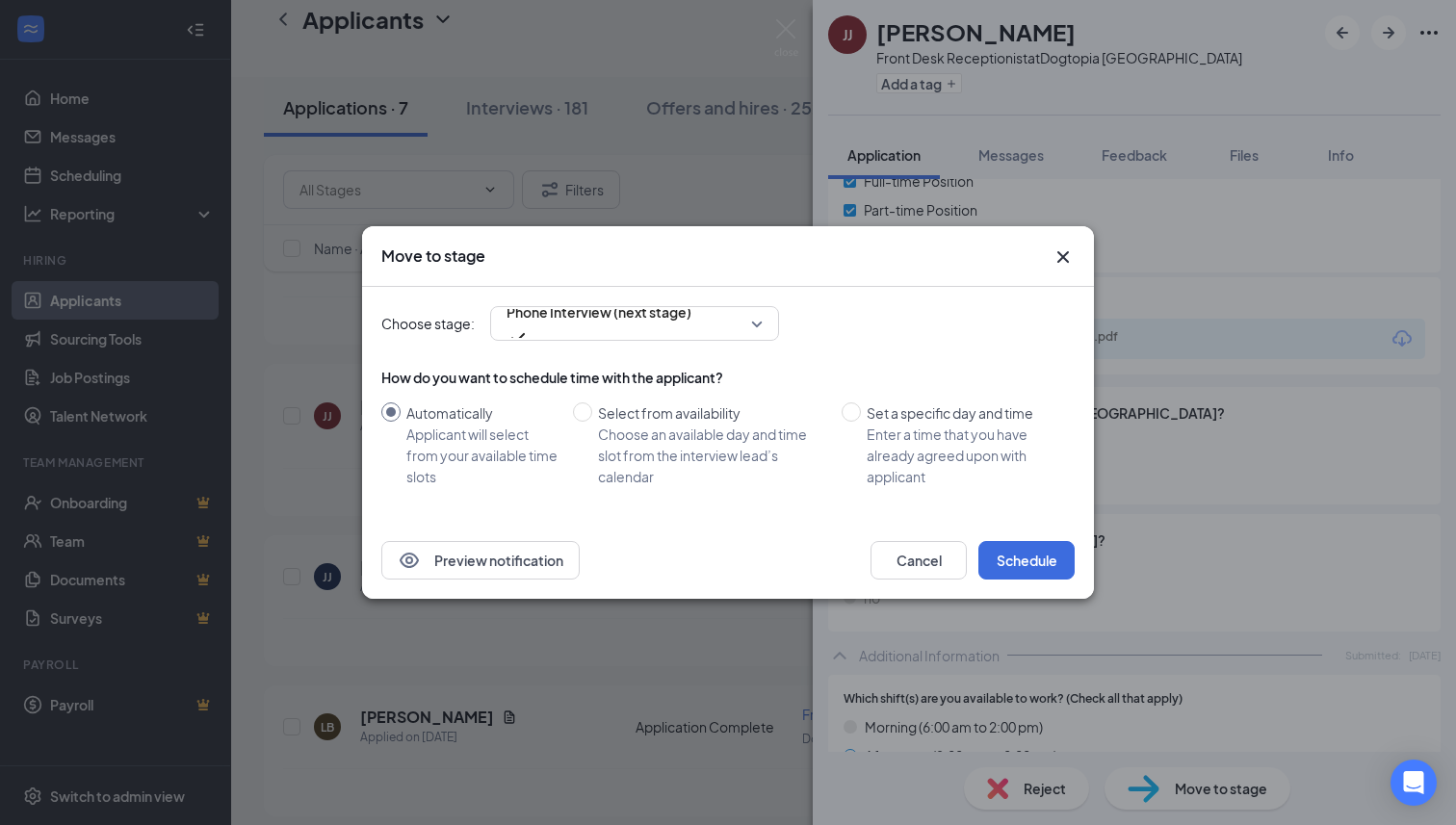
click at [1031, 532] on div "Preview notification Cancel Schedule" at bounding box center [728, 560] width 732 height 77
click at [1028, 542] on button "Schedule" at bounding box center [1027, 560] width 96 height 38
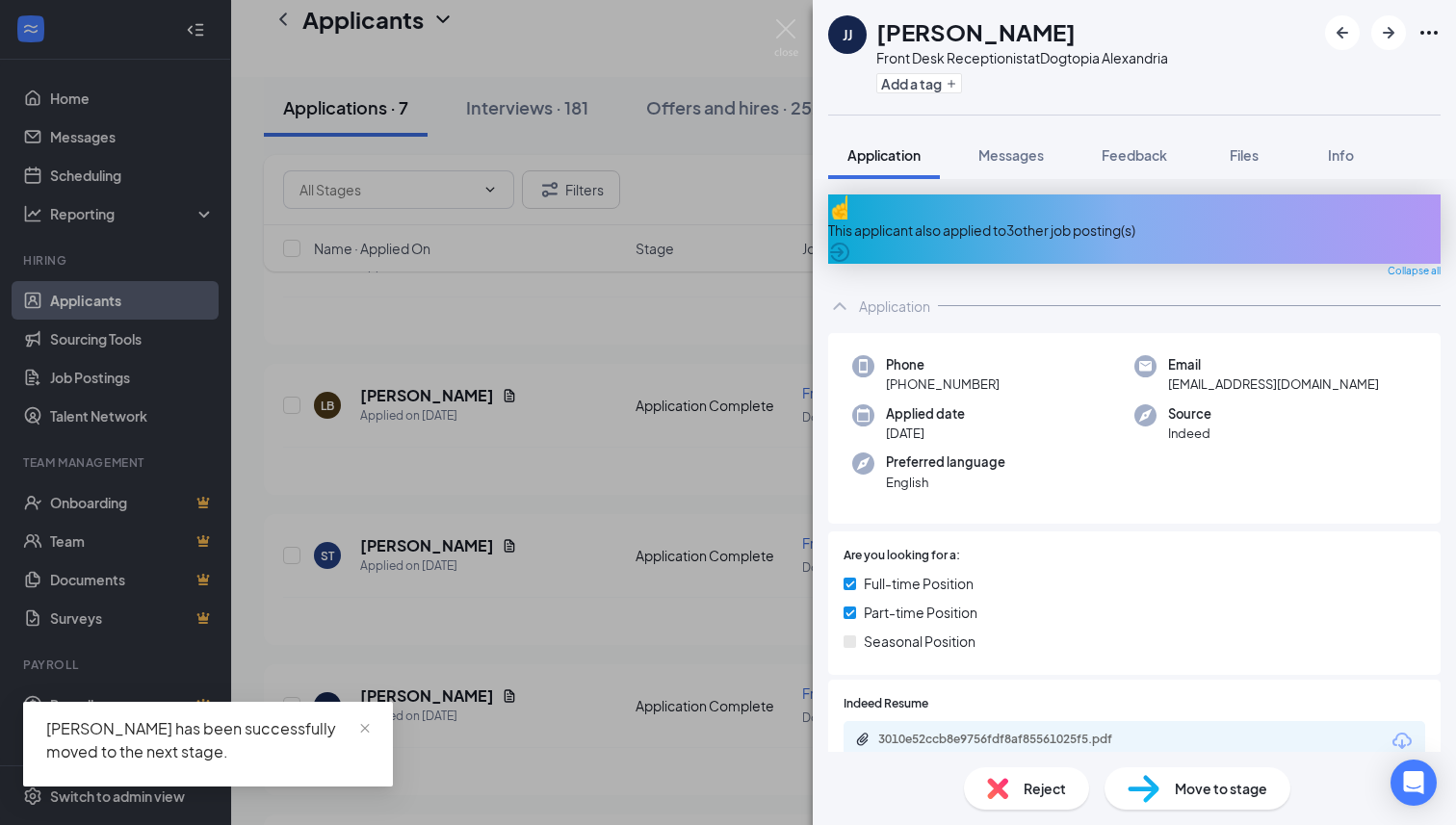
click at [998, 783] on img at bounding box center [998, 789] width 22 height 22
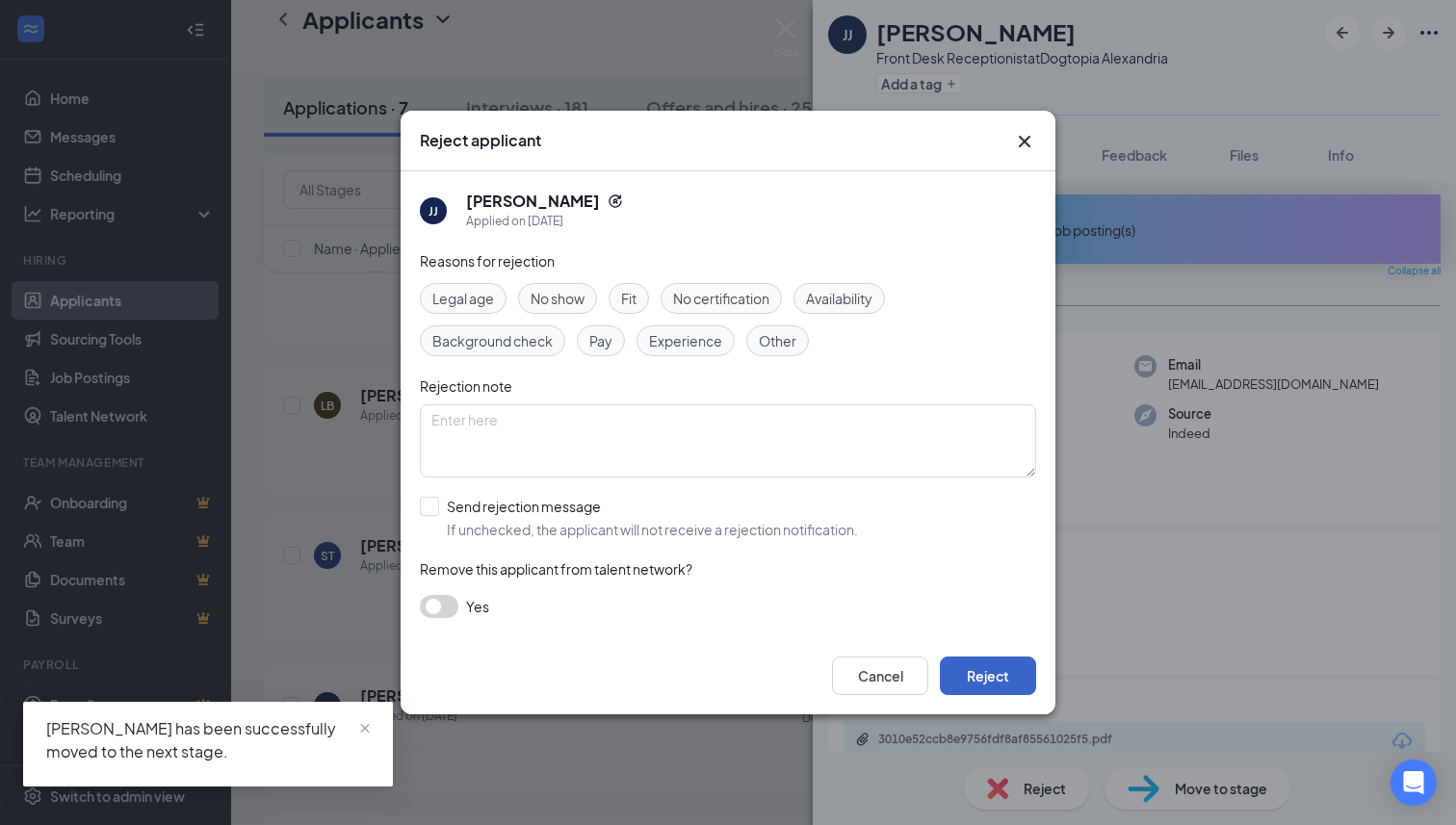
click at [993, 656] on button "Reject" at bounding box center [988, 675] width 96 height 38
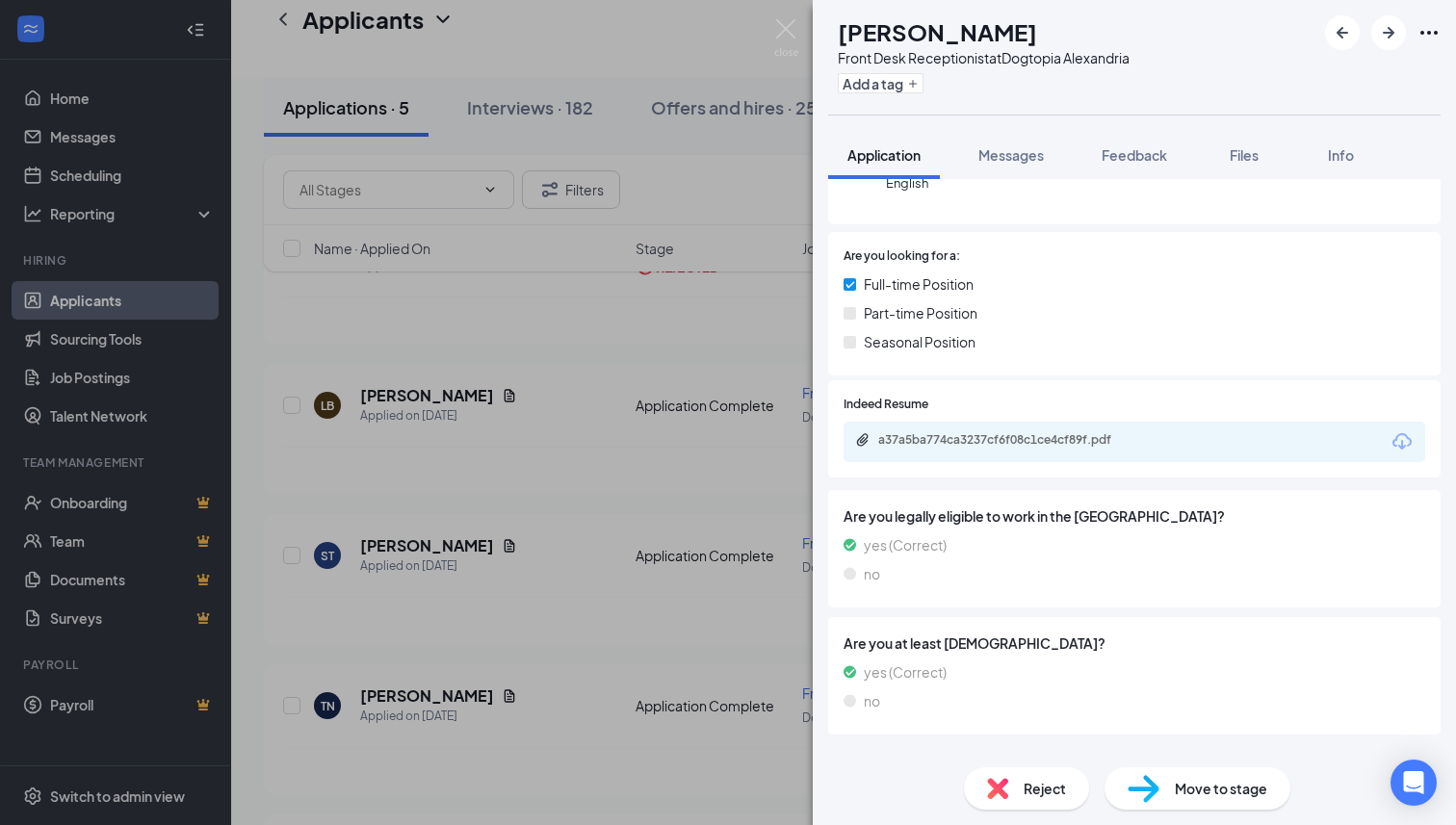
scroll to position [180, 0]
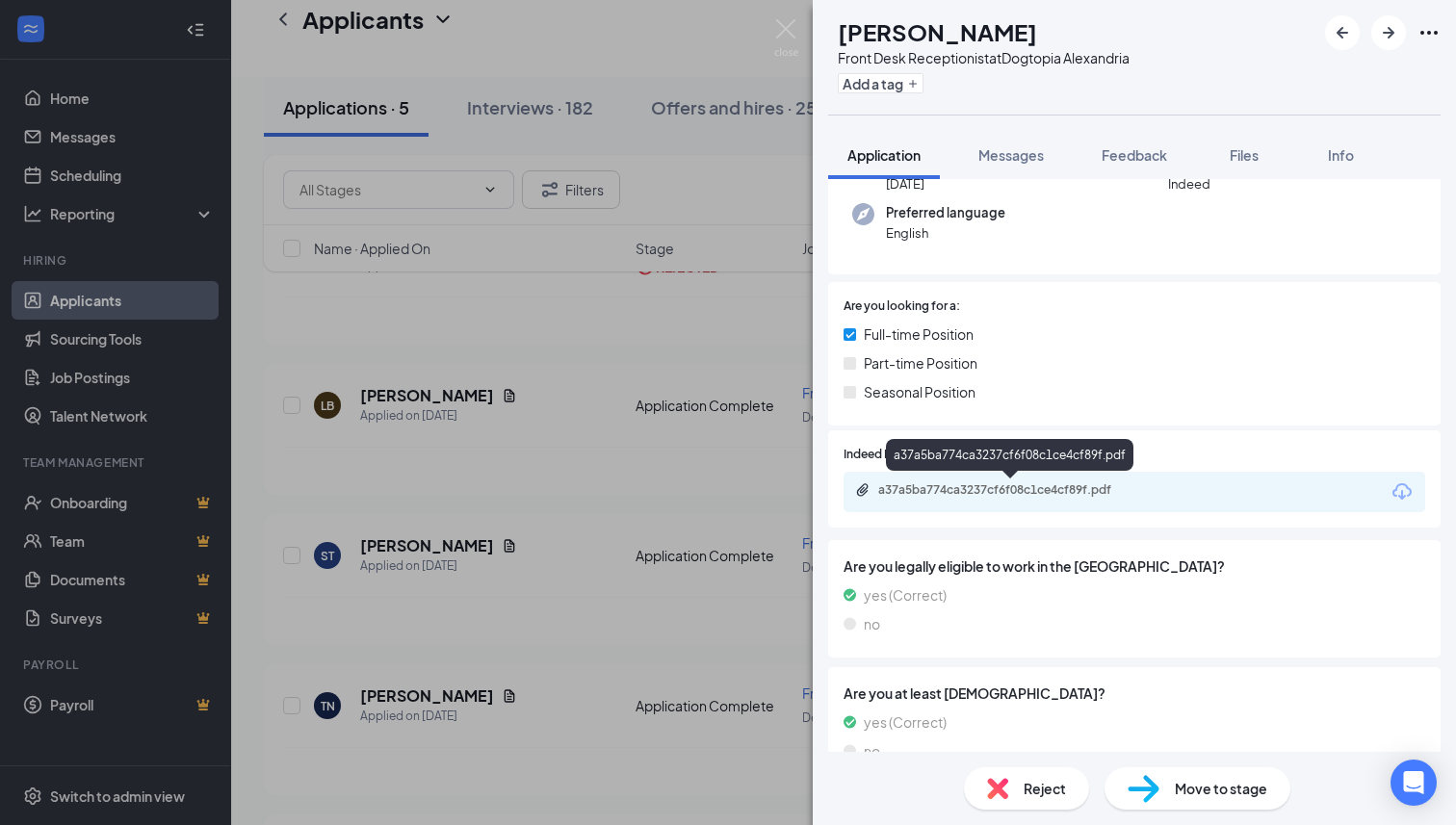
click at [990, 498] on div "a37a5ba774ca3237cf6f08c1ce4cf89f.pdf" at bounding box center [1013, 490] width 269 height 16
click at [1029, 803] on div "Reject" at bounding box center [1026, 788] width 125 height 42
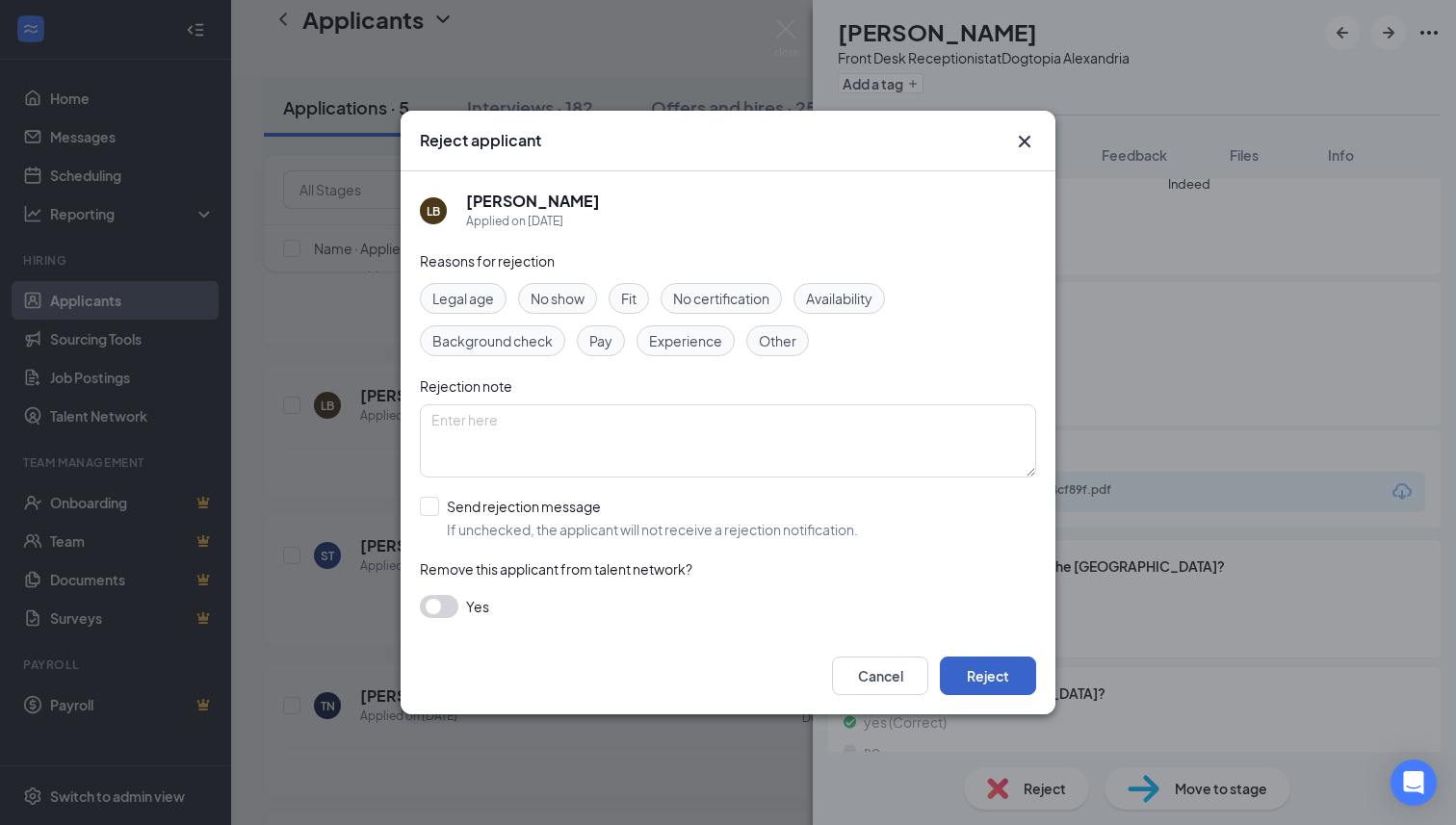
click at [1002, 668] on button "Reject" at bounding box center [988, 675] width 96 height 38
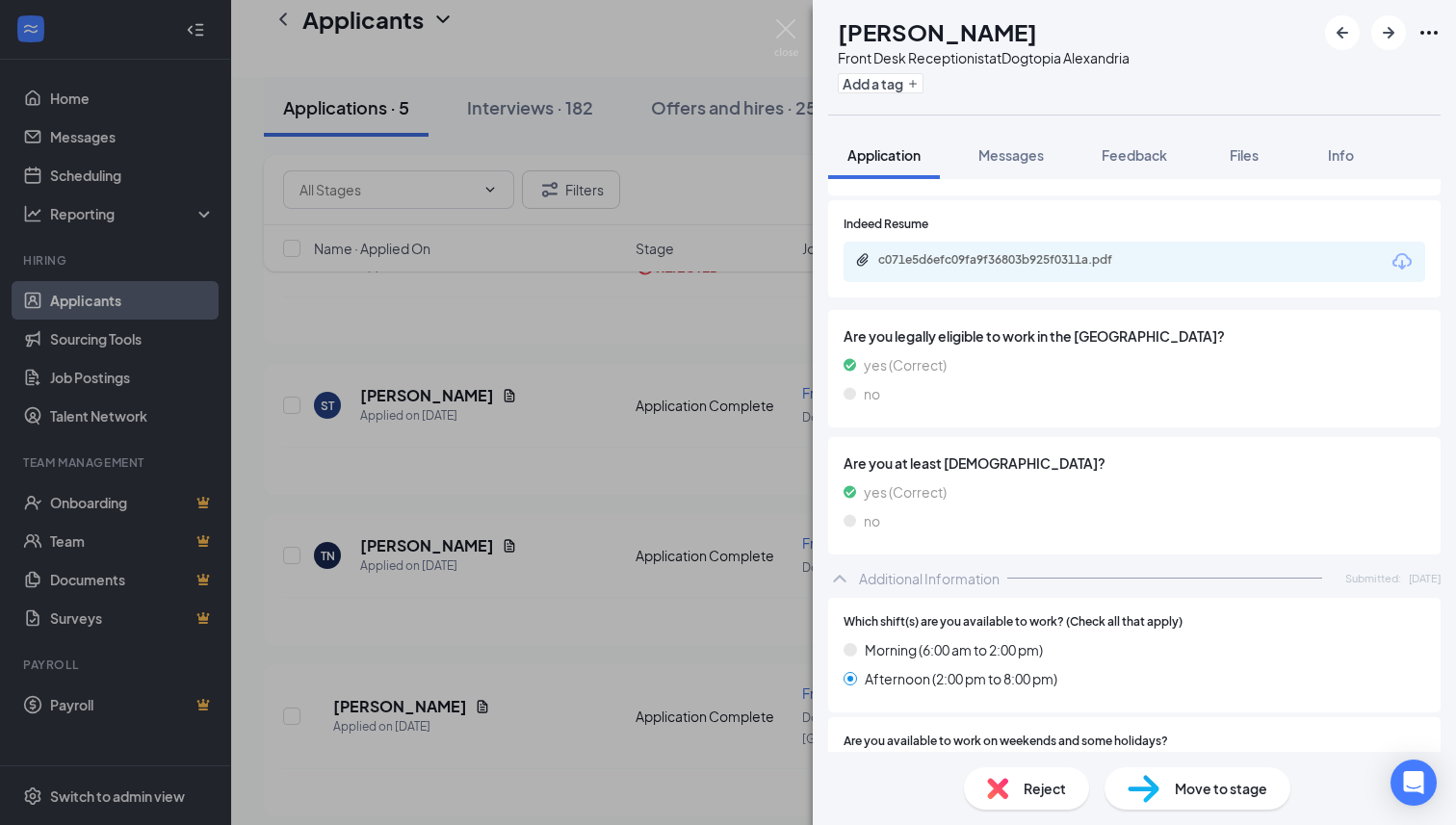
scroll to position [387, 0]
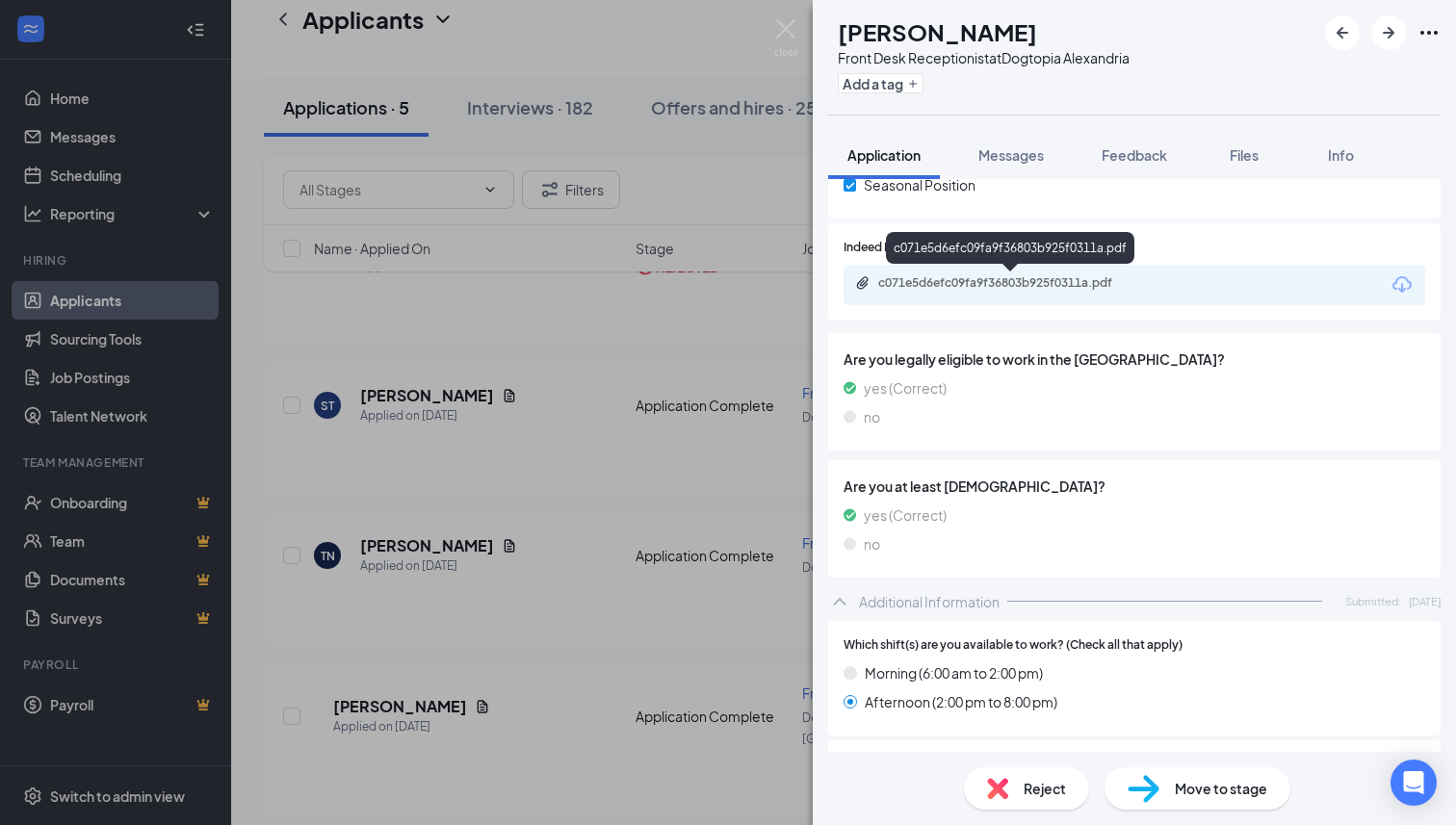
click at [1109, 286] on div "c071e5d6efc09fa9f36803b925f0311a.pdf" at bounding box center [1013, 283] width 269 height 16
click at [1052, 764] on div "Reject Move to stage" at bounding box center [1134, 788] width 644 height 73
click at [1016, 781] on div "Reject" at bounding box center [1026, 788] width 125 height 42
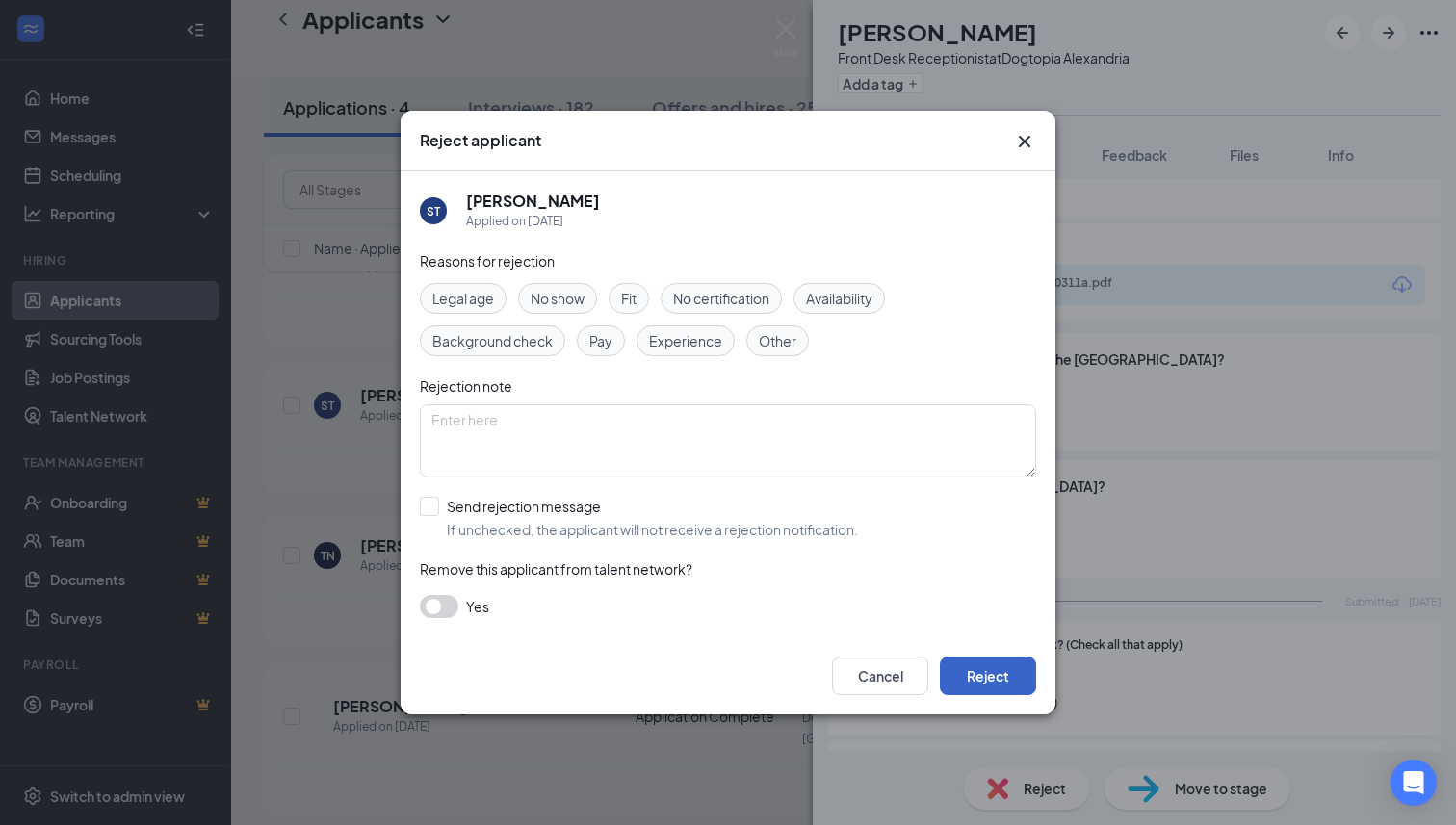
click at [992, 673] on button "Reject" at bounding box center [988, 675] width 96 height 38
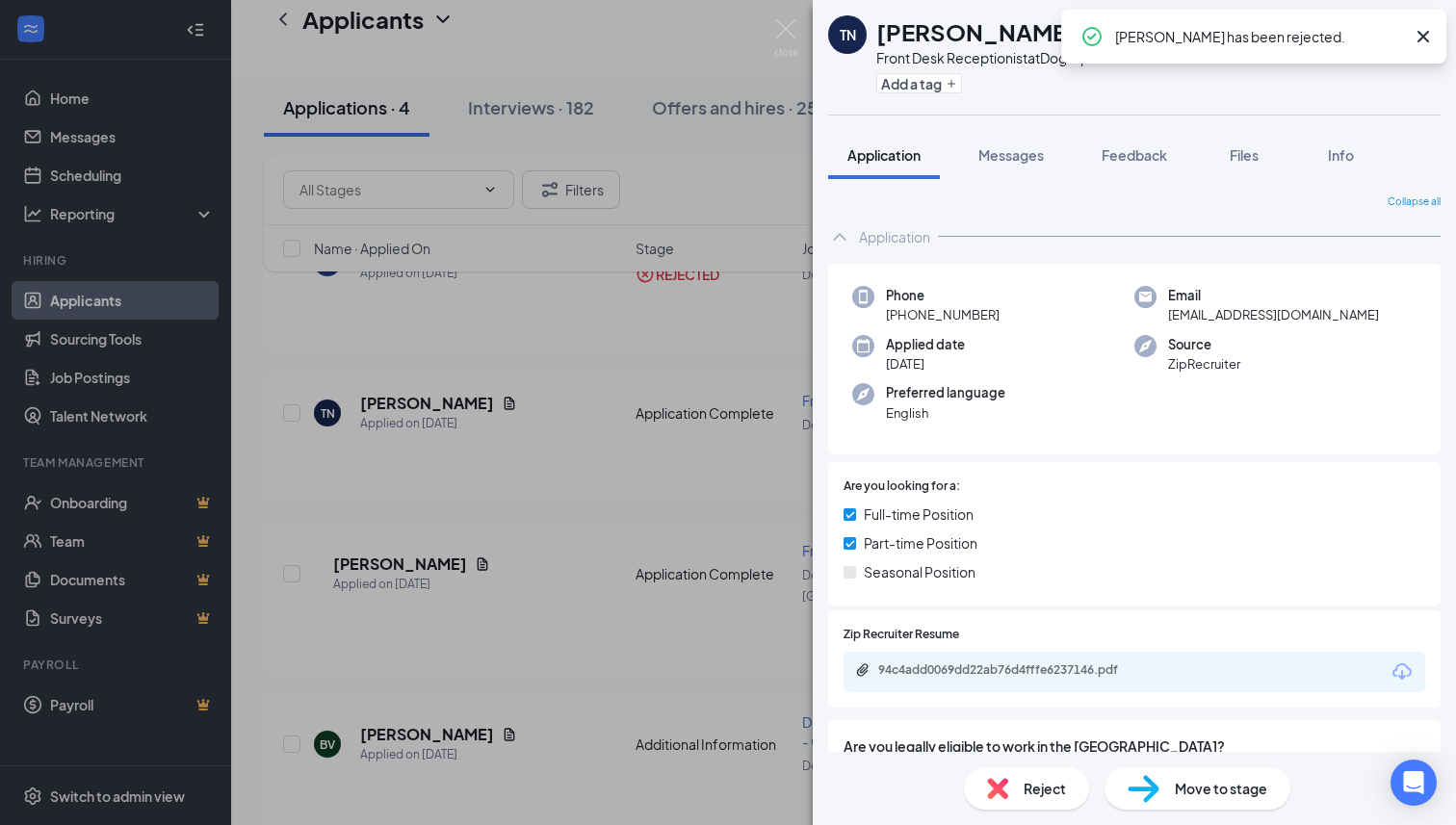
click at [1430, 29] on icon "Cross" at bounding box center [1424, 36] width 24 height 24
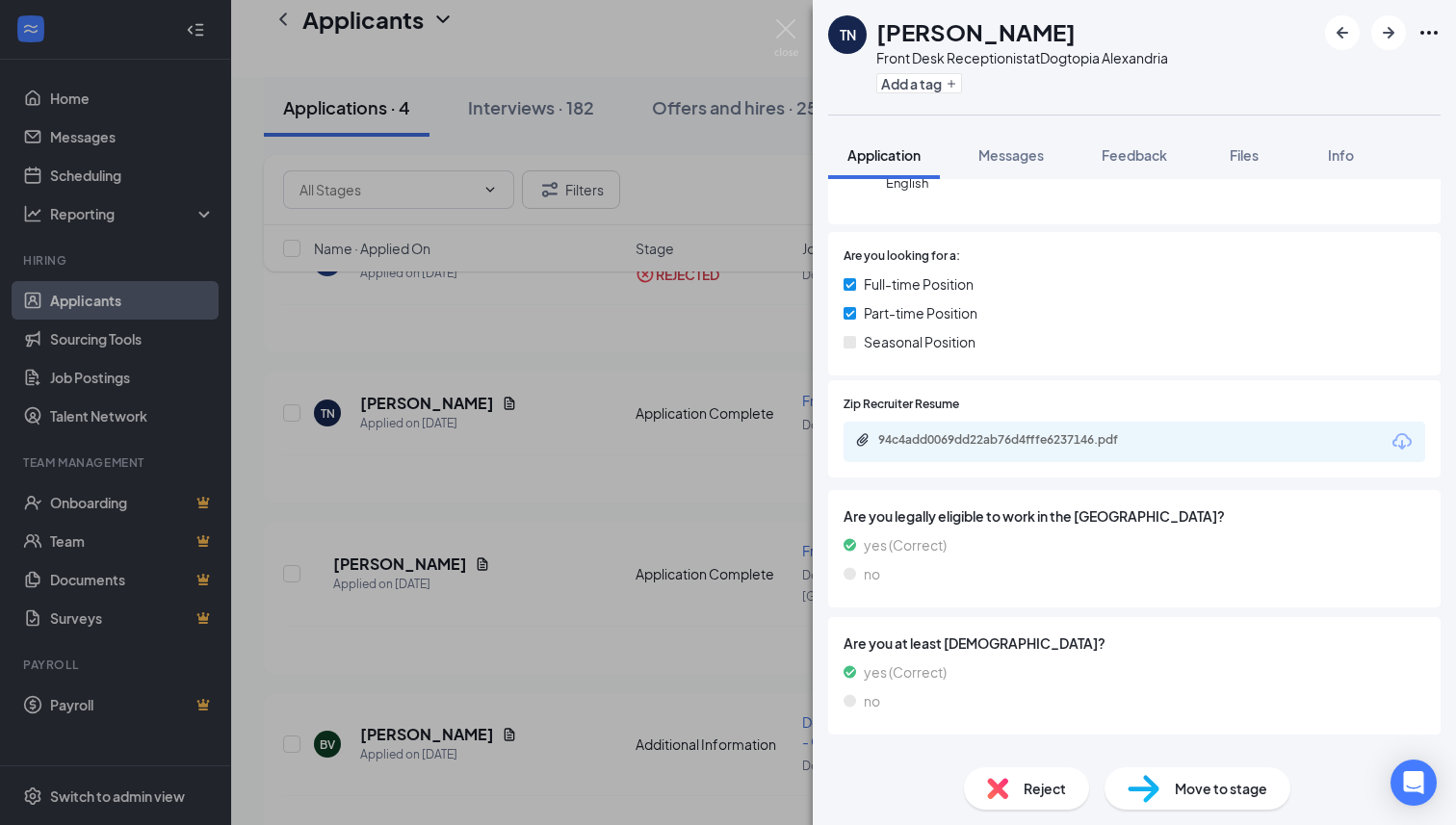
scroll to position [153, 0]
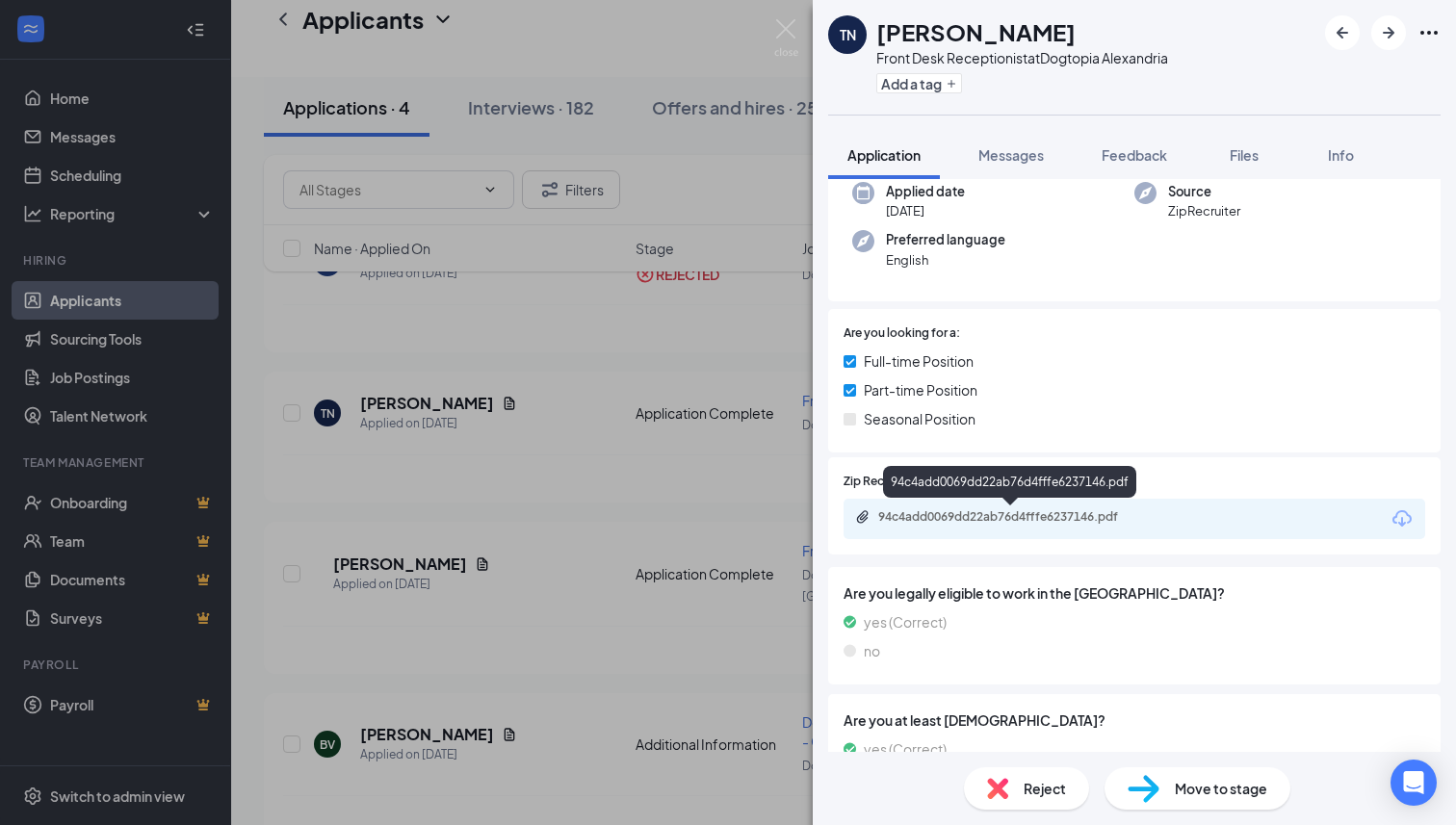
click at [1070, 515] on div "94c4add0069dd22ab76d4fffe6237146.pdf" at bounding box center [1013, 517] width 269 height 16
click at [1196, 791] on span "Move to stage" at bounding box center [1221, 789] width 92 height 22
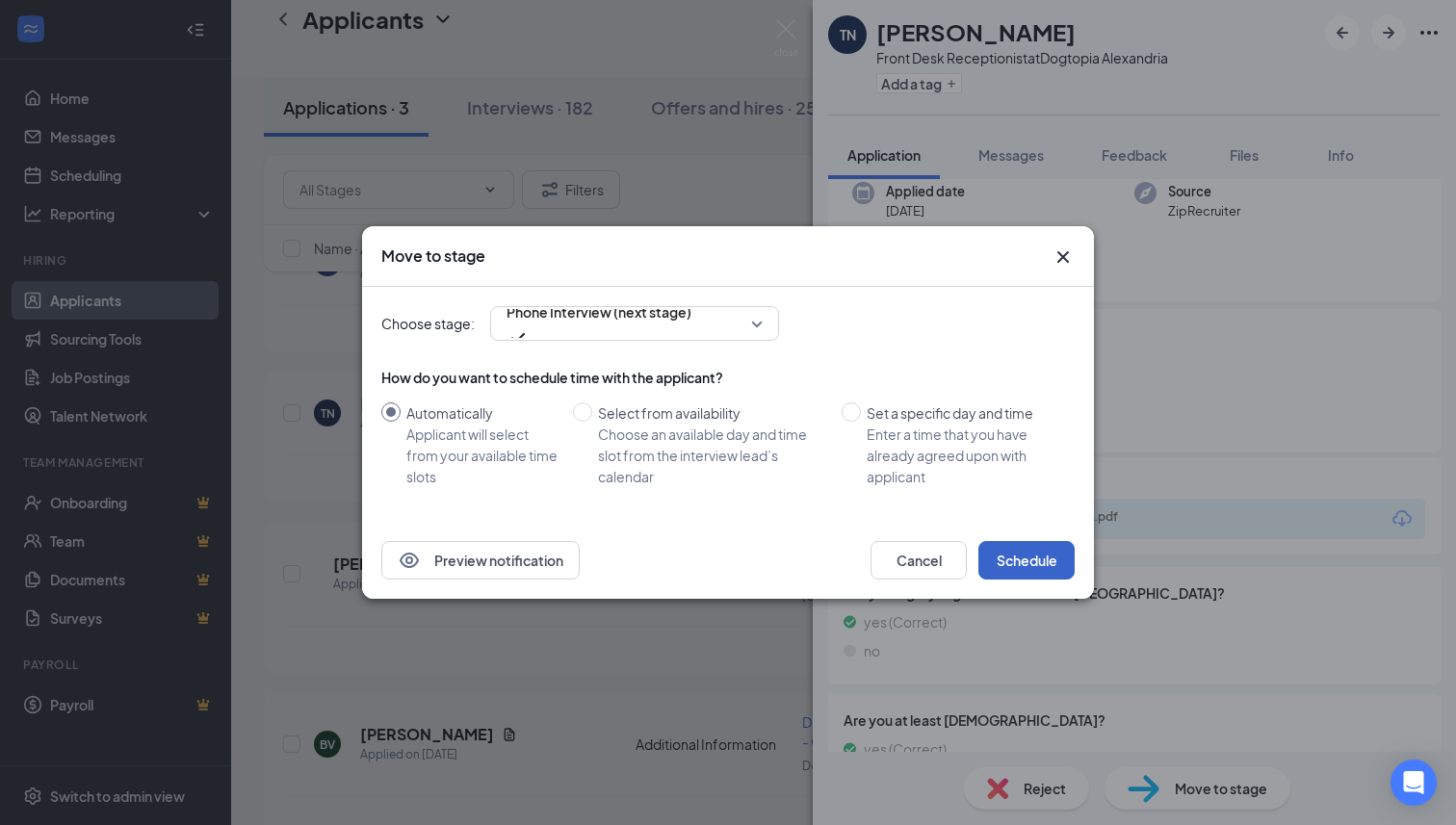
click at [1043, 558] on button "Schedule" at bounding box center [1027, 560] width 96 height 38
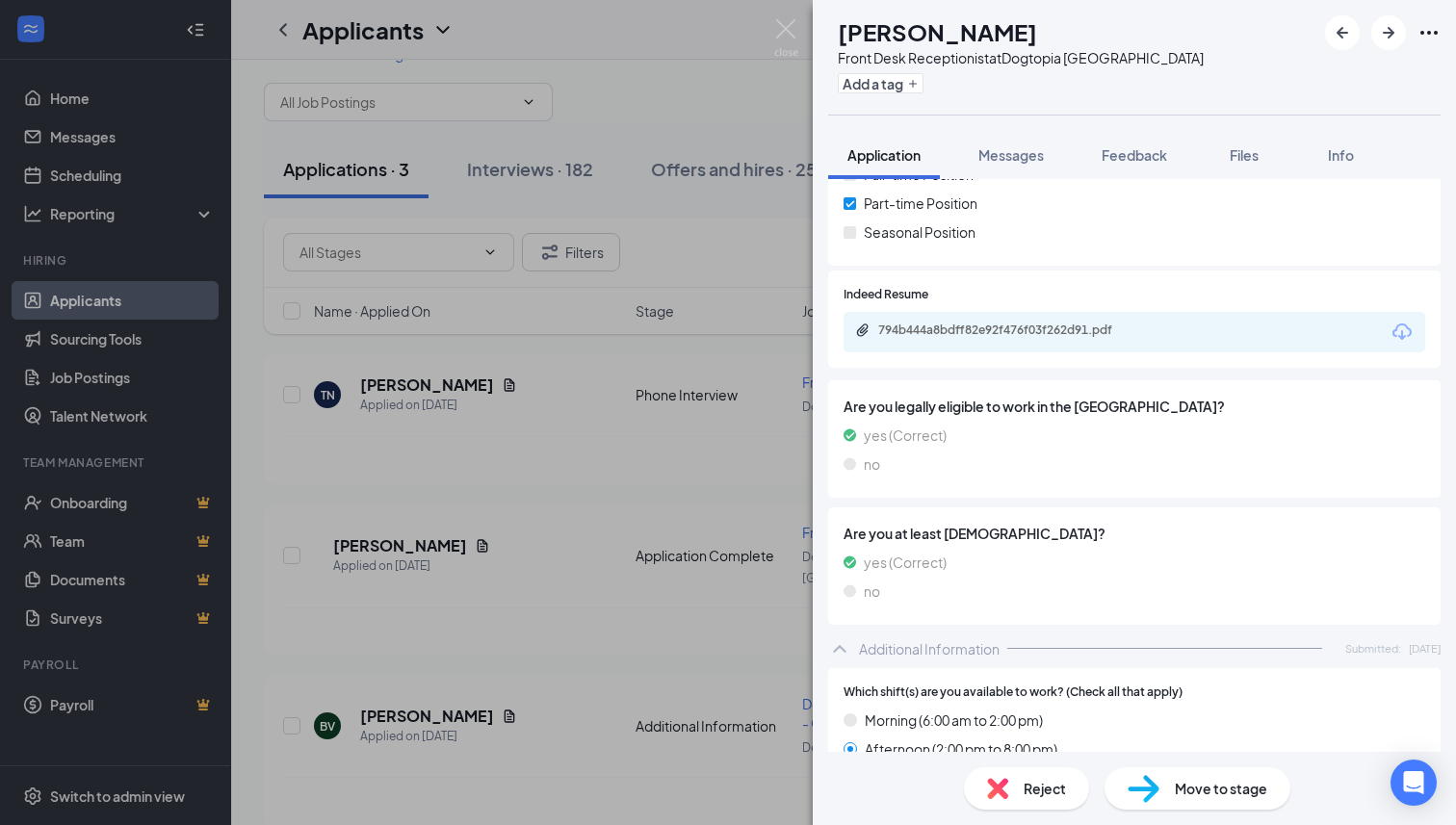
scroll to position [336, 0]
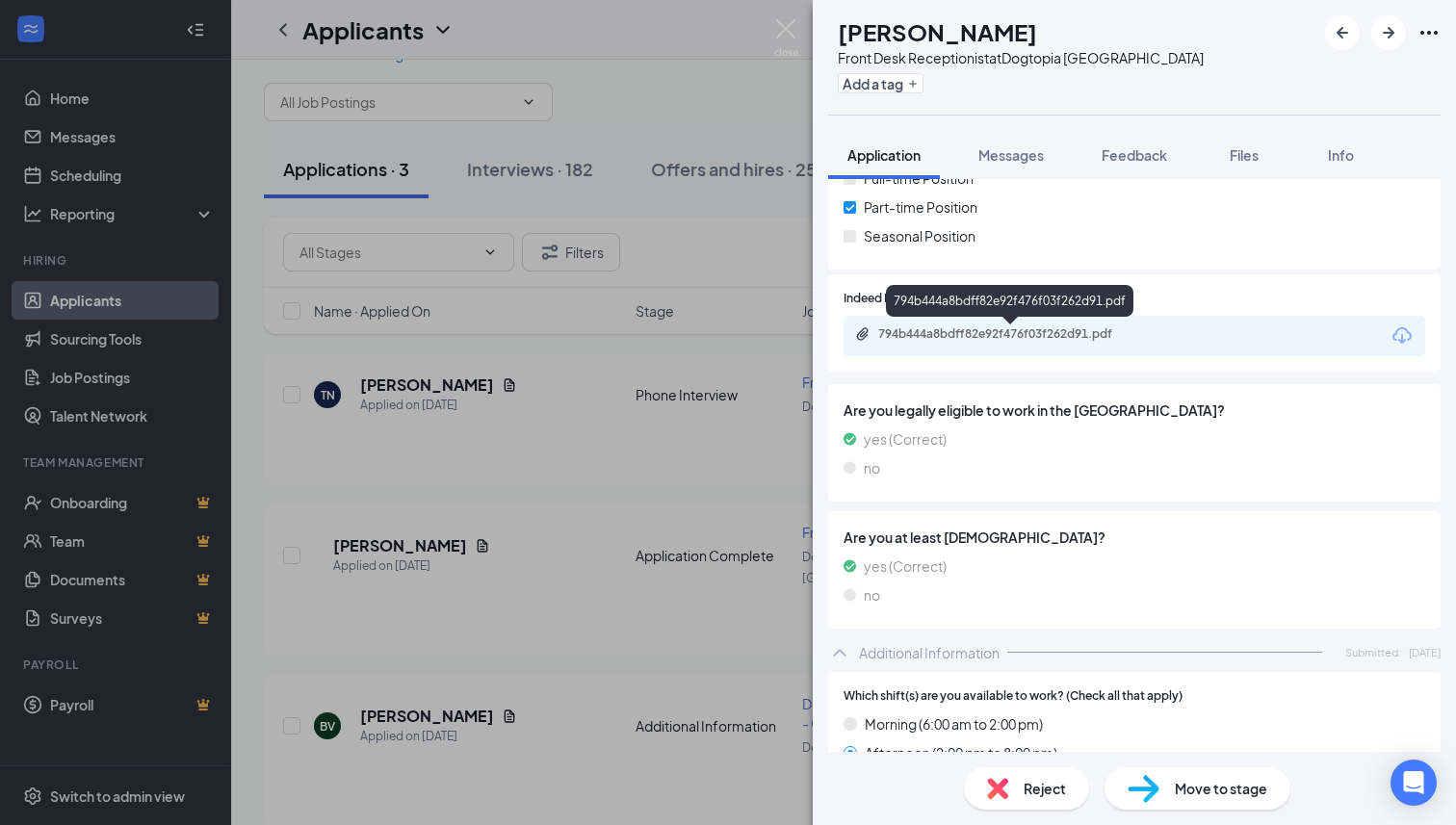
click at [1046, 329] on div "794b444a8bdff82e92f476f03f262d91.pdf" at bounding box center [1013, 334] width 269 height 16
click at [1179, 792] on span "Move to stage" at bounding box center [1221, 789] width 92 height 22
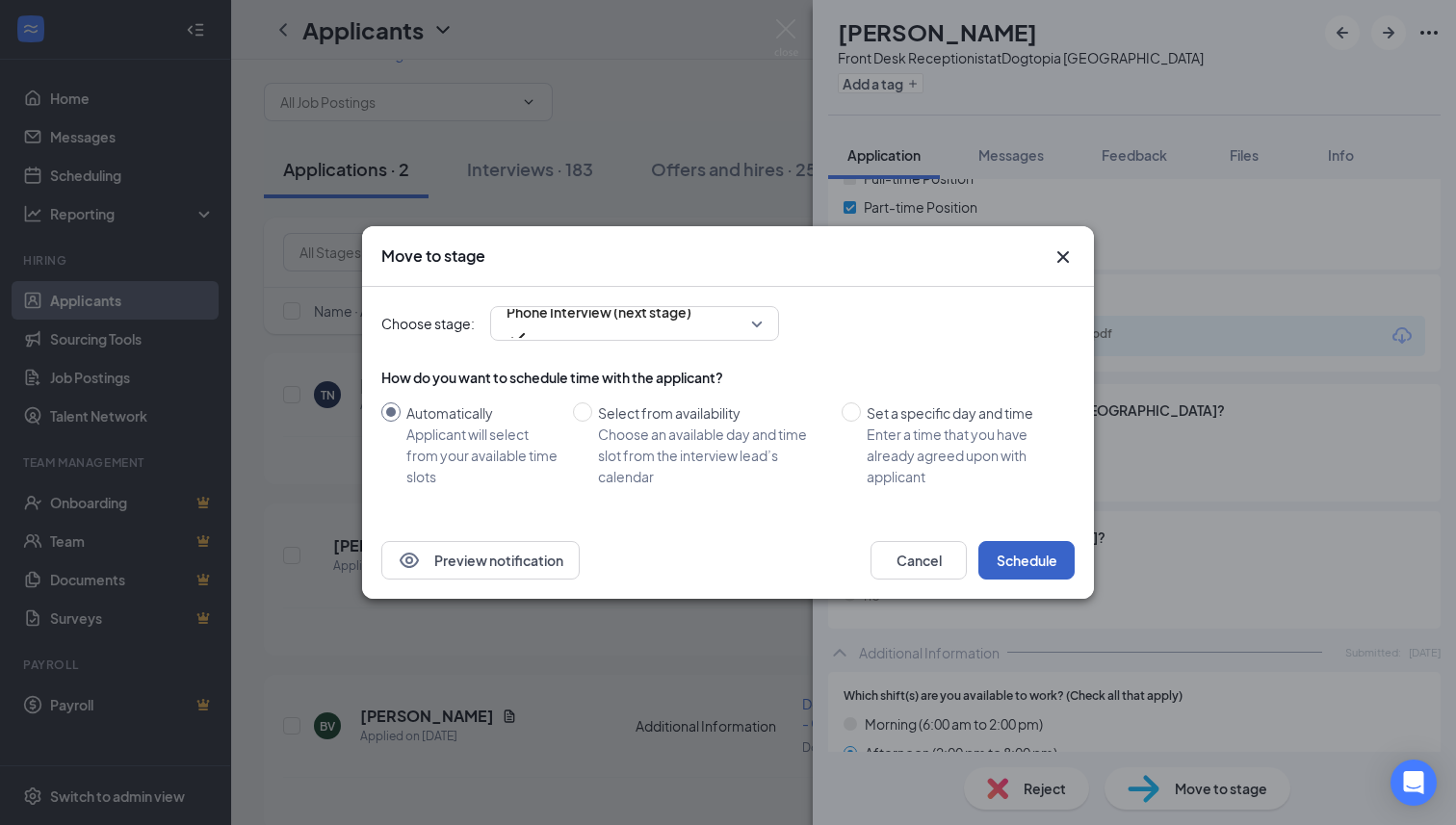
click at [1032, 552] on button "Schedule" at bounding box center [1027, 560] width 96 height 38
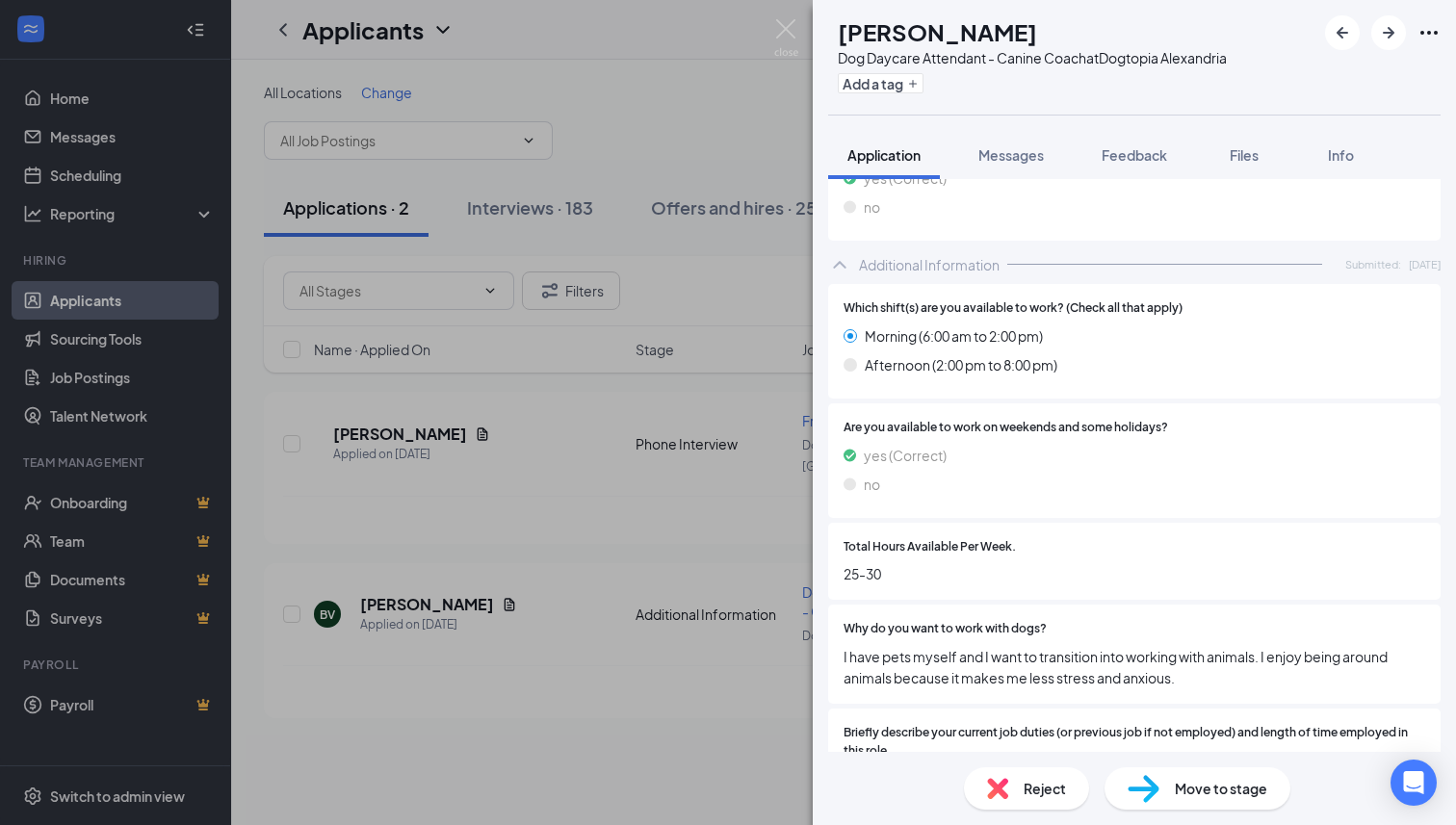
scroll to position [824, 0]
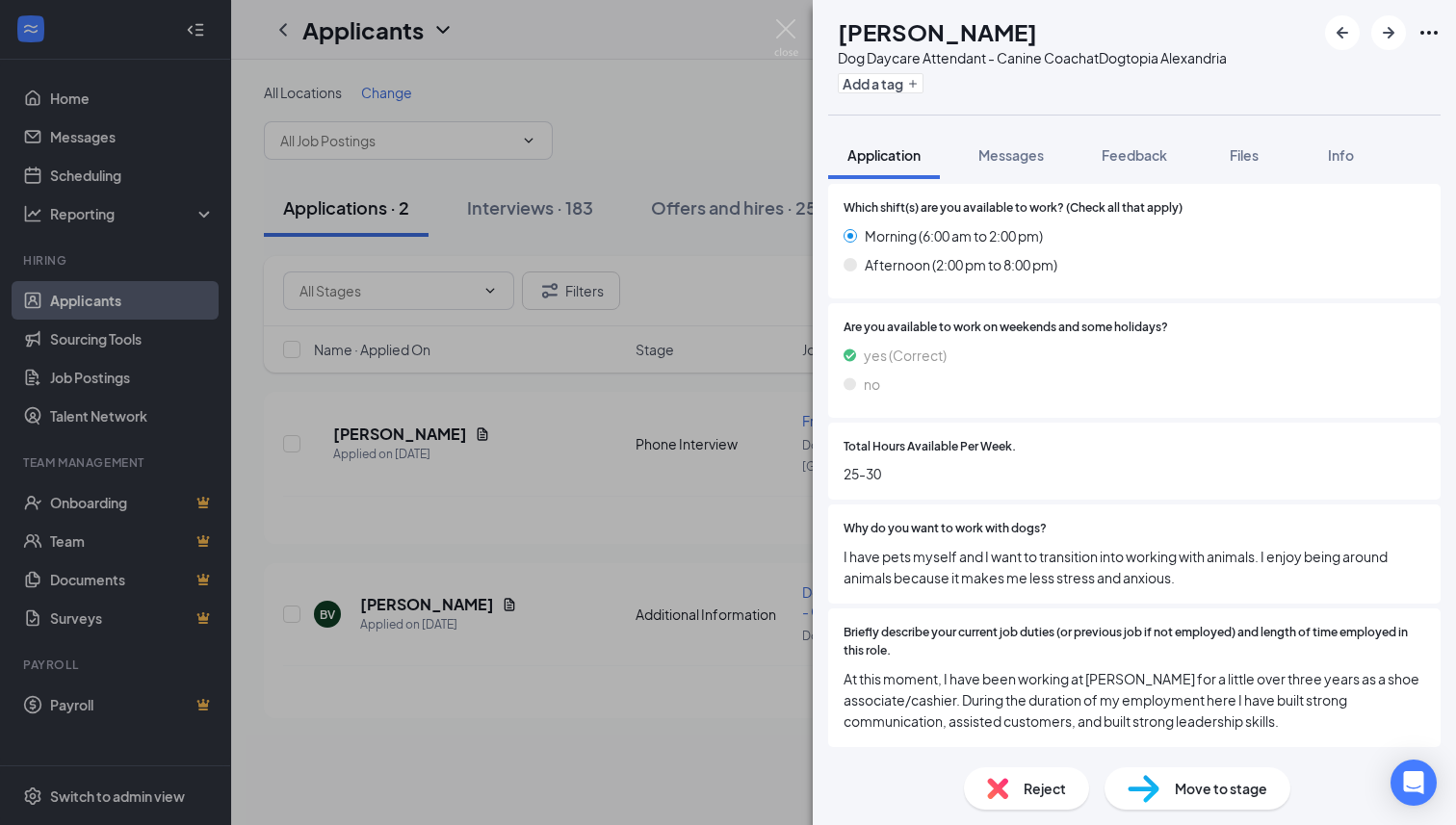
click at [1222, 782] on span "Move to stage" at bounding box center [1221, 789] width 92 height 22
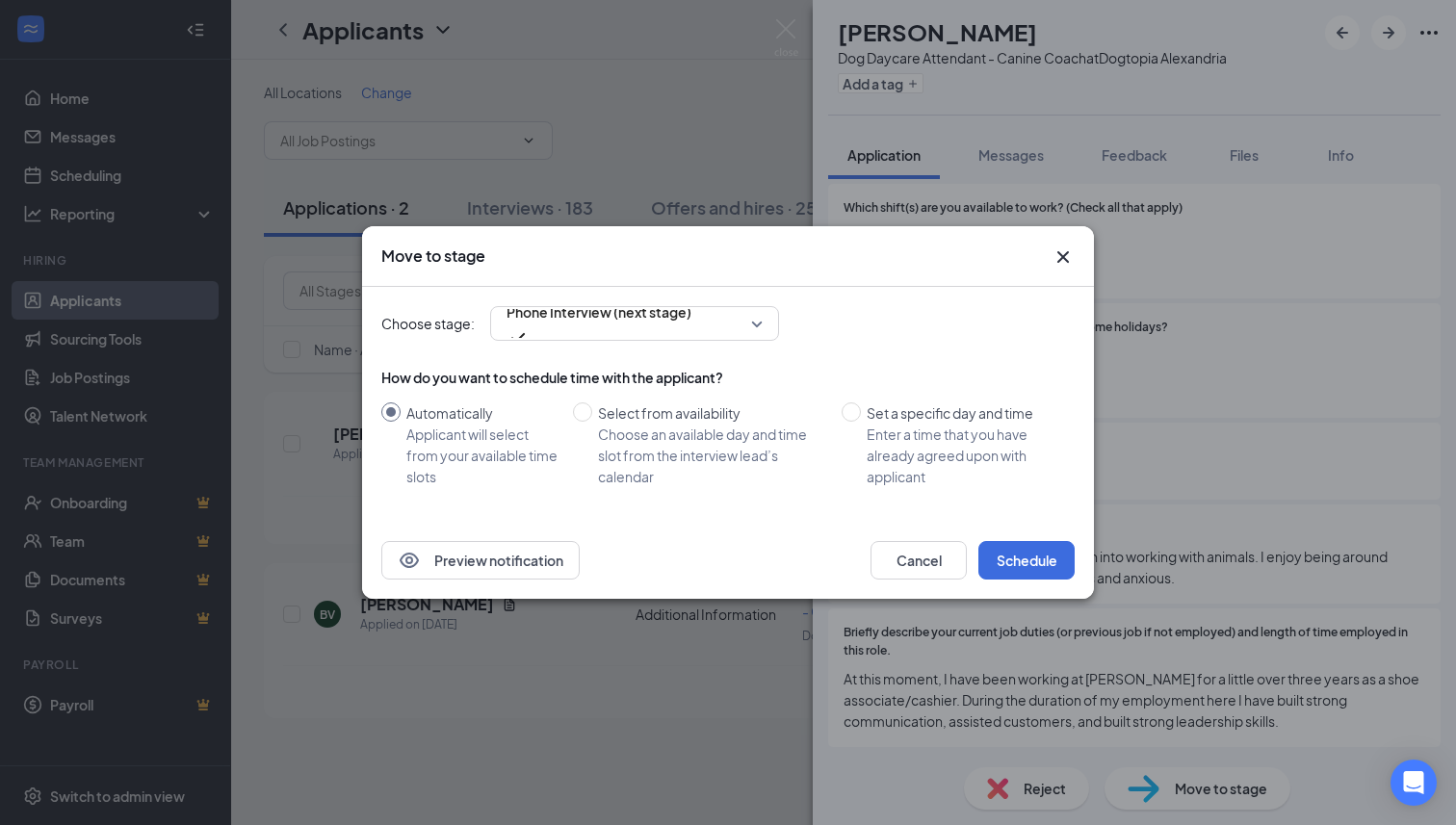
click at [1017, 529] on div "Preview notification Cancel Schedule" at bounding box center [728, 560] width 732 height 77
click at [1024, 558] on button "Schedule" at bounding box center [1027, 560] width 96 height 38
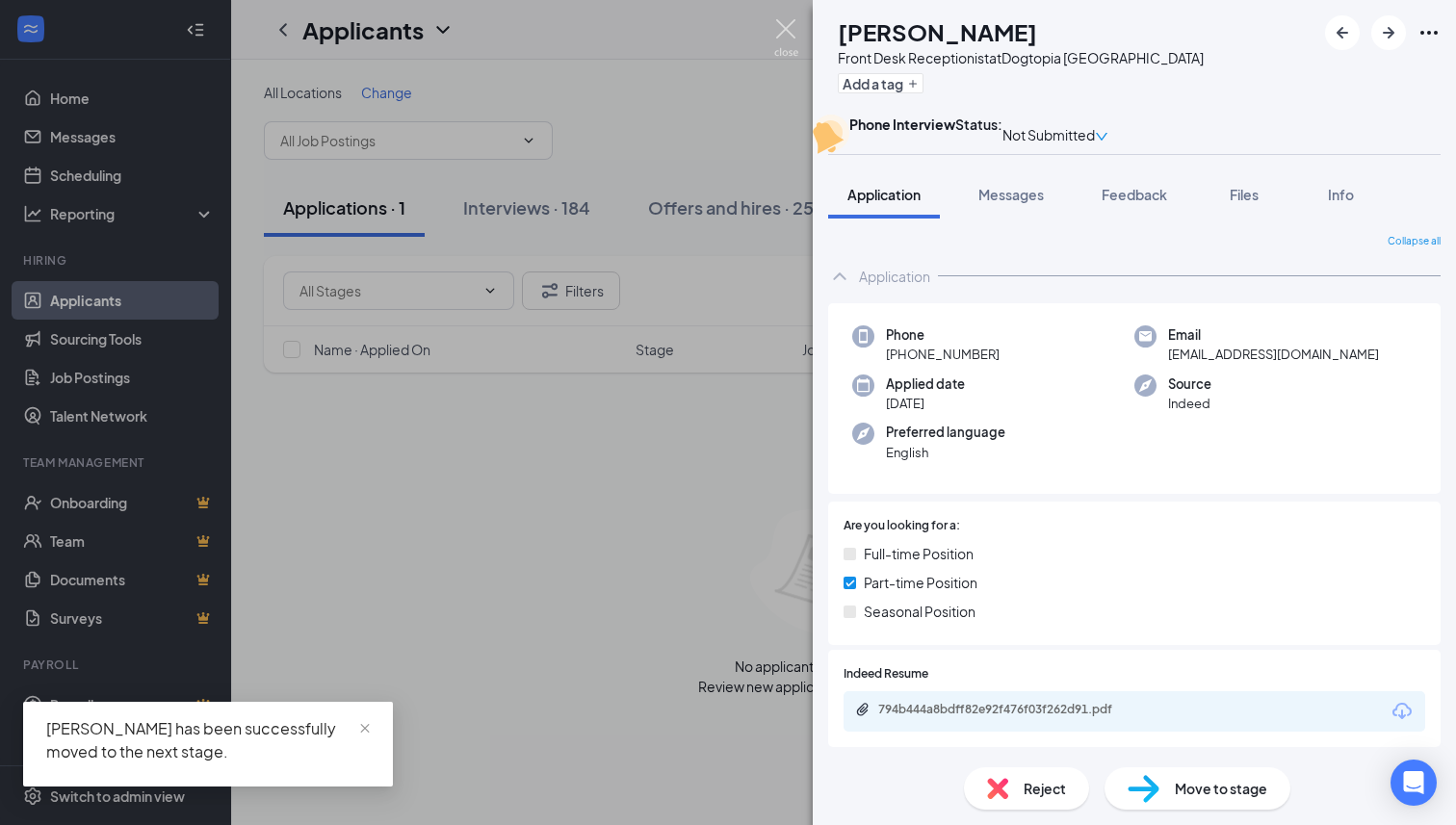
click at [784, 28] on img at bounding box center [786, 38] width 25 height 37
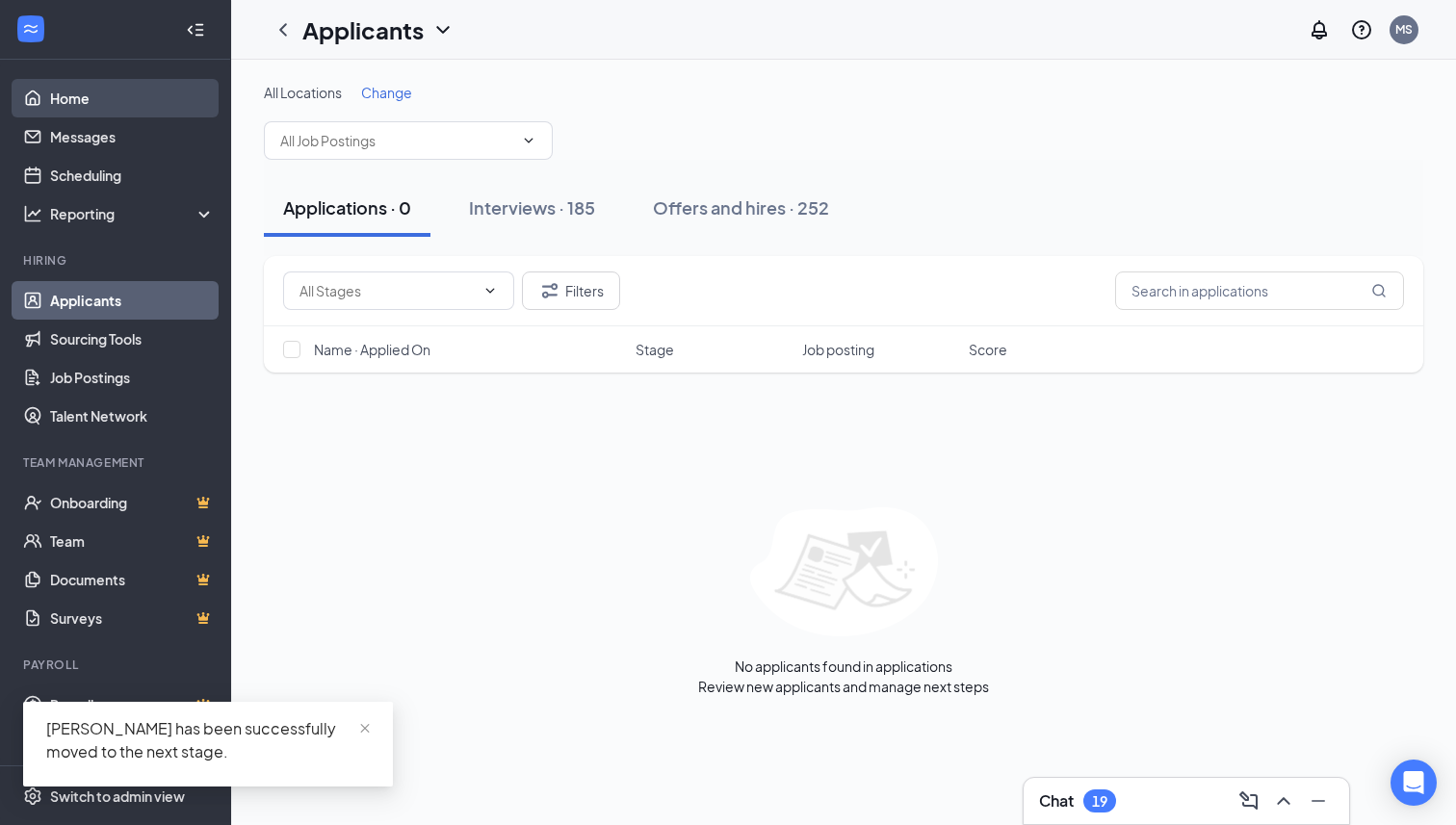
click at [100, 107] on link "Home" at bounding box center [133, 97] width 165 height 38
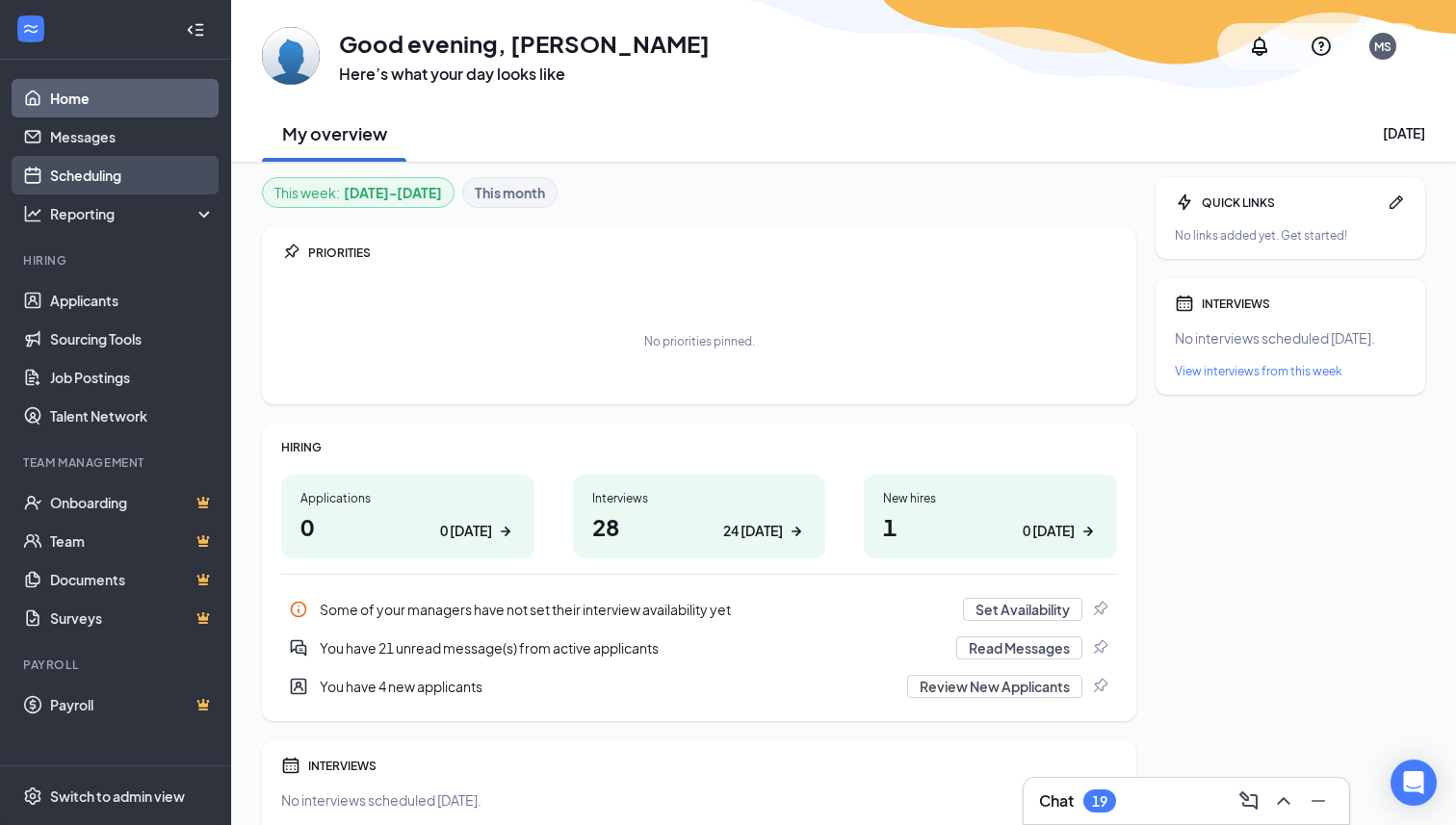
click at [106, 185] on link "Scheduling" at bounding box center [133, 175] width 165 height 38
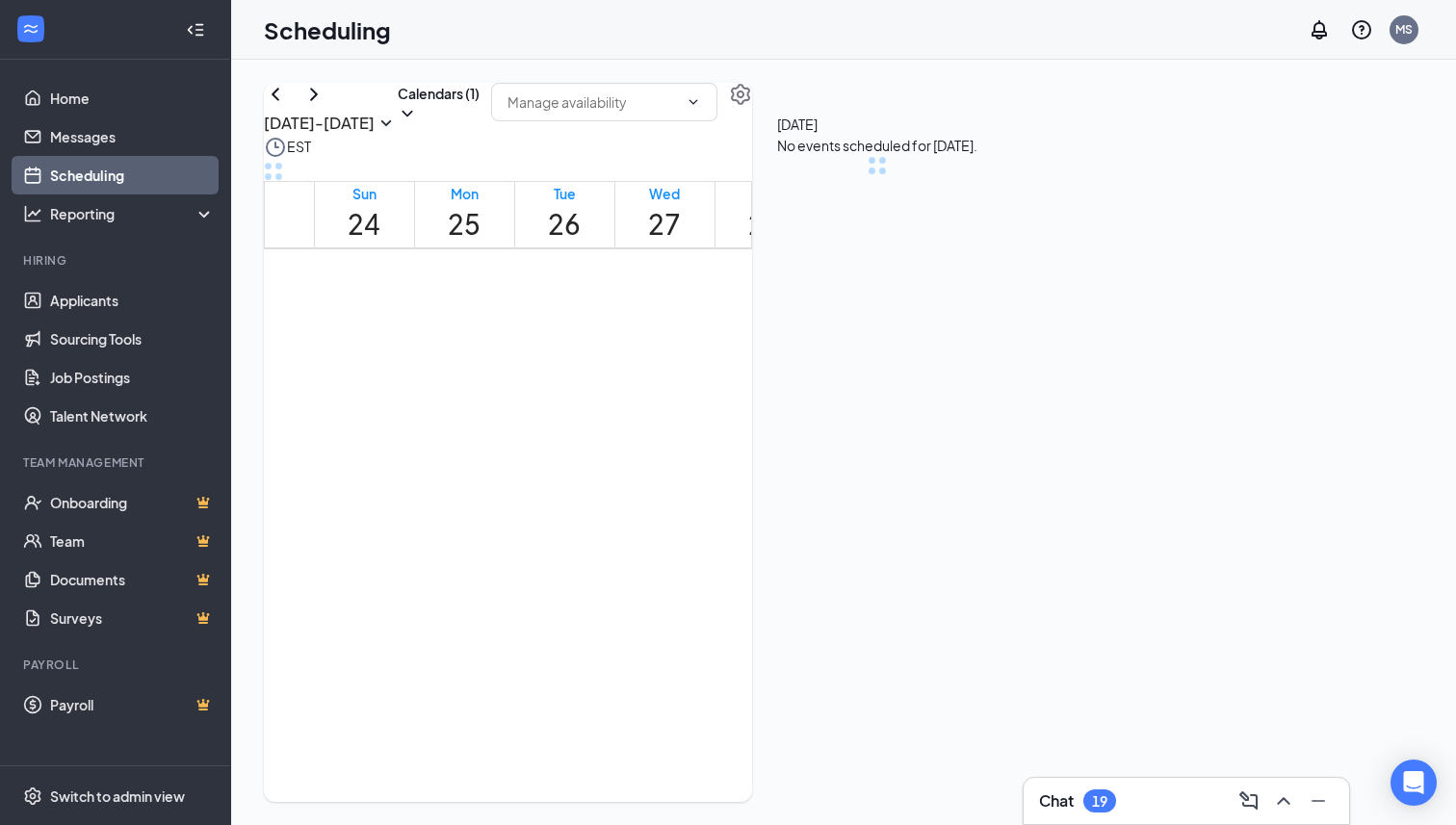
scroll to position [946, 0]
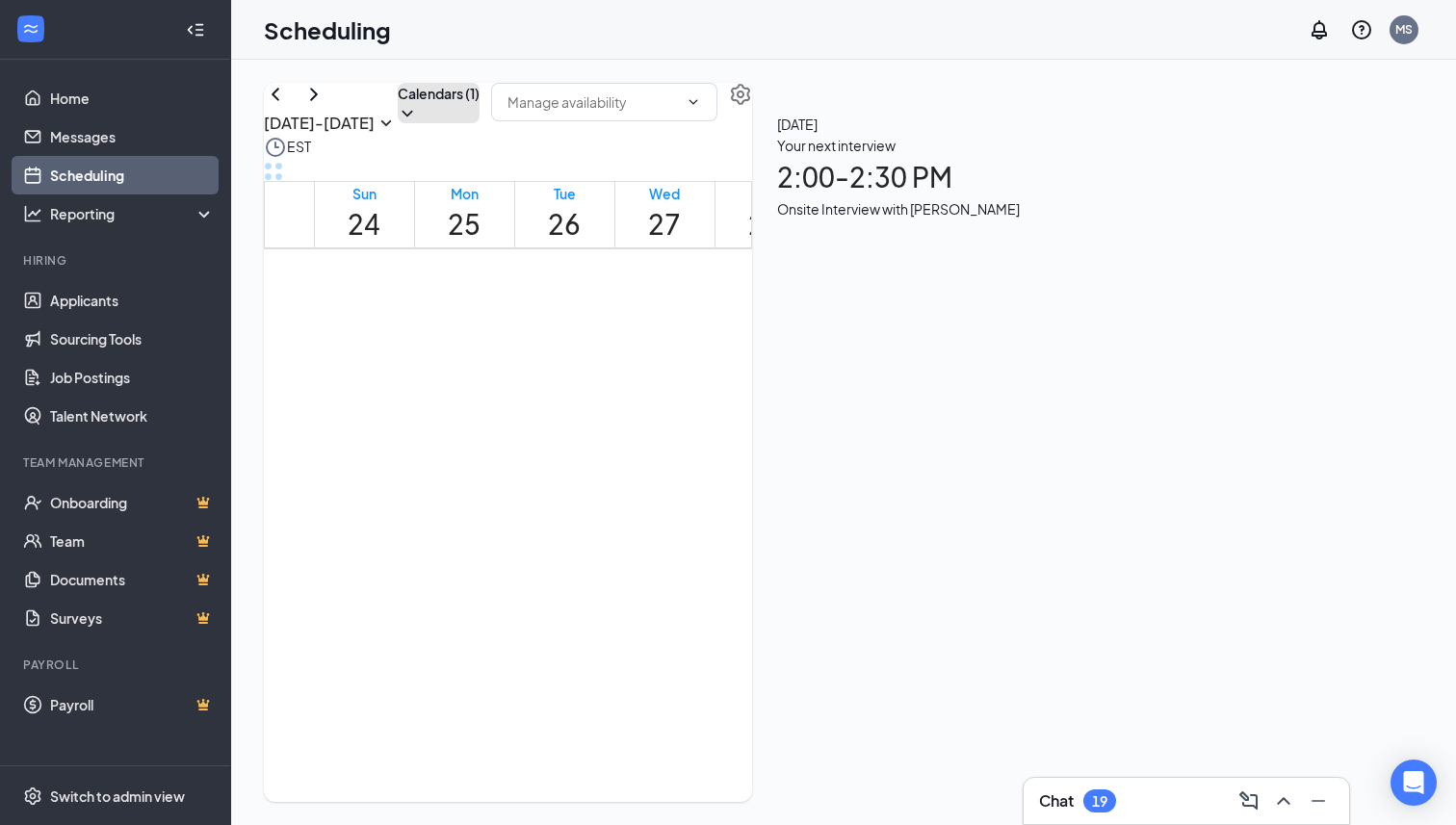
click at [479, 123] on button "Calendars (1)" at bounding box center [438, 102] width 82 height 40
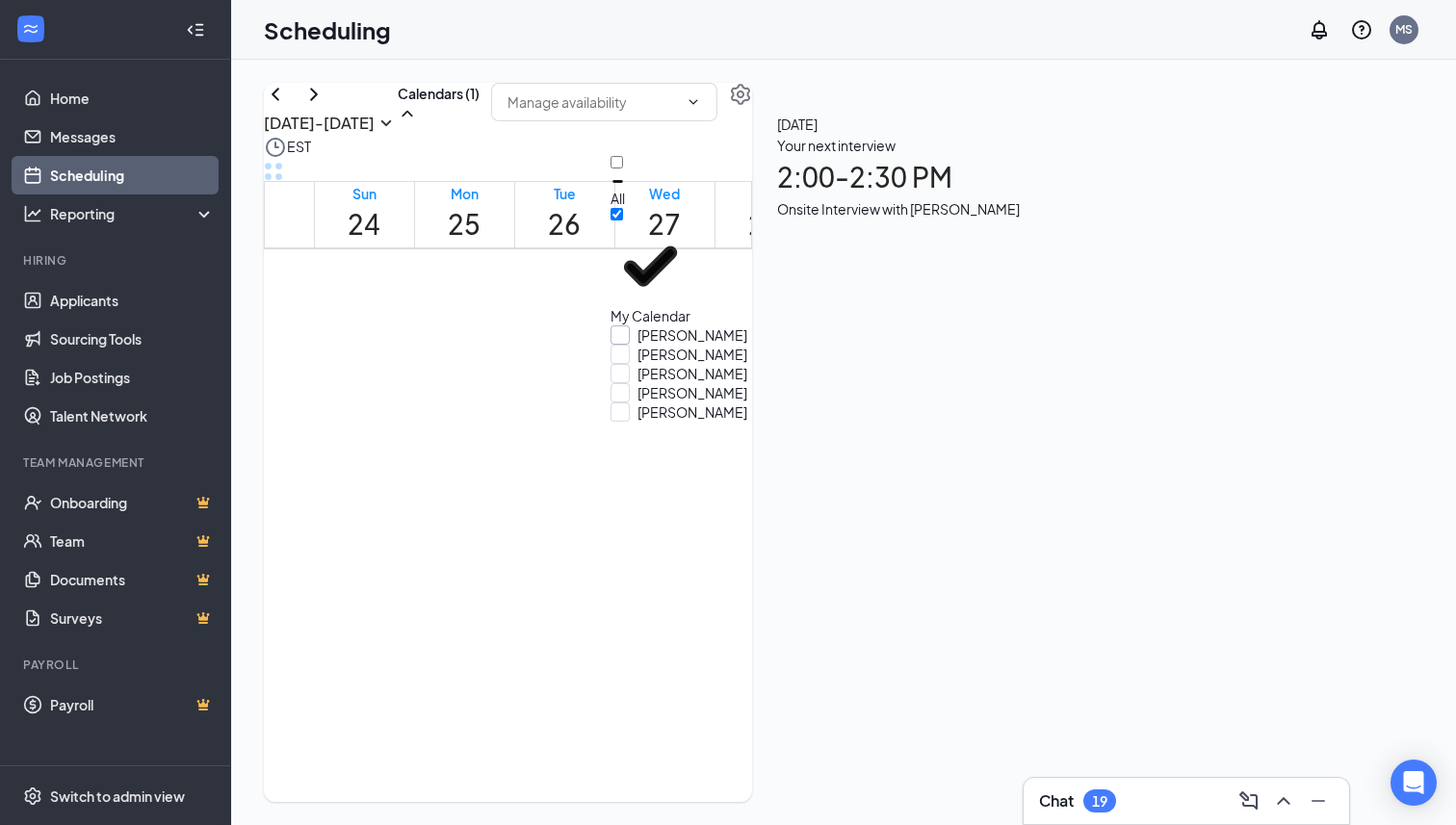
click at [634, 325] on input "[PERSON_NAME]" at bounding box center [678, 335] width 137 height 20
checkbox input "true"
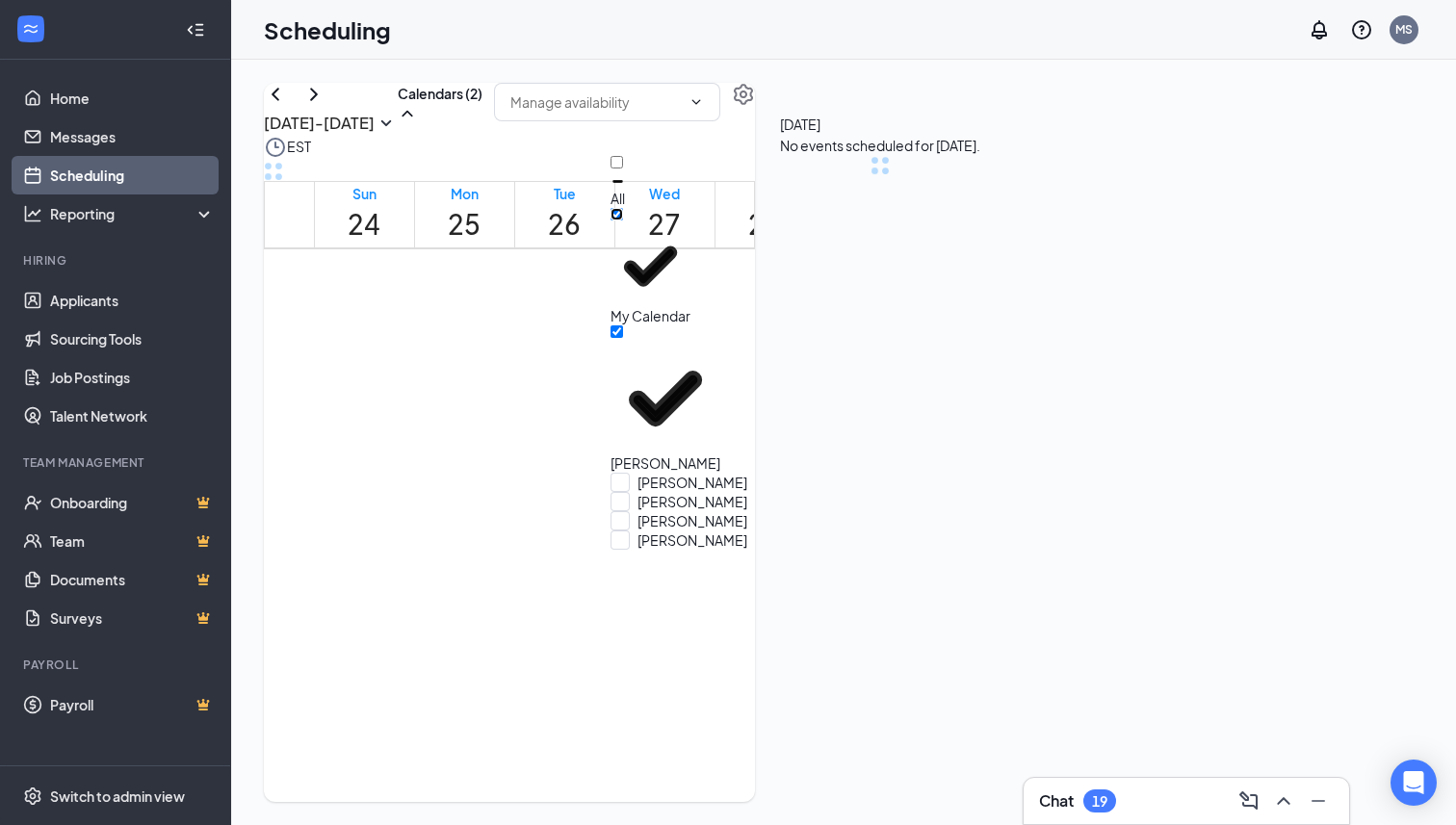
click at [623, 220] on input "My Calendar" at bounding box center [616, 214] width 13 height 13
checkbox input "false"
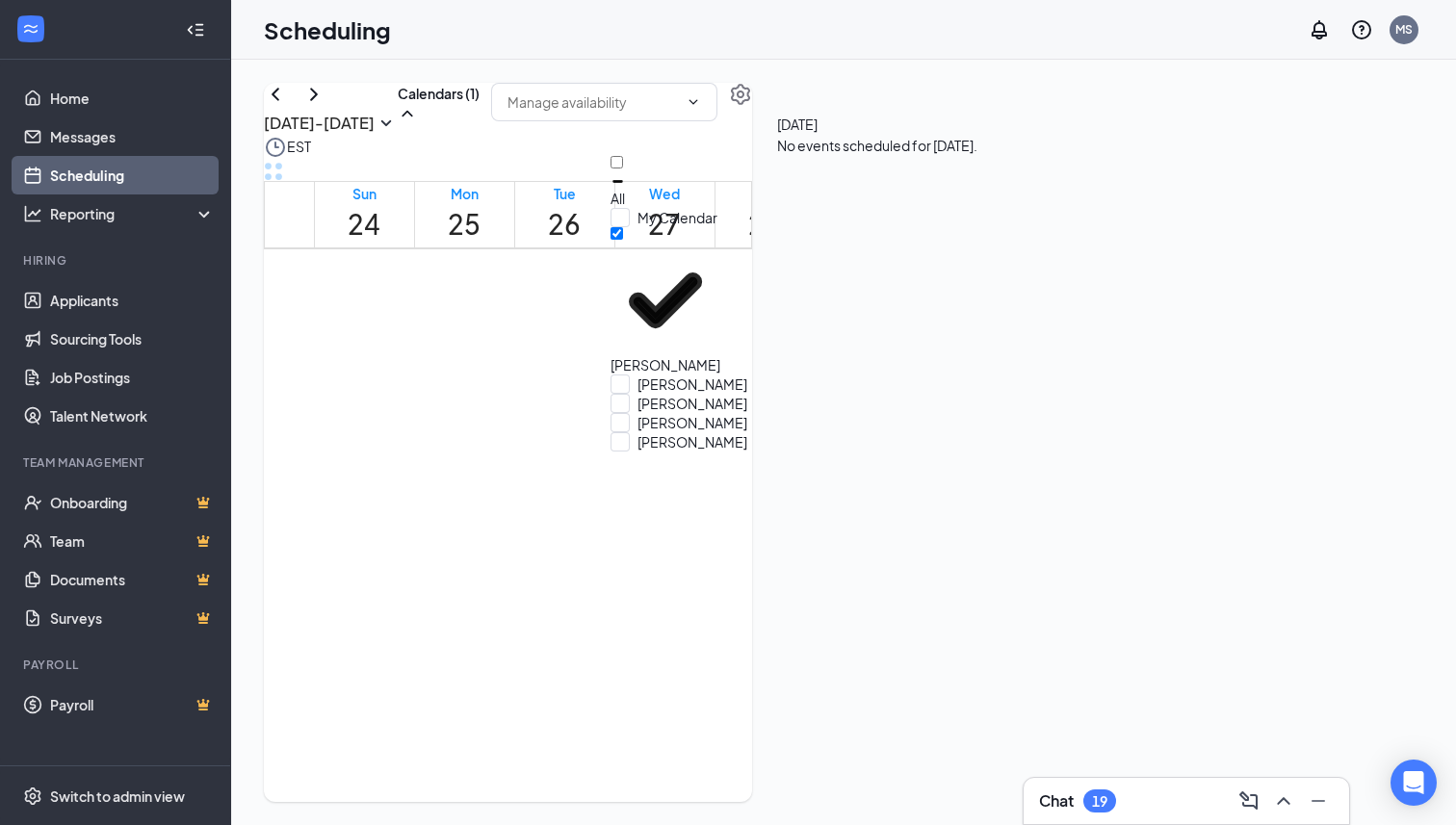
scroll to position [8, 0]
click at [554, 118] on div "[DATE] - [DATE] Calendars (1)" at bounding box center [508, 109] width 488 height 53
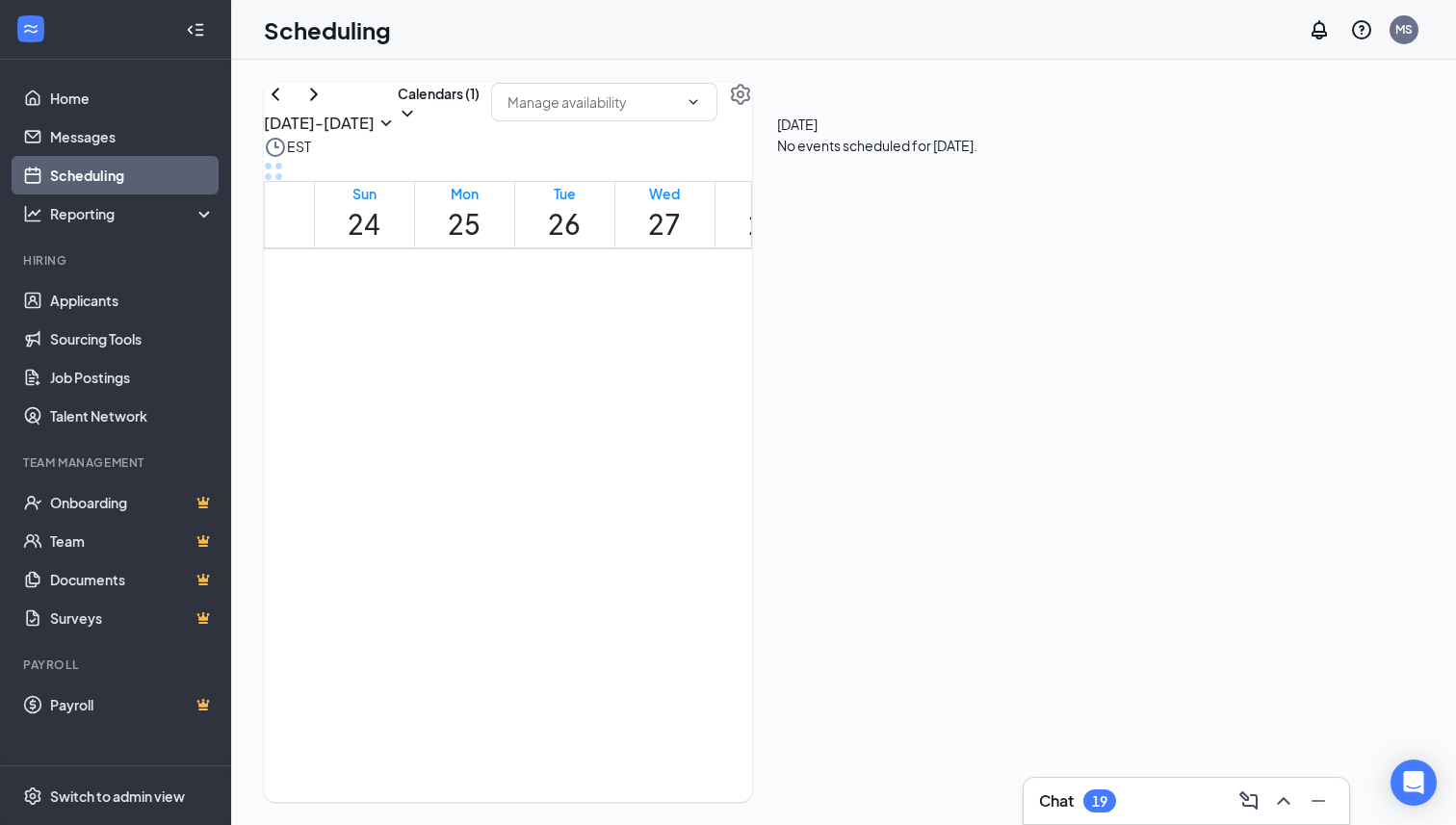
scroll to position [1426, 0]
click at [814, 388] on div at bounding box center [814, 370] width 0 height 73
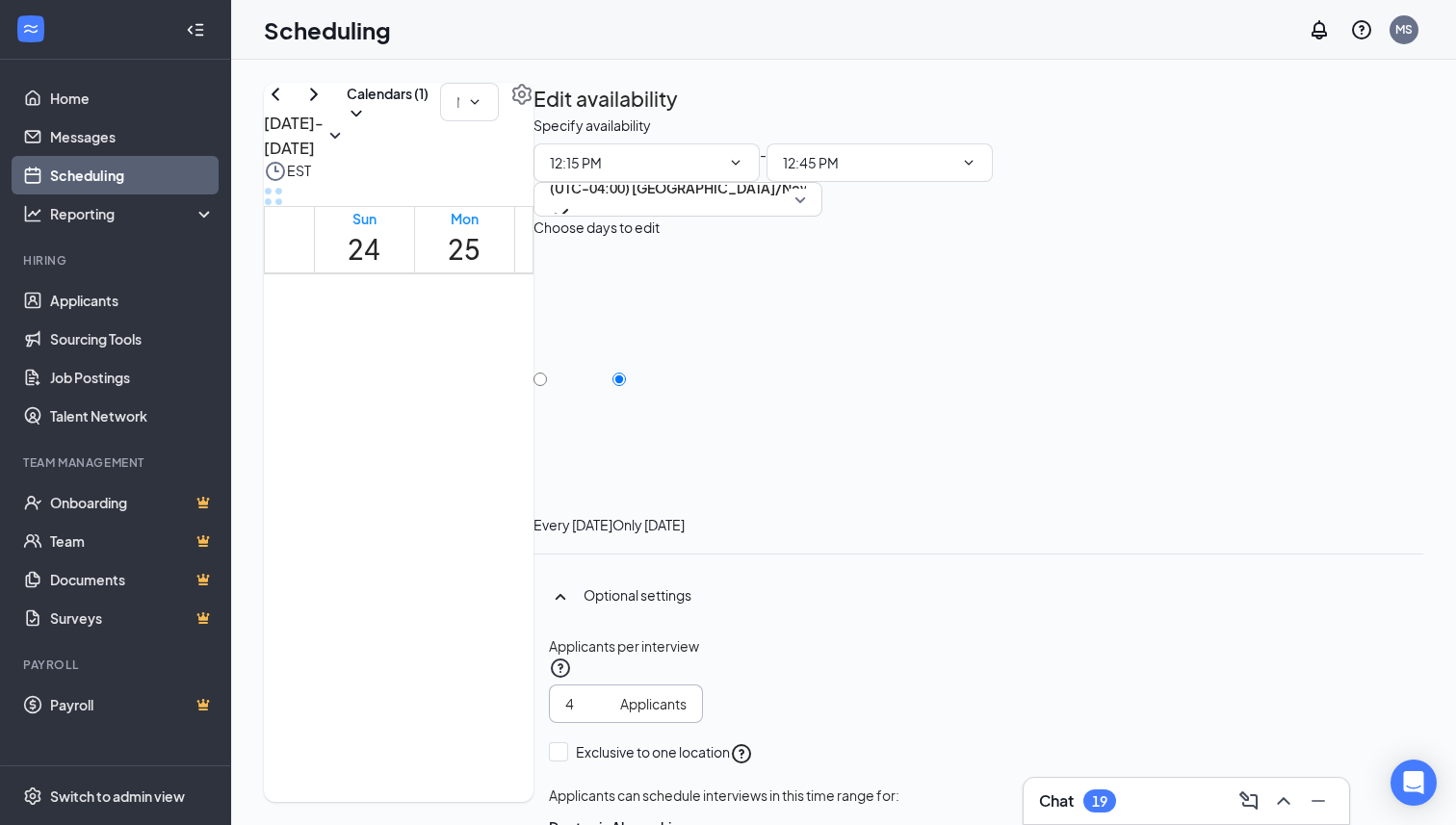
type input "4"
click at [612, 693] on input "4" at bounding box center [588, 704] width 47 height 22
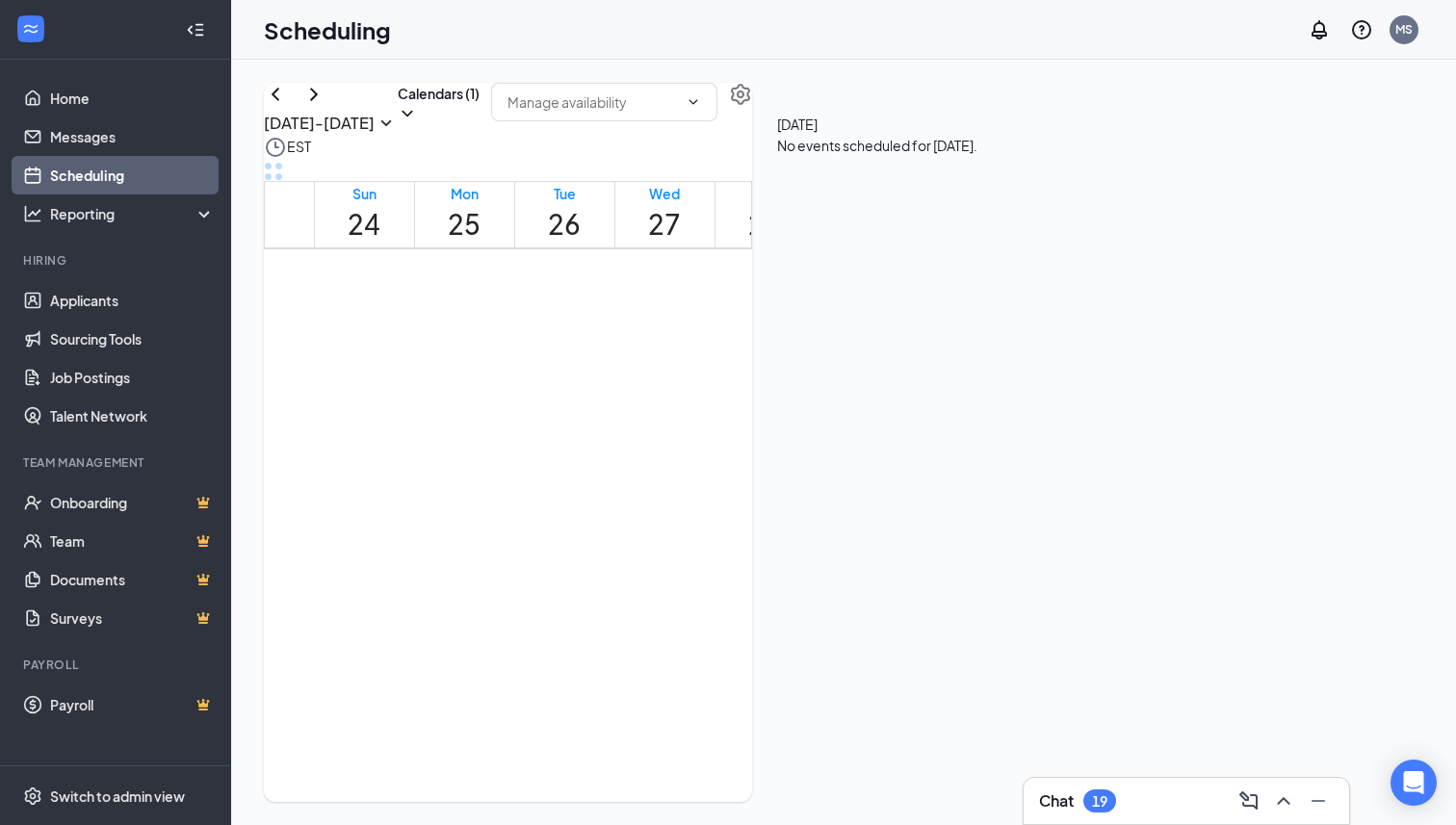
scroll to position [1472, 0]
click at [417, 123] on icon "ChevronDown" at bounding box center [408, 114] width 20 height 20
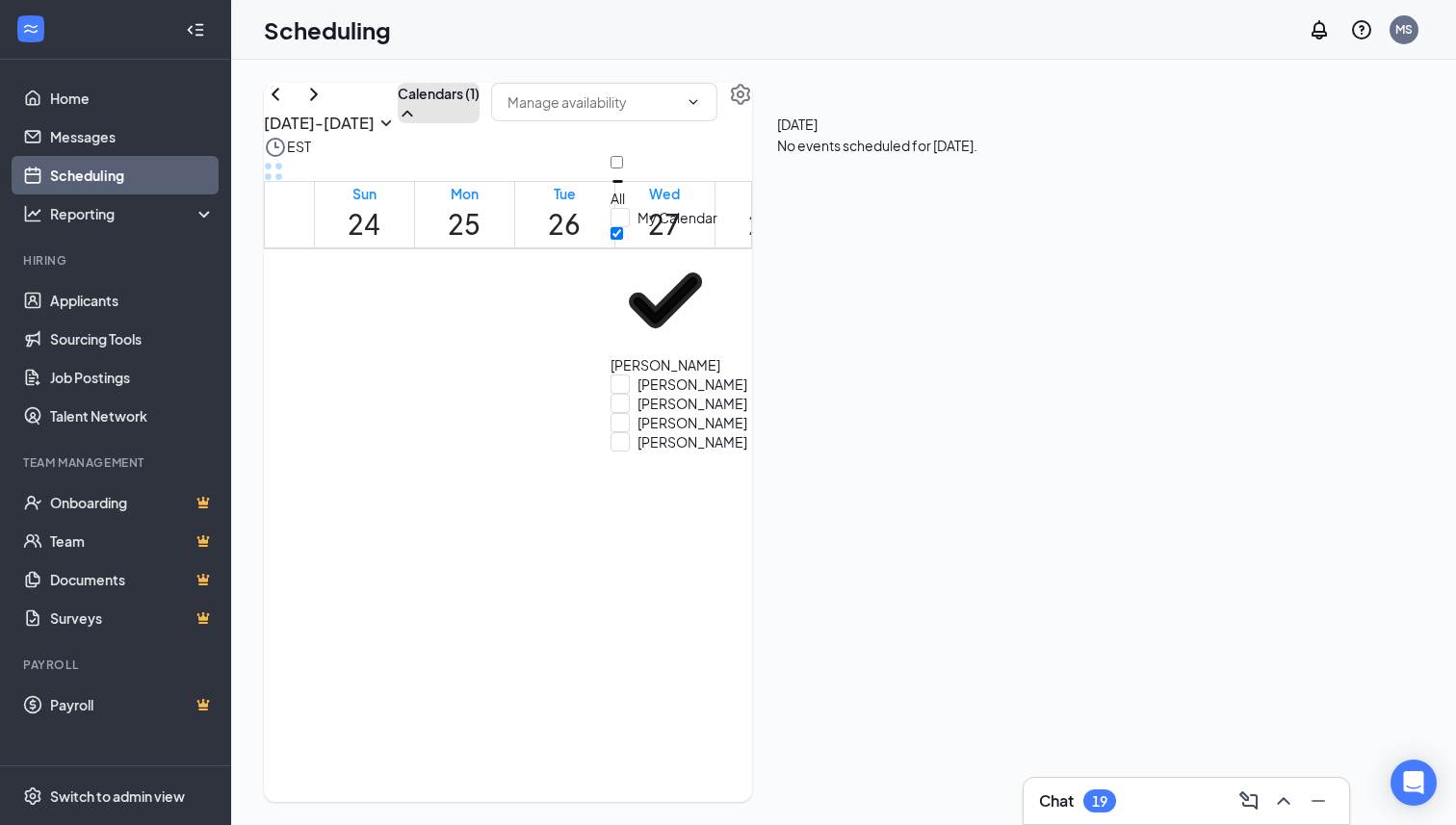
click at [413, 117] on icon "ChevronUp" at bounding box center [407, 114] width 11 height 6
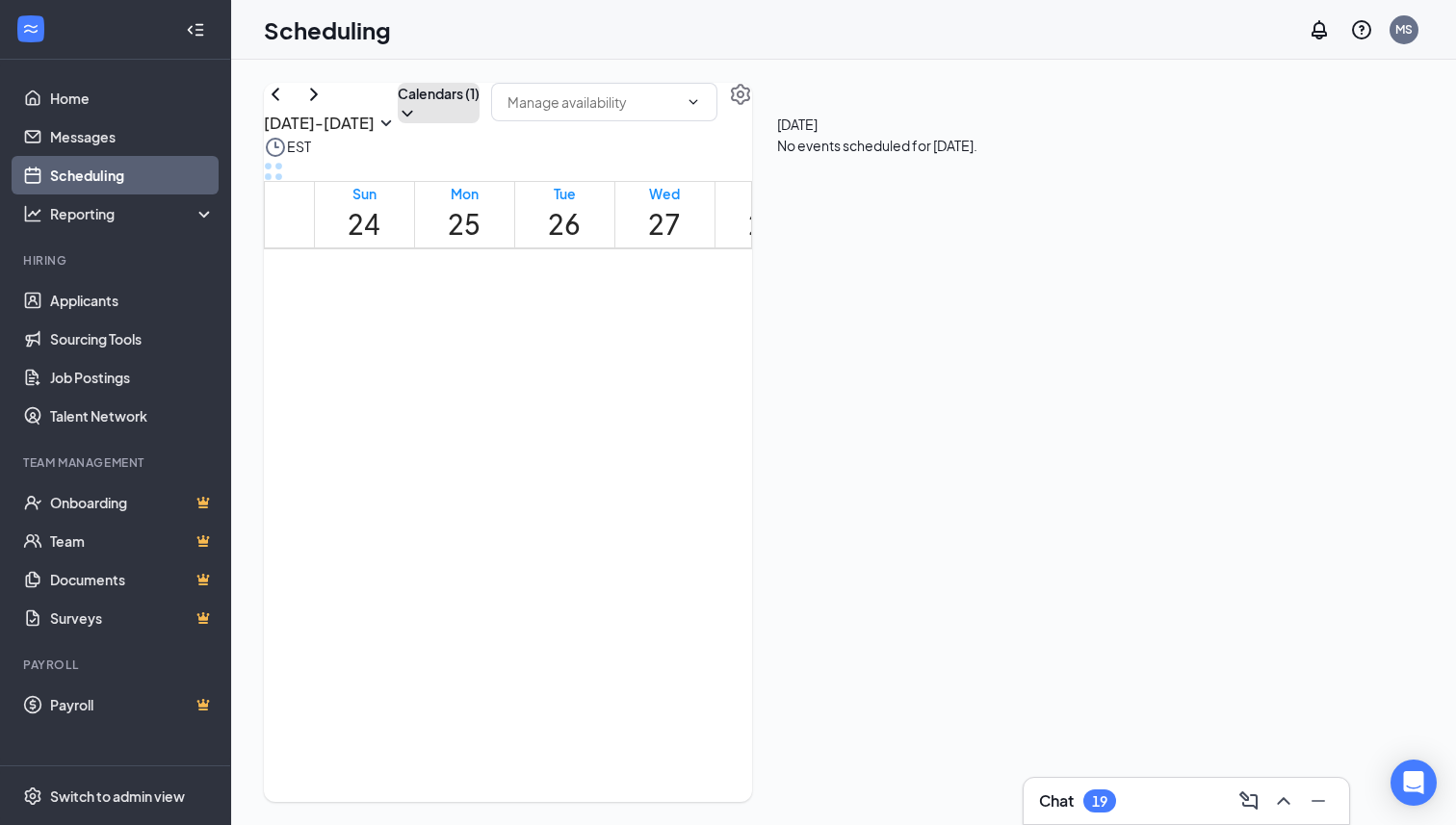
click at [417, 123] on icon "ChevronDown" at bounding box center [408, 114] width 20 height 20
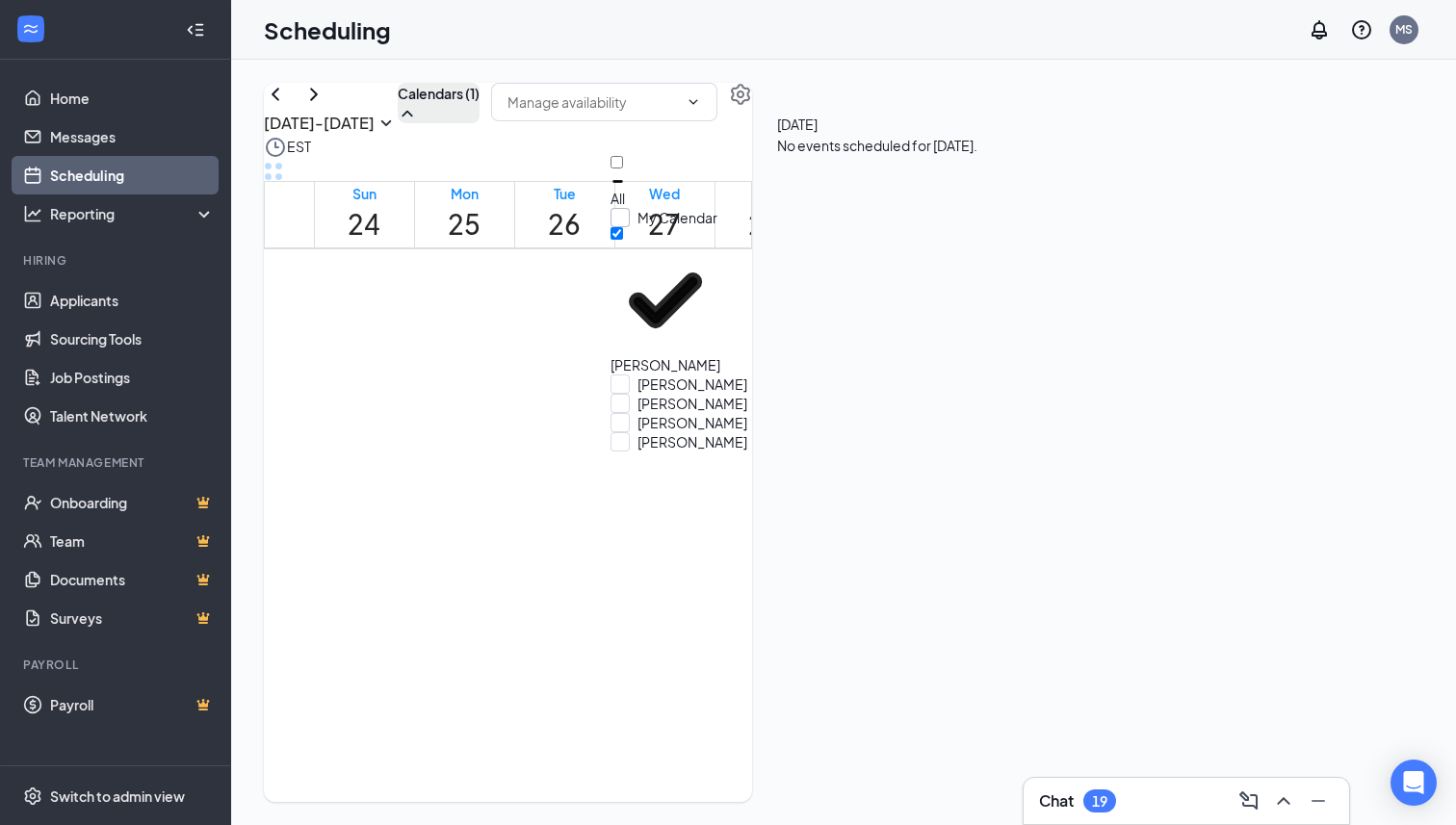
click at [629, 209] on input "My Calendar" at bounding box center [663, 218] width 107 height 20
checkbox input "true"
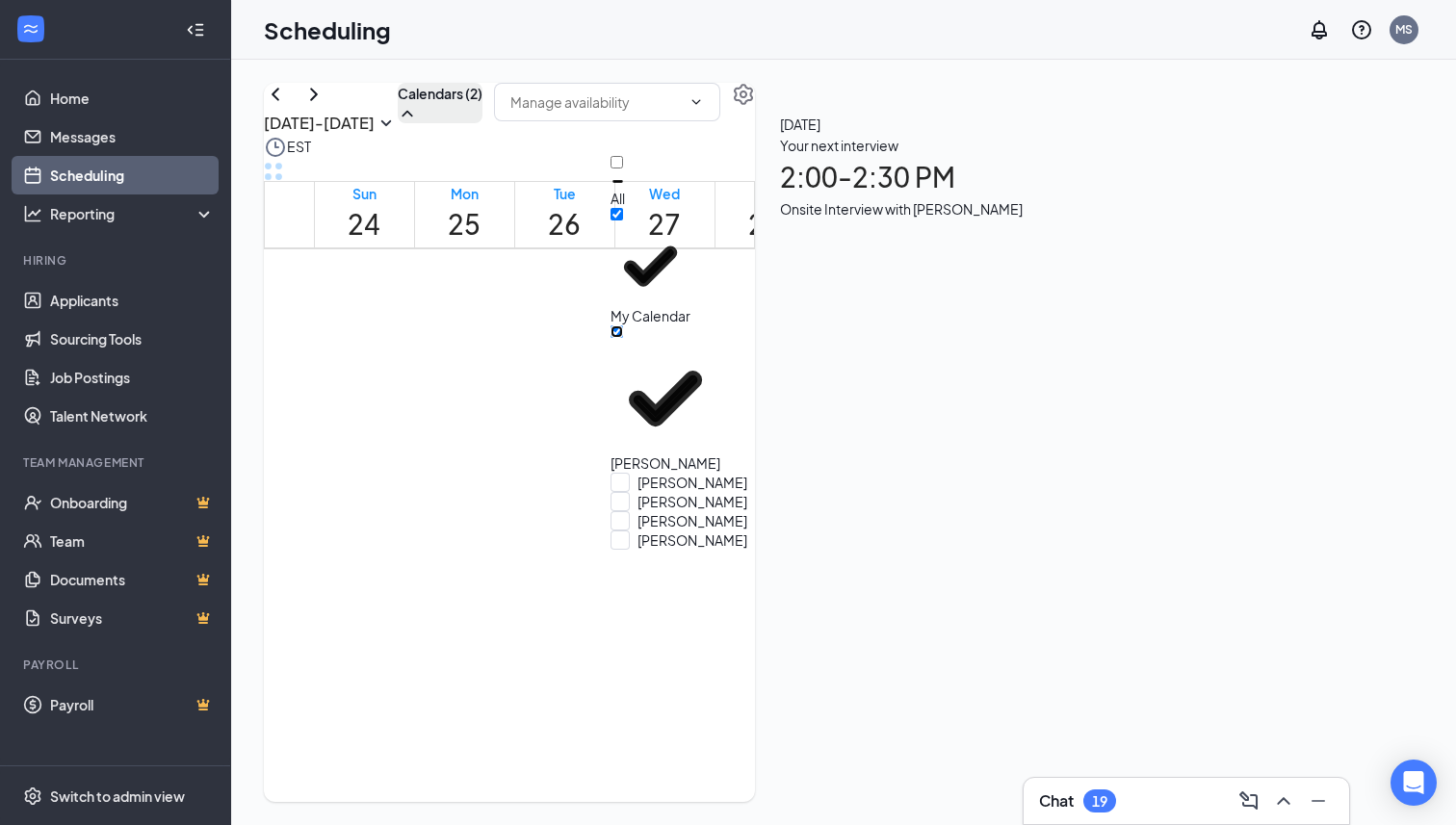
click at [623, 325] on input "[PERSON_NAME]" at bounding box center [616, 331] width 13 height 13
checkbox input "false"
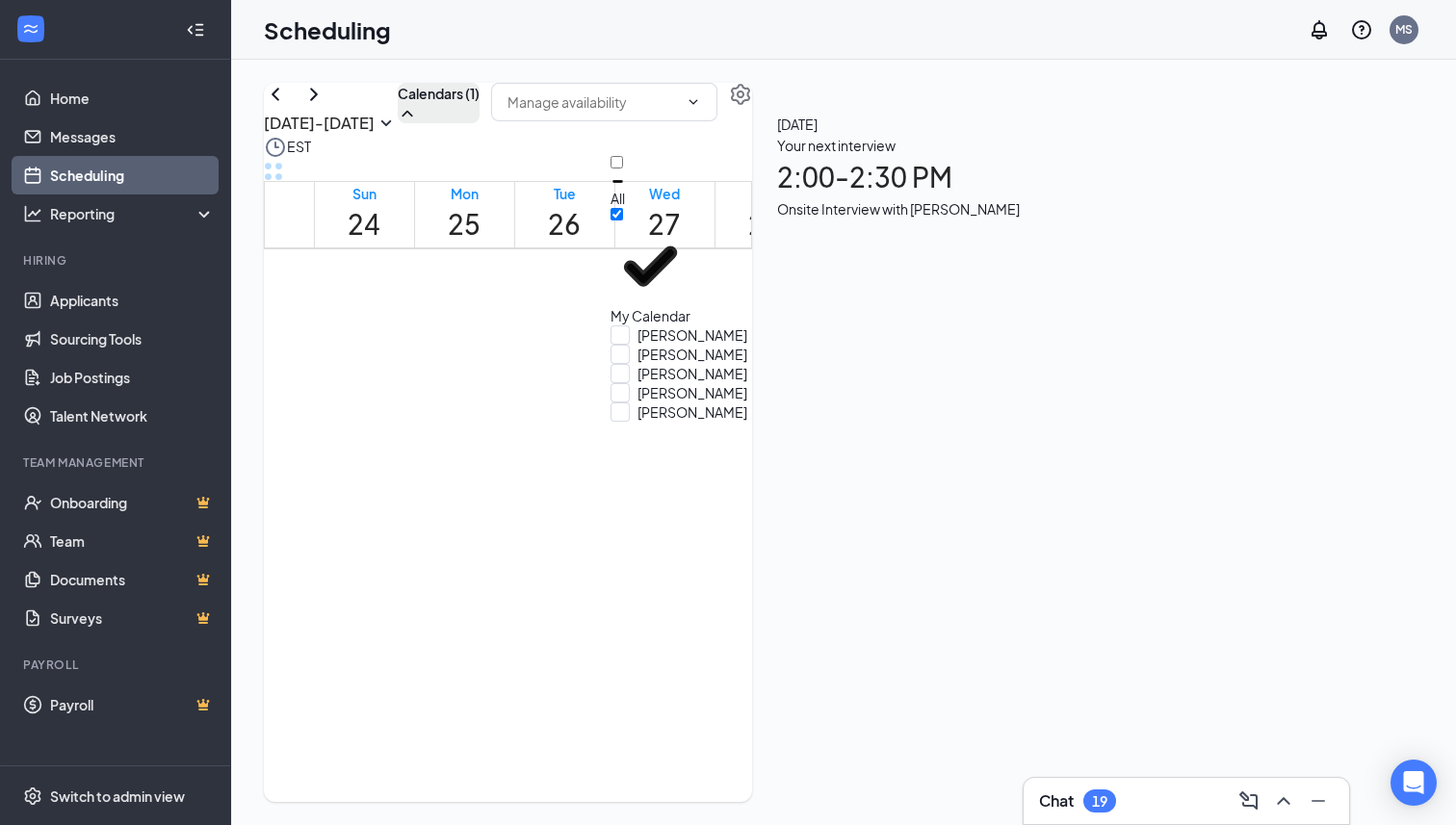
click at [588, 116] on div "[DATE] - [DATE] Calendars (1)" at bounding box center [508, 109] width 488 height 53
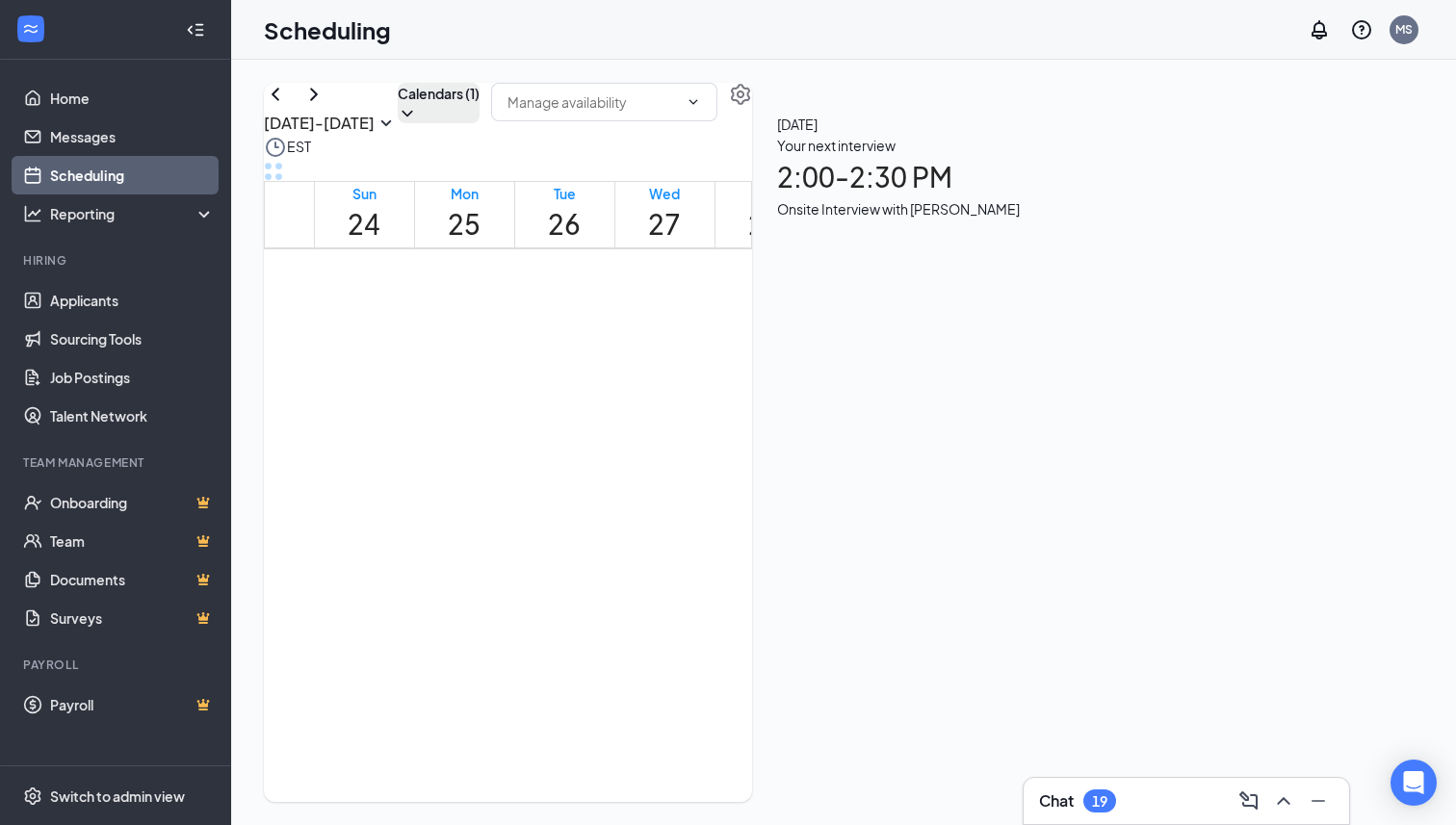
scroll to position [1699, 0]
click at [691, 417] on div at bounding box center [691, 409] width 0 height 19
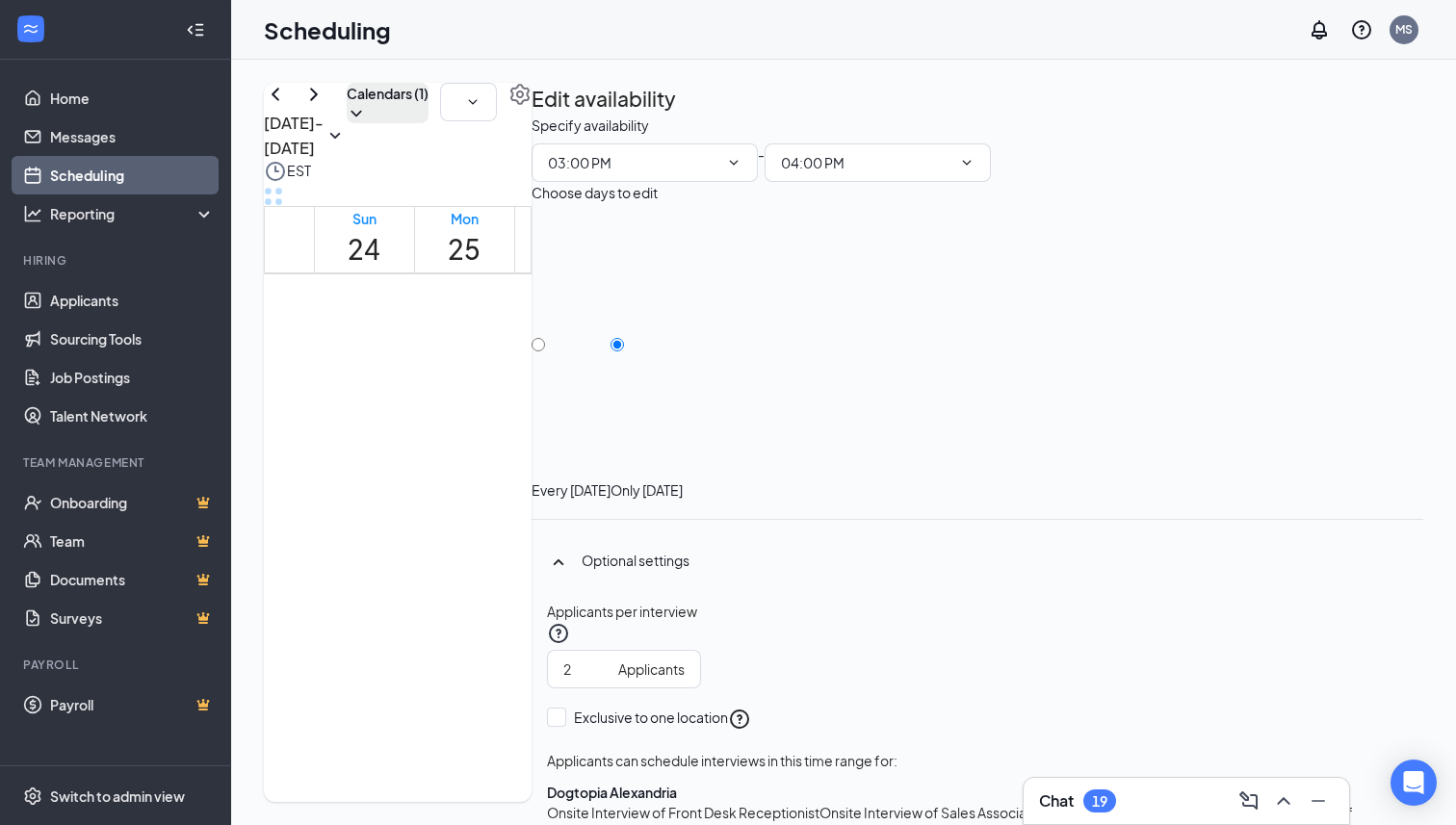
scroll to position [1394, 0]
drag, startPoint x: 782, startPoint y: 579, endPoint x: 793, endPoint y: 691, distance: 112.5
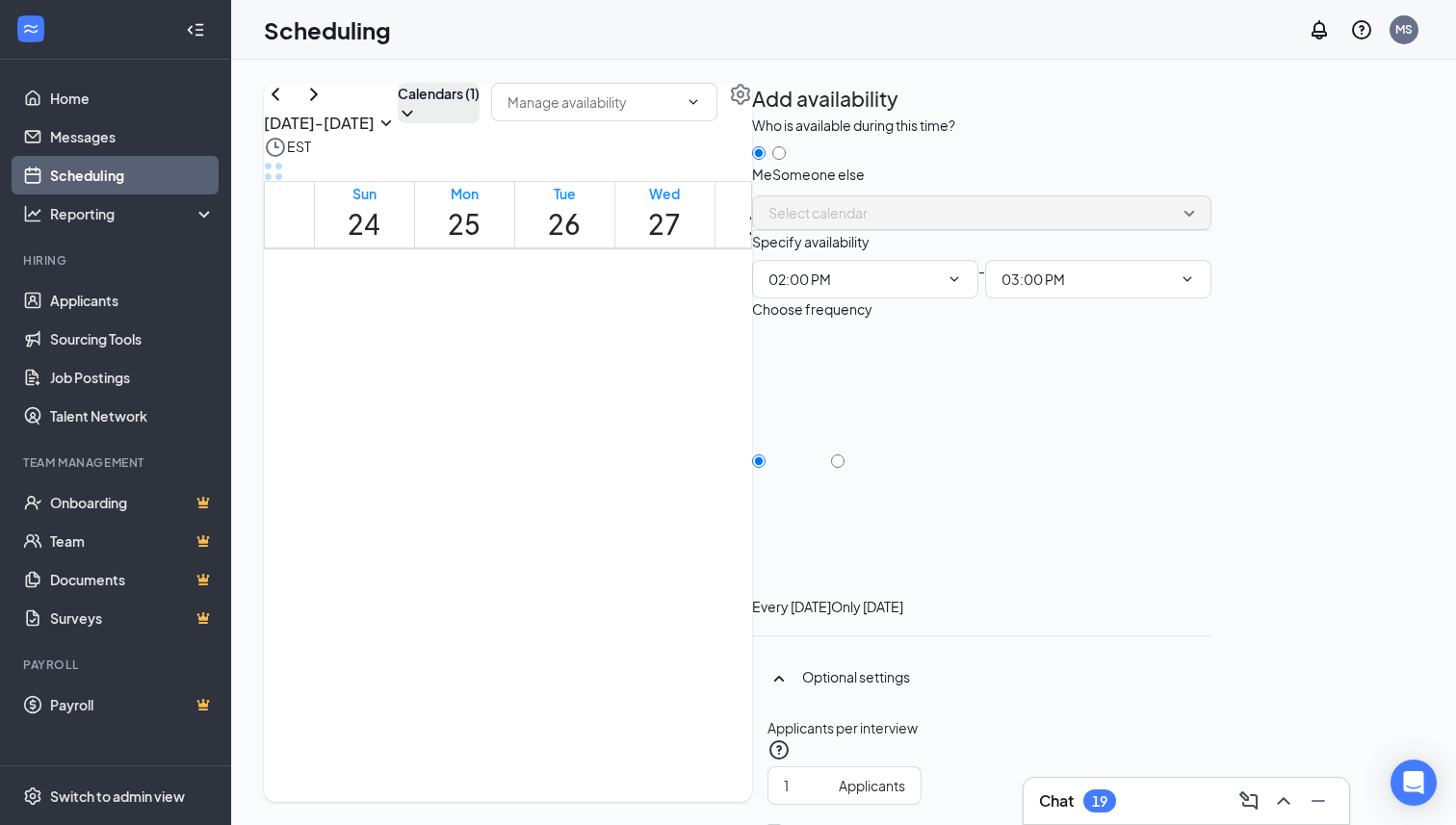
scroll to position [120, 0]
click at [845, 455] on input "Only [DATE]" at bounding box center [838, 462] width 14 height 14
radio input "true"
radio input "false"
click at [831, 775] on input "2" at bounding box center [808, 786] width 47 height 22
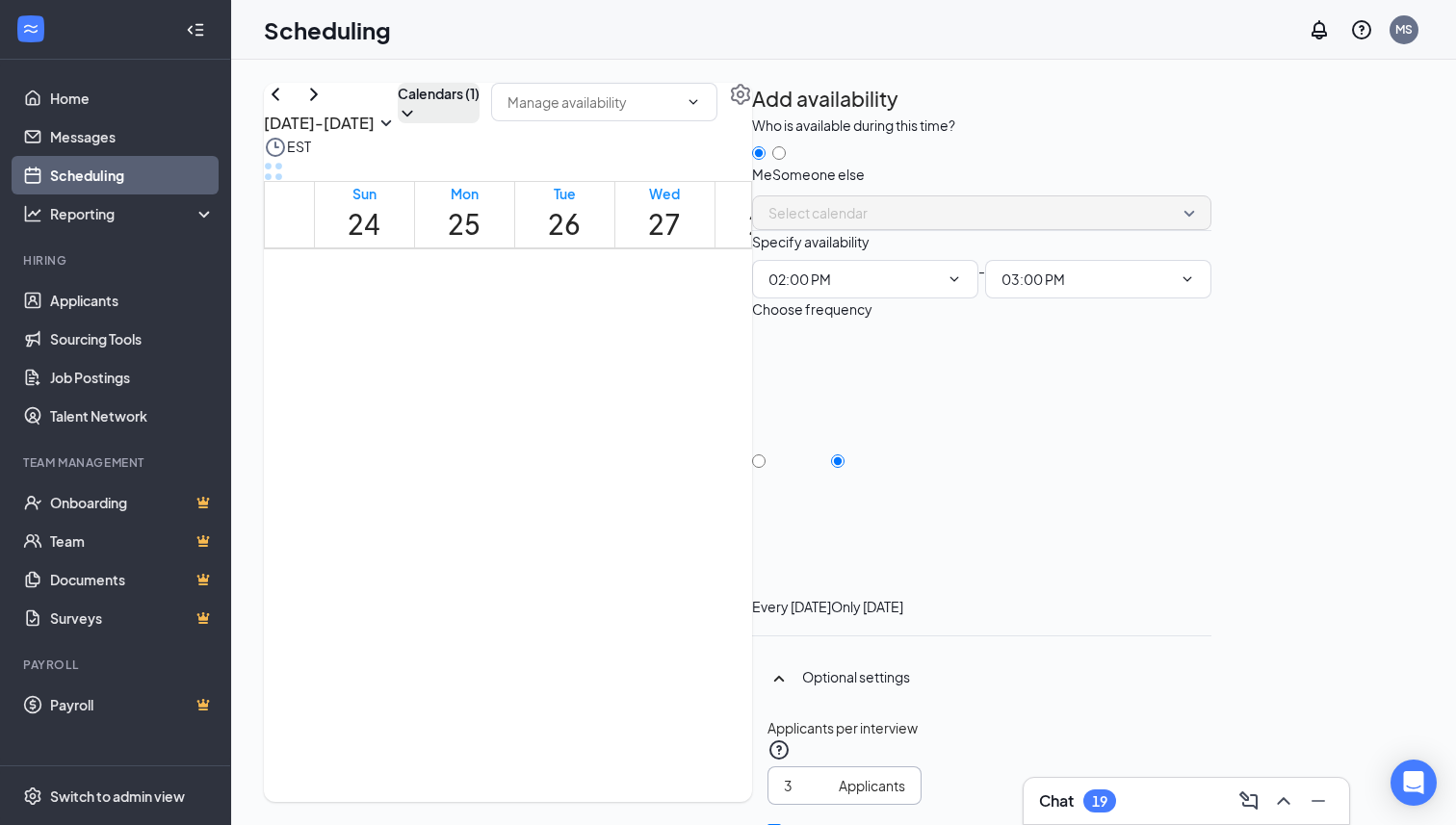
type input "3"
click at [831, 775] on input "3" at bounding box center [808, 786] width 47 height 22
click at [781, 824] on input "Exclusive to one location" at bounding box center [774, 831] width 14 height 14
checkbox input "false"
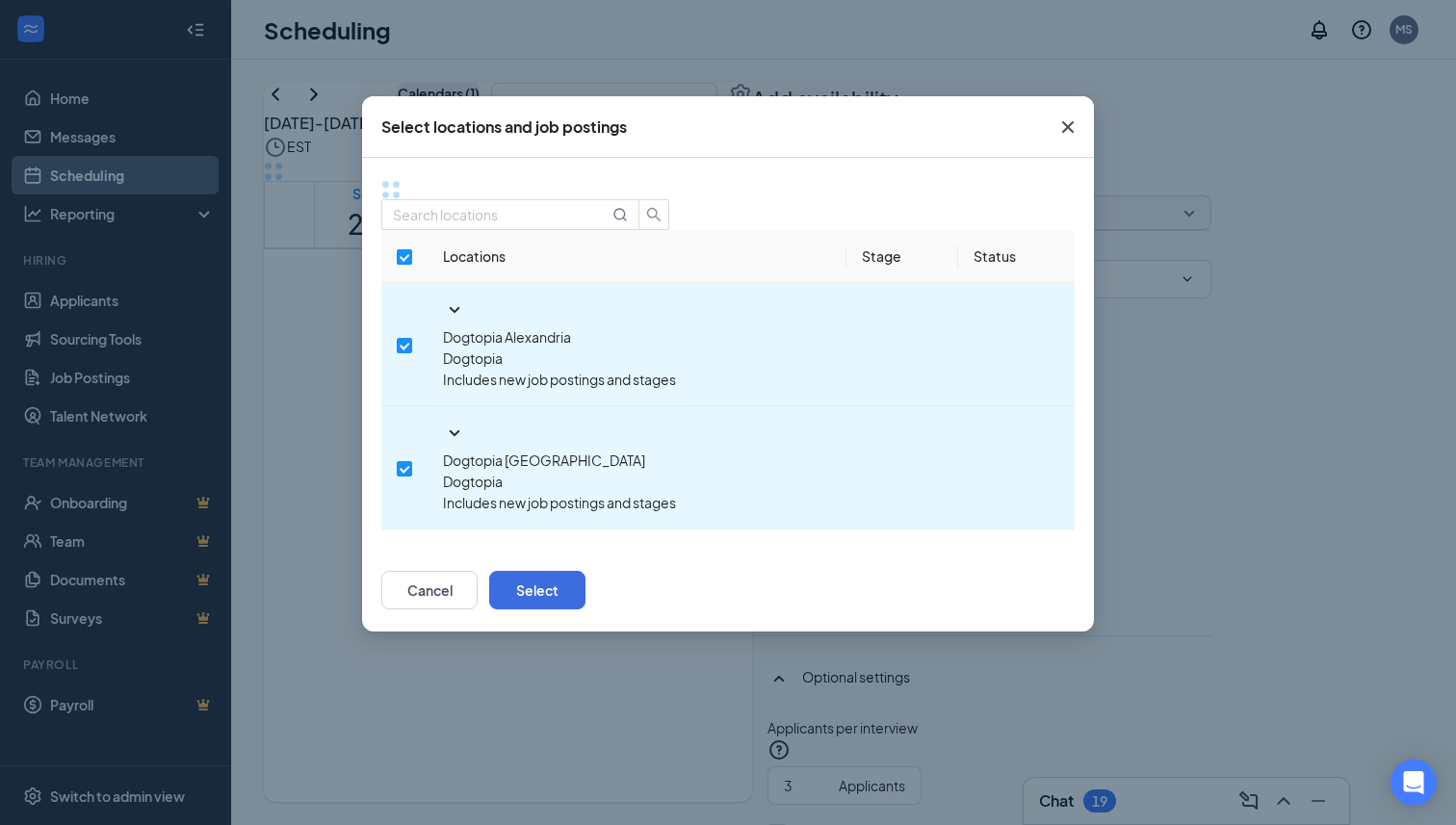
click at [407, 260] on input "checkbox" at bounding box center [405, 257] width 16 height 16
checkbox input "false"
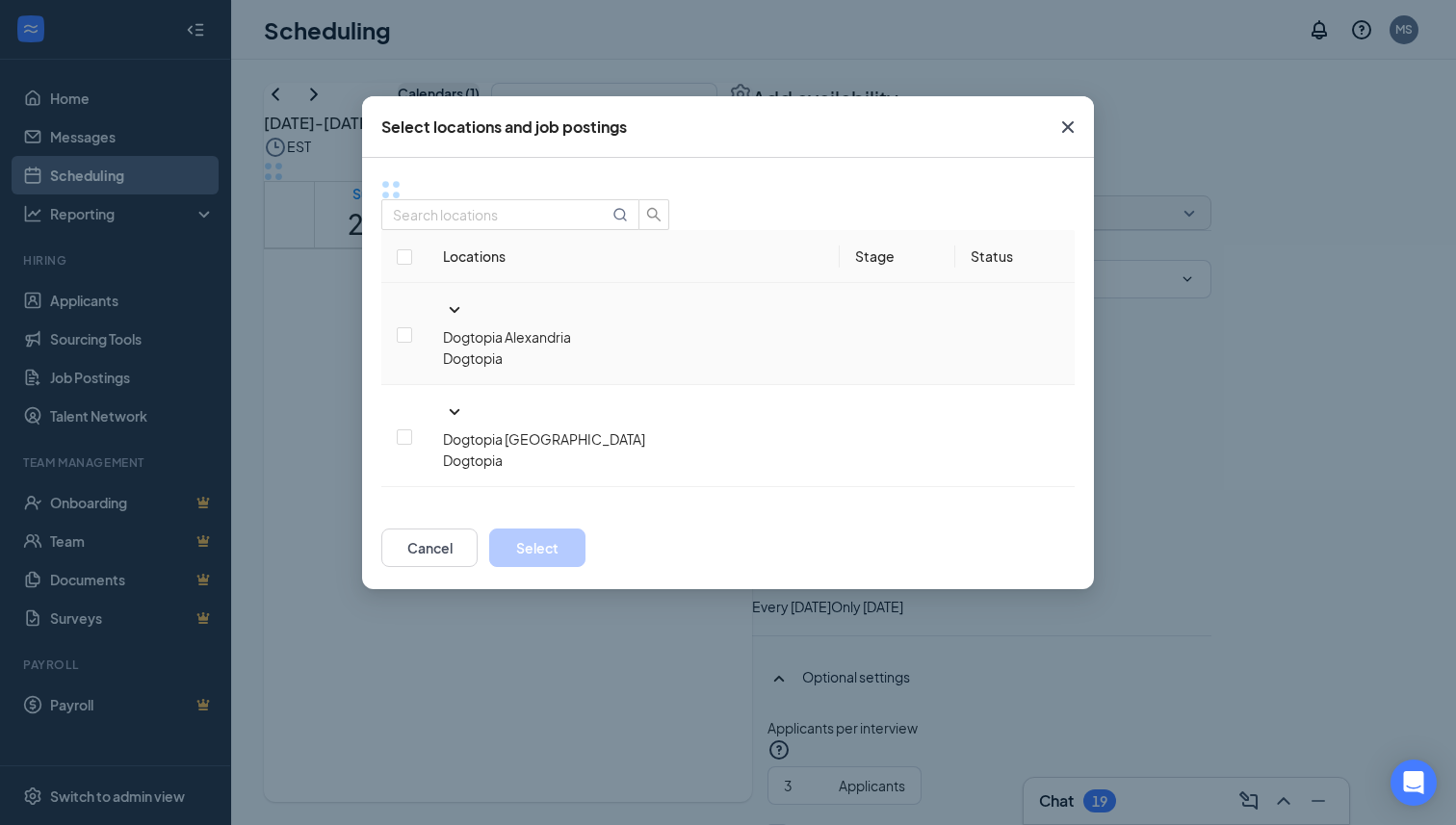
click at [443, 299] on icon "SmallChevronDown" at bounding box center [455, 310] width 24 height 24
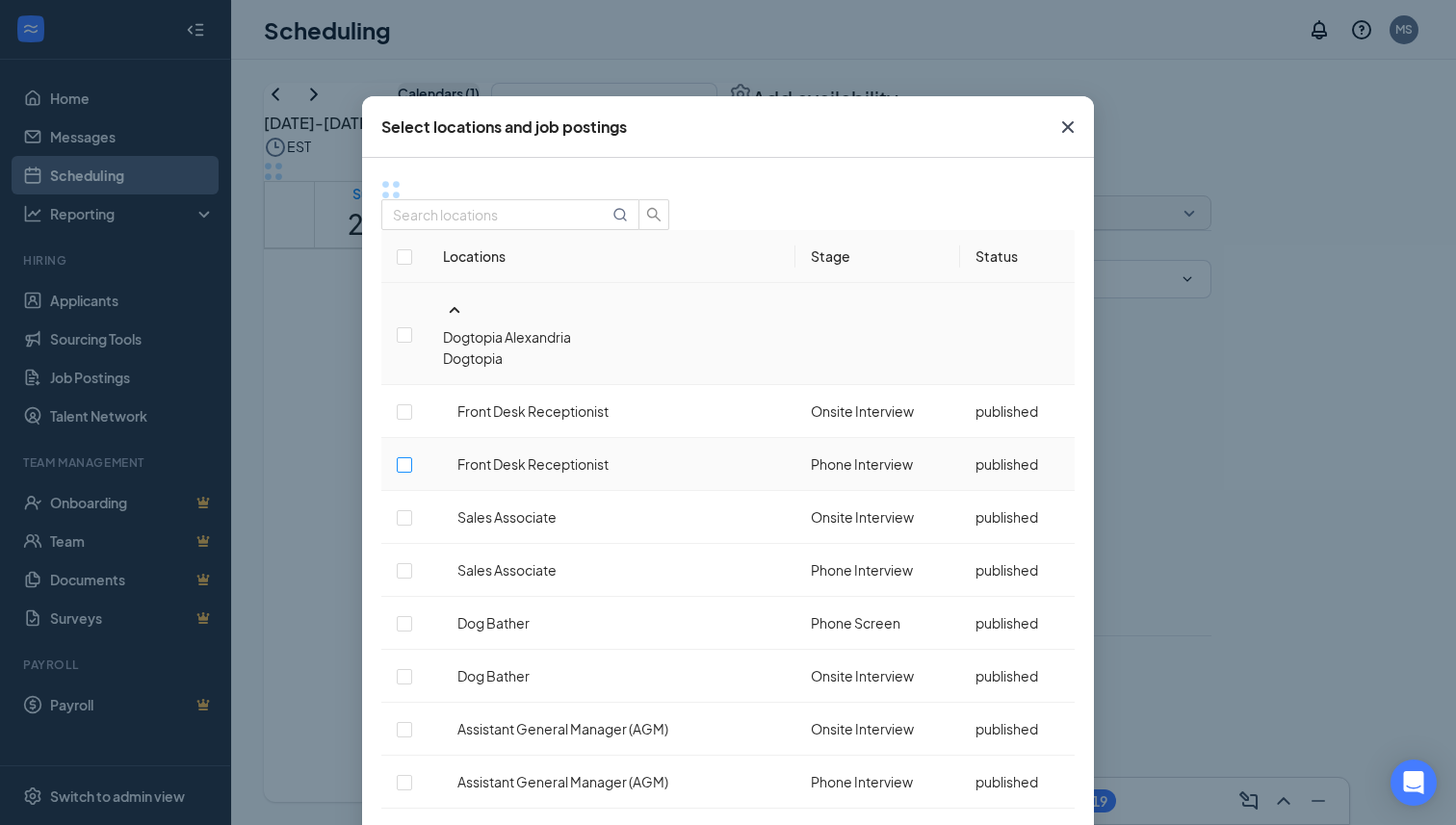
click at [413, 458] on input "checkbox" at bounding box center [405, 466] width 16 height 16
checkbox input "false"
checkbox input "true"
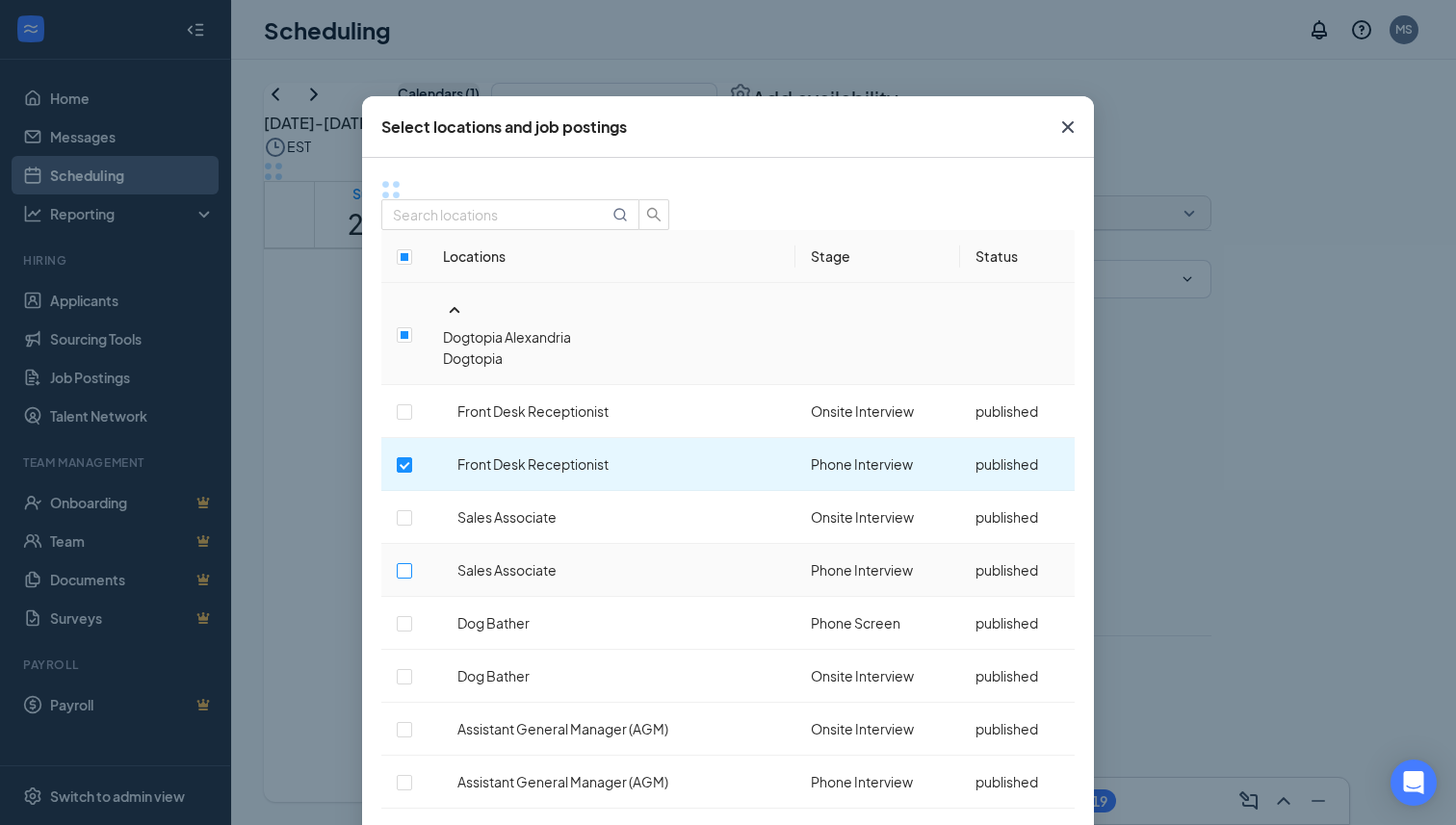
click at [413, 563] on input "checkbox" at bounding box center [405, 571] width 16 height 16
checkbox input "true"
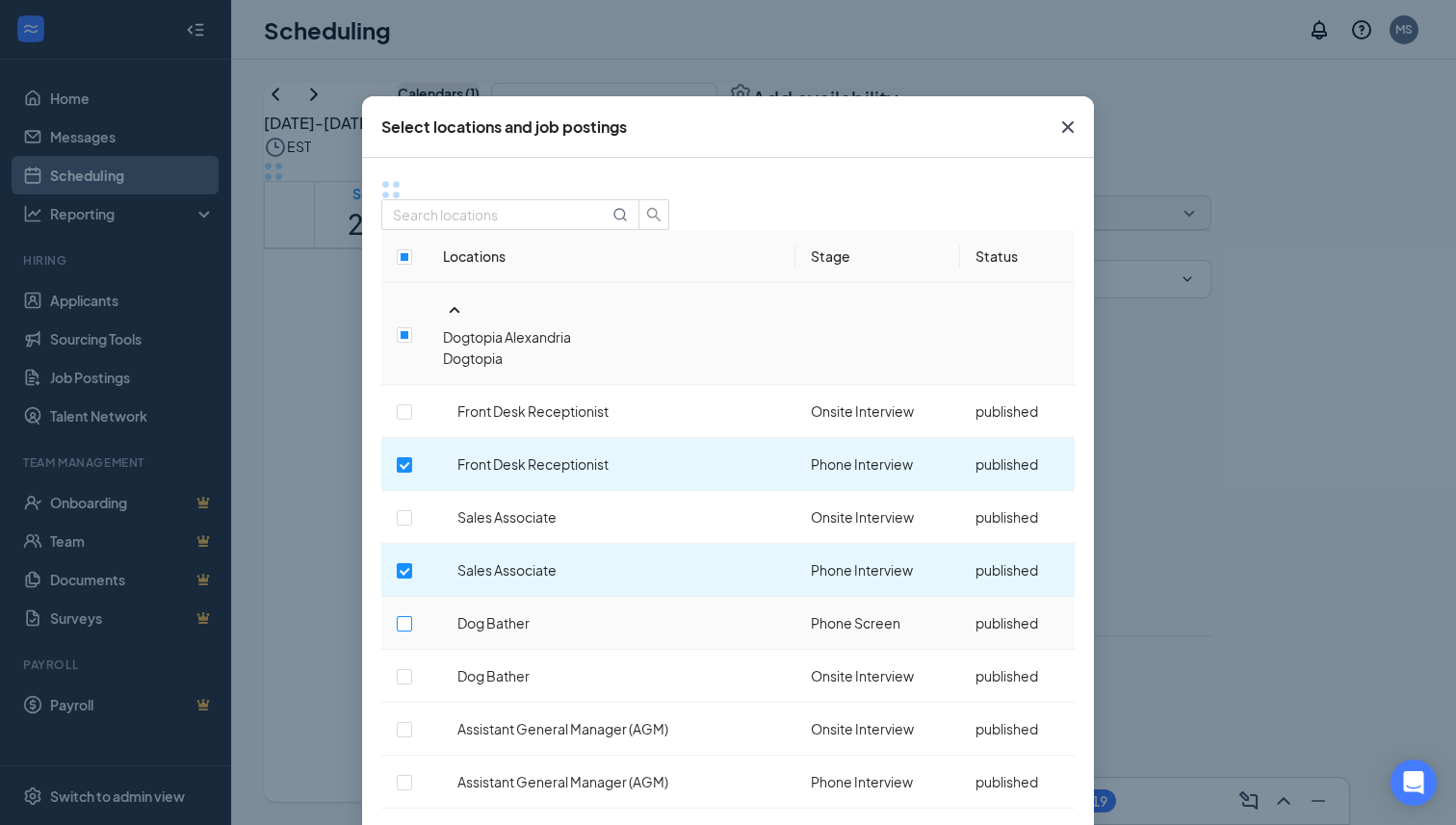
click at [413, 616] on input "checkbox" at bounding box center [405, 624] width 16 height 16
checkbox input "true"
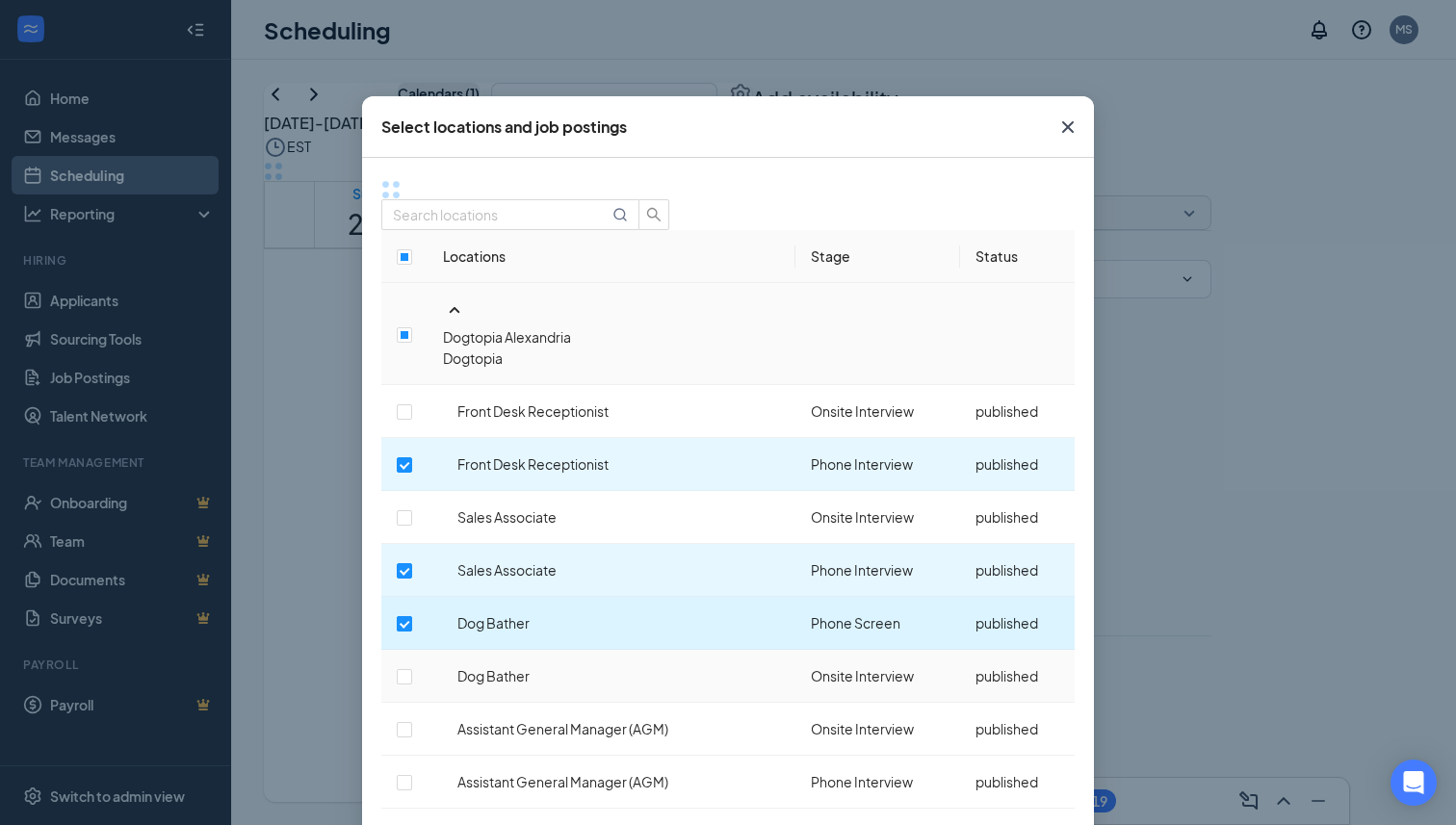
scroll to position [176, 0]
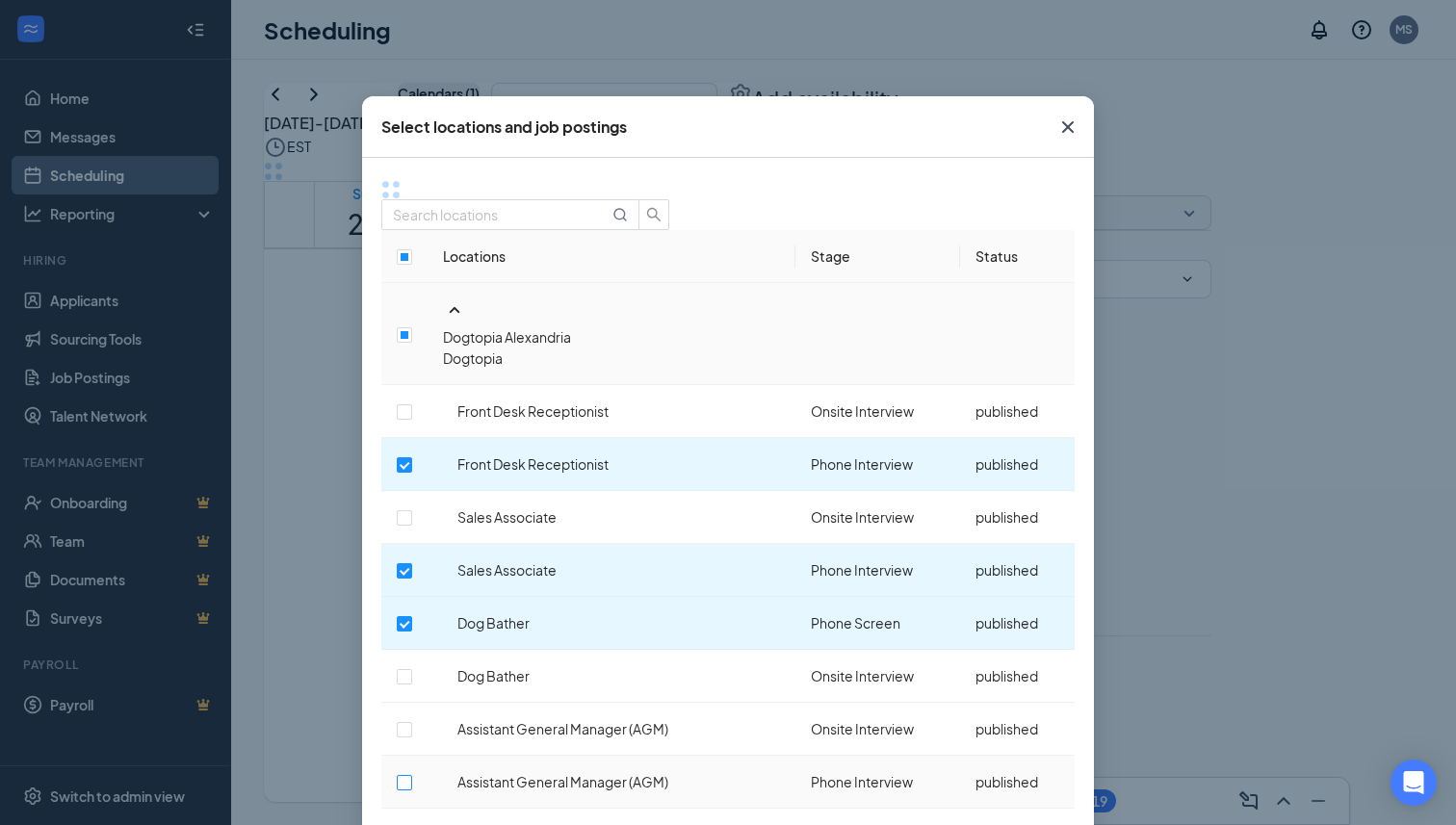
click at [413, 775] on input "checkbox" at bounding box center [405, 783] width 16 height 16
checkbox input "true"
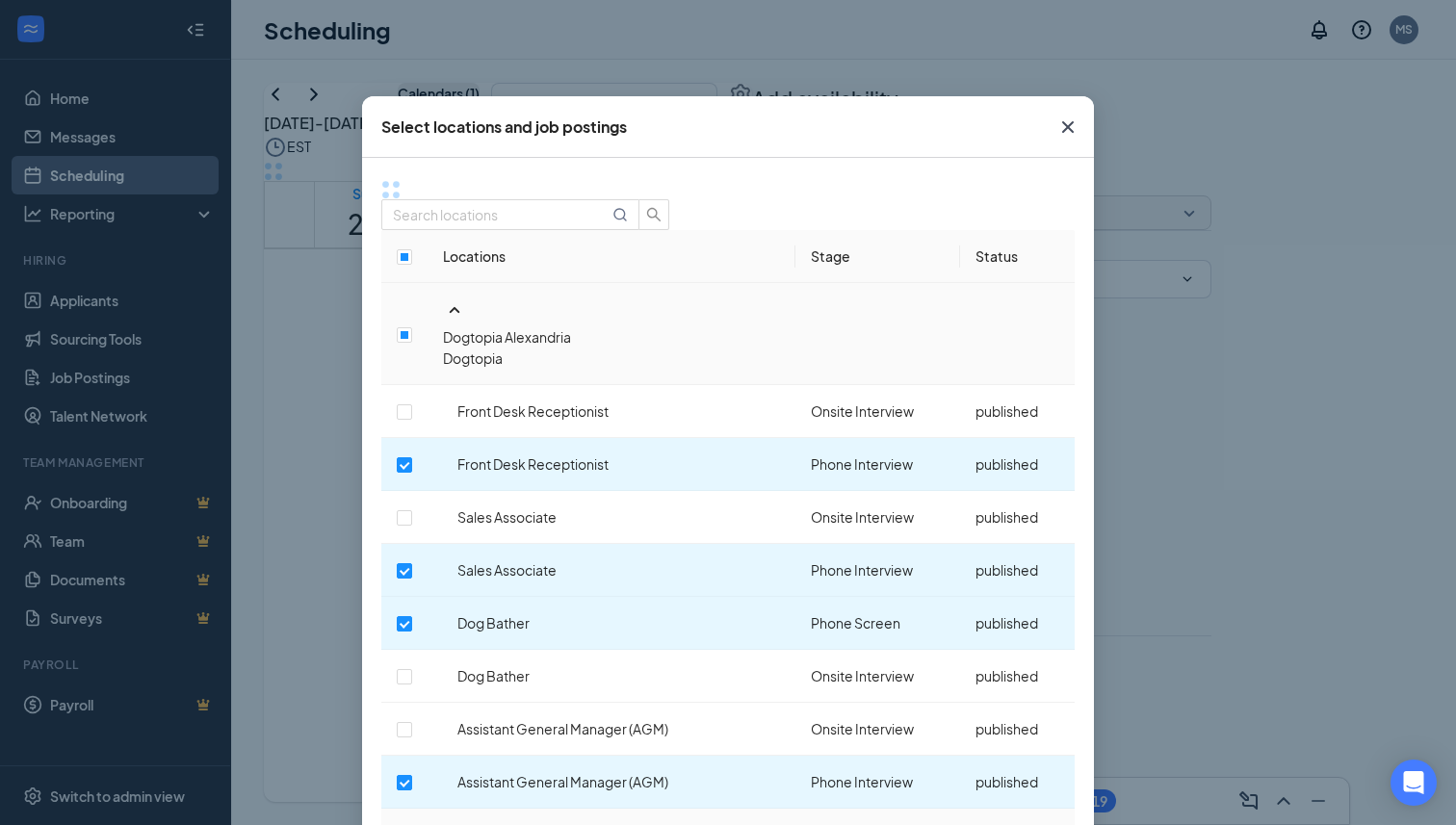
click at [413, 824] on input "checkbox" at bounding box center [405, 836] width 16 height 16
checkbox input "true"
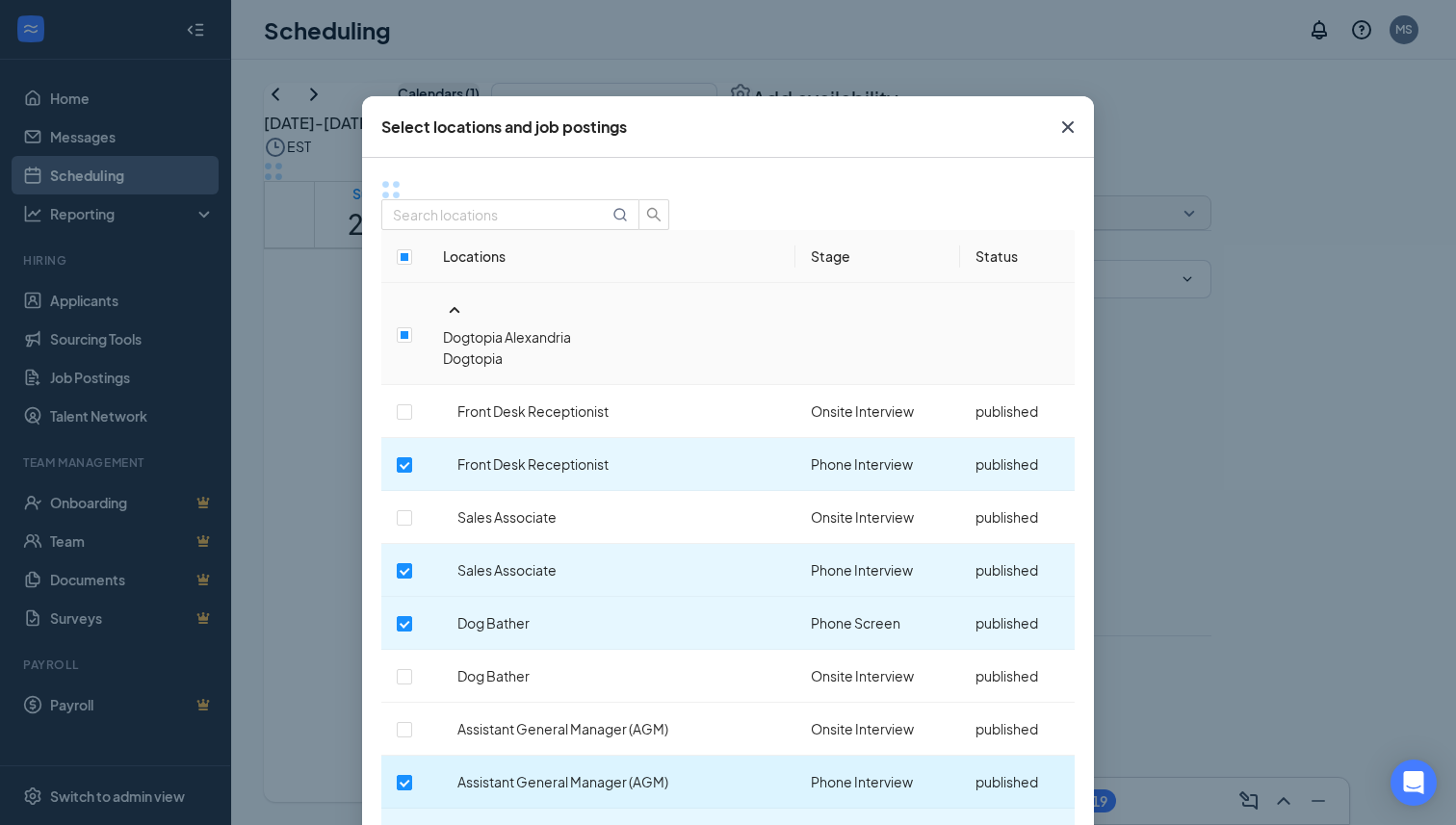
scroll to position [325, 0]
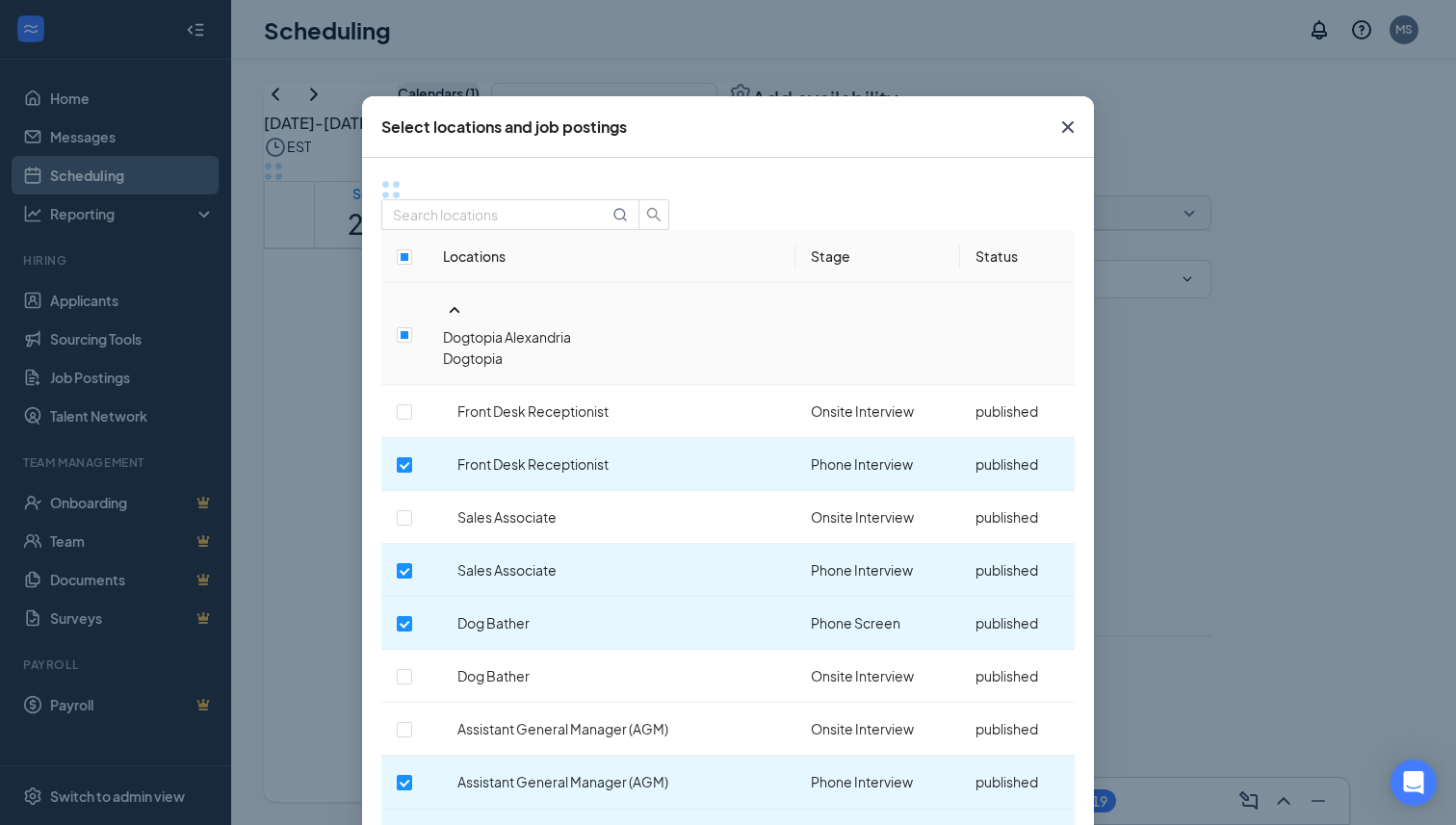
checkbox input "true"
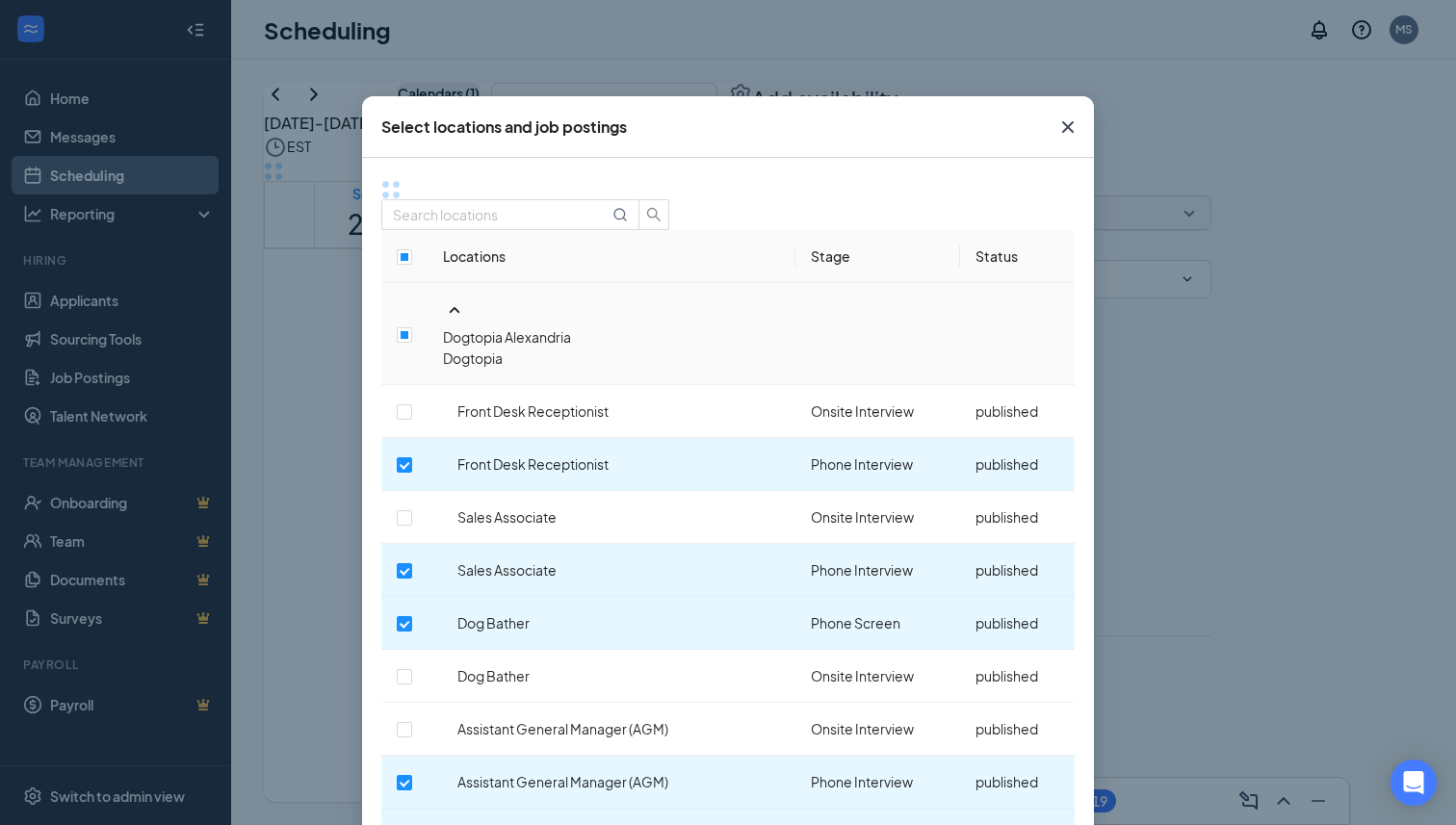
checkbox input "true"
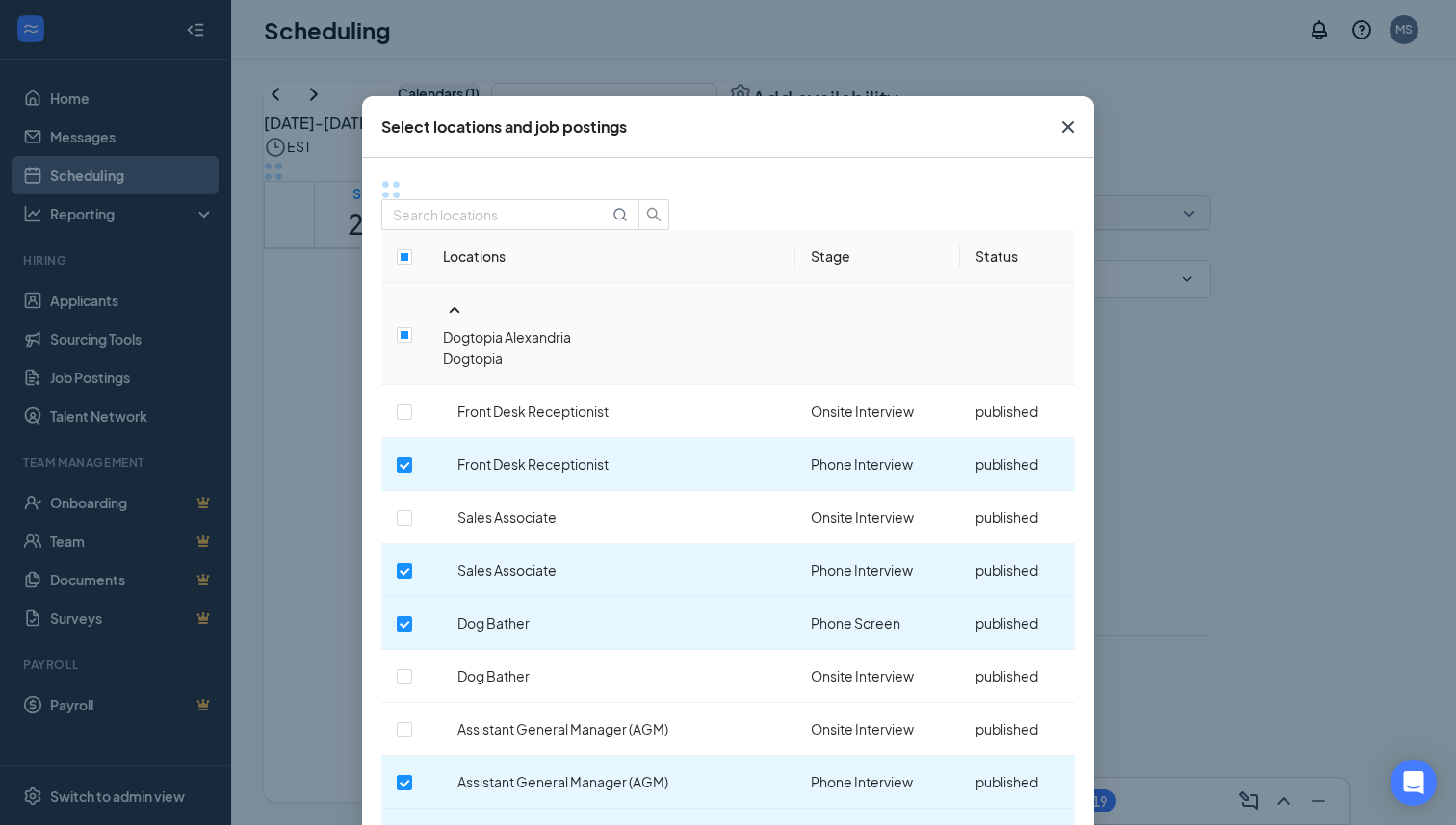
checkbox input "true"
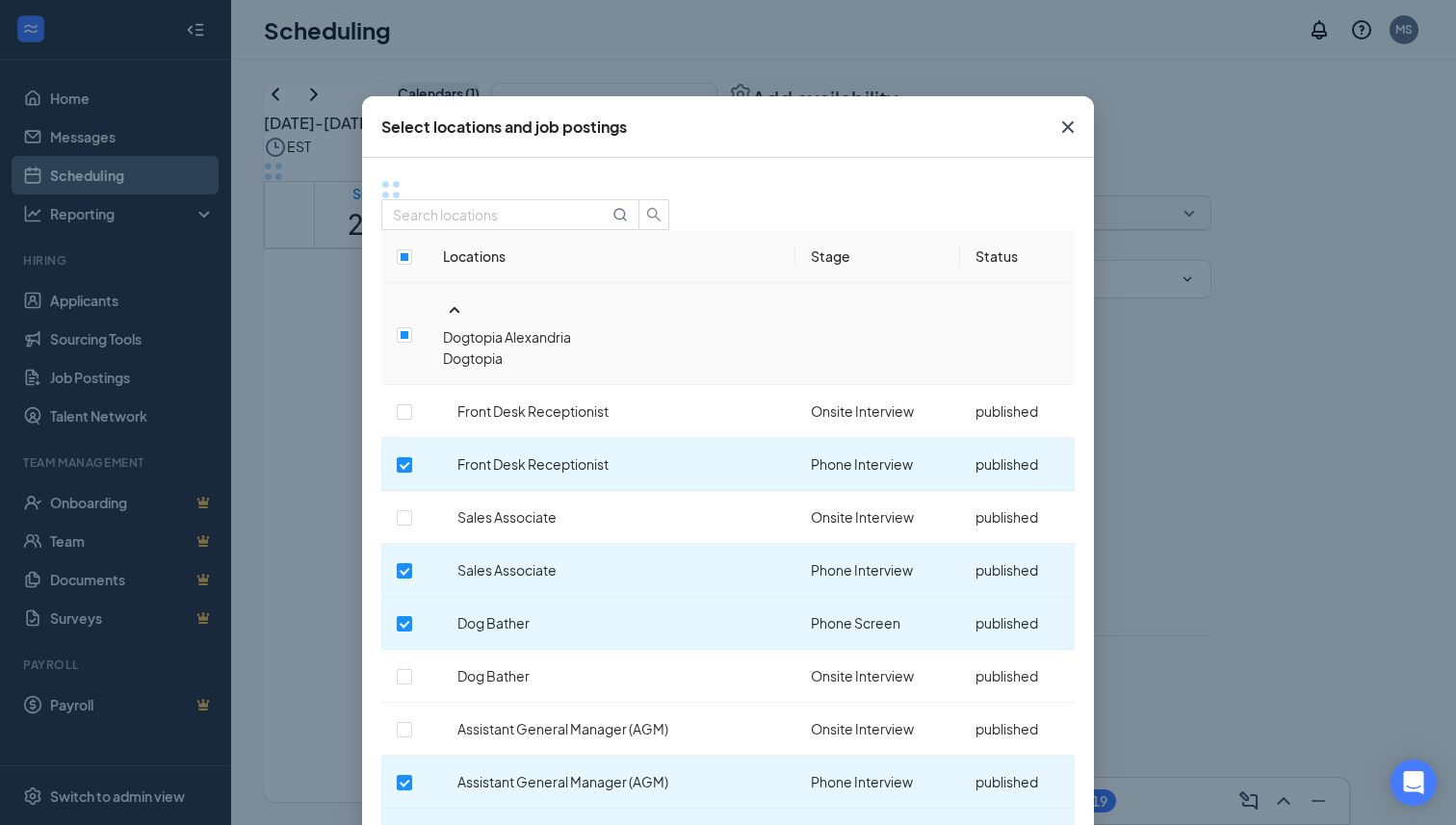
checkbox input "true"
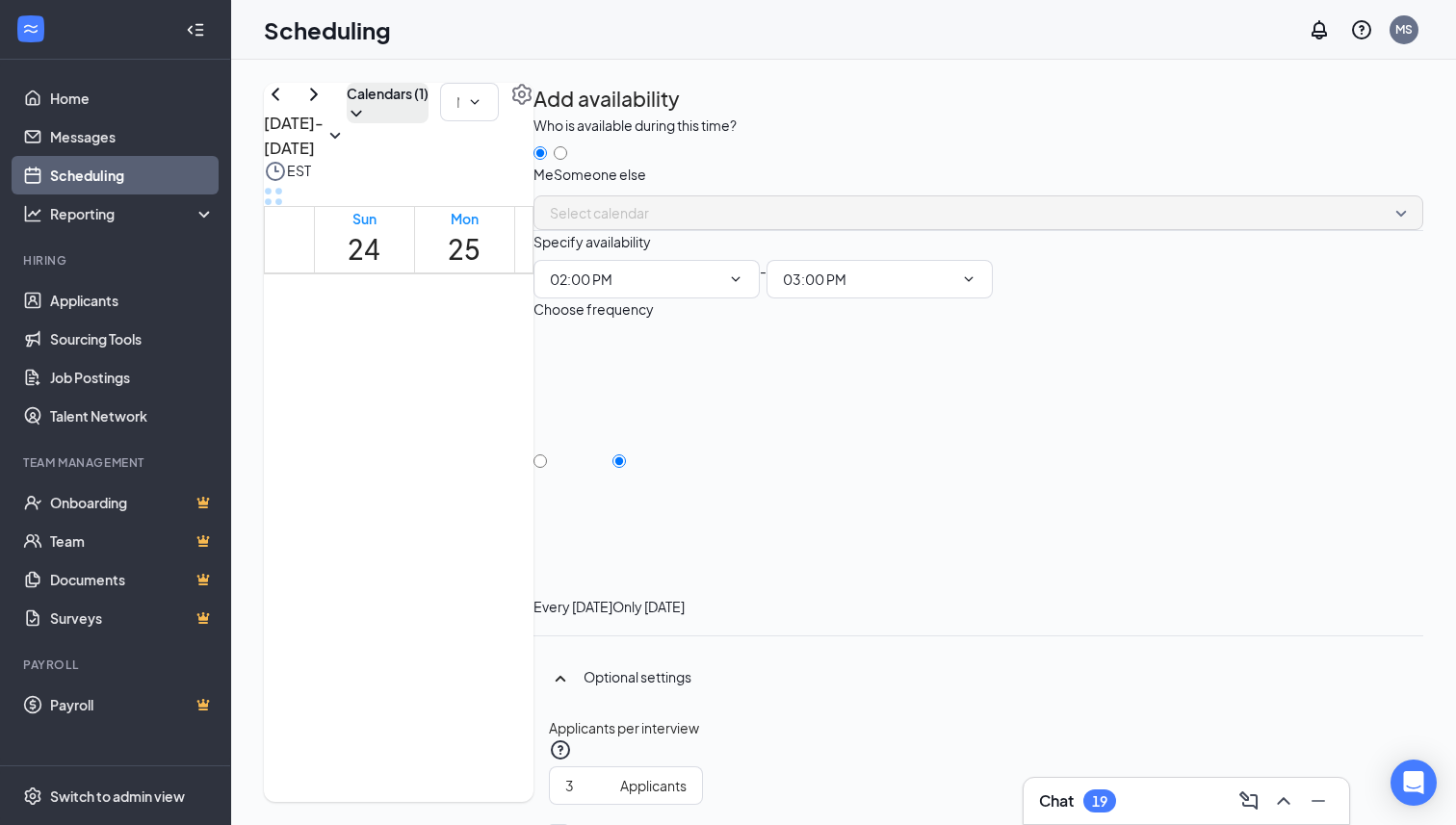
scroll to position [475, 0]
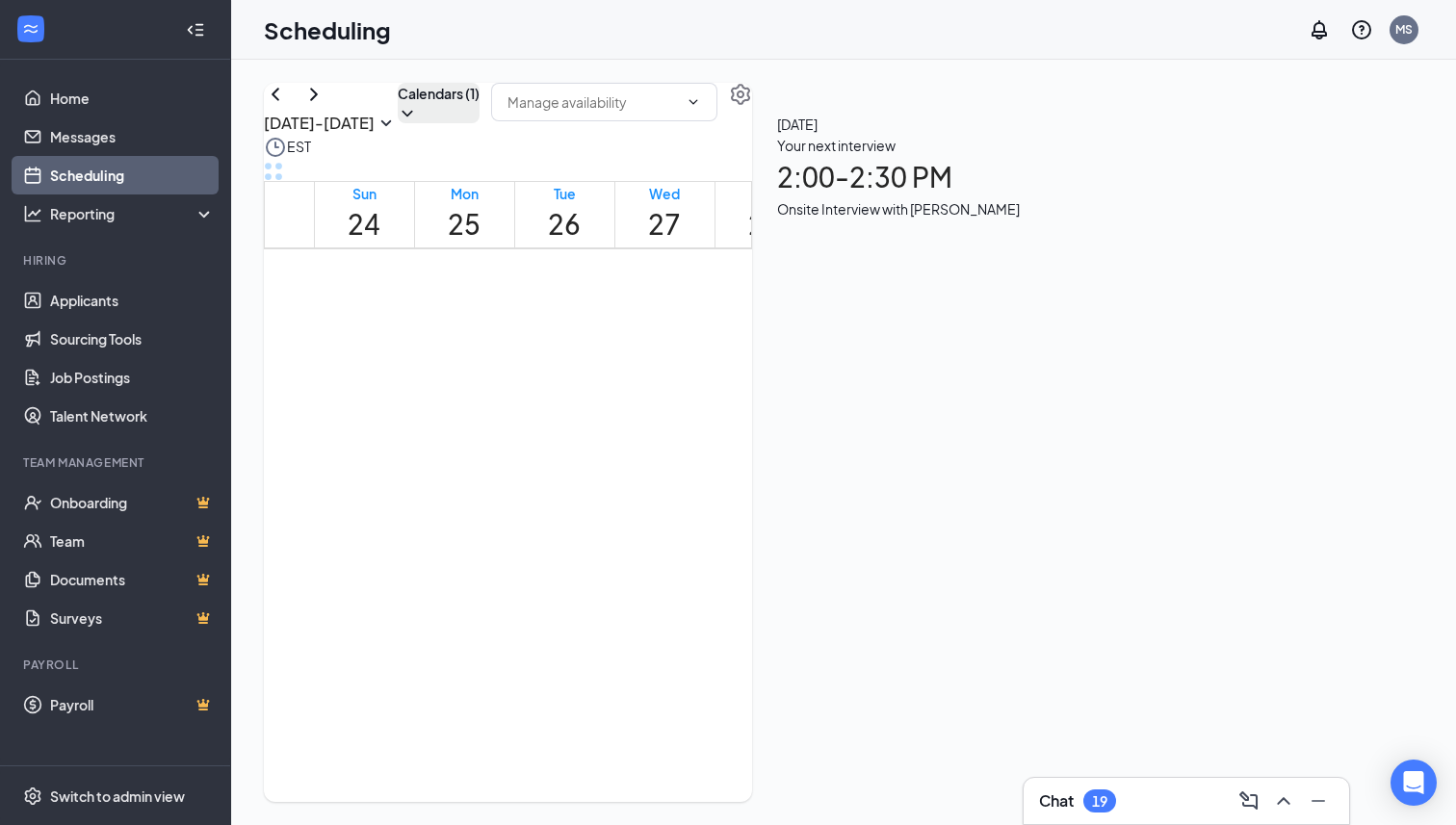
scroll to position [674, 0]
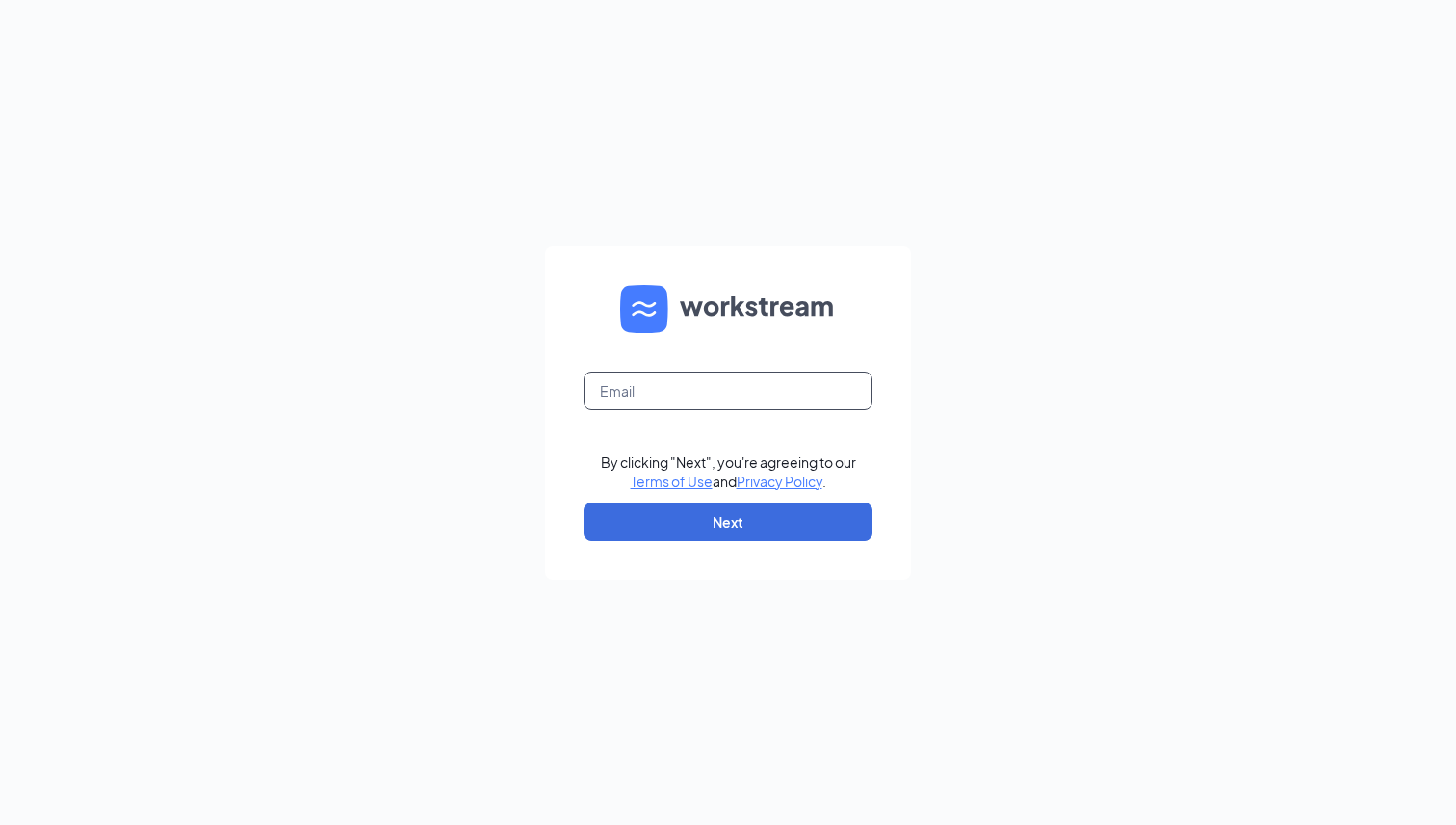
click at [716, 381] on input "text" at bounding box center [728, 390] width 289 height 38
type input "marla.s@dogtopia.com"
click at [725, 522] on button "Next" at bounding box center [728, 522] width 289 height 38
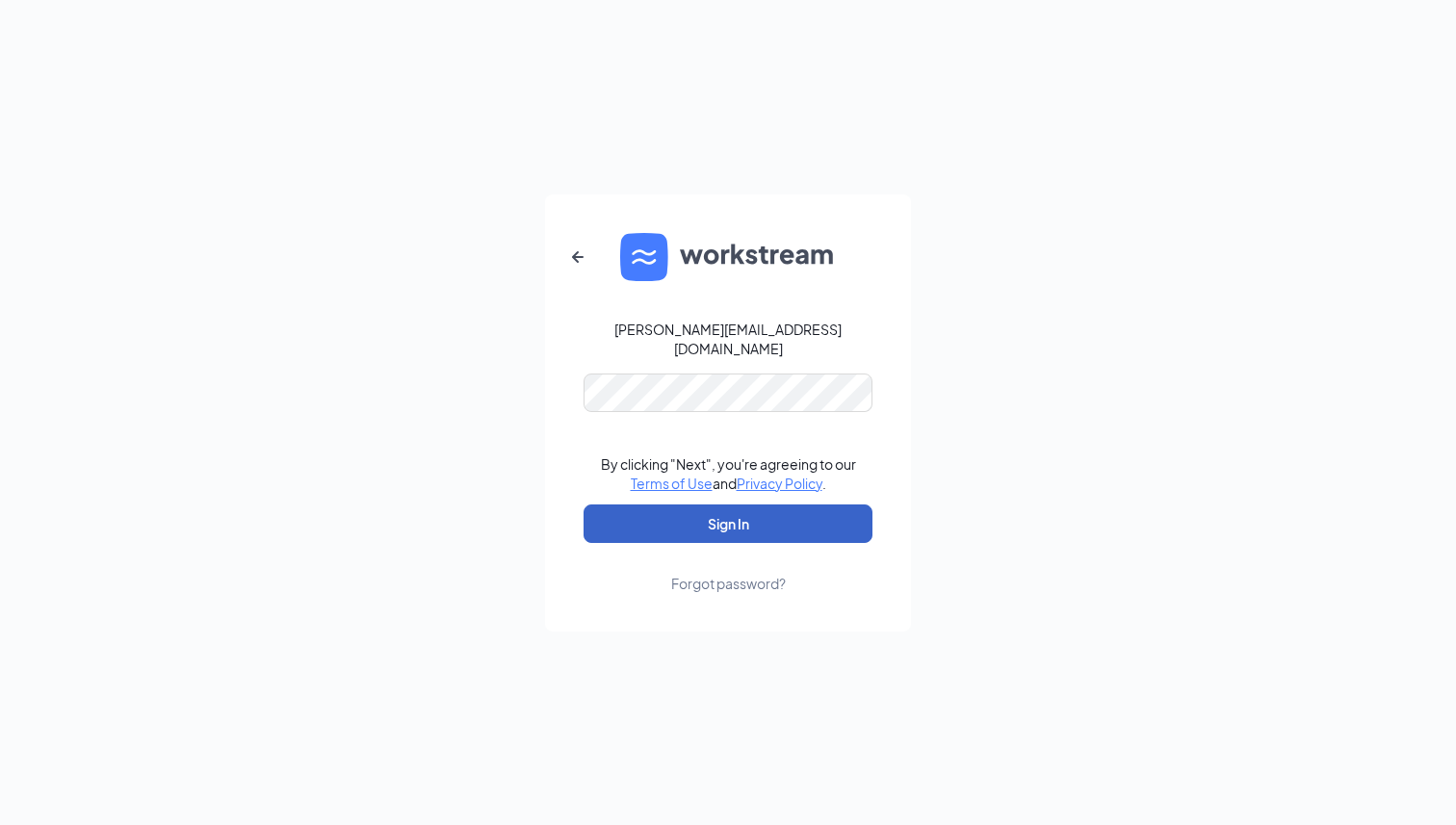
click at [718, 521] on button "Sign In" at bounding box center [728, 523] width 289 height 38
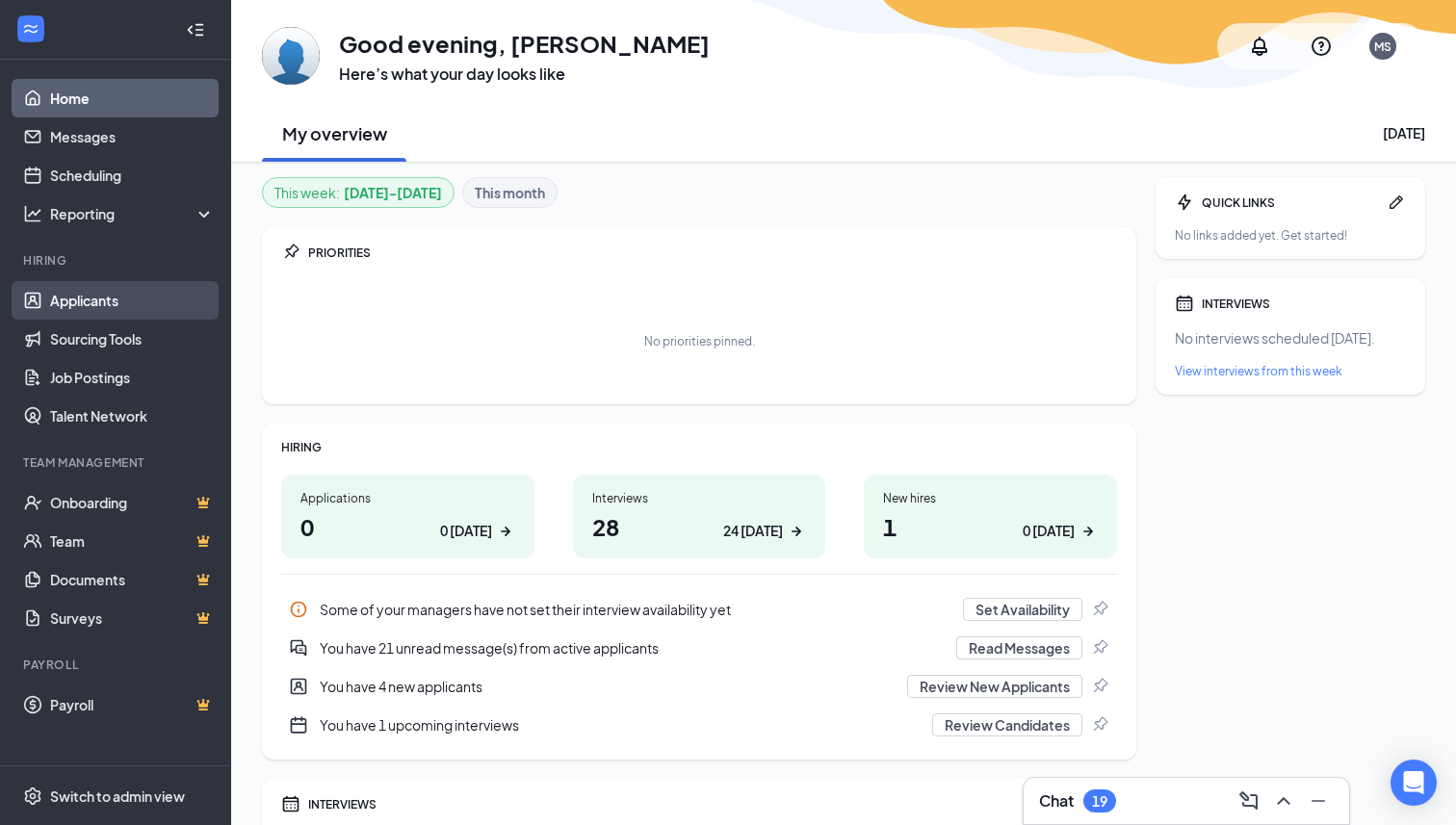
click at [94, 290] on link "Applicants" at bounding box center [133, 300] width 165 height 38
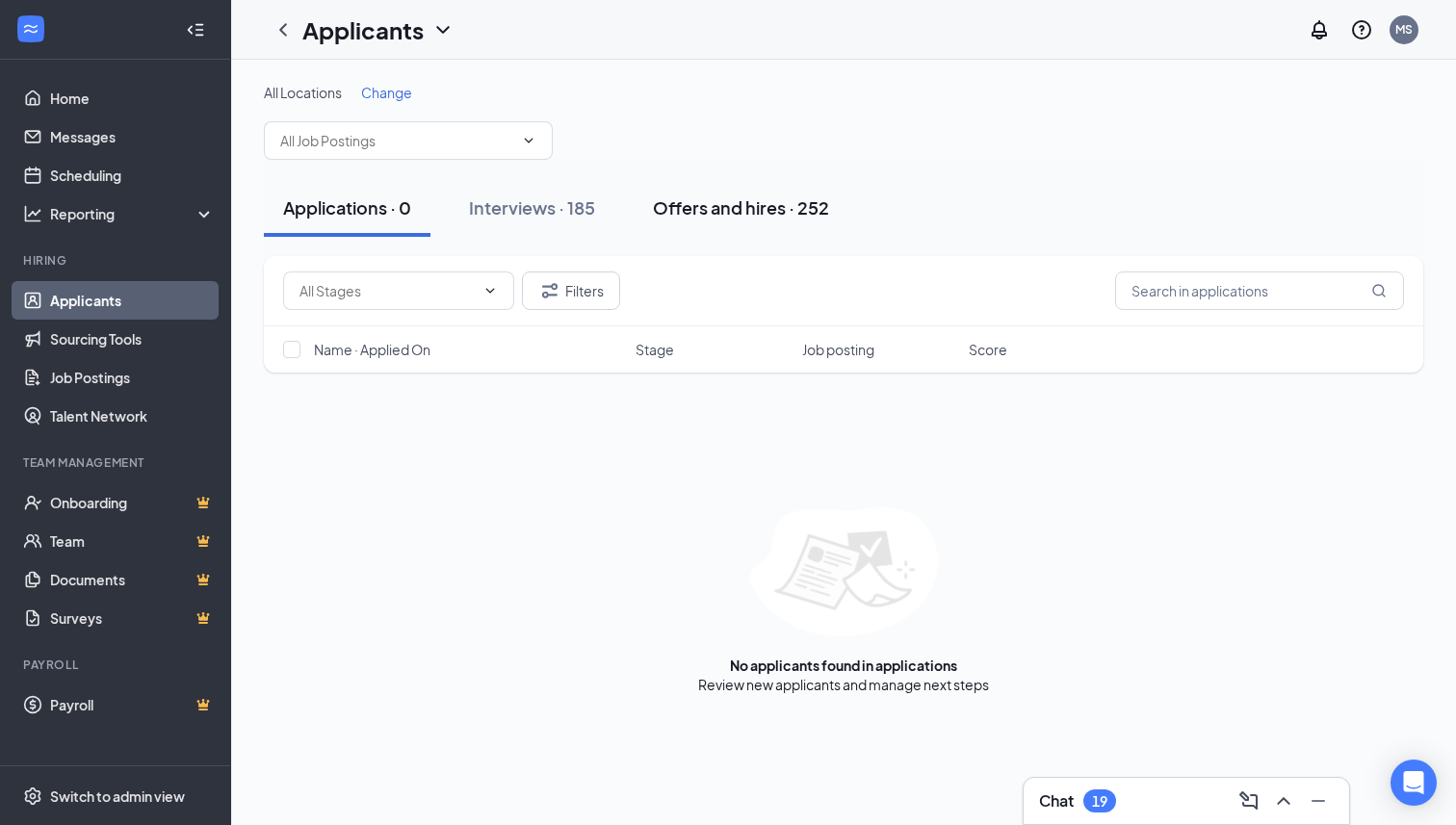
click at [789, 216] on div "Offers and hires · 252" at bounding box center [741, 207] width 176 height 25
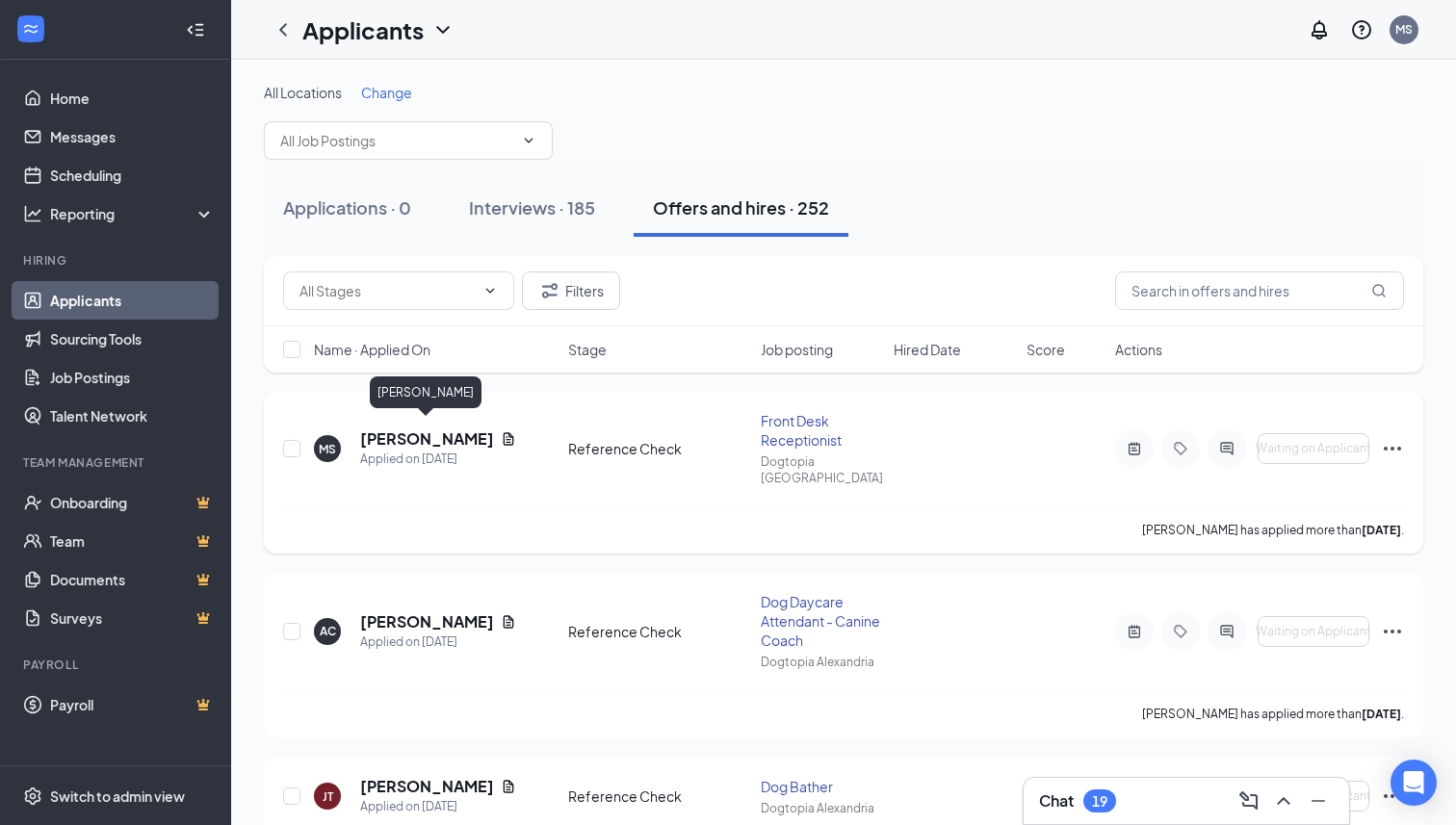
click at [460, 435] on h5 "[PERSON_NAME]" at bounding box center [426, 439] width 133 height 22
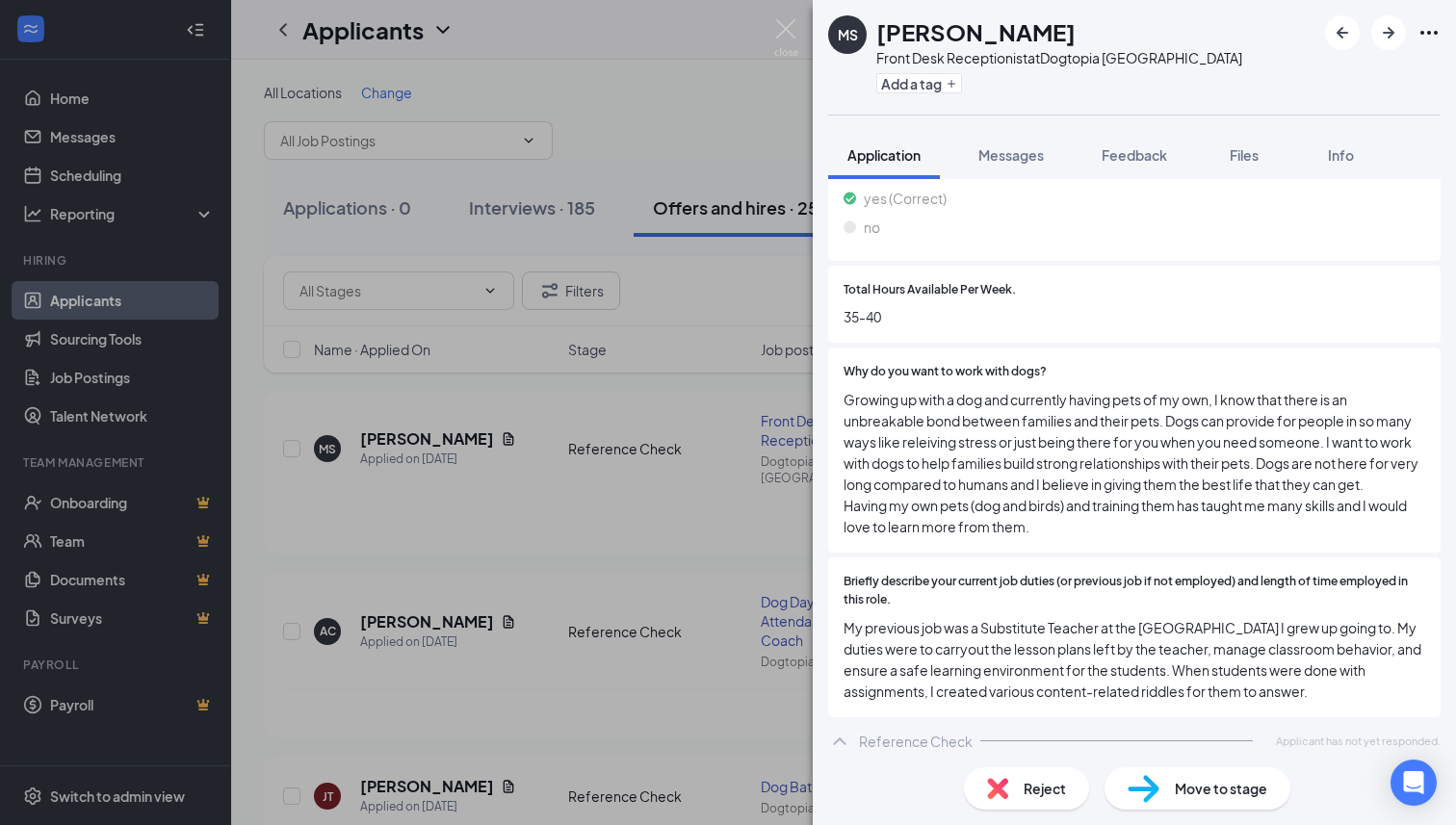
scroll to position [990, 0]
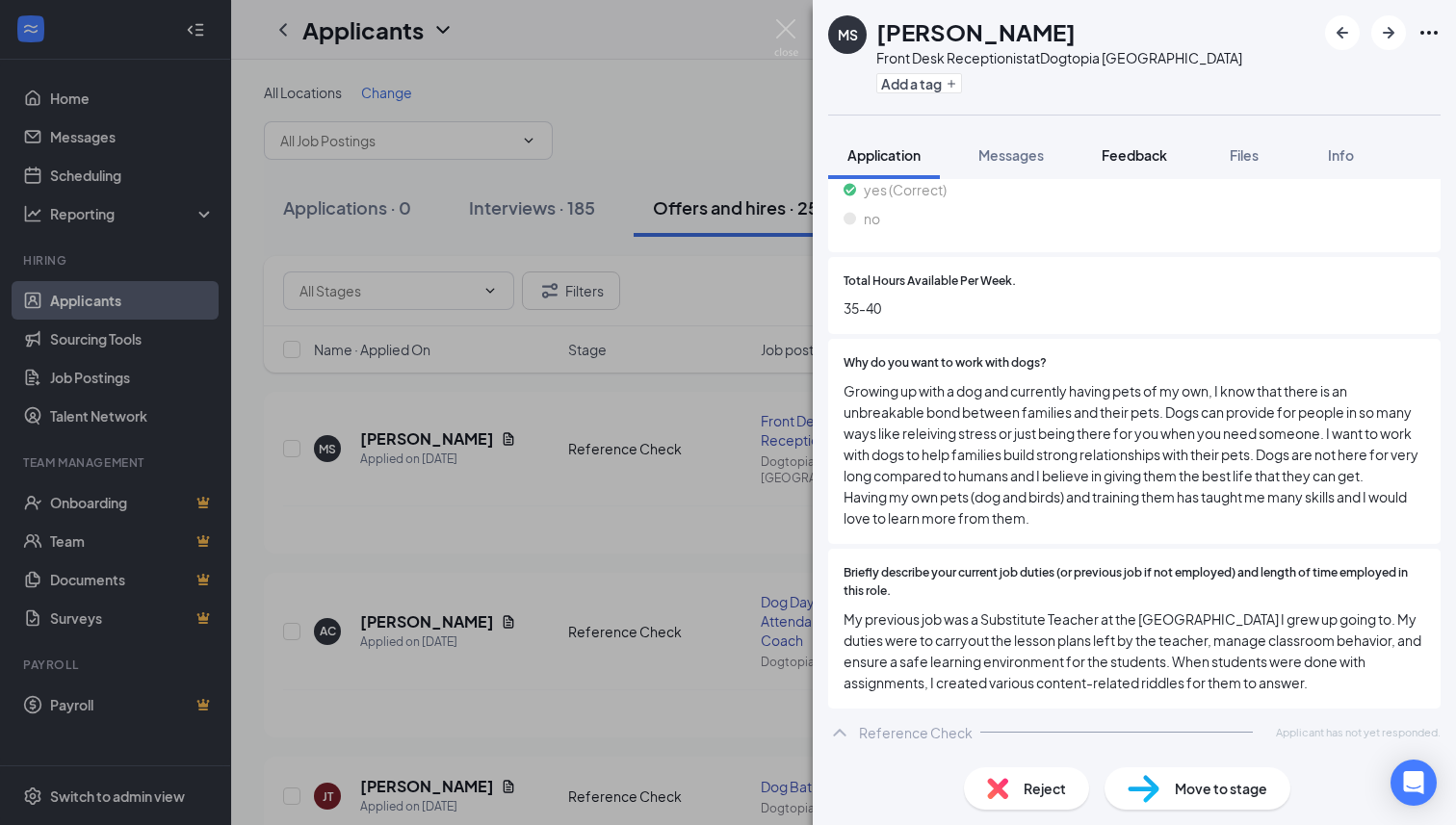
click at [1132, 170] on button "Feedback" at bounding box center [1135, 154] width 104 height 48
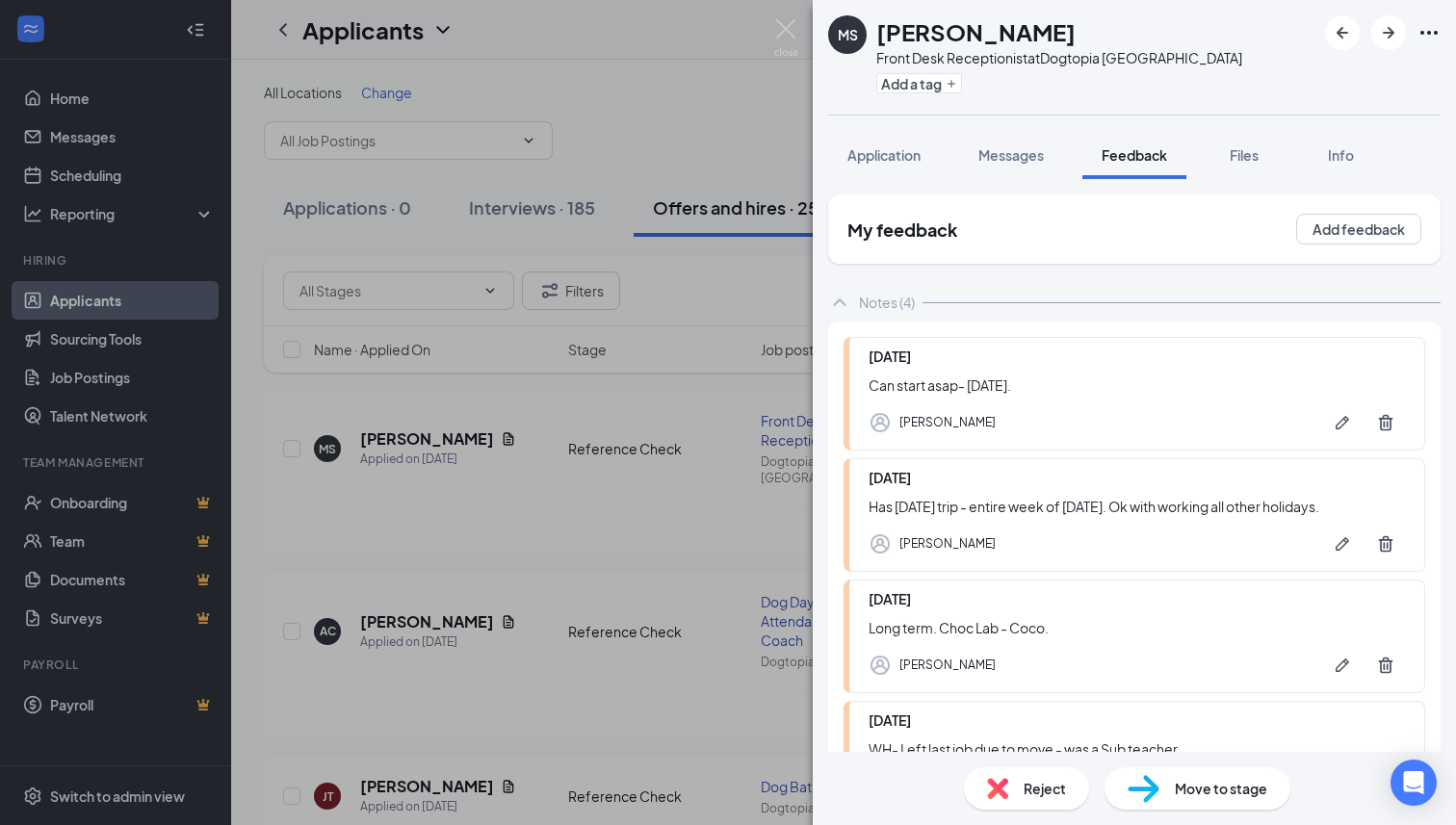
click at [1023, 151] on span "Messages" at bounding box center [1011, 155] width 66 height 18
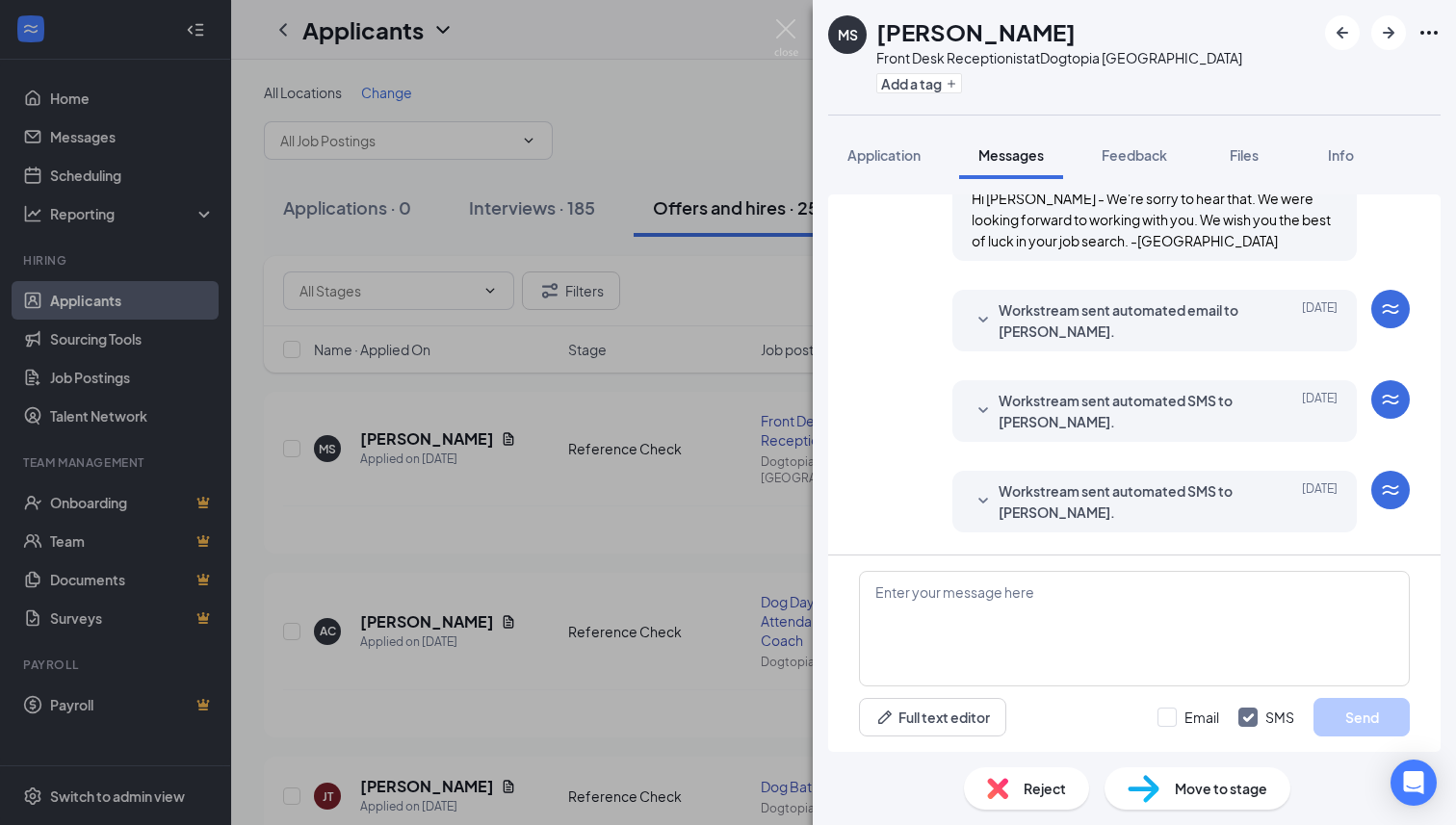
scroll to position [914, 0]
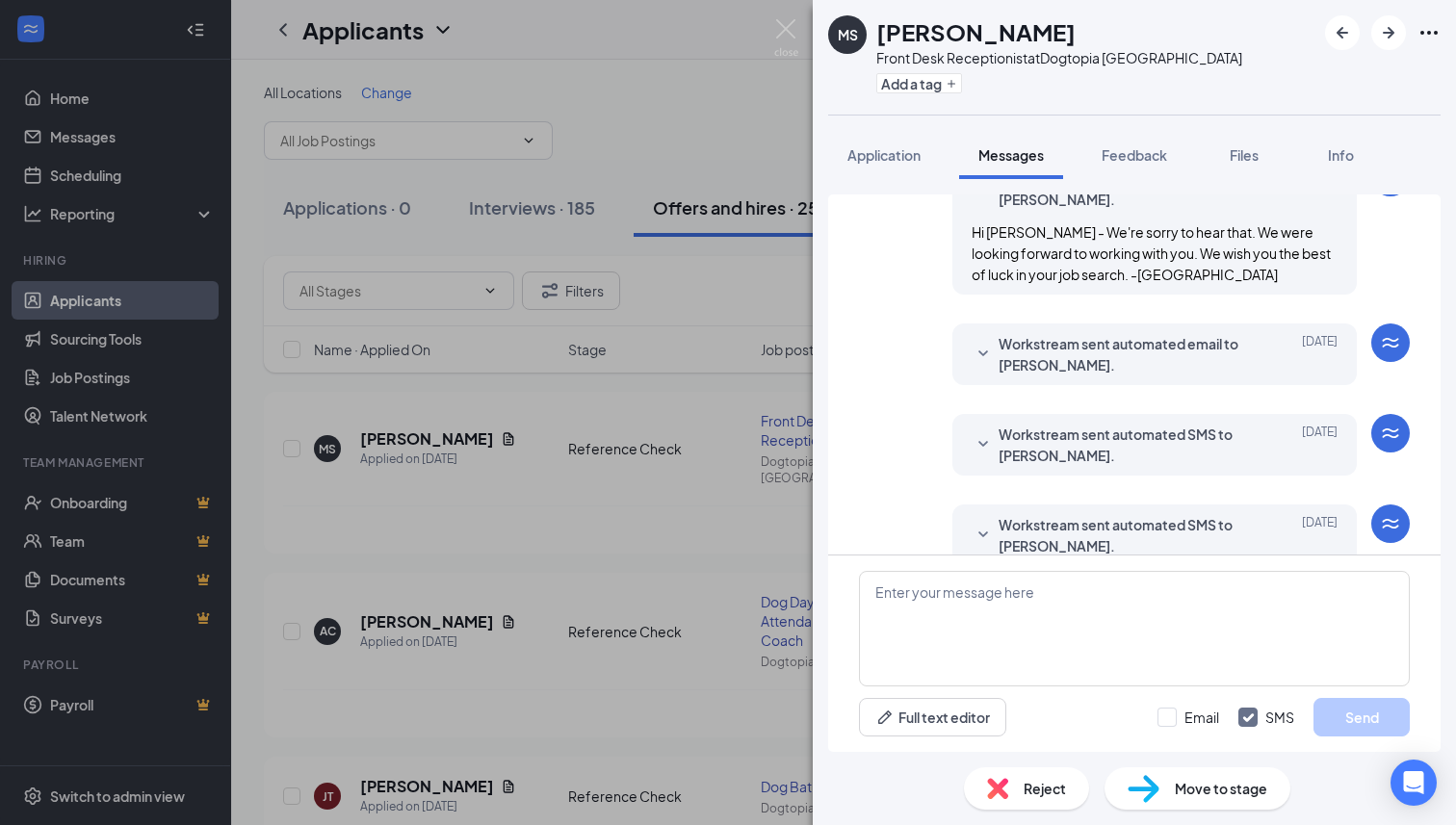
click at [1016, 786] on div "Reject" at bounding box center [1026, 788] width 125 height 42
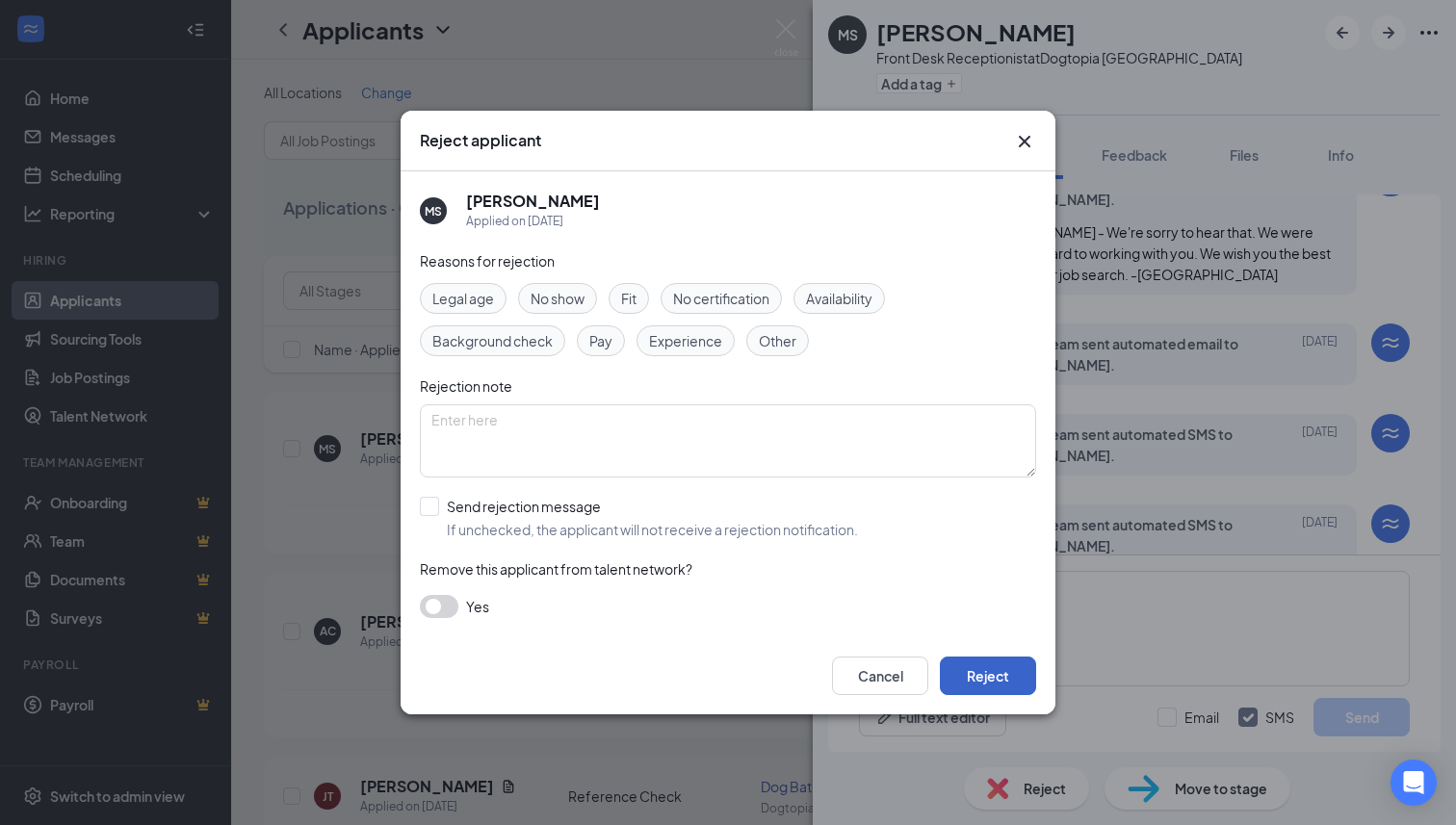
click at [983, 673] on button "Reject" at bounding box center [988, 675] width 96 height 38
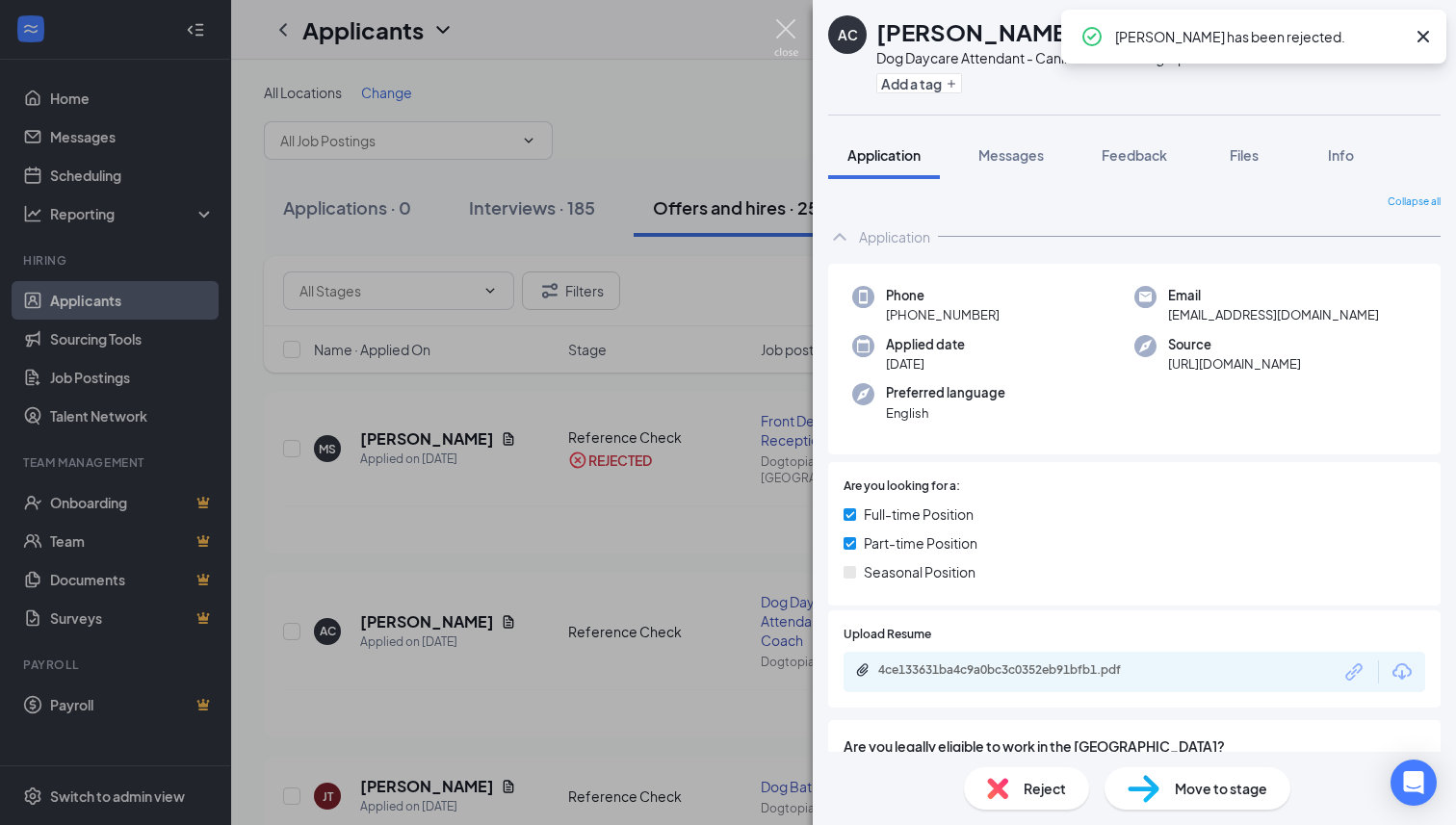
click at [787, 27] on img at bounding box center [786, 38] width 25 height 37
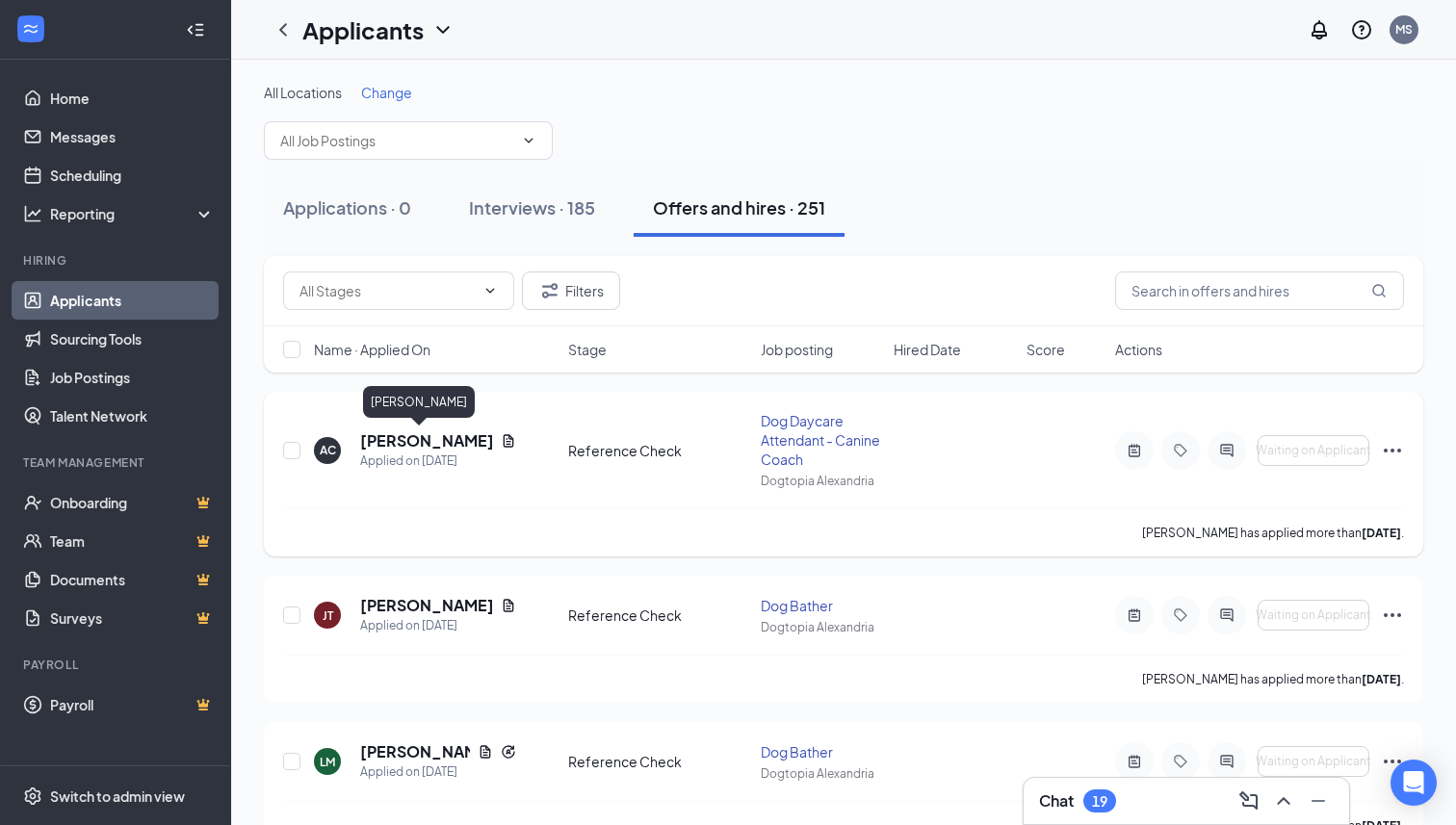
click at [452, 441] on h5 "[PERSON_NAME]" at bounding box center [426, 441] width 133 height 22
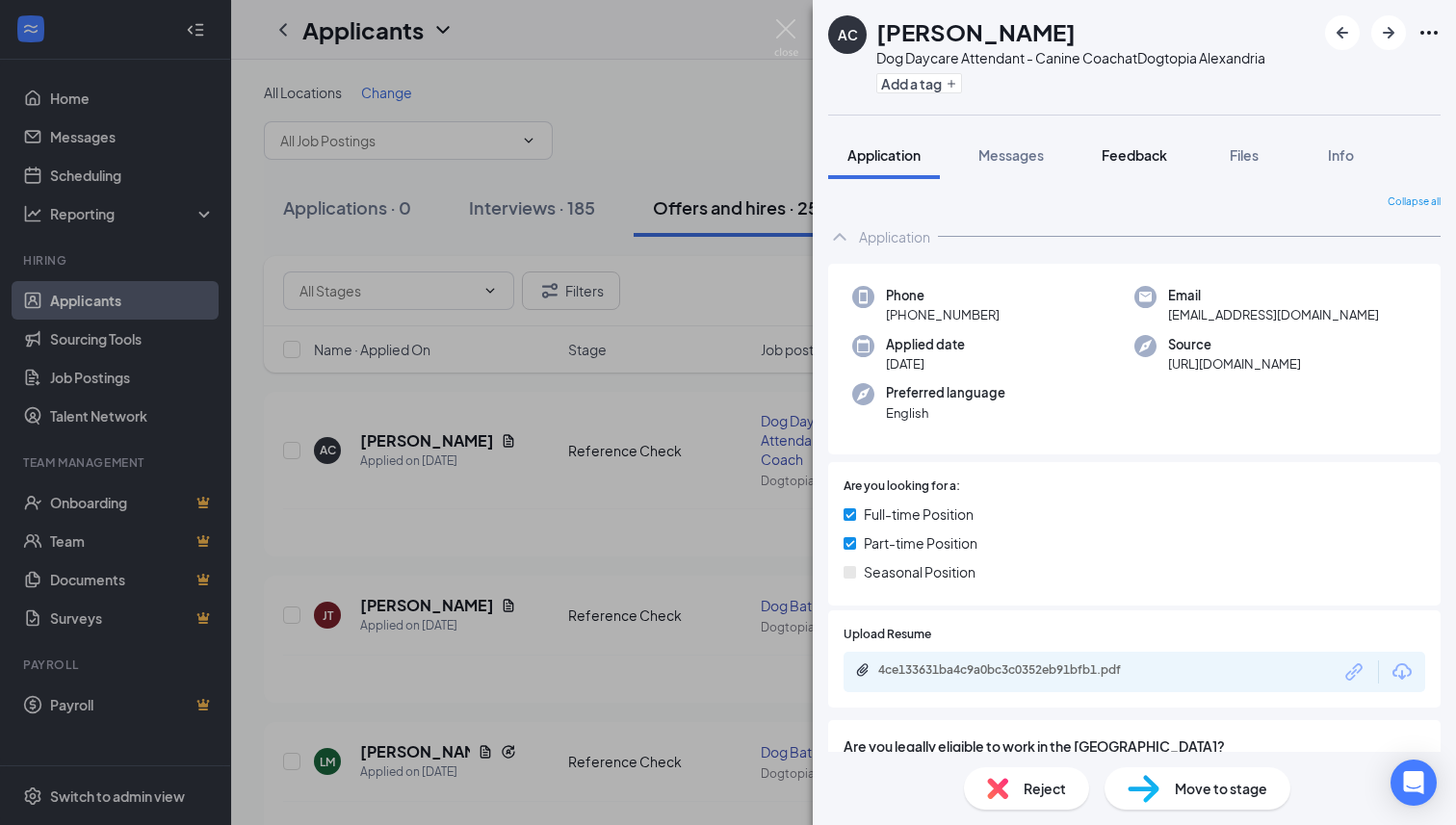
click at [1146, 167] on button "Feedback" at bounding box center [1135, 154] width 104 height 48
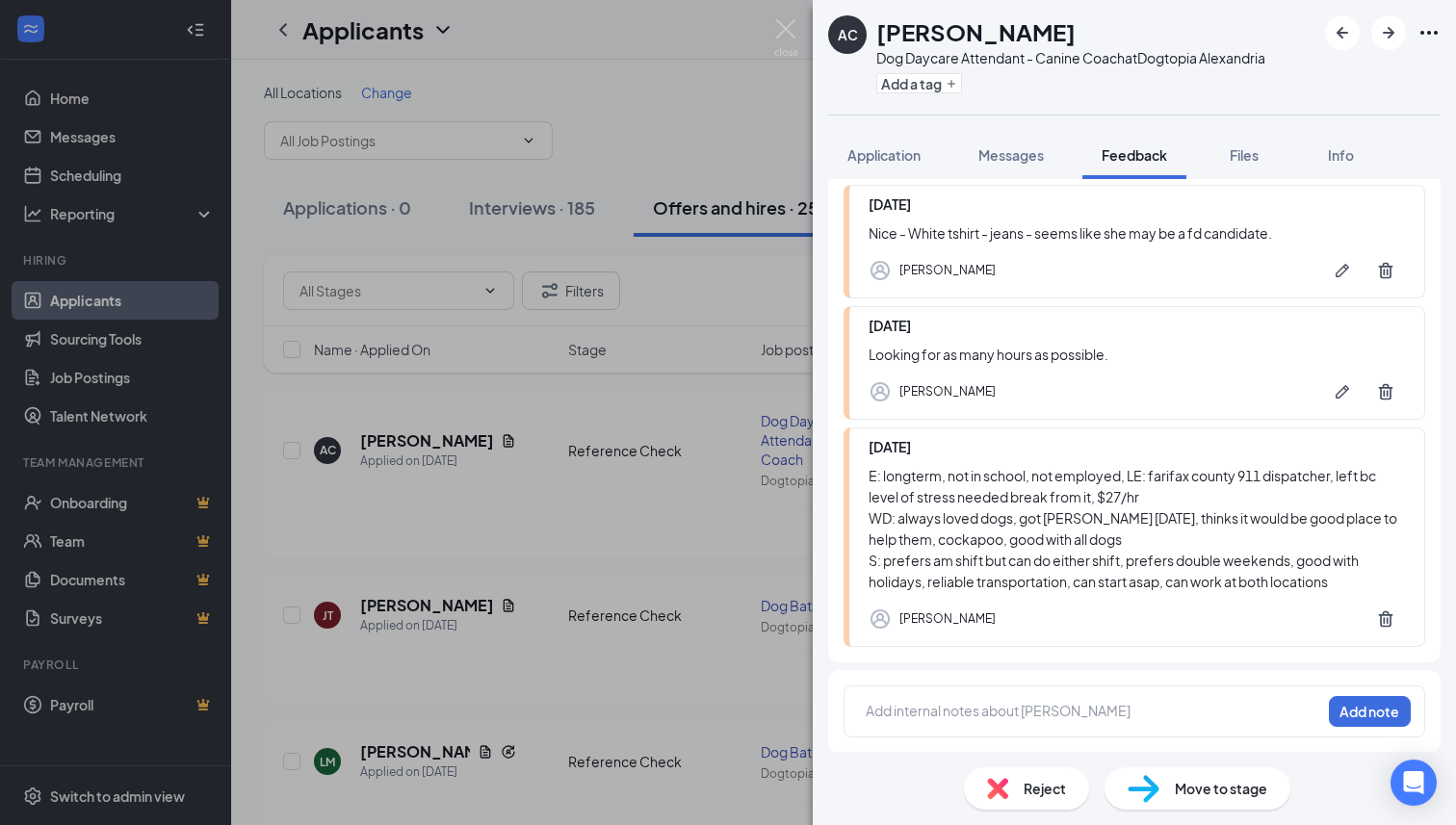
scroll to position [274, 0]
click at [918, 173] on button "Application" at bounding box center [884, 154] width 112 height 48
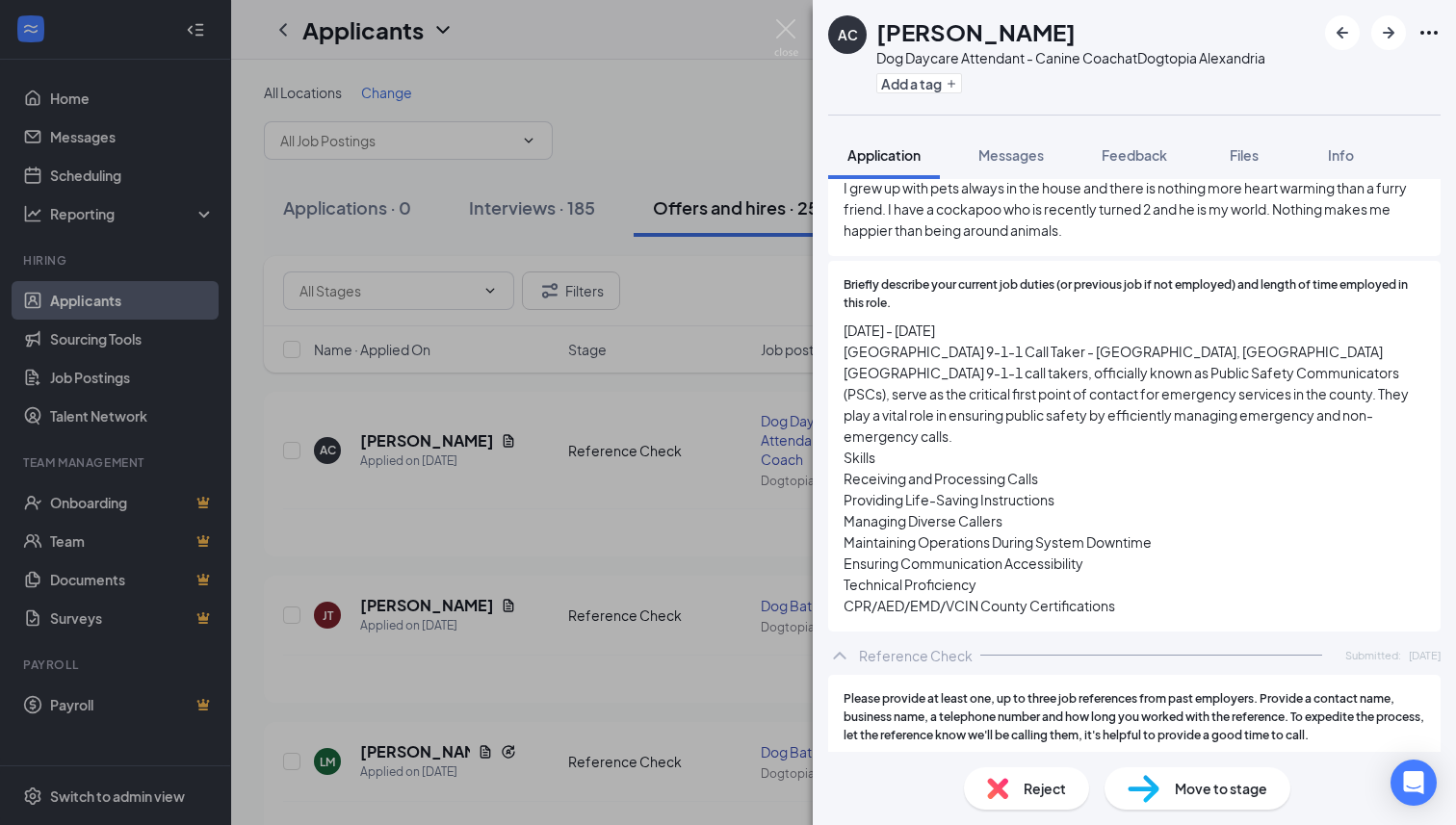
scroll to position [1236, 0]
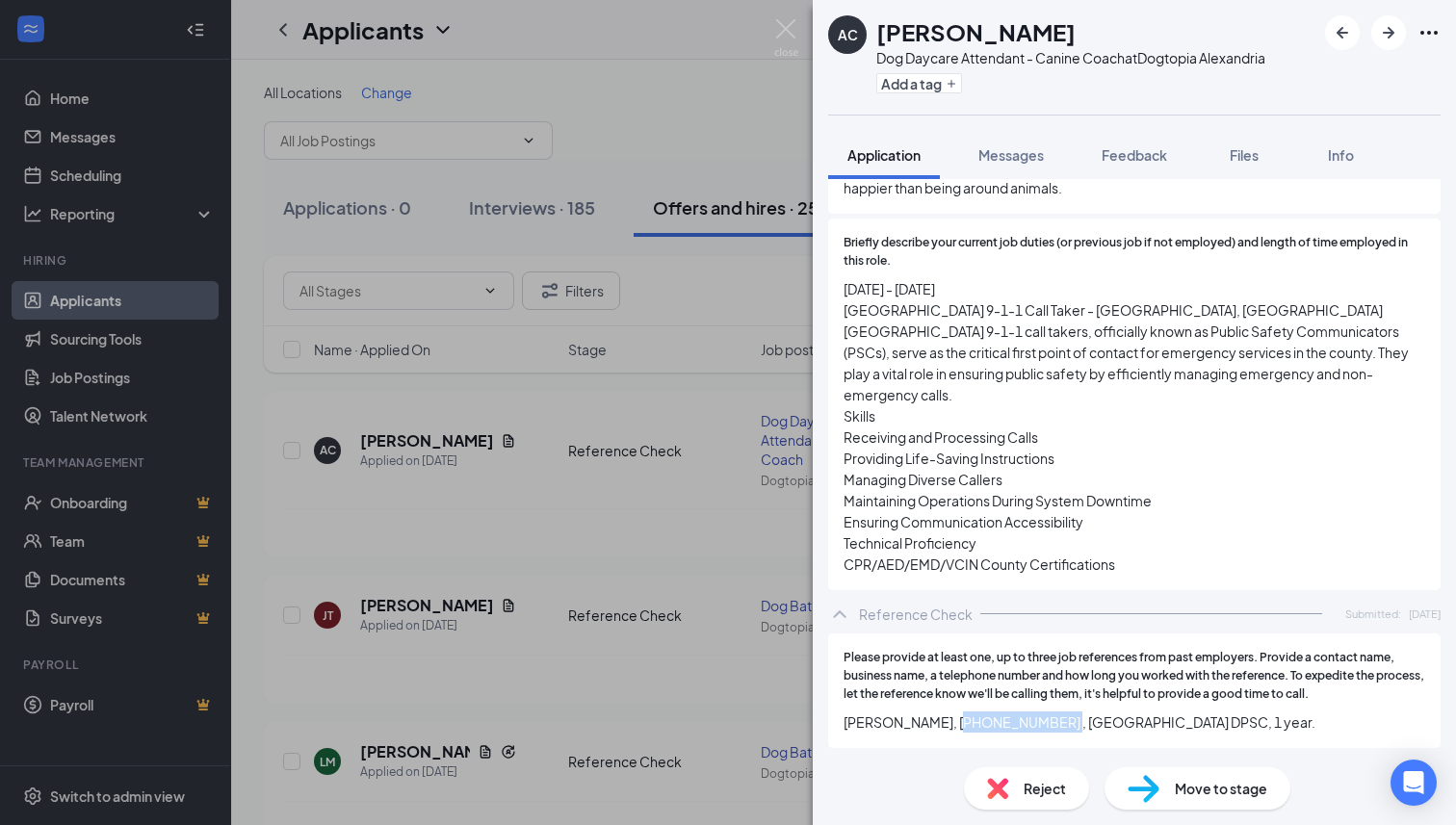
drag, startPoint x: 1045, startPoint y: 718, endPoint x: 947, endPoint y: 717, distance: 98.0
click at [947, 717] on span "Simya Heard, +1 (703) 848-5774 , Fairfax County DPSC, 1 year." at bounding box center [1135, 722] width 582 height 22
copy span "(703) 848-5774"
click at [1233, 517] on span "09/07/2024 - 06/09/2025 Fairfax County 9-1-1 Call Taker - Fairfax County, VA Fa…" at bounding box center [1135, 426] width 582 height 297
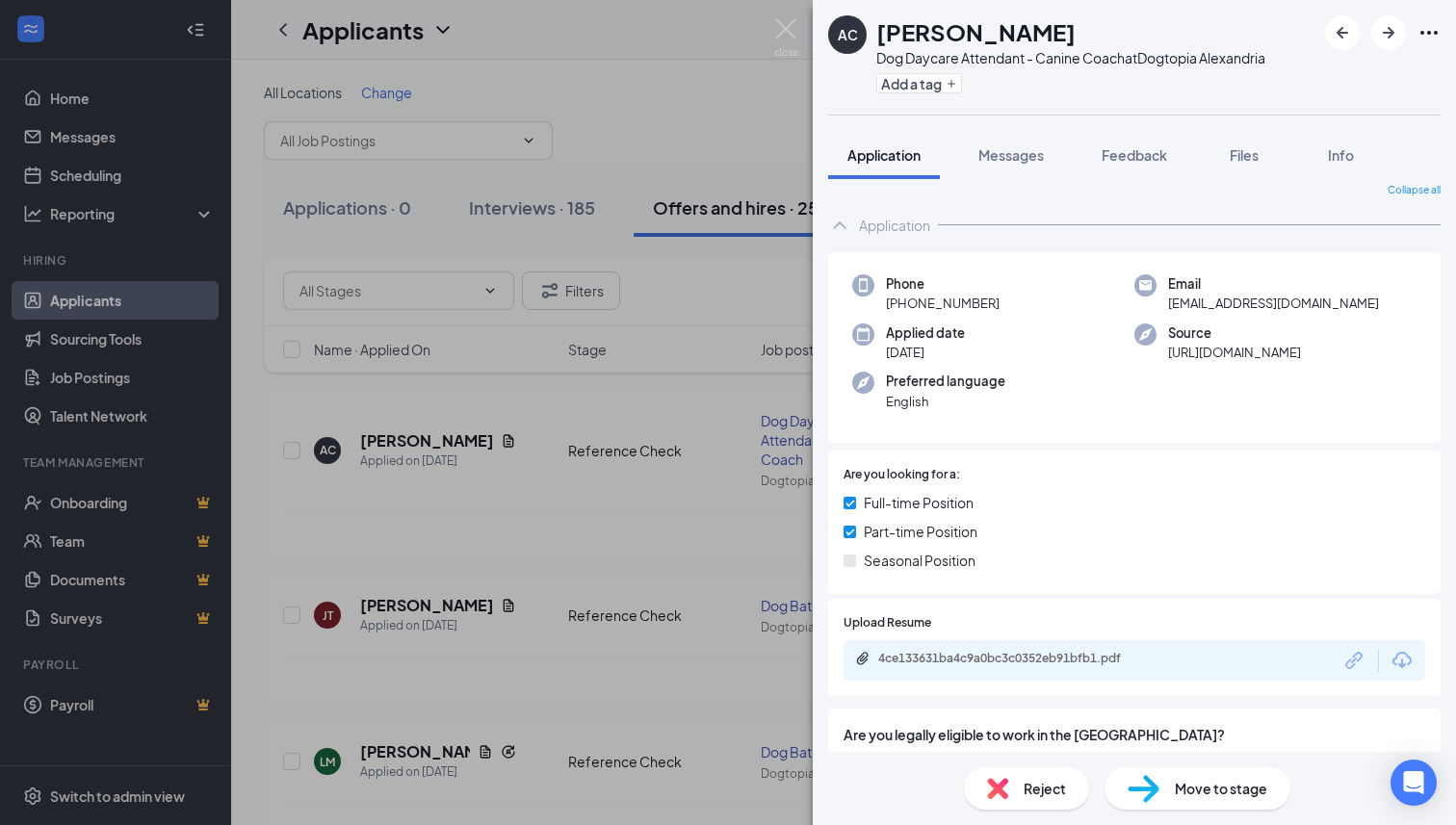
scroll to position [0, 0]
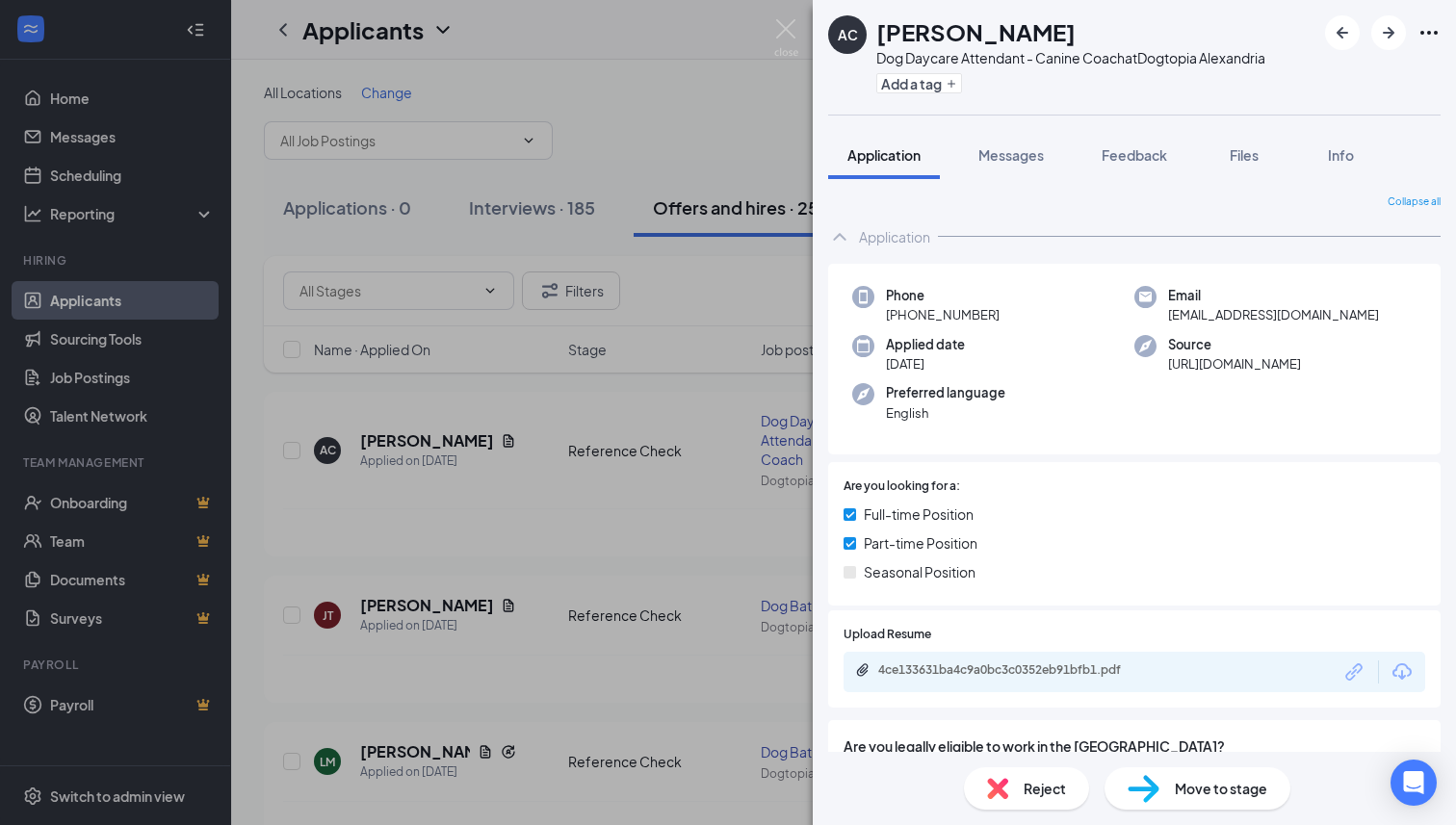
drag, startPoint x: 1005, startPoint y: 322, endPoint x: 901, endPoint y: 317, distance: 104.1
click at [901, 317] on div "Phone +1 (571) 583-2989" at bounding box center [992, 305] width 282 height 39
copy span "(571) 583-2989"
click at [1015, 155] on span "Messages" at bounding box center [1011, 155] width 66 height 18
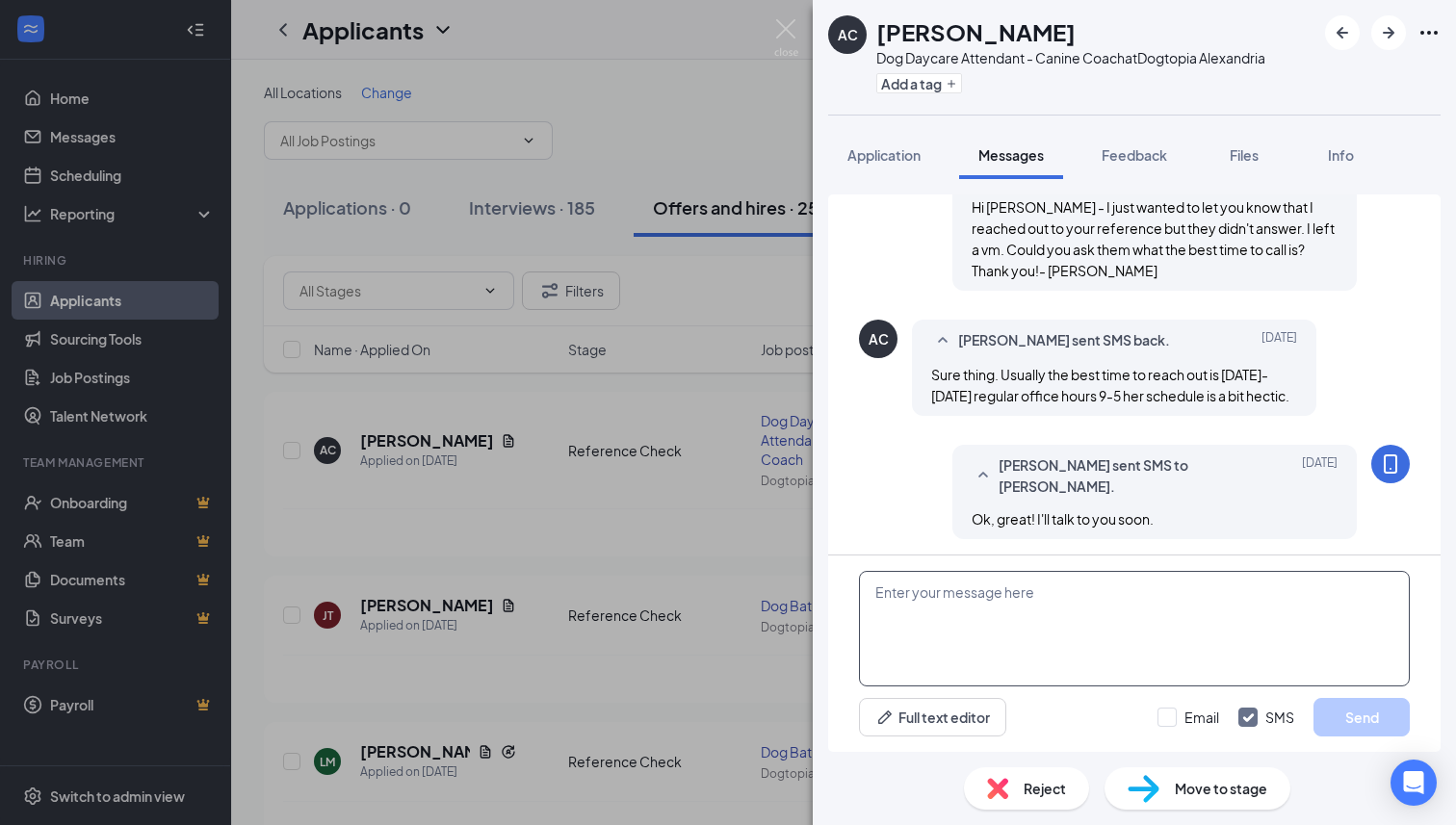
scroll to position [610, 0]
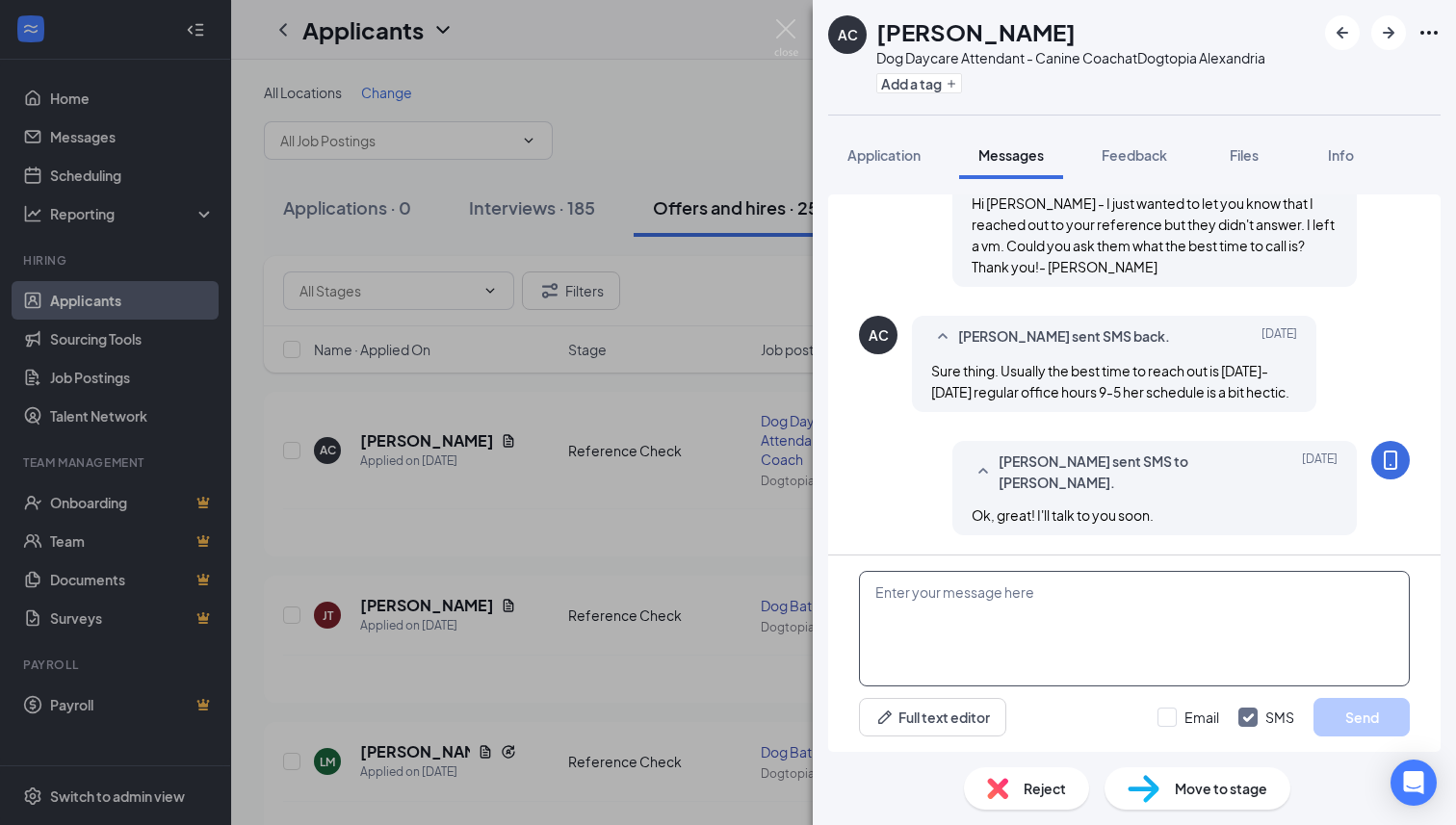
click at [994, 605] on textarea at bounding box center [1134, 629] width 551 height 116
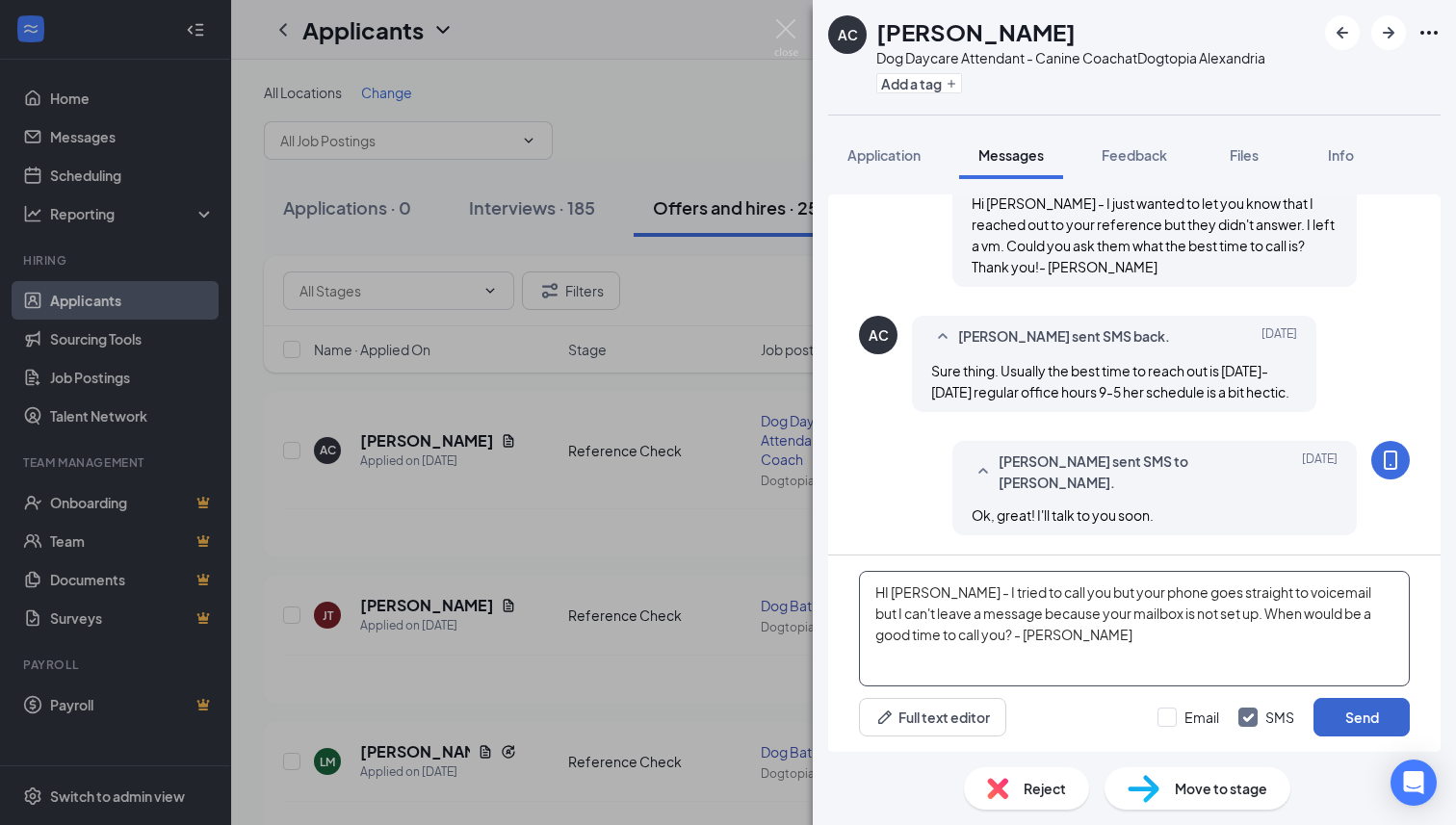
type textarea "HI Angie - I tried to call you but your phone goes straight to voicemail but I …"
click at [1371, 716] on button "Send" at bounding box center [1362, 717] width 96 height 38
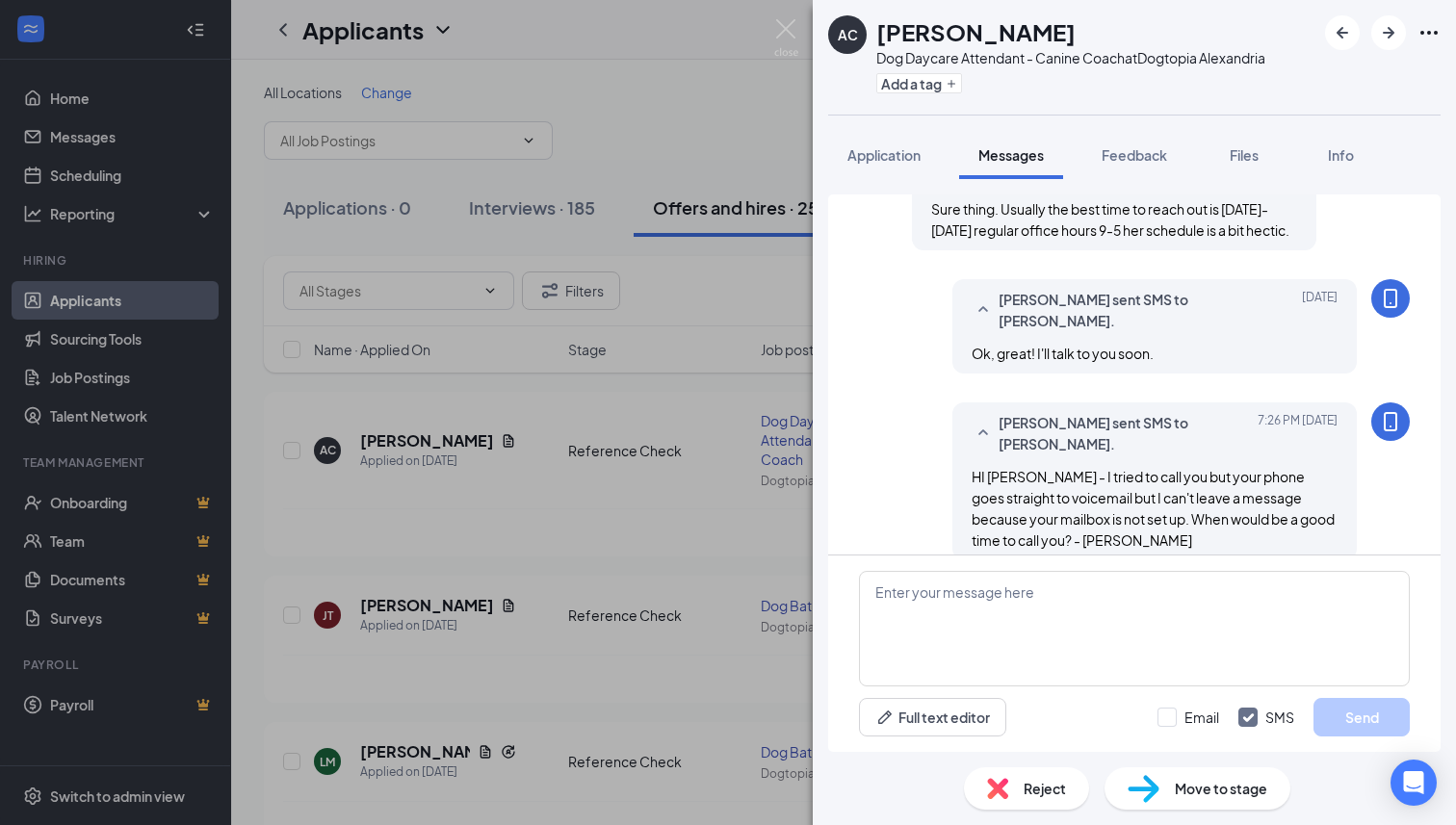
scroll to position [798, 0]
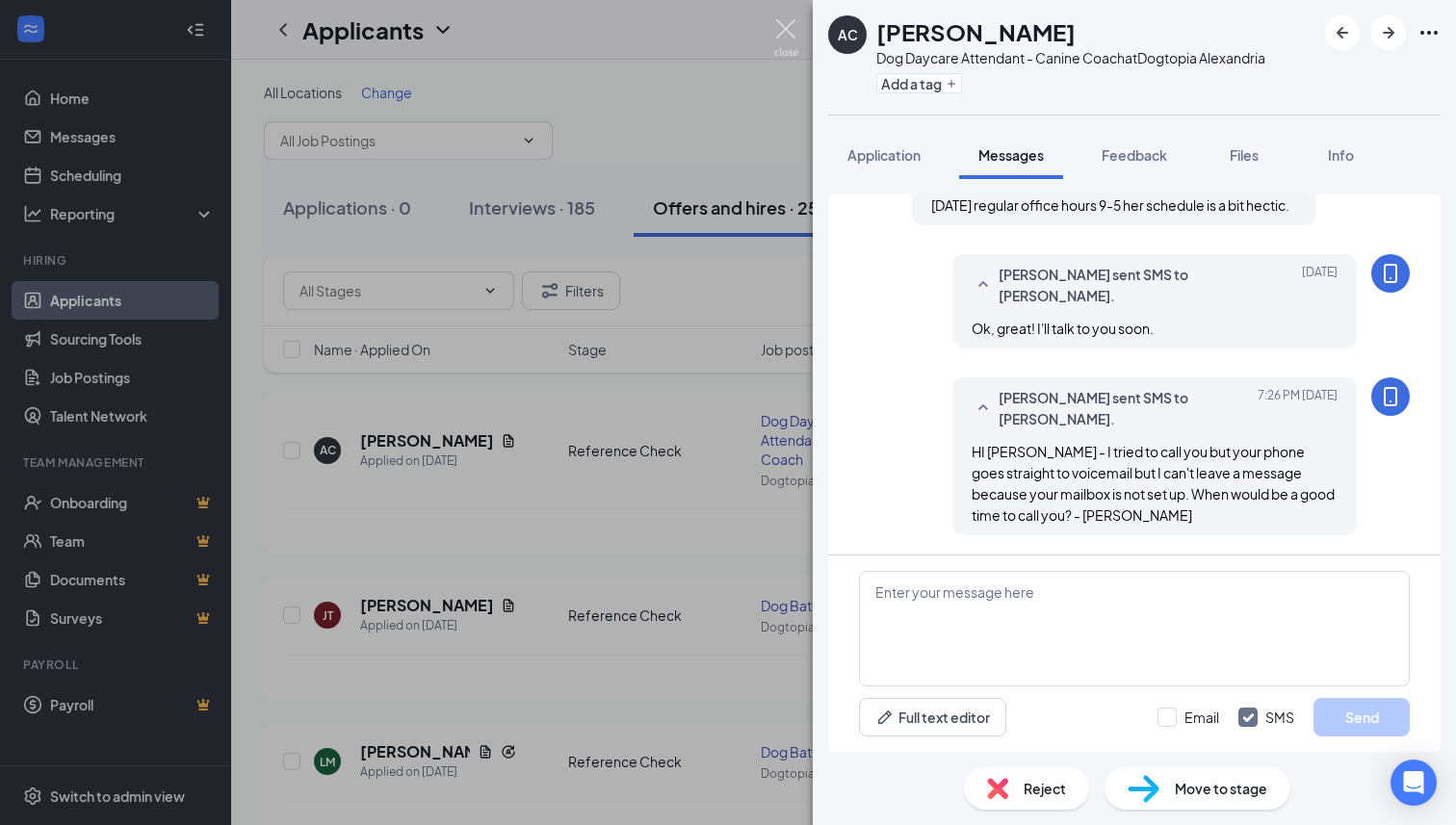
click at [779, 25] on img at bounding box center [786, 38] width 25 height 37
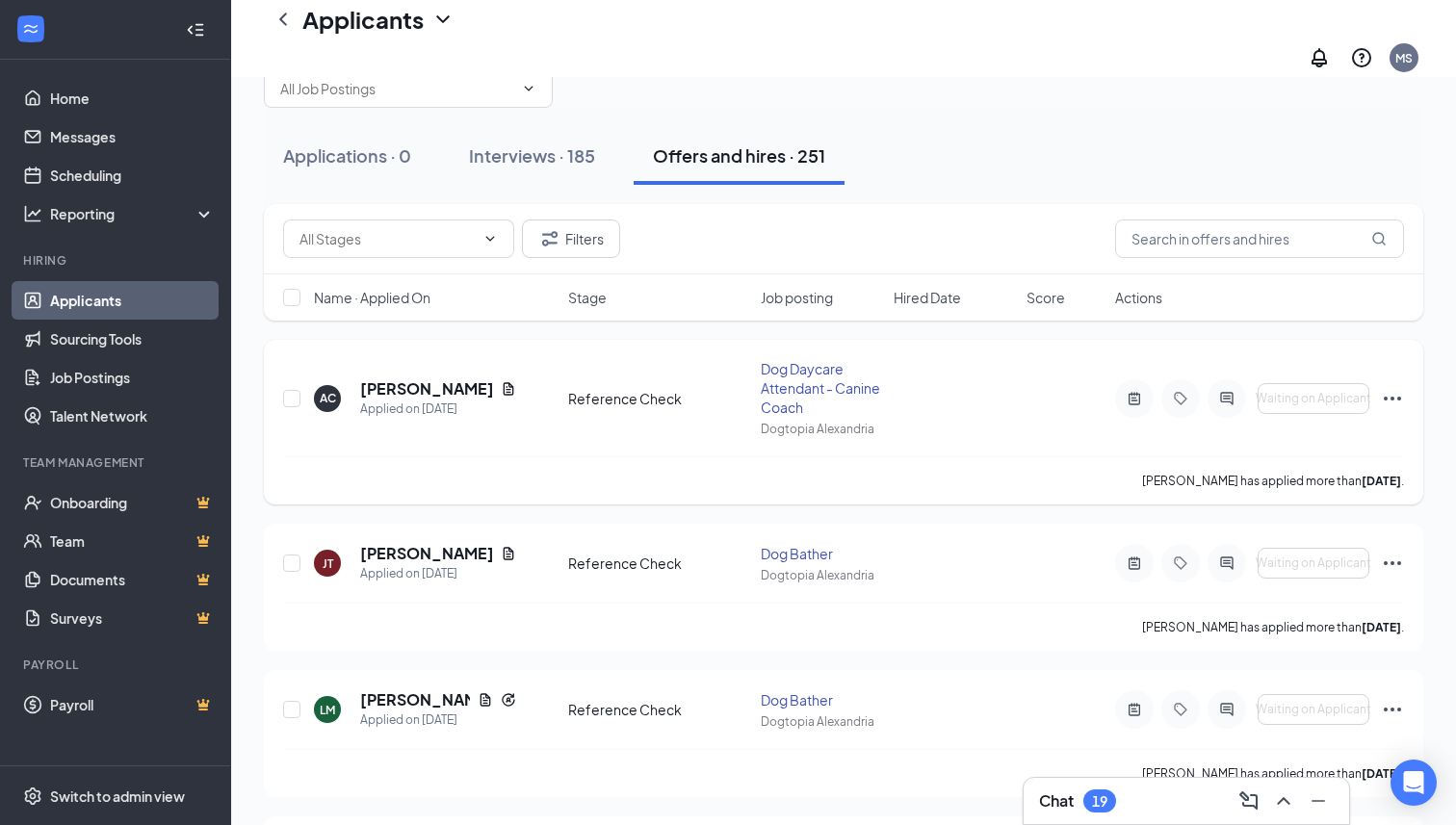
scroll to position [86, 0]
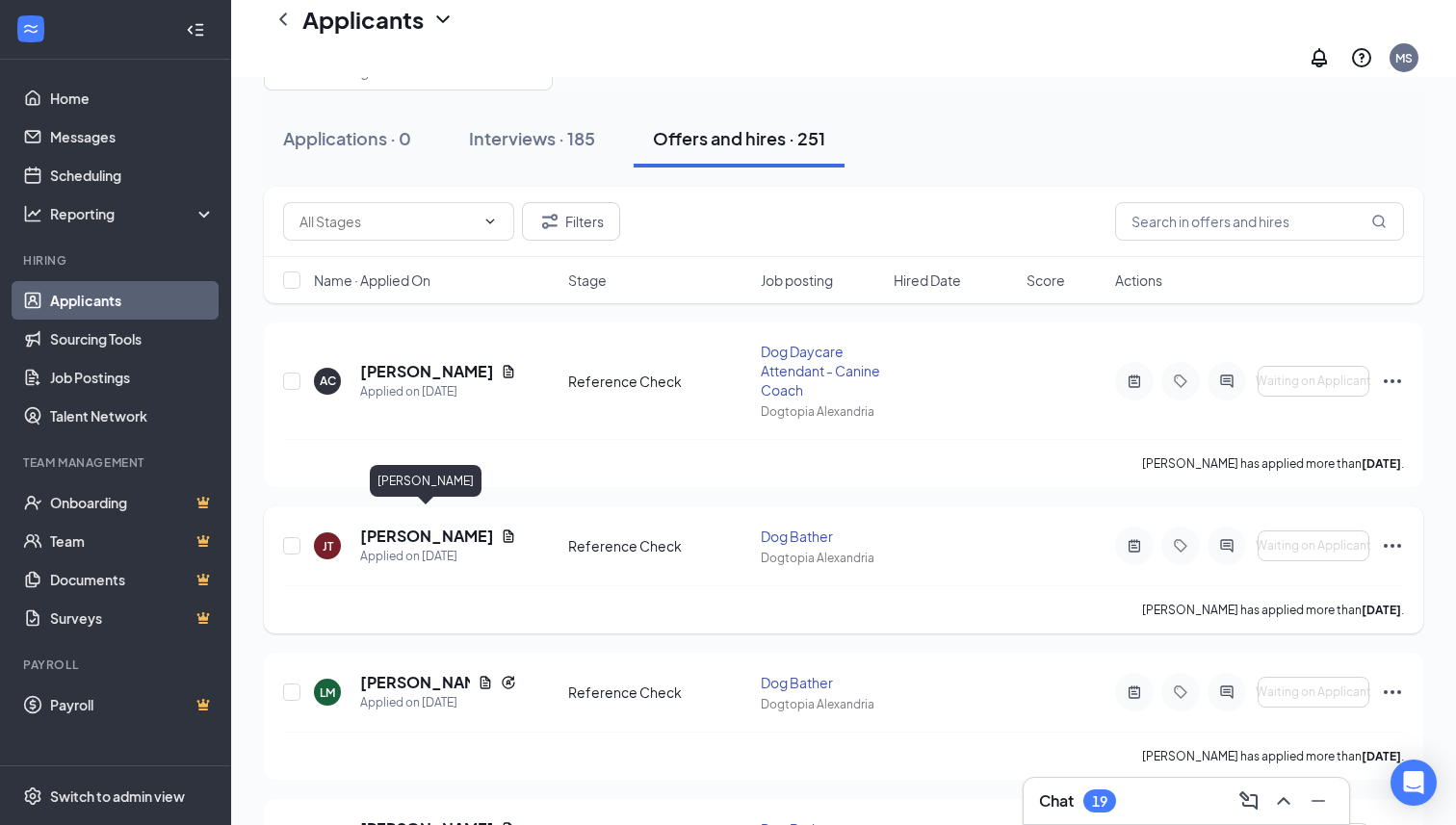
click at [448, 525] on h5 "[PERSON_NAME]" at bounding box center [426, 536] width 133 height 22
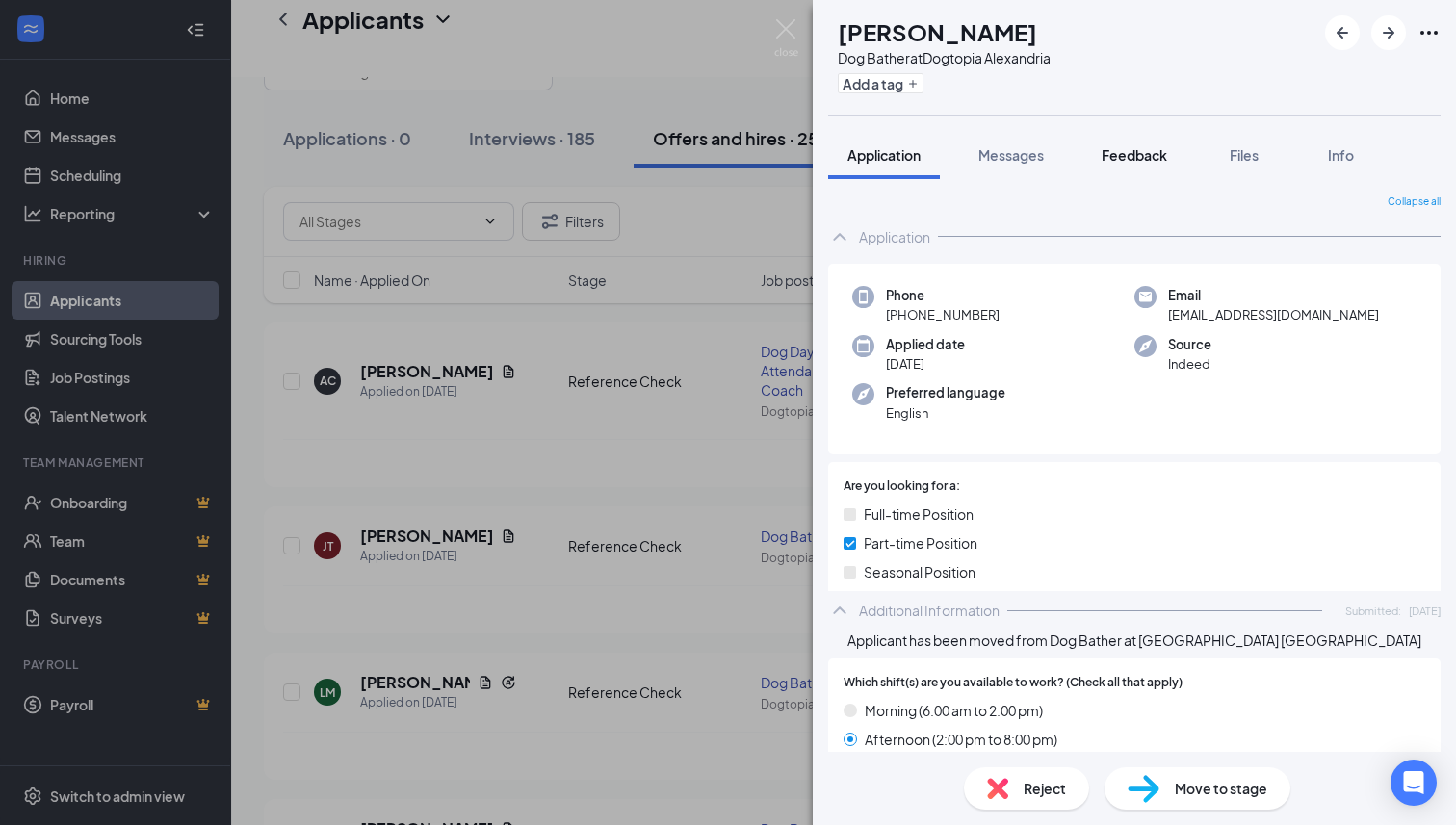
click at [1124, 164] on div "Feedback" at bounding box center [1134, 155] width 66 height 20
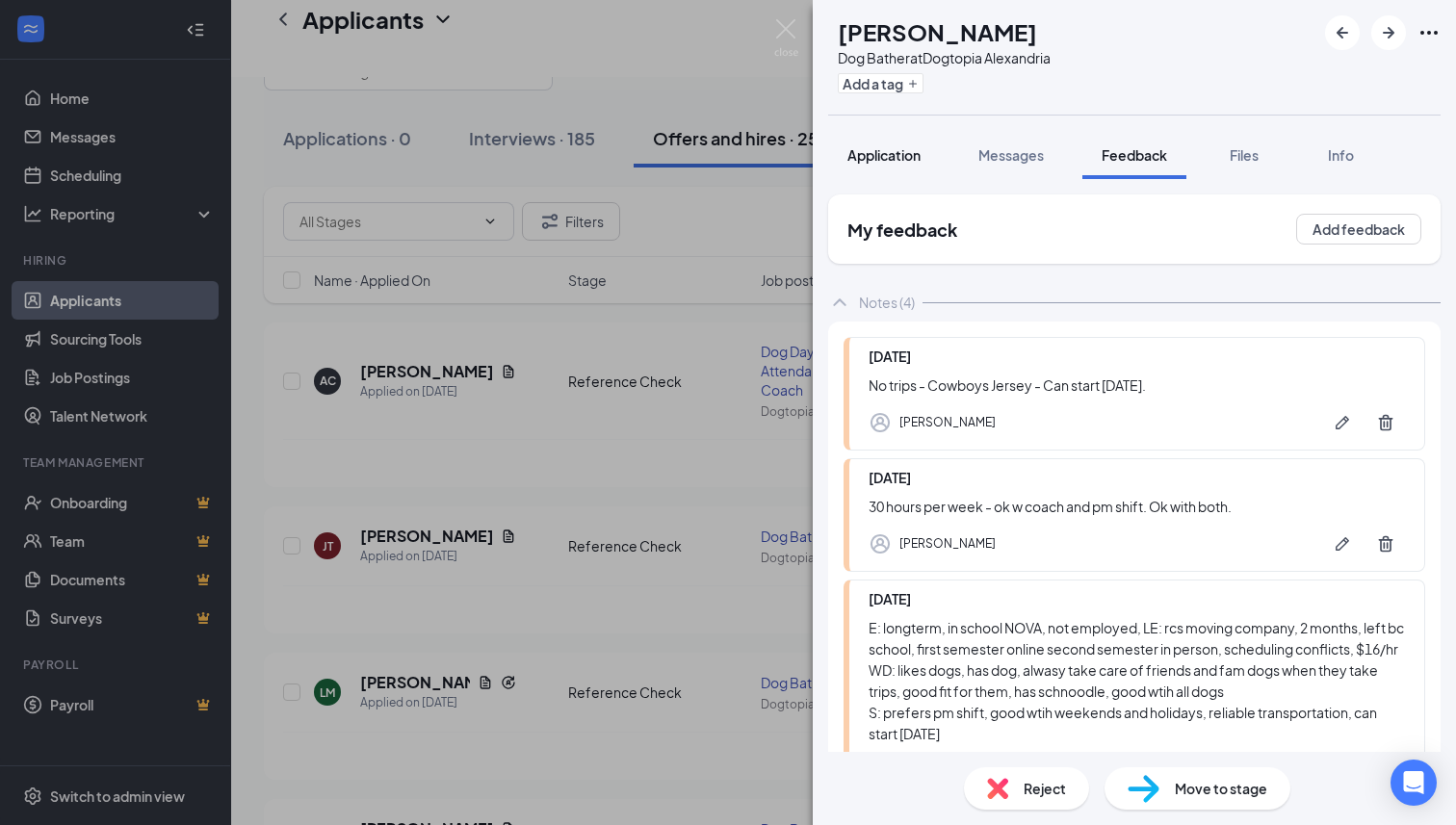
click at [879, 158] on span "Application" at bounding box center [884, 155] width 73 height 18
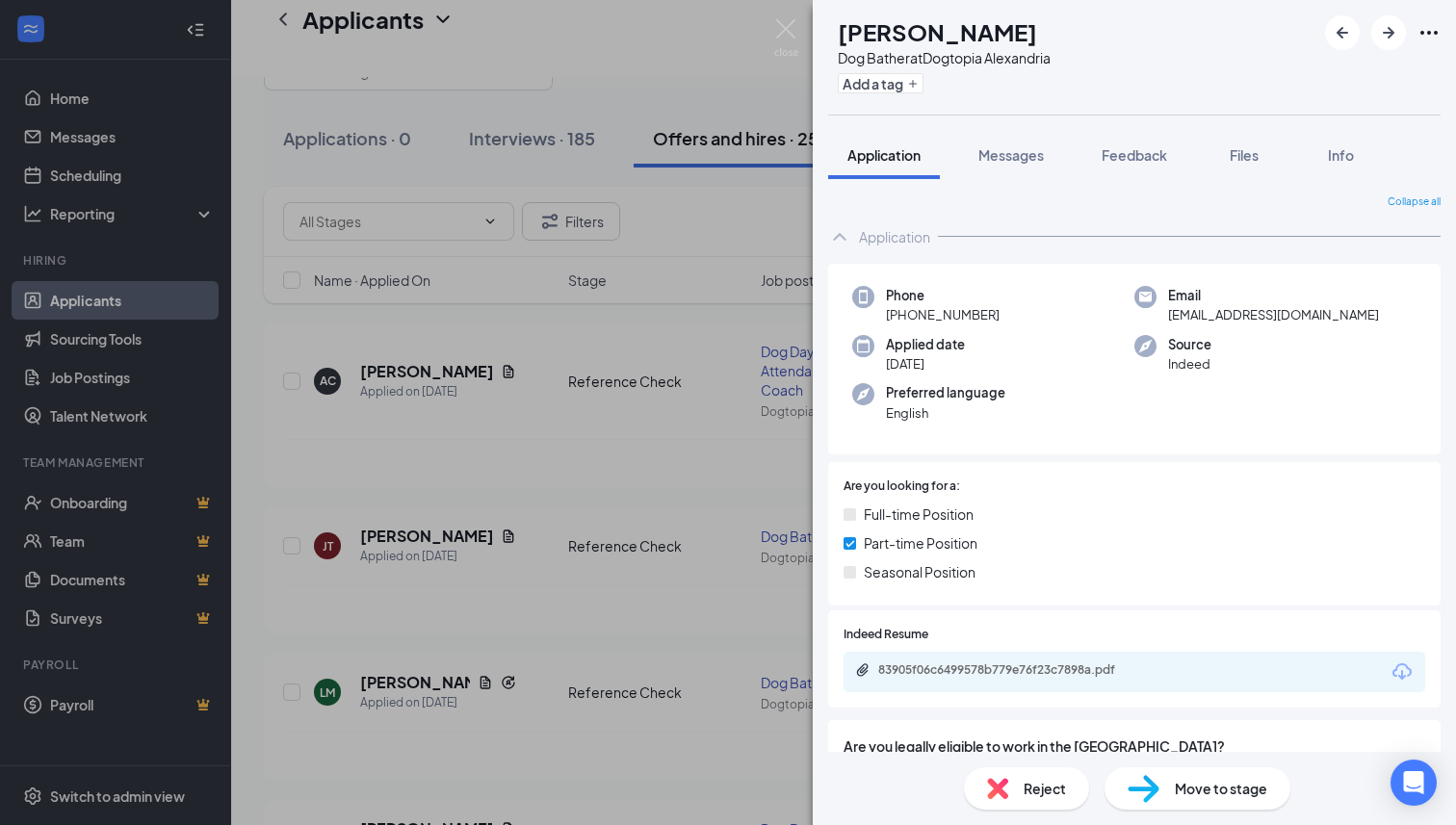
drag, startPoint x: 996, startPoint y: 310, endPoint x: 900, endPoint y: 314, distance: 96.1
click at [900, 314] on div "Phone +1 (571) 567-9917" at bounding box center [992, 305] width 282 height 39
copy span "(571) 567-9917"
click at [1036, 176] on button "Messages" at bounding box center [1011, 154] width 104 height 48
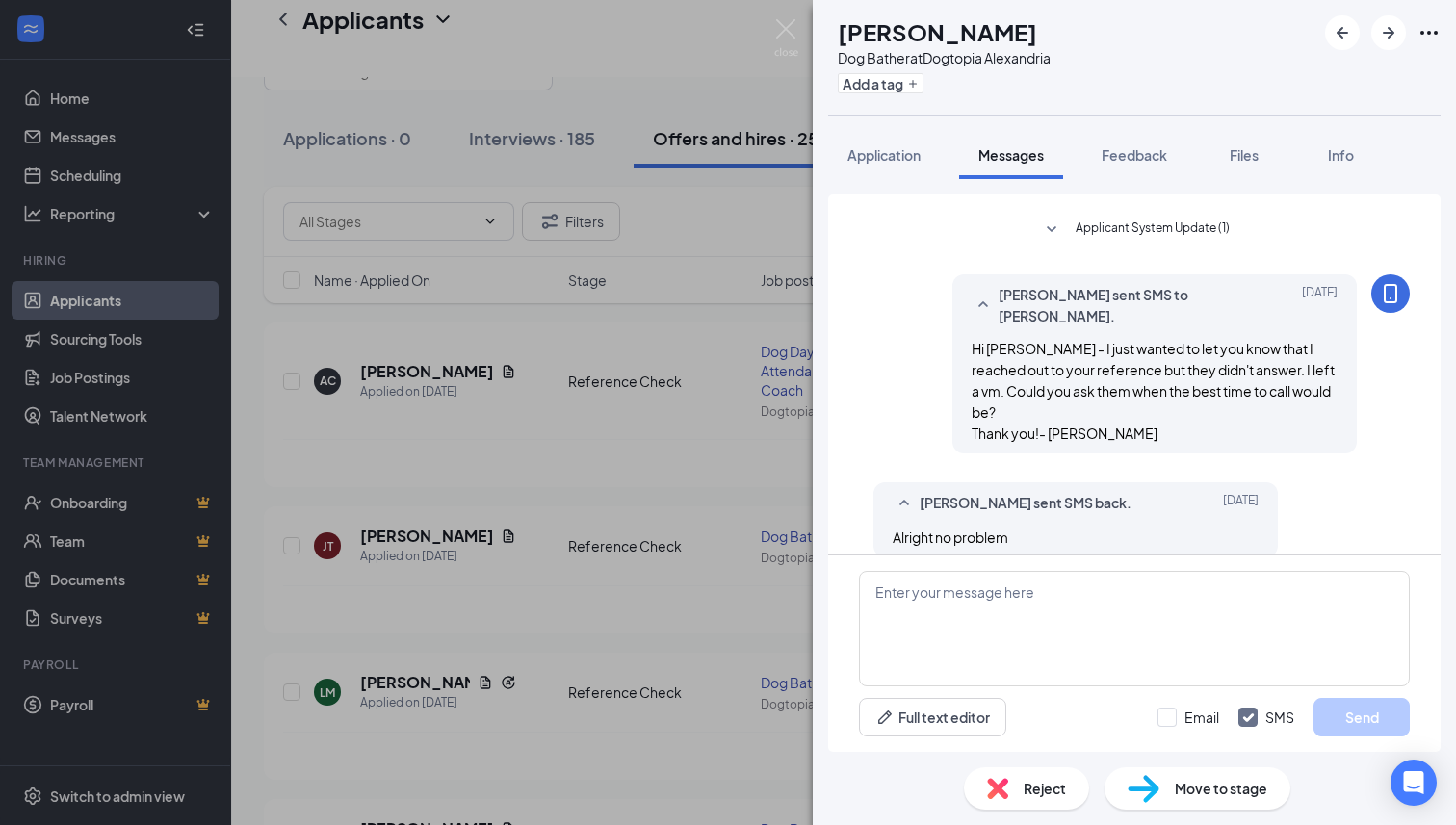
scroll to position [557, 0]
click at [997, 591] on textarea at bounding box center [1134, 629] width 551 height 116
type textarea "Hi - I just tried to call you. When is a good time to chat? -Marla"
click at [1356, 720] on button "Send" at bounding box center [1362, 717] width 96 height 38
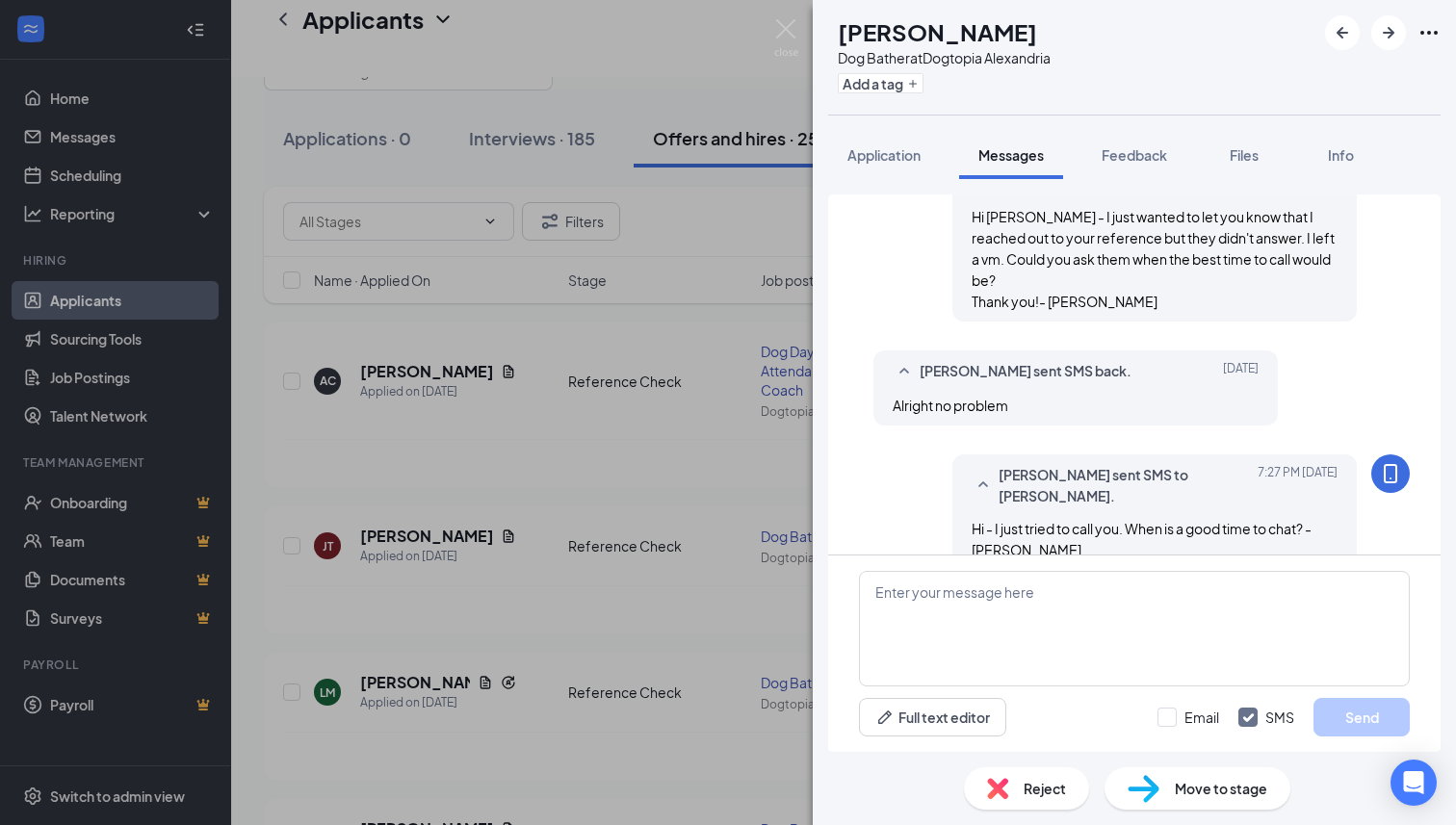
scroll to position [698, 0]
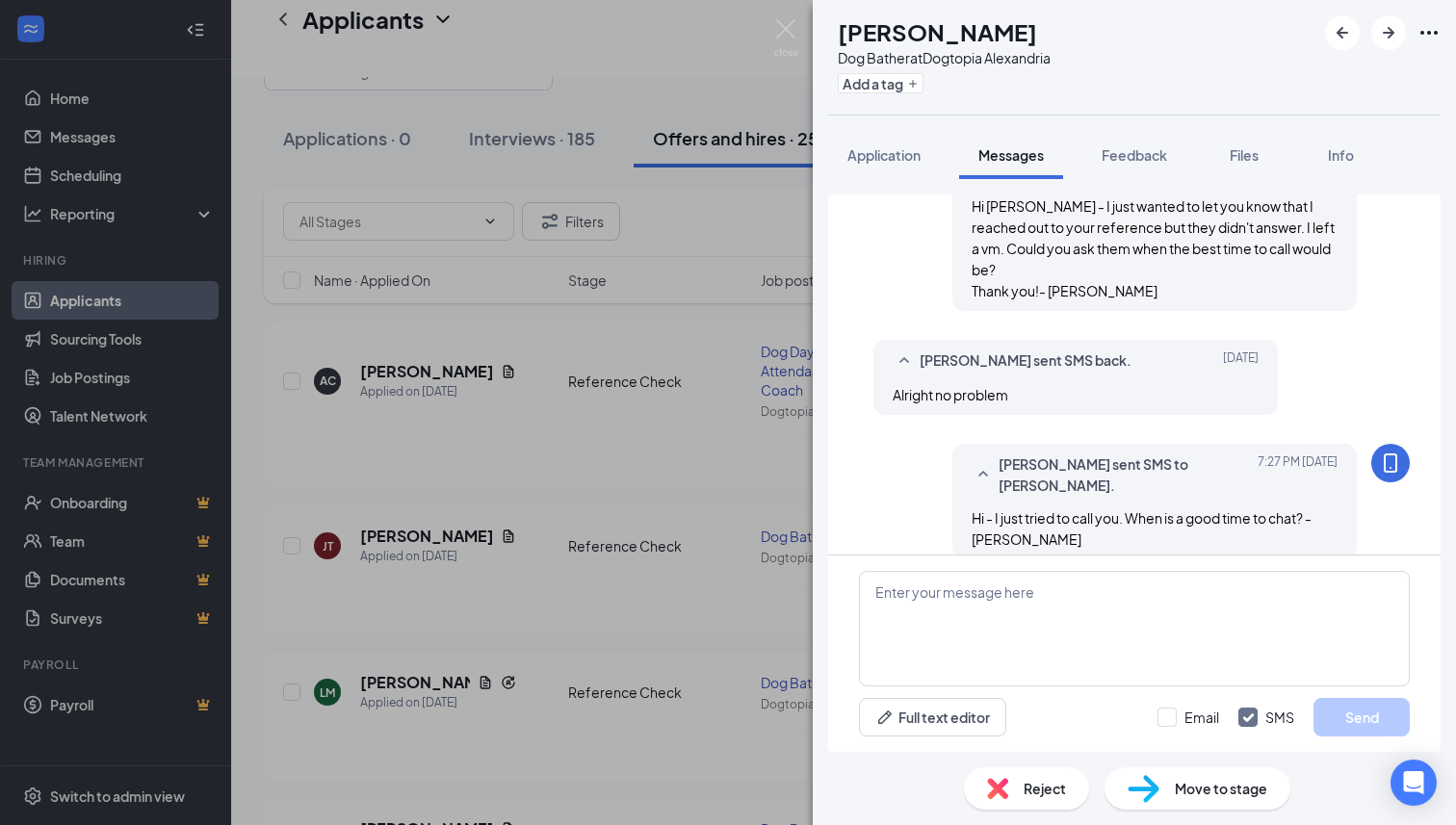
click at [799, 21] on div "JT Joel Tesfamariam Dog Bather at Dogtopia Alexandria Add a tag Application Mes…" at bounding box center [728, 412] width 1456 height 825
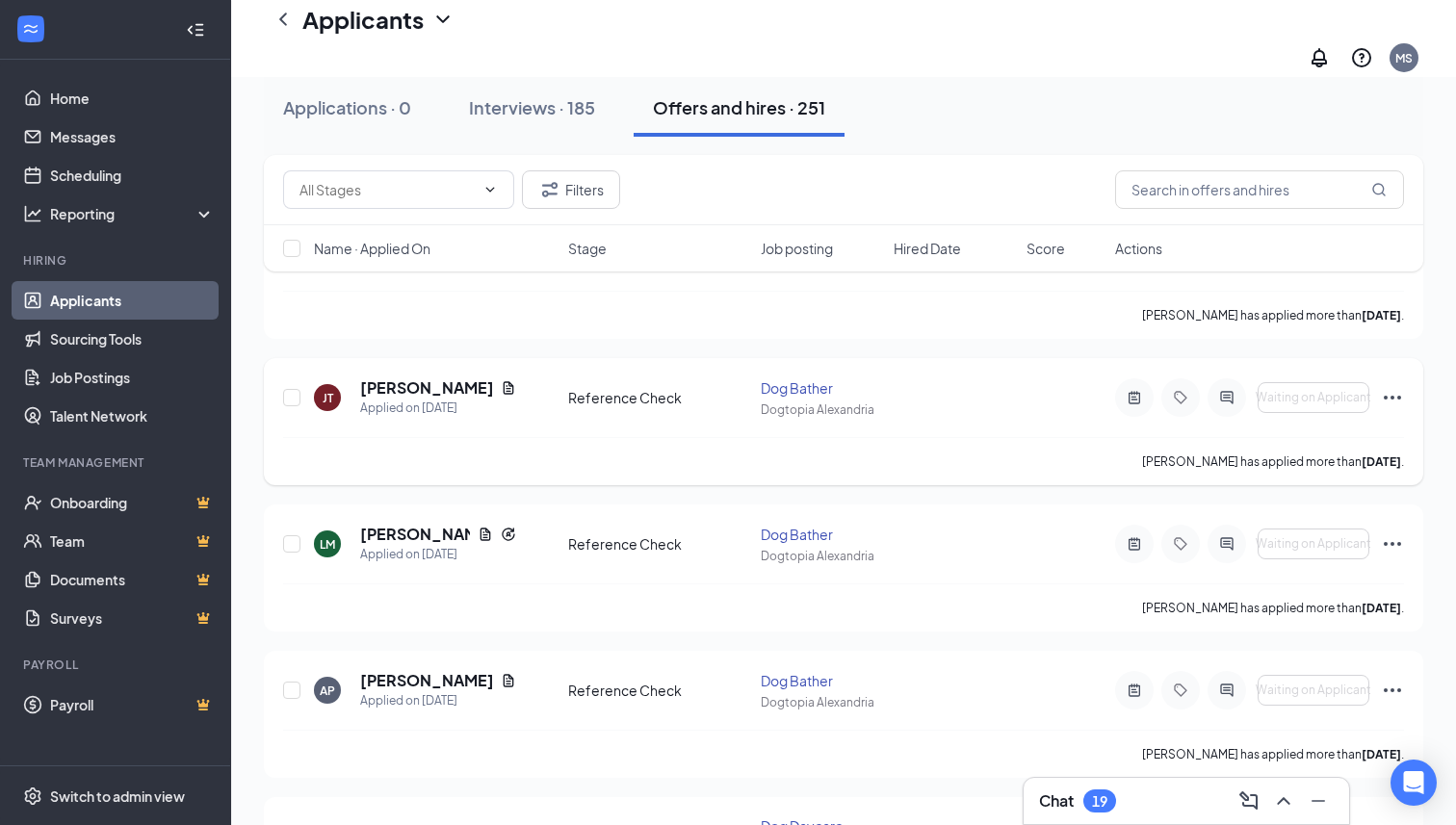
scroll to position [286, 0]
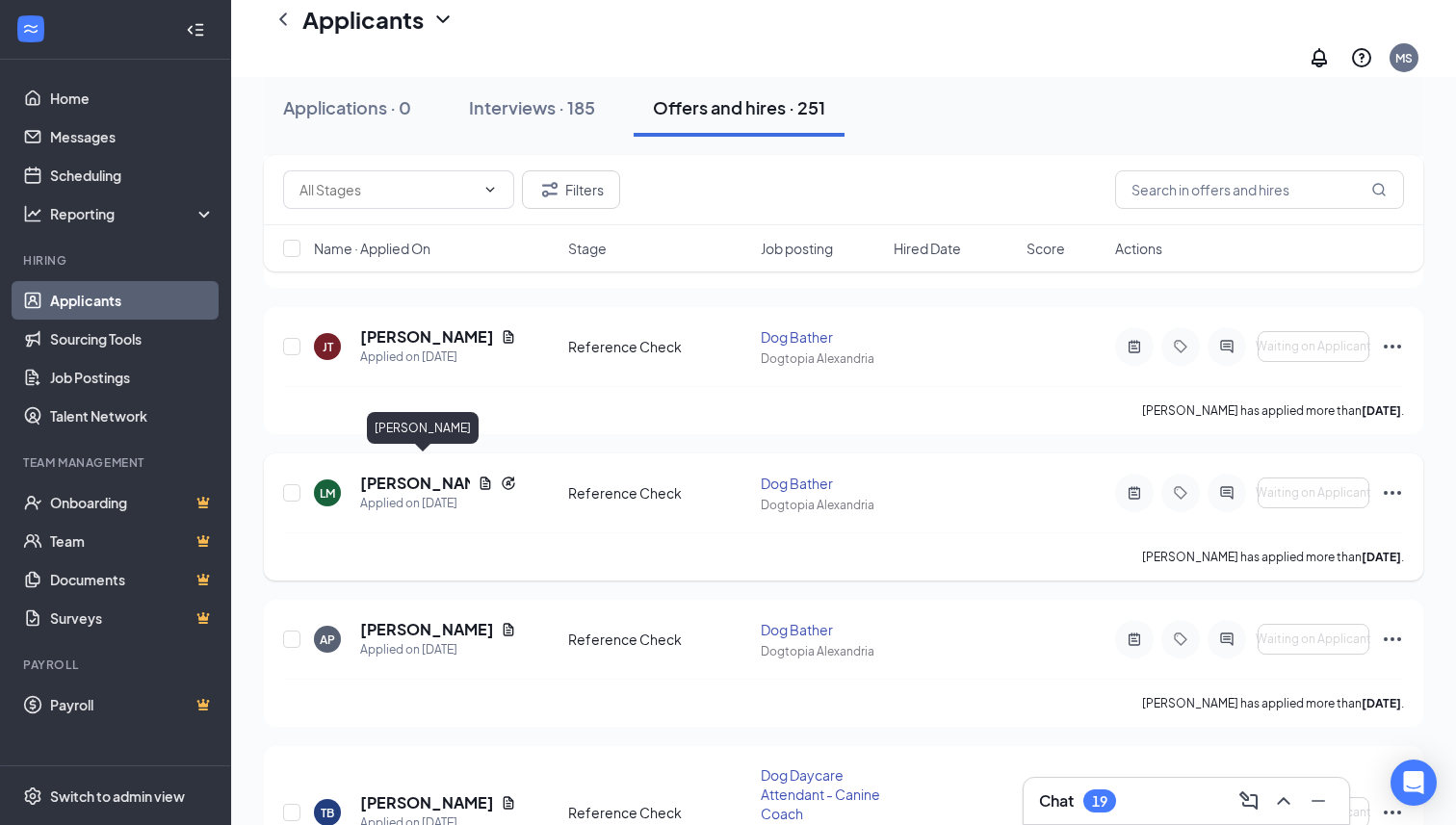
click at [390, 472] on h5 "LeSean McNeil" at bounding box center [416, 483] width 110 height 22
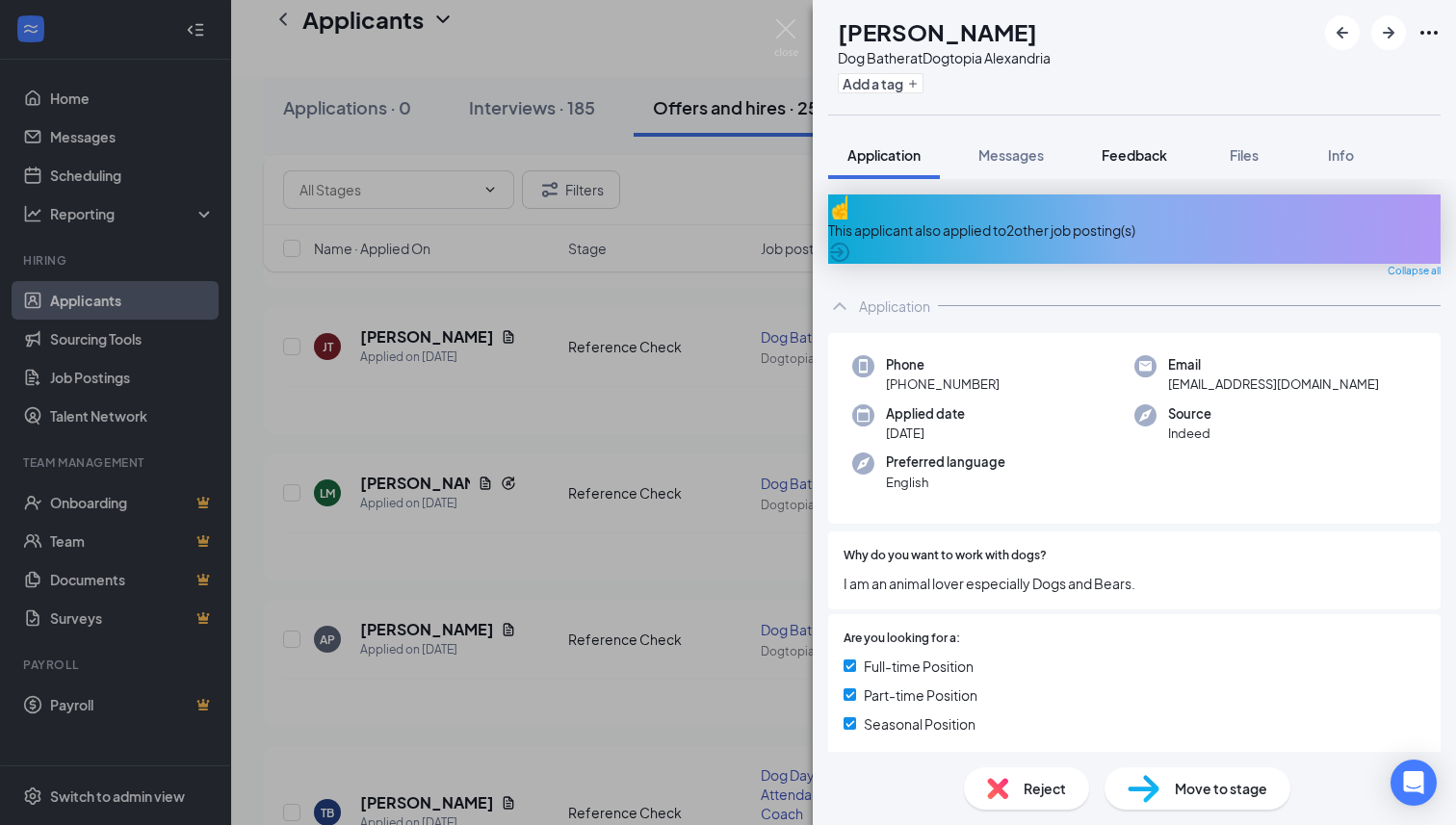
click at [1157, 139] on button "Feedback" at bounding box center [1135, 154] width 104 height 48
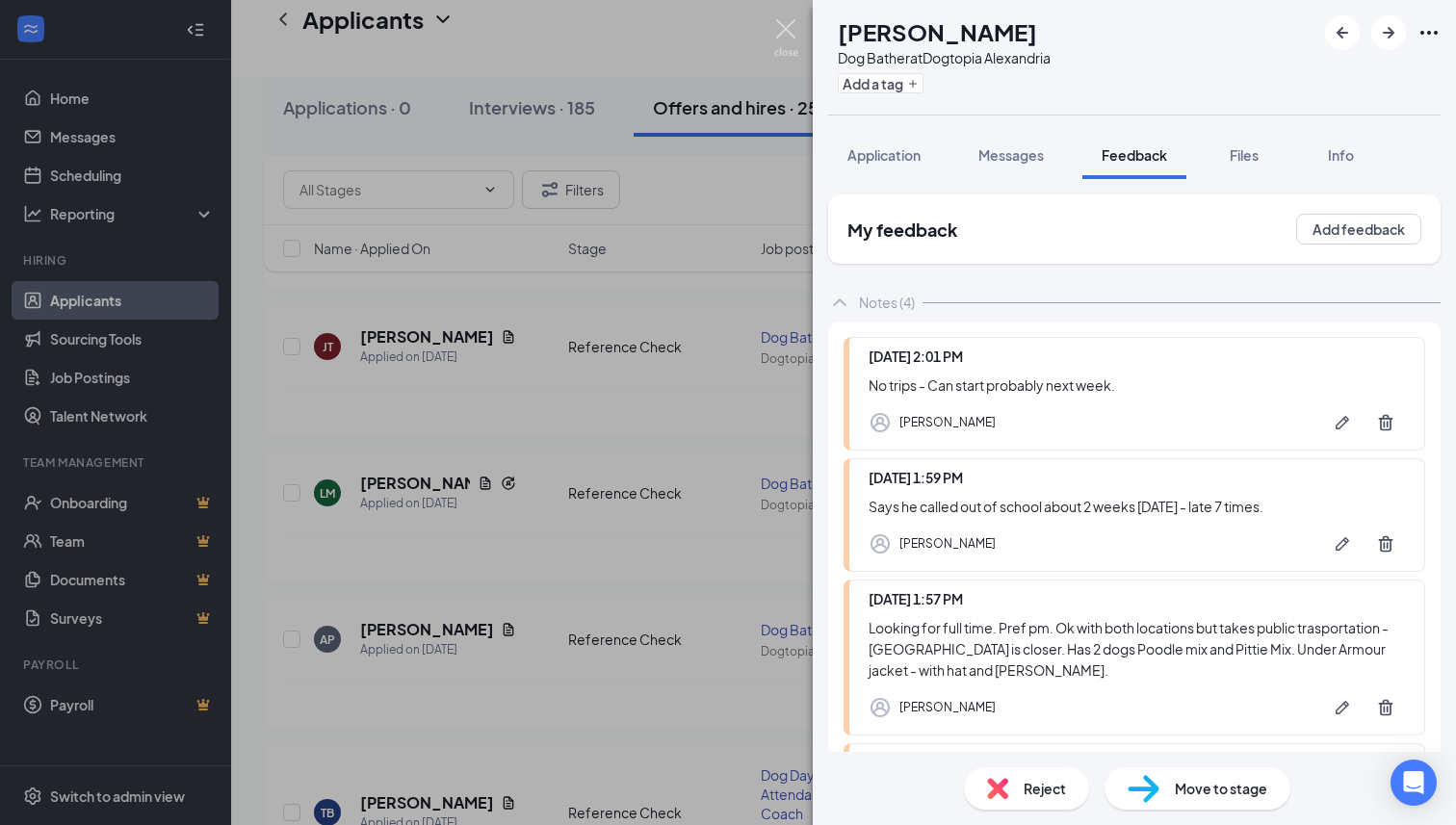
click at [791, 29] on img at bounding box center [786, 38] width 25 height 37
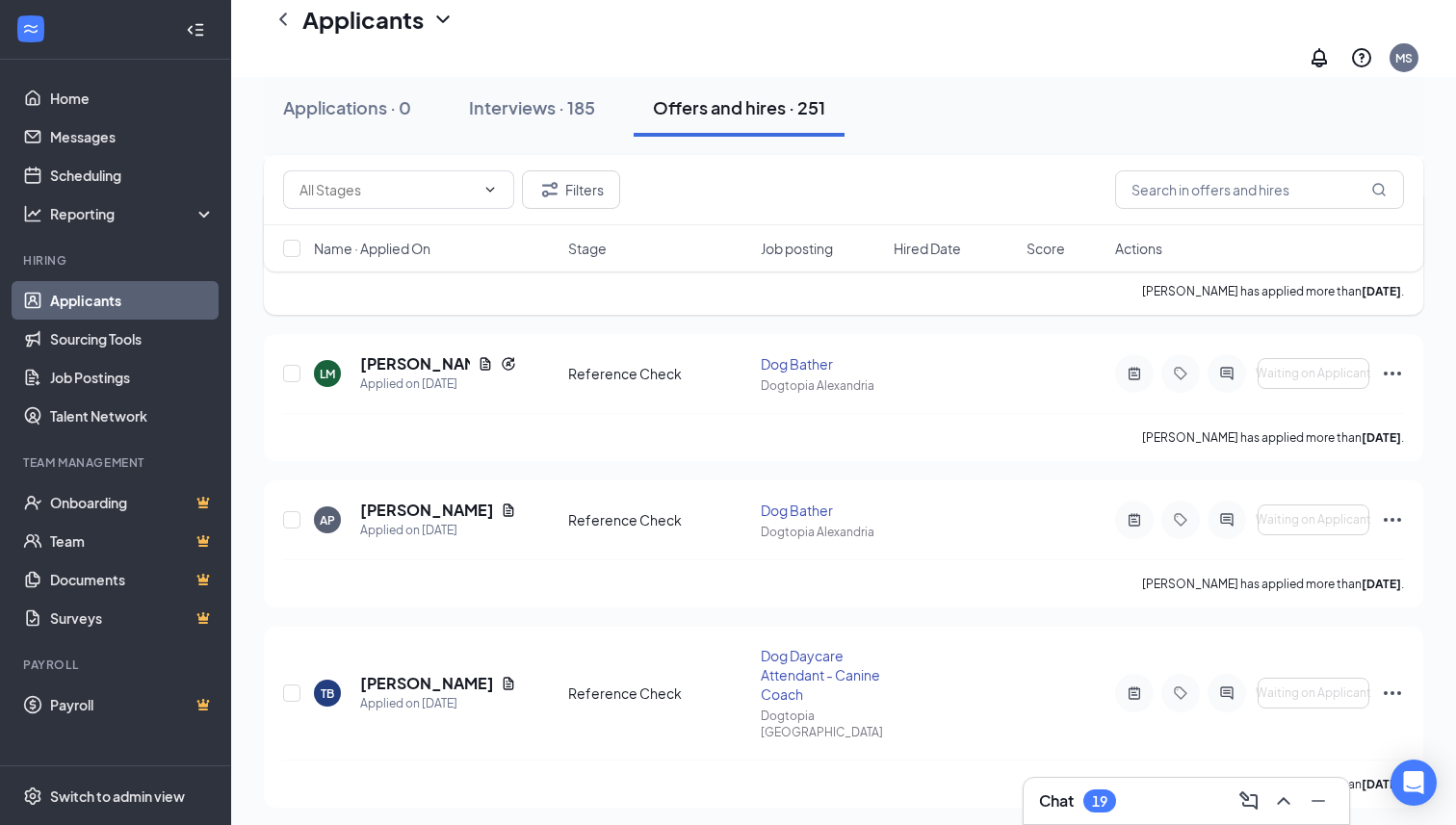
scroll to position [423, 0]
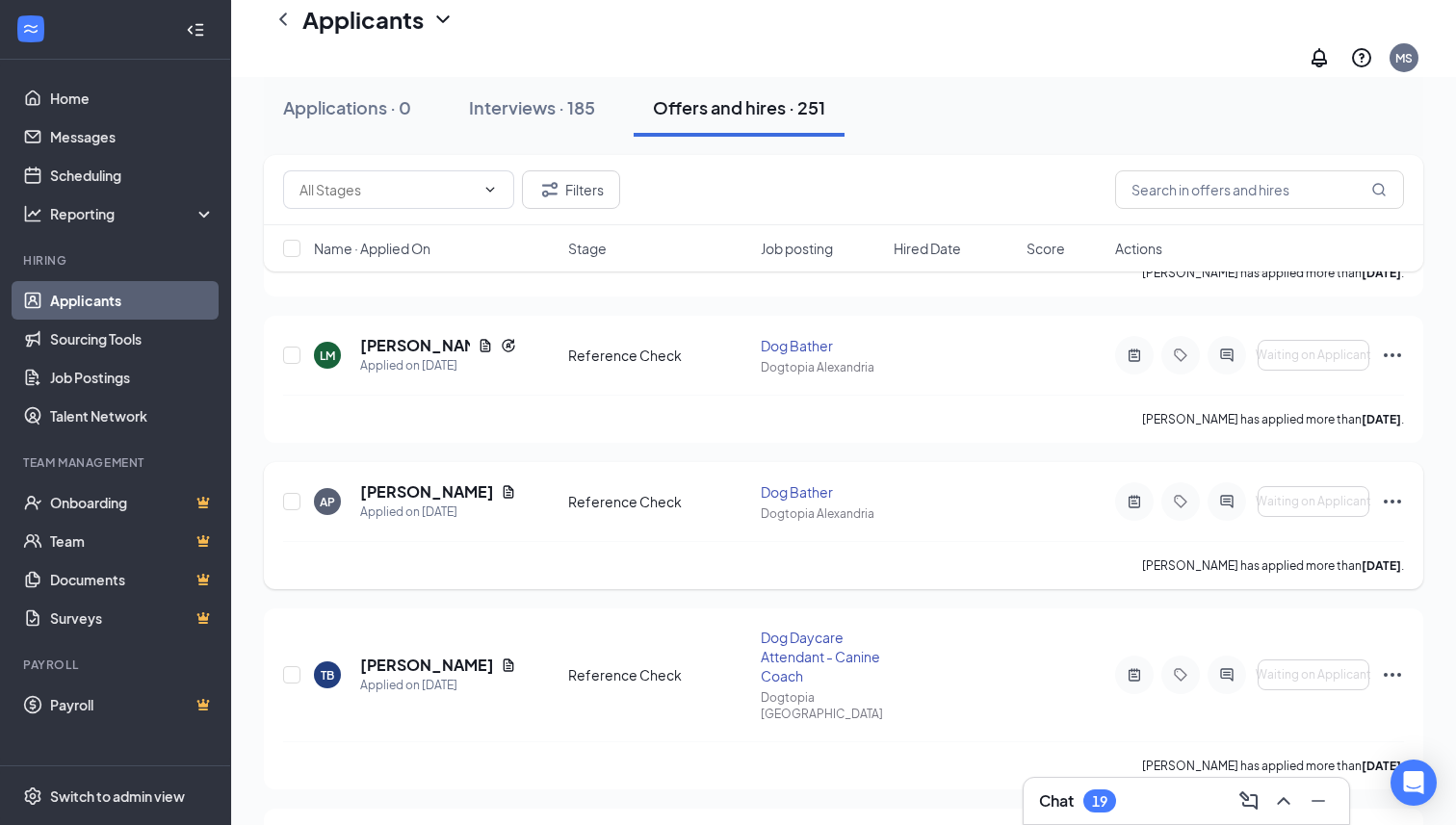
click at [409, 481] on h5 "Amya Parker" at bounding box center [426, 492] width 133 height 22
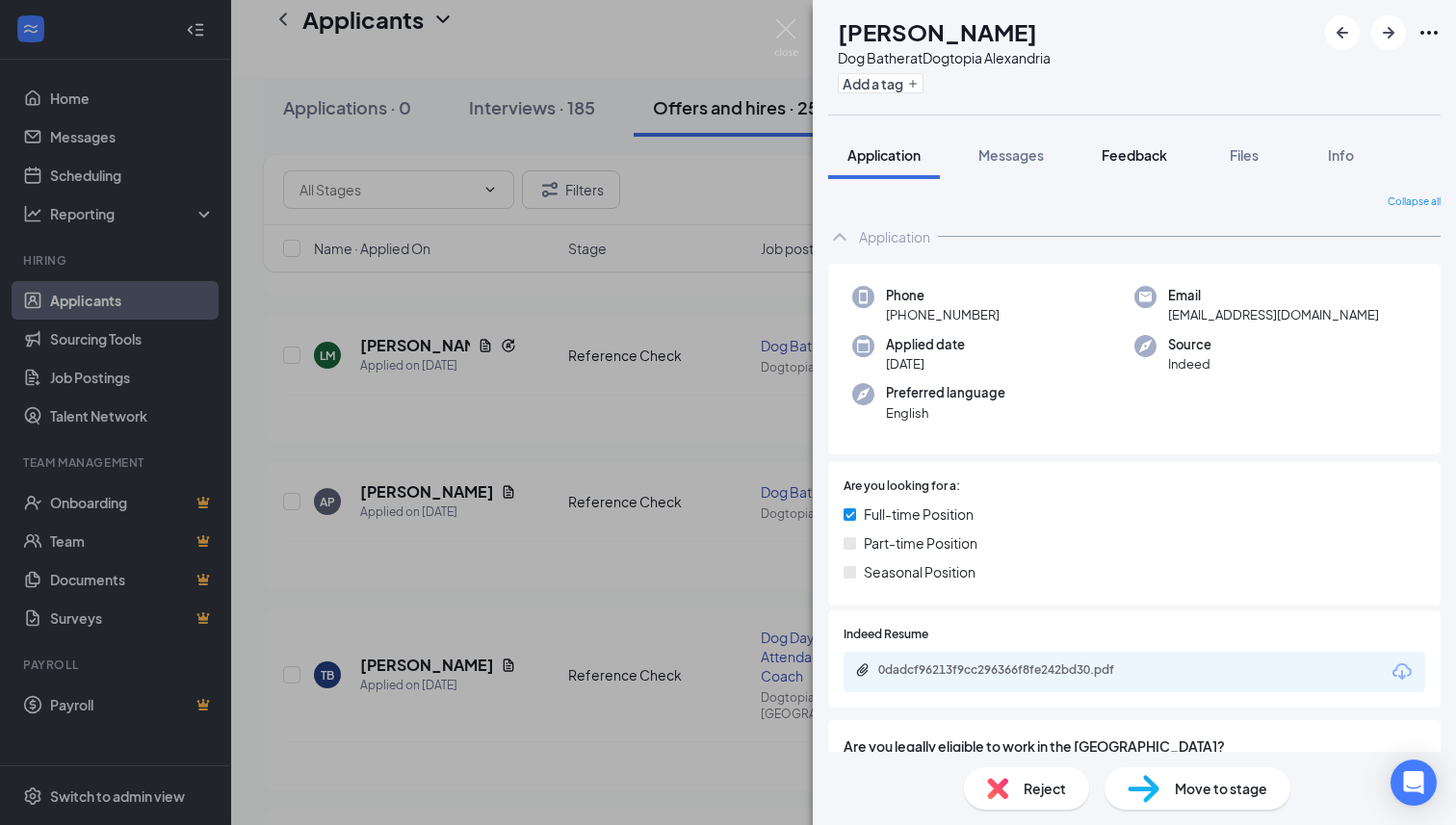
click at [1140, 155] on span "Feedback" at bounding box center [1134, 155] width 66 height 18
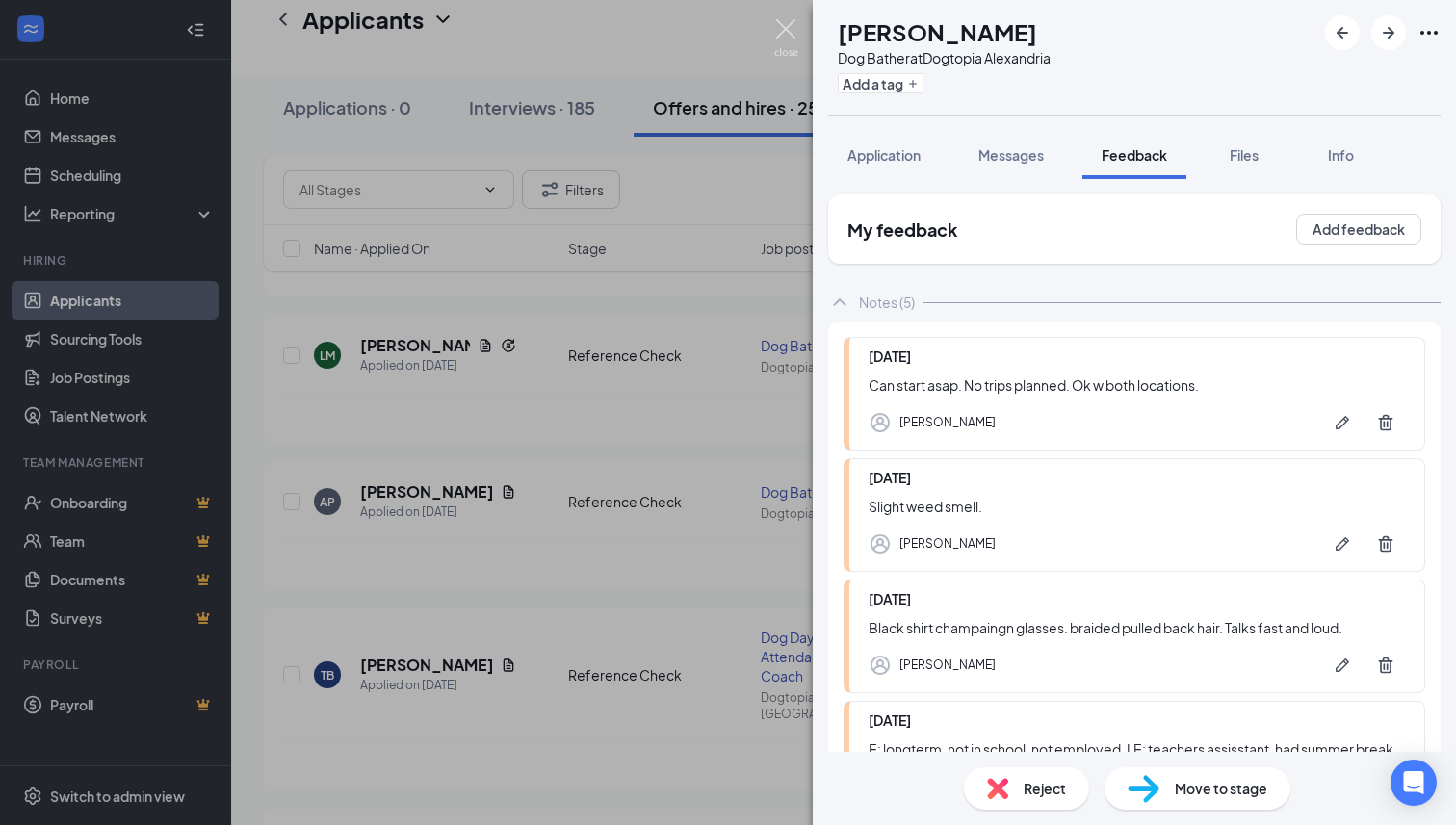
click at [785, 33] on img at bounding box center [786, 38] width 25 height 37
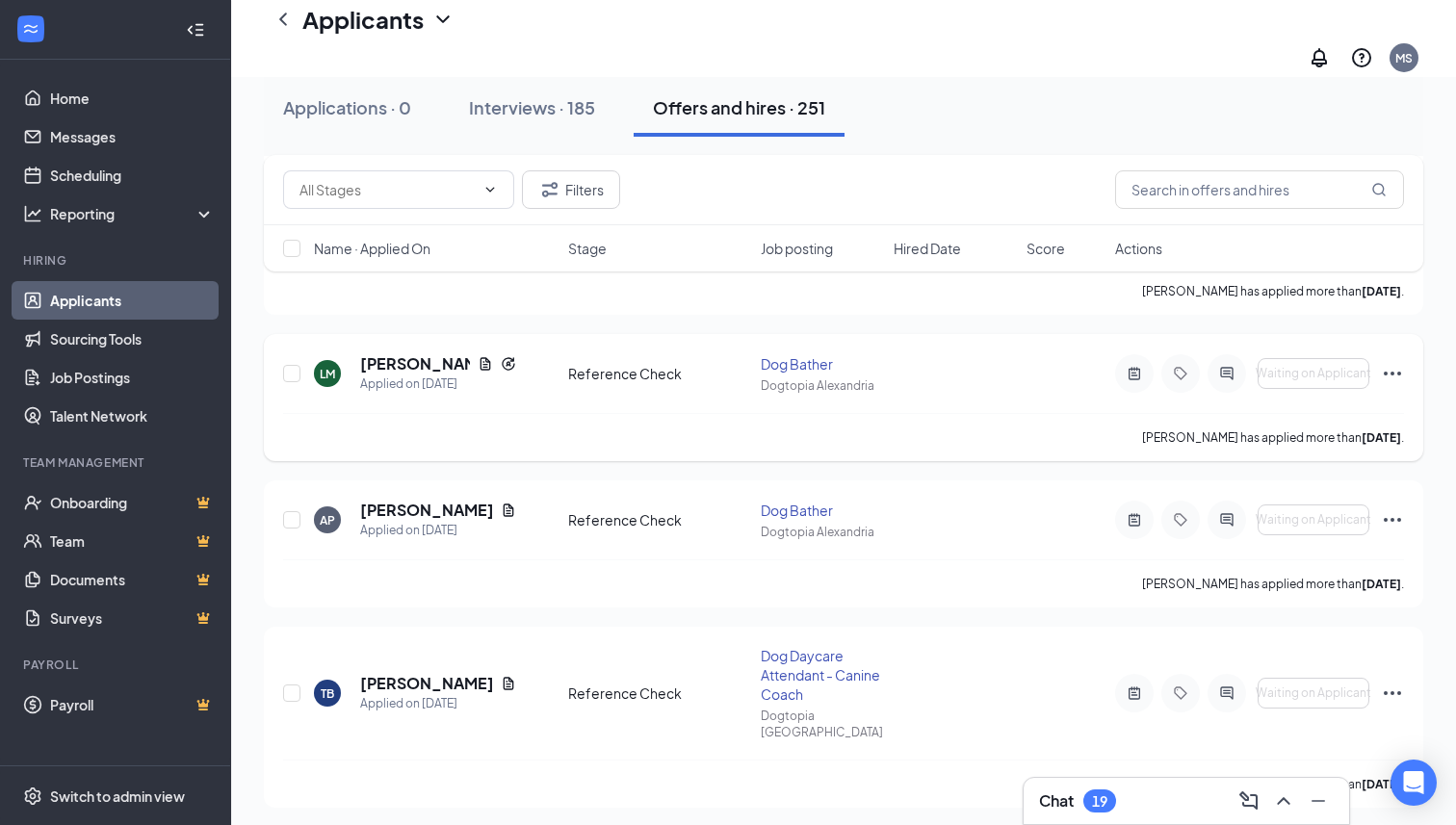
scroll to position [410, 0]
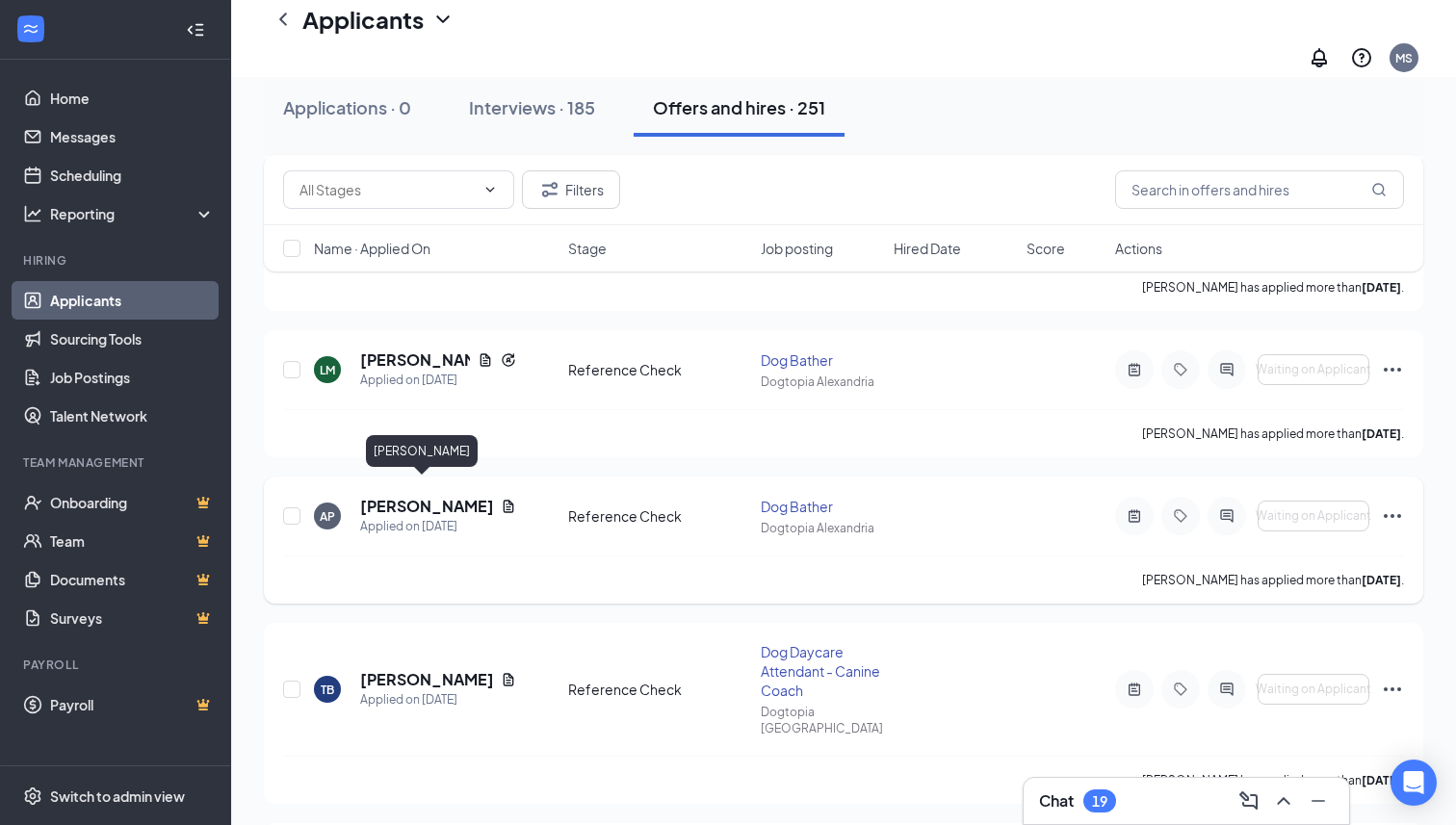
click at [416, 496] on h5 "Amya Parker" at bounding box center [426, 507] width 133 height 22
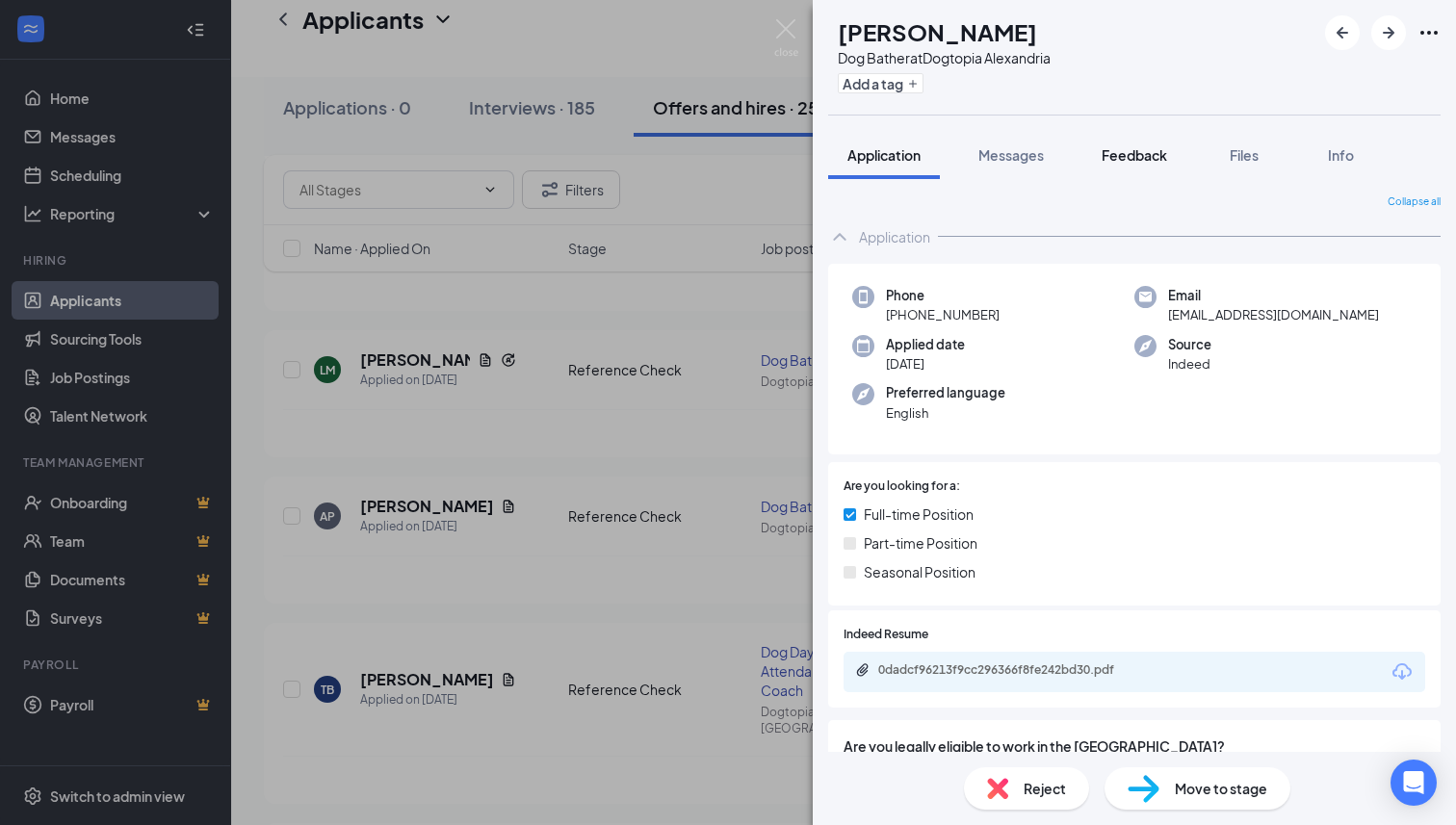
click at [1151, 161] on span "Feedback" at bounding box center [1134, 155] width 66 height 18
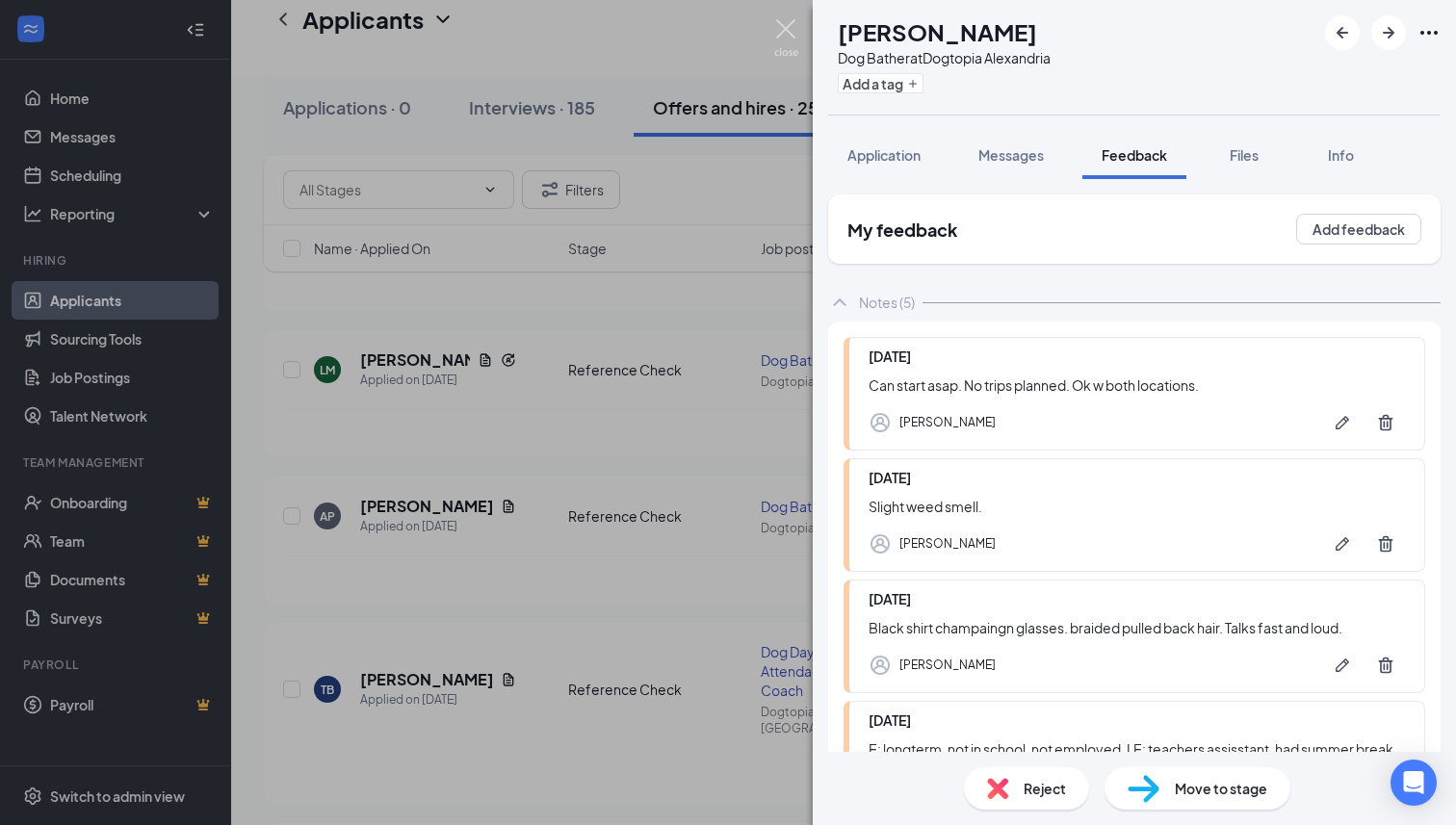
click at [777, 25] on img at bounding box center [786, 38] width 25 height 37
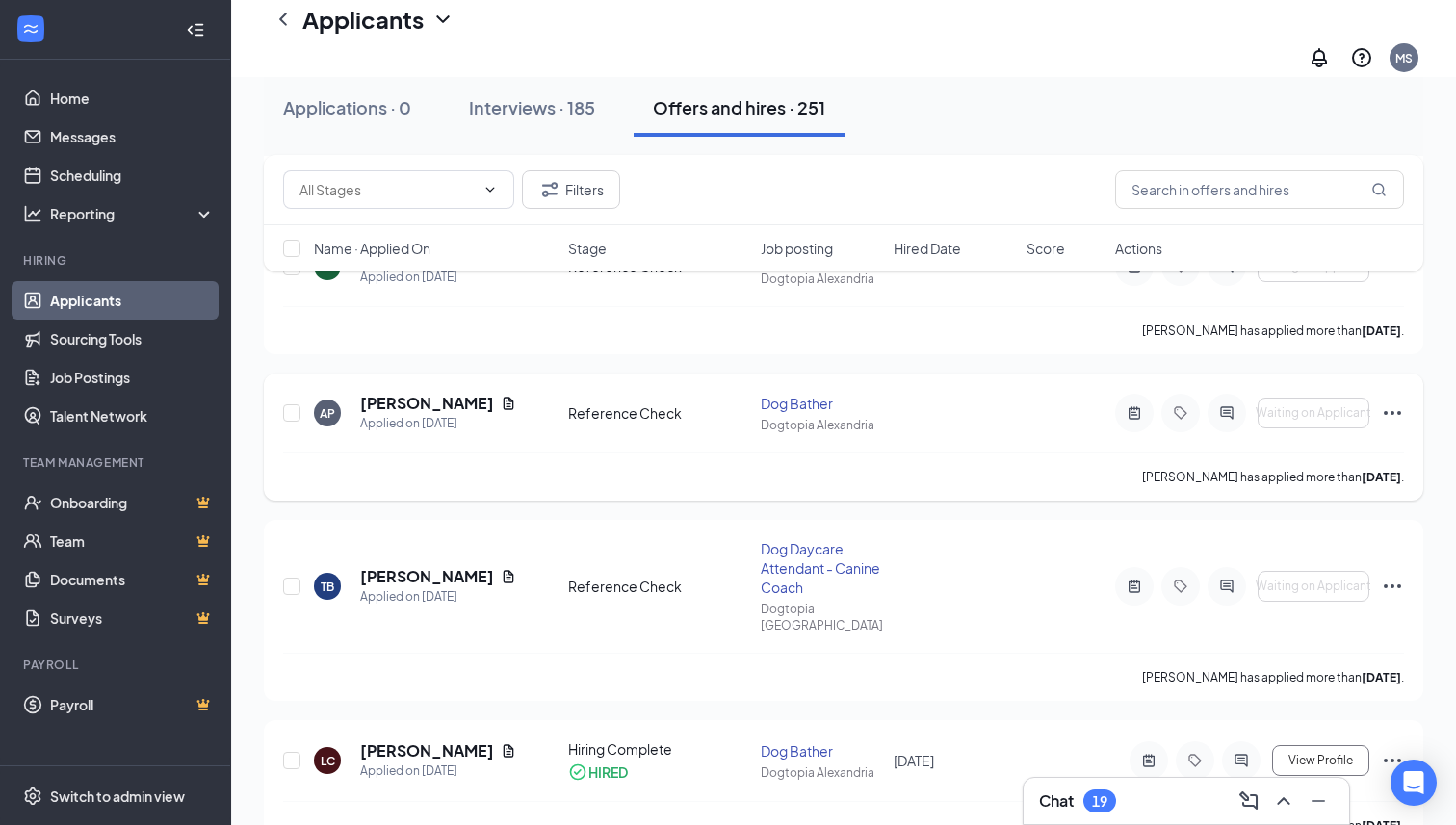
scroll to position [591, 0]
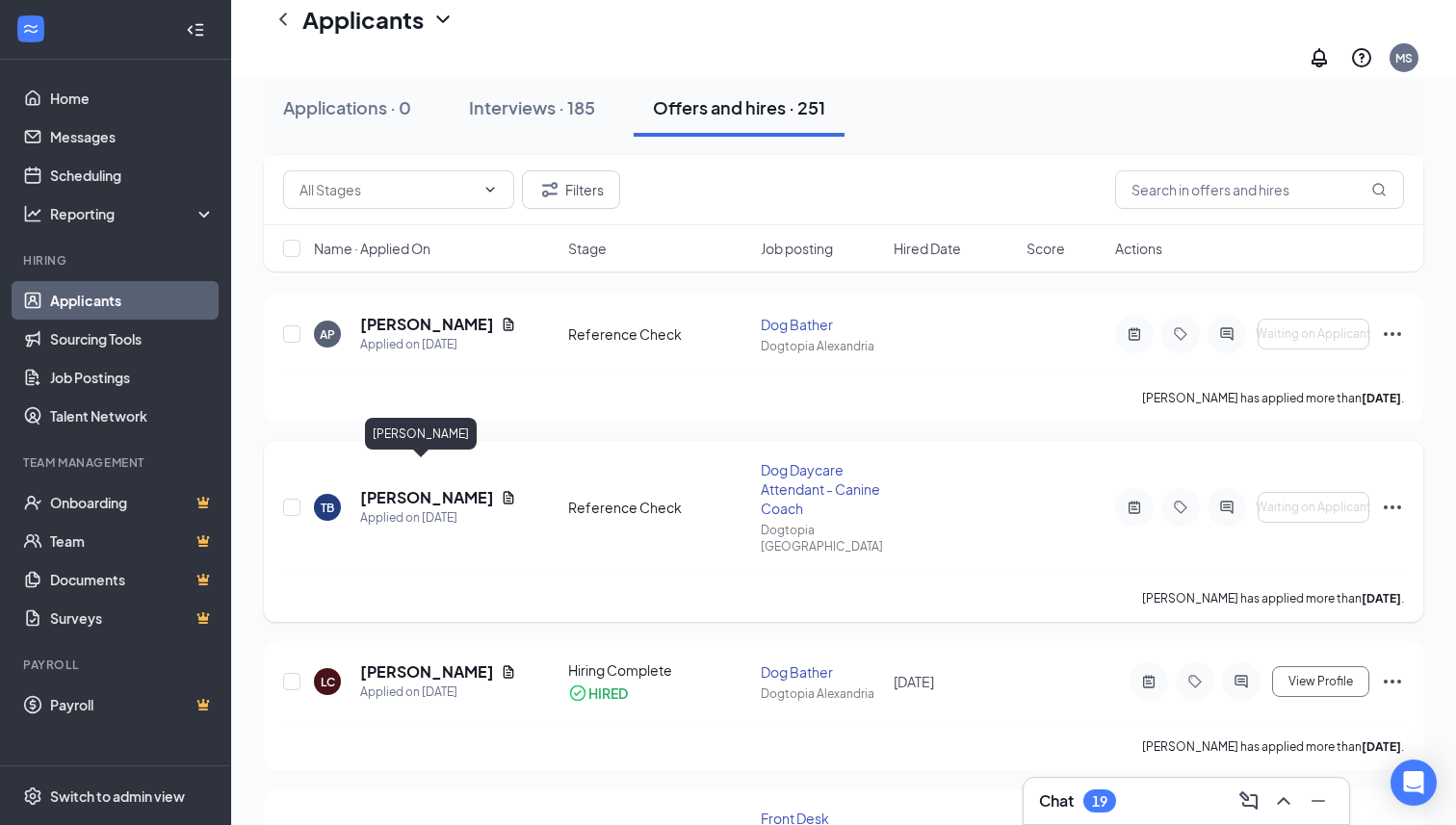
click at [428, 487] on h5 "Teon Bynum" at bounding box center [426, 498] width 133 height 22
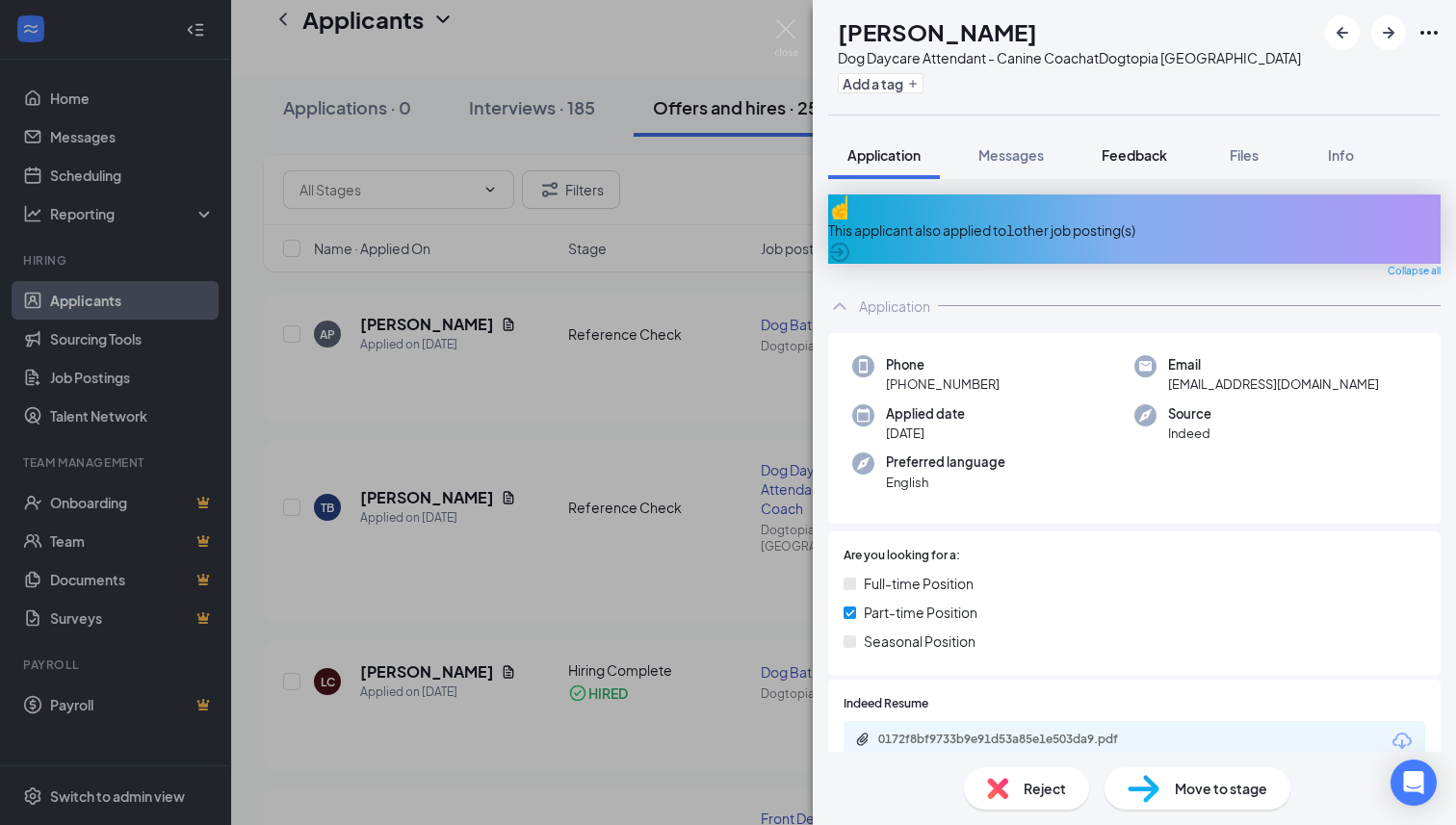
click at [1131, 169] on button "Feedback" at bounding box center [1135, 154] width 104 height 48
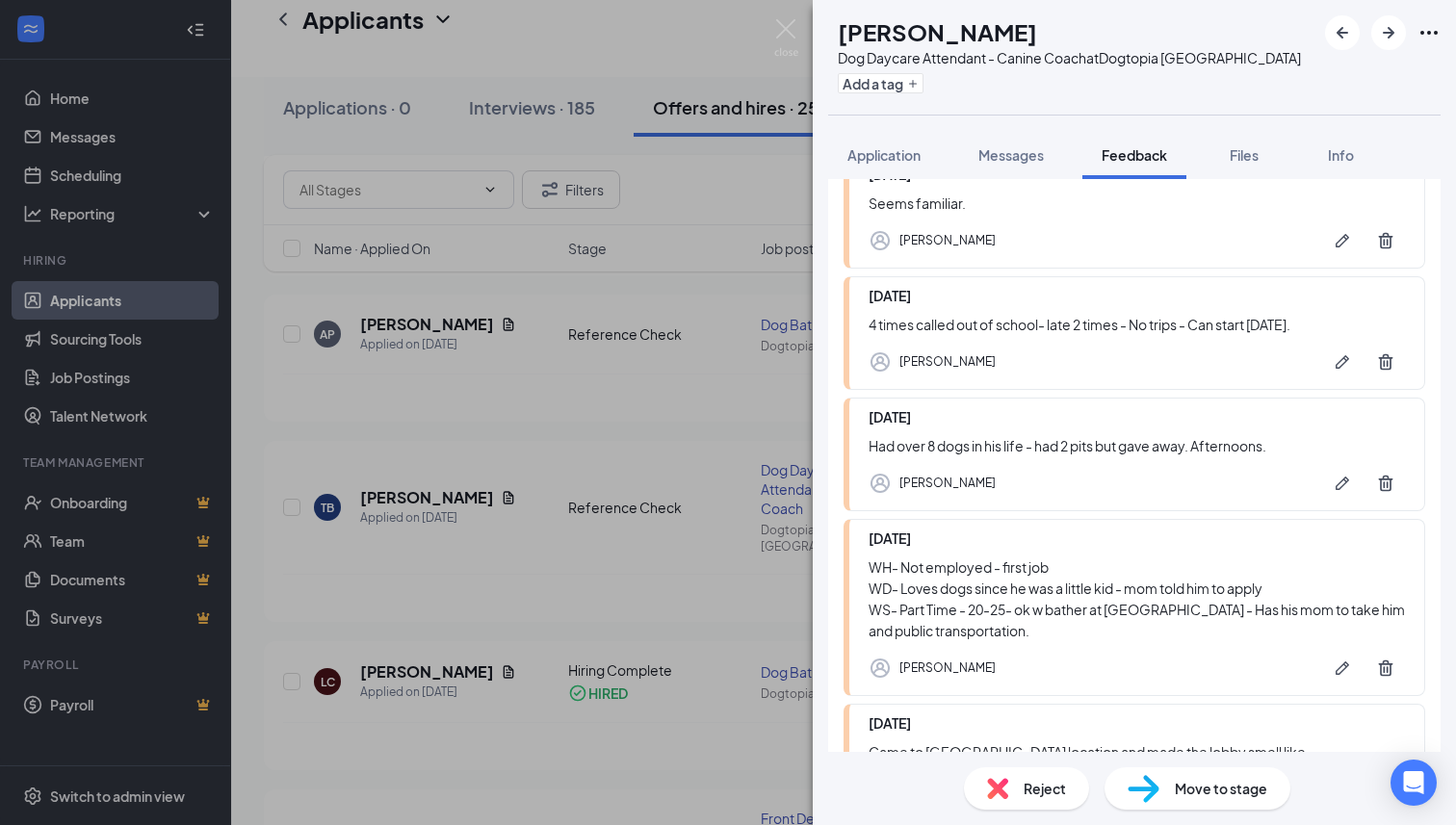
scroll to position [184, 0]
click at [783, 26] on img at bounding box center [786, 38] width 25 height 37
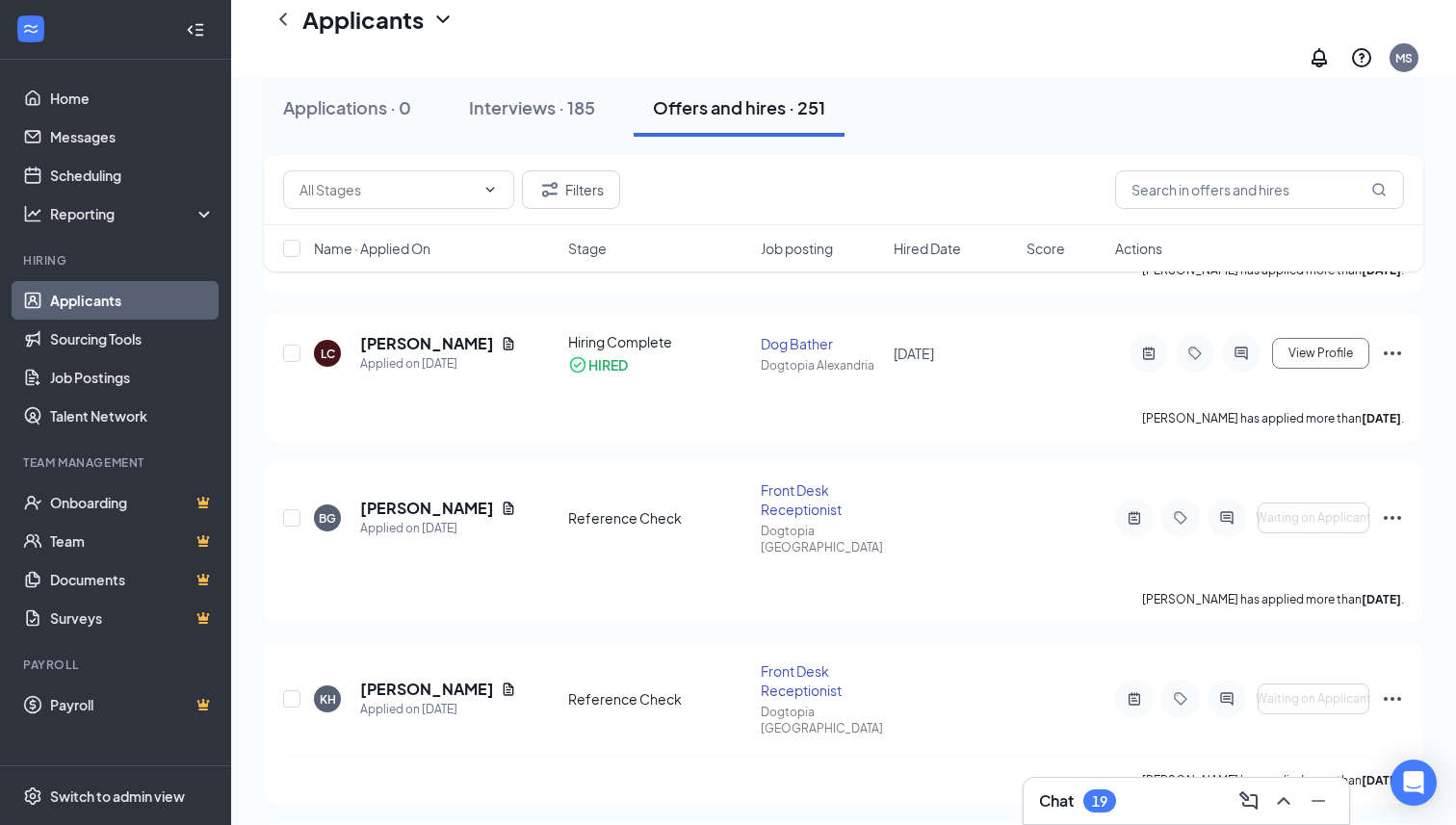
scroll to position [928, 0]
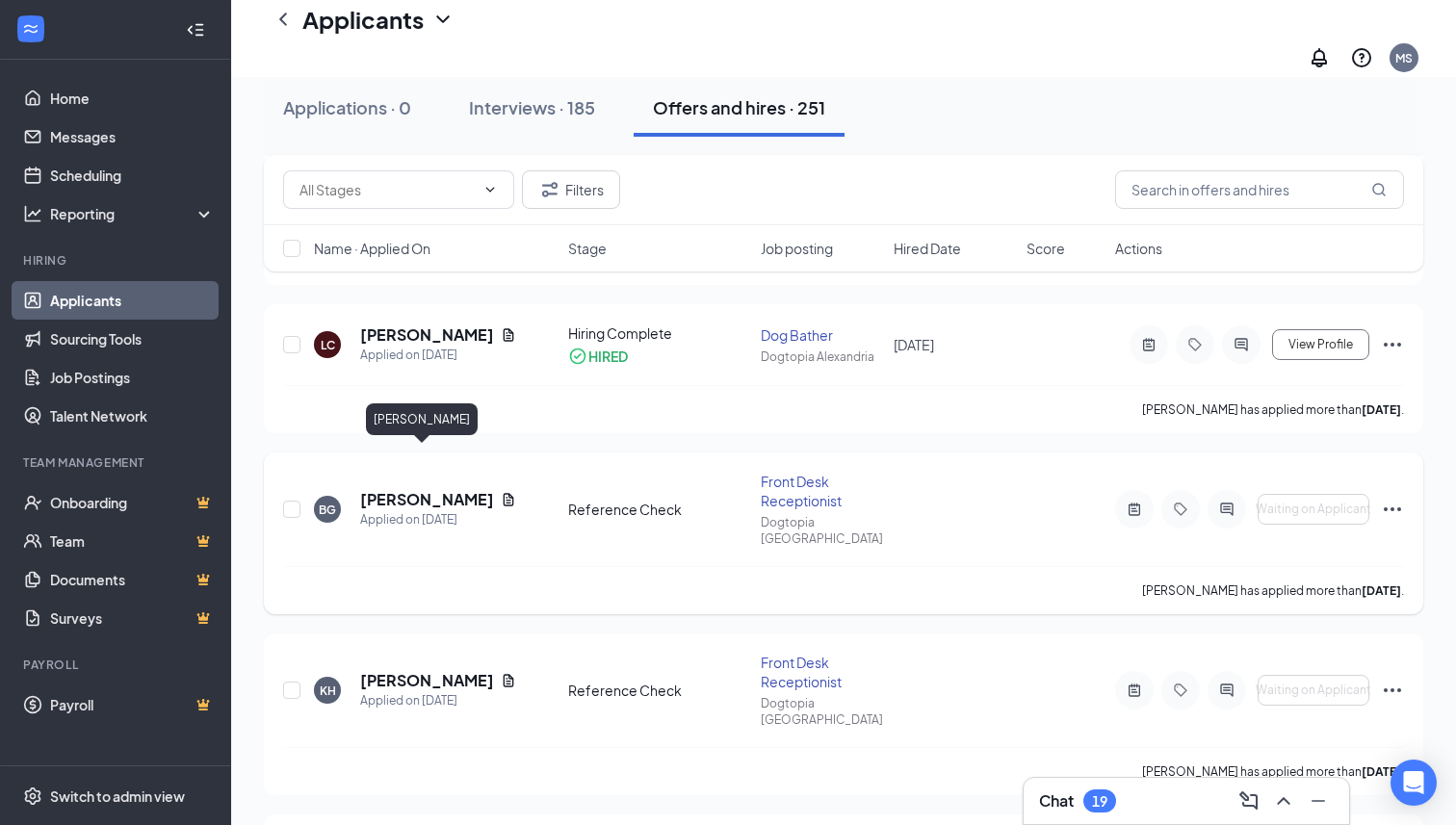
click at [442, 489] on h5 "Brianna Gray" at bounding box center [426, 500] width 133 height 22
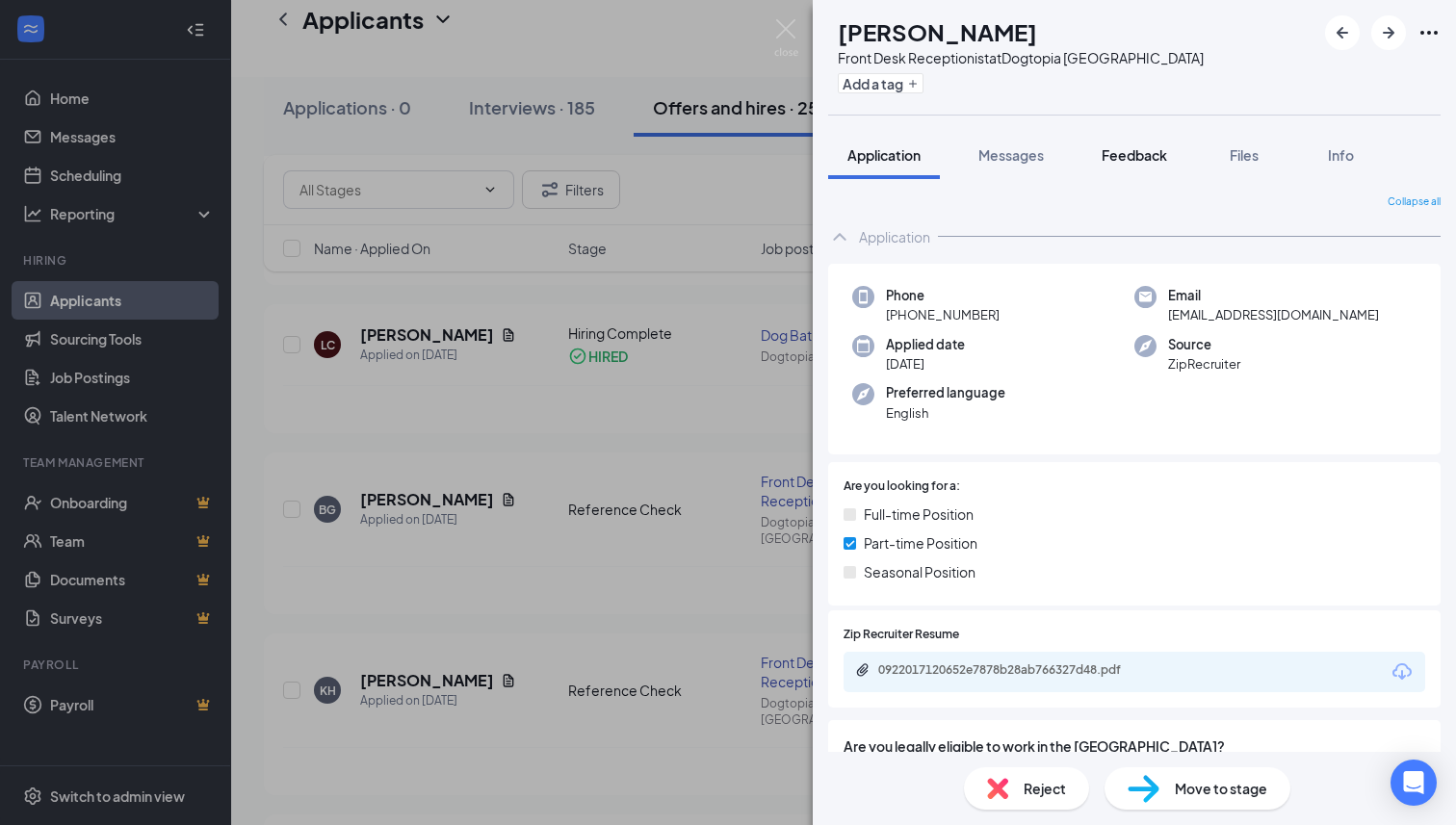
click at [1132, 169] on button "Feedback" at bounding box center [1135, 154] width 104 height 48
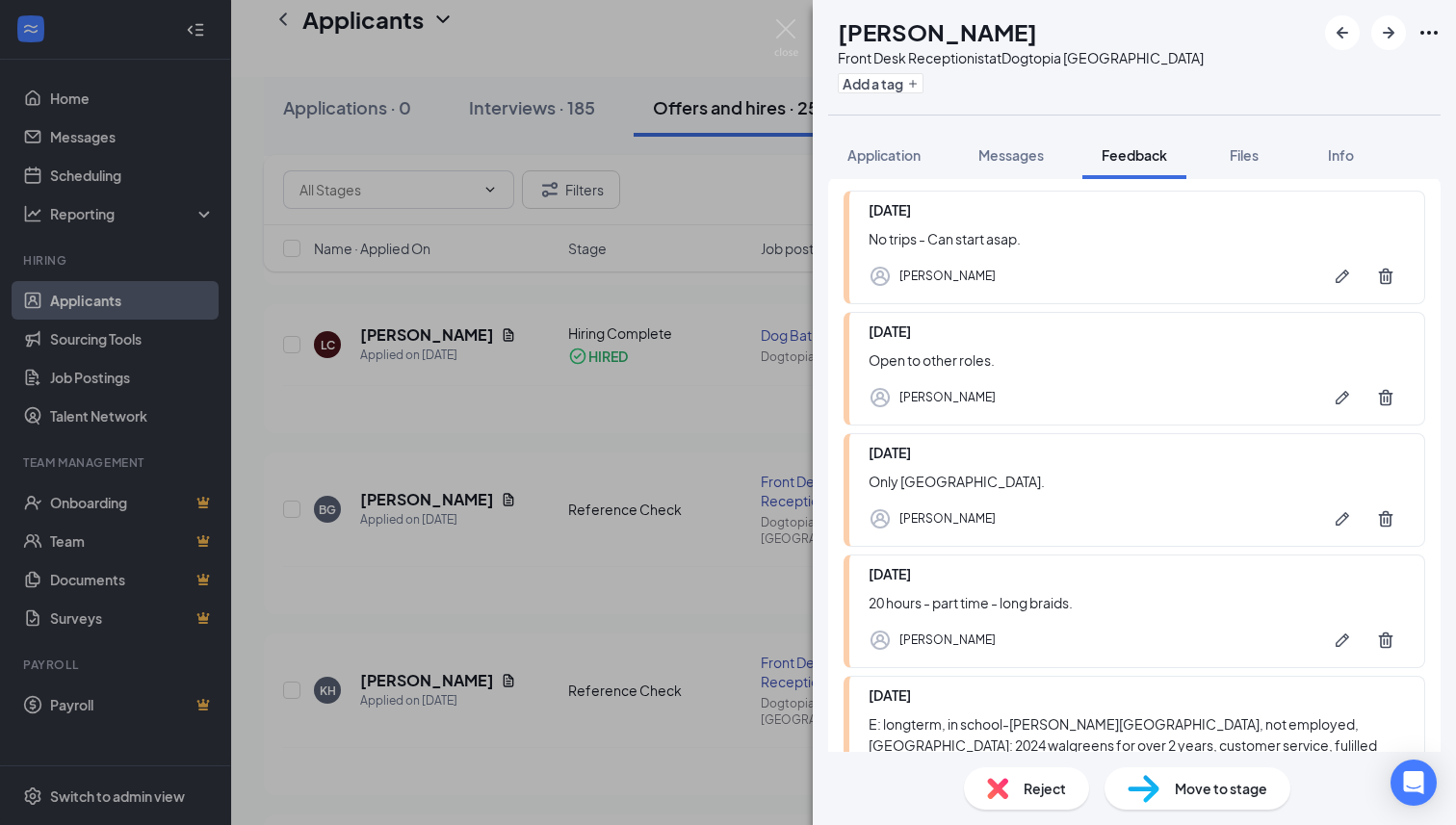
scroll to position [140, 0]
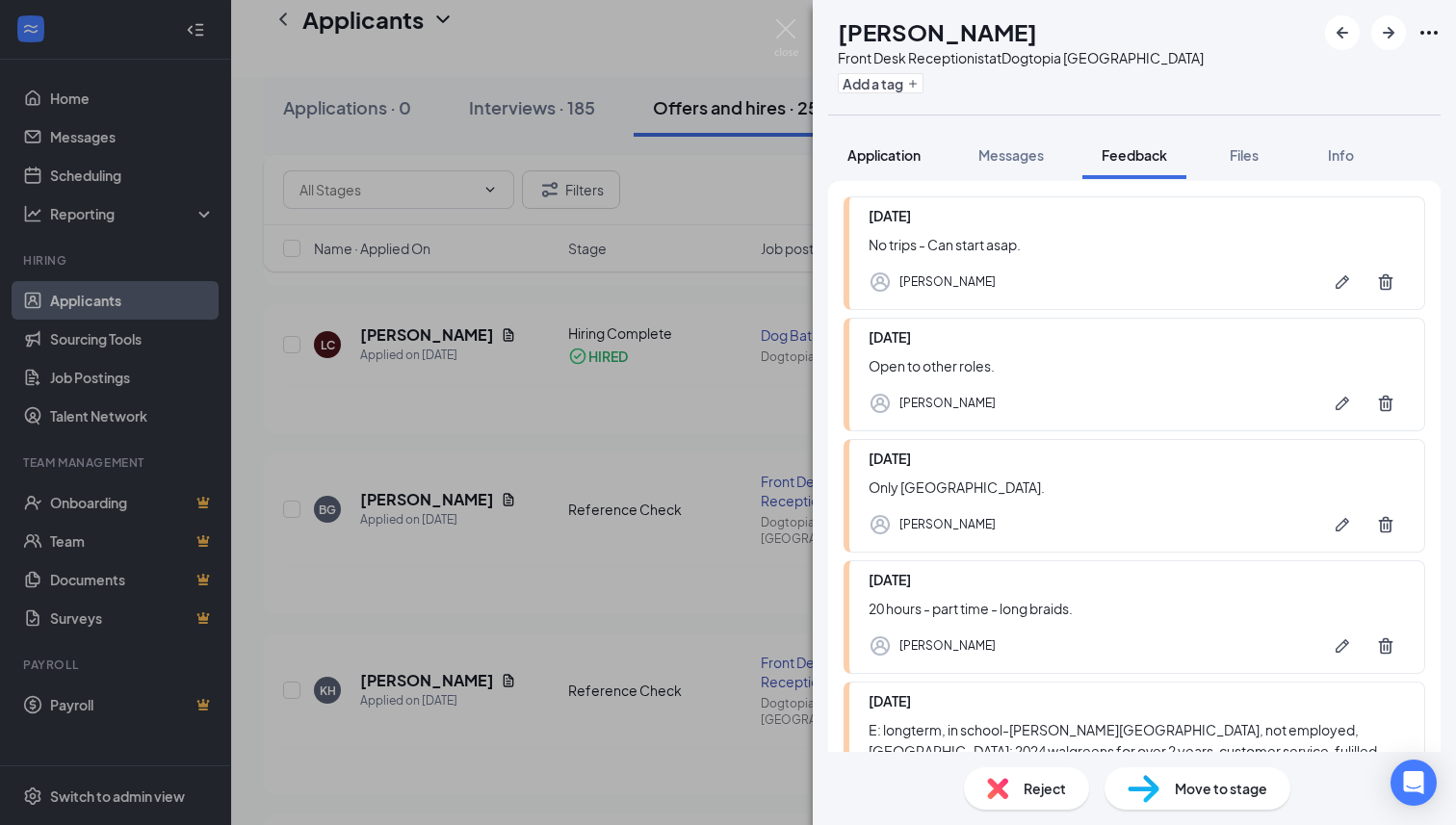
click at [893, 138] on button "Application" at bounding box center [884, 154] width 112 height 48
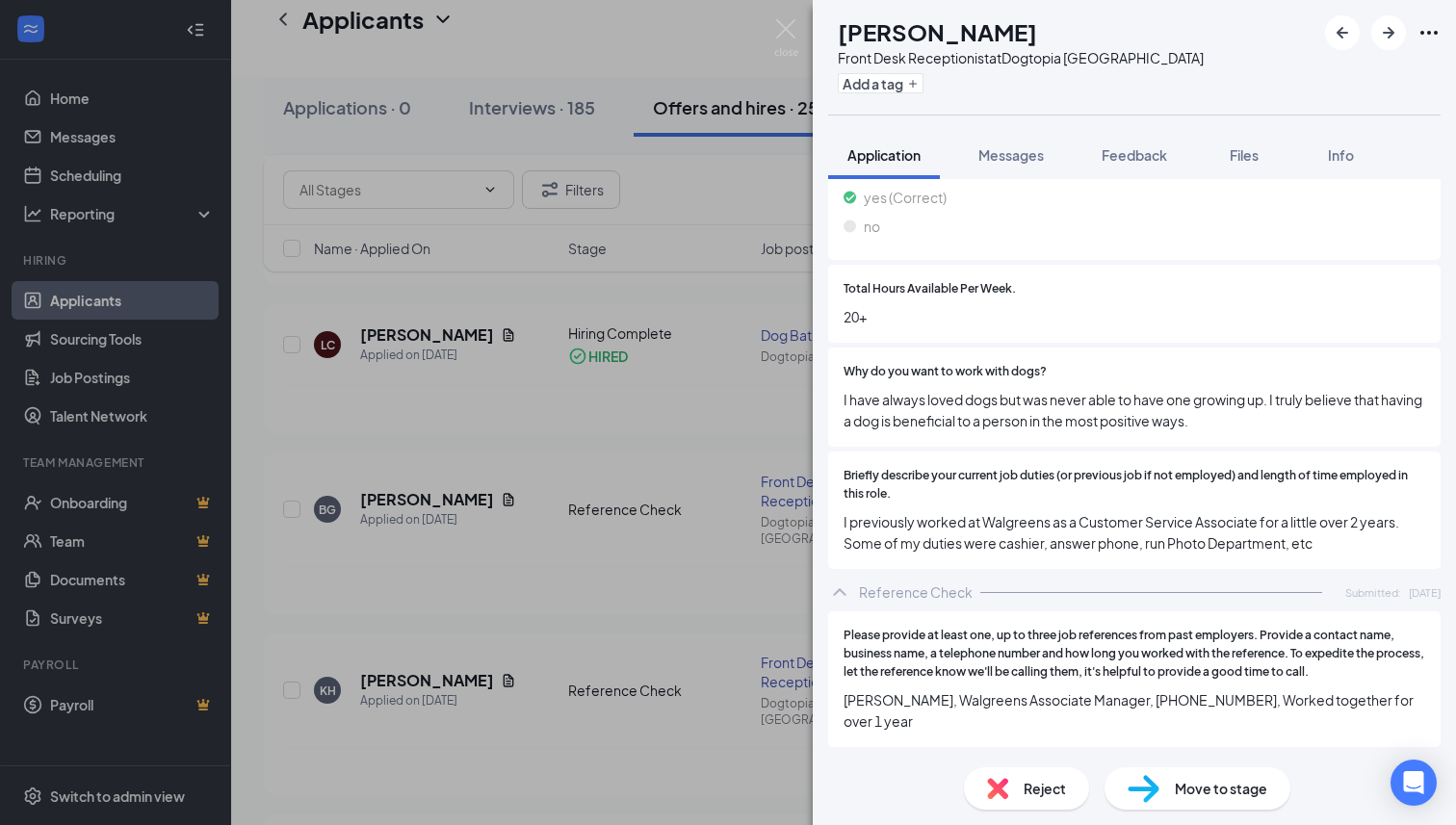
scroll to position [981, 0]
click at [788, 20] on img at bounding box center [786, 38] width 25 height 37
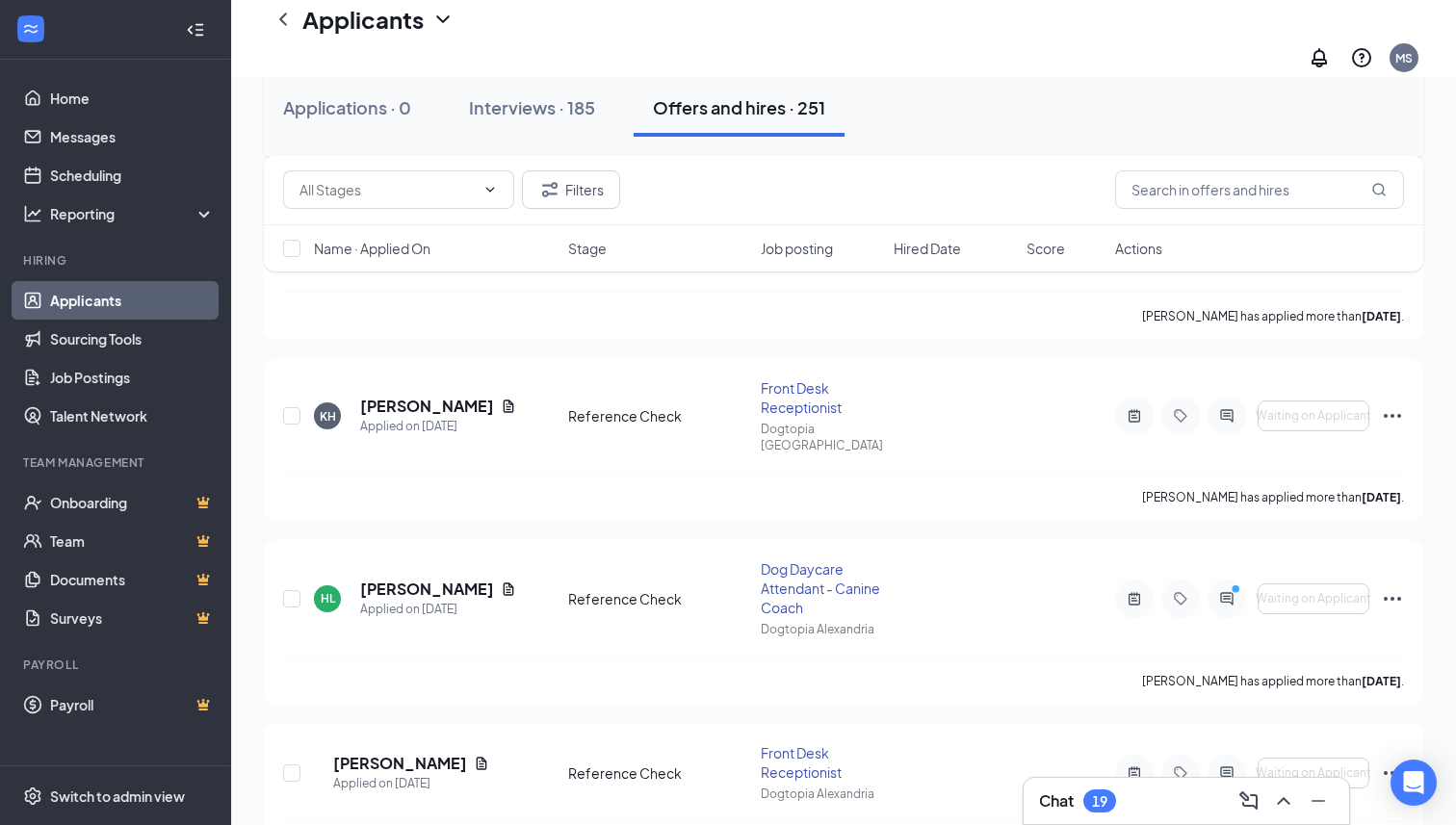
scroll to position [1239, 0]
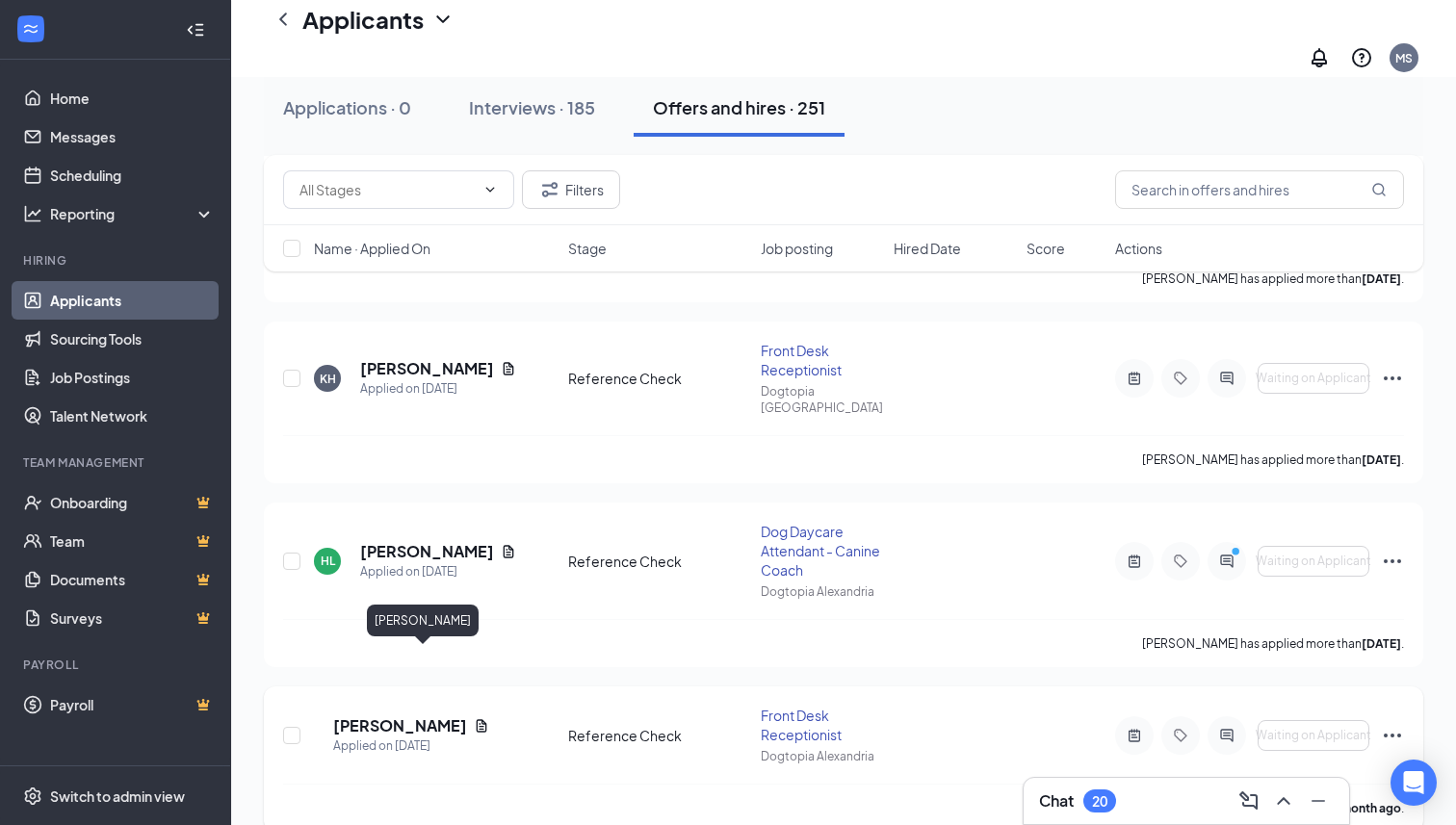
click at [424, 715] on h5 "Joselene Ewin" at bounding box center [399, 726] width 133 height 22
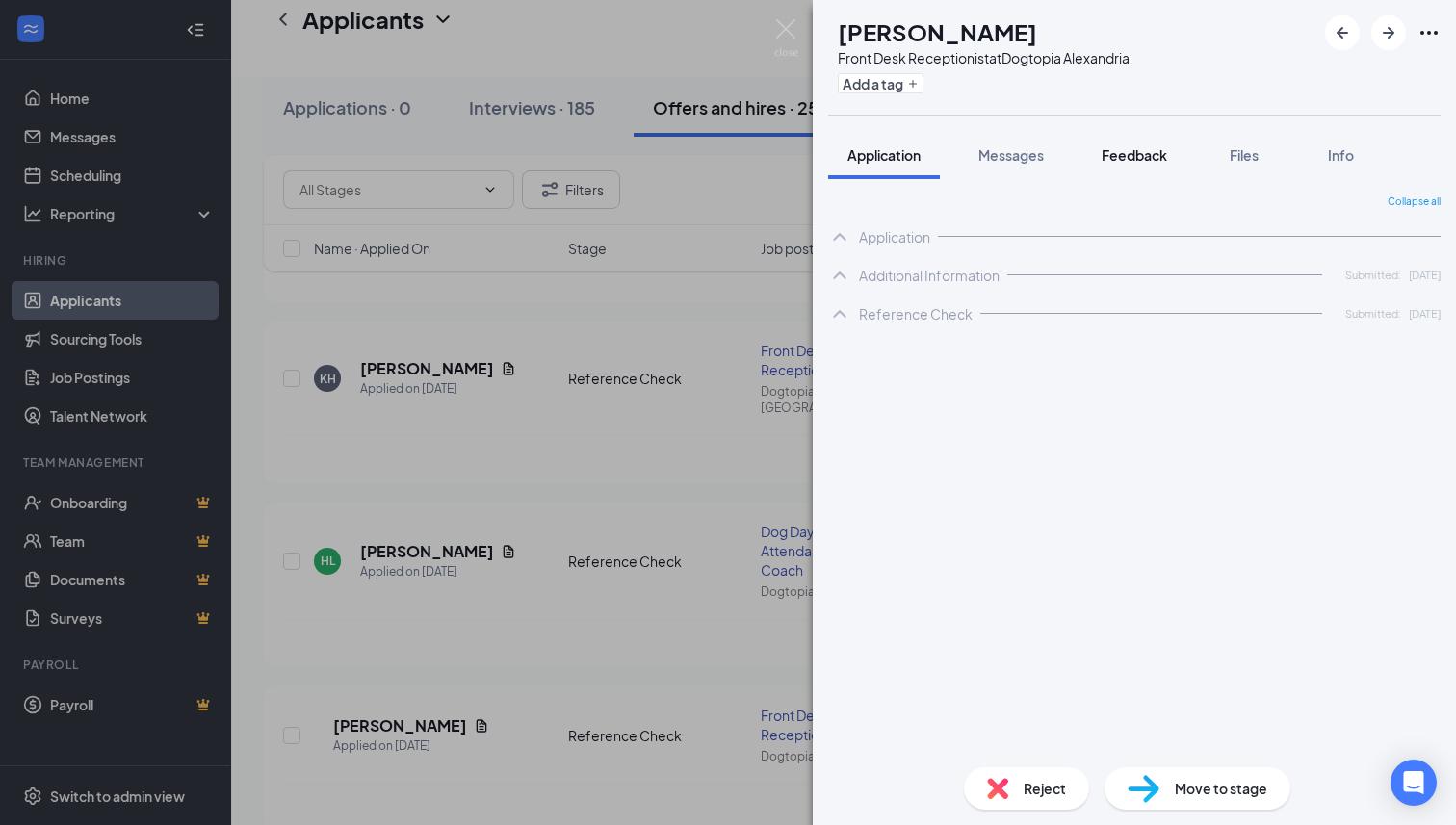
click at [1152, 168] on button "Feedback" at bounding box center [1135, 154] width 104 height 48
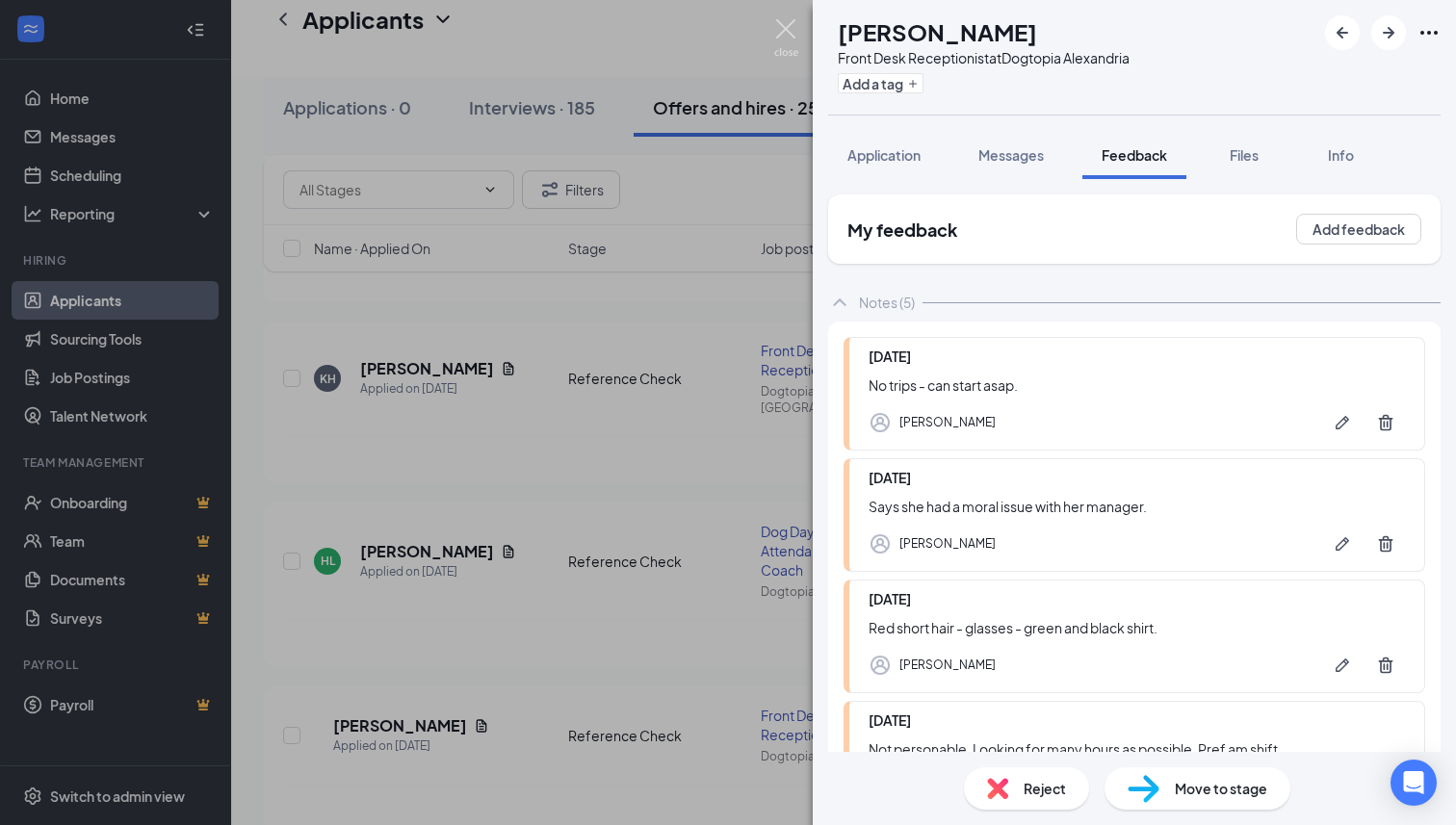
click at [788, 26] on img at bounding box center [786, 38] width 25 height 37
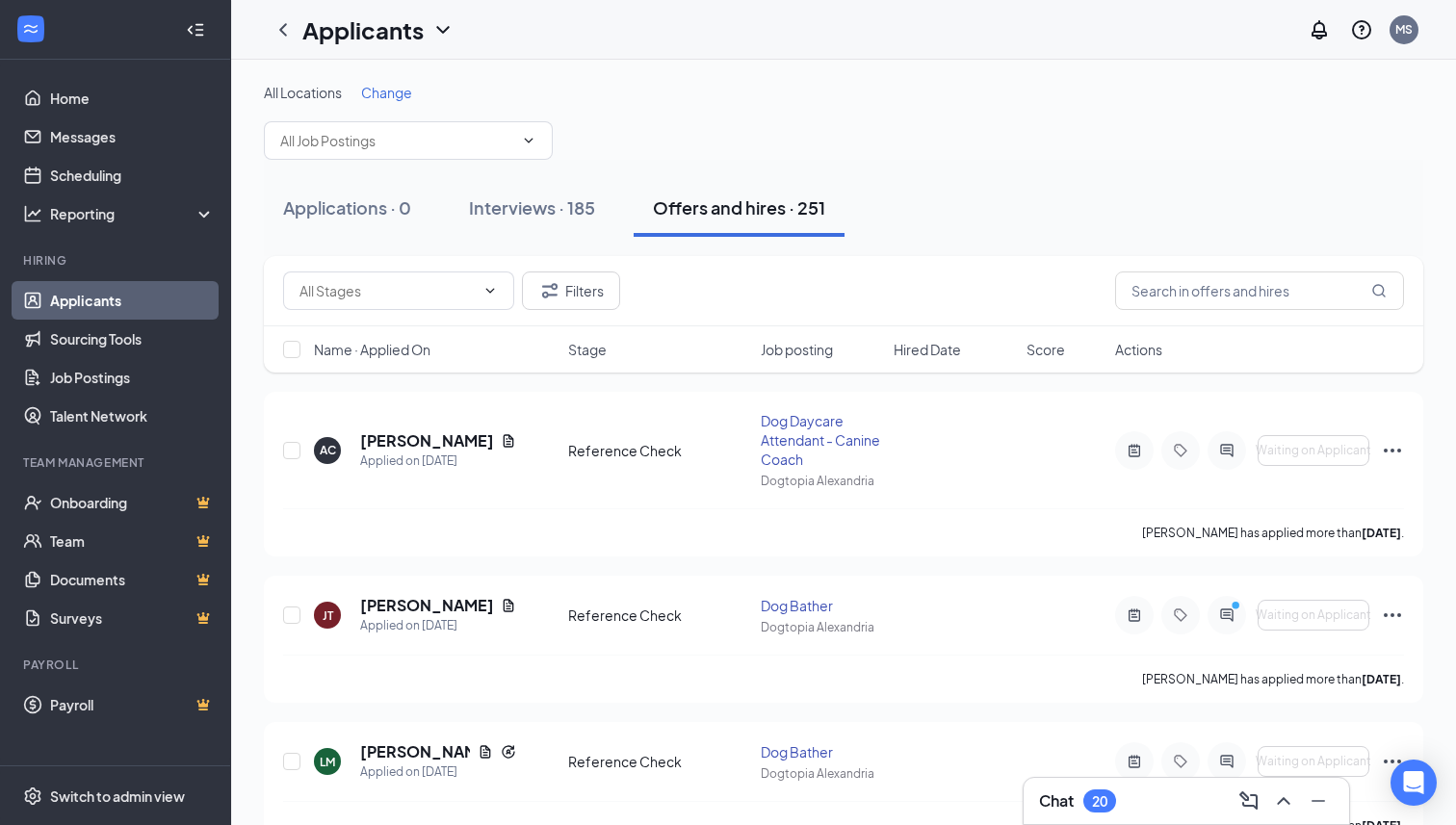
click at [1103, 794] on div "20" at bounding box center [1099, 801] width 16 height 17
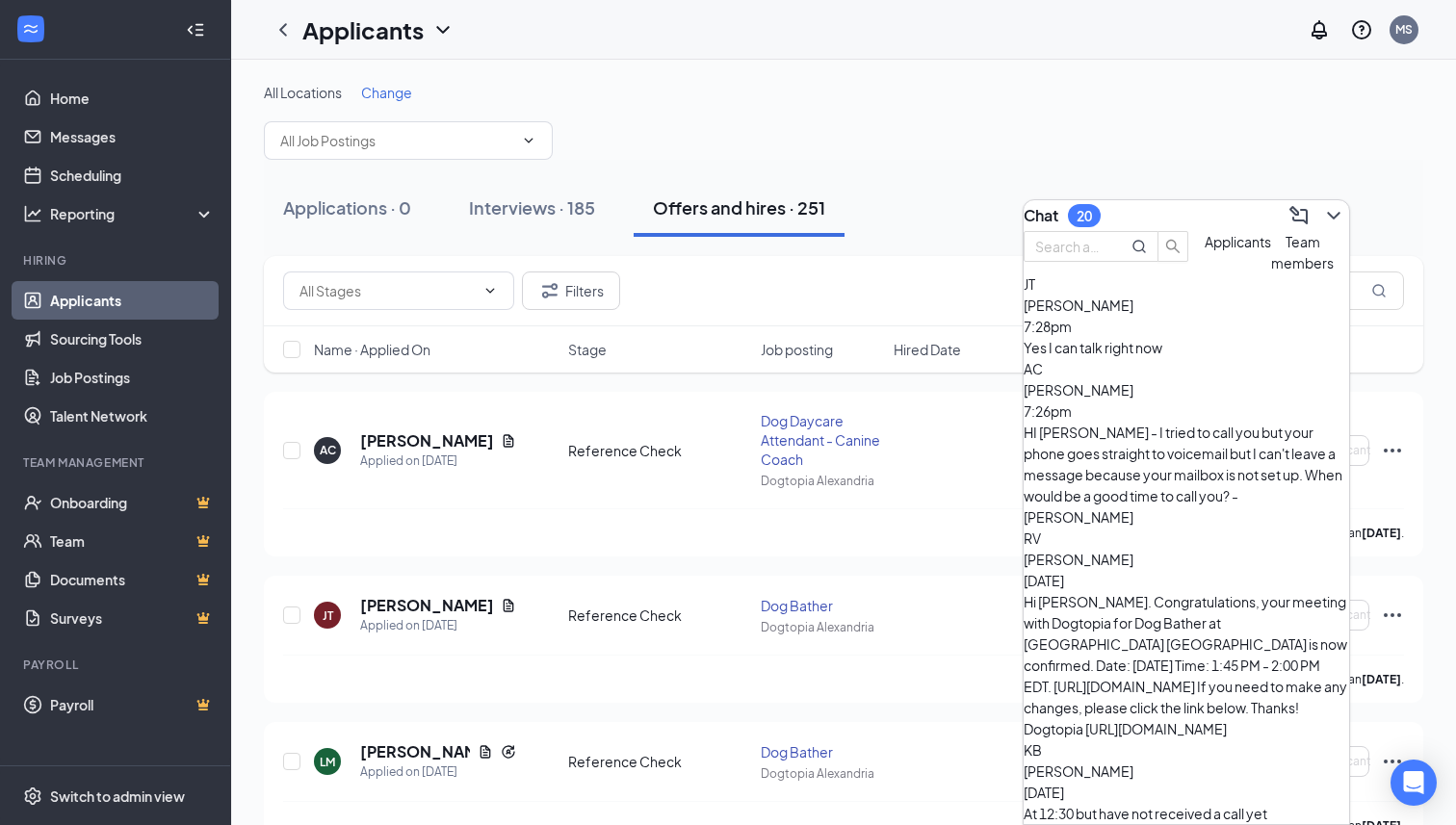
click at [1183, 358] on div "Yes I can talk right now" at bounding box center [1186, 348] width 325 height 22
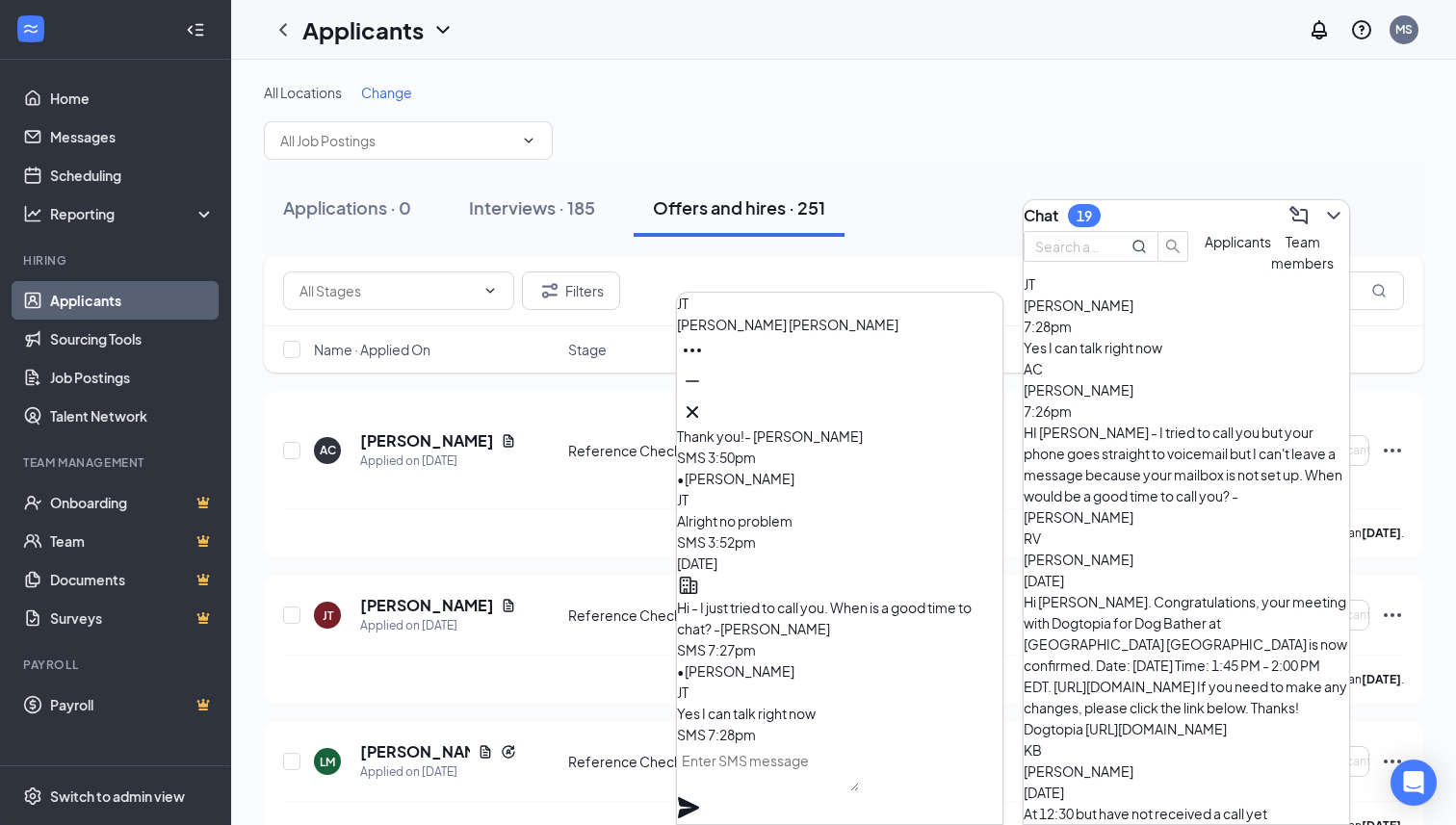
click at [822, 333] on span "Joel Tesfamariam" at bounding box center [787, 324] width 221 height 18
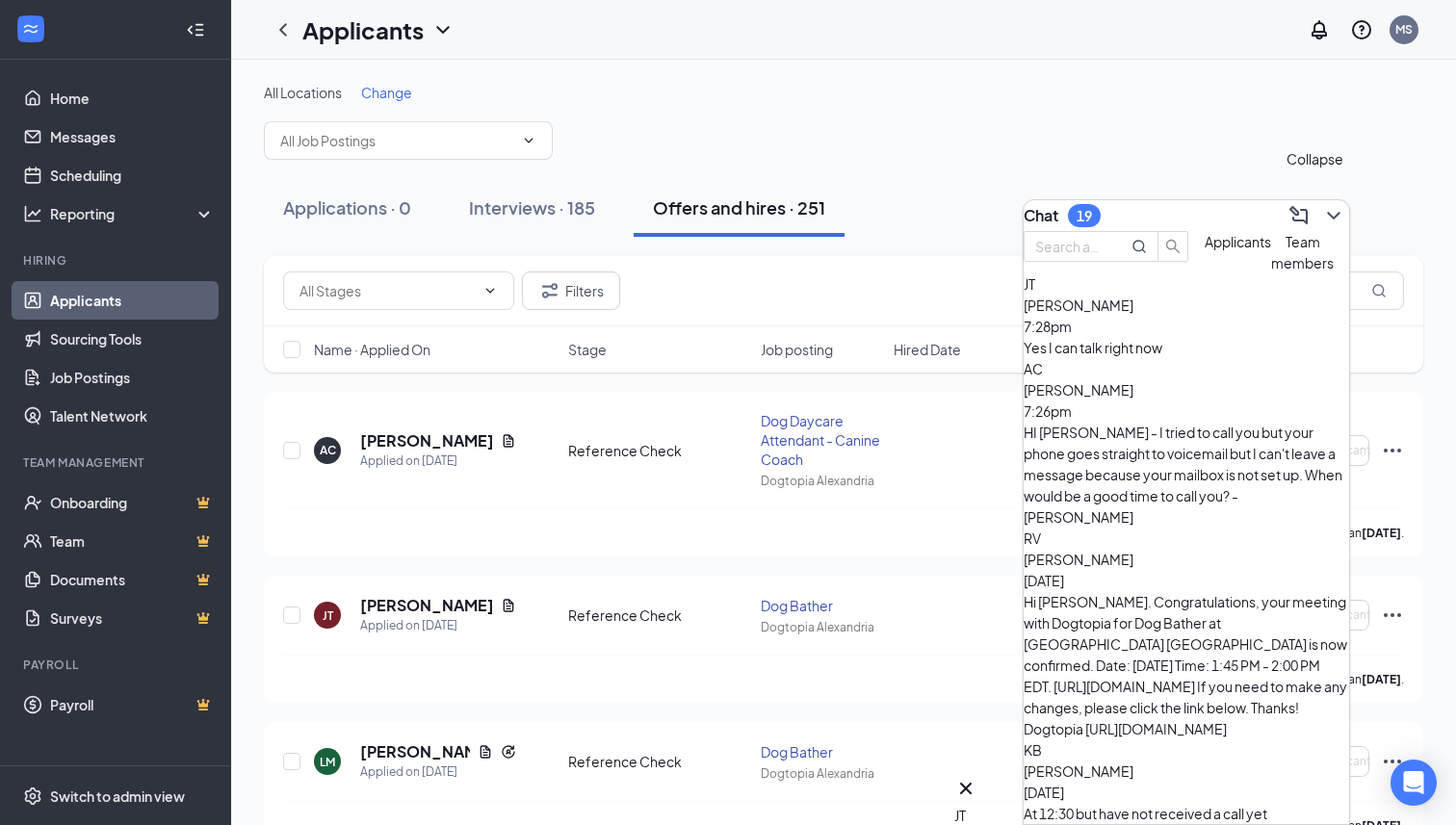
click at [1327, 212] on icon "ChevronDown" at bounding box center [1333, 216] width 13 height 8
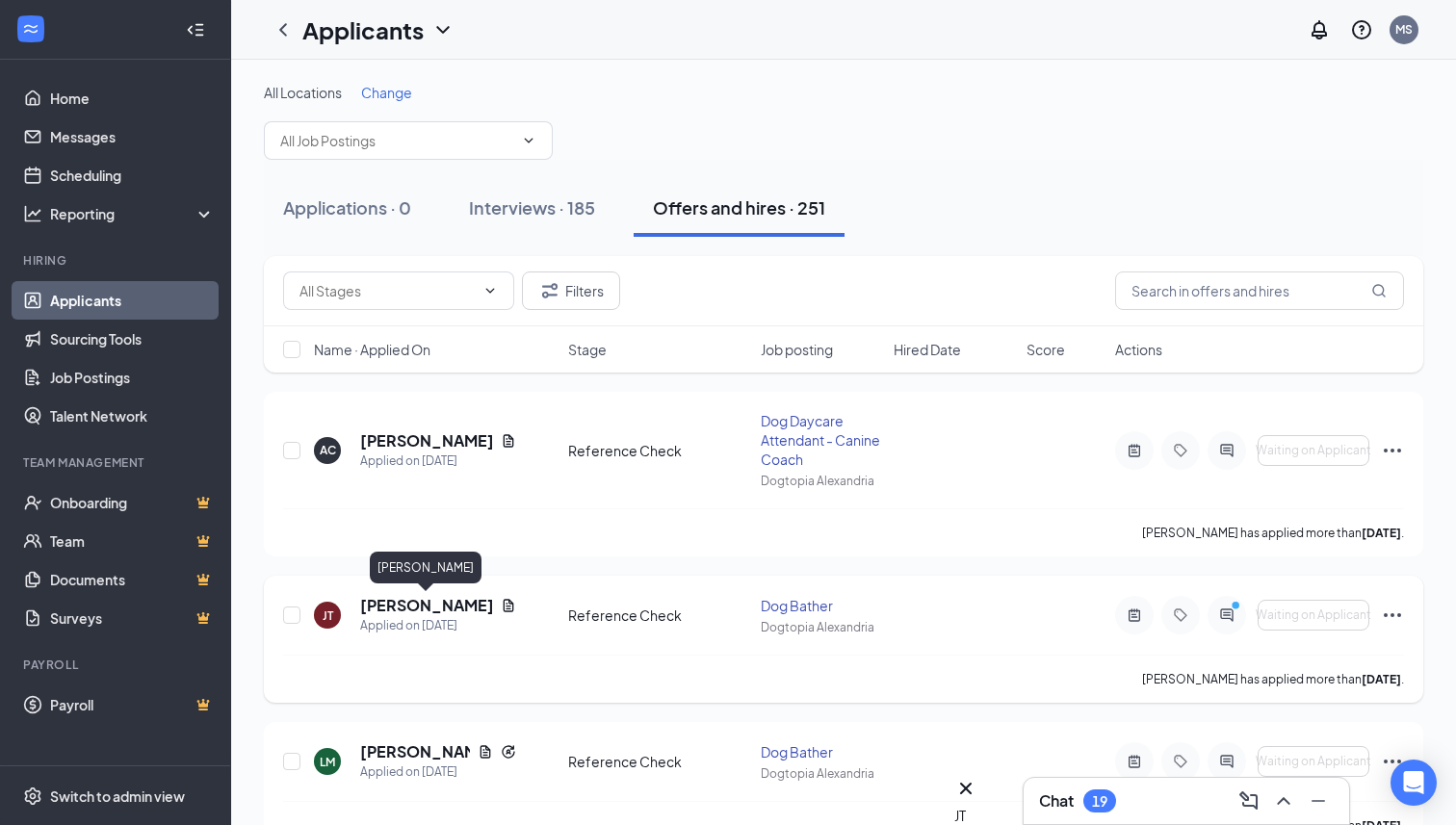
click at [461, 599] on h5 "[PERSON_NAME]" at bounding box center [426, 606] width 133 height 22
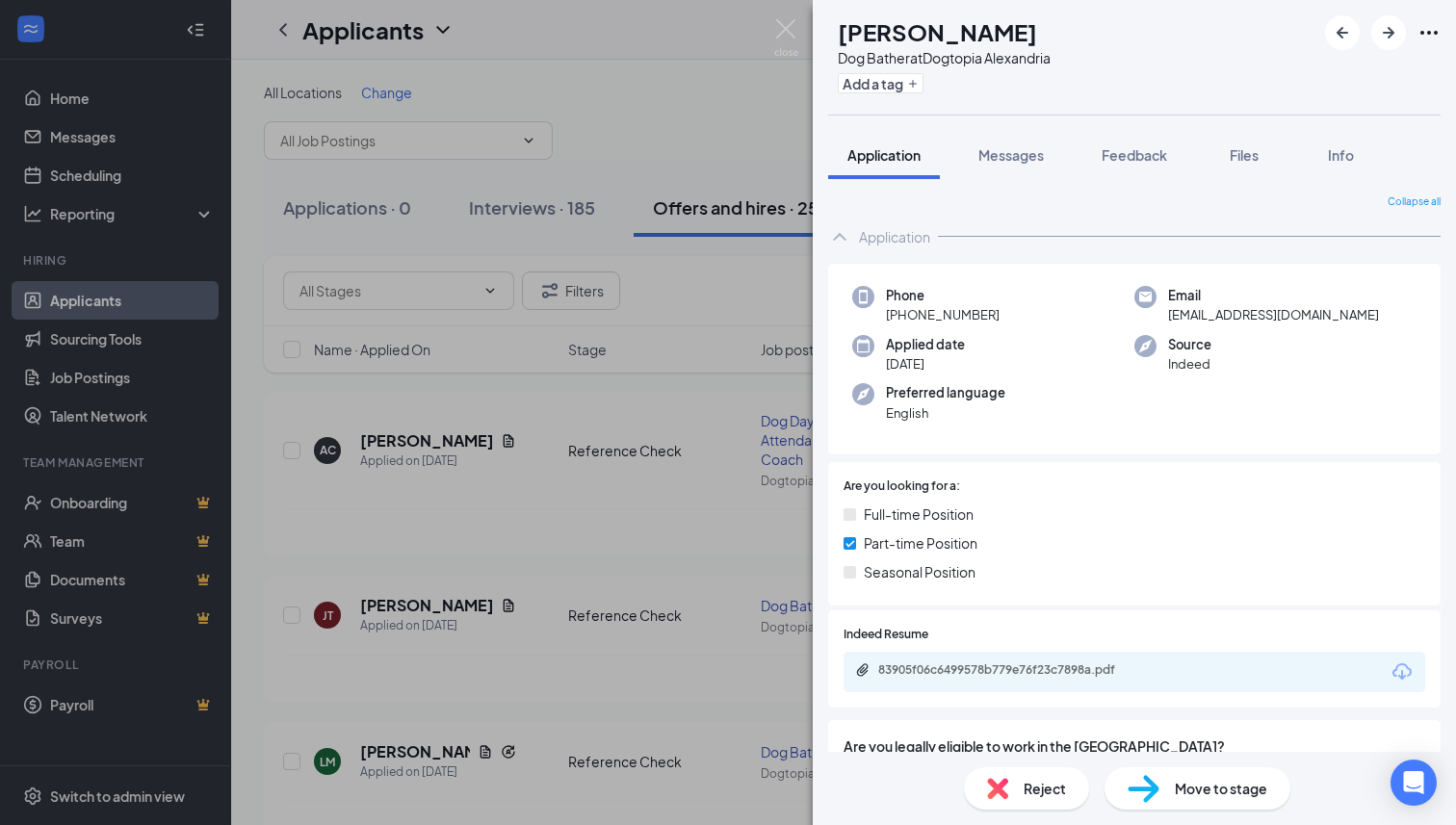
drag, startPoint x: 1000, startPoint y: 315, endPoint x: 898, endPoint y: 315, distance: 102.0
click at [897, 315] on div "Phone +1 (571) 567-9917" at bounding box center [992, 305] width 282 height 39
copy span "(571) 567-9917"
click at [1149, 153] on span "Feedback" at bounding box center [1134, 155] width 66 height 18
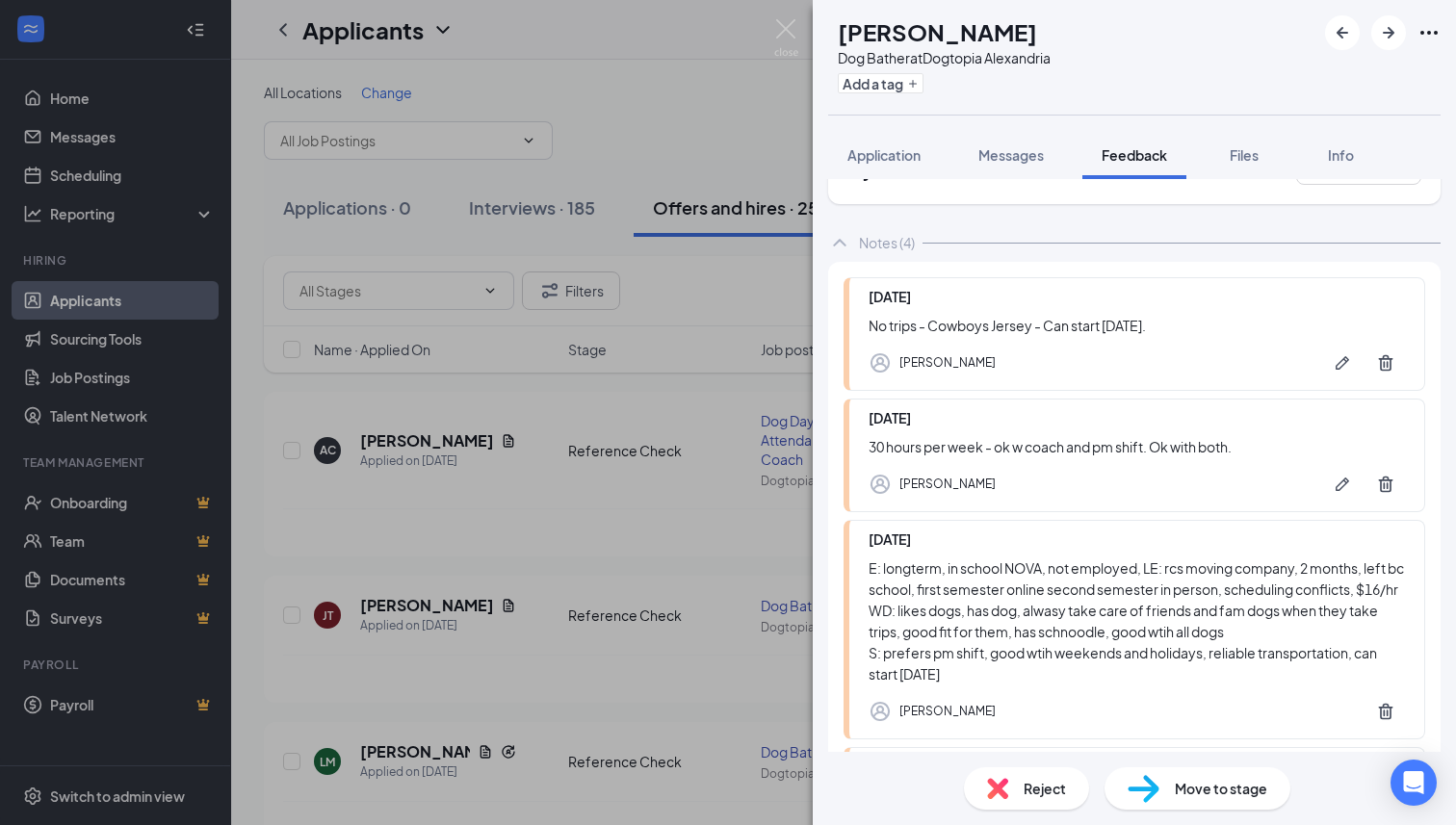
scroll to position [1, 0]
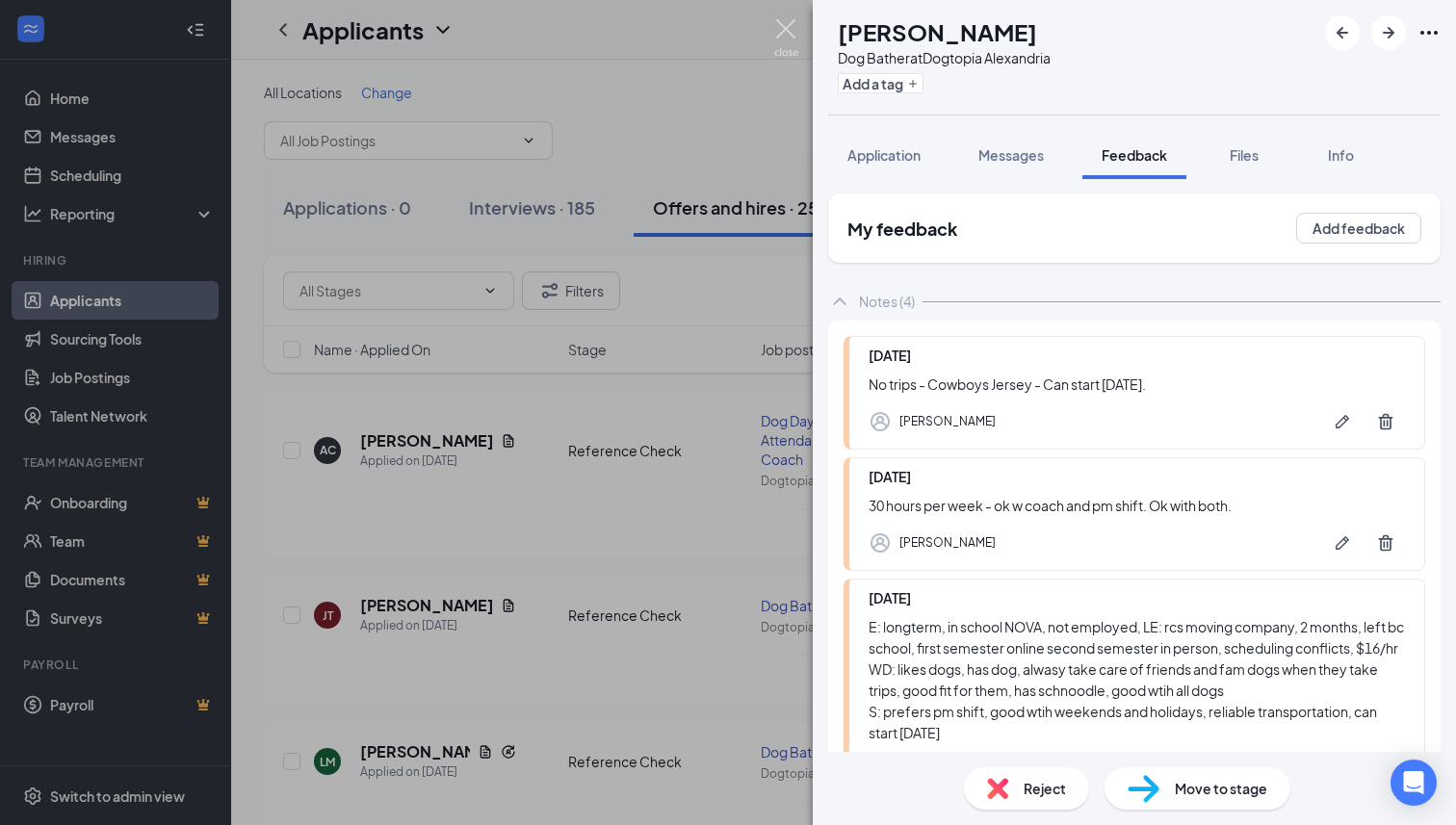
click at [793, 27] on img at bounding box center [786, 38] width 25 height 37
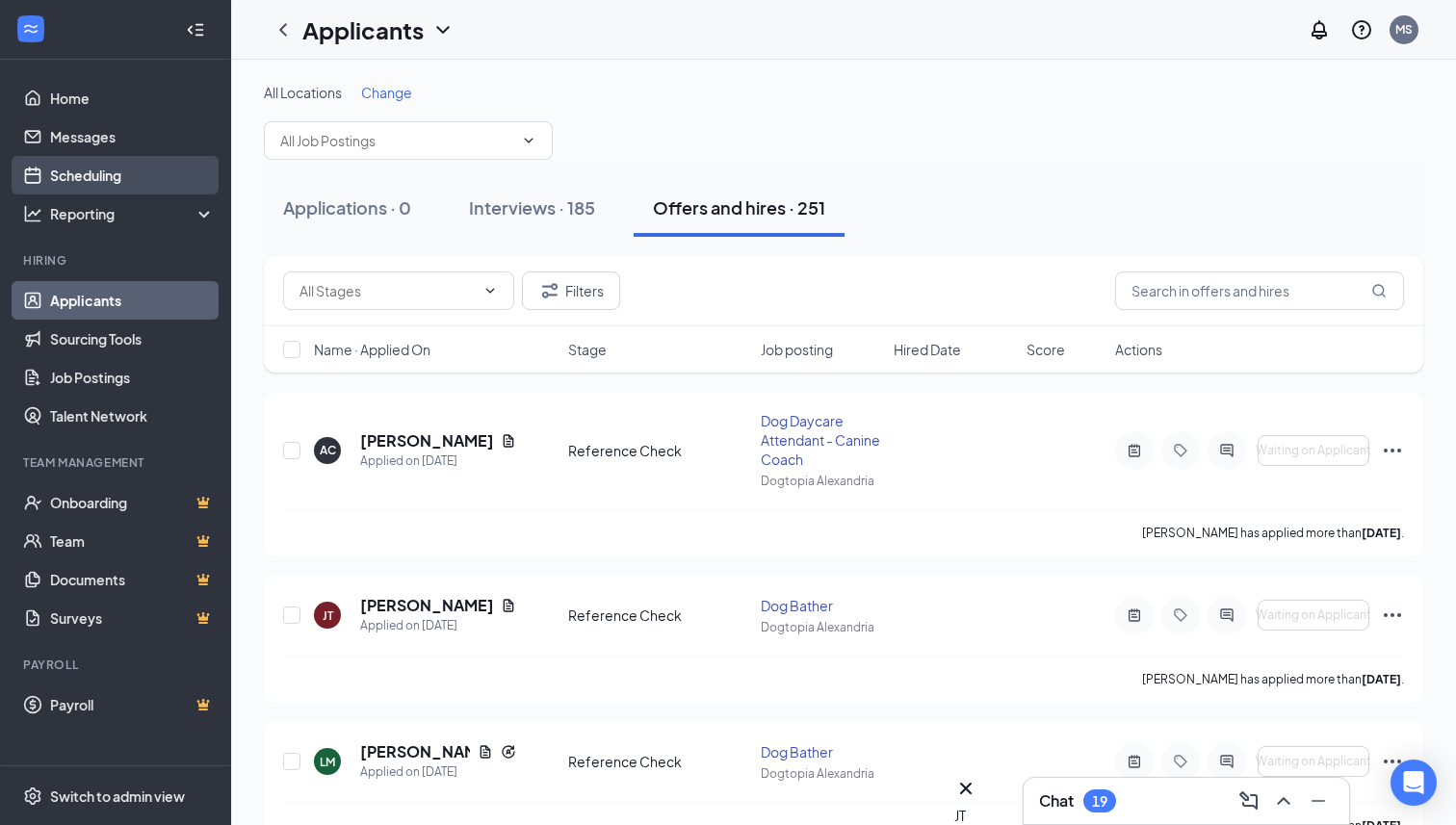
click at [82, 180] on link "Scheduling" at bounding box center [133, 175] width 165 height 38
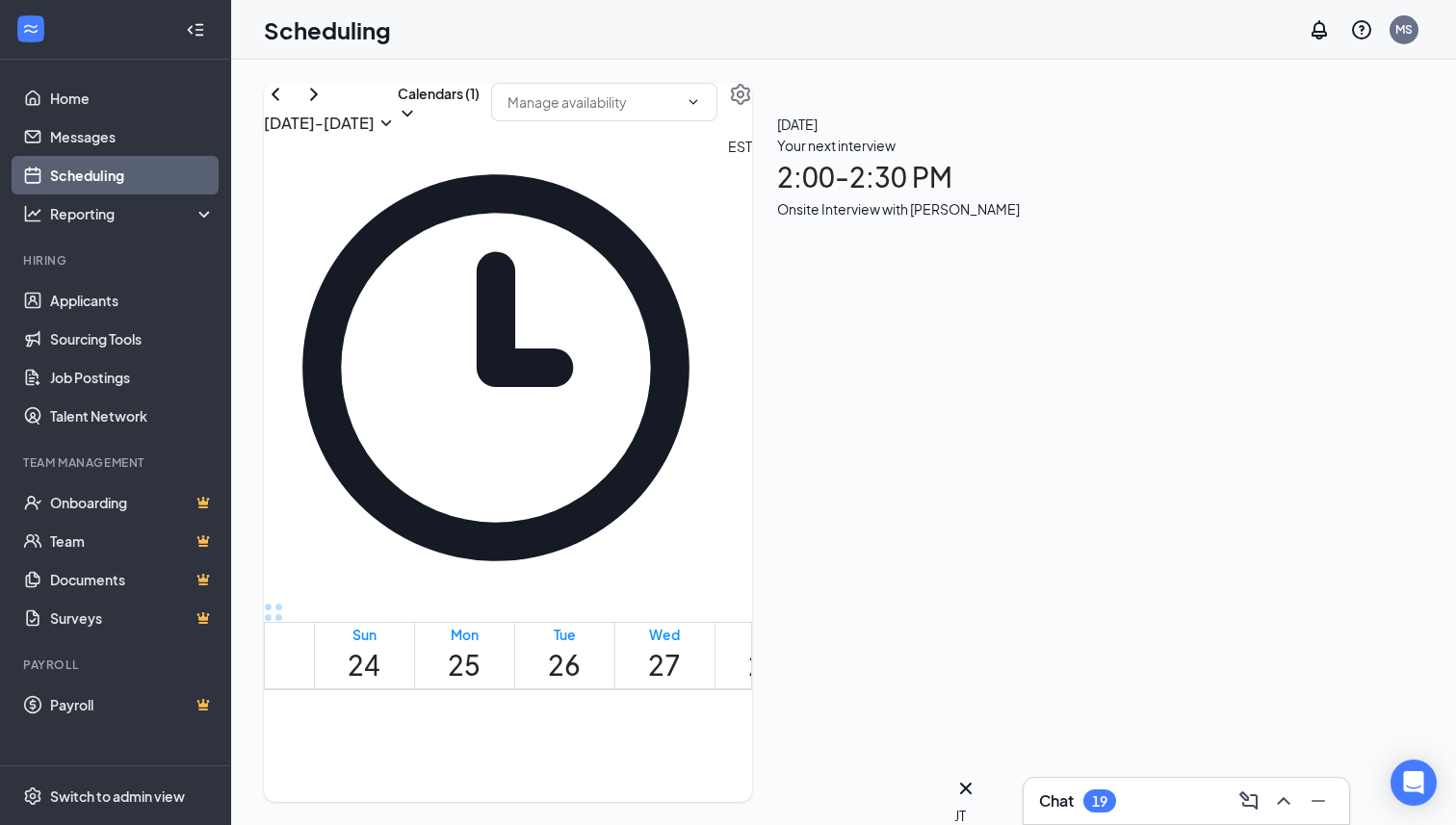
scroll to position [1620, 0]
click at [1091, 798] on div "19" at bounding box center [1099, 801] width 32 height 24
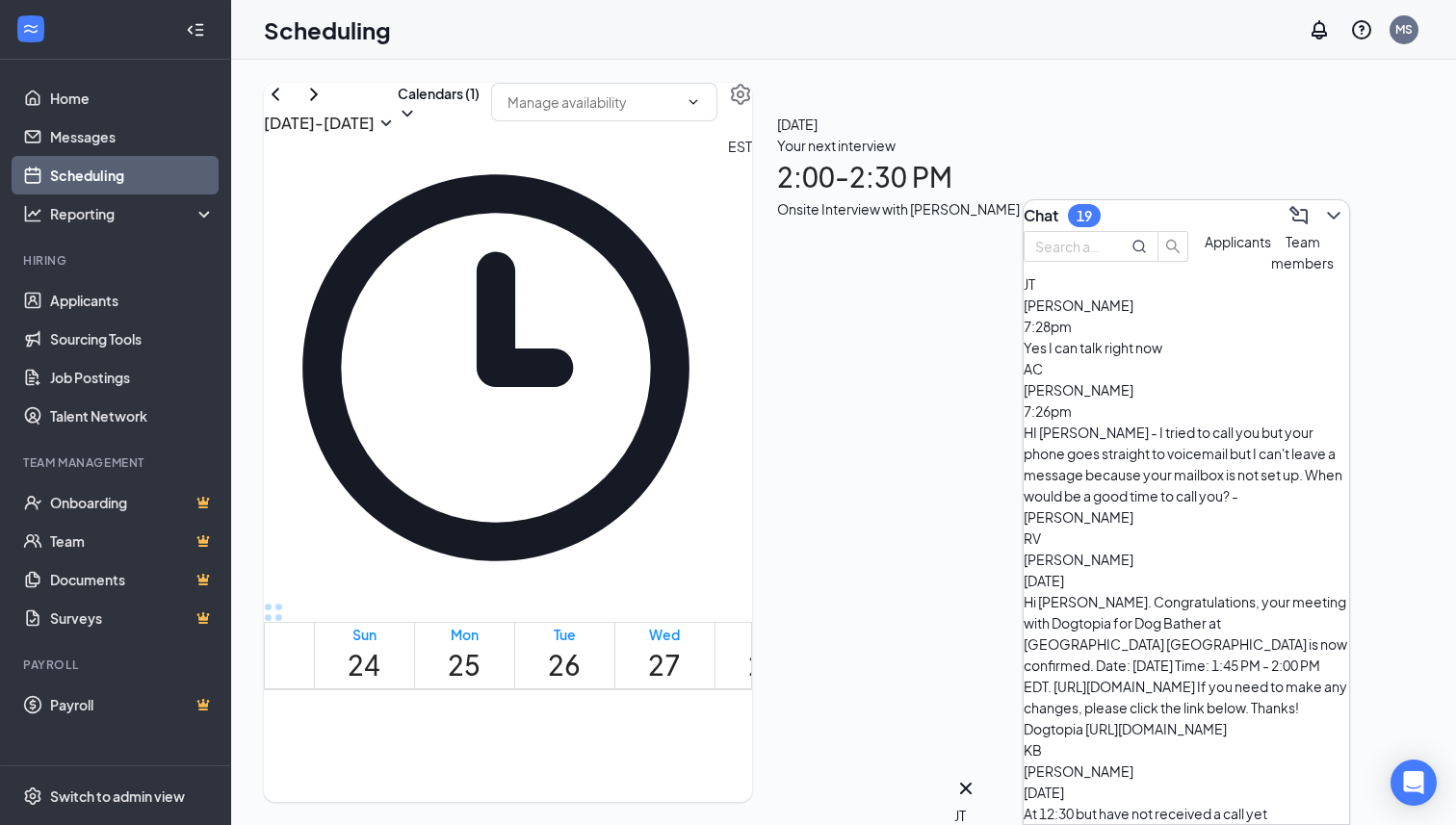
click at [1189, 460] on div "AC Angie Corleto ramos 7:26pm HI Angie - I tried to call you but your phone goe…" at bounding box center [1186, 443] width 325 height 170
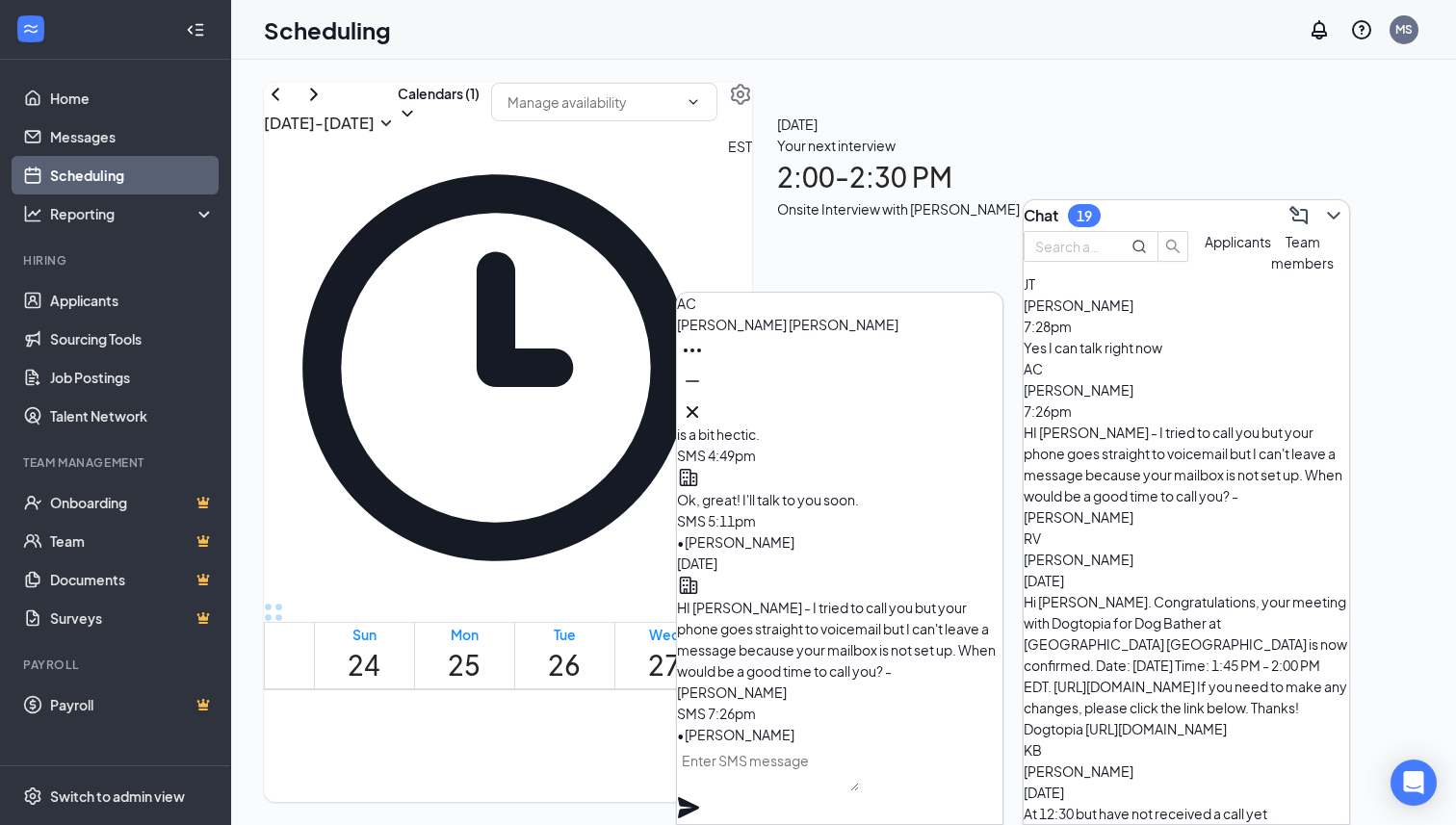
click at [988, 404] on div "AC Angie Corleto ramos" at bounding box center [839, 359] width 325 height 135
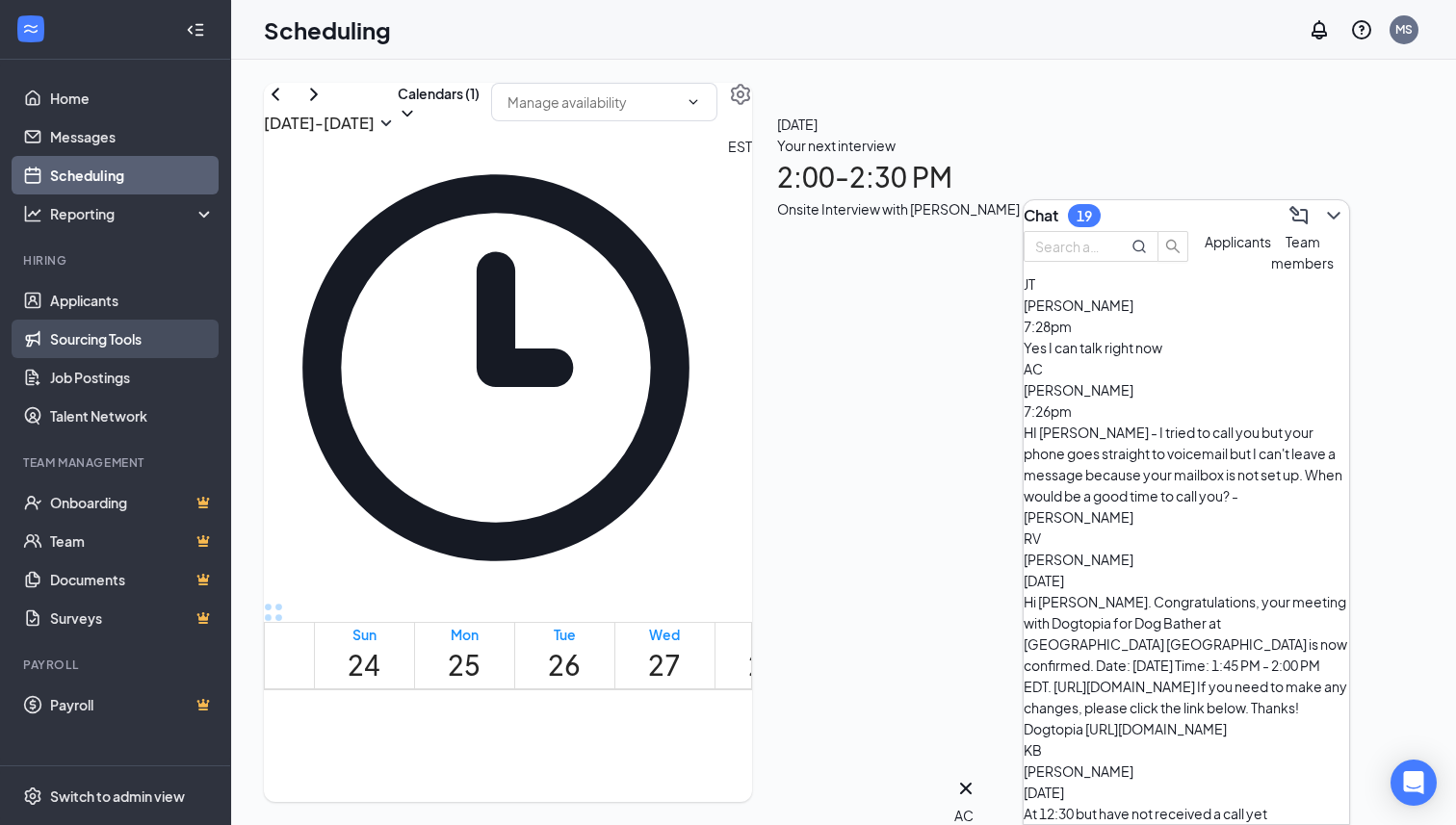
click at [117, 323] on link "Sourcing Tools" at bounding box center [133, 338] width 165 height 38
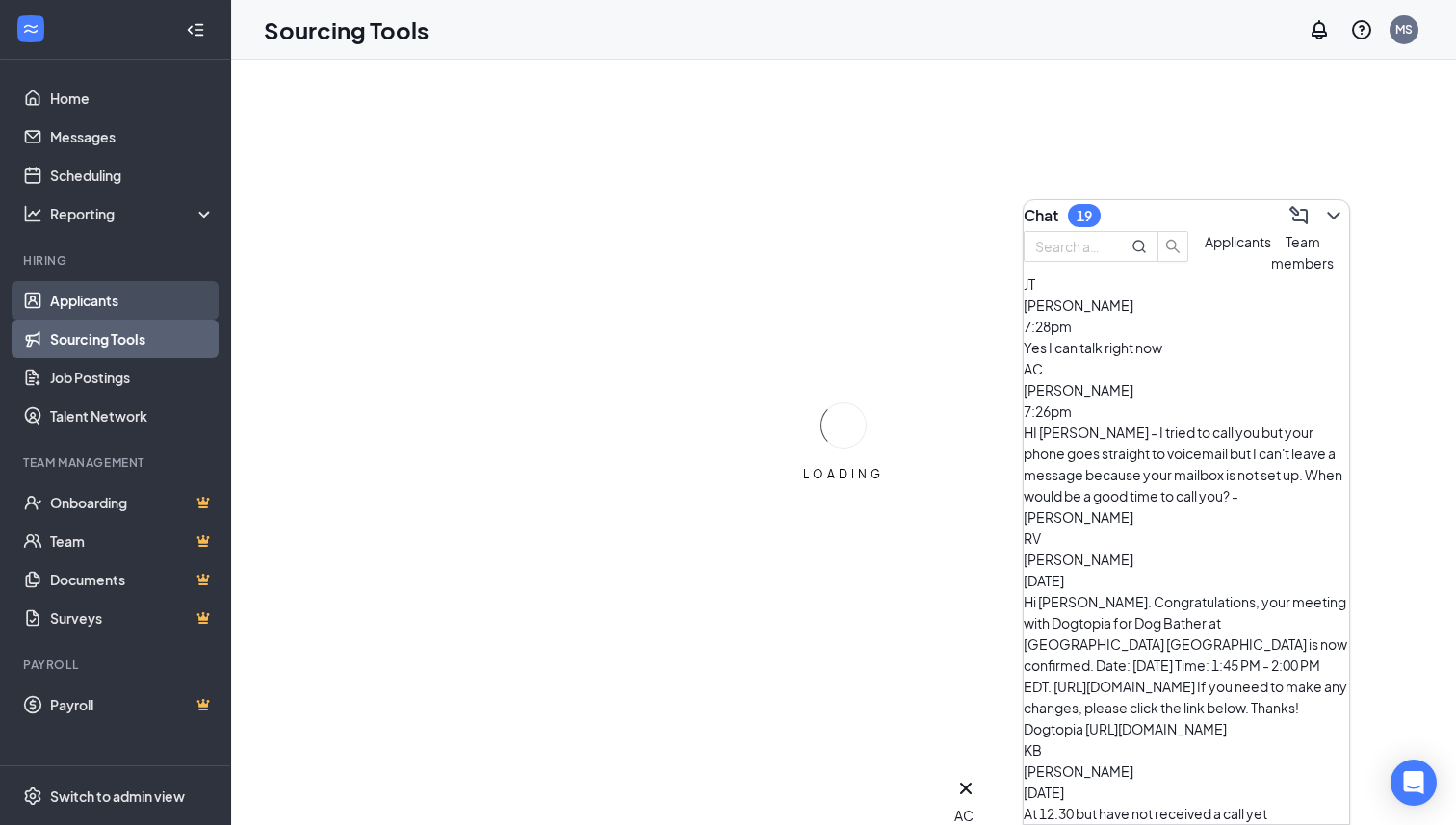
click at [112, 314] on link "Applicants" at bounding box center [133, 300] width 165 height 38
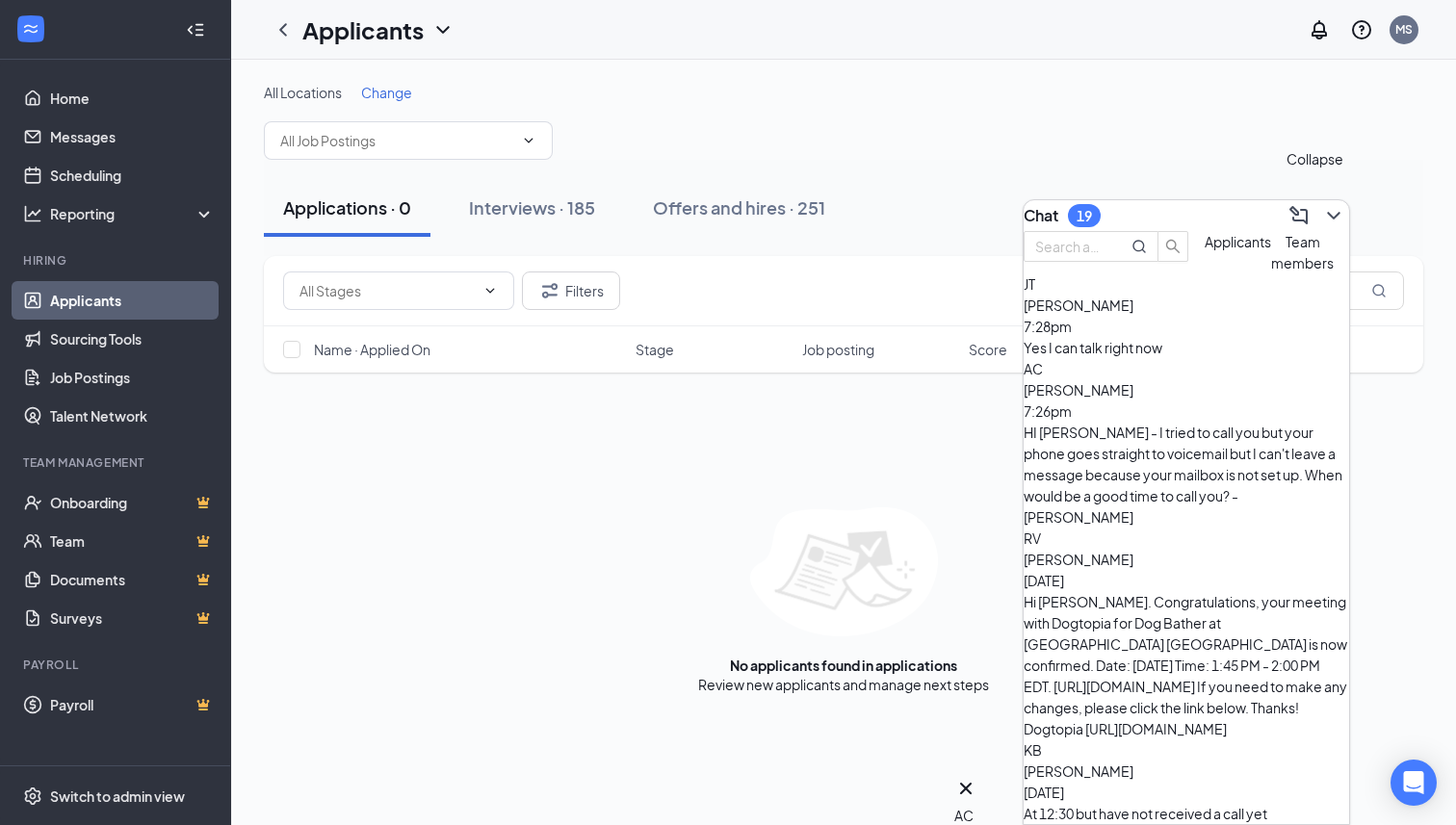
click at [1327, 212] on icon "ChevronDown" at bounding box center [1333, 216] width 13 height 8
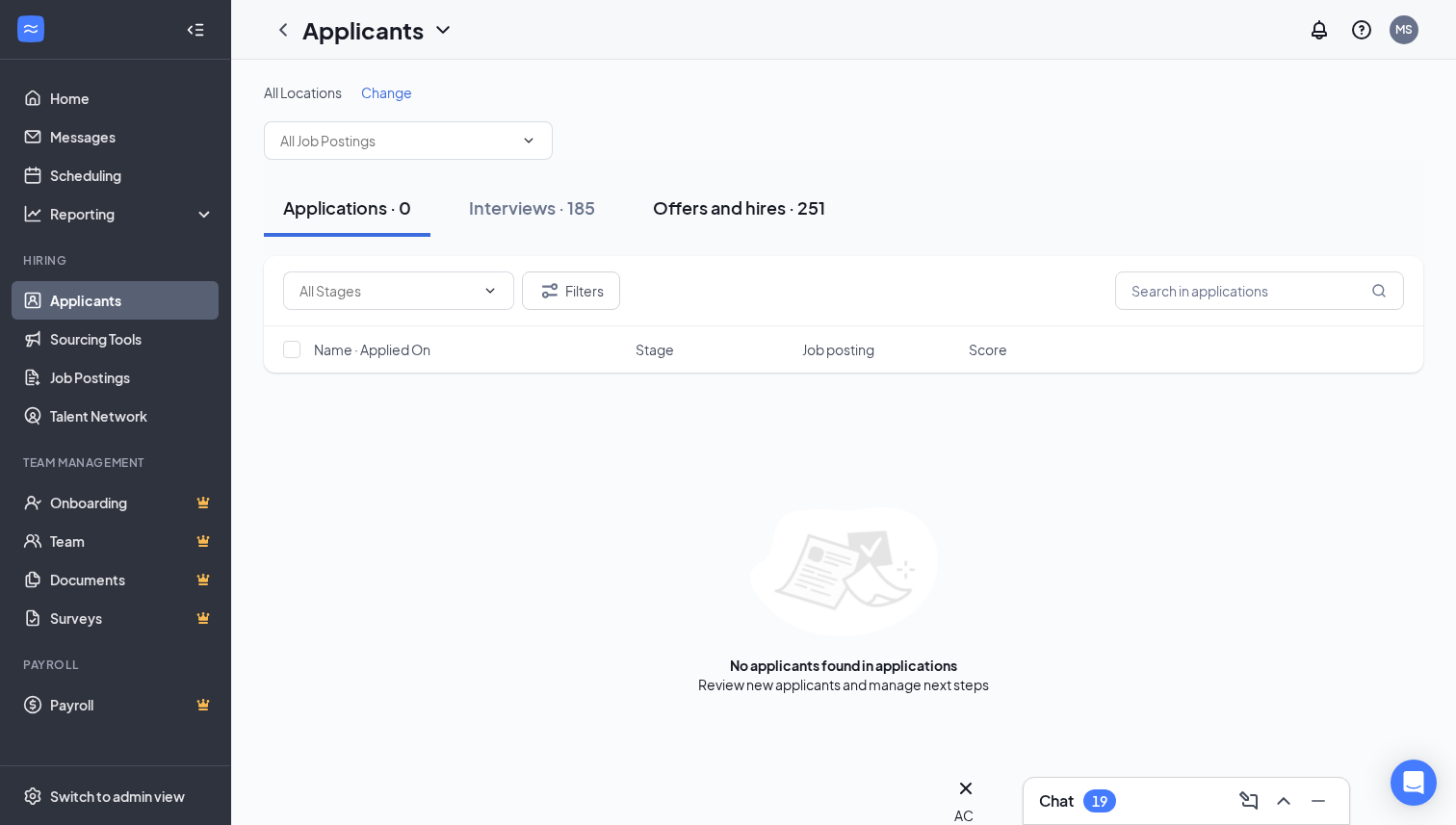
click at [700, 191] on button "Offers and hires · 251" at bounding box center [739, 207] width 211 height 58
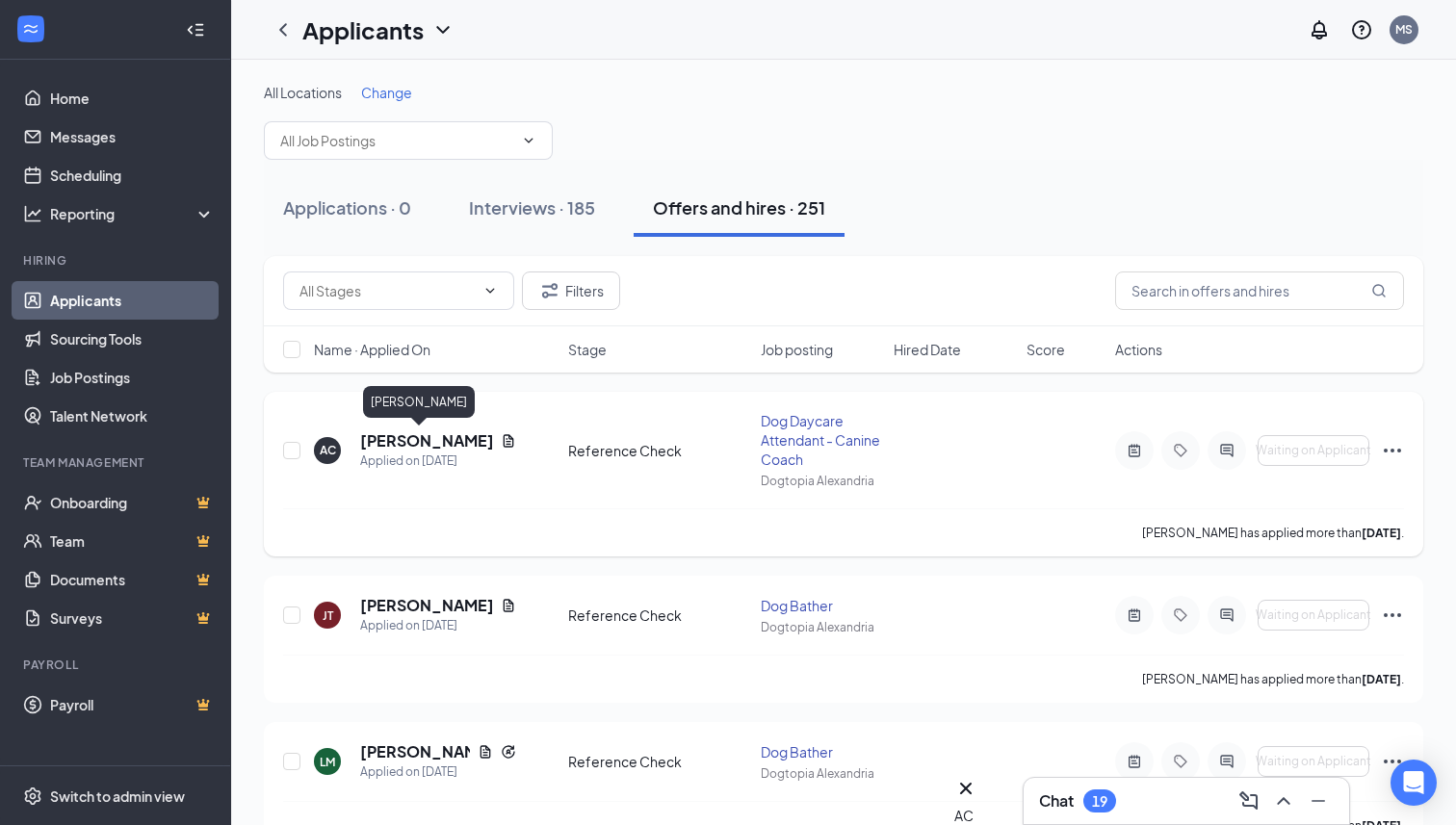
click at [439, 432] on h5 "[PERSON_NAME]" at bounding box center [426, 441] width 133 height 22
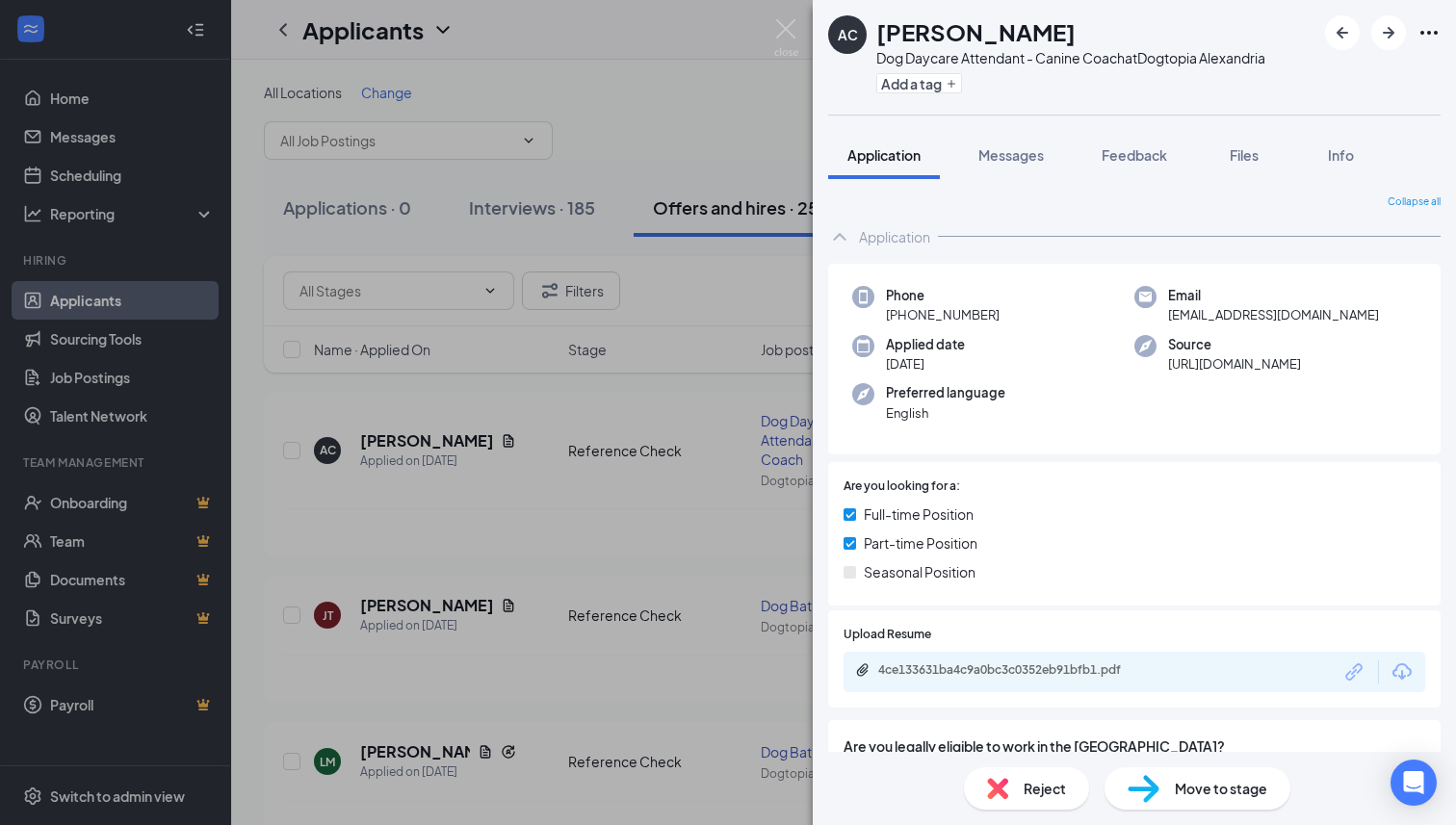
drag, startPoint x: 997, startPoint y: 314, endPoint x: 898, endPoint y: 317, distance: 99.0
click at [898, 317] on div "Phone +1 (571) 583-2989" at bounding box center [992, 305] width 282 height 39
copy span "(571) 583-2989"
click at [1154, 169] on button "Feedback" at bounding box center [1135, 154] width 104 height 48
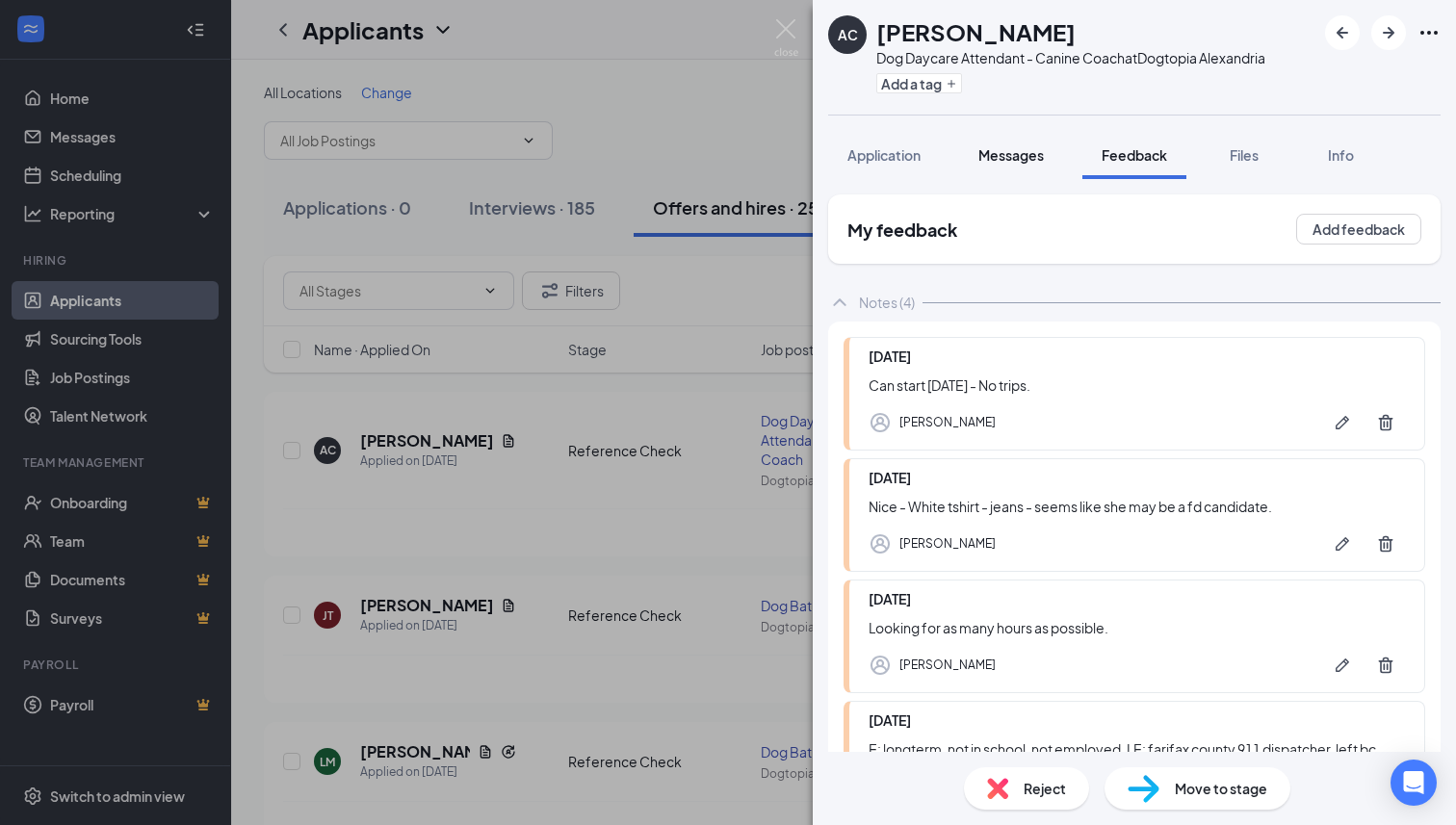
click at [1041, 148] on span "Messages" at bounding box center [1011, 155] width 66 height 18
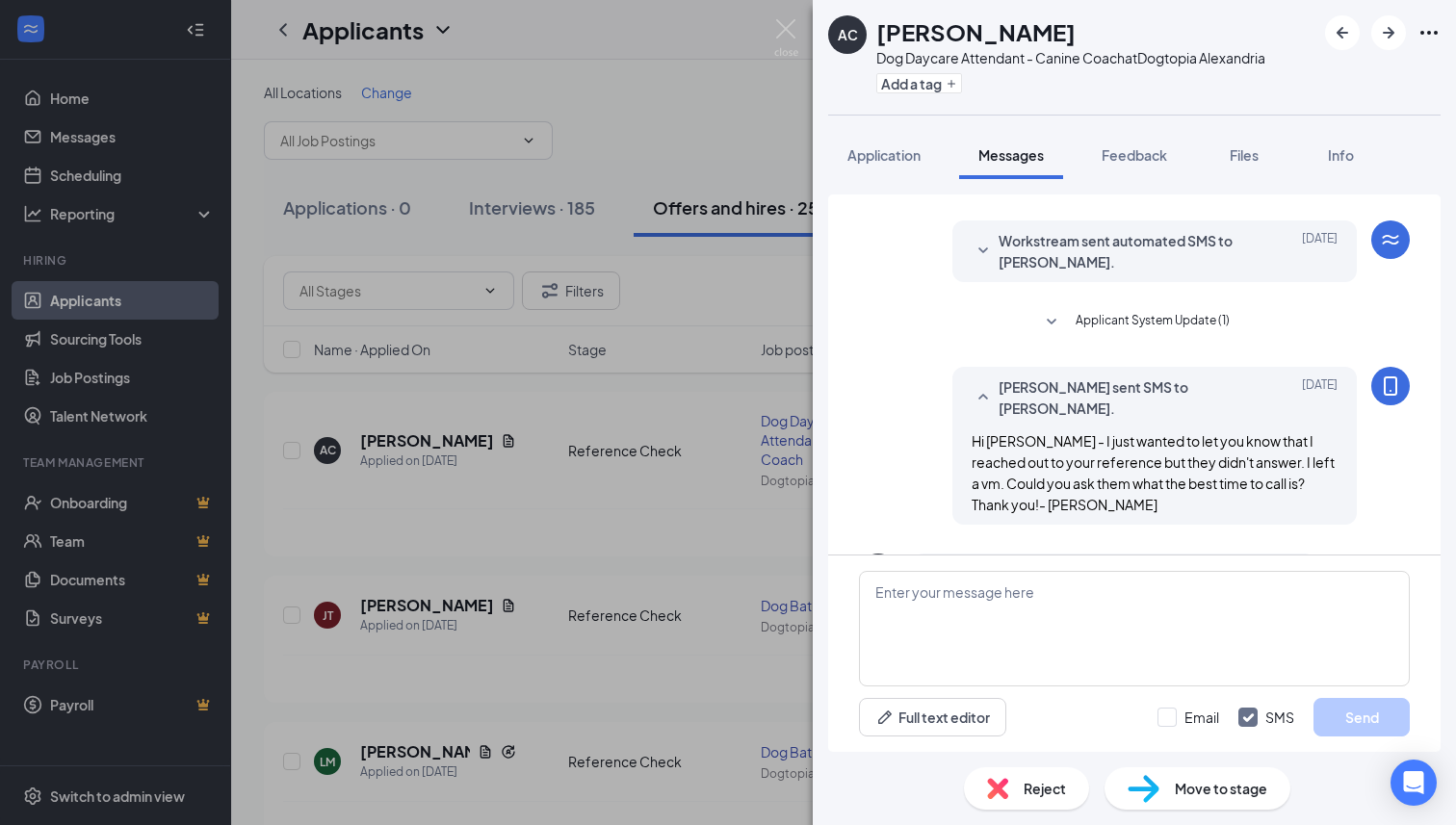
scroll to position [244, 0]
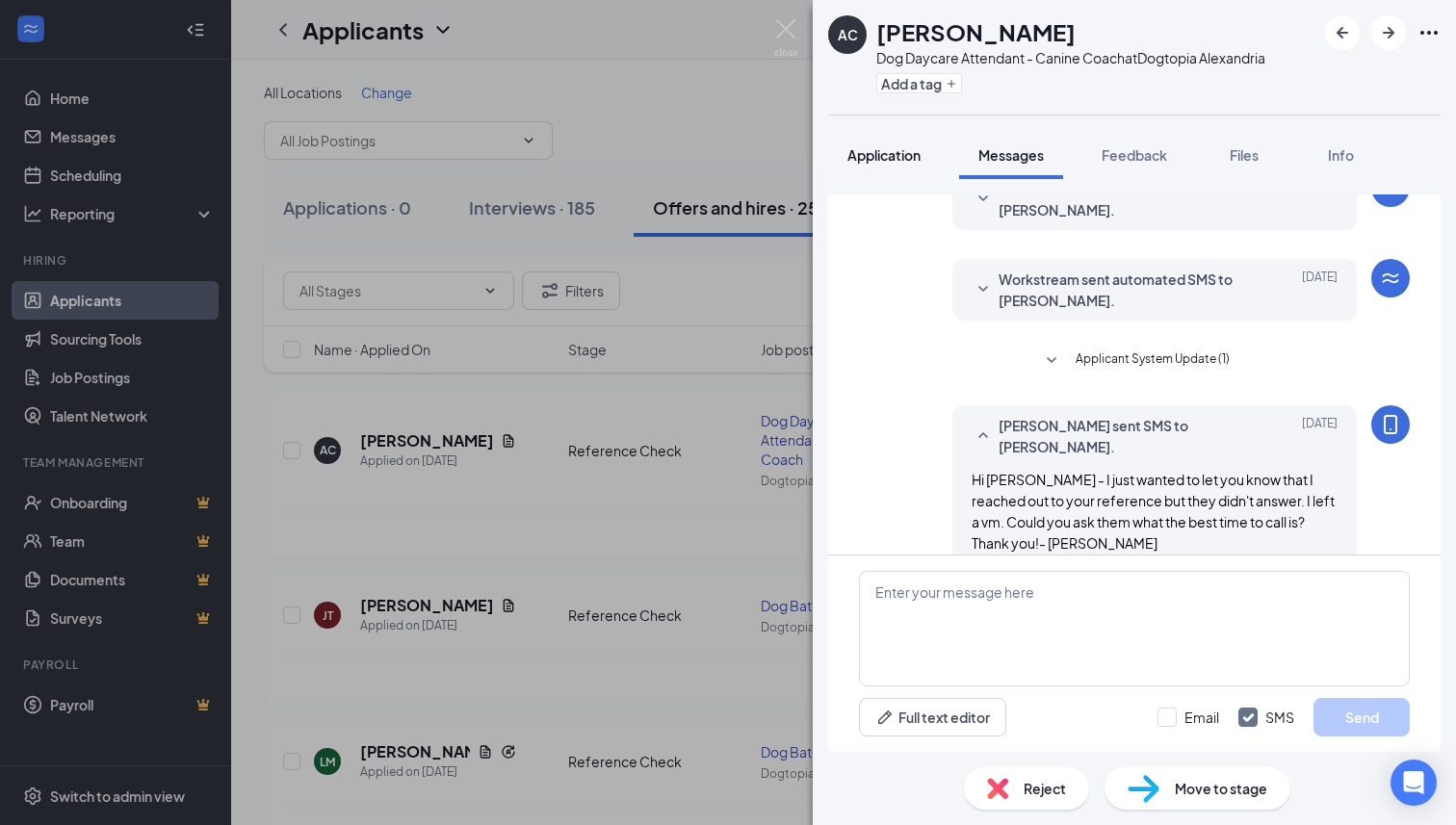
click at [888, 146] on span "Application" at bounding box center [884, 155] width 73 height 18
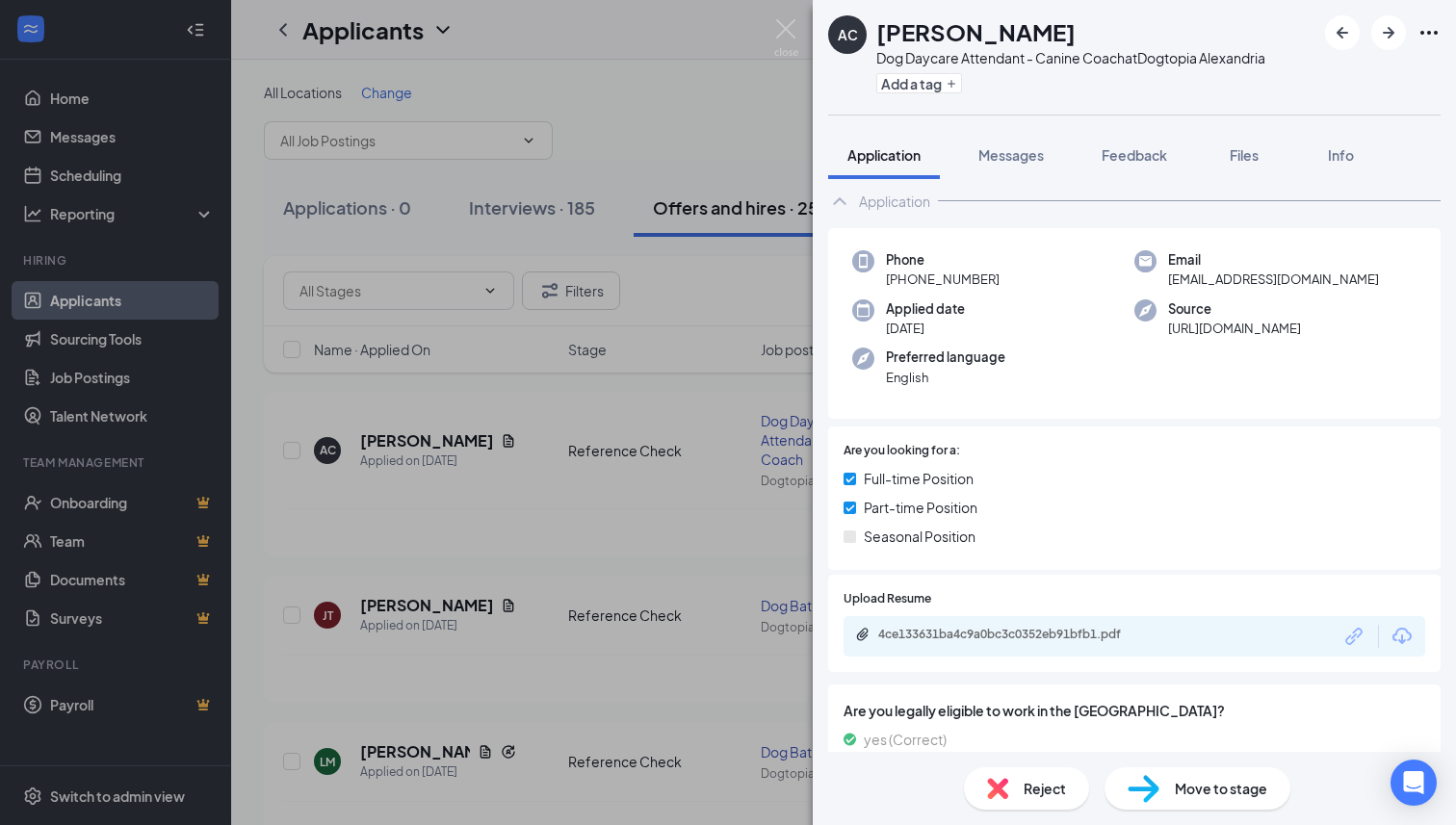
scroll to position [31, 0]
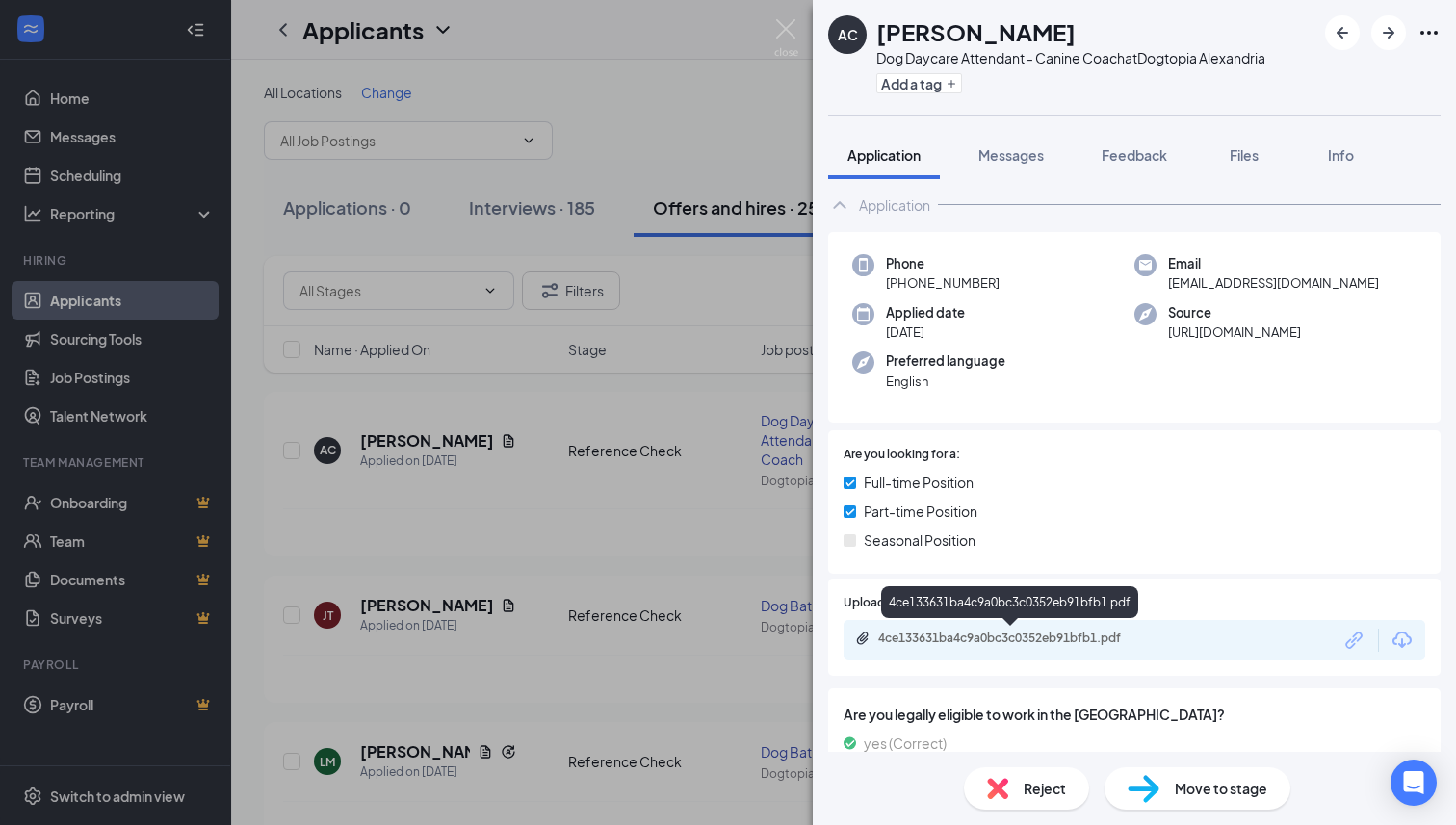
click at [956, 639] on div "4ce133631ba4c9a0bc3c0352eb91bfb1.pdf" at bounding box center [1013, 638] width 269 height 16
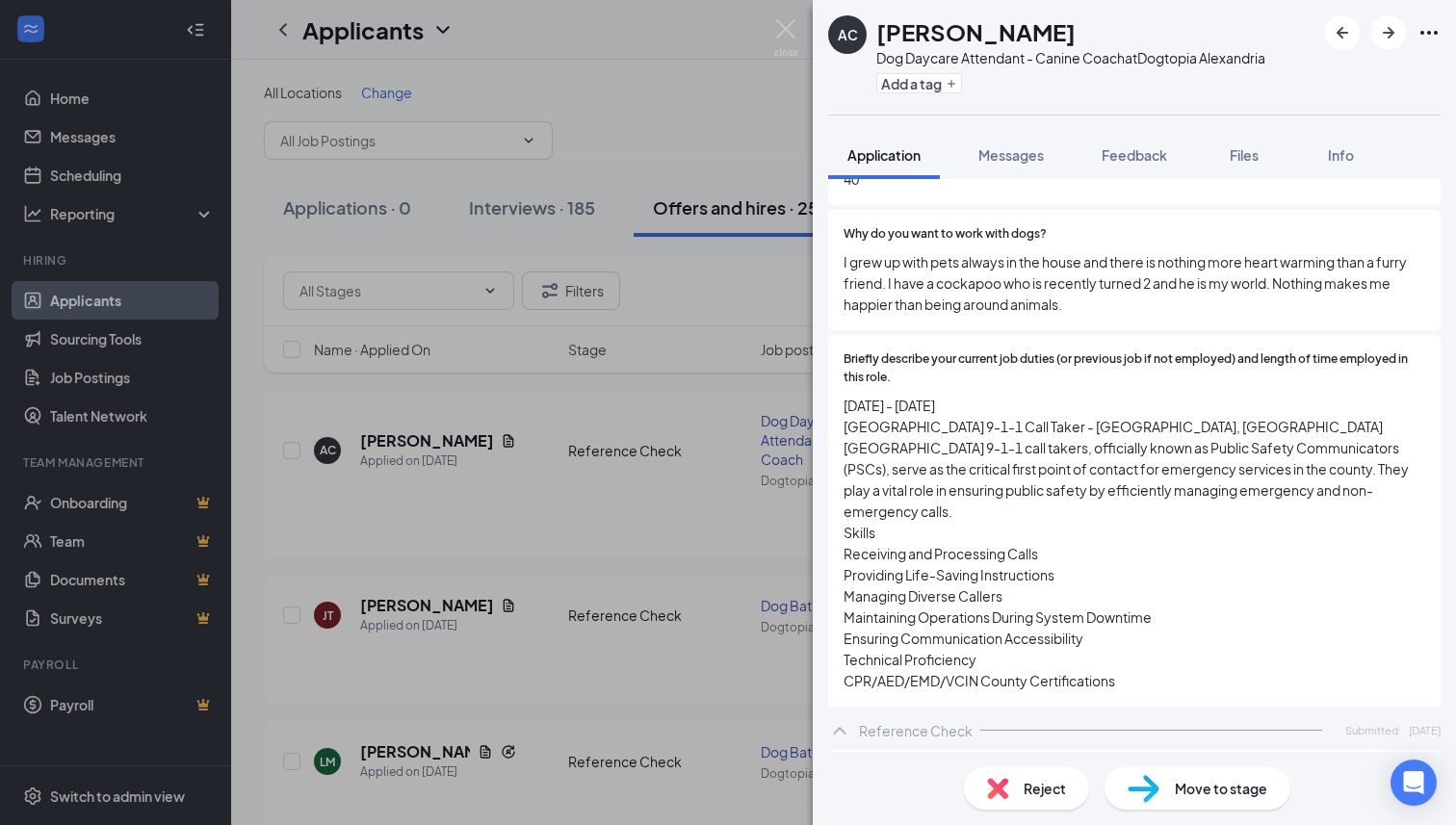
scroll to position [1236, 0]
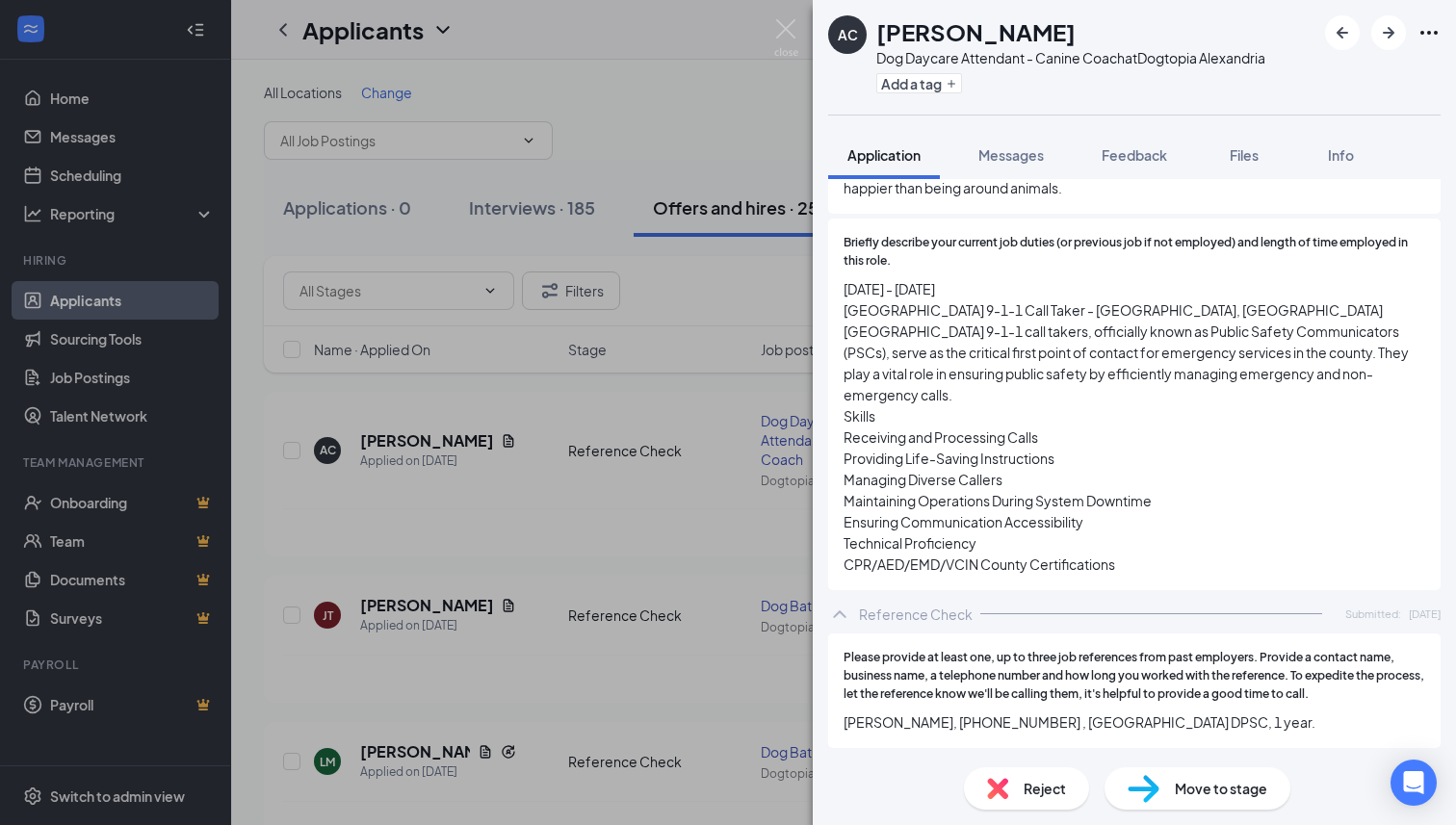
click at [1192, 550] on span "09/07/2024 - 06/09/2025 Fairfax County 9-1-1 Call Taker - Fairfax County, VA Fa…" at bounding box center [1135, 426] width 582 height 297
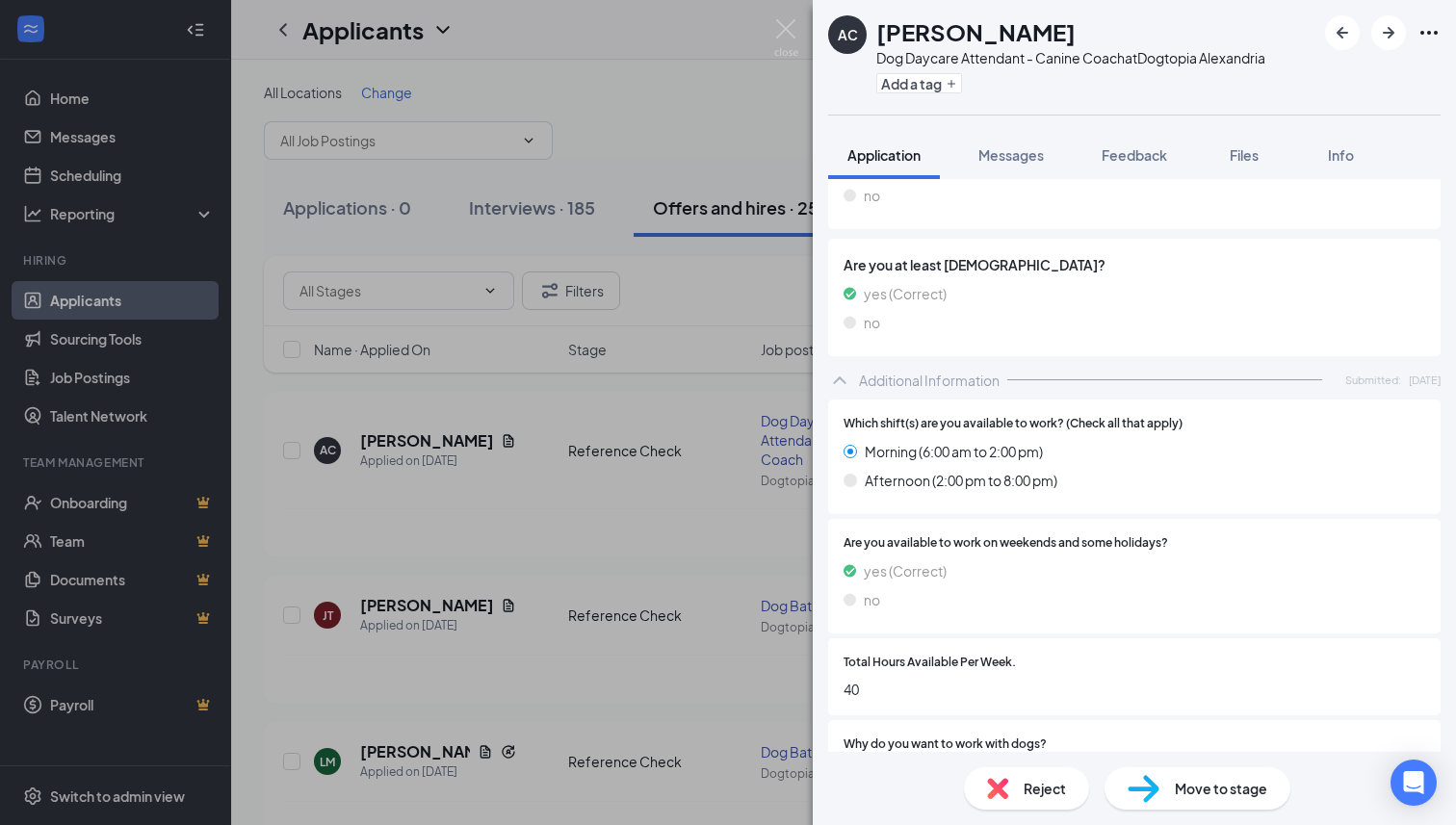
scroll to position [607, 0]
click at [777, 18] on div "AC Angie Corleto ramos Dog Daycare Attendant - Canine Coach at Dogtopia Alexand…" at bounding box center [728, 412] width 1456 height 825
